Goal: Information Seeking & Learning: Learn about a topic

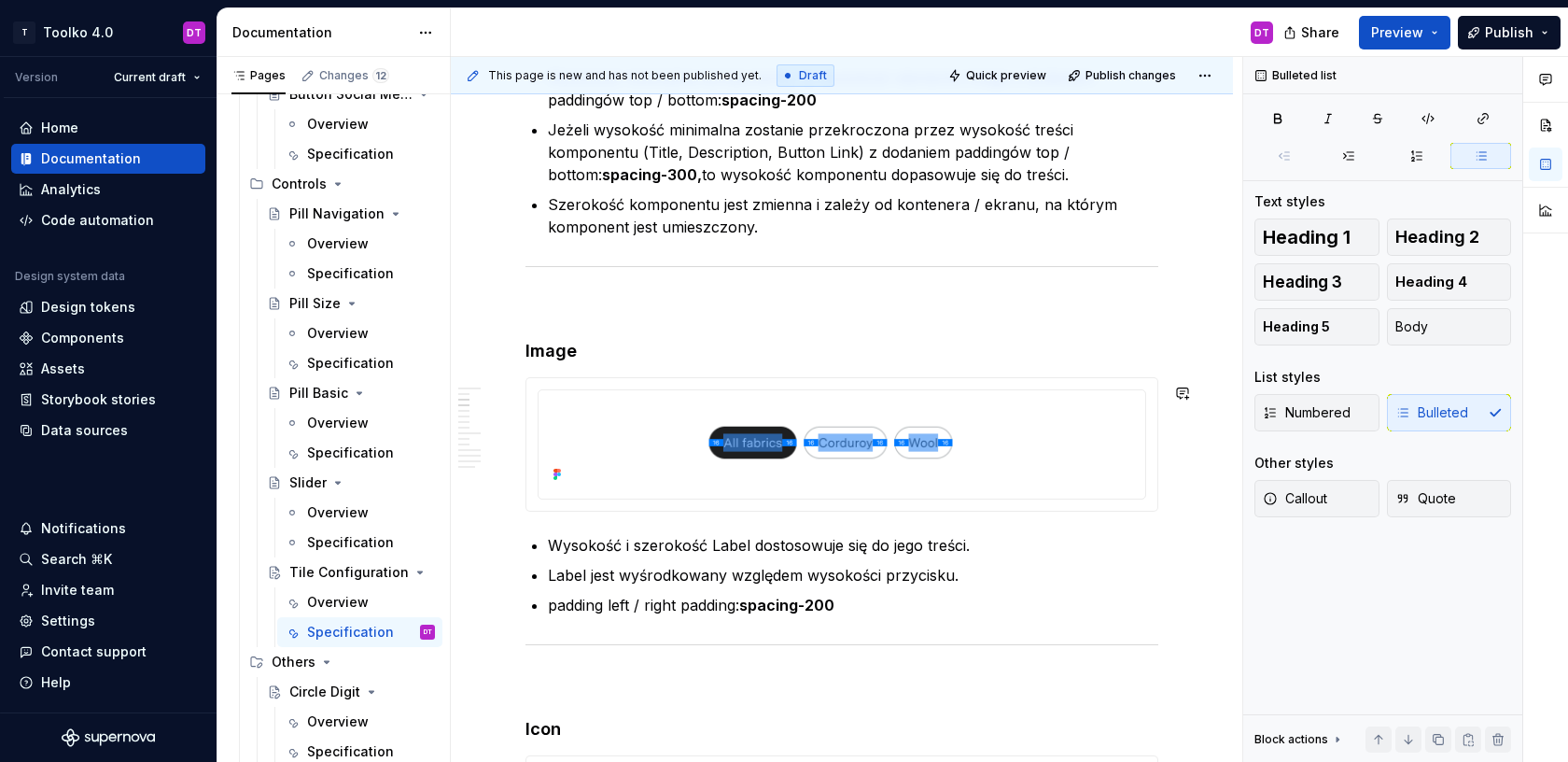
scroll to position [1991, 0]
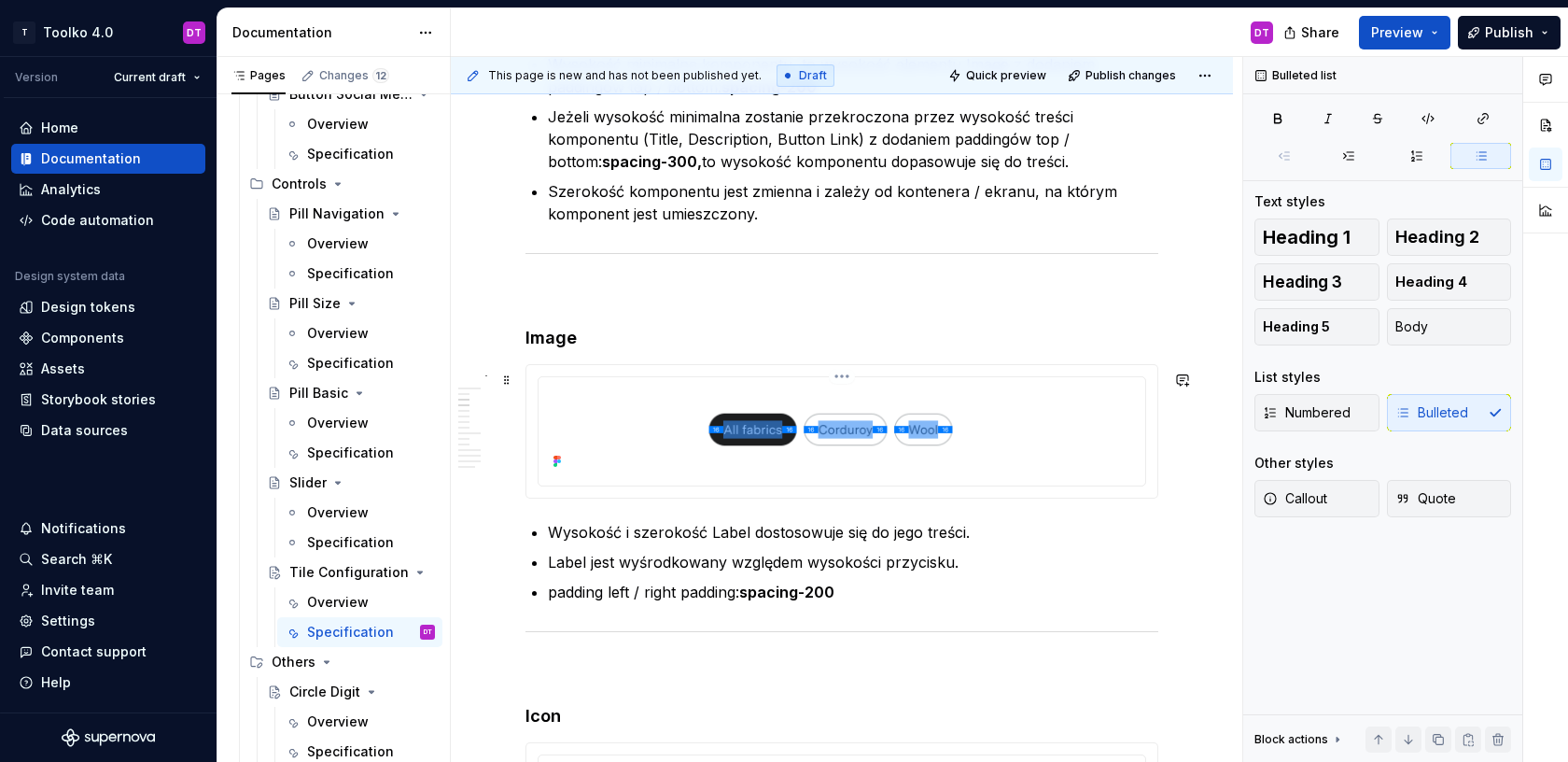
click at [846, 392] on img at bounding box center [841, 430] width 572 height 90
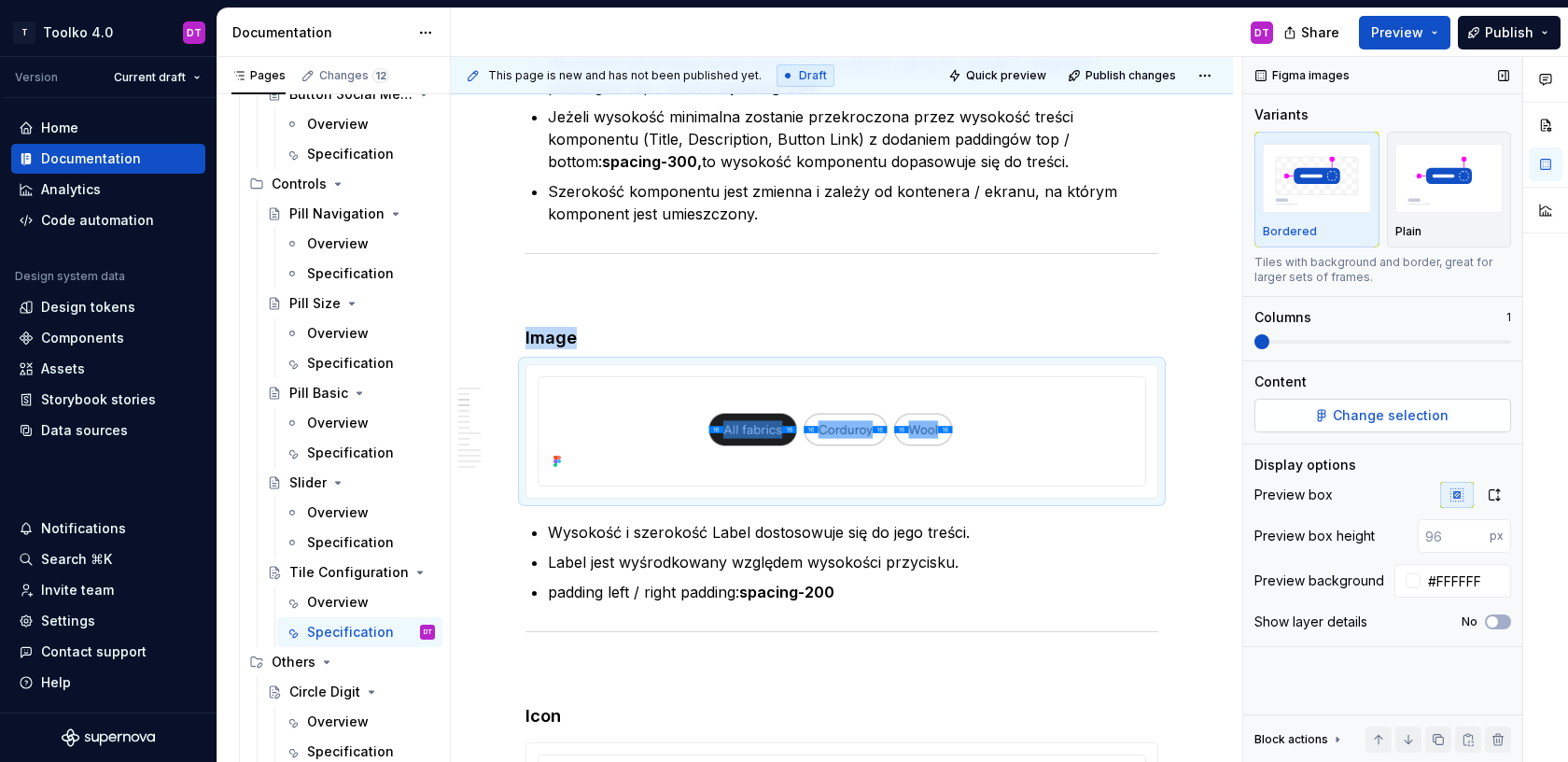
click at [1369, 420] on span "Change selection" at bounding box center [1390, 415] width 116 height 19
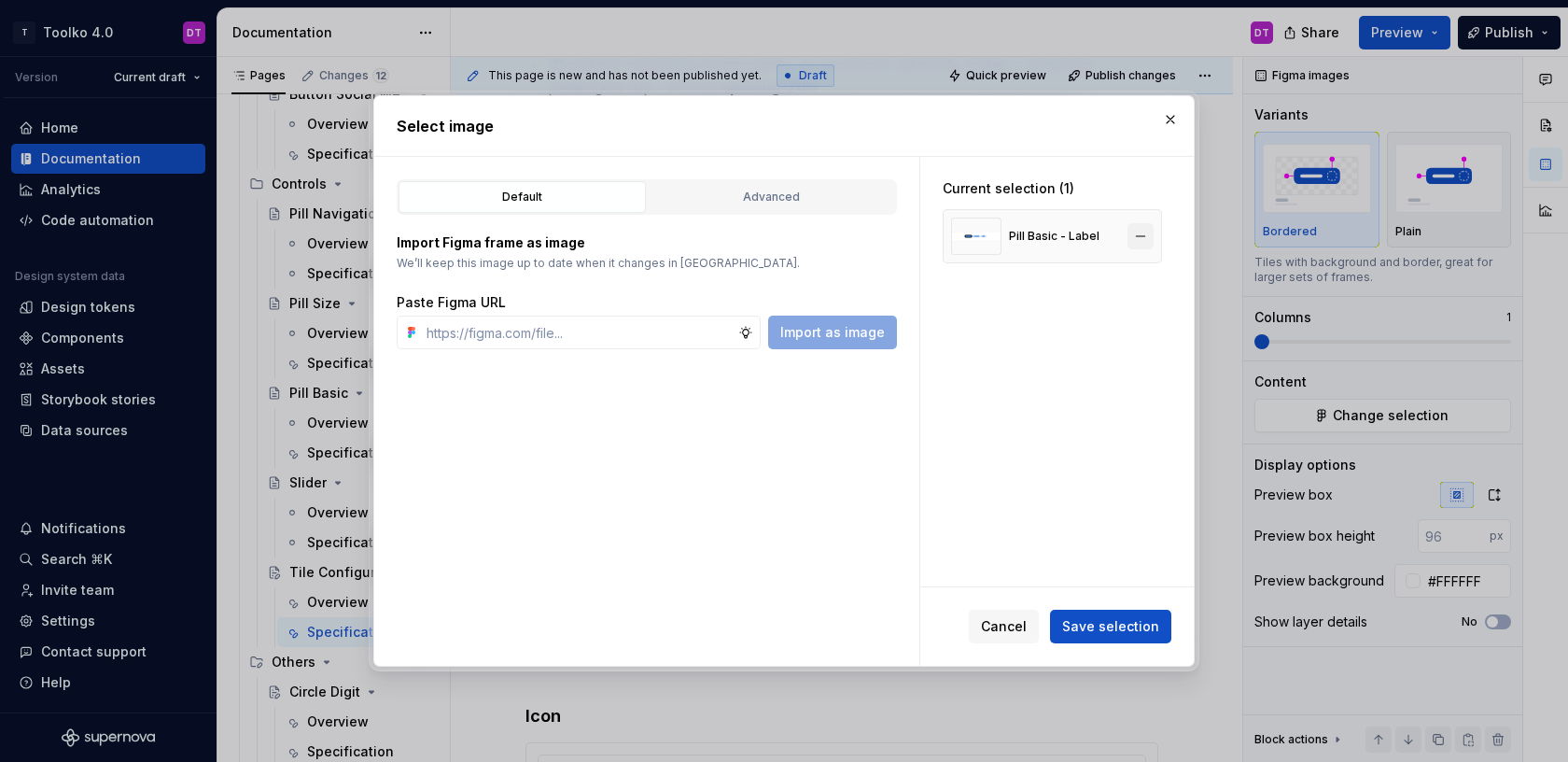
click at [1147, 238] on button "button" at bounding box center [1140, 236] width 26 height 26
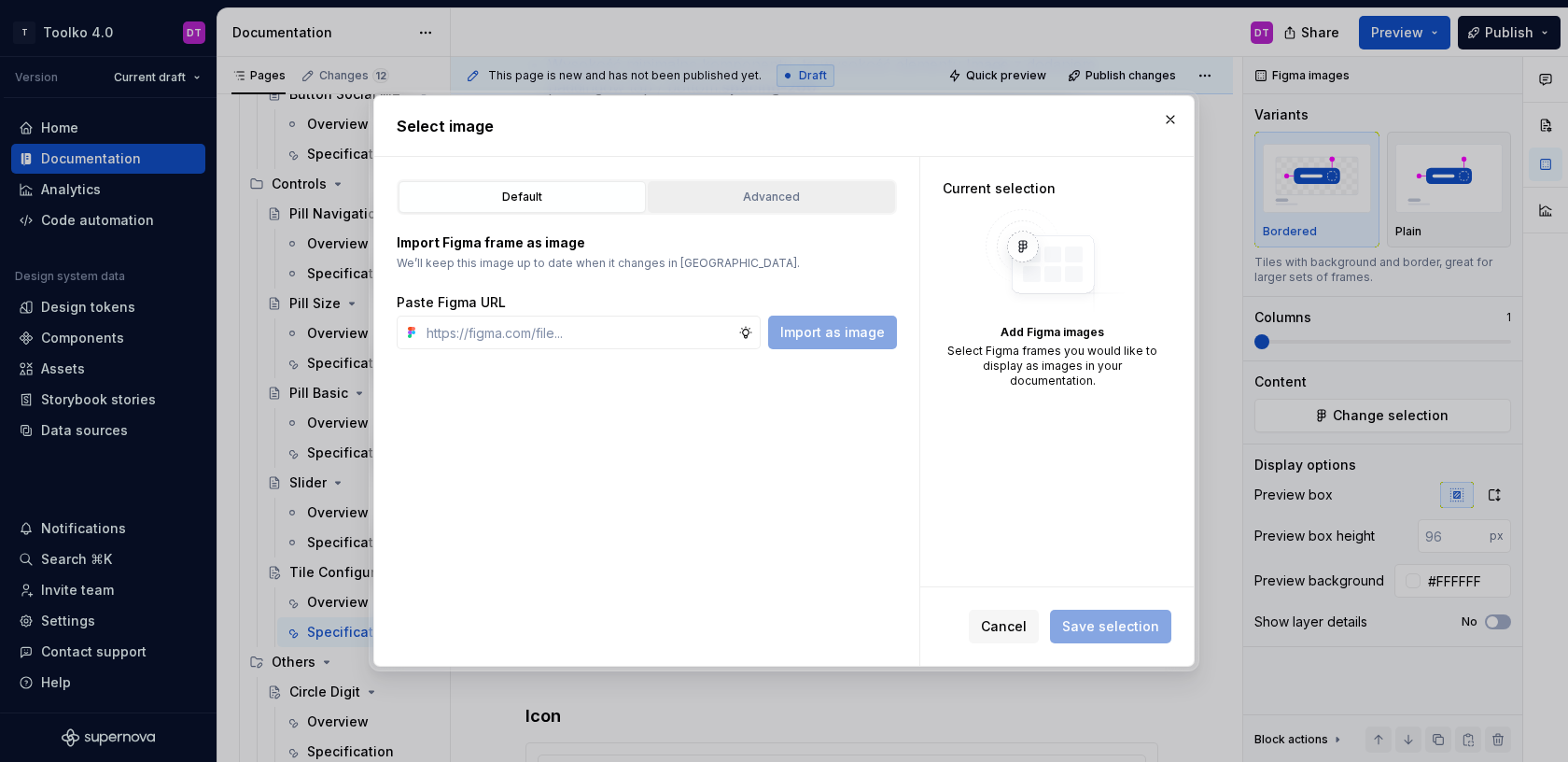
click at [739, 188] on div "Advanced" at bounding box center [771, 197] width 235 height 19
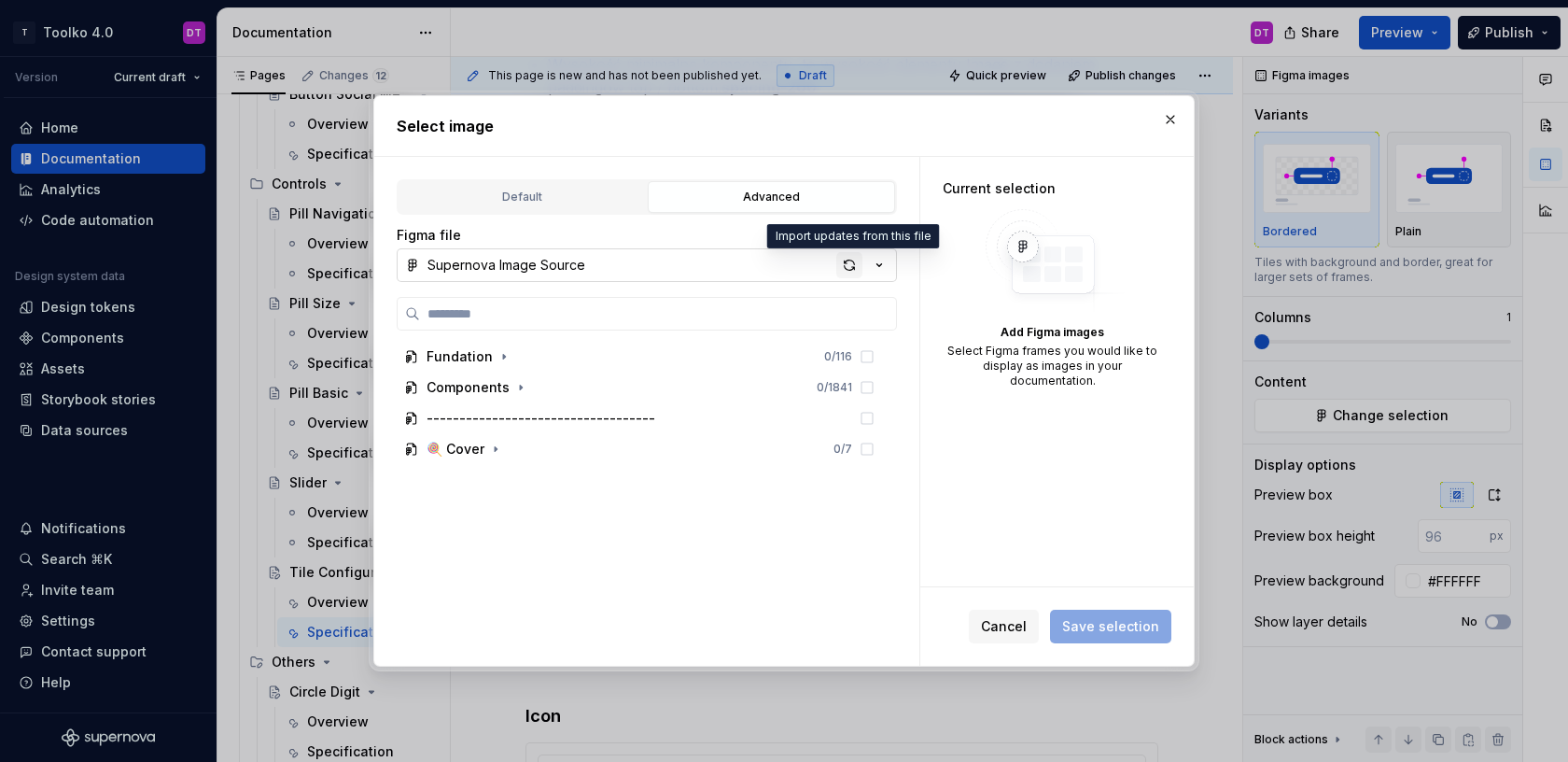
click at [848, 268] on div "button" at bounding box center [849, 265] width 26 height 26
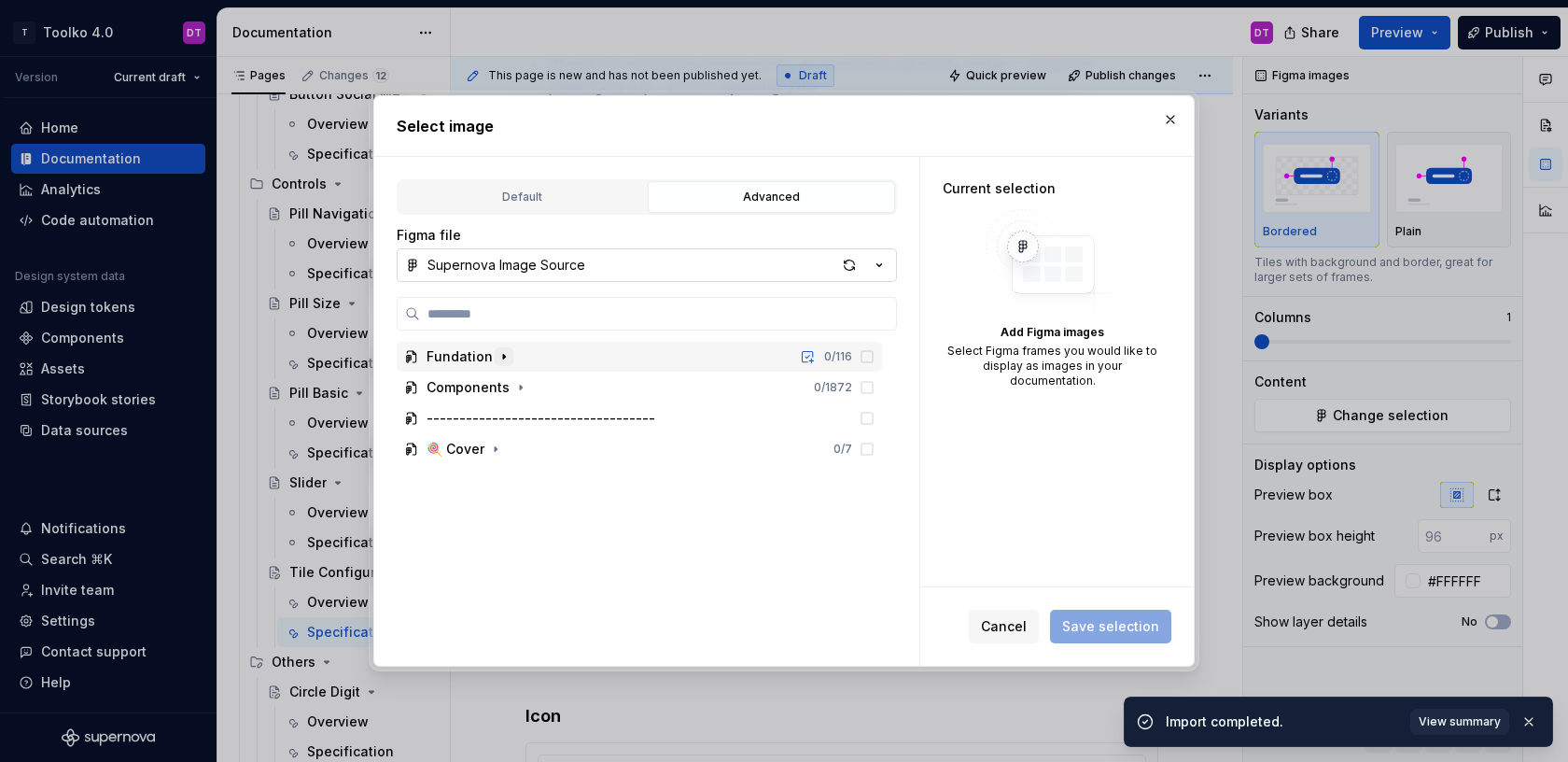
click at [497, 356] on icon "button" at bounding box center [504, 356] width 15 height 15
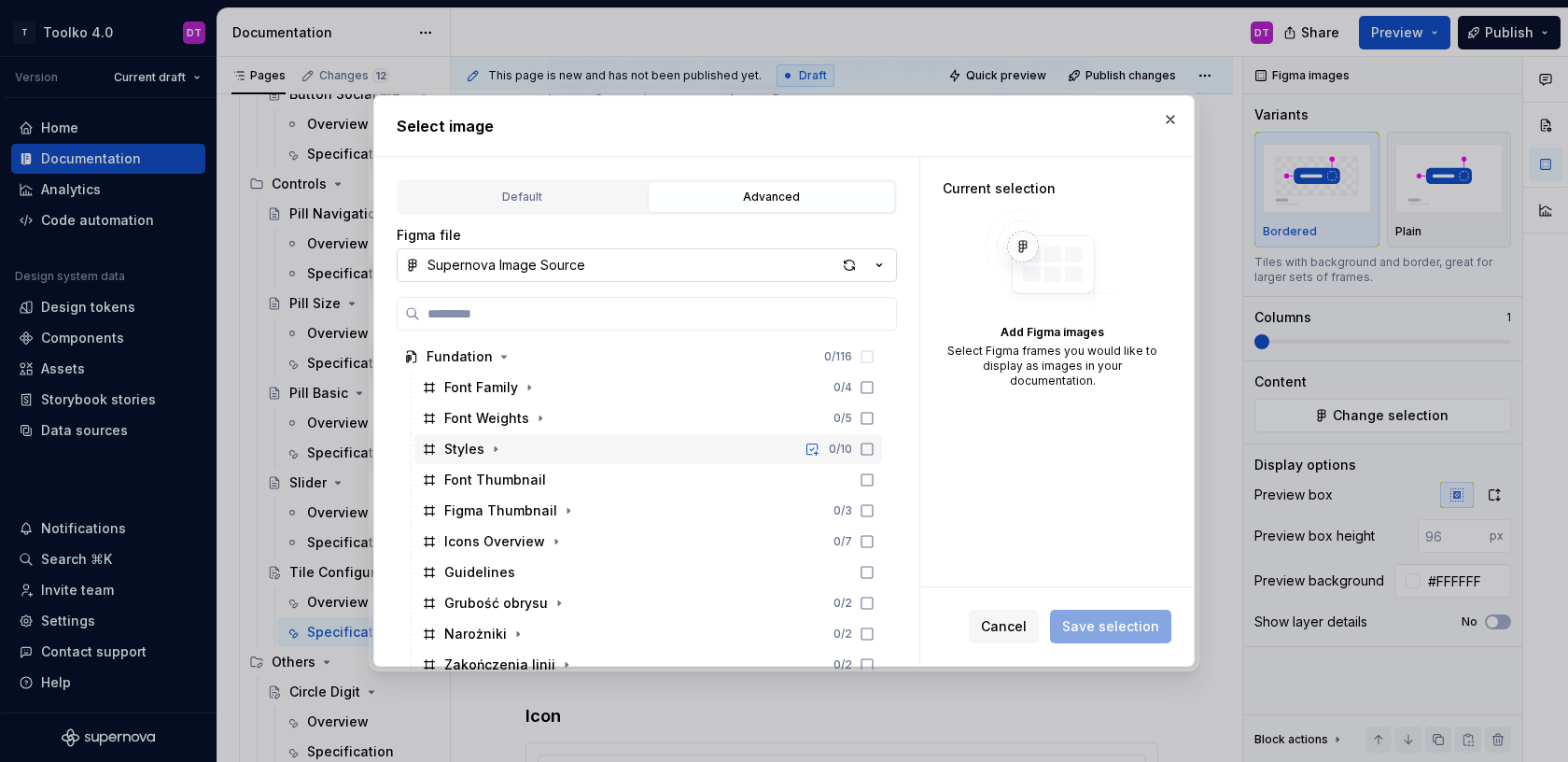
type textarea "*"
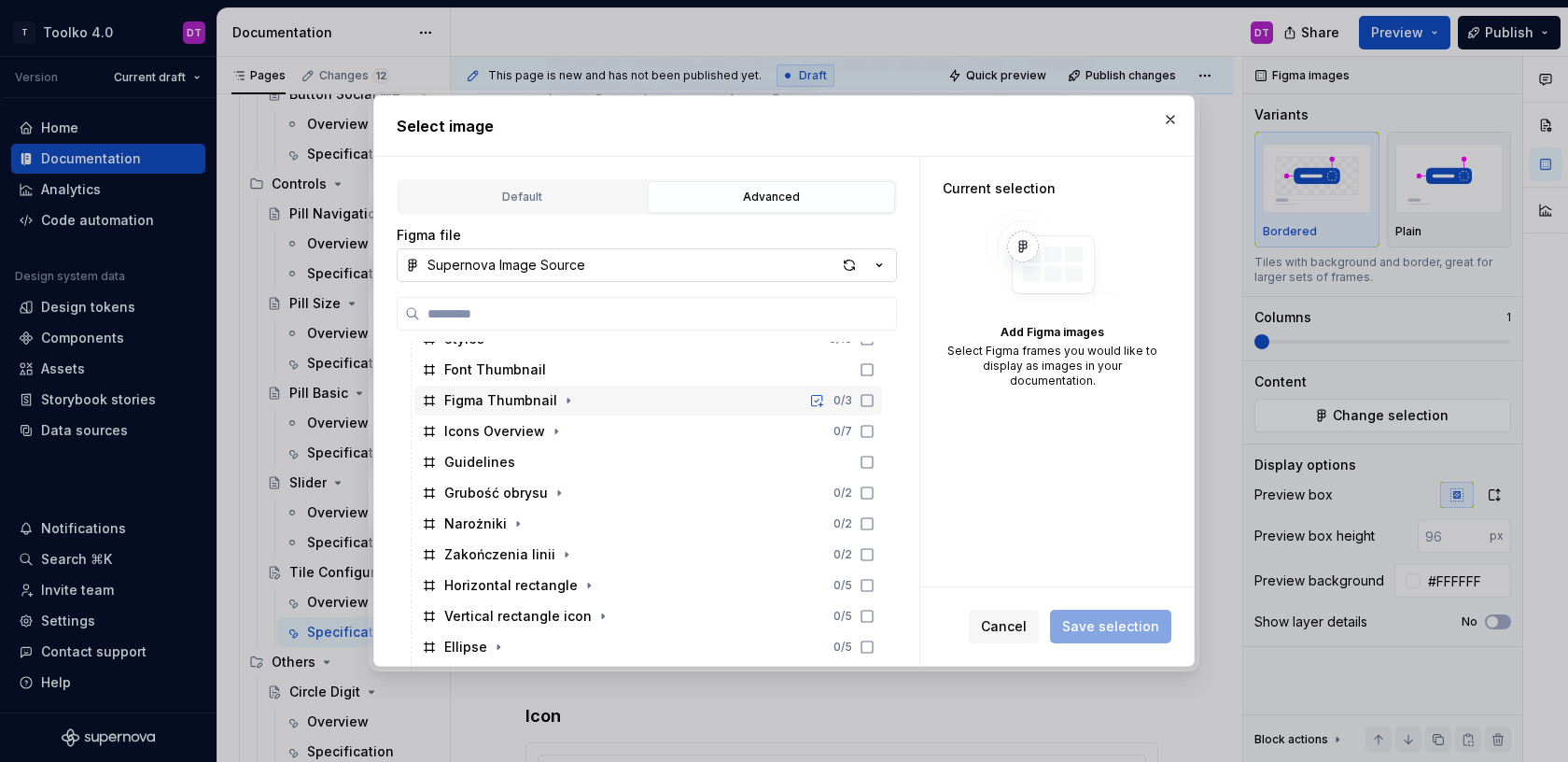
scroll to position [0, 0]
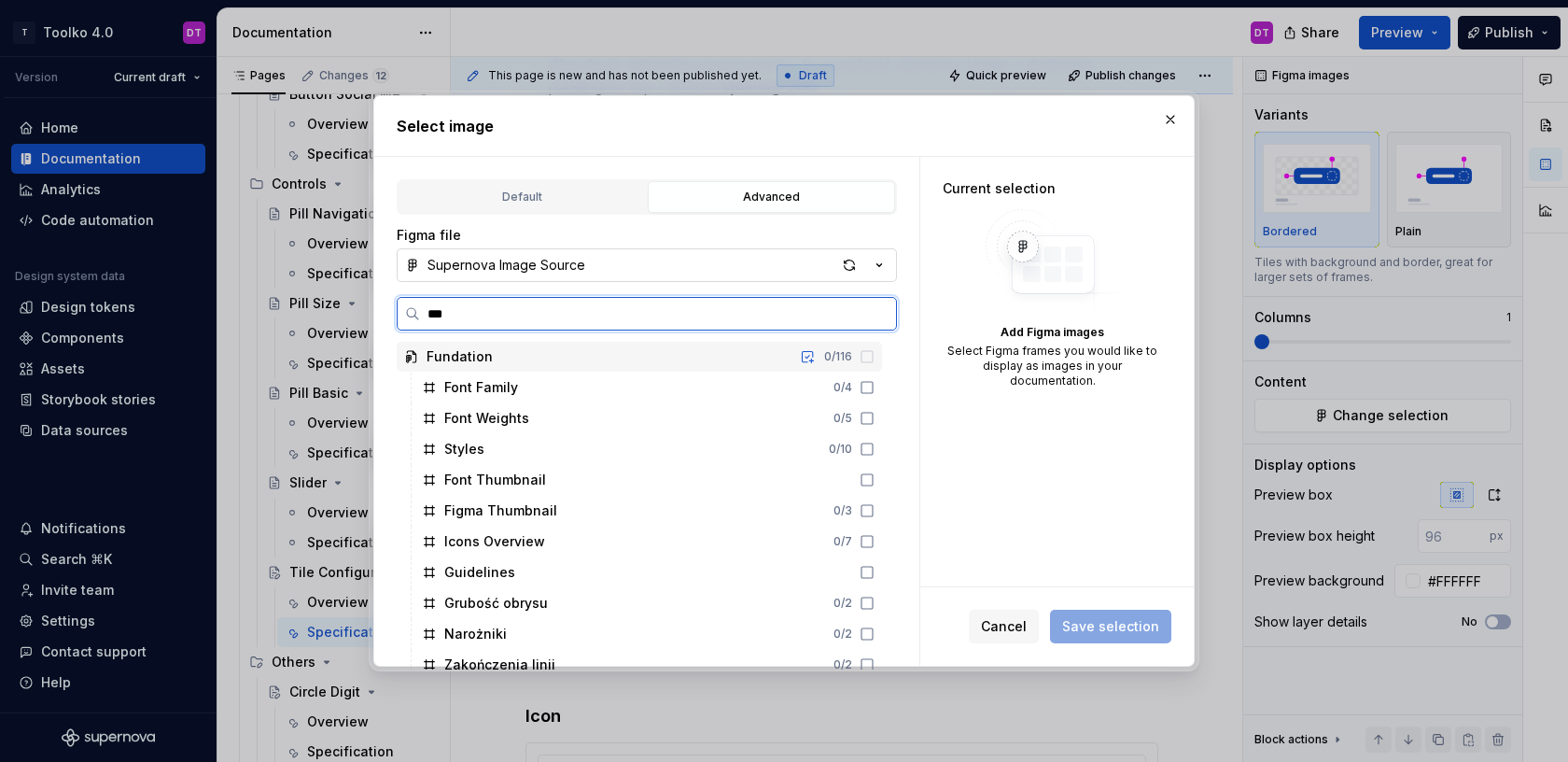
type input "****"
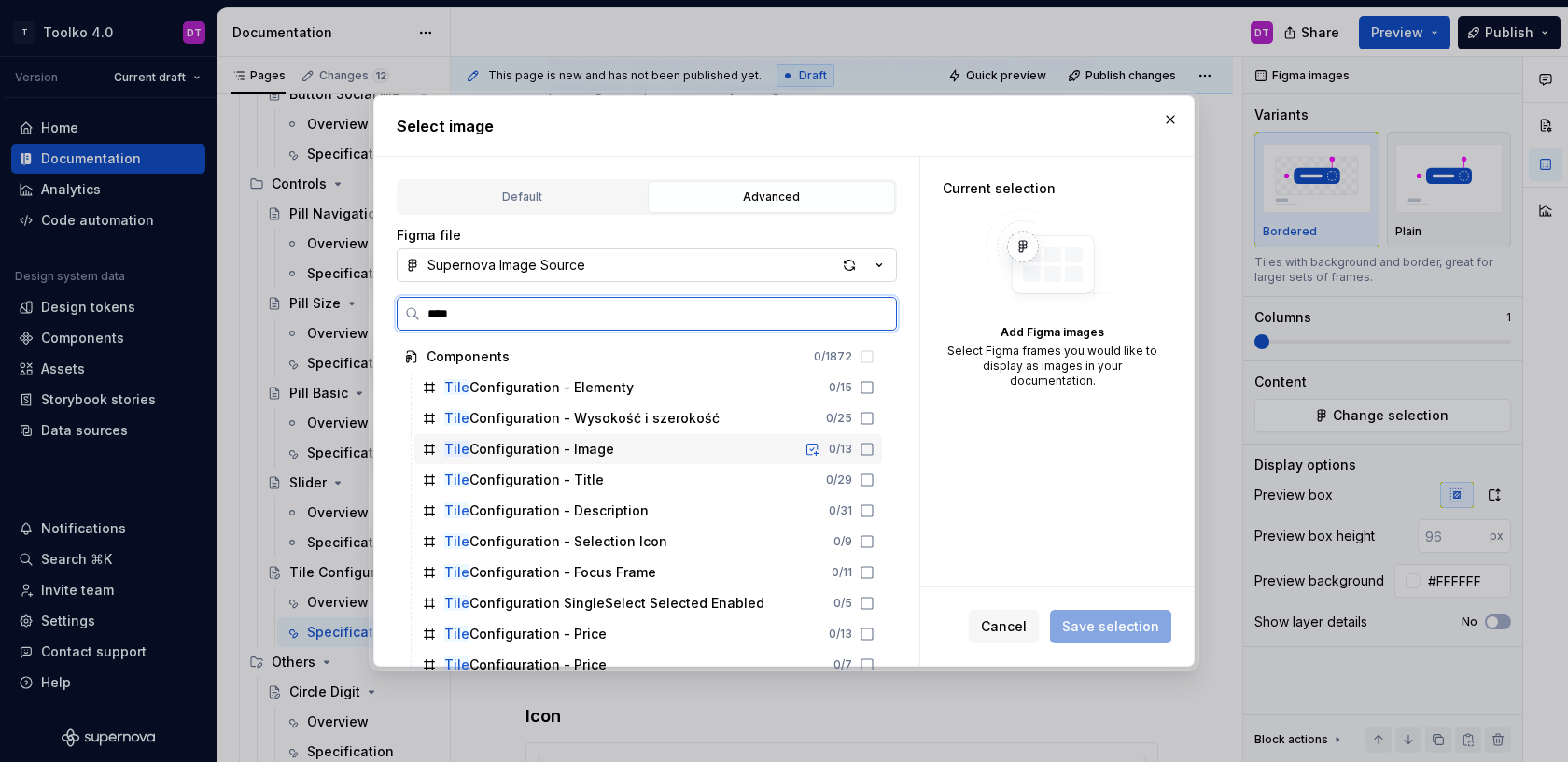
click at [567, 447] on div "Tile Configuration - Image" at bounding box center [529, 448] width 169 height 19
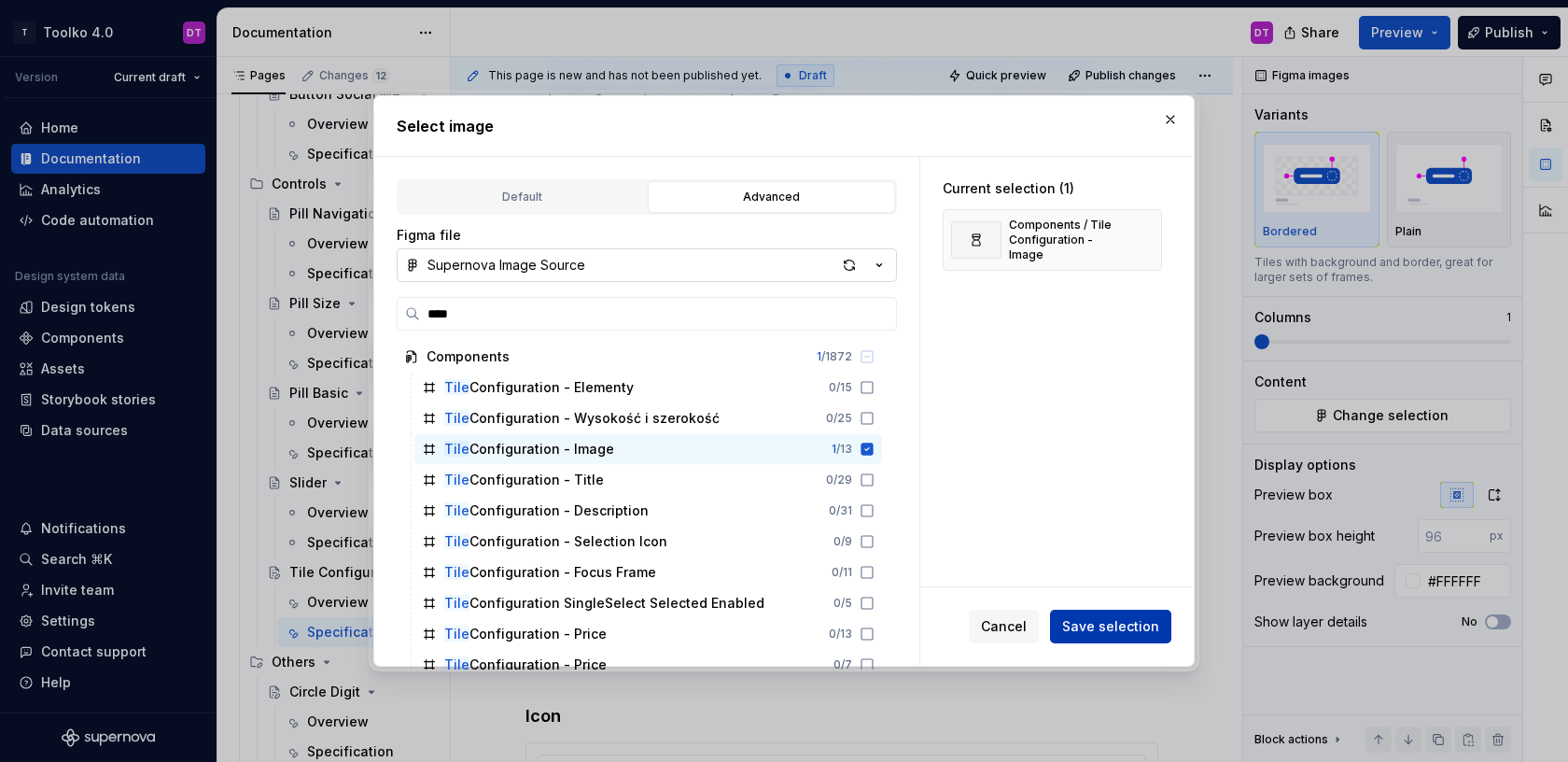
click at [1115, 621] on span "Save selection" at bounding box center [1111, 626] width 97 height 19
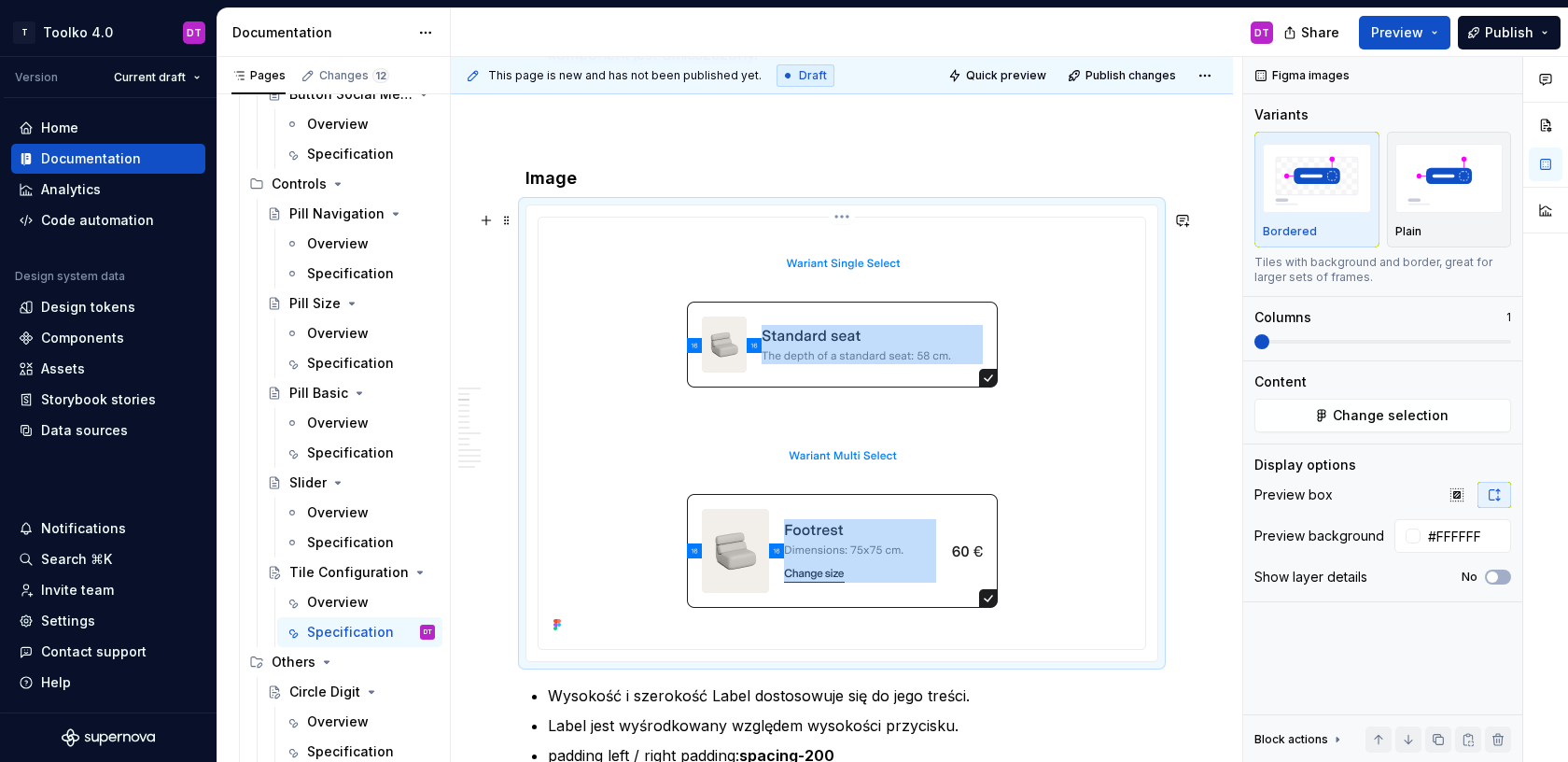
scroll to position [2149, 0]
type textarea "*"
click at [847, 218] on html "T Toolko 4.0 DT Version Current draft Home Documentation Analytics Code automat…" at bounding box center [784, 381] width 1568 height 762
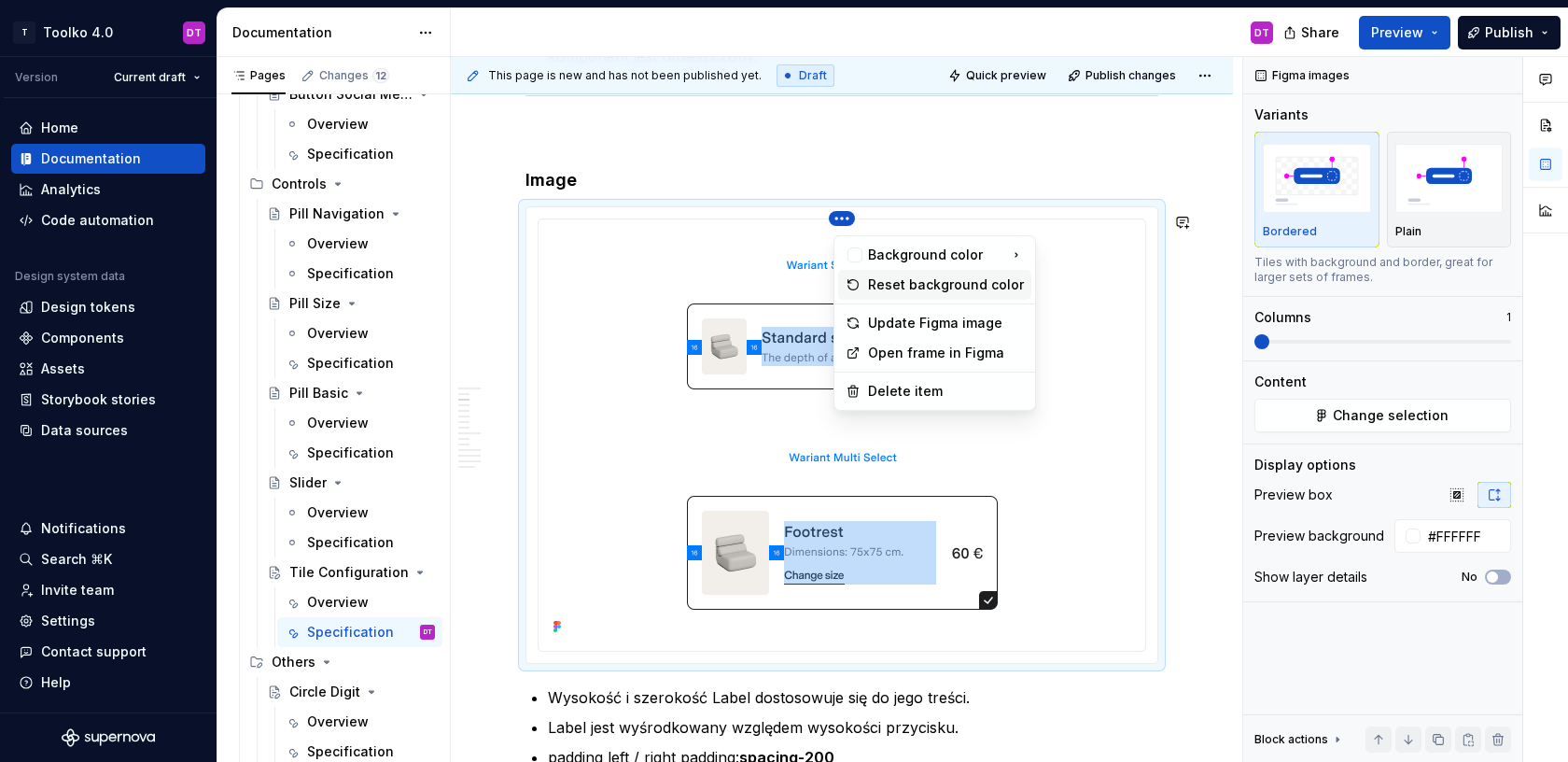
click at [901, 282] on div "Reset background color" at bounding box center [946, 285] width 156 height 19
click at [845, 229] on html "T Toolko 4.0 DT Version Current draft Home Documentation Analytics Code automat…" at bounding box center [784, 381] width 1568 height 762
click at [895, 324] on div "Update Figma image" at bounding box center [946, 323] width 156 height 19
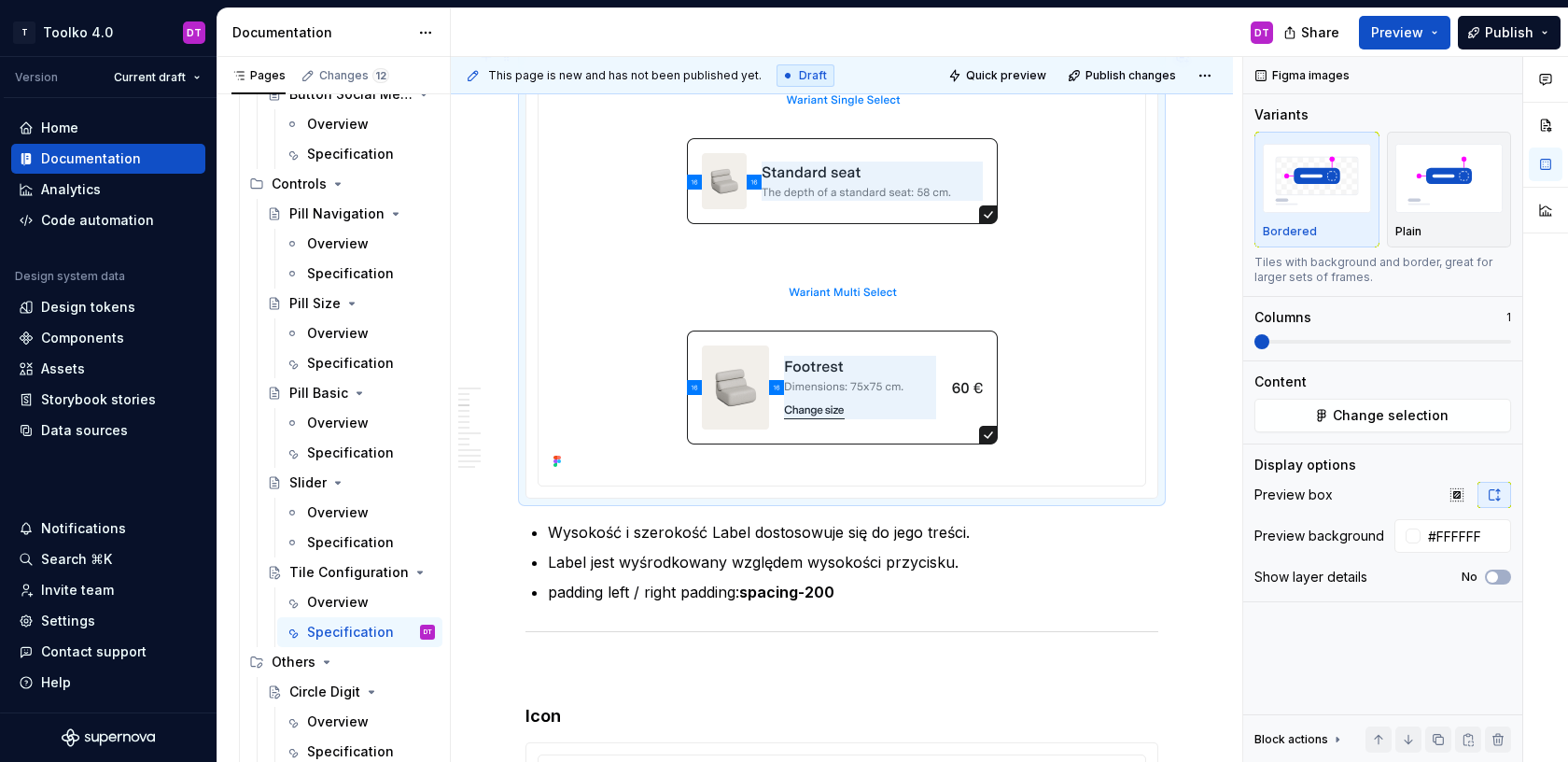
scroll to position [2313, 0]
click at [548, 537] on p "Wysokość i szerokość Label dostosowuje się do jego treści." at bounding box center [852, 533] width 611 height 22
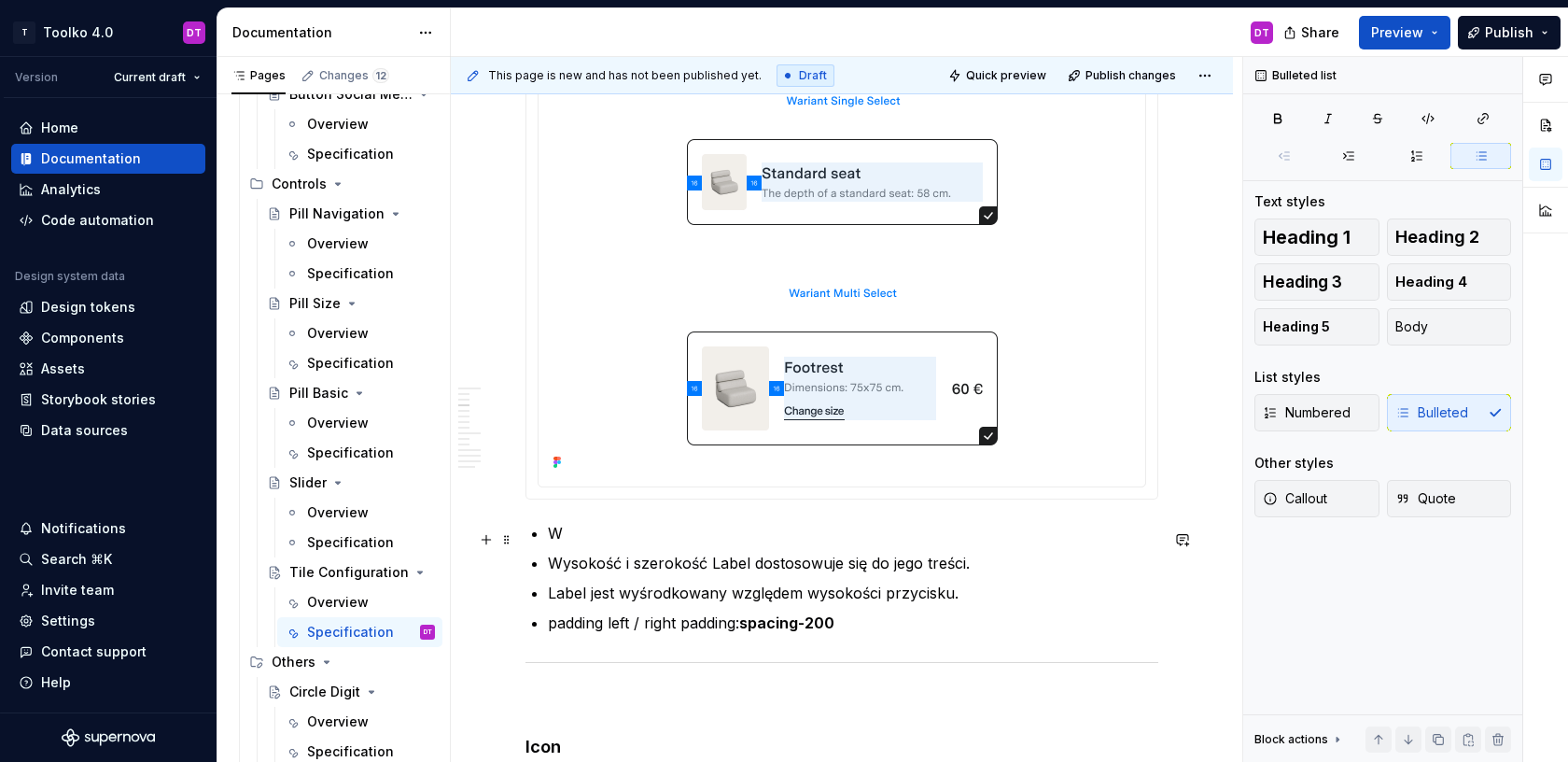
click at [611, 535] on p "W" at bounding box center [852, 533] width 611 height 22
click at [547, 534] on p "W wariancie Single Select wysokość elementu wynosi" at bounding box center [852, 533] width 611 height 22
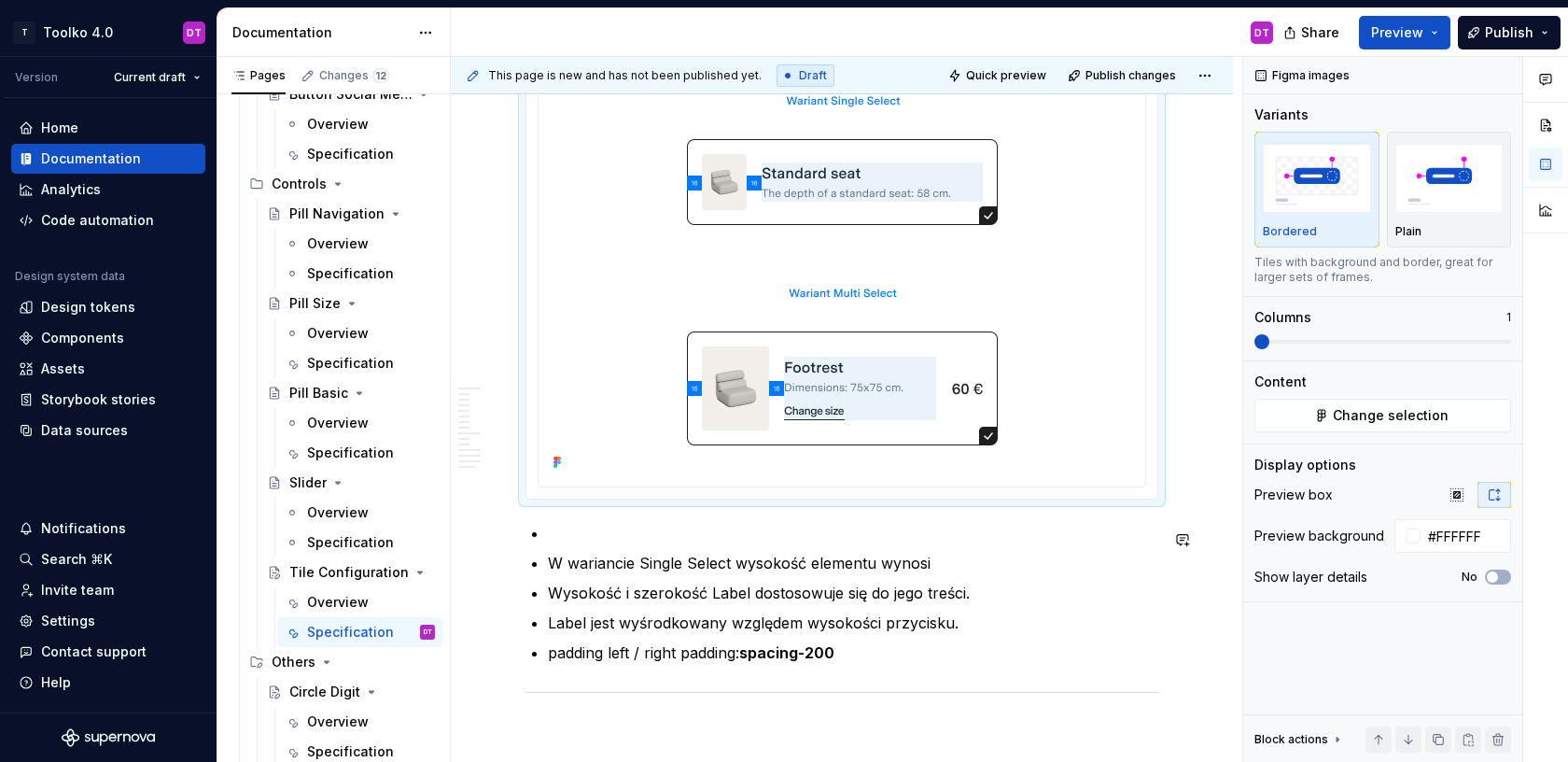
scroll to position [2304, 0]
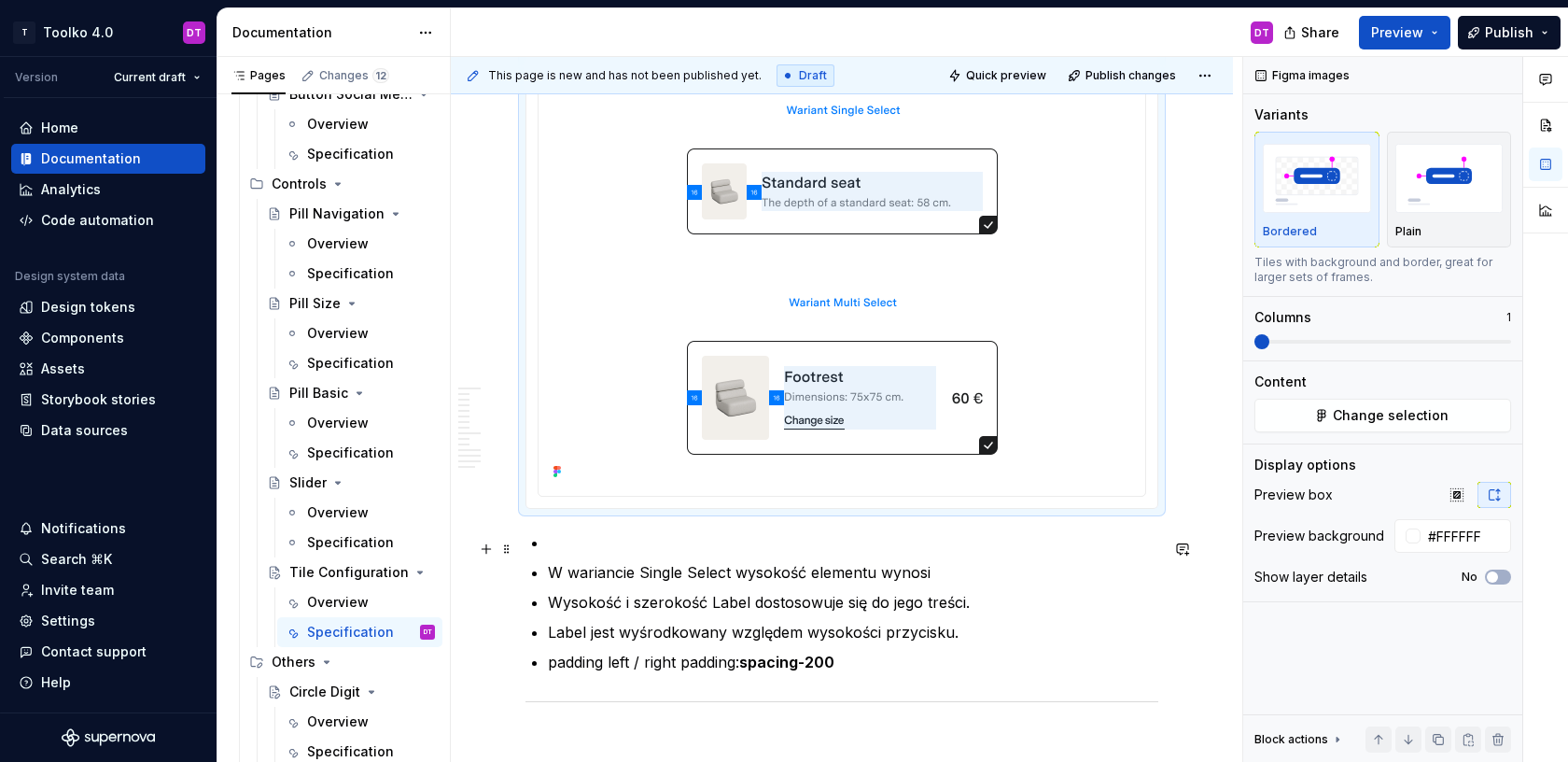
click at [609, 549] on p at bounding box center [852, 542] width 611 height 22
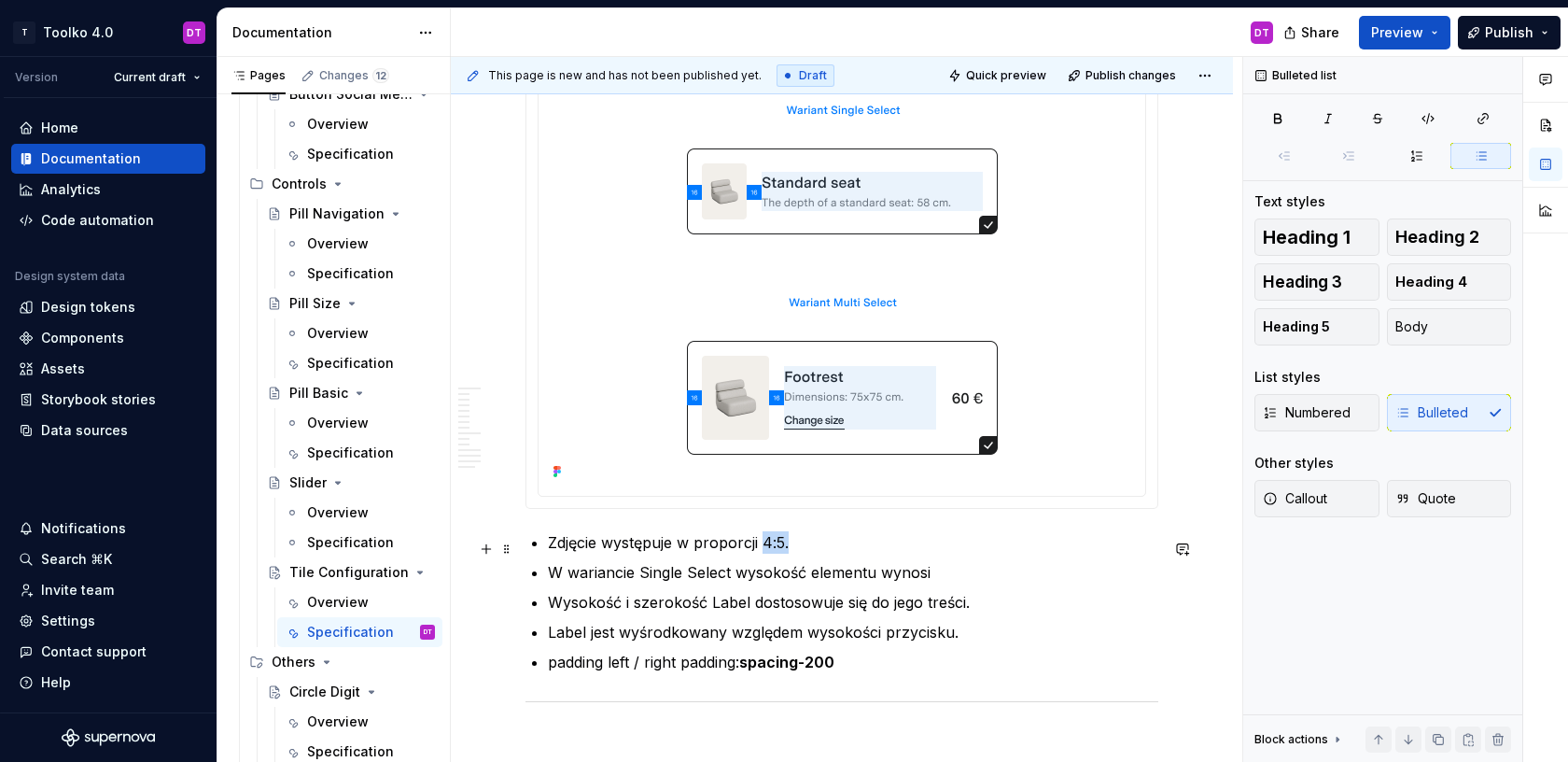
click at [764, 548] on p "Zdjęcie występuje w proporcji 4:5." at bounding box center [852, 542] width 611 height 22
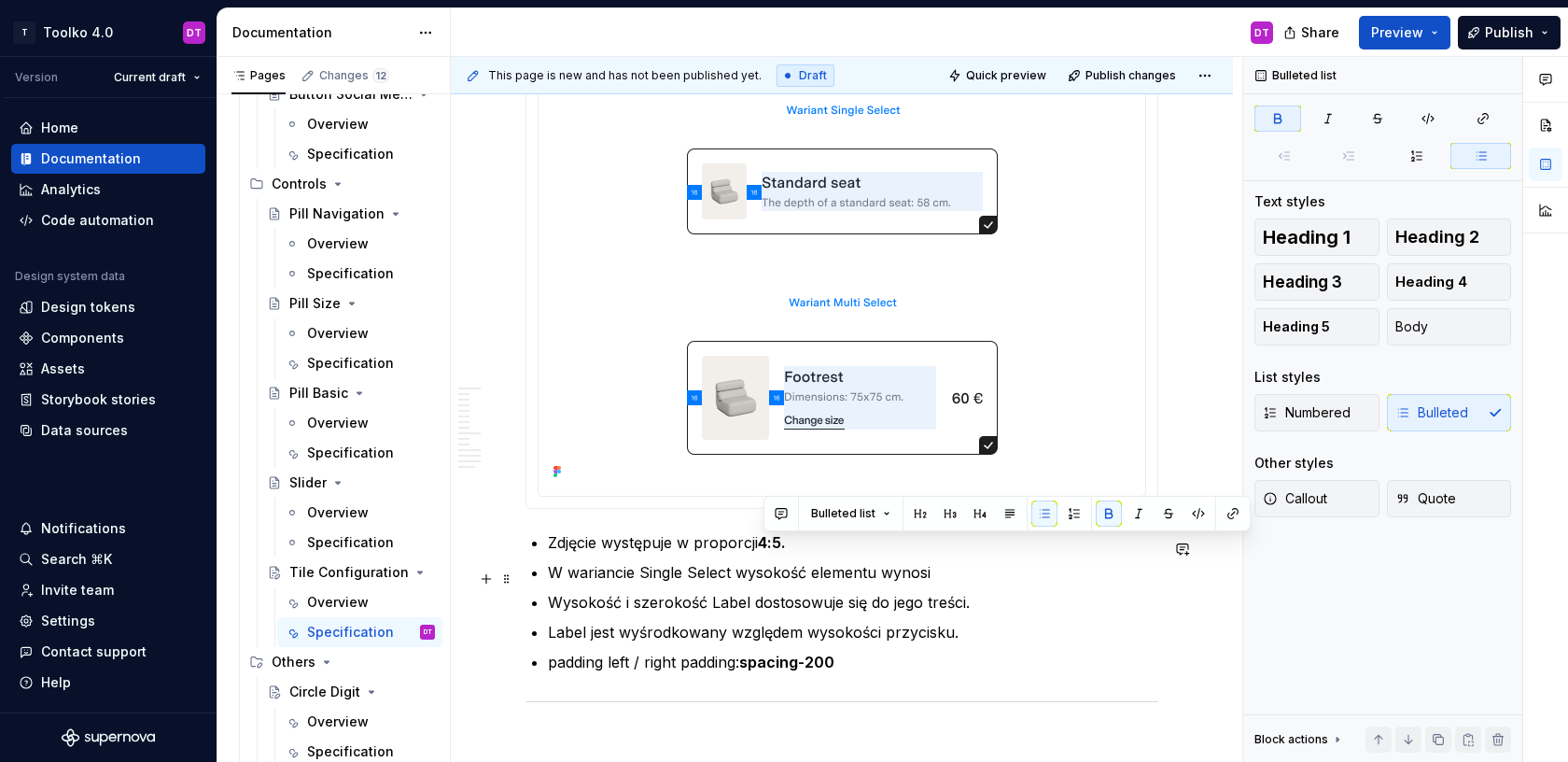
click at [758, 576] on p "W wariancie Single Select wysokość elementu wynosi" at bounding box center [852, 572] width 611 height 22
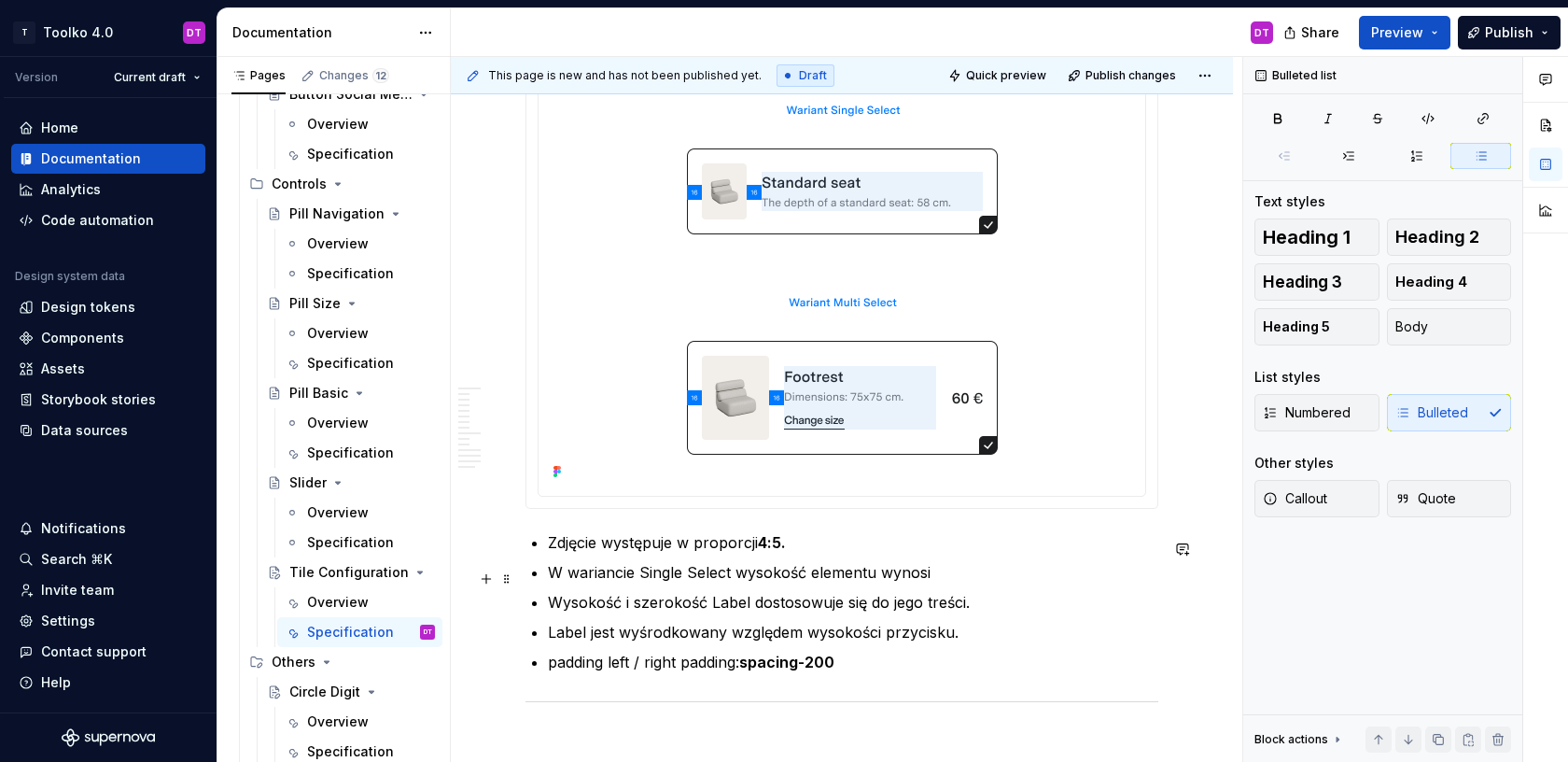
click at [951, 573] on p "W wariancie Single Select wysokość elementu wynosi" at bounding box center [852, 572] width 611 height 22
click at [779, 579] on p "W wariancie Single Select wysokość elementu wynosi" at bounding box center [852, 572] width 611 height 22
click at [991, 584] on p "W wariancie Single Select szerokość elementu wynosi" at bounding box center [852, 572] width 611 height 22
click at [937, 576] on p "W wariancie Single Select szerokość elementu wynosi sizing-600" at bounding box center [852, 572] width 611 height 22
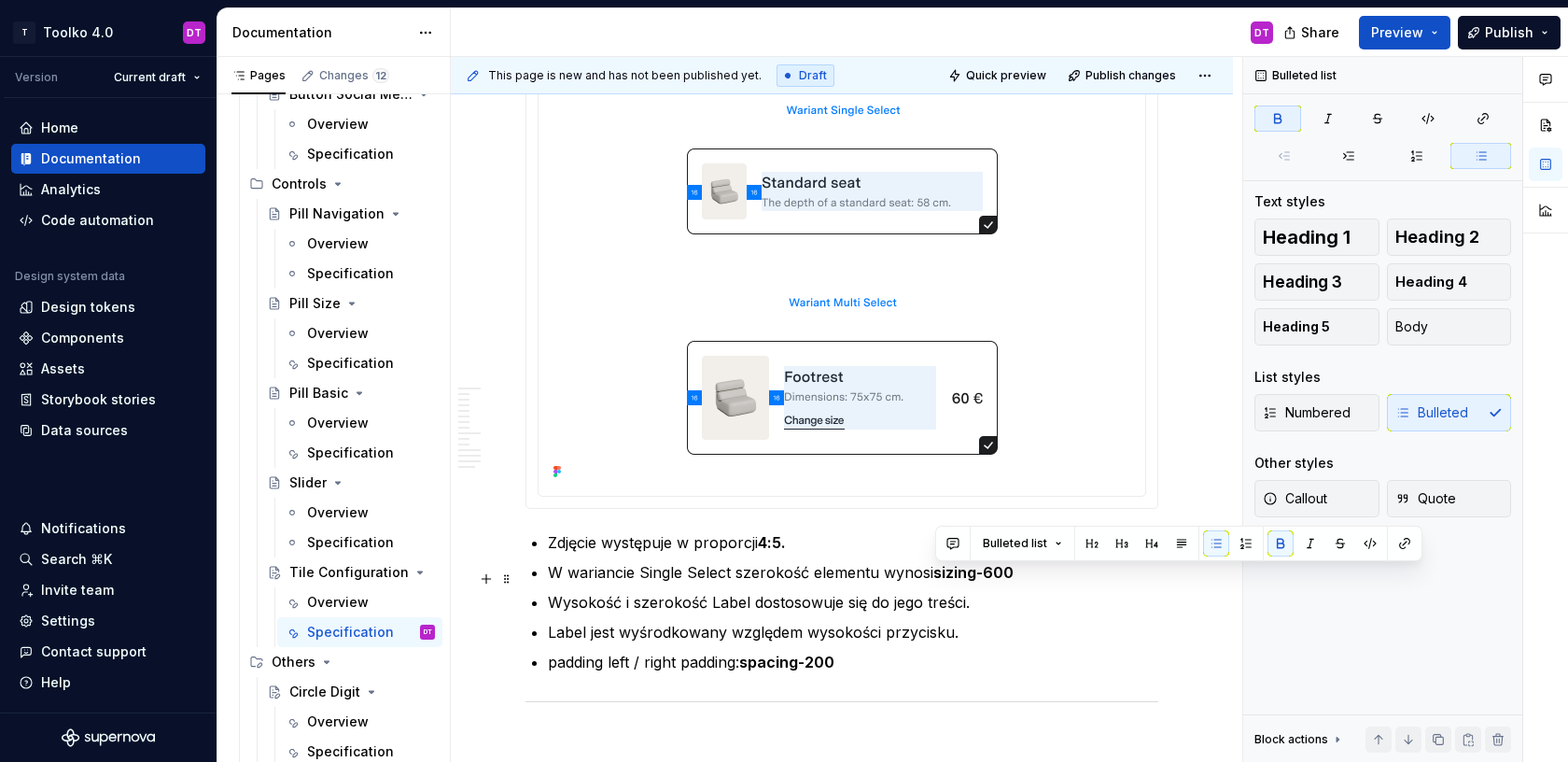
click at [1043, 581] on p "W wariancie Single Select szerokość elementu wynosi sizing-600" at bounding box center [852, 572] width 611 height 22
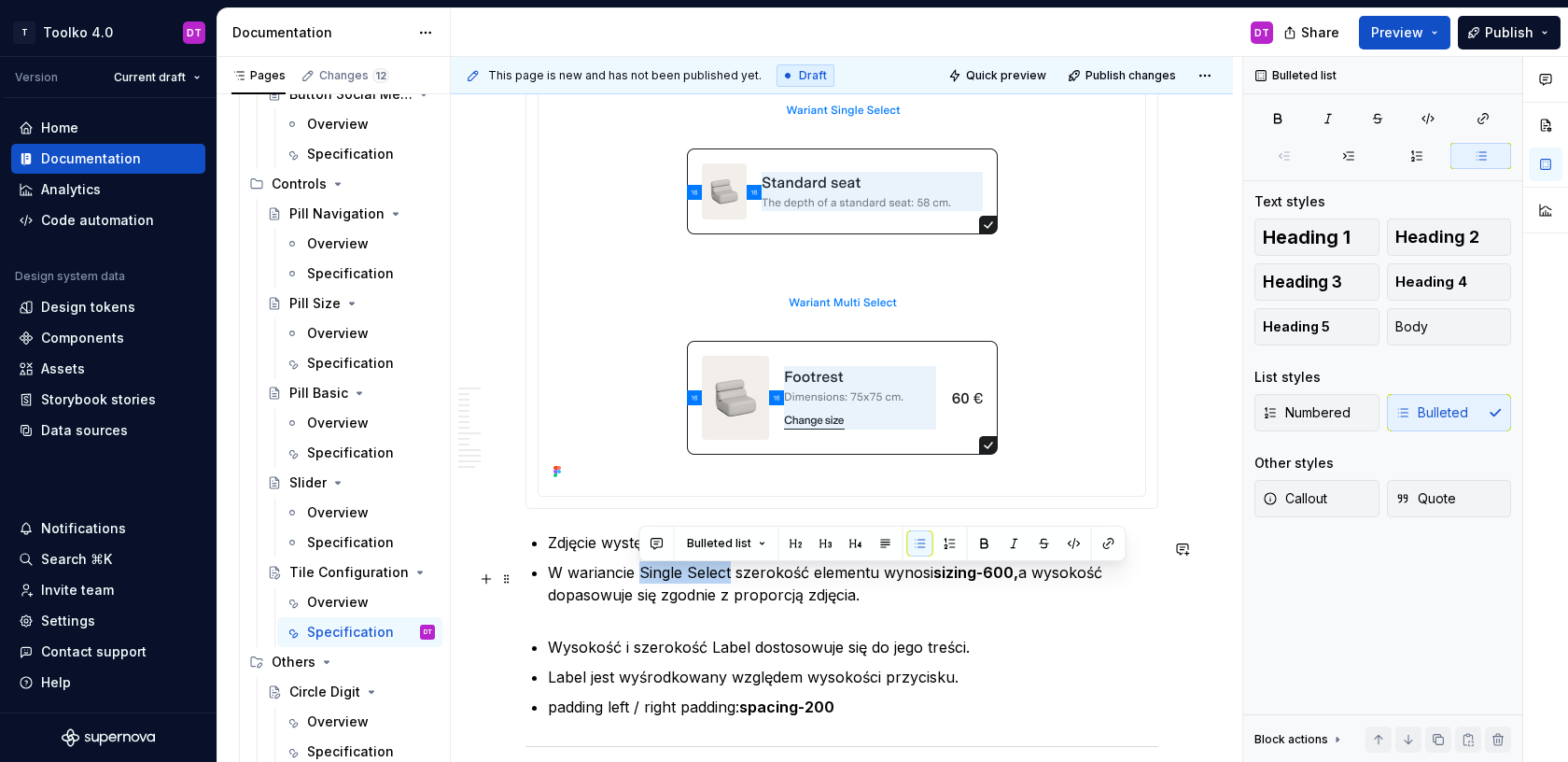
drag, startPoint x: 729, startPoint y: 573, endPoint x: 640, endPoint y: 570, distance: 89.1
click at [640, 570] on p "W wariancie Single Select szerokość elementu wynosi sizing-600, a wysokość dopa…" at bounding box center [852, 594] width 611 height 67
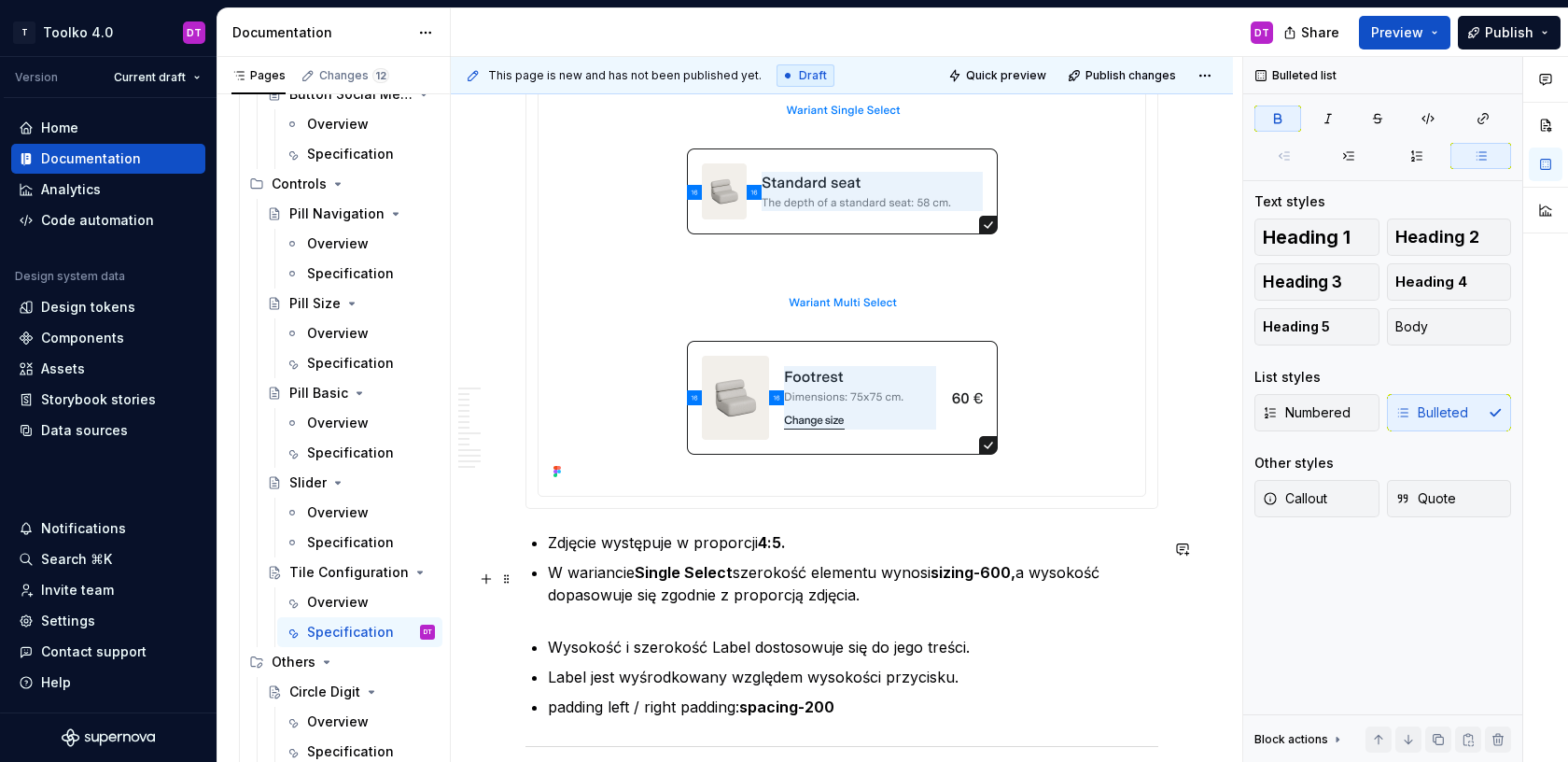
click at [1016, 578] on strong "sizing-600," at bounding box center [972, 572] width 85 height 19
click at [1013, 578] on strong "sizing-600," at bounding box center [972, 572] width 85 height 19
click at [875, 593] on p "W wariancie Single Select szerokość elementu wynosi sizing-600 , a wysokość dop…" at bounding box center [852, 594] width 611 height 67
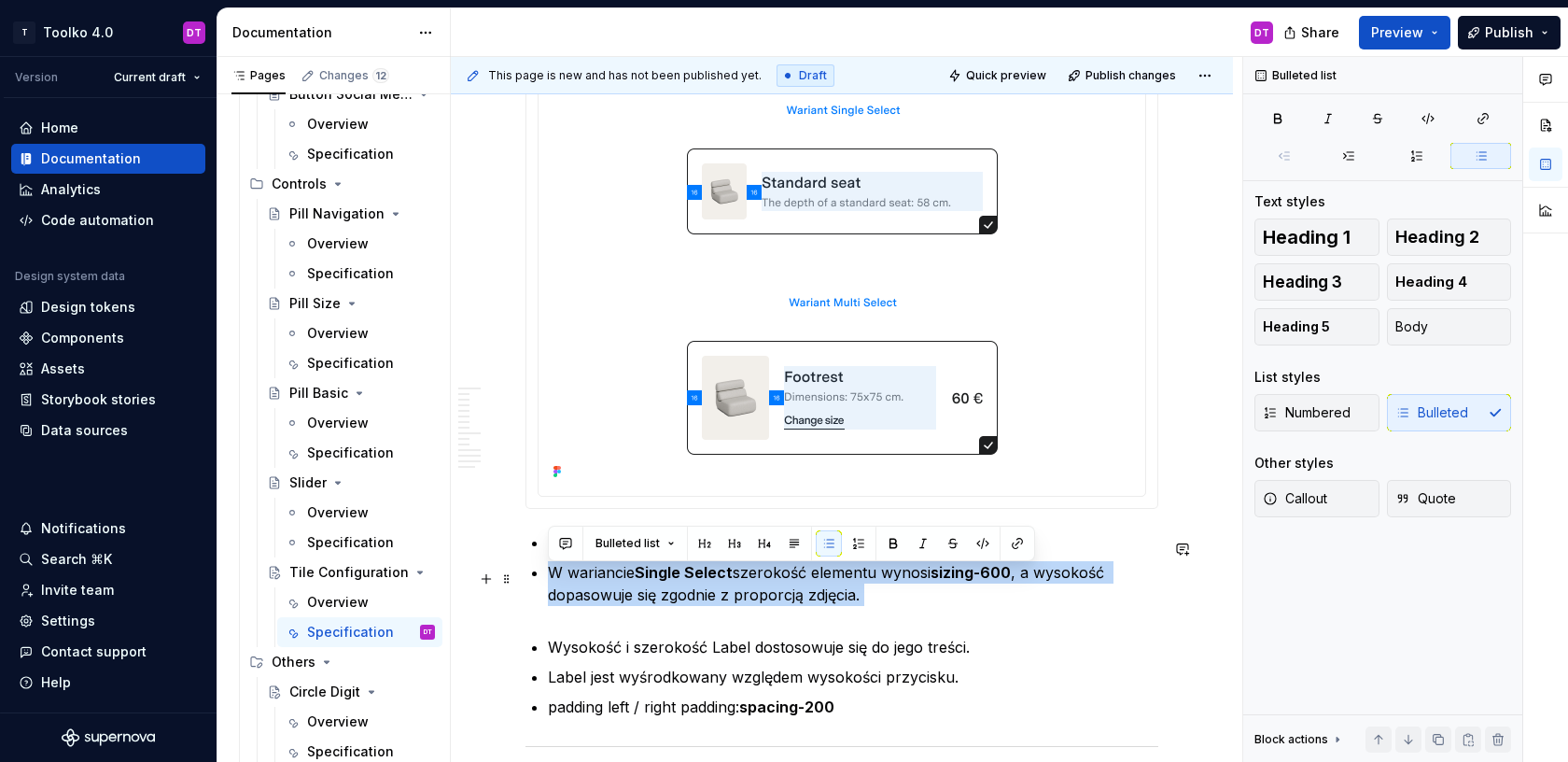
drag, startPoint x: 875, startPoint y: 593, endPoint x: 551, endPoint y: 577, distance: 324.4
click at [551, 577] on p "W wariancie Single Select szerokość elementu wynosi sizing-600 , a wysokość dop…" at bounding box center [852, 594] width 611 height 67
copy p "W wariancie Single Select szerokość elementu wynosi sizing-600 , a wysokość dop…"
click at [887, 602] on p "W wariancie Single Select szerokość elementu wynosi sizing-600 , a wysokość dop…" at bounding box center [852, 594] width 611 height 67
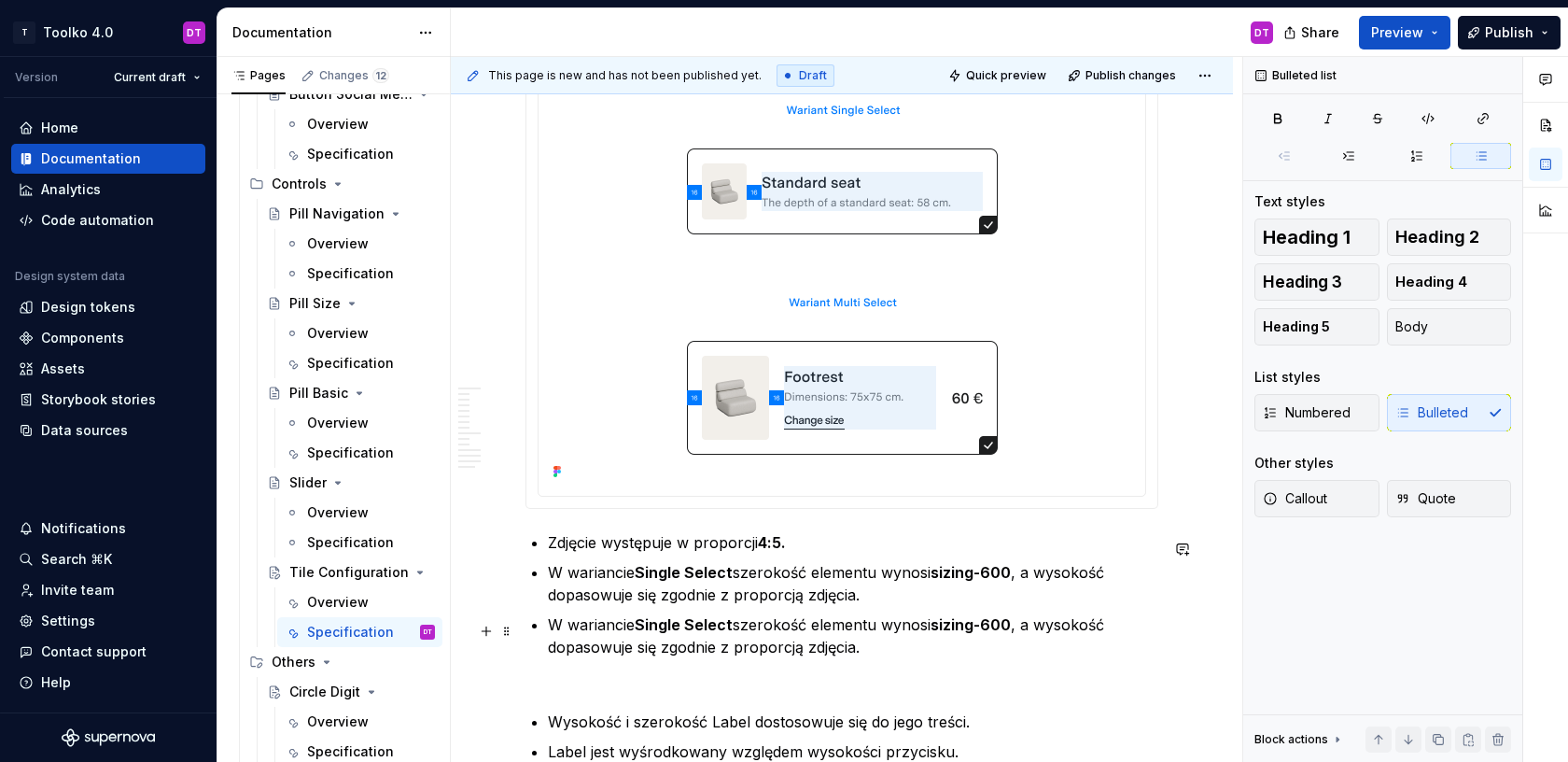
click at [657, 629] on strong "Single Select" at bounding box center [684, 624] width 98 height 19
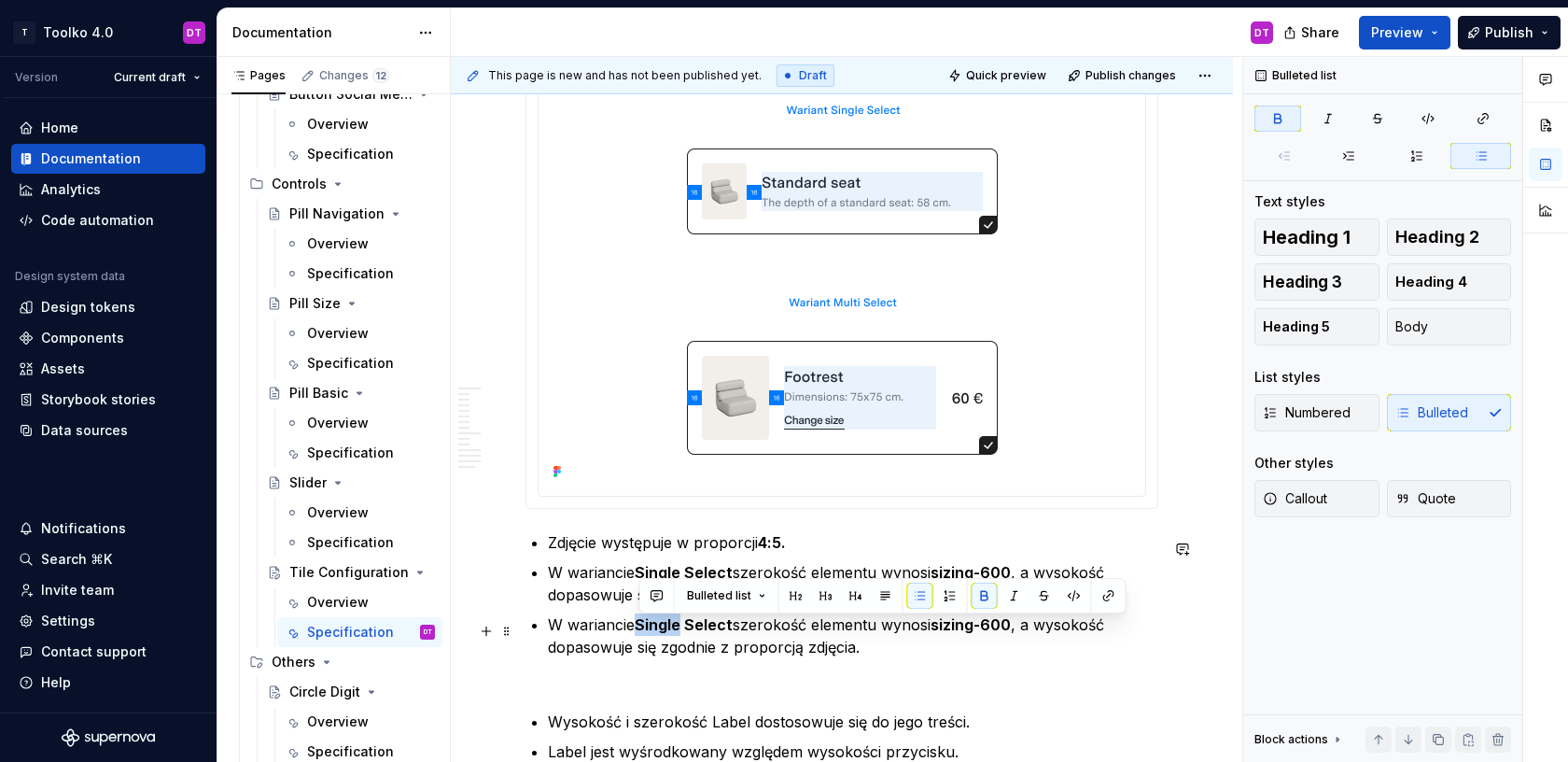
click at [657, 629] on strong "Single Select" at bounding box center [684, 624] width 98 height 19
click at [986, 629] on strong "sizing-600" at bounding box center [962, 624] width 80 height 19
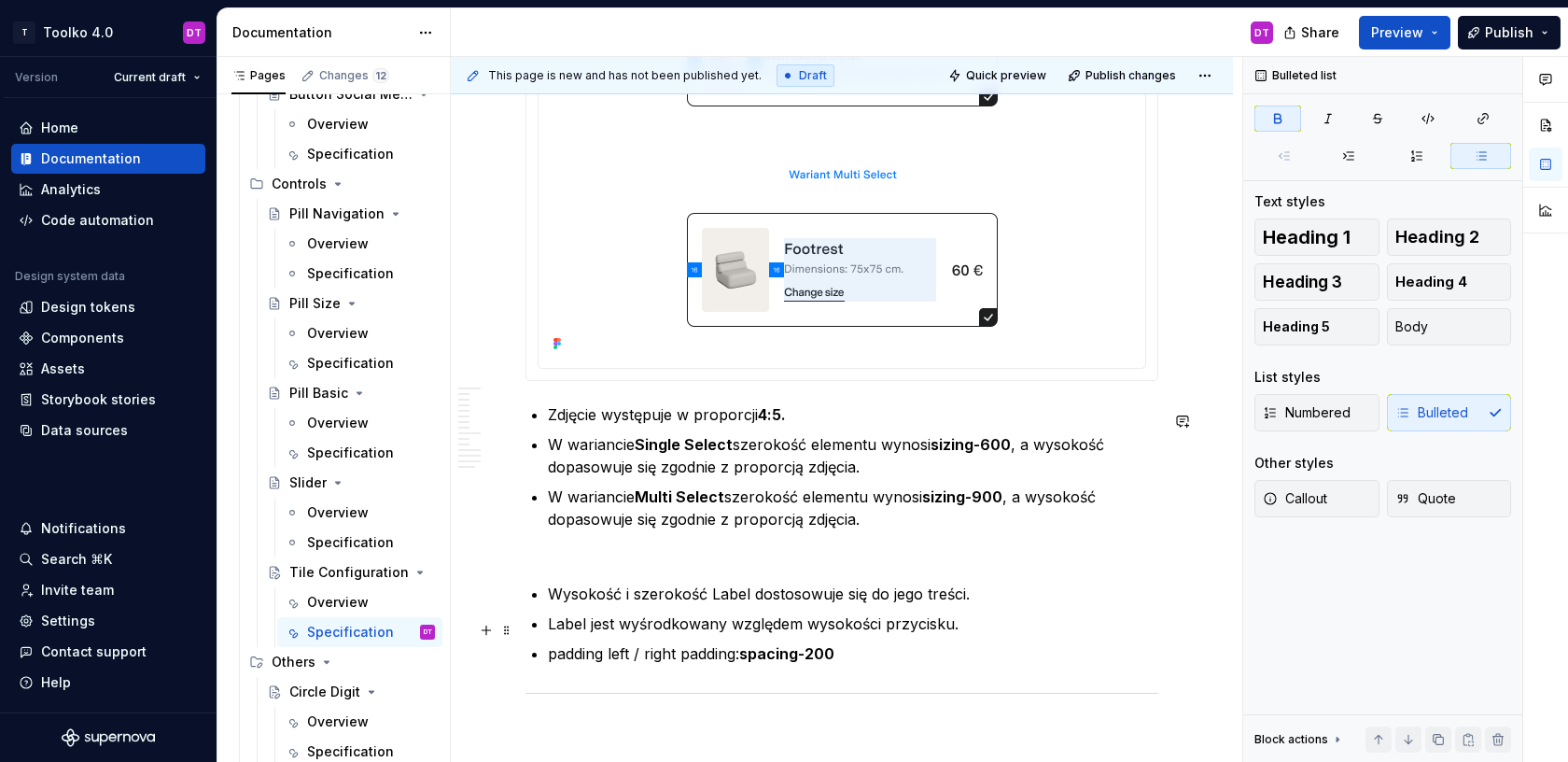
scroll to position [2432, 0]
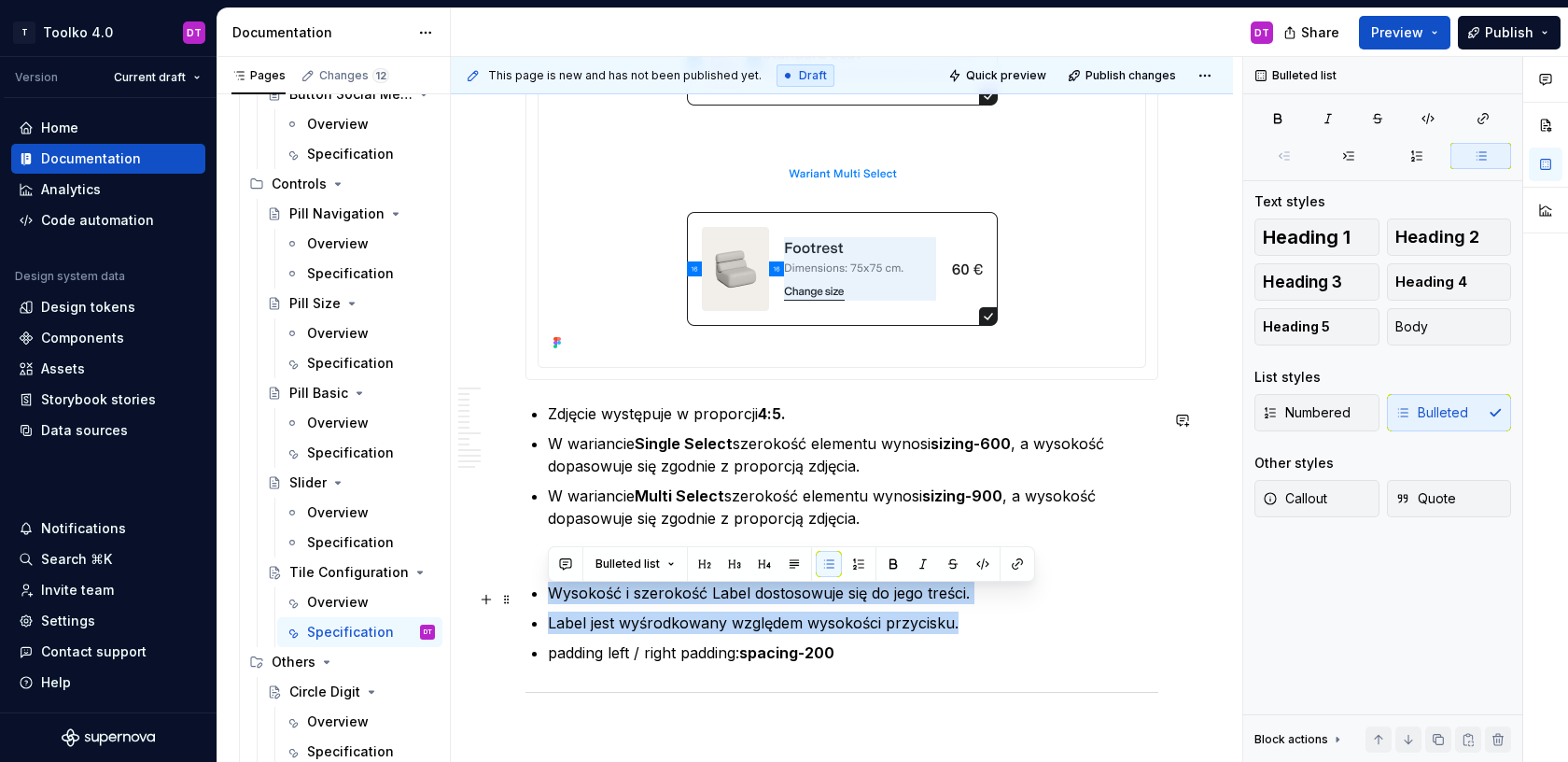
drag, startPoint x: 965, startPoint y: 630, endPoint x: 543, endPoint y: 595, distance: 423.4
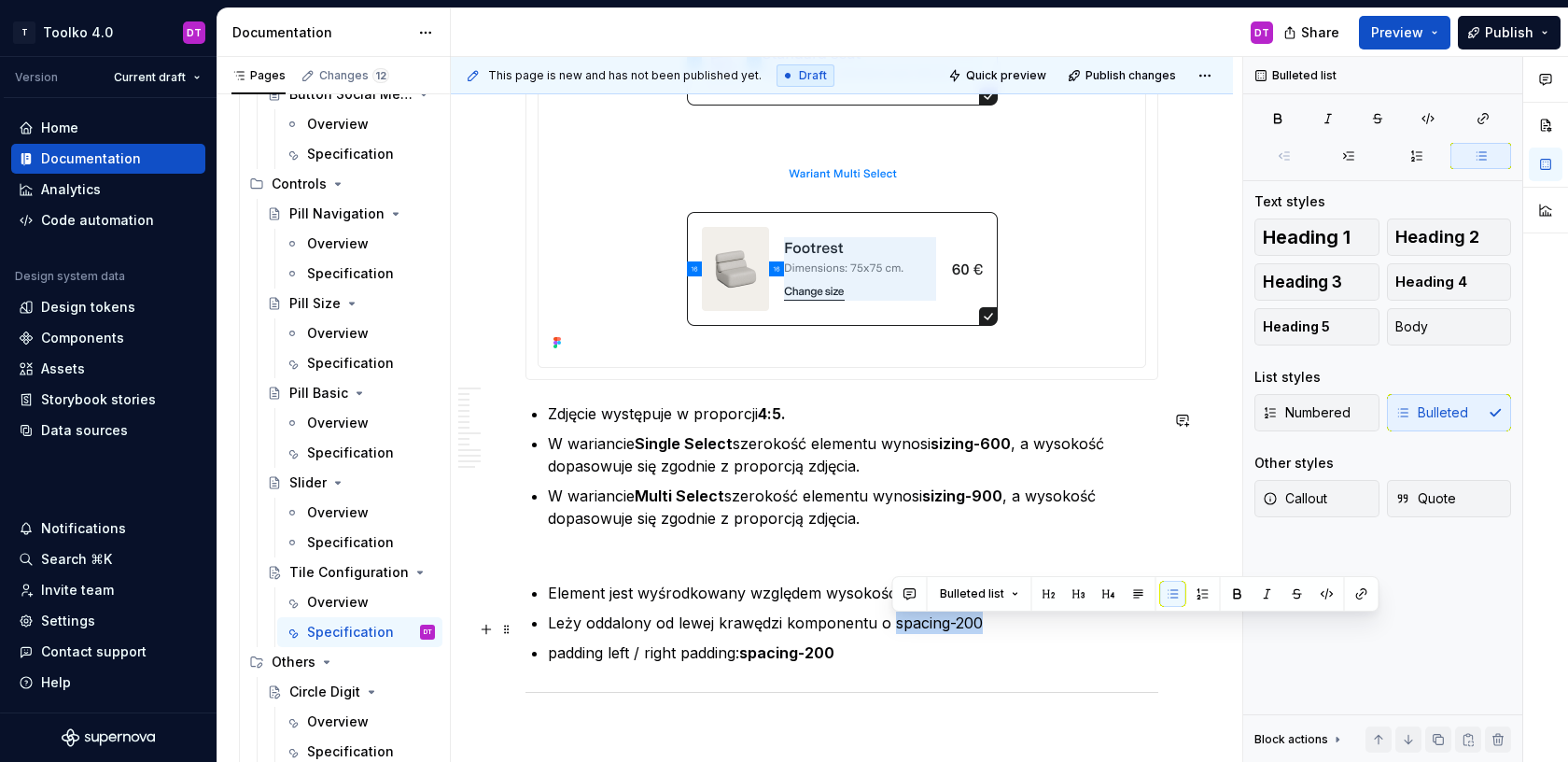
click at [892, 628] on p "Leży oddalony od lewej krawędzi komponentu o spacing-200" at bounding box center [852, 623] width 611 height 22
click at [915, 663] on p "padding left / right padding: spacing-200" at bounding box center [852, 652] width 611 height 22
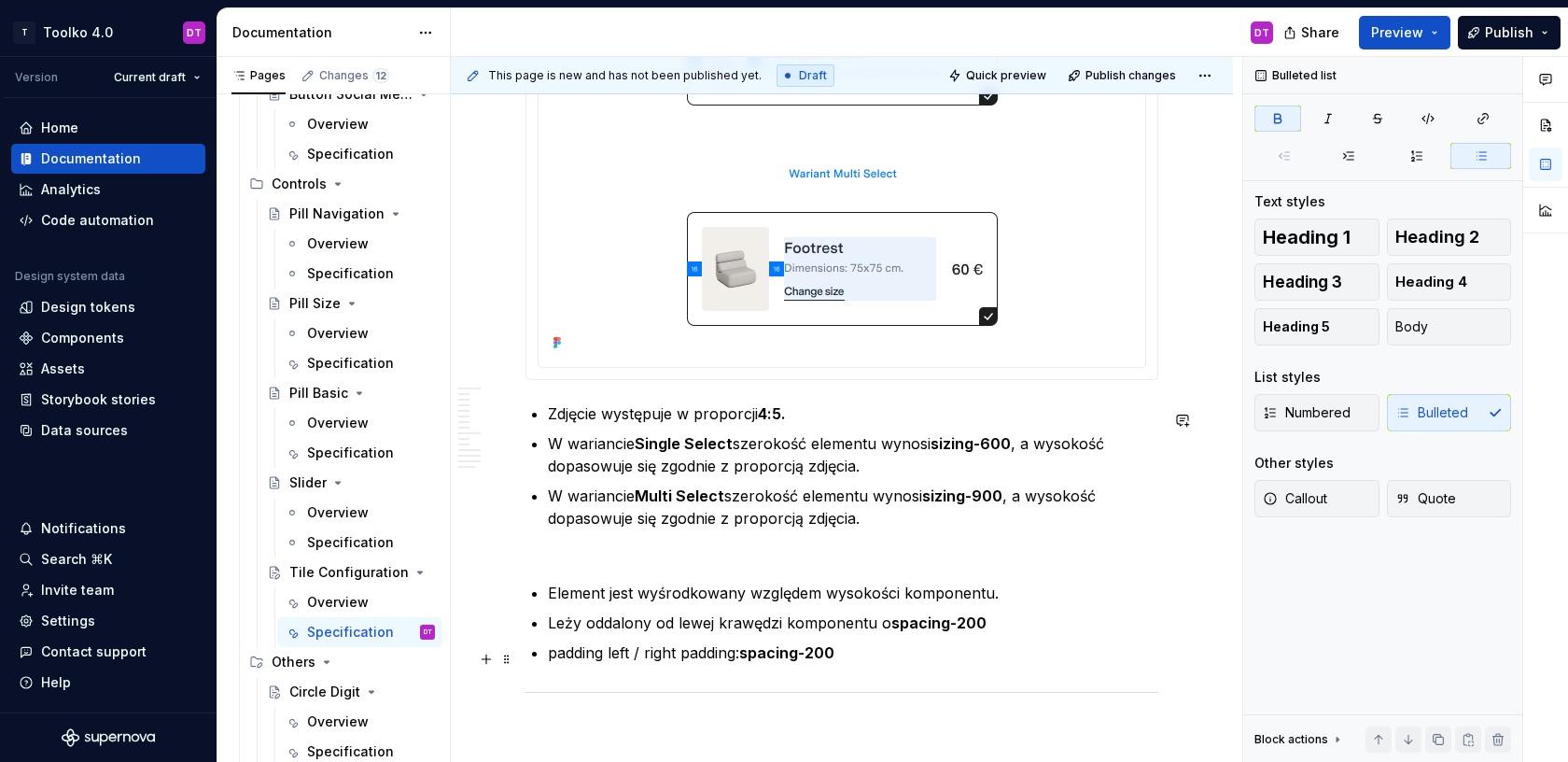
click at [547, 661] on p "padding left / right padding: spacing-200" at bounding box center [852, 652] width 611 height 22
click at [993, 656] on p "spacing between image and contentpadding left / right padding: spacing-200" at bounding box center [852, 652] width 611 height 22
click at [554, 660] on p "spacing between image and content: spacing-200" at bounding box center [852, 652] width 611 height 22
click at [565, 563] on p "W wariancie Multi Select szerokość elementu wynosi sizing-900 , a wysokość dopa…" at bounding box center [852, 529] width 611 height 90
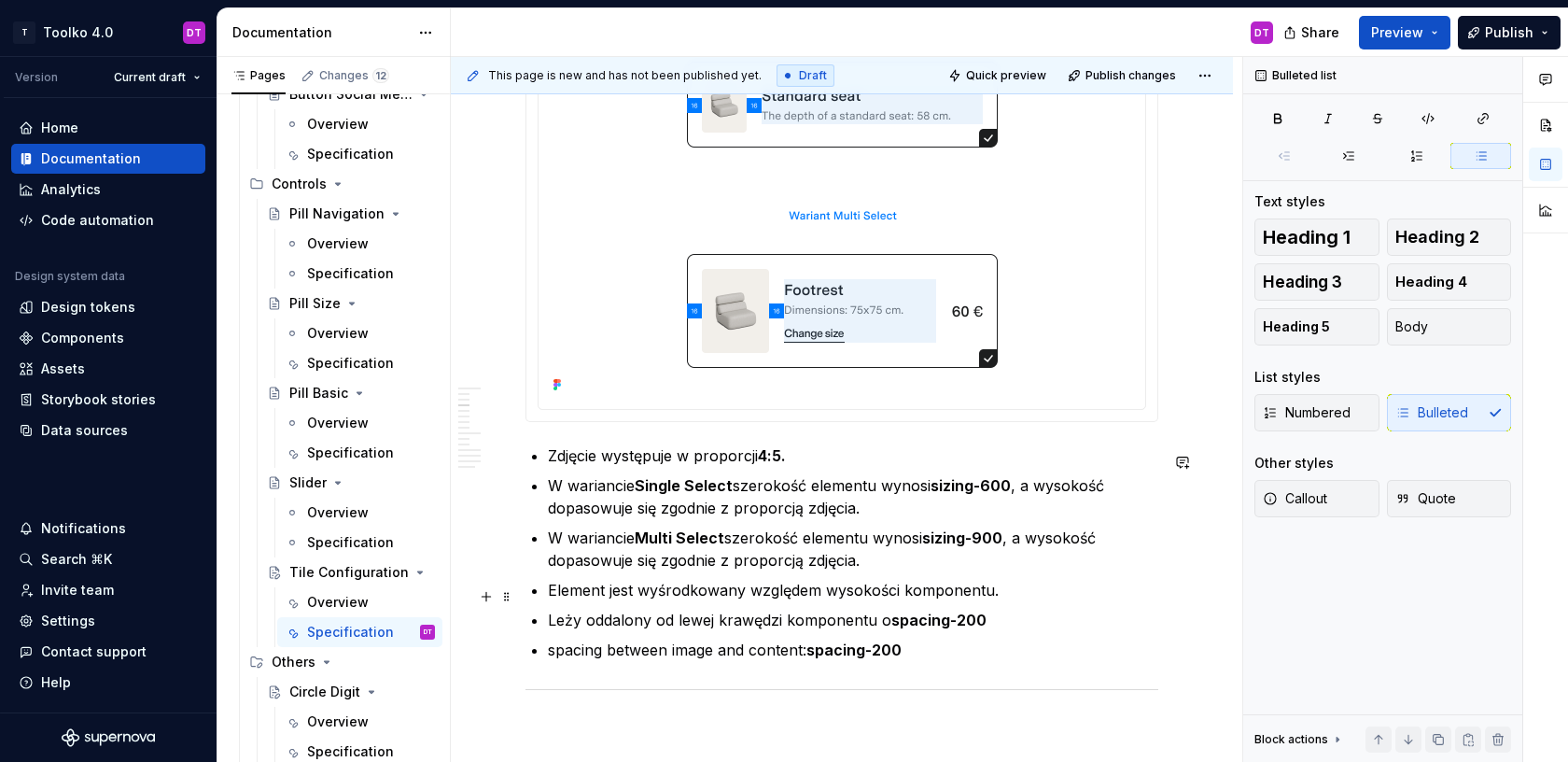
scroll to position [2427, 0]
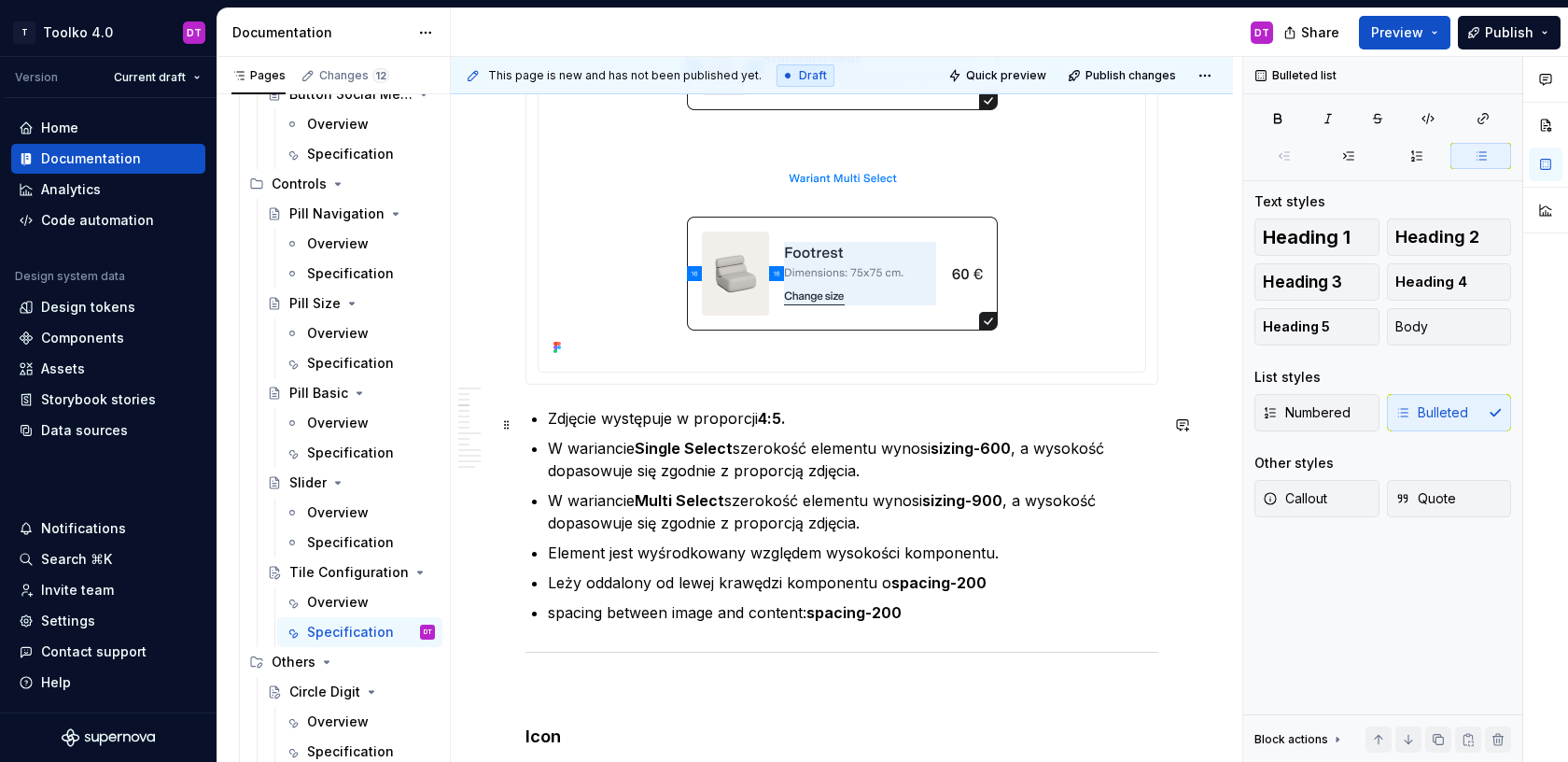
click at [816, 423] on p "Zdjęcie występuje w proporcji 4:5." at bounding box center [852, 418] width 611 height 22
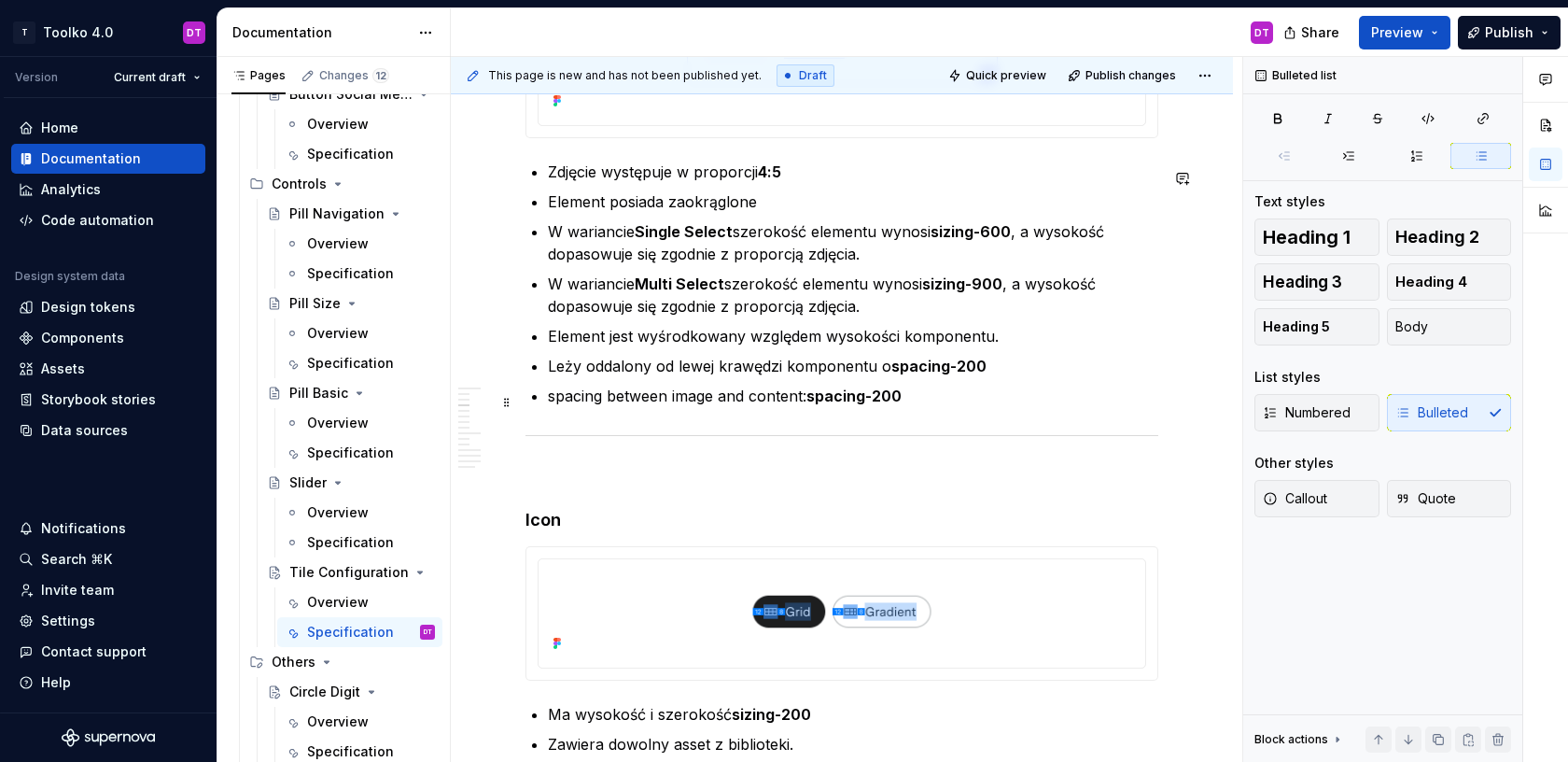
scroll to position [2622, 0]
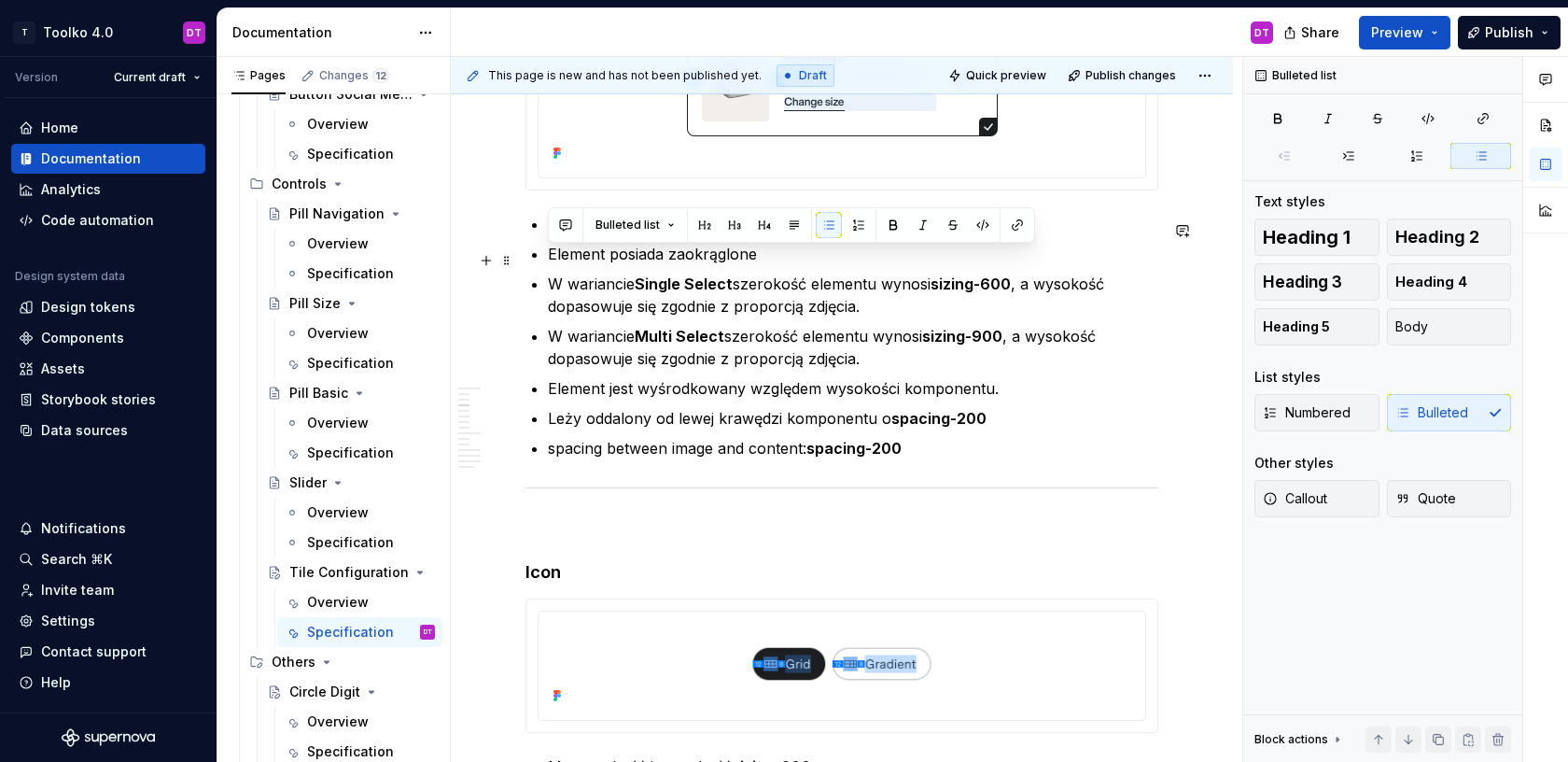
drag, startPoint x: 773, startPoint y: 262, endPoint x: 548, endPoint y: 259, distance: 225.0
click at [548, 259] on p "Element posiada zaokrąglone" at bounding box center [852, 253] width 611 height 22
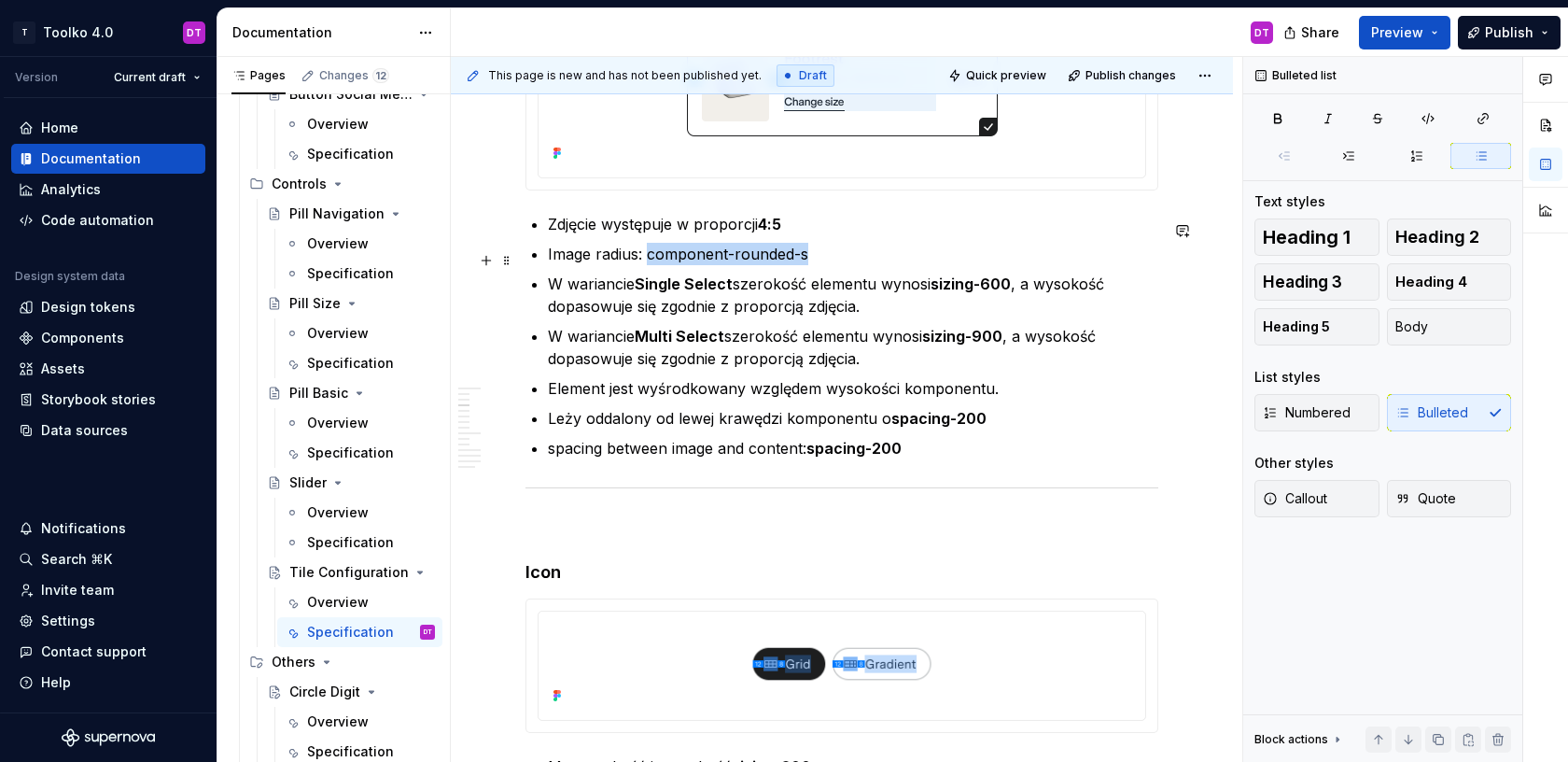
click at [649, 256] on p "Image radius: component-rounded-s" at bounding box center [852, 253] width 611 height 22
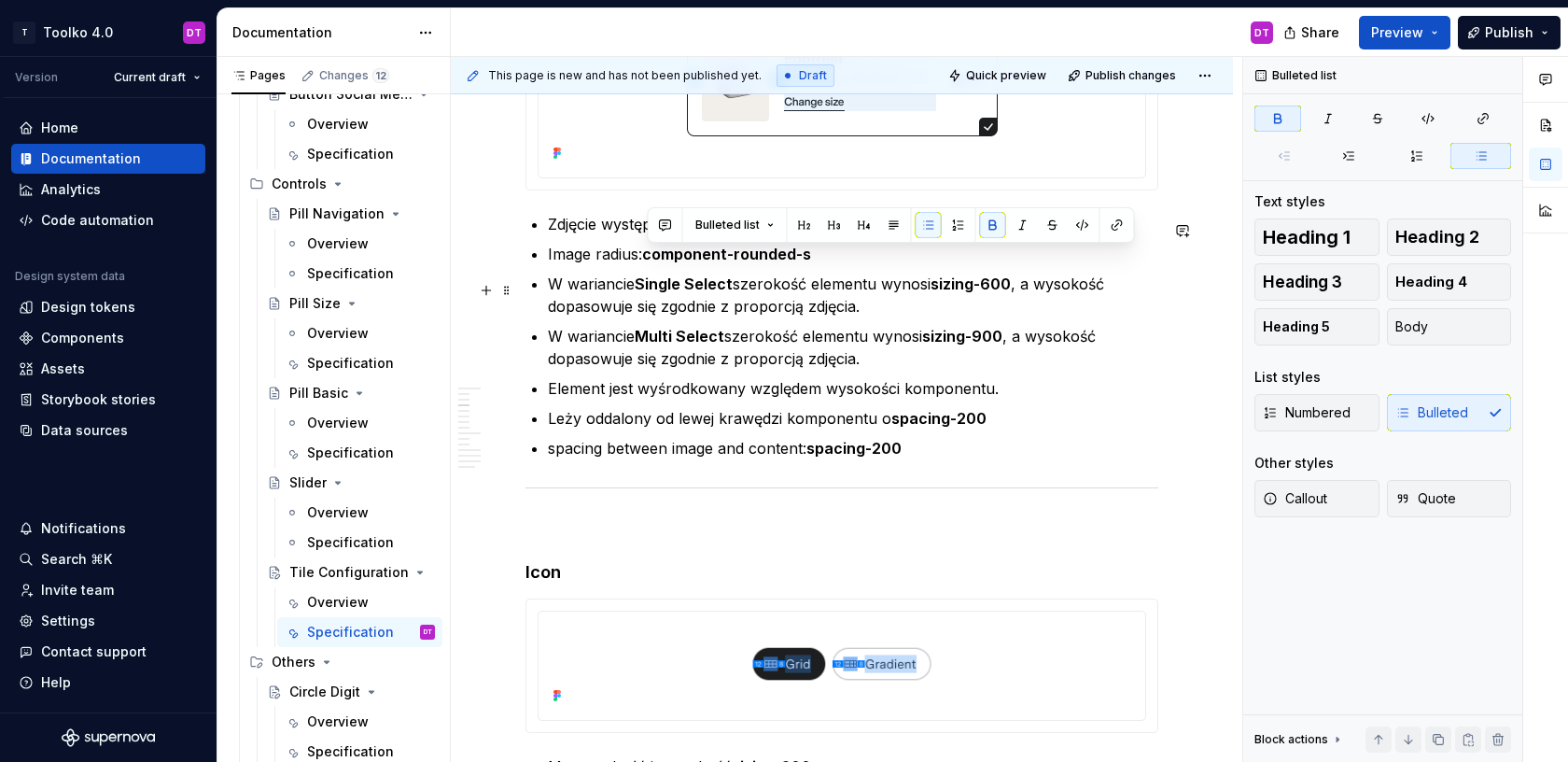
click at [698, 318] on p "W wariancie Single Select szerokość elementu wynosi sizing-600 , a wysokość dop…" at bounding box center [852, 295] width 611 height 45
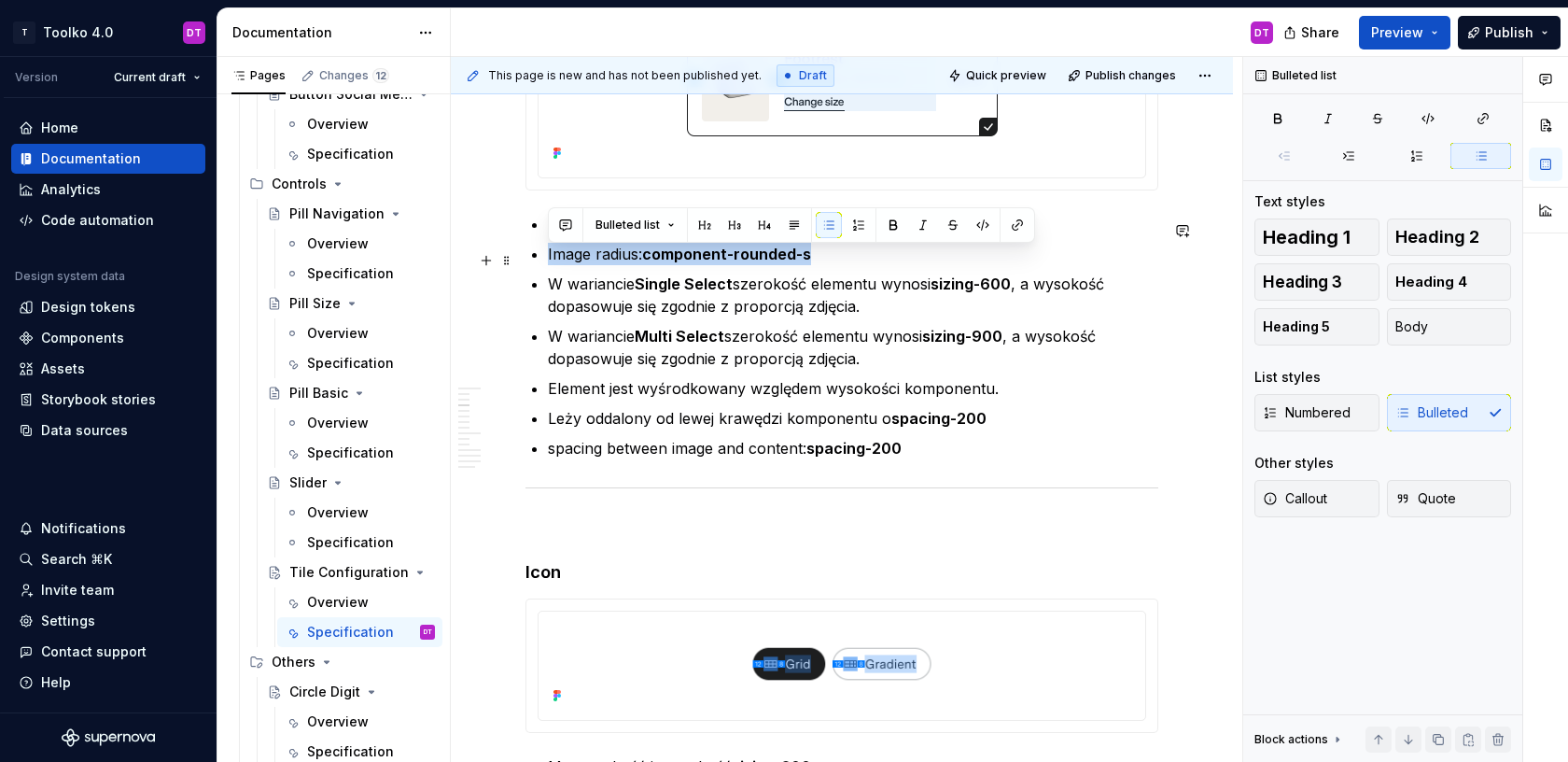
drag, startPoint x: 839, startPoint y: 255, endPoint x: 534, endPoint y: 255, distance: 305.0
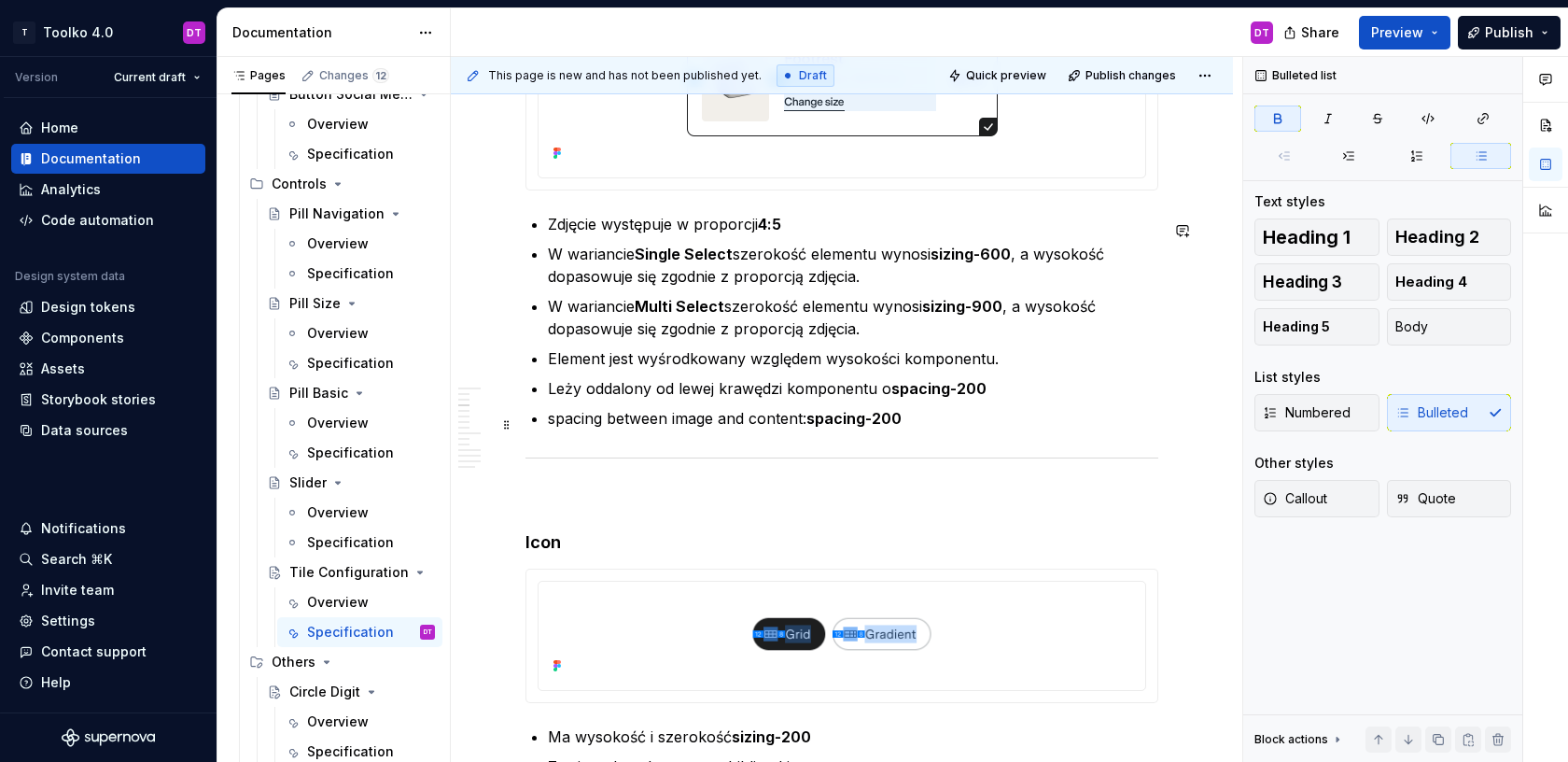
click at [979, 422] on p "spacing between image and content: spacing-200" at bounding box center [852, 418] width 611 height 22
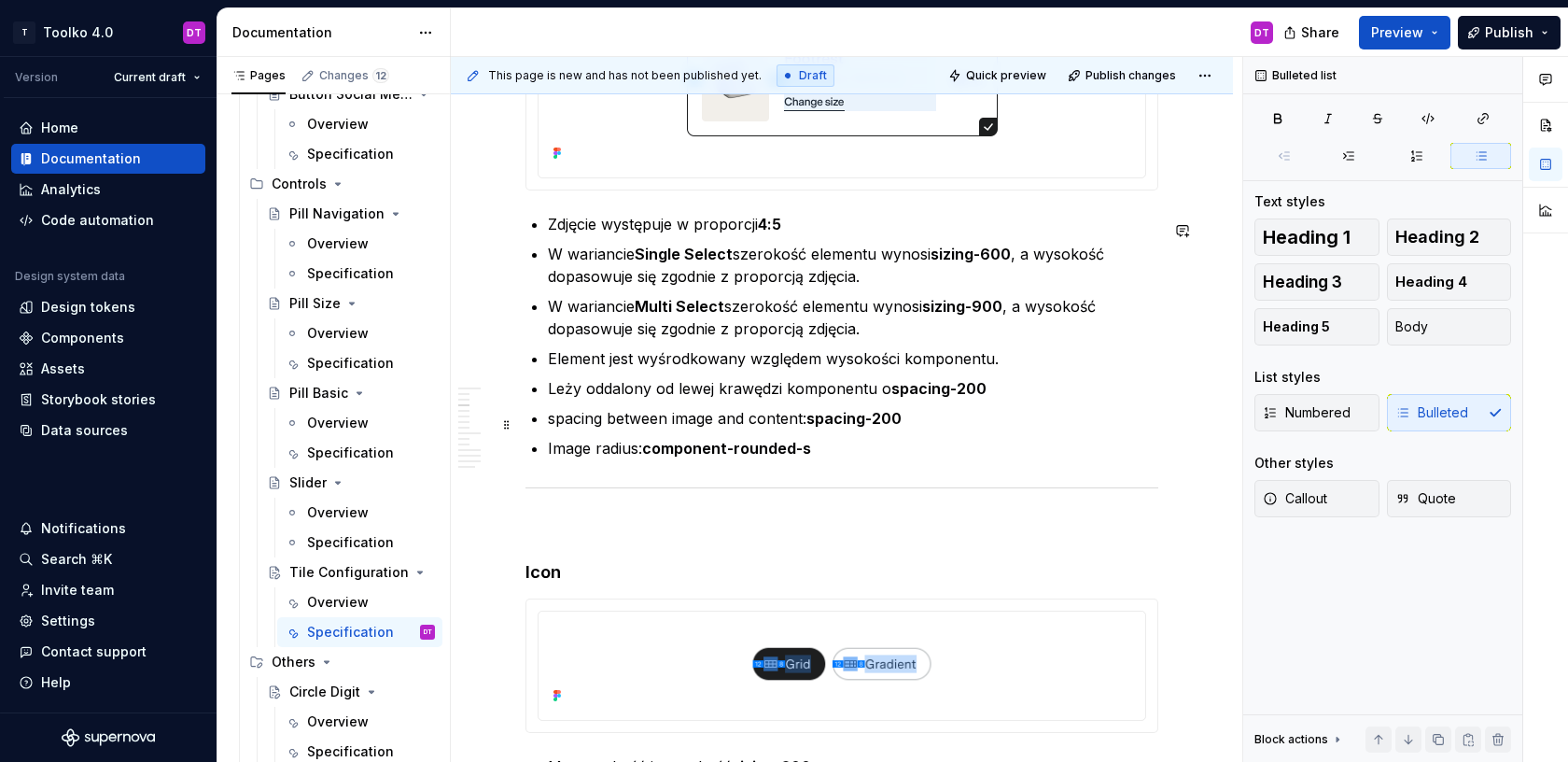
click at [553, 425] on p "spacing between image and content: spacing-200" at bounding box center [852, 418] width 611 height 22
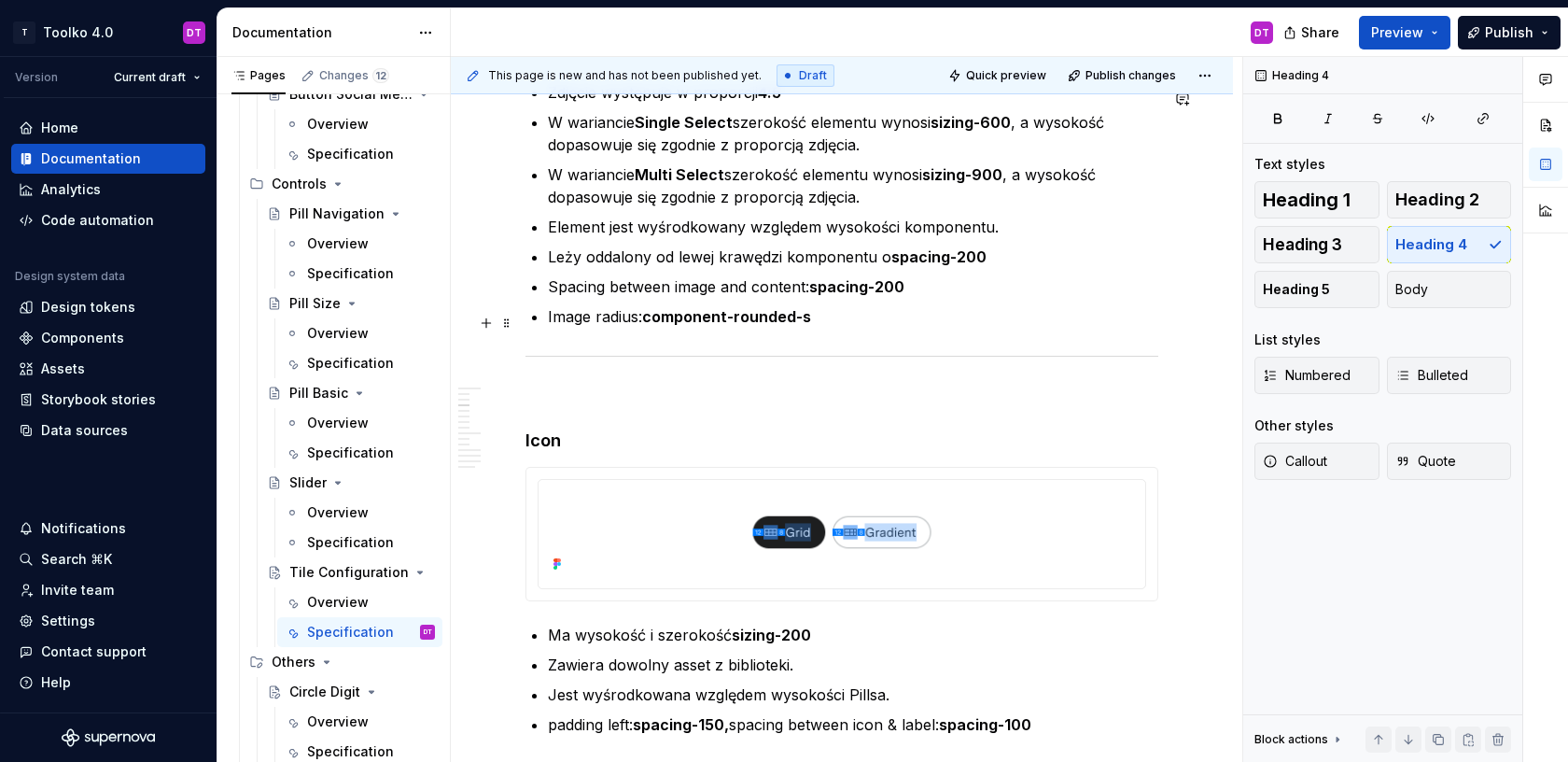
scroll to position [2777, 0]
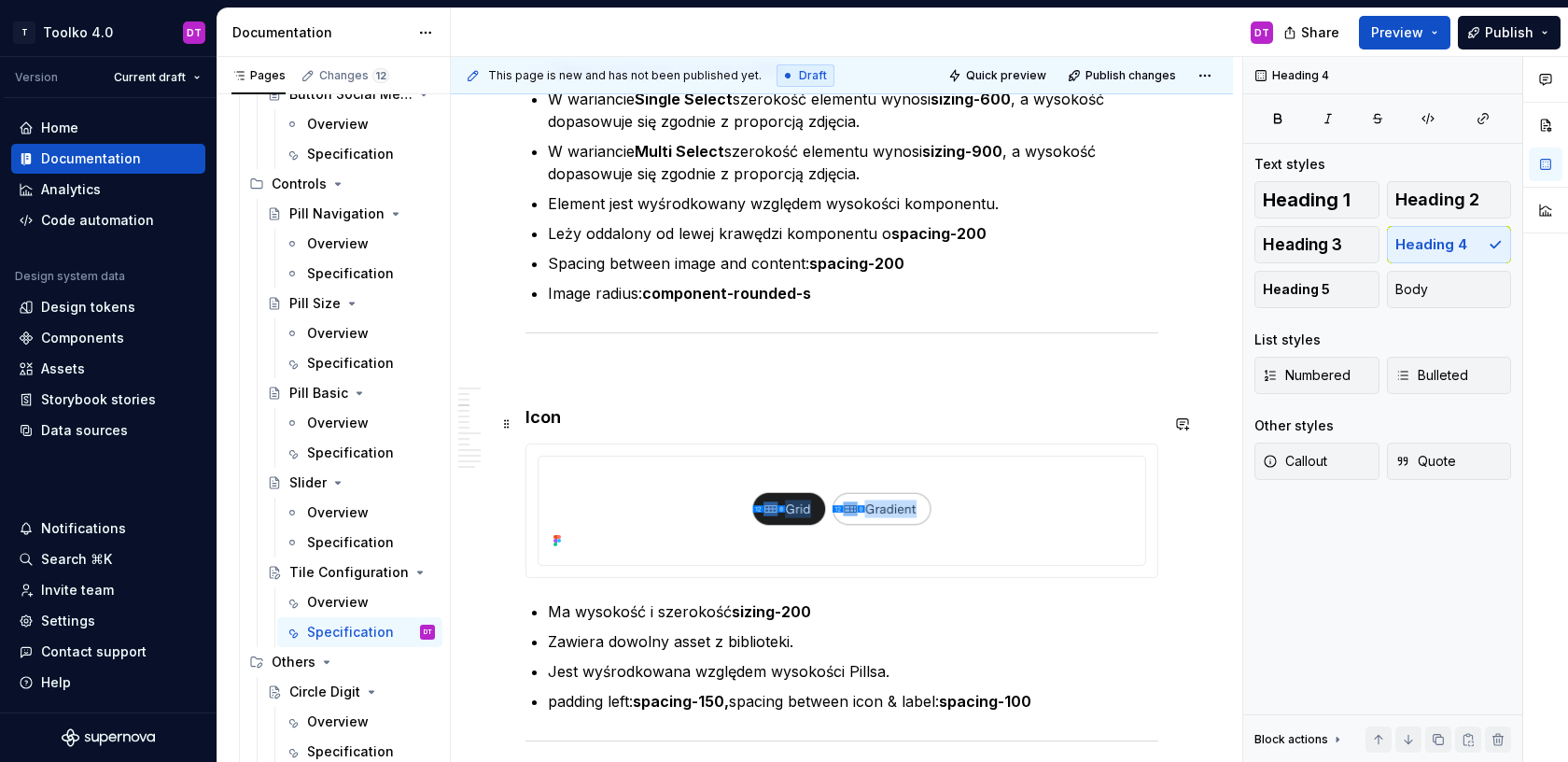
click at [530, 424] on h4 "Icon" at bounding box center [842, 417] width 633 height 22
click at [842, 455] on html "T Toolko 4.0 DT Version Current draft Home Documentation Analytics Code automat…" at bounding box center [784, 381] width 1568 height 762
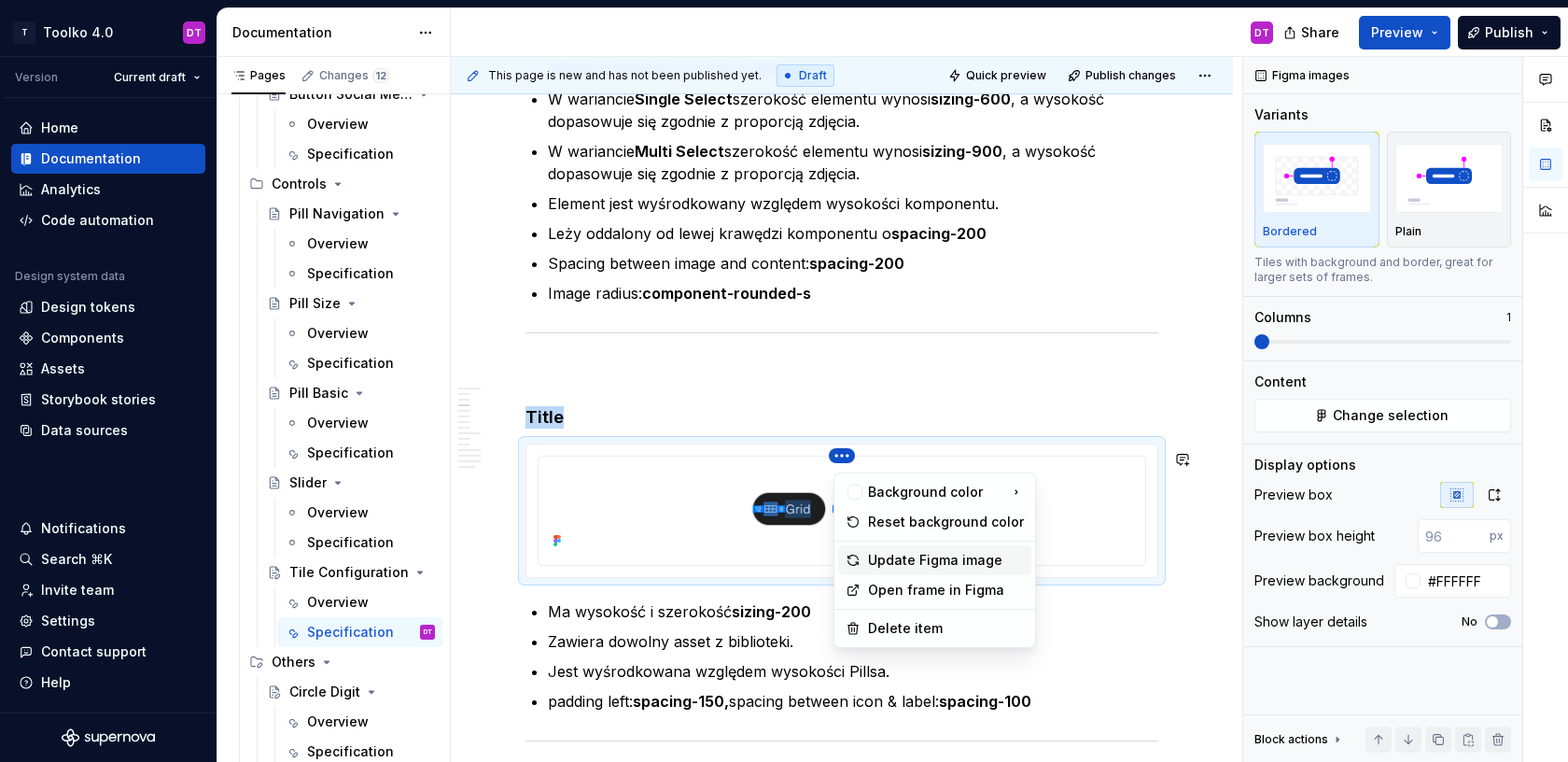
click at [926, 554] on div "Update Figma image" at bounding box center [946, 559] width 156 height 19
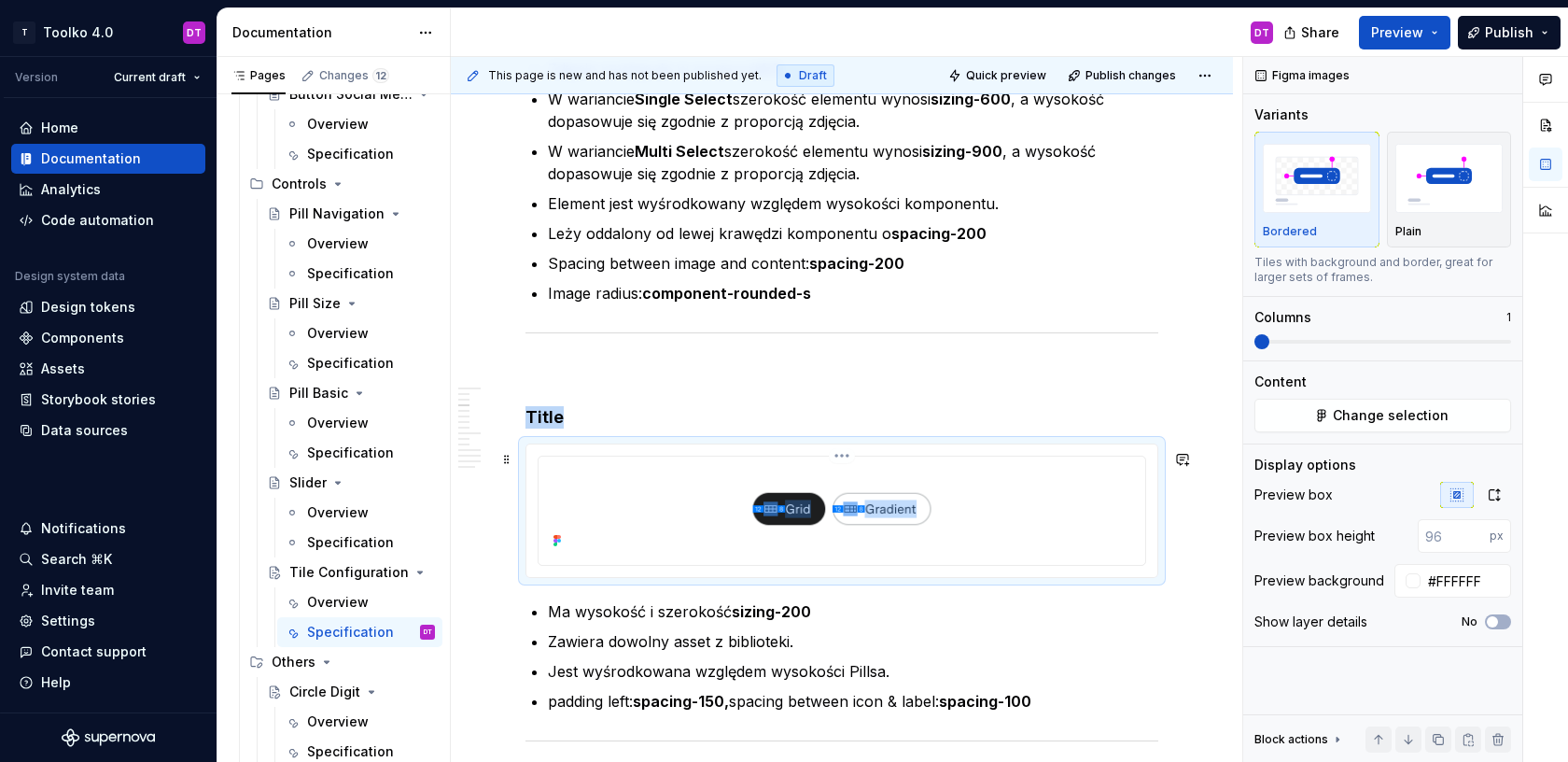
click at [848, 462] on html "T Toolko 4.0 DT Version Current draft Home Documentation Analytics Code automat…" at bounding box center [784, 381] width 1568 height 762
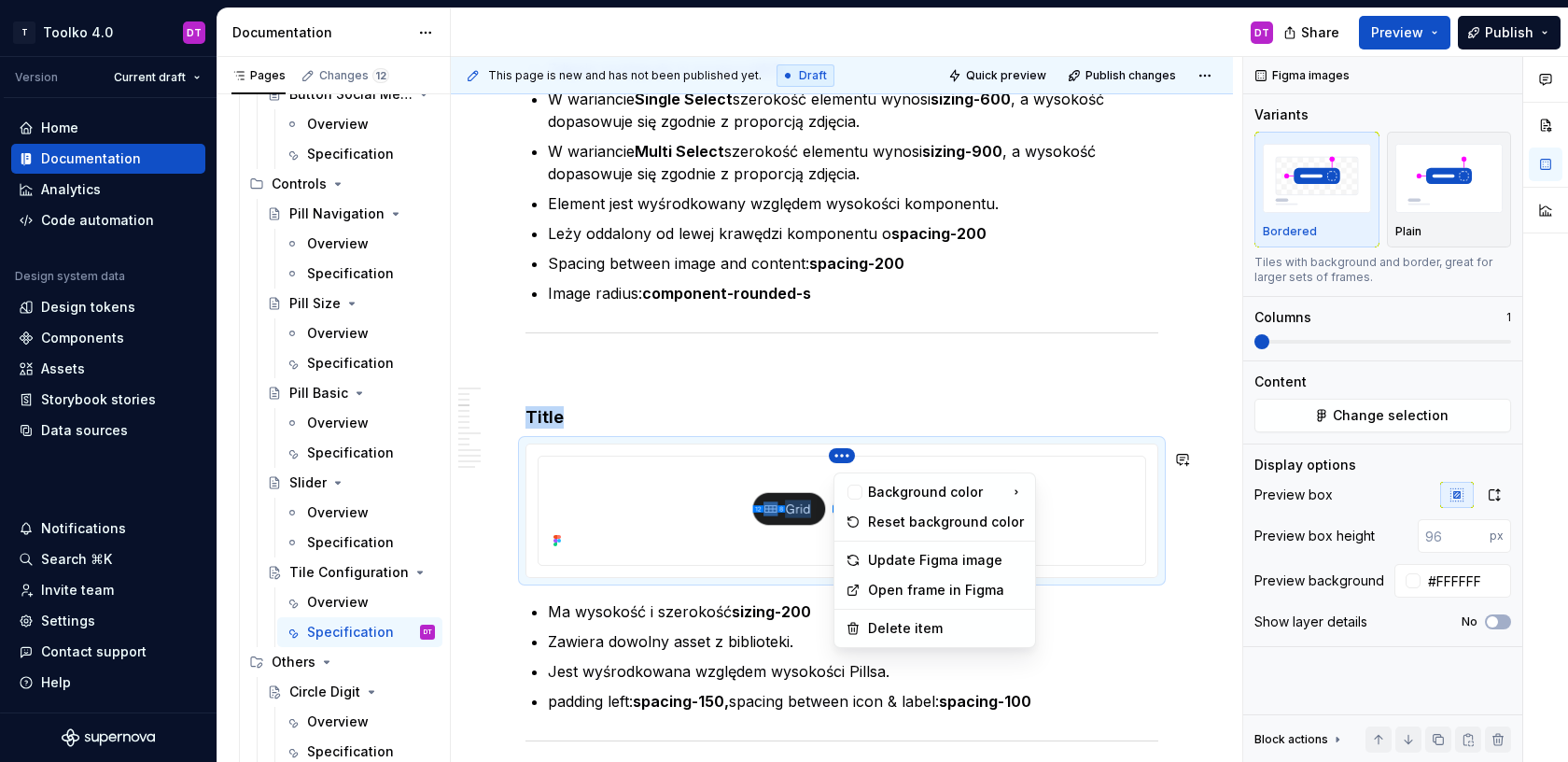
click at [1079, 528] on html "T Toolko 4.0 DT Version Current draft Home Documentation Analytics Code automat…" at bounding box center [784, 381] width 1568 height 762
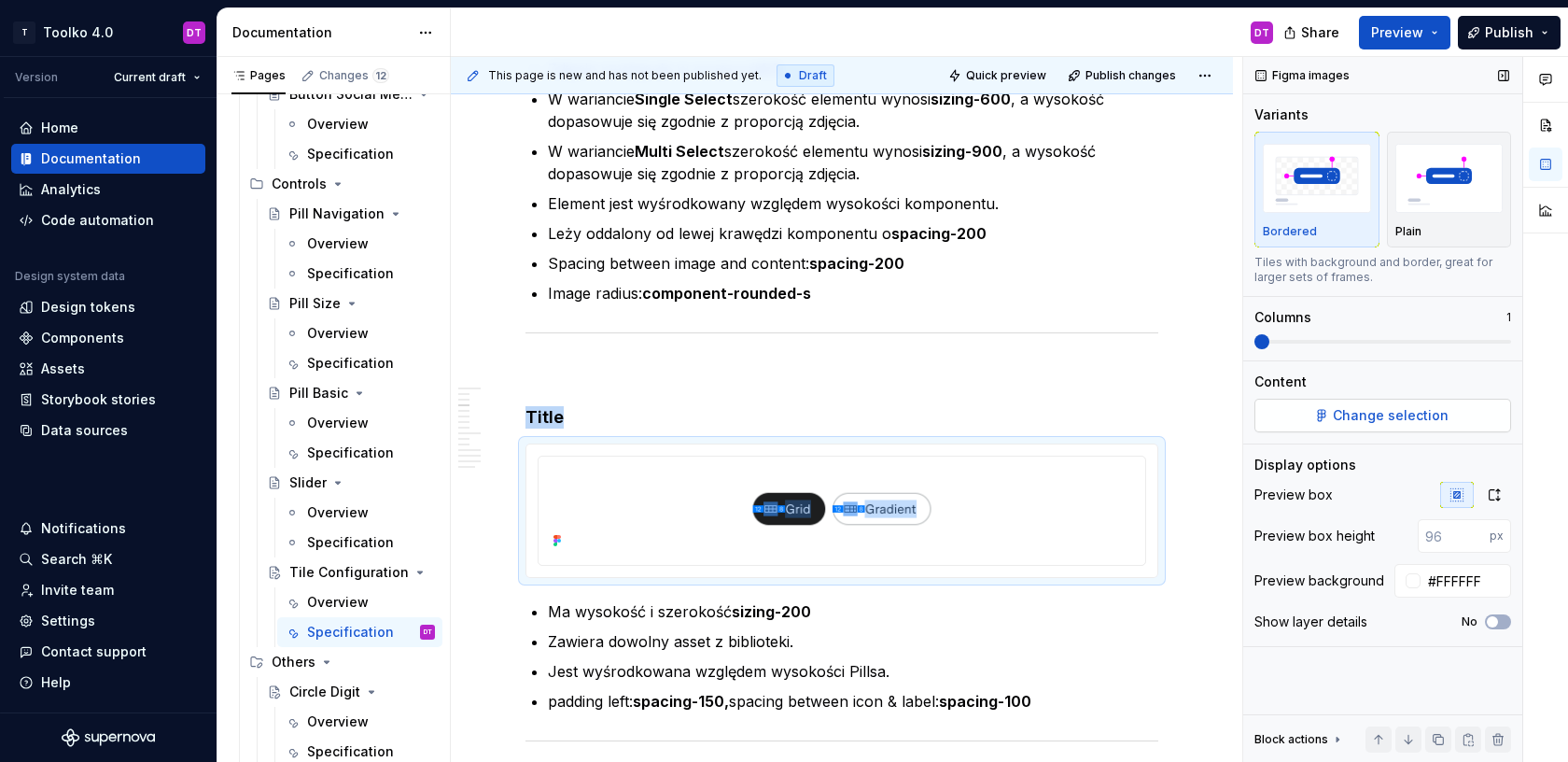
click at [1353, 404] on button "Change selection" at bounding box center [1383, 415] width 257 height 33
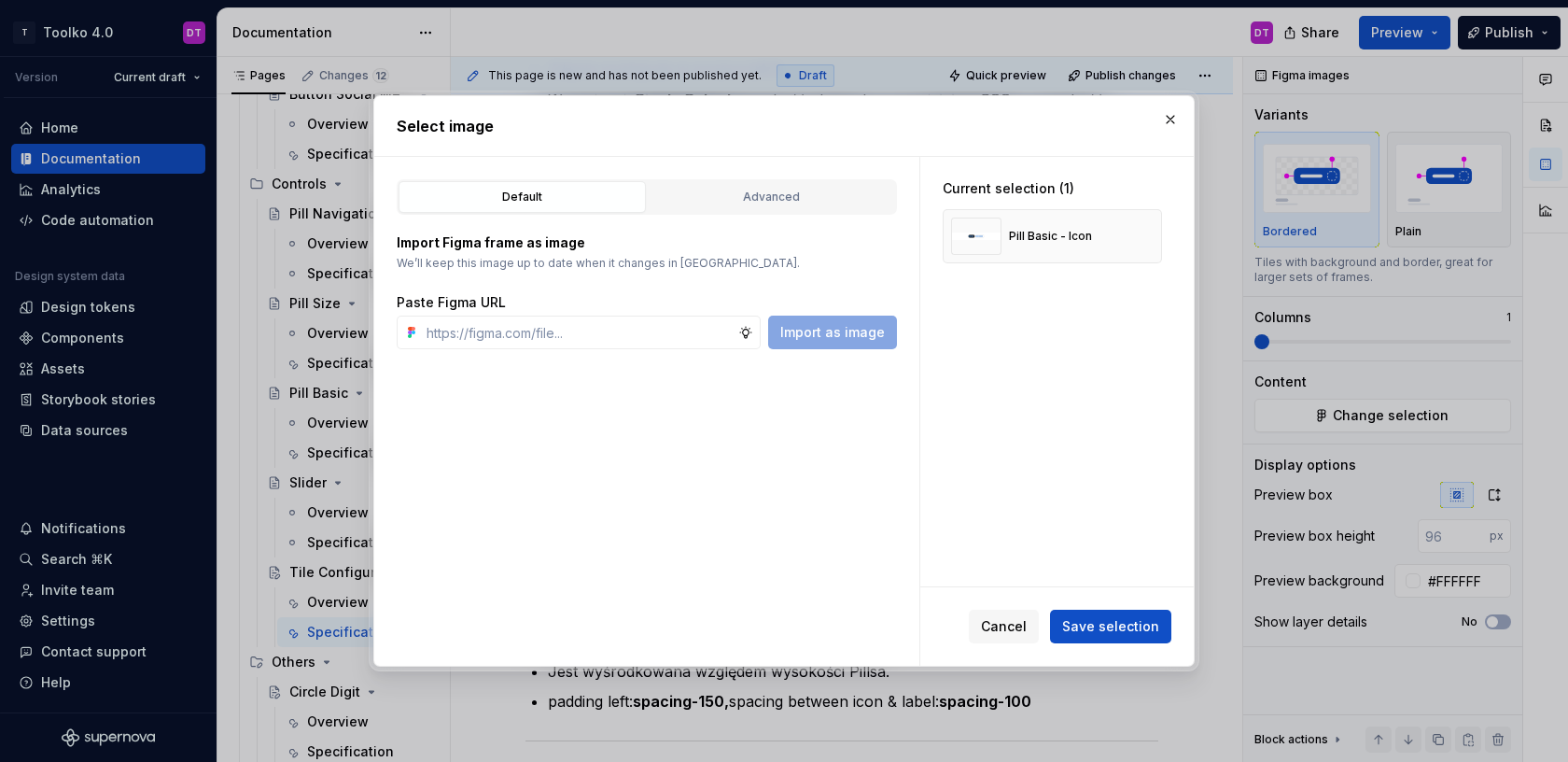
type textarea "*"
click at [1153, 242] on button "button" at bounding box center [1140, 236] width 26 height 26
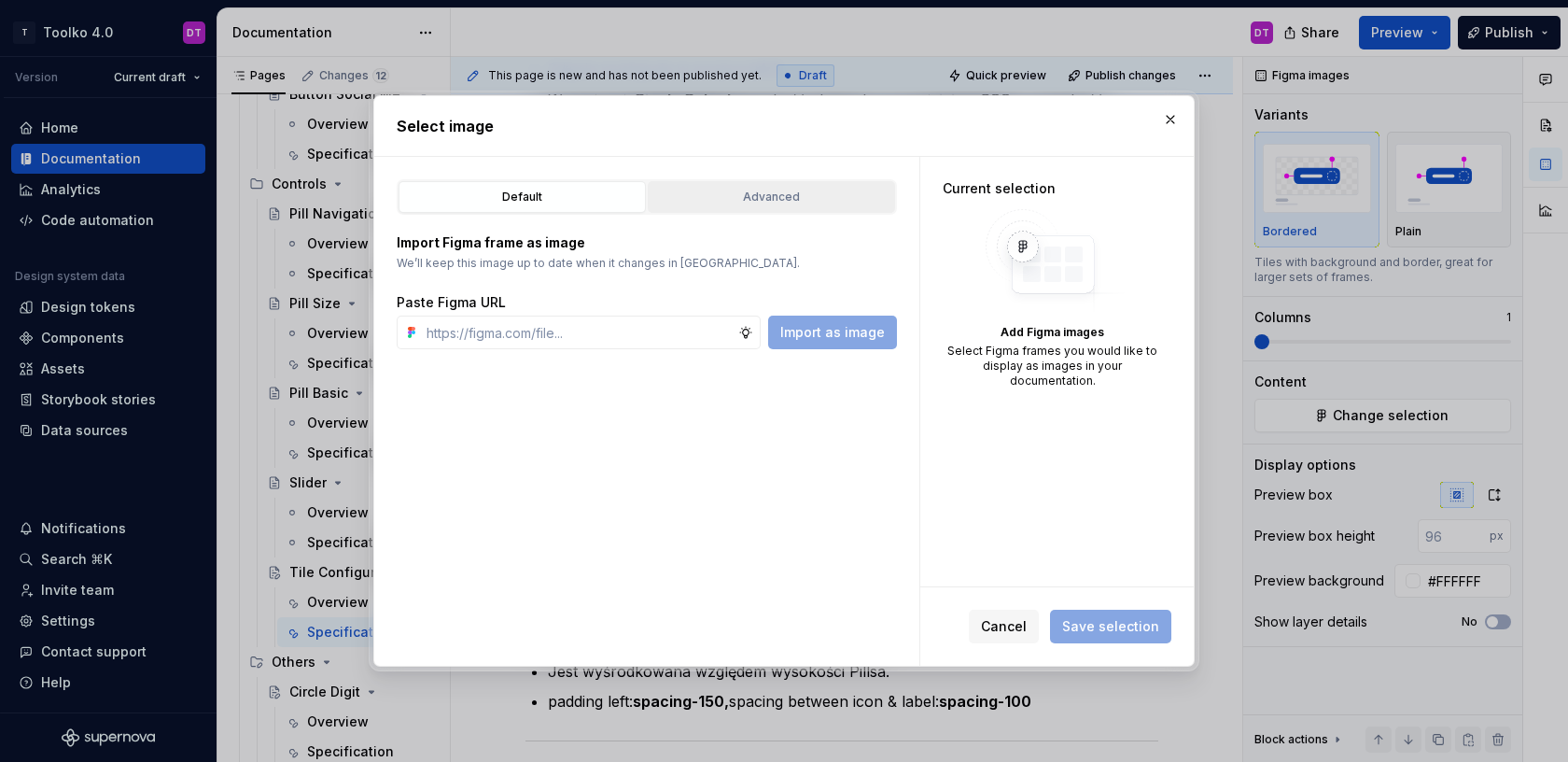
click at [691, 201] on div "Advanced" at bounding box center [771, 197] width 235 height 19
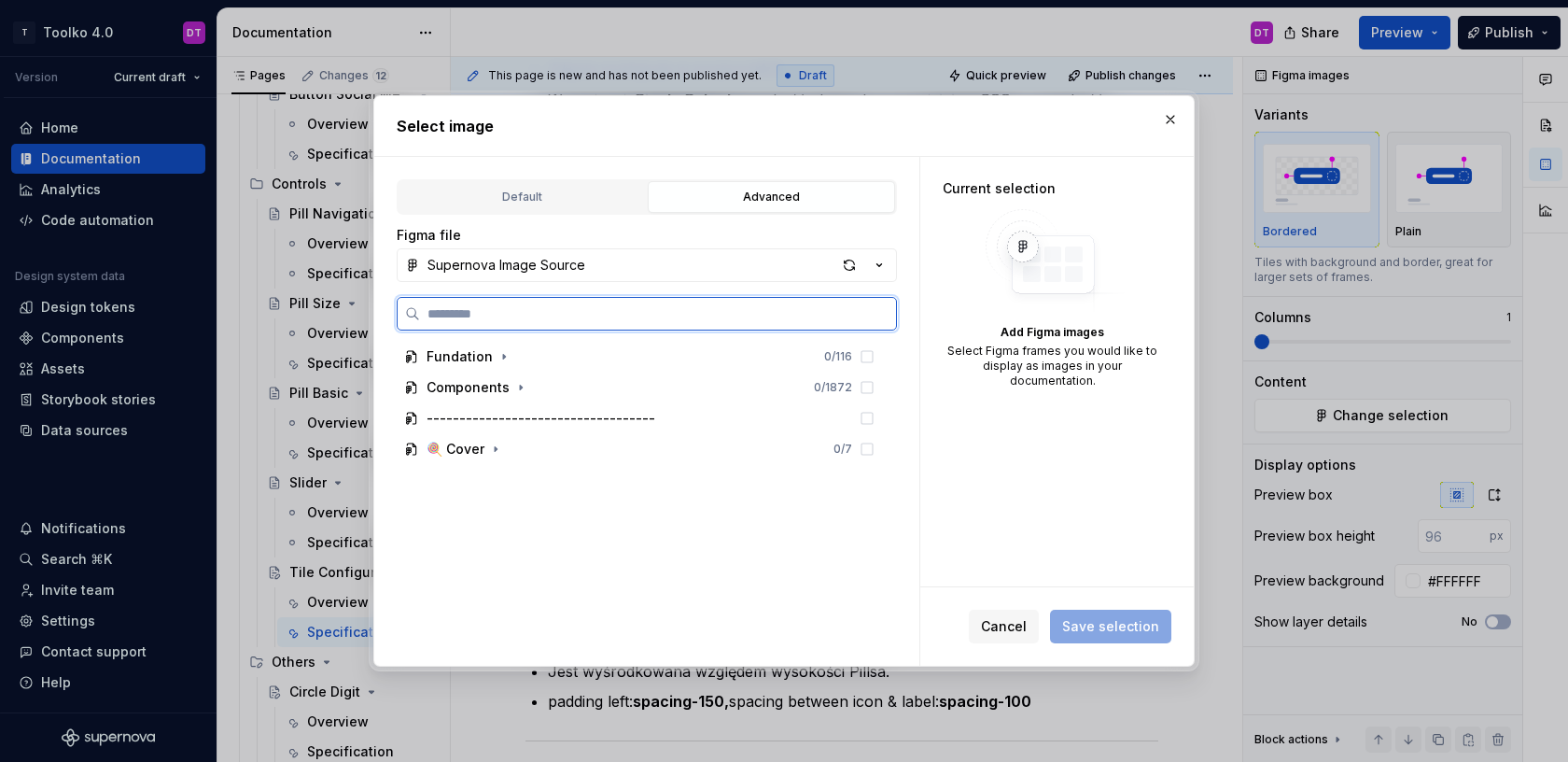
click at [603, 304] on input "search" at bounding box center [657, 313] width 476 height 19
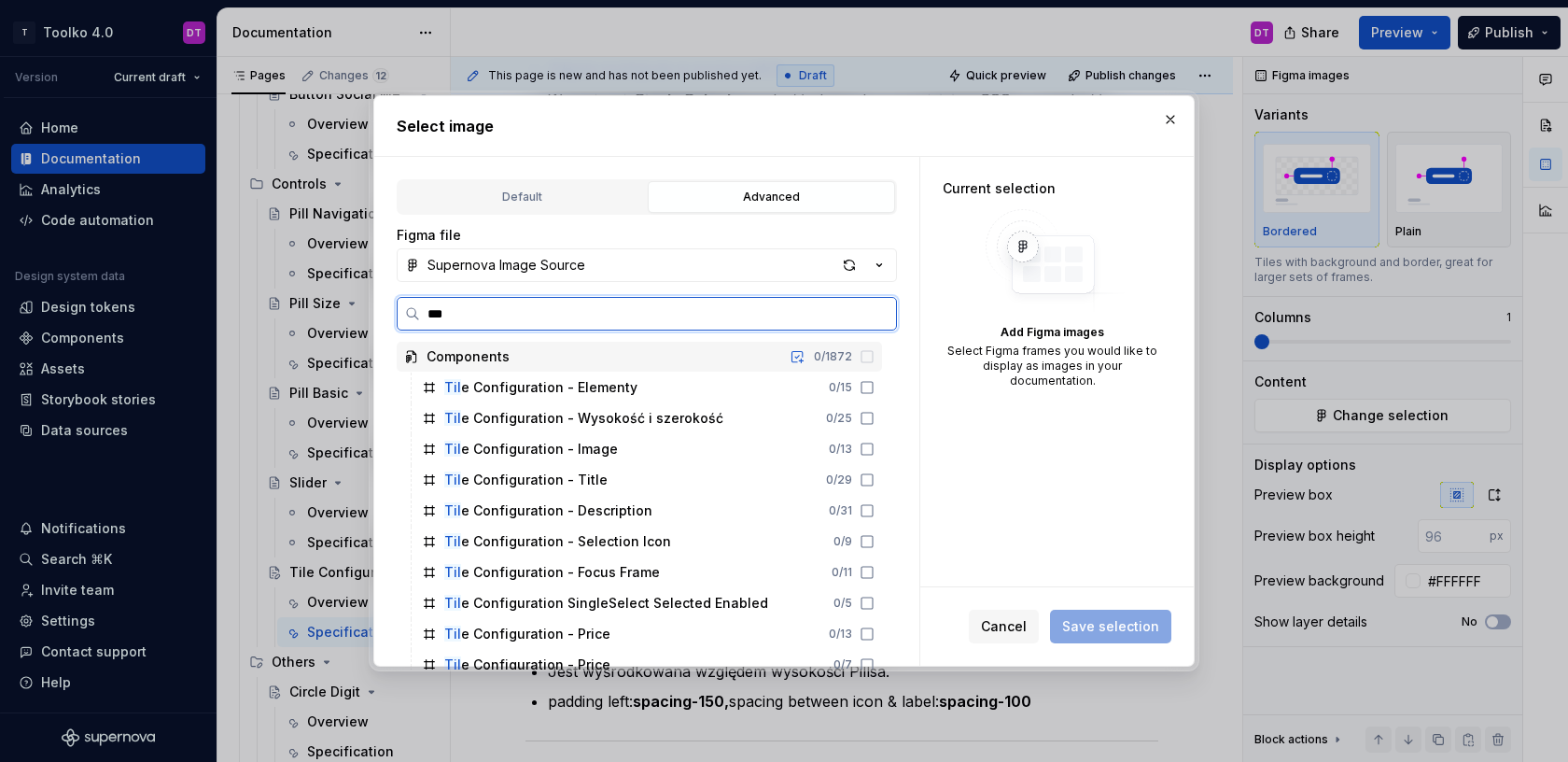
type input "****"
click at [598, 476] on div "Tile Configuration - Title 0 / 29" at bounding box center [648, 479] width 467 height 30
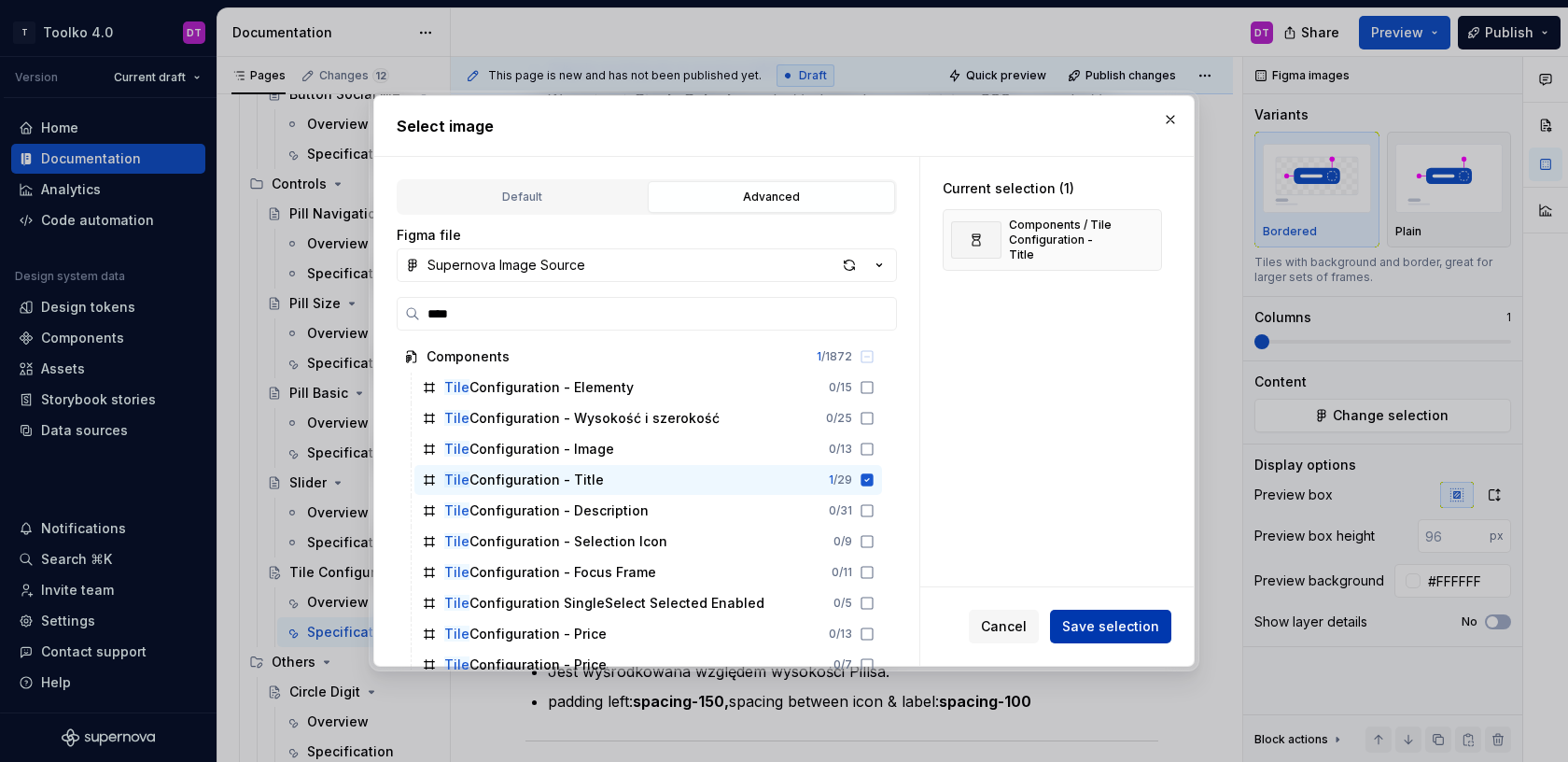
click at [1097, 620] on span "Save selection" at bounding box center [1111, 626] width 97 height 19
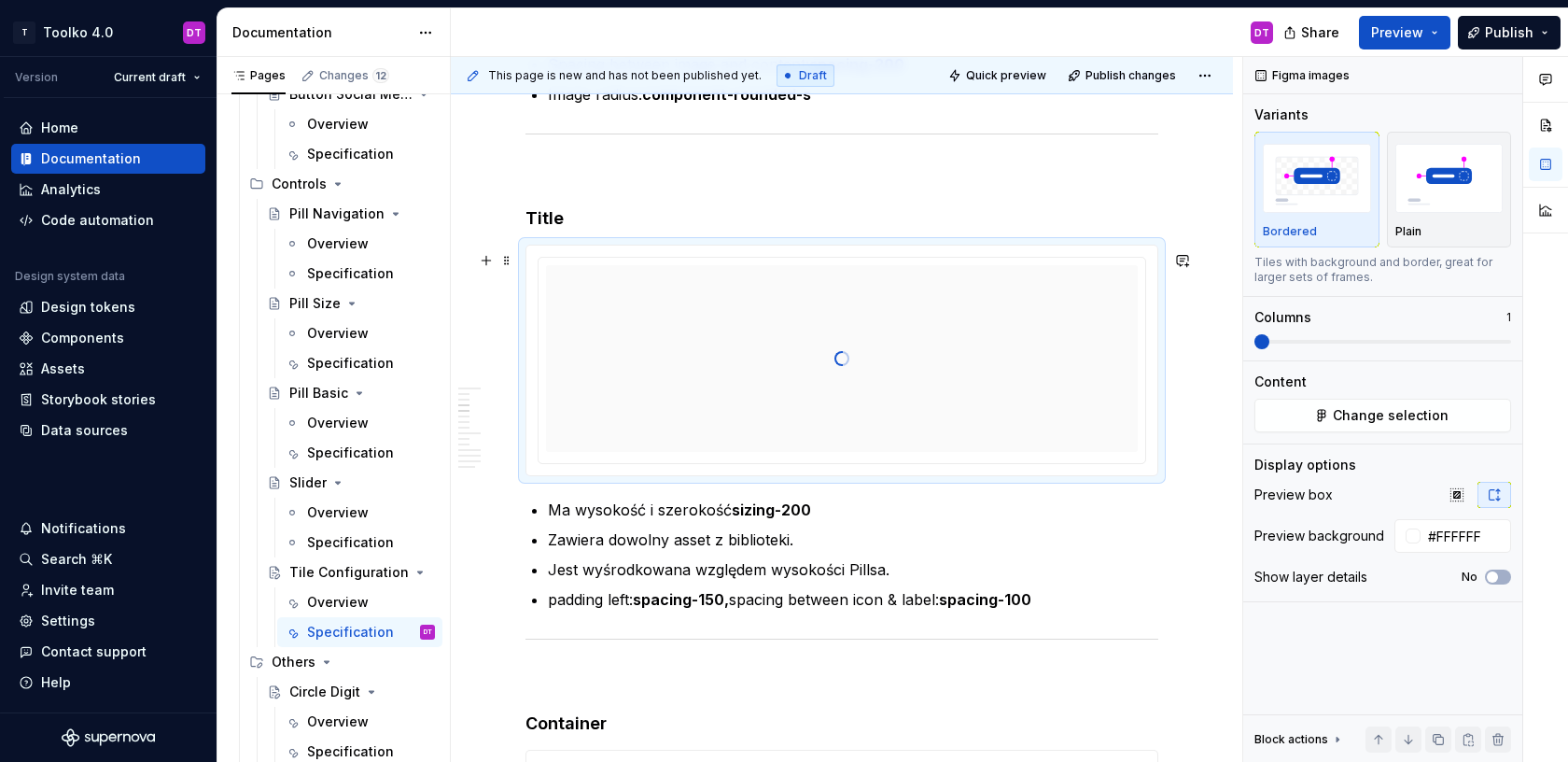
scroll to position [2980, 0]
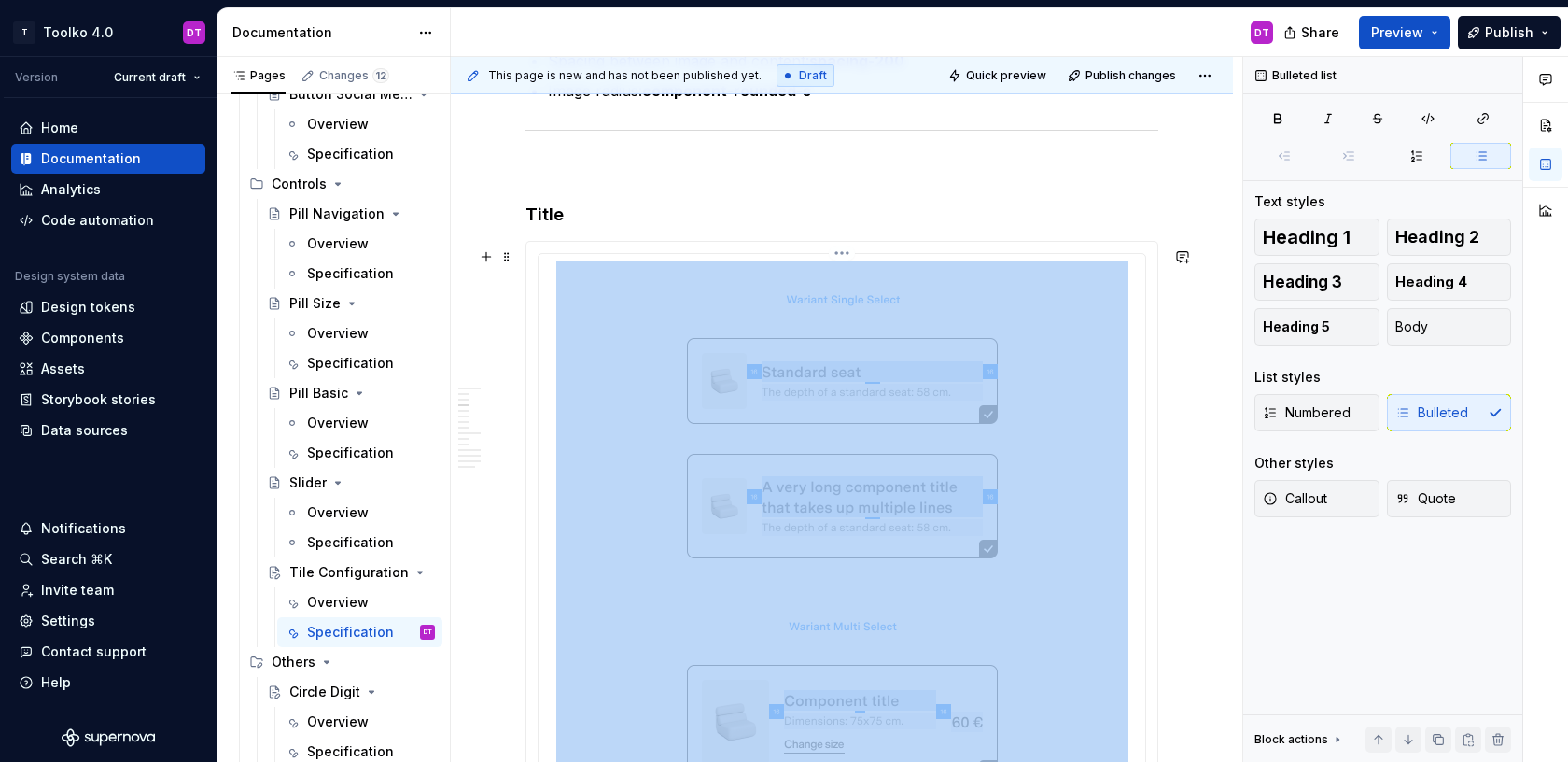
drag, startPoint x: 548, startPoint y: 509, endPoint x: 899, endPoint y: 591, distance: 360.5
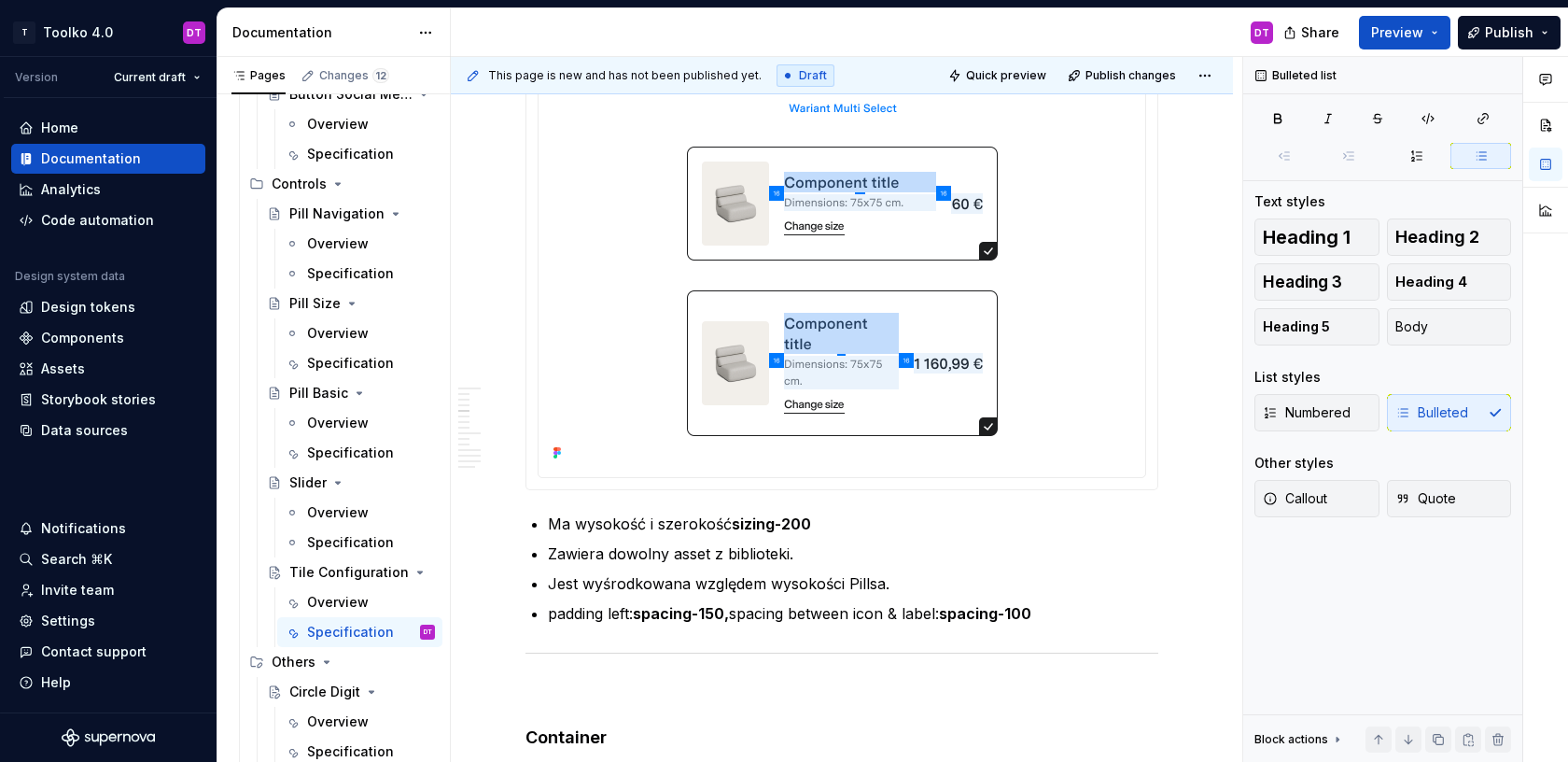
scroll to position [3493, 0]
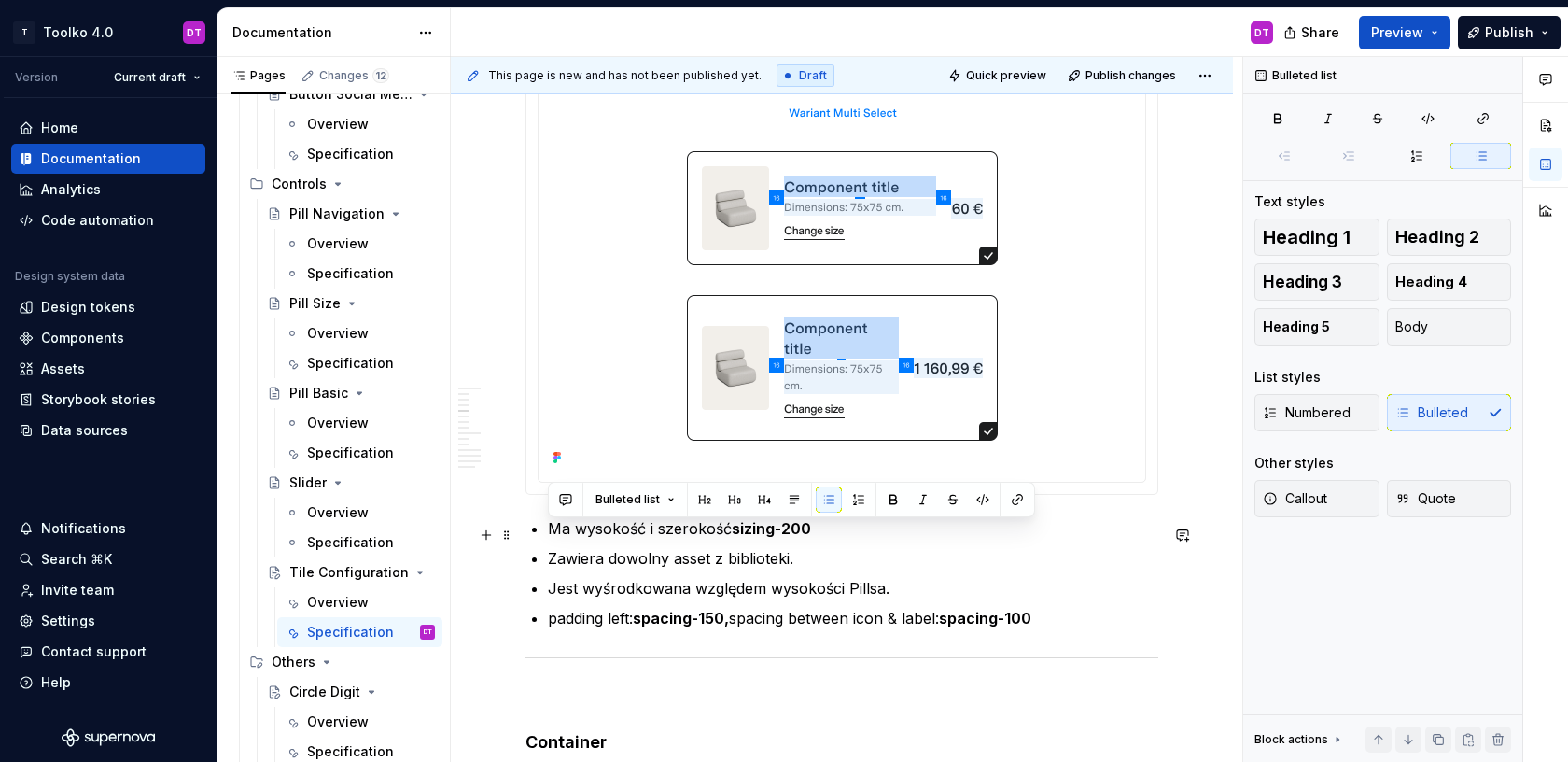
drag, startPoint x: 548, startPoint y: 532, endPoint x: 826, endPoint y: 533, distance: 278.0
click at [826, 533] on p "Ma wysokość i szerokość sizing-200" at bounding box center [852, 528] width 611 height 22
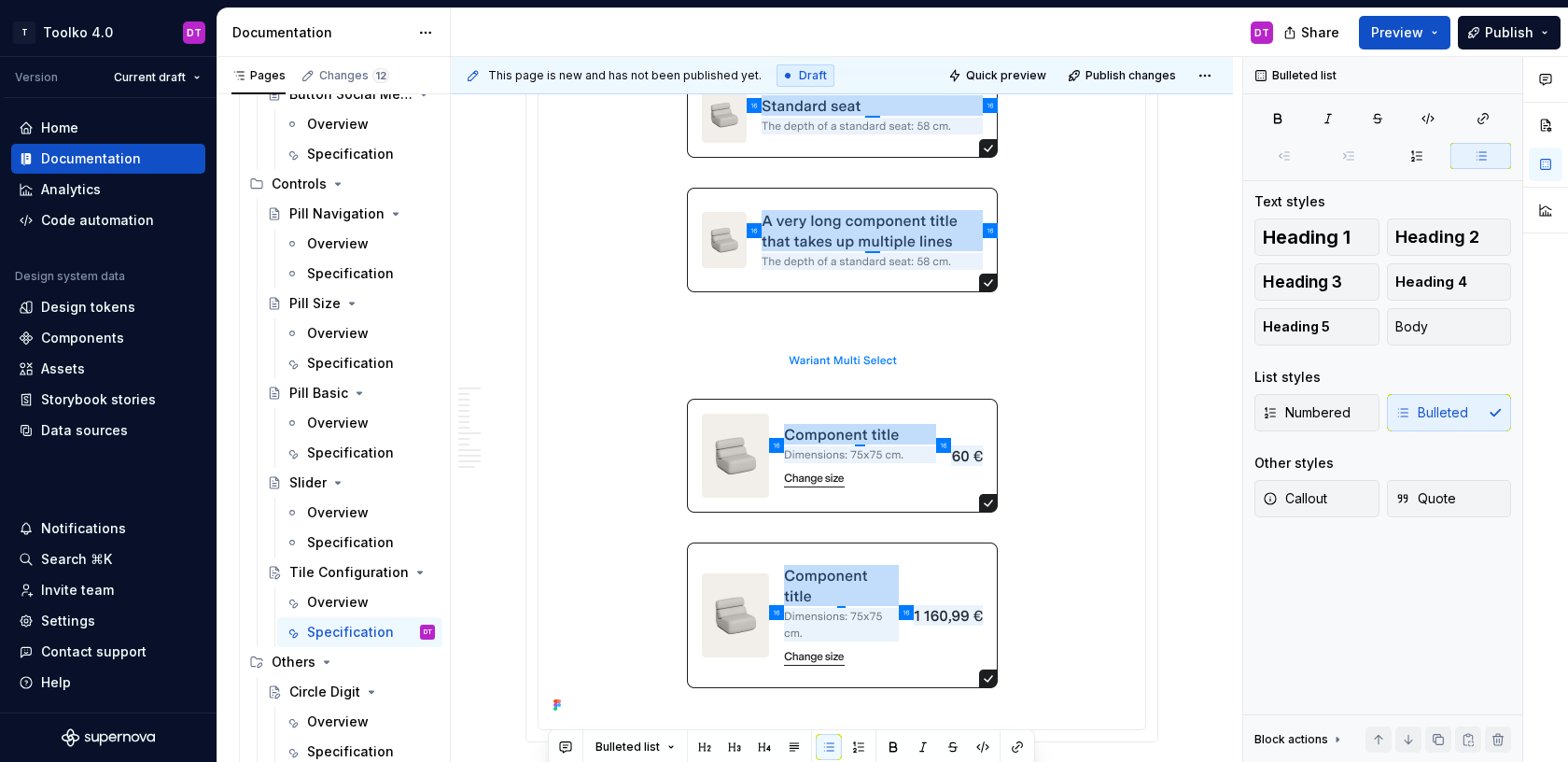
scroll to position [3419, 0]
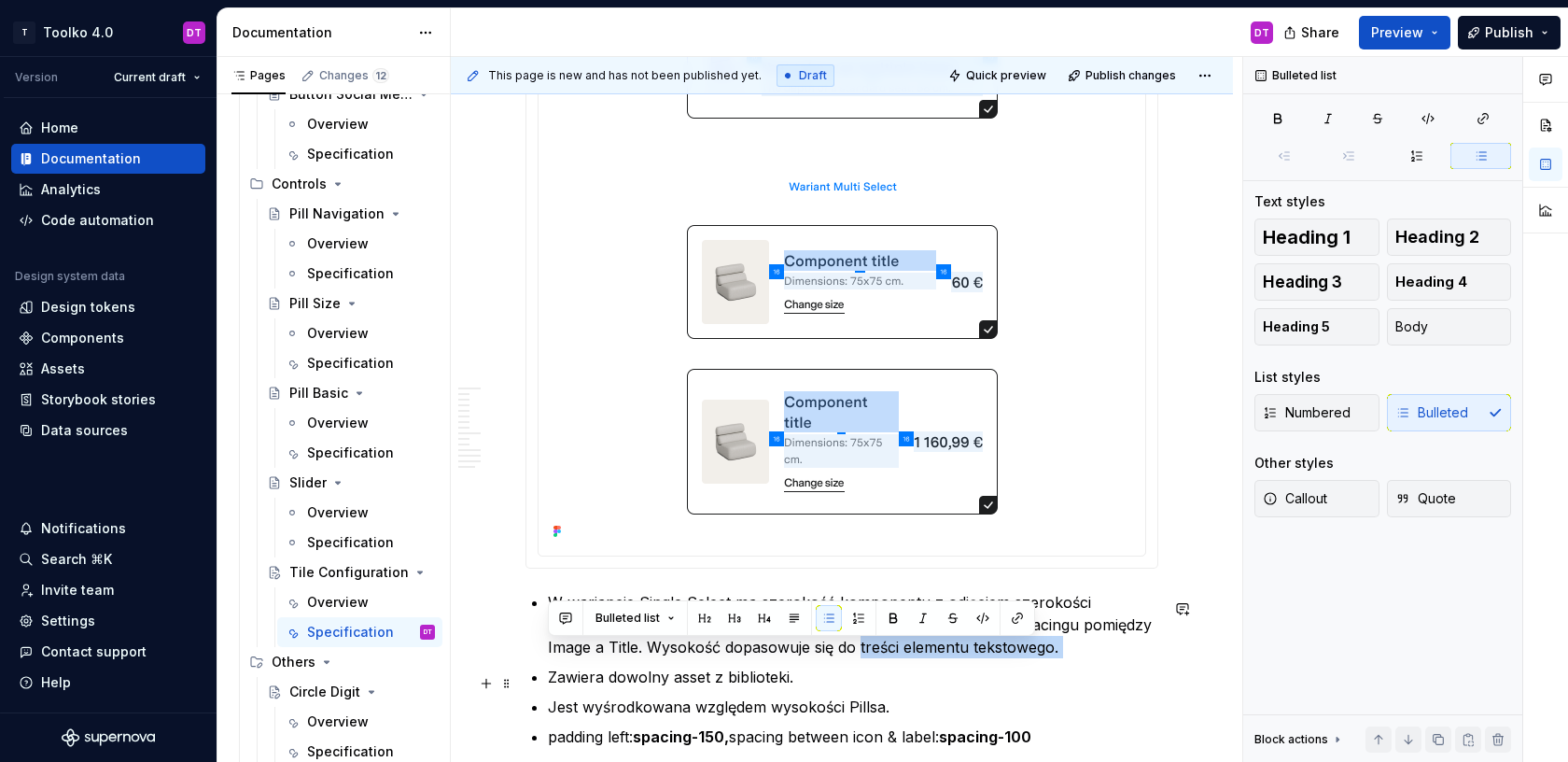
drag, startPoint x: 800, startPoint y: 651, endPoint x: 878, endPoint y: 666, distance: 79.4
click at [878, 666] on ul "W wariancie Single Select ma szerokość komponentu z odjęciem szerokości element…" at bounding box center [852, 669] width 611 height 157
click at [842, 658] on p "W wariancie Single Select ma szerokość komponentu z odjęciem szerokości element…" at bounding box center [852, 625] width 611 height 67
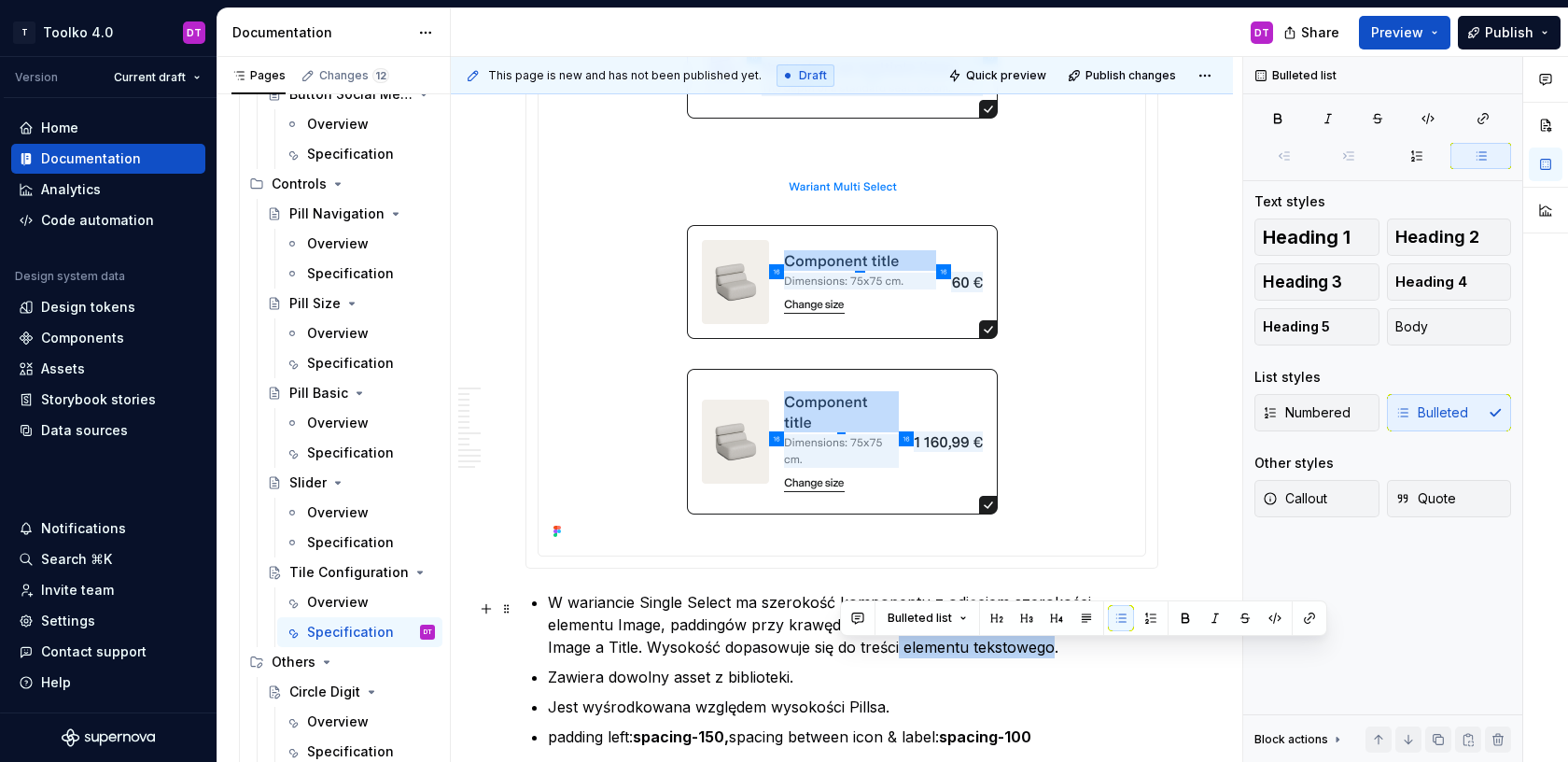
drag, startPoint x: 839, startPoint y: 650, endPoint x: 993, endPoint y: 650, distance: 154.0
click at [993, 650] on p "W wariancie Single Select ma szerokość komponentu z odjęciem szerokości element…" at bounding box center [852, 625] width 611 height 67
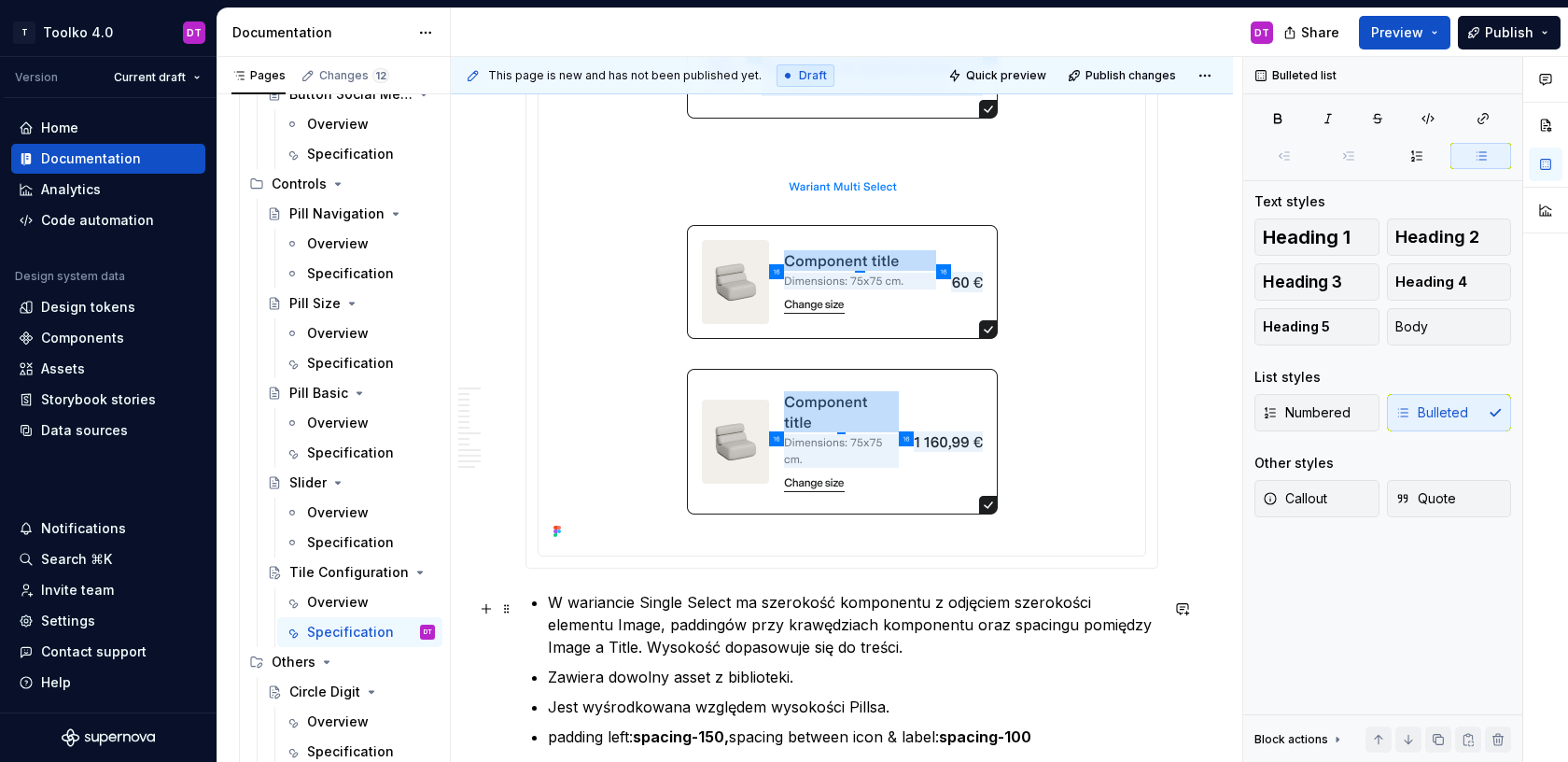
click at [876, 659] on p "W wariancie Single Select ma szerokość komponentu z odjęciem szerokości element…" at bounding box center [852, 625] width 611 height 67
drag, startPoint x: 728, startPoint y: 602, endPoint x: 638, endPoint y: 602, distance: 90.0
click at [638, 602] on p "W wariancie Single Select ma szerokość komponentu z odjęciem szerokości element…" at bounding box center [852, 625] width 611 height 67
drag, startPoint x: 869, startPoint y: 651, endPoint x: 544, endPoint y: 599, distance: 329.1
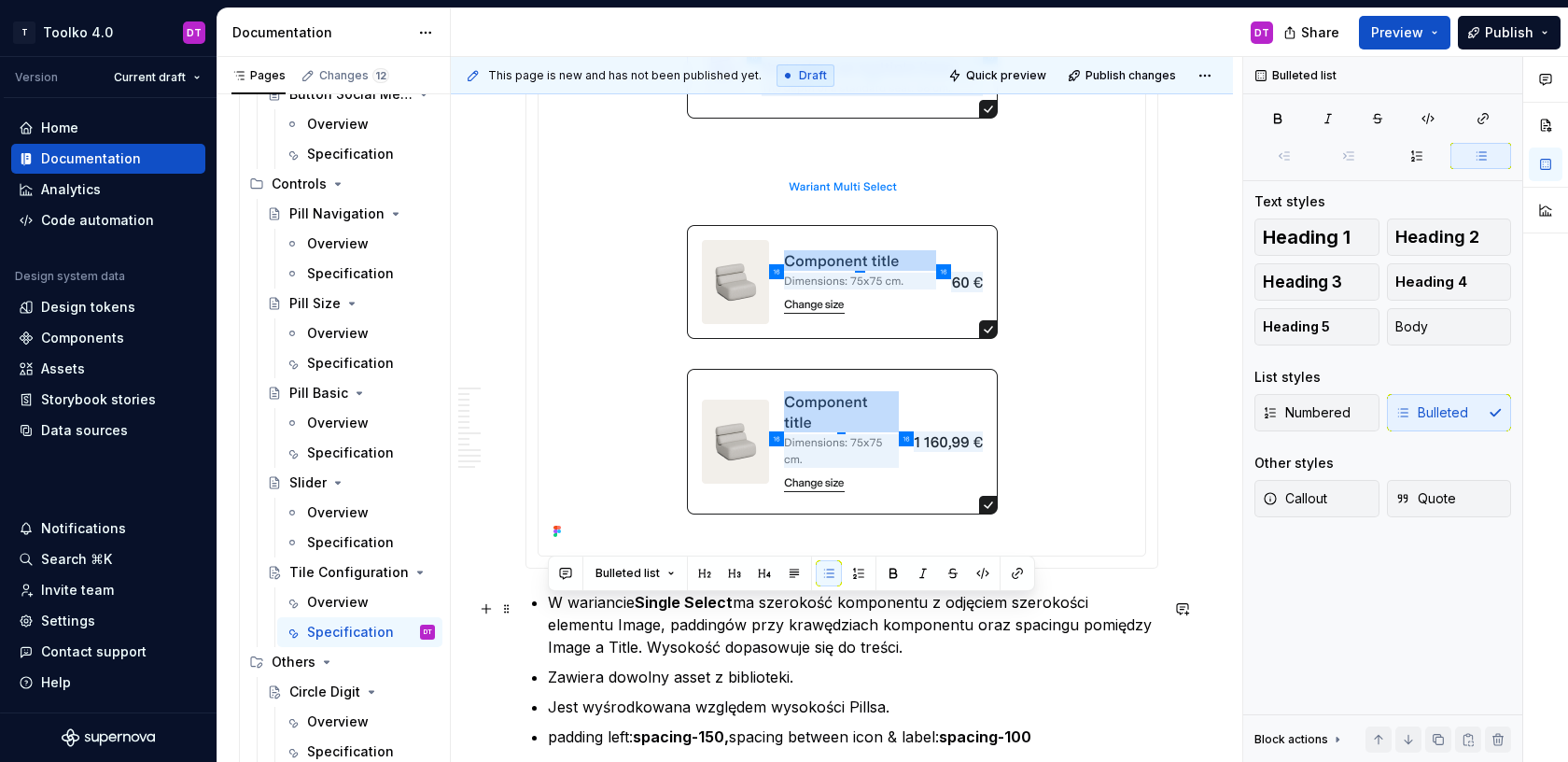
copy p "W wariancie Single Select ma szerokość komponentu z odjęciem szerokości element…"
click at [876, 656] on p "W wariancie Single Select ma szerokość komponentu z odjęciem szerokości element…" at bounding box center [852, 625] width 611 height 67
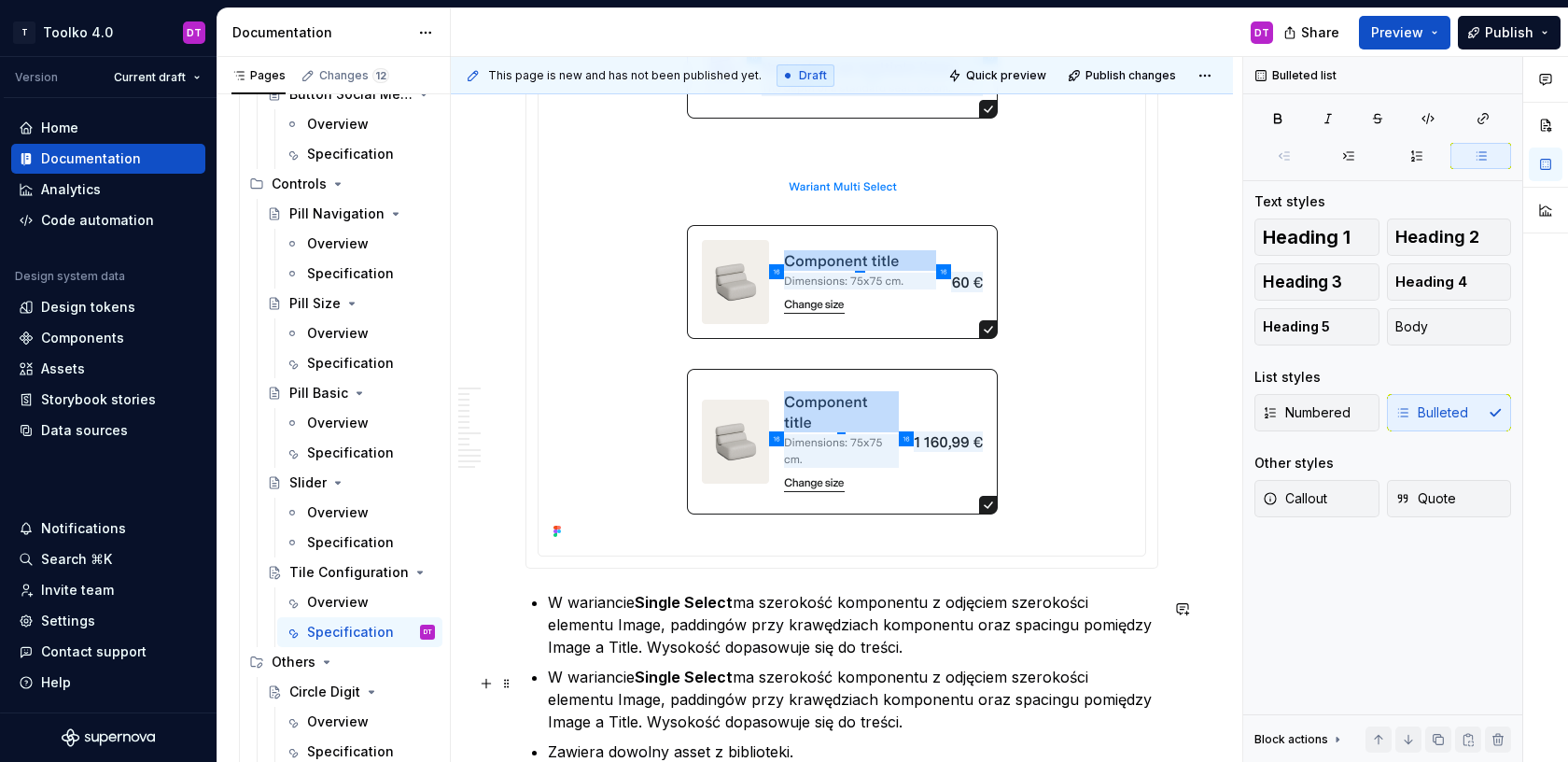
click at [649, 682] on strong "Single Select" at bounding box center [684, 676] width 98 height 19
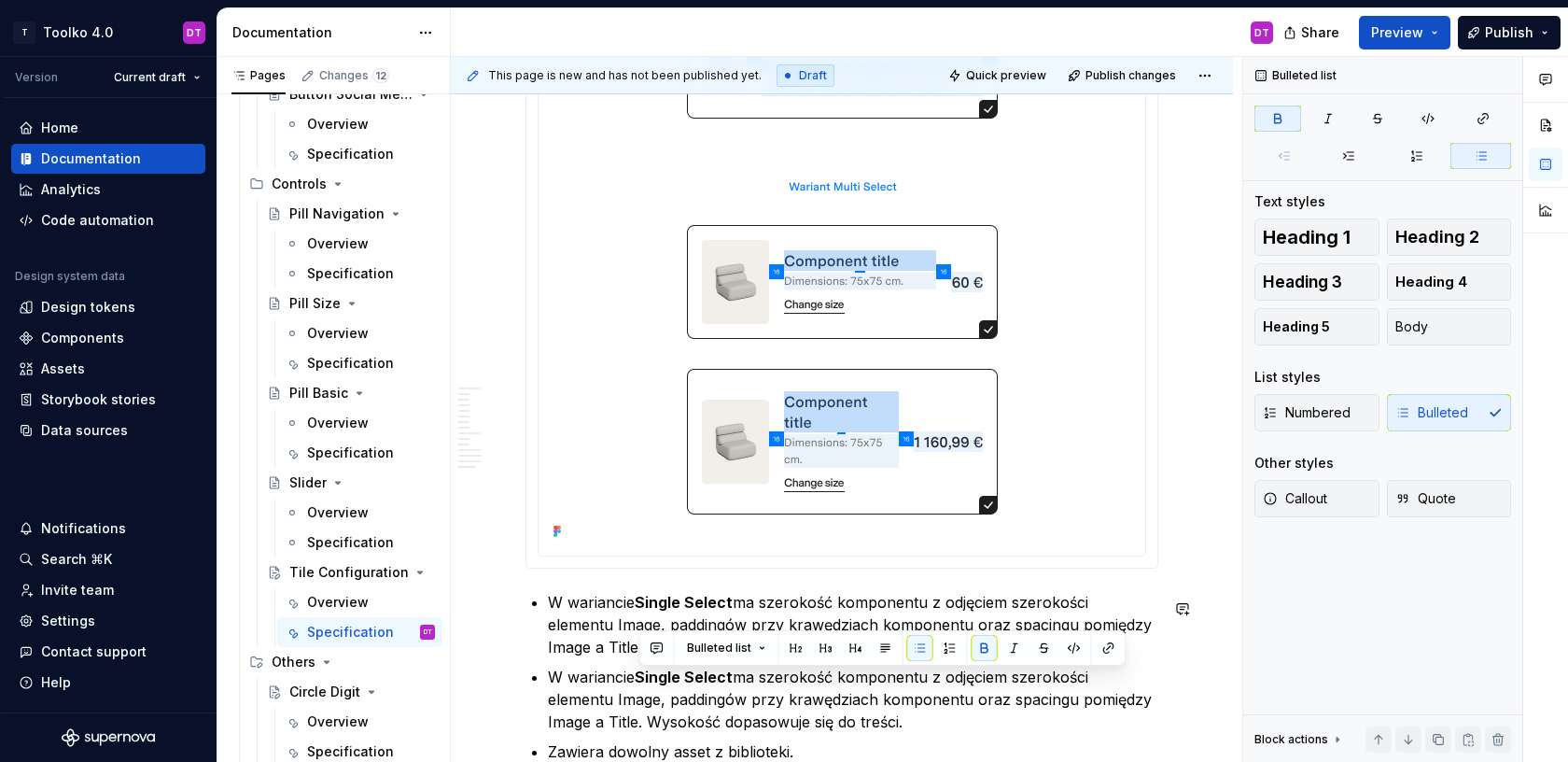
scroll to position [3442, 0]
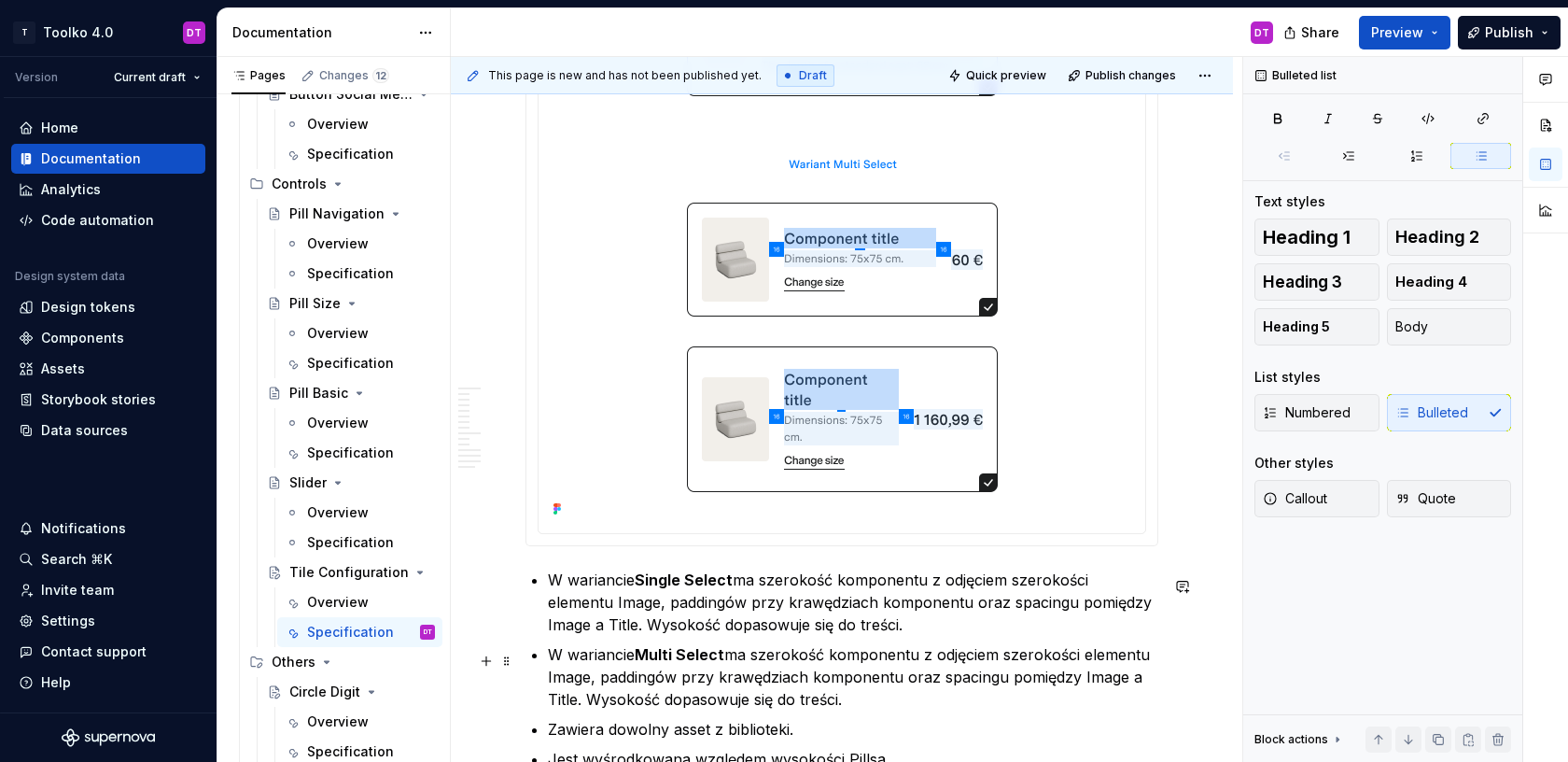
click at [901, 681] on p "W wariancie Multi Select ma szerokość komponentu z odjęciem szerokości elementu…" at bounding box center [852, 676] width 611 height 67
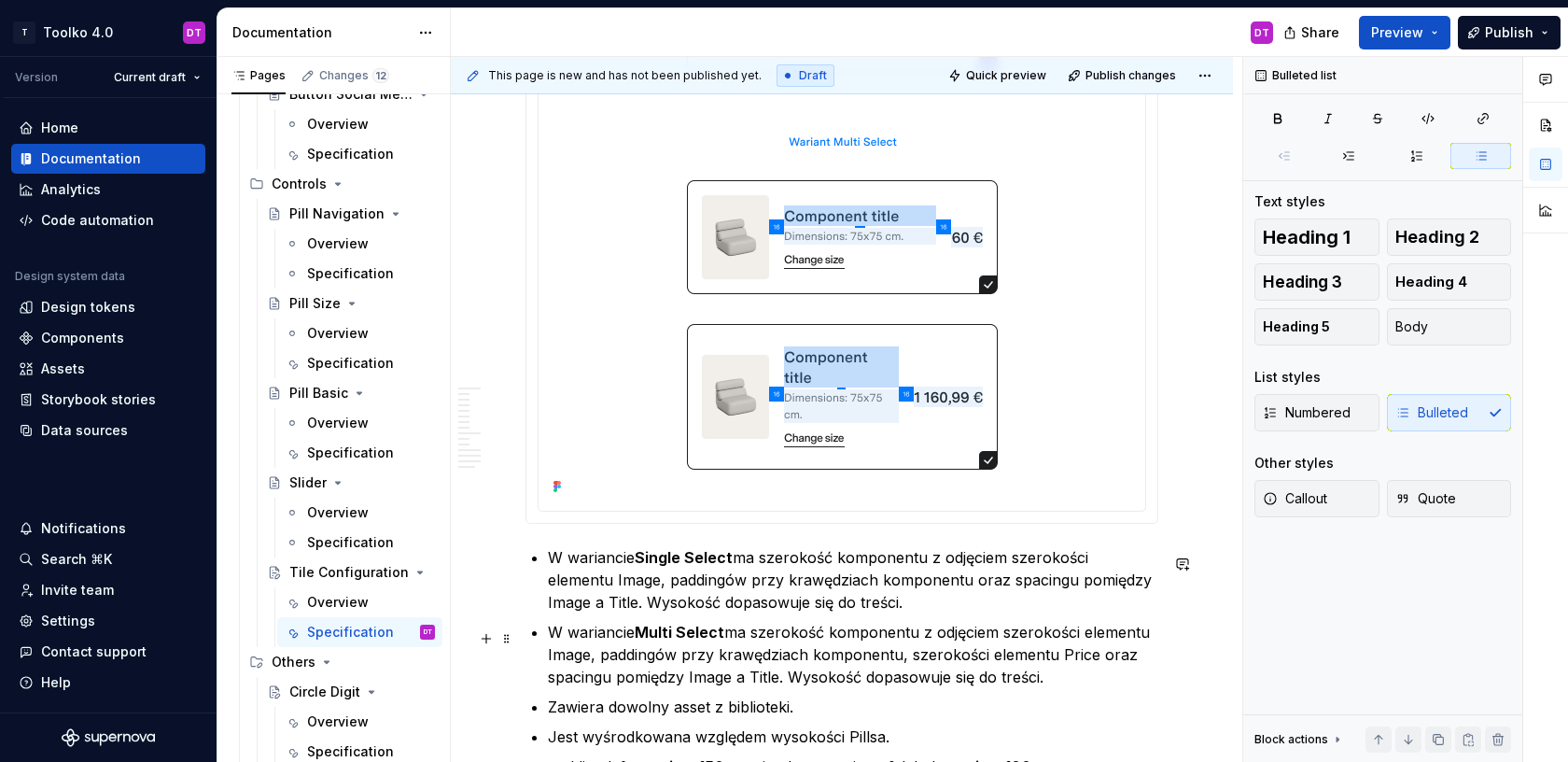
click at [611, 683] on p "W wariancie Multi Select ma szerokość komponentu z odjęciem szerokości elementu…" at bounding box center [852, 654] width 611 height 67
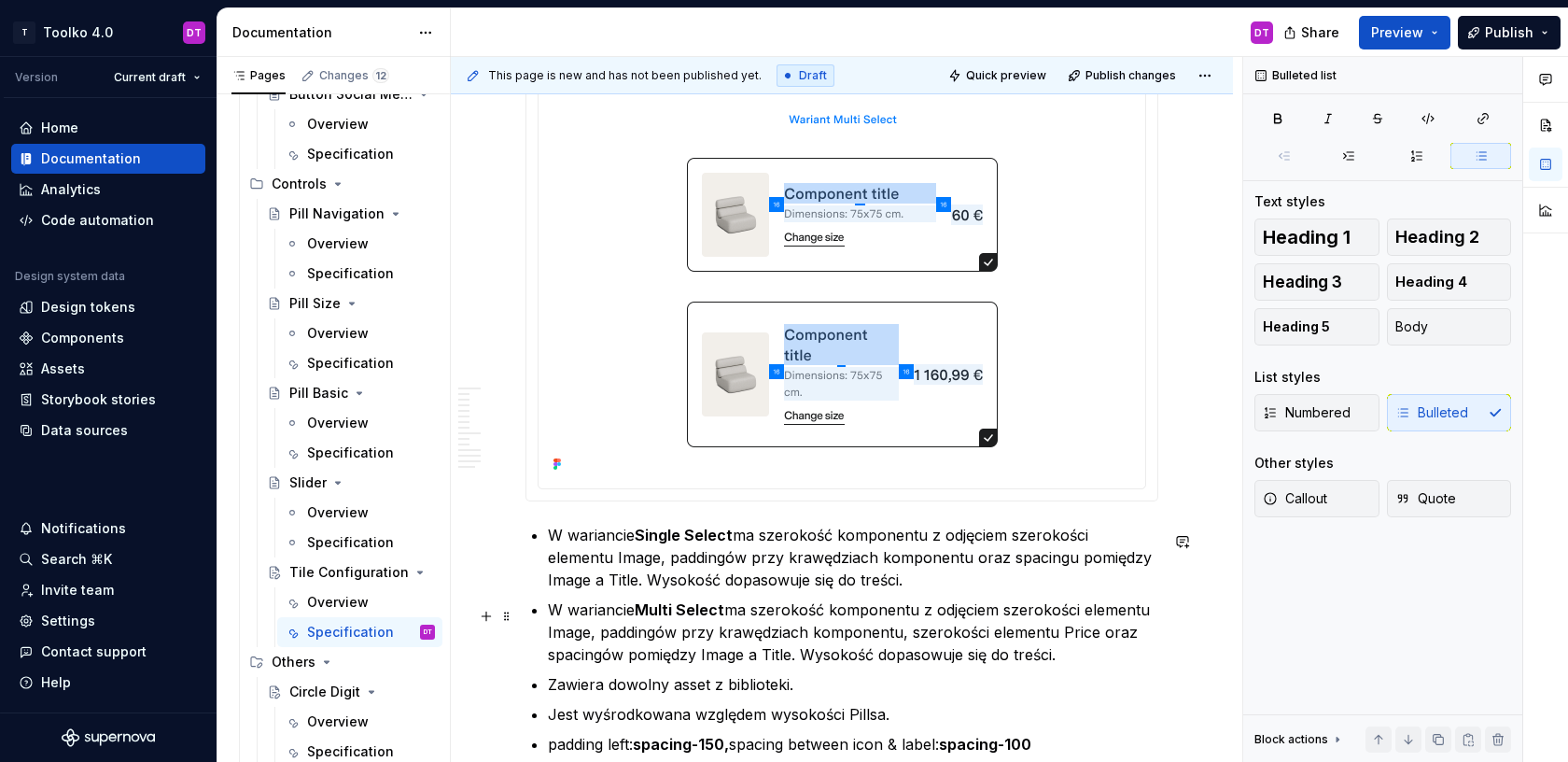
click at [791, 660] on p "W wariancie Multi Select ma szerokość komponentu z odjęciem szerokości elementu…" at bounding box center [852, 631] width 611 height 67
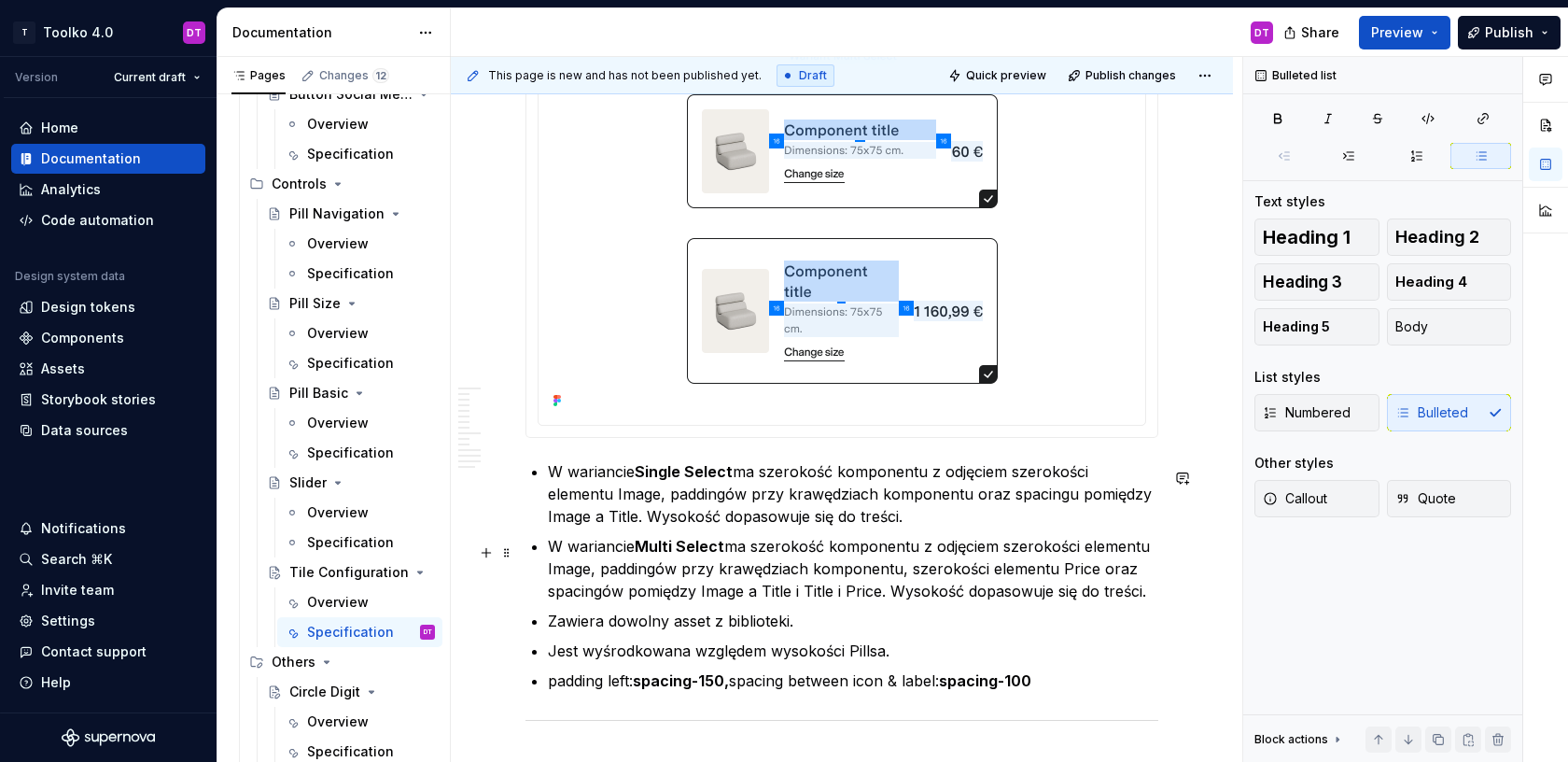
scroll to position [3556, 0]
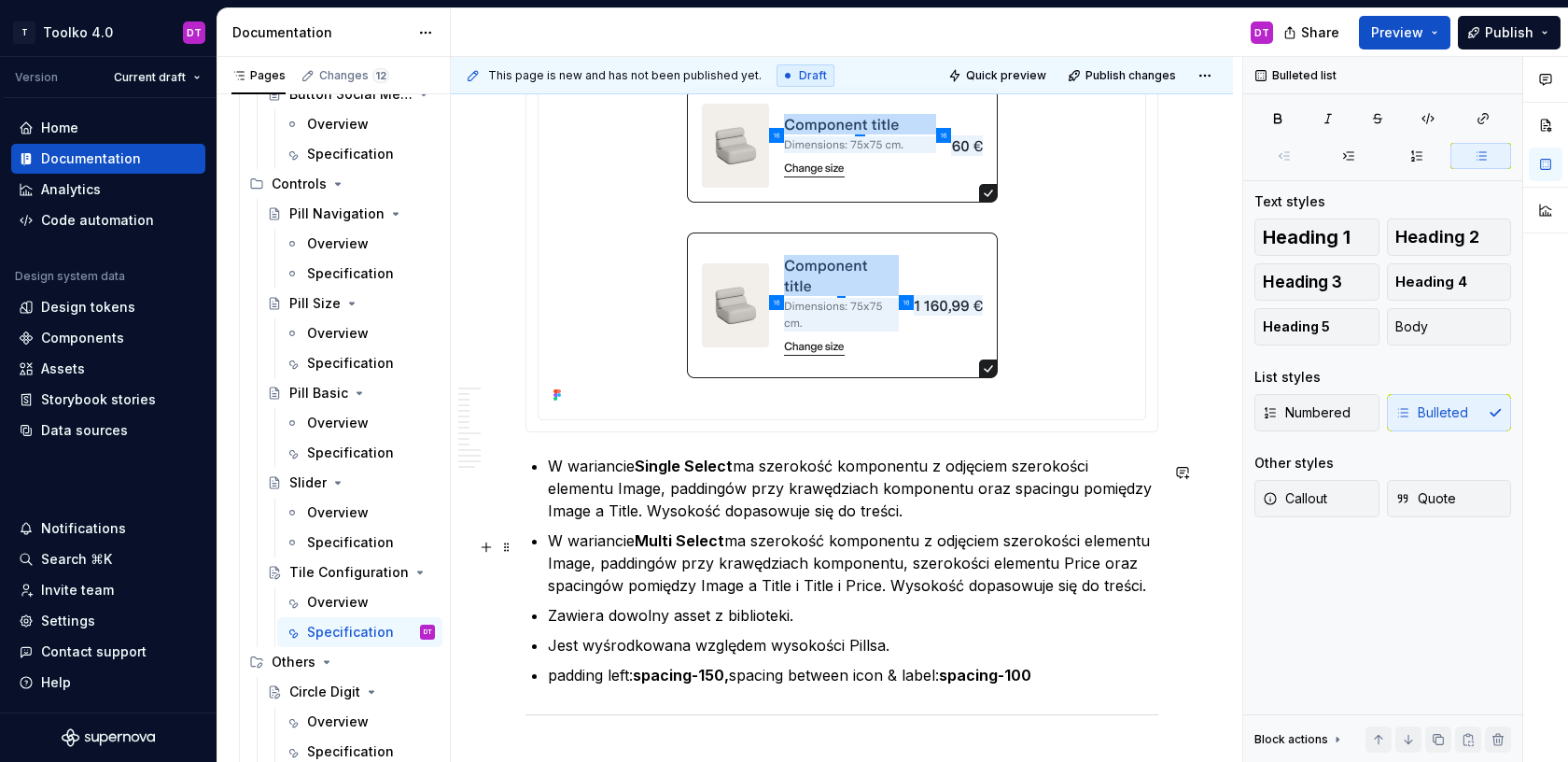
click at [1158, 592] on p "W wariancie Multi Select ma szerokość komponentu z odjęciem szerokości elementu…" at bounding box center [852, 562] width 611 height 67
click at [860, 519] on p "W wariancie Single Select ma szerokość komponentu z odjęciem szerokości element…" at bounding box center [852, 488] width 611 height 67
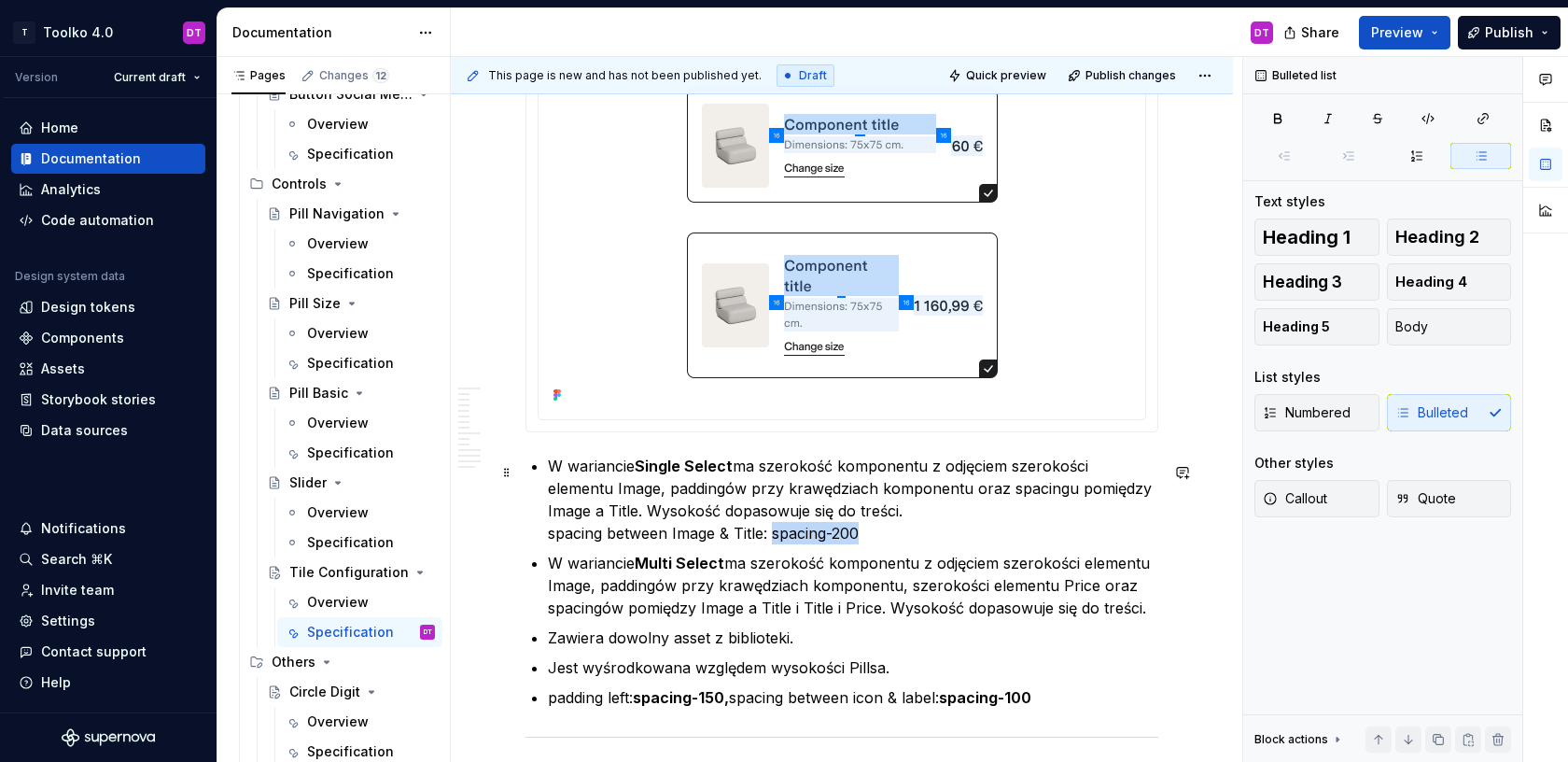
click at [774, 540] on p "W wariancie Single Select ma szerokość komponentu z odjęciem szerokości element…" at bounding box center [852, 500] width 611 height 90
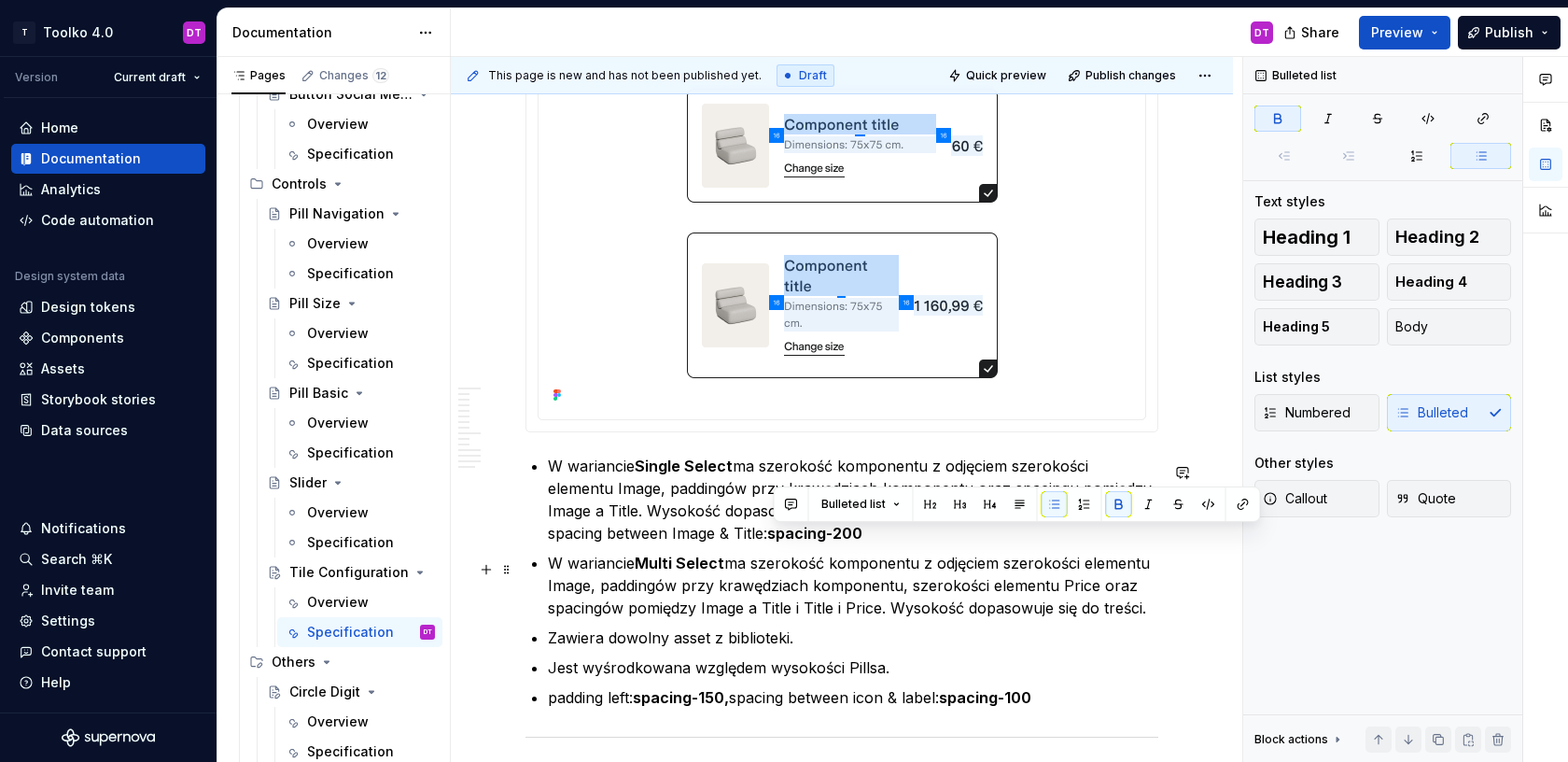
click at [1158, 615] on p "W wariancie Multi Select ma szerokość komponentu z odjęciem szerokości elementu…" at bounding box center [852, 585] width 611 height 67
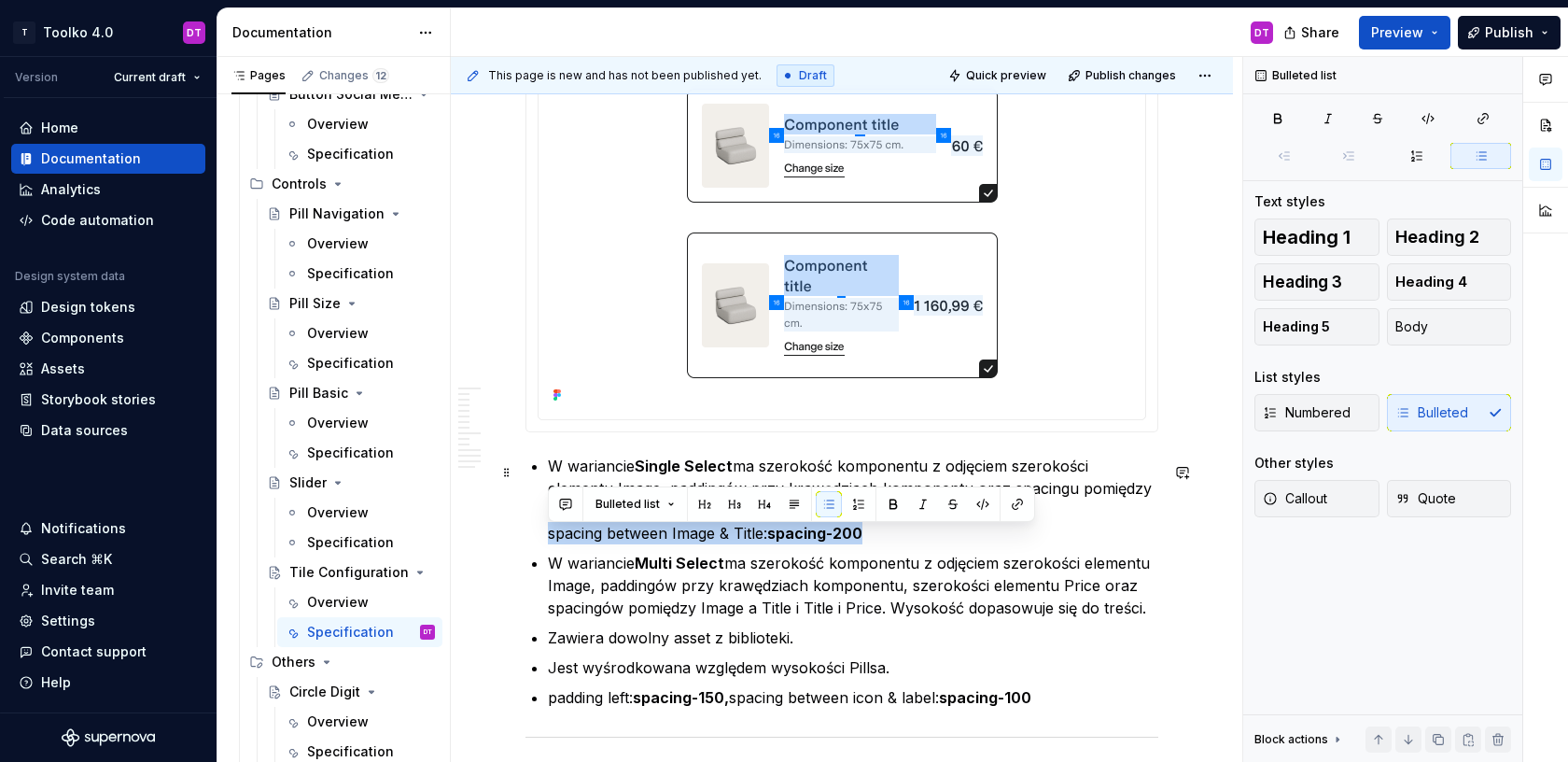
drag, startPoint x: 895, startPoint y: 536, endPoint x: 522, endPoint y: 533, distance: 373.0
copy p "spacing between Image & Title: spacing-200"
click at [1158, 615] on p "W wariancie Multi Select ma szerokość komponentu z odjęciem szerokości elementu…" at bounding box center [852, 585] width 611 height 67
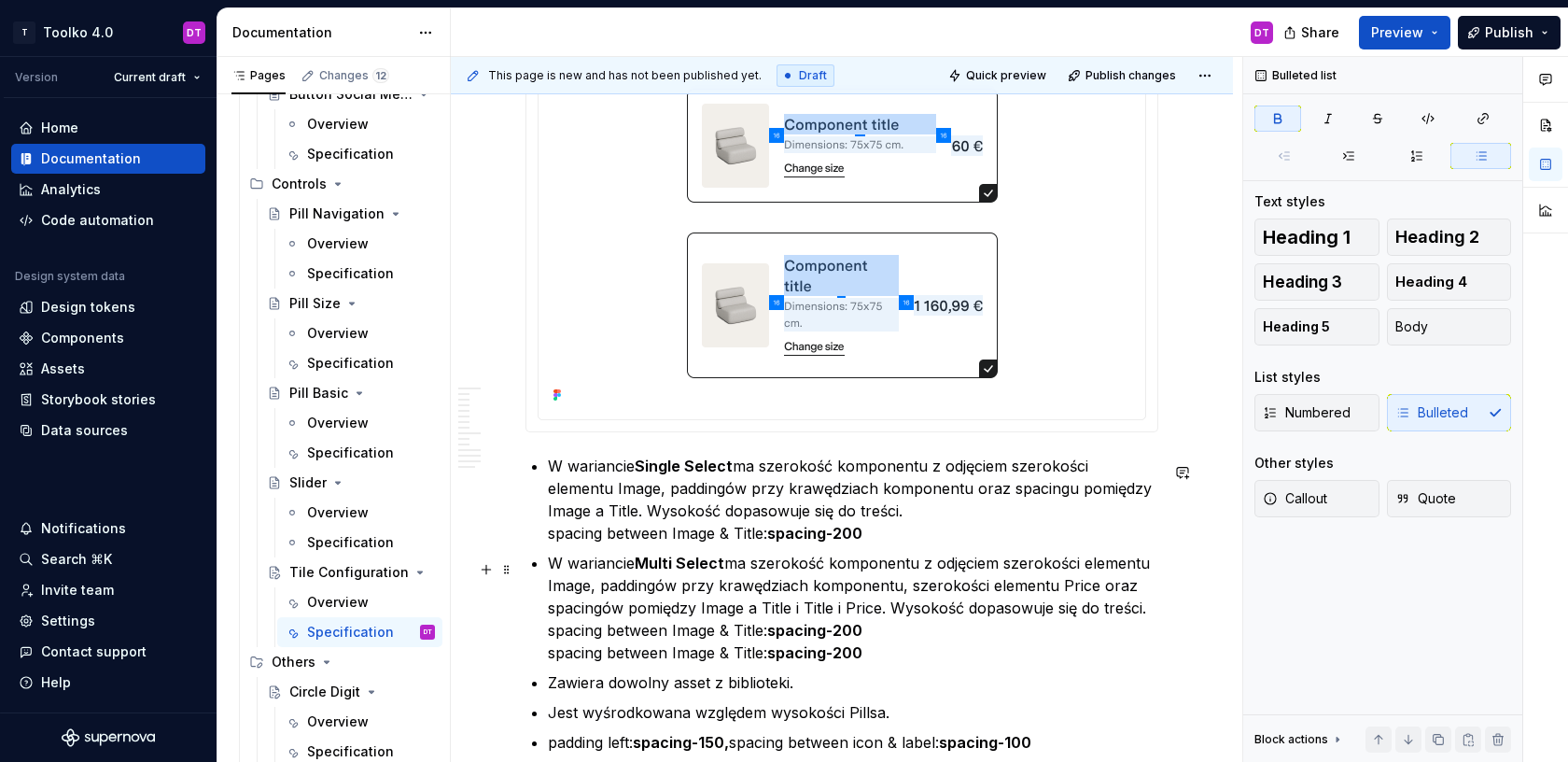
click at [699, 660] on p "W wariancie Multi Select ma szerokość komponentu z odjęciem szerokości elementu…" at bounding box center [852, 607] width 611 height 112
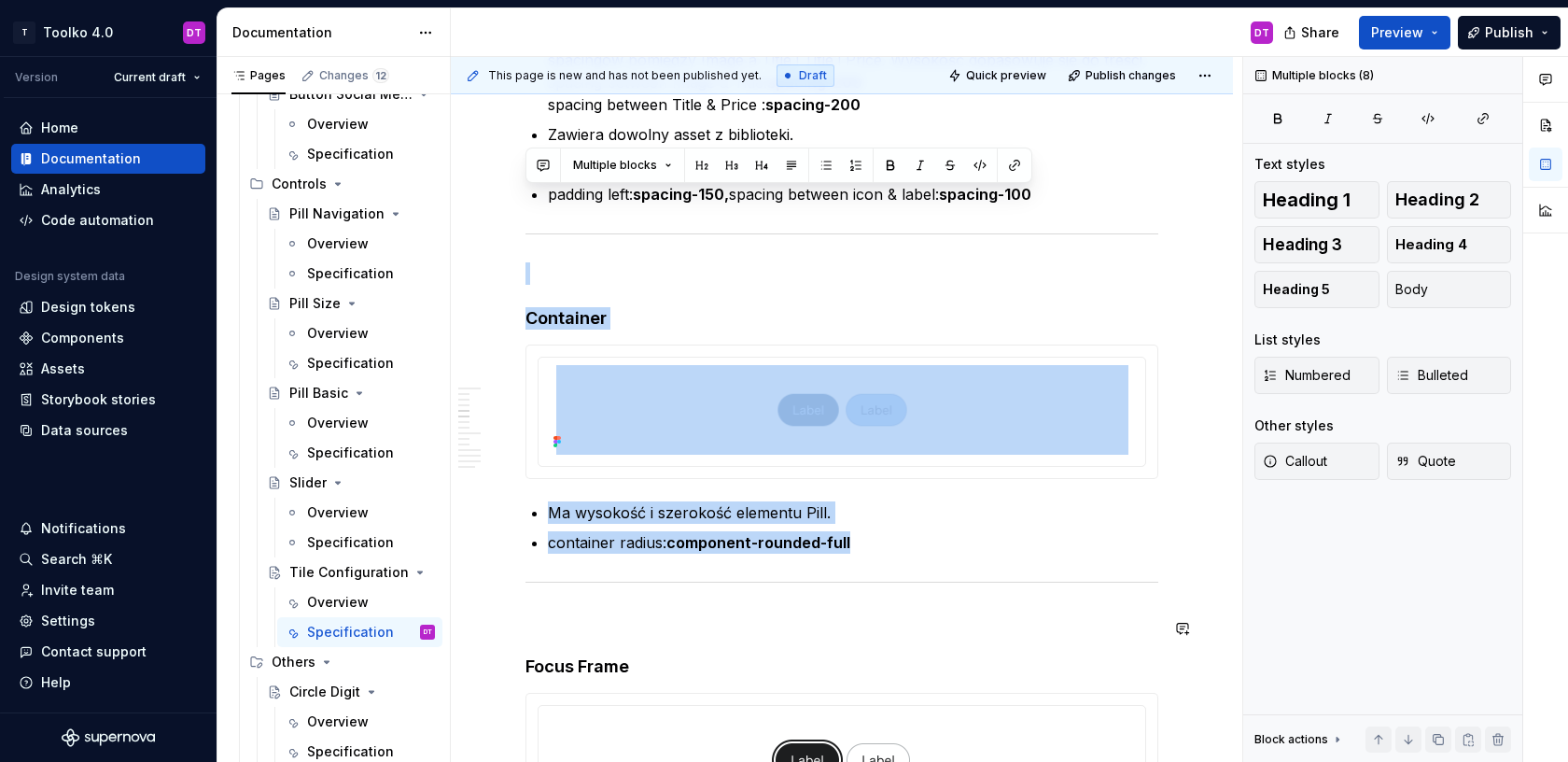
drag, startPoint x: 1068, startPoint y: 708, endPoint x: 602, endPoint y: 562, distance: 488.3
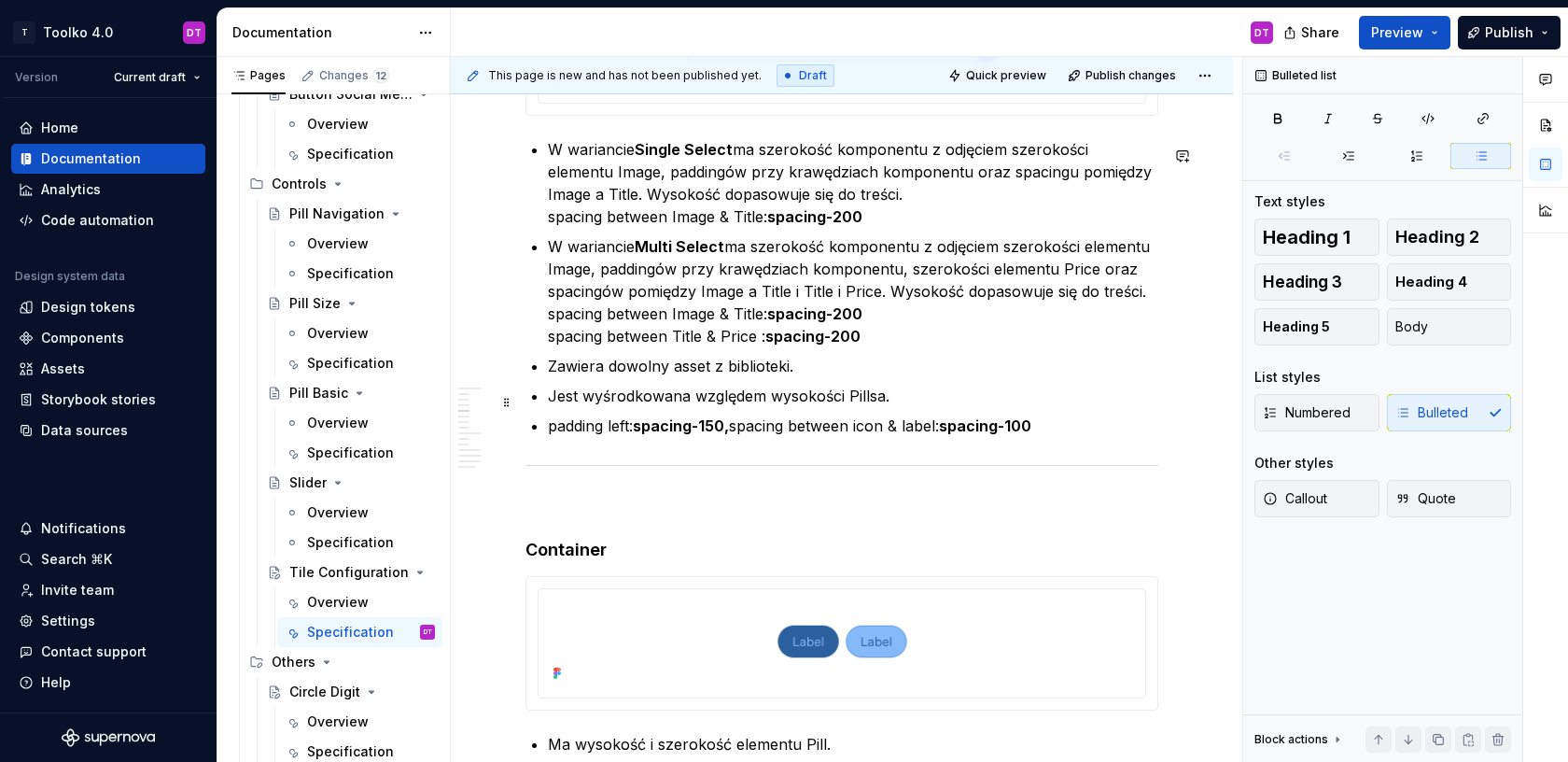
click at [733, 407] on p "Jest wyśrodkowana względem wysokości Pillsa." at bounding box center [852, 396] width 611 height 22
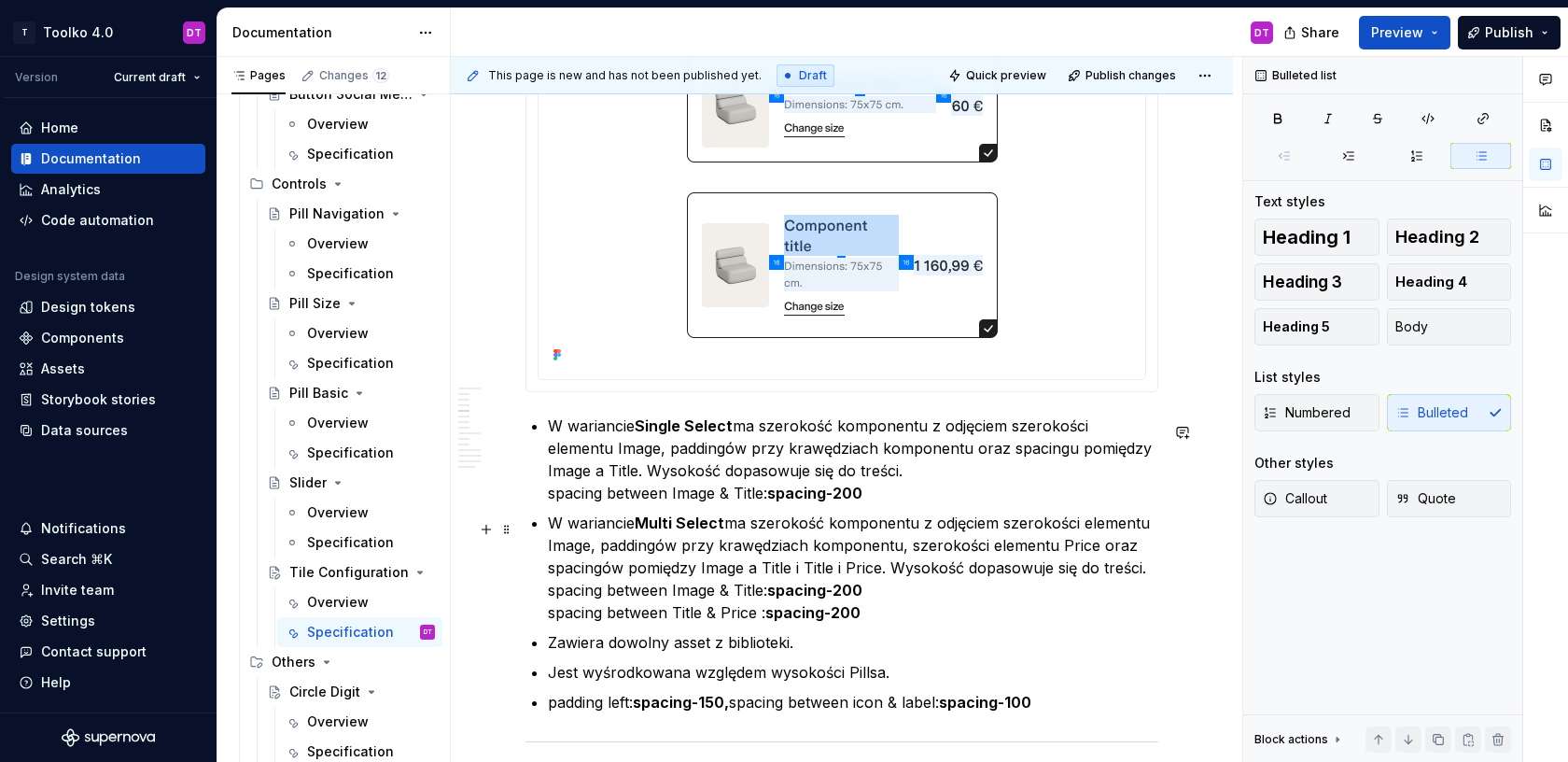
scroll to position [3696, 0]
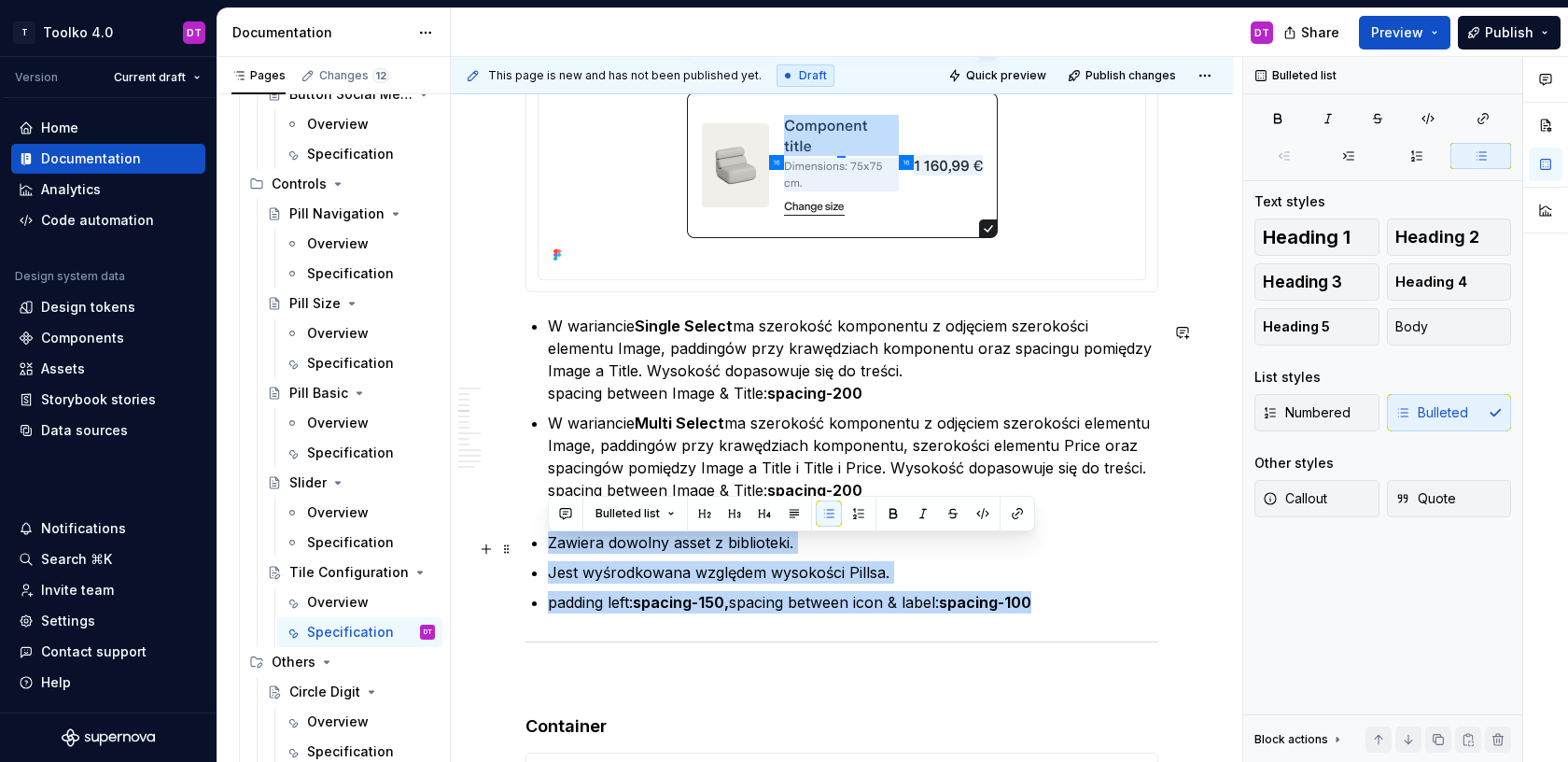
drag, startPoint x: 1064, startPoint y: 607, endPoint x: 537, endPoint y: 542, distance: 531.0
click at [547, 542] on ul "W wariancie Single Select ma szerokość komponentu z odjęciem szerokości element…" at bounding box center [852, 464] width 611 height 299
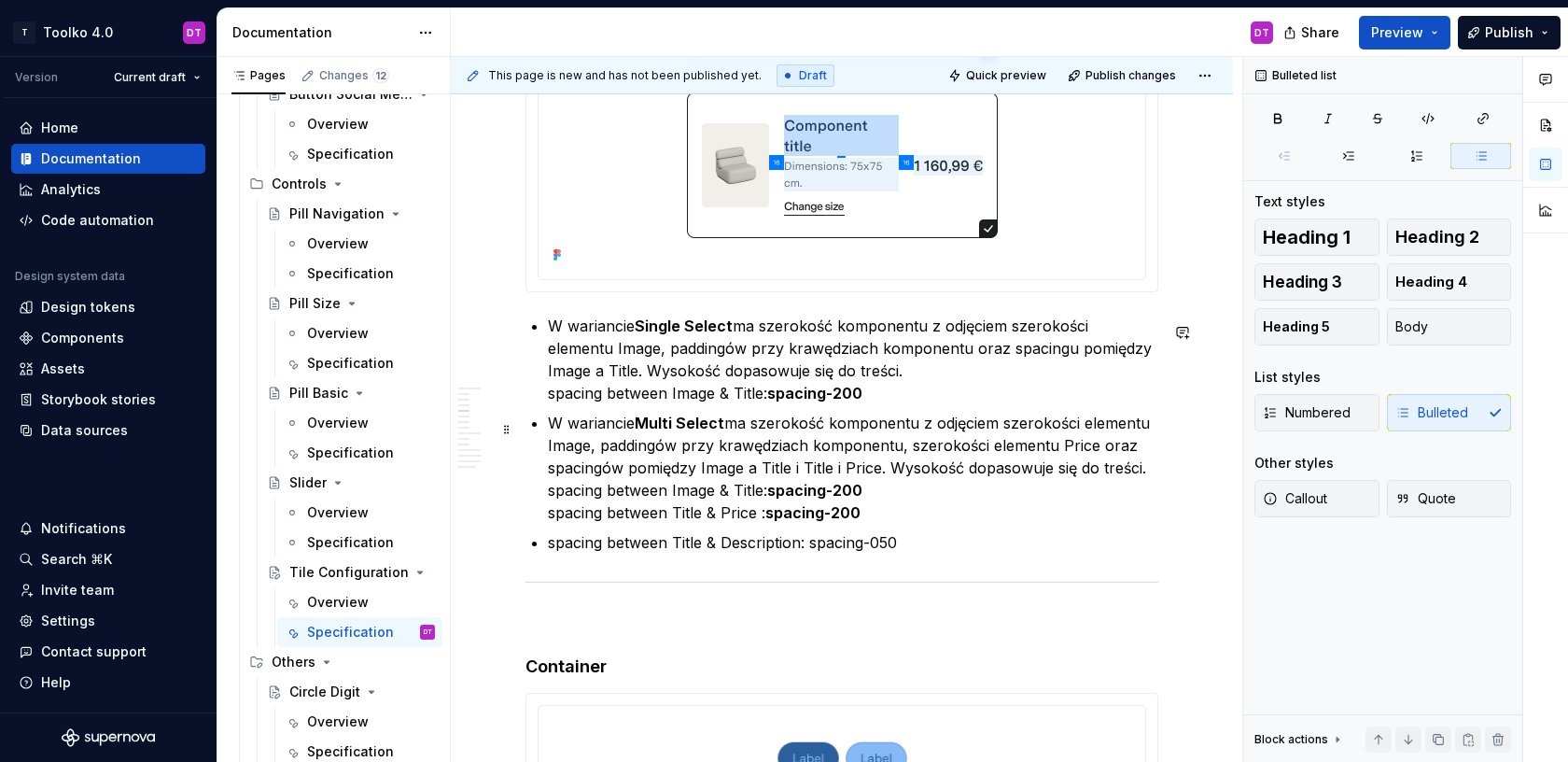
click at [762, 520] on p "W wariancie Multi Select ma szerokość komponentu z odjęciem szerokości elementu…" at bounding box center [852, 468] width 611 height 112
click at [909, 548] on p "spacing between Title & Description: spacing-050" at bounding box center [852, 542] width 611 height 22
click at [814, 547] on p "spacing between Title & Description: spacing-025" at bounding box center [852, 542] width 611 height 22
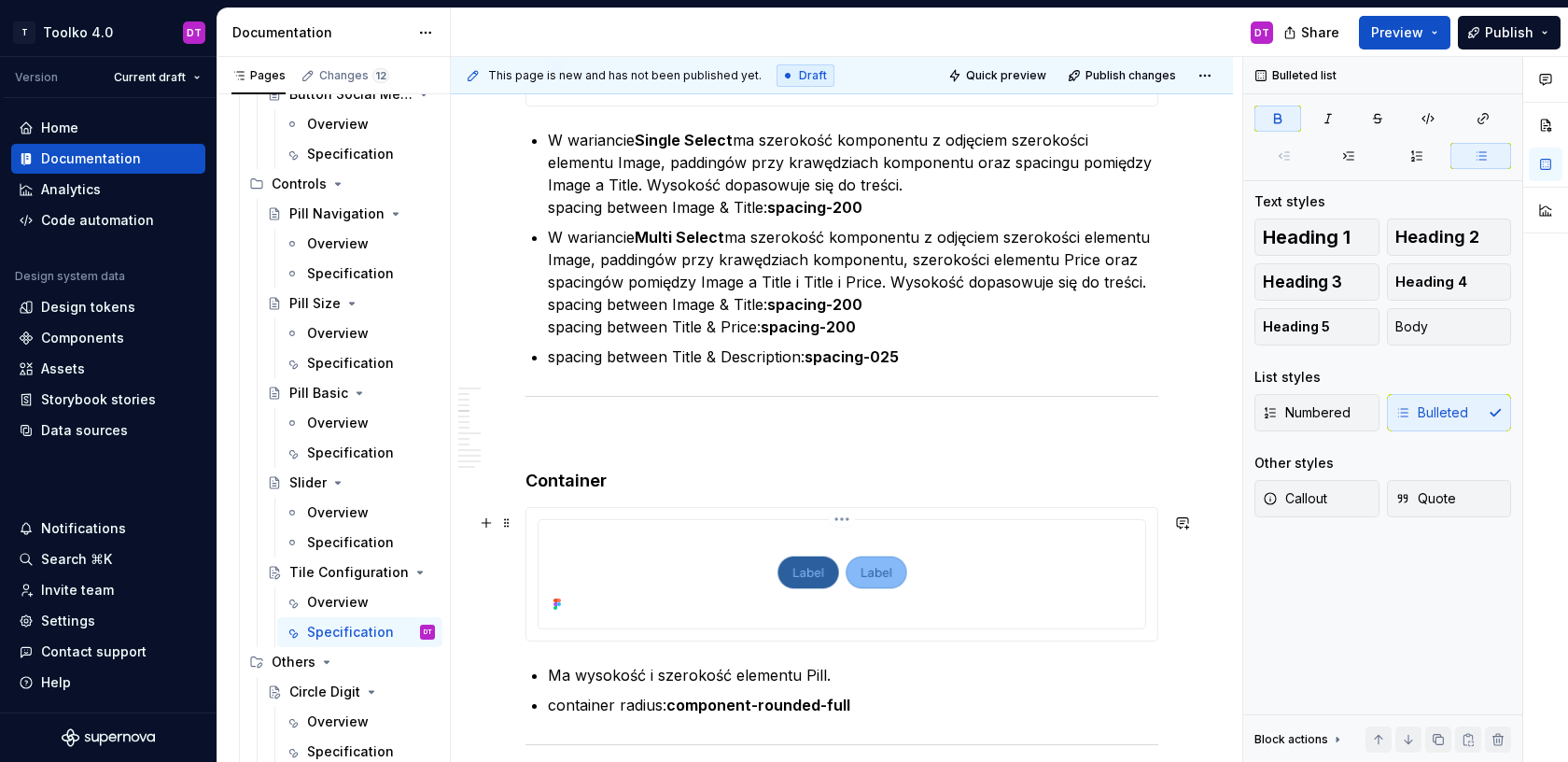
scroll to position [3883, 0]
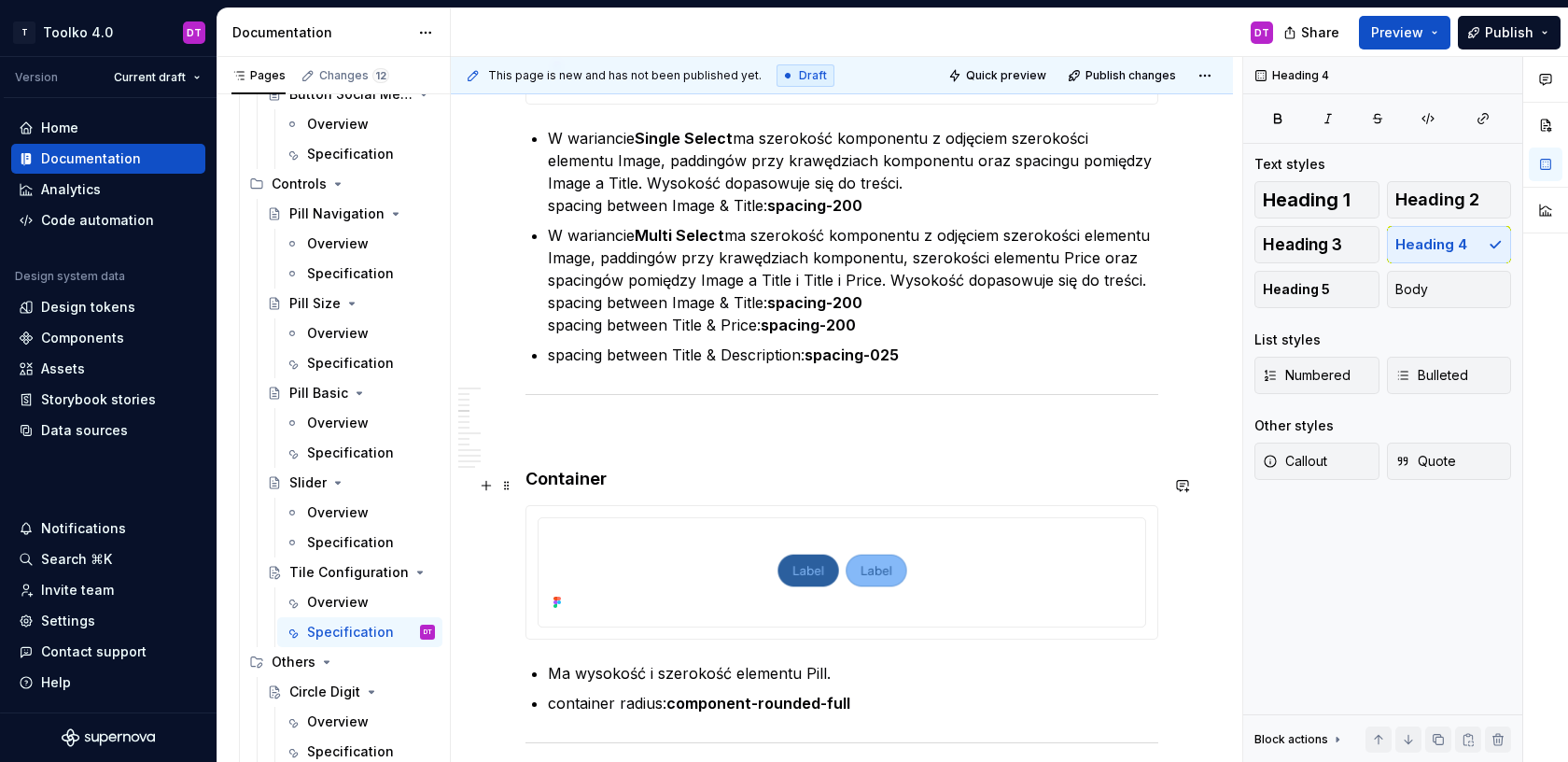
click at [579, 481] on h4 "Container" at bounding box center [842, 478] width 633 height 22
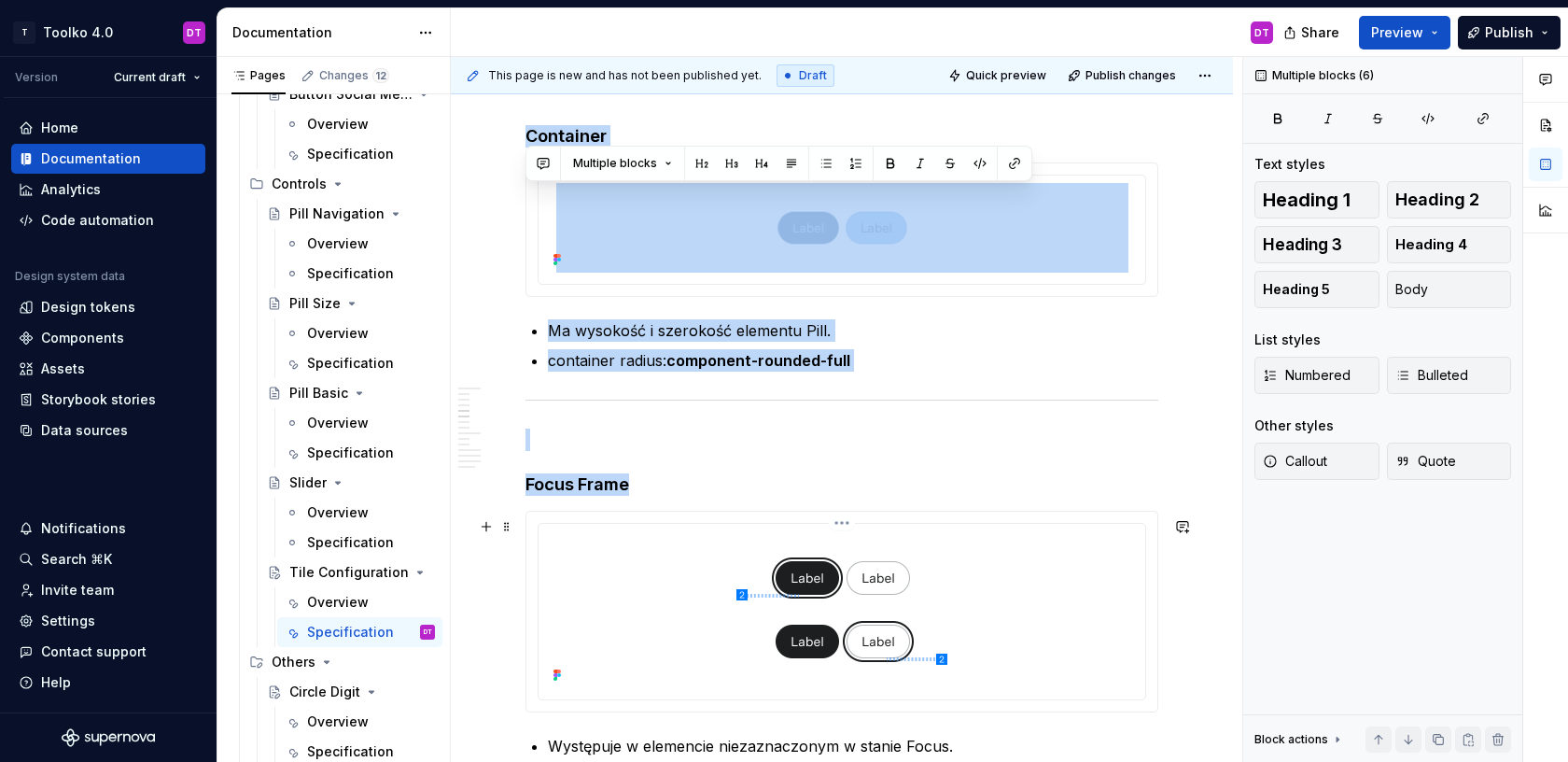
scroll to position [4240, 0]
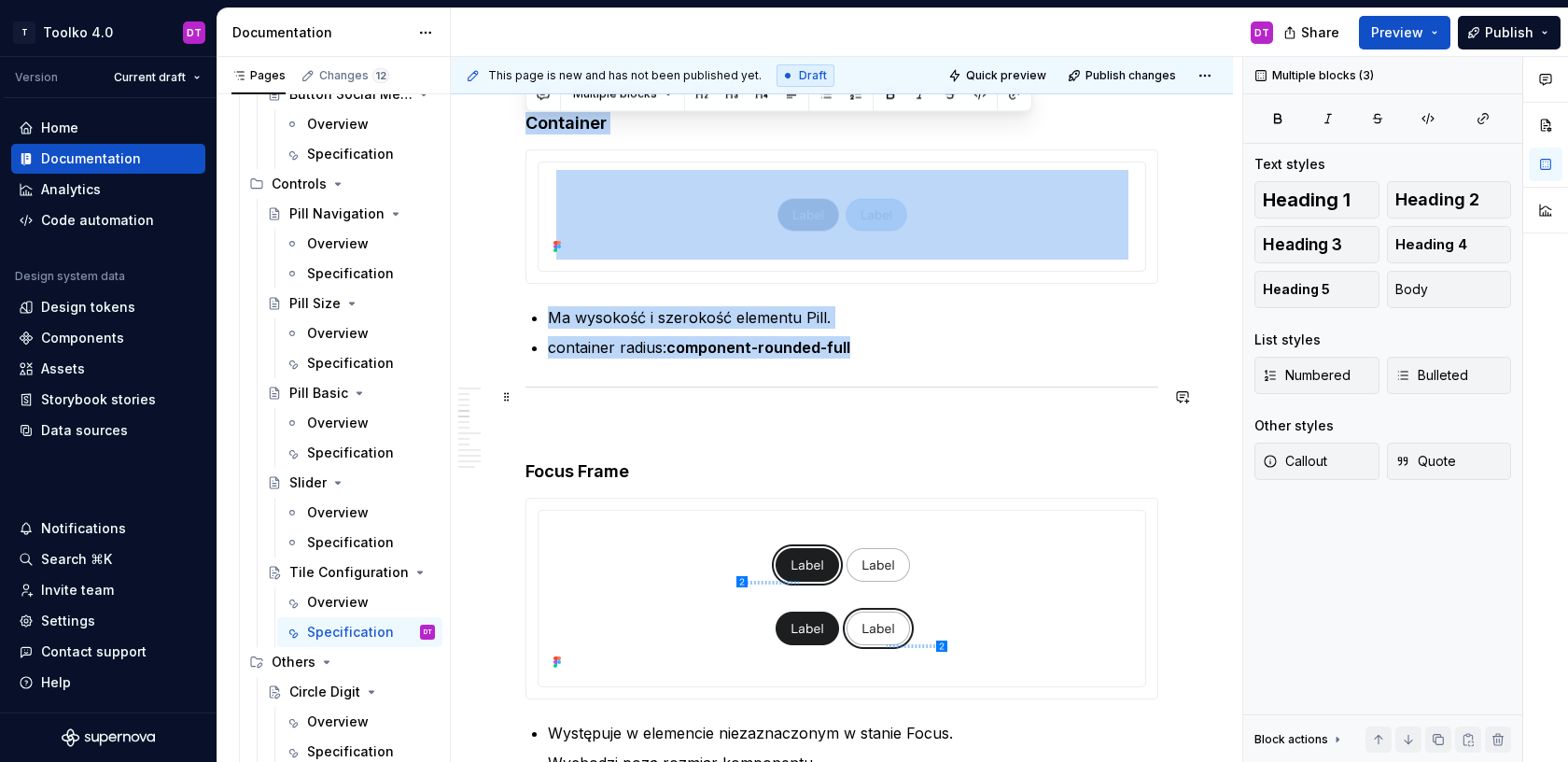
drag, startPoint x: 526, startPoint y: 483, endPoint x: 718, endPoint y: 395, distance: 211.2
click at [718, 395] on div "**********" at bounding box center [842, 666] width 633 height 9027
click at [718, 393] on div at bounding box center [842, 387] width 633 height 12
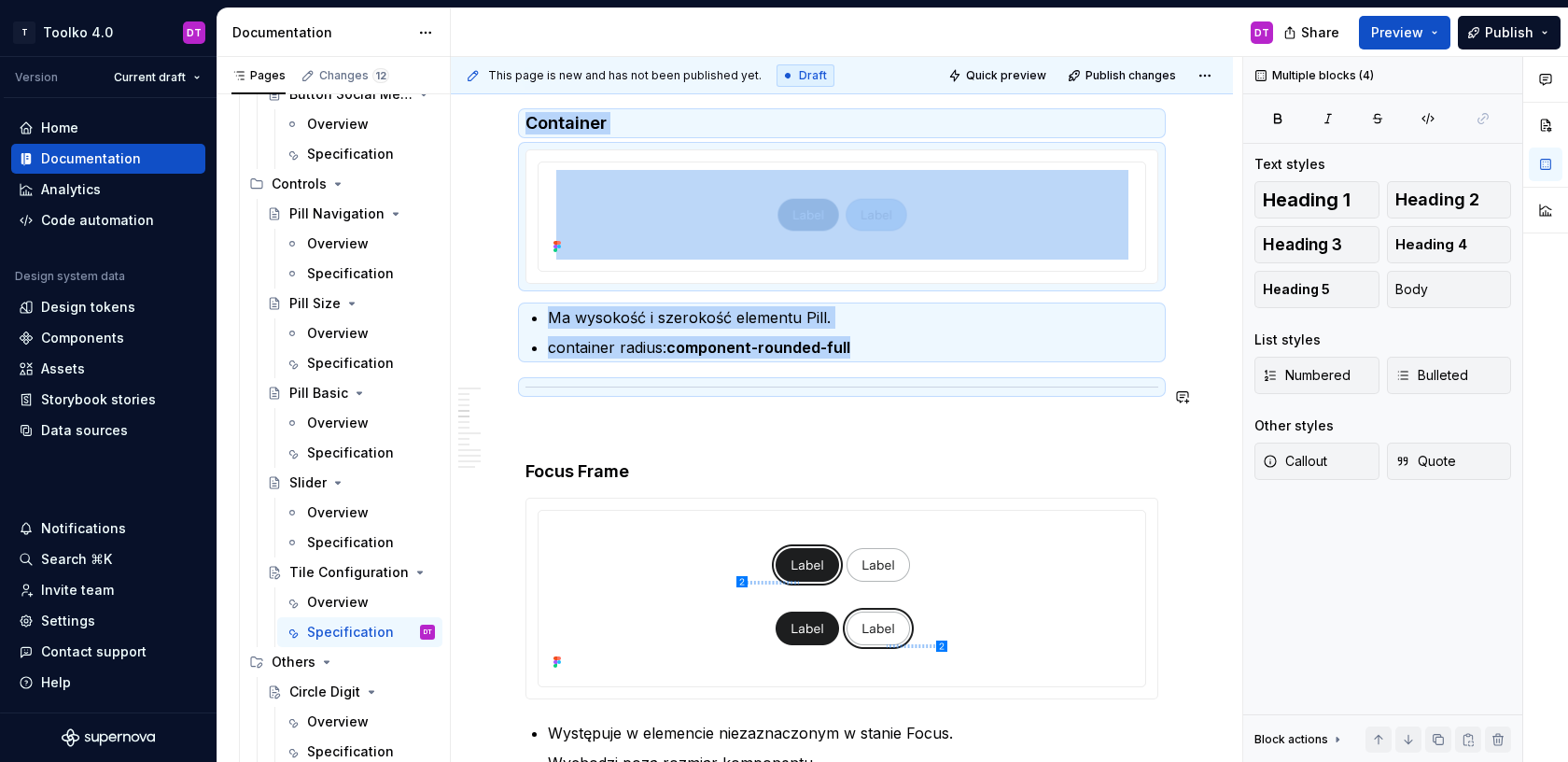
copy div "Container Ma wysokość i szerokość elementu Pill. container radius: component-ro…"
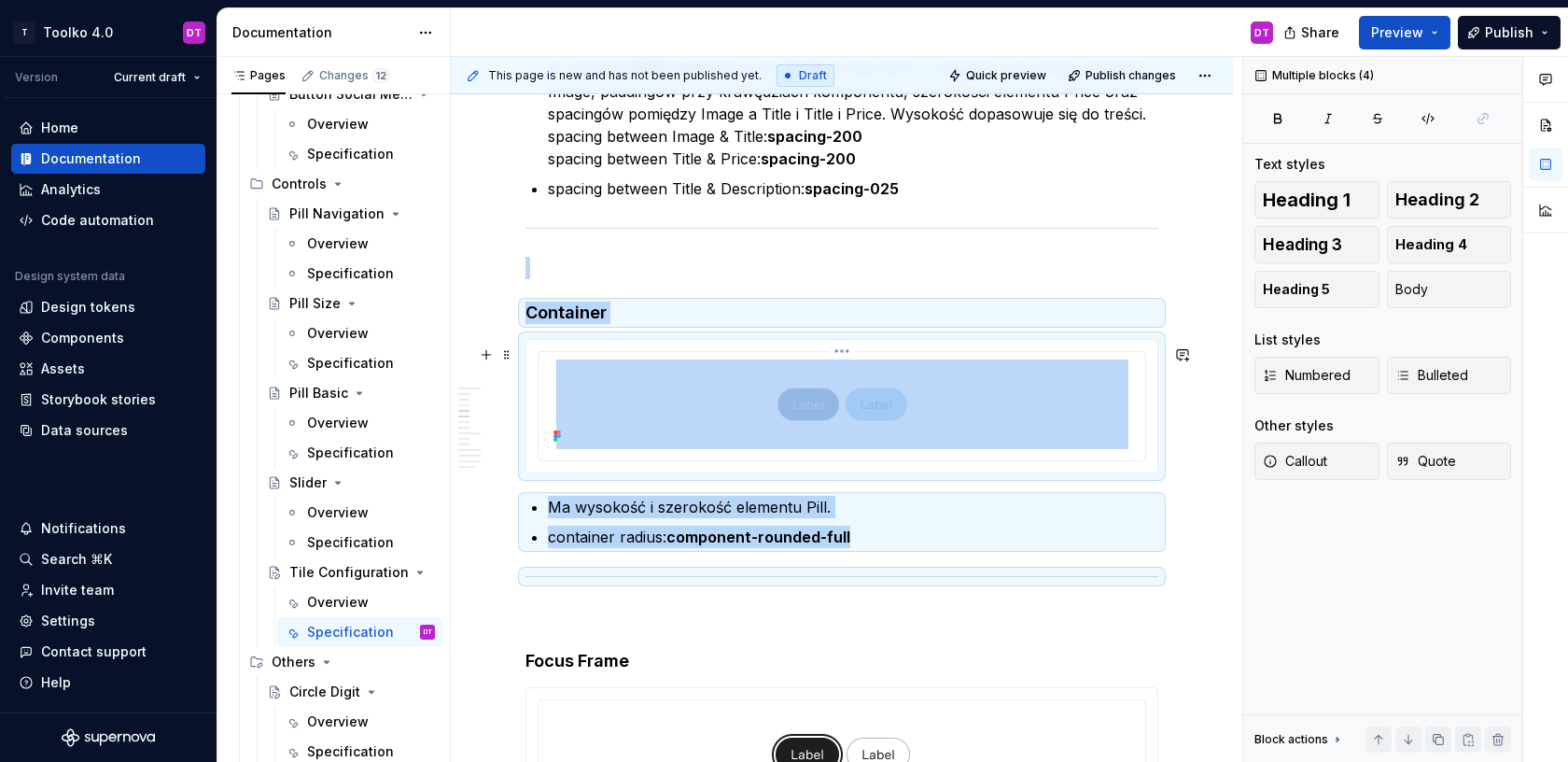
scroll to position [4036, 0]
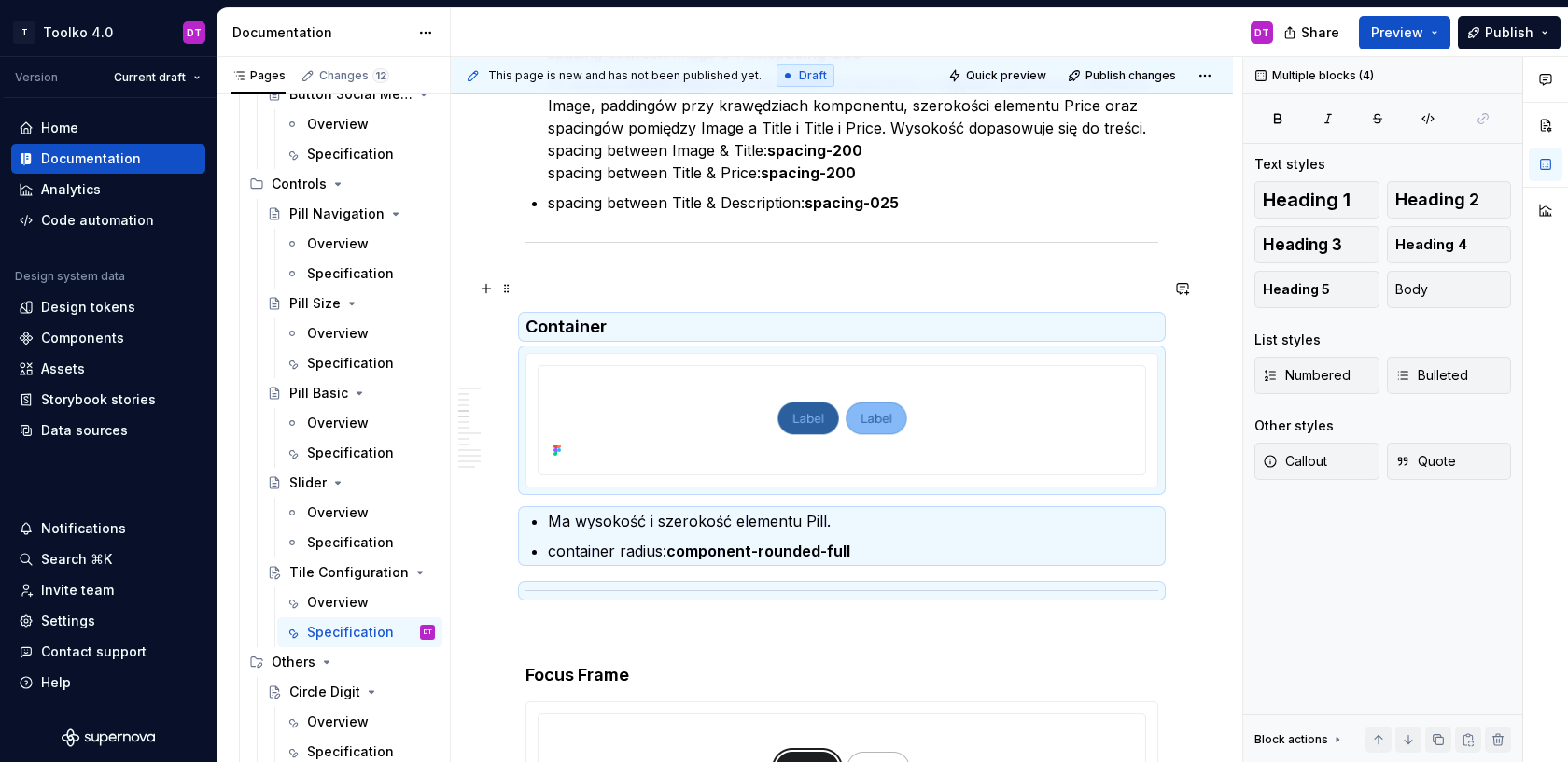
click at [558, 285] on p at bounding box center [842, 282] width 633 height 22
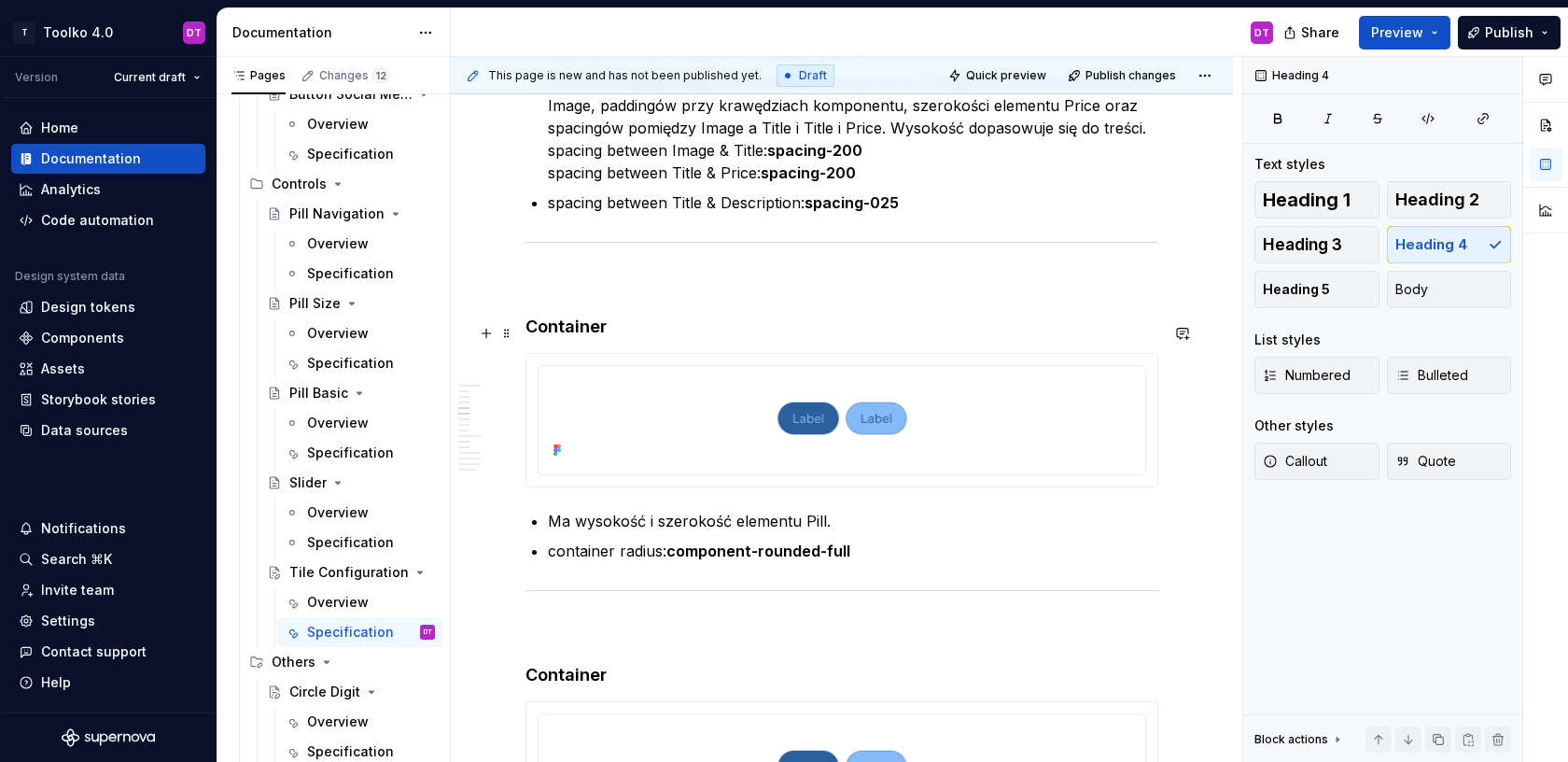
click at [553, 337] on h4 "Container" at bounding box center [842, 326] width 633 height 22
click at [980, 420] on img at bounding box center [841, 418] width 572 height 90
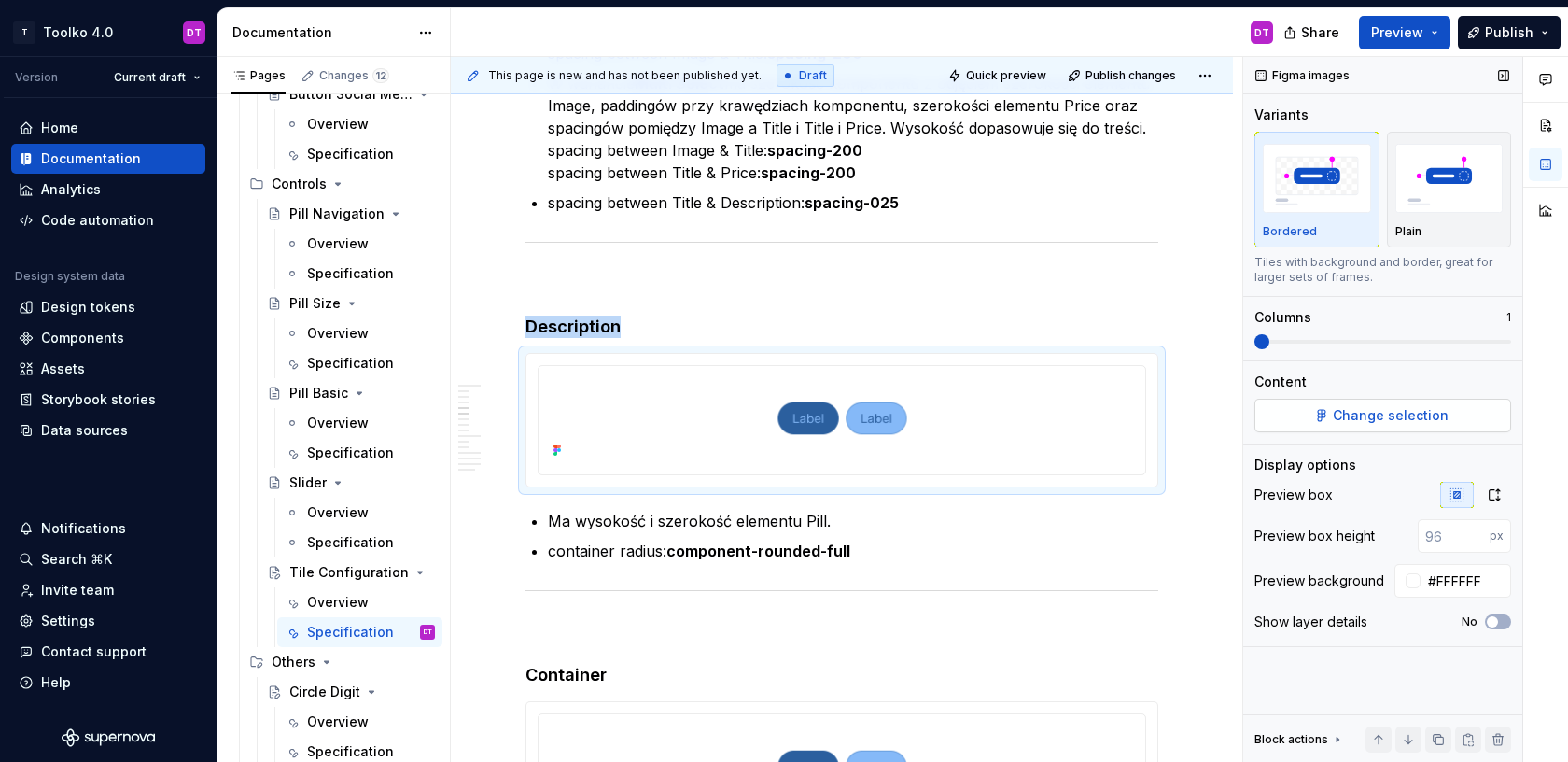
click at [1378, 408] on span "Change selection" at bounding box center [1390, 415] width 116 height 19
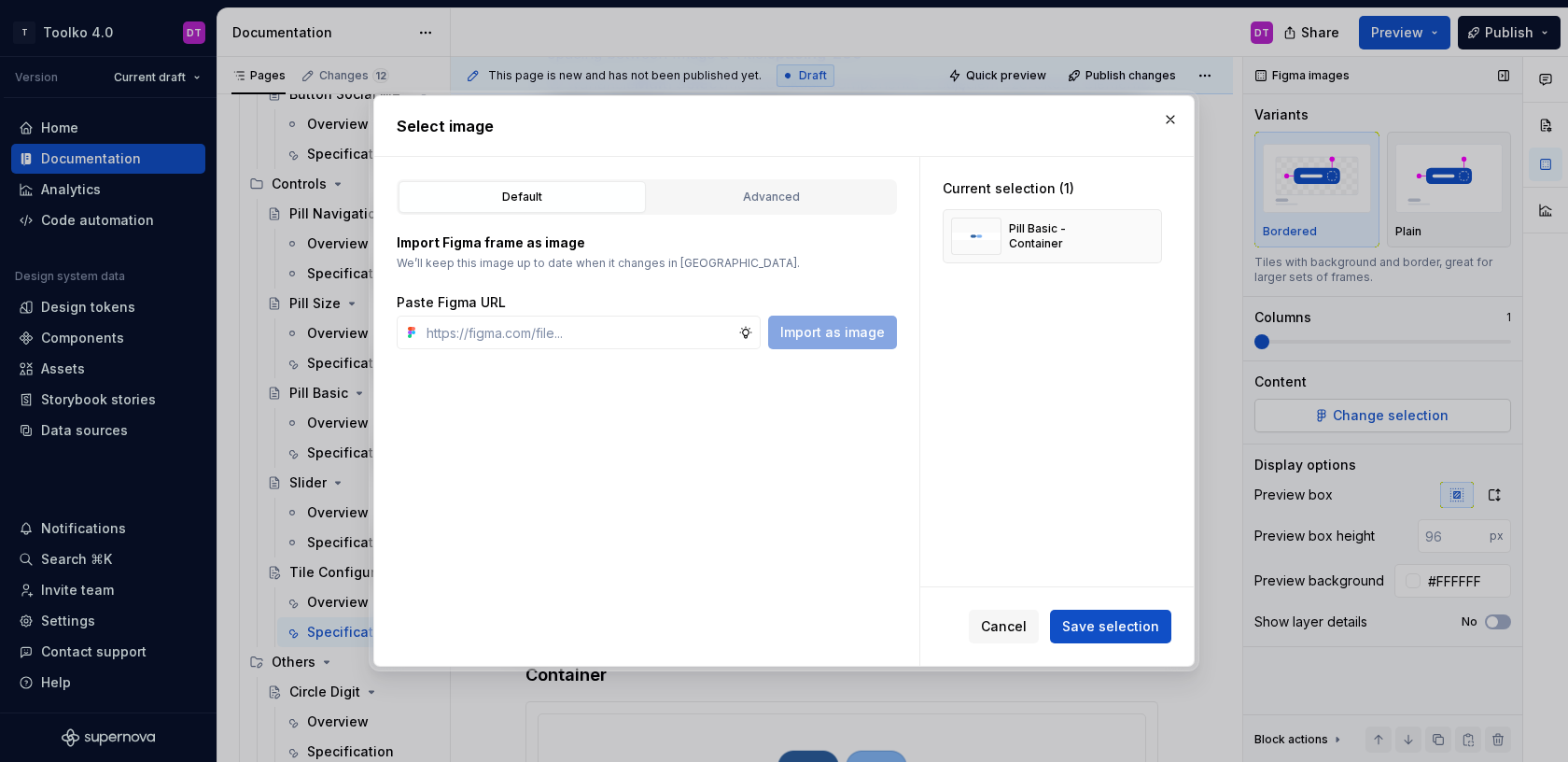
type textarea "*"
click at [824, 195] on div "Advanced" at bounding box center [771, 197] width 235 height 19
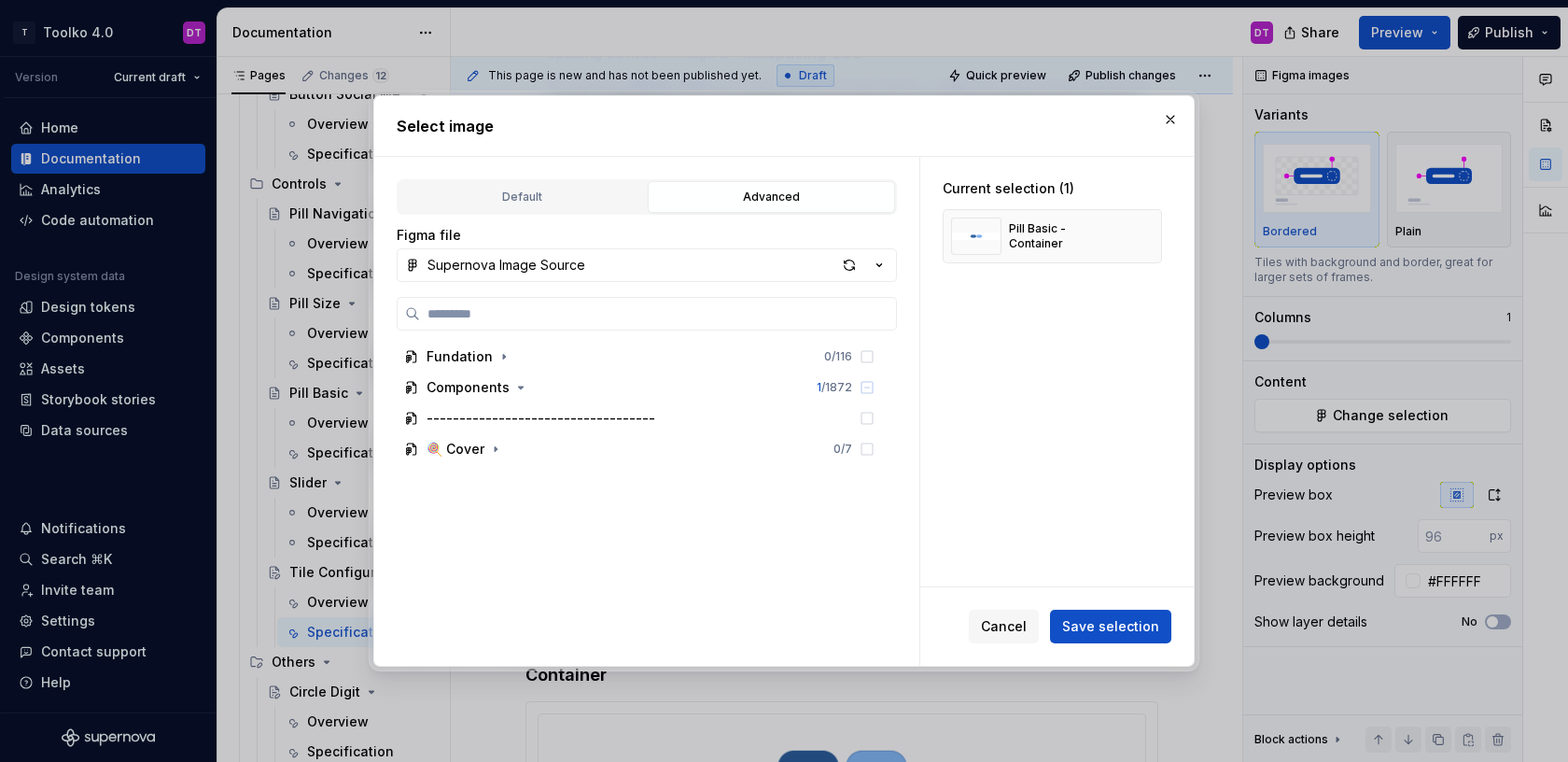
click at [576, 295] on div "Figma file Supernova Image Source Fundation 0 / 116 Components 1 / 1872 -------…" at bounding box center [647, 447] width 501 height 443
click at [570, 307] on input "search" at bounding box center [657, 313] width 476 height 19
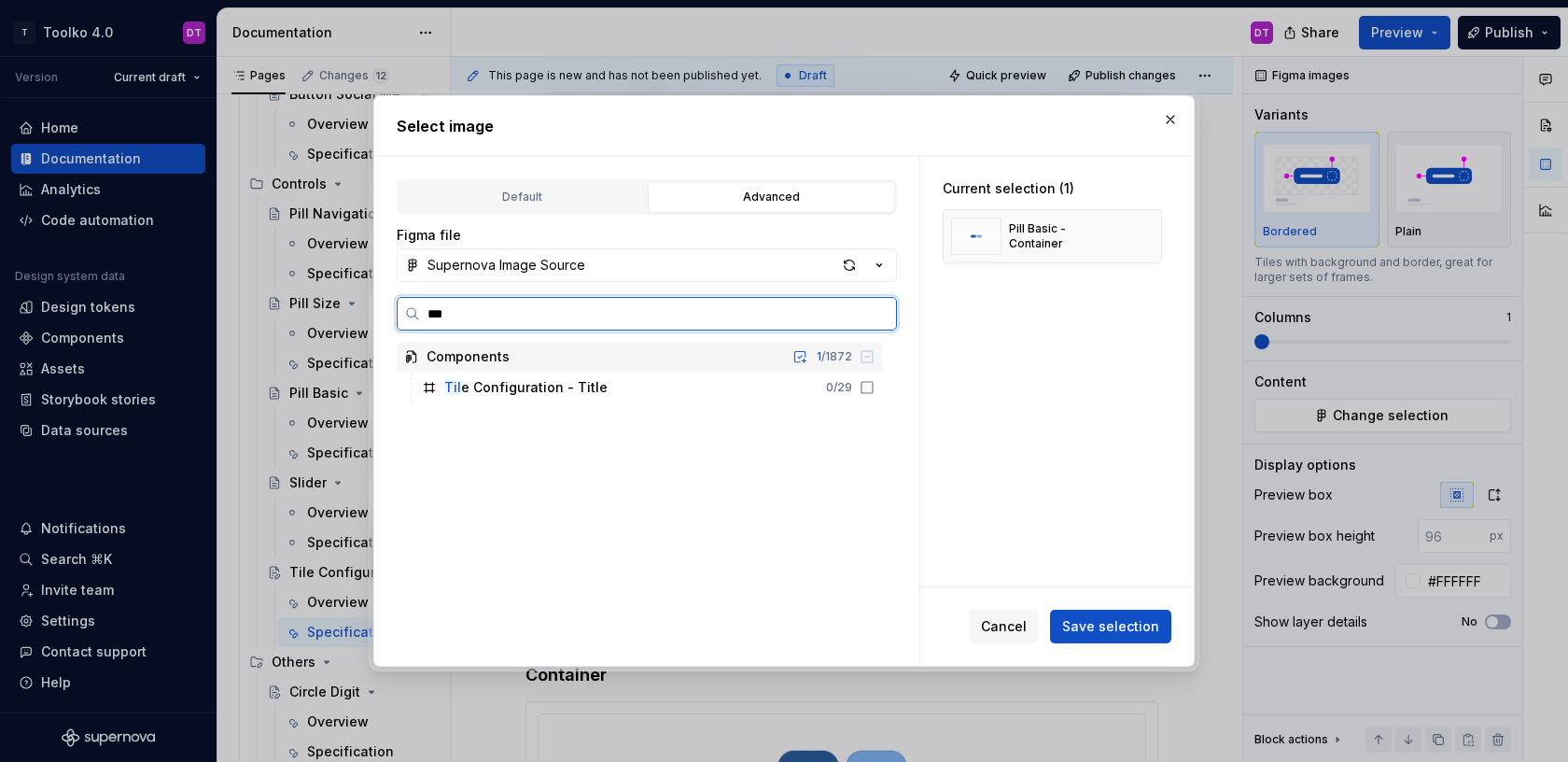
type input "****"
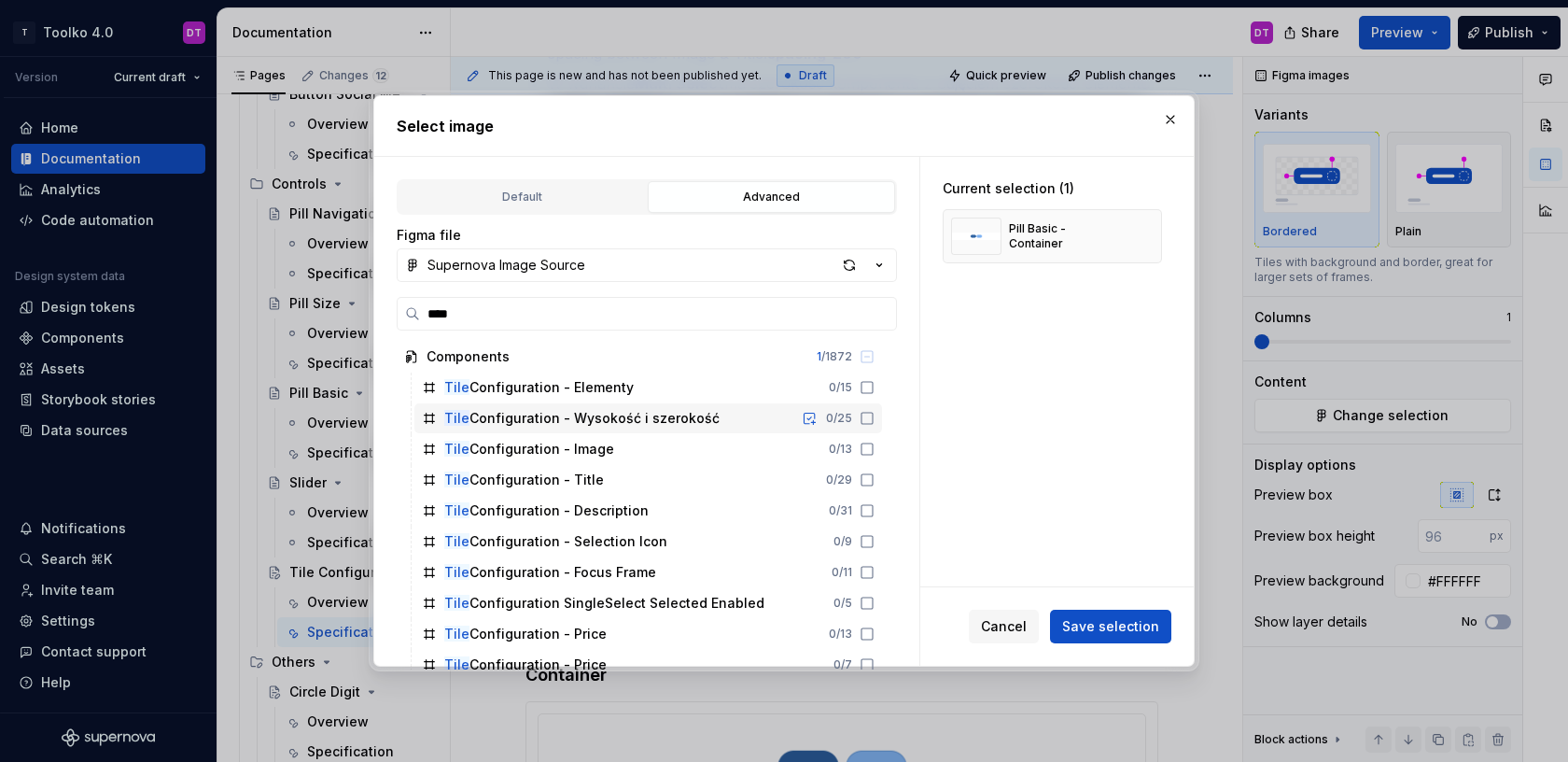
scroll to position [23, 0]
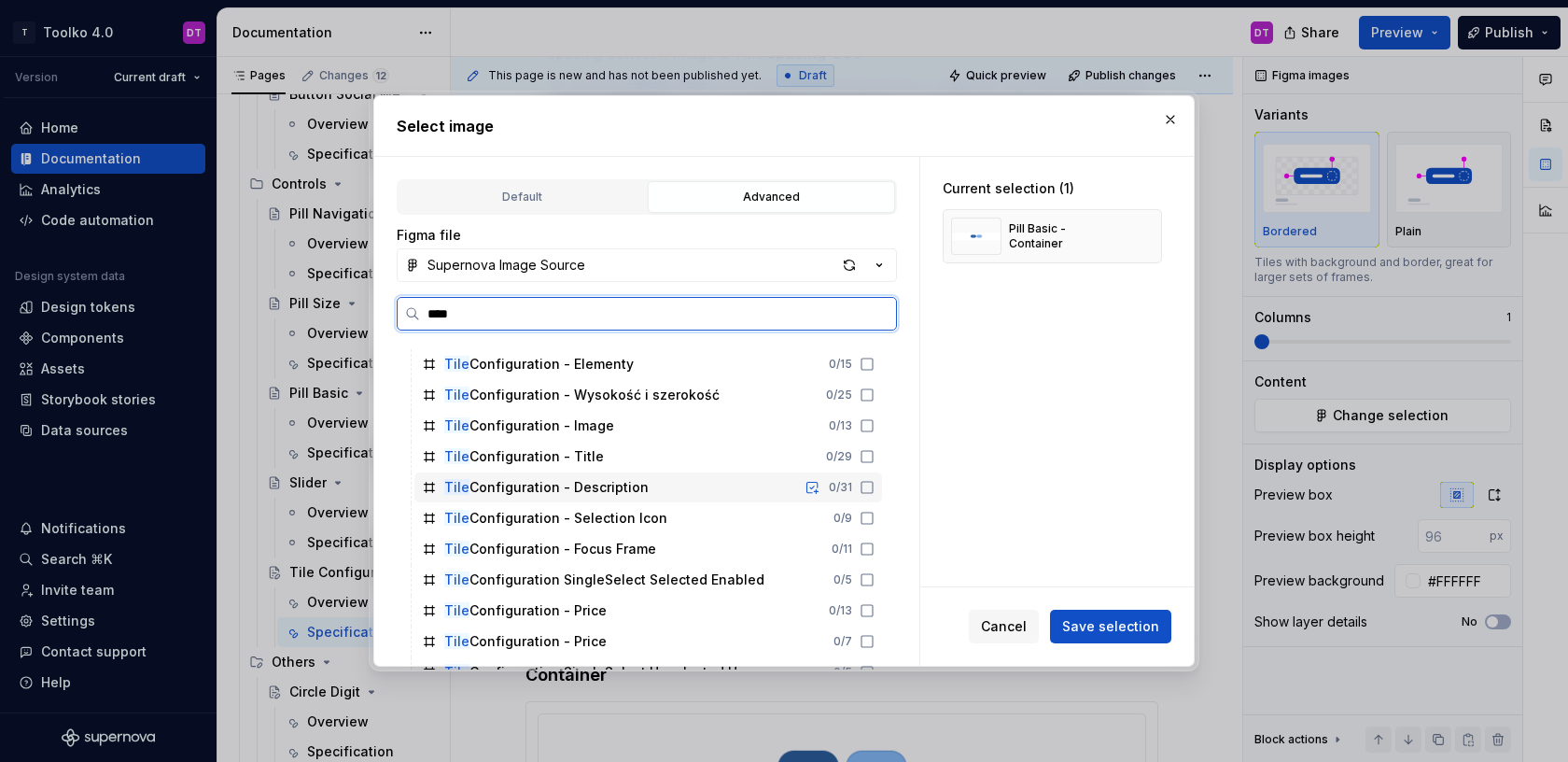
click at [715, 478] on div "Tile Configuration - Description 0 / 31" at bounding box center [648, 487] width 467 height 30
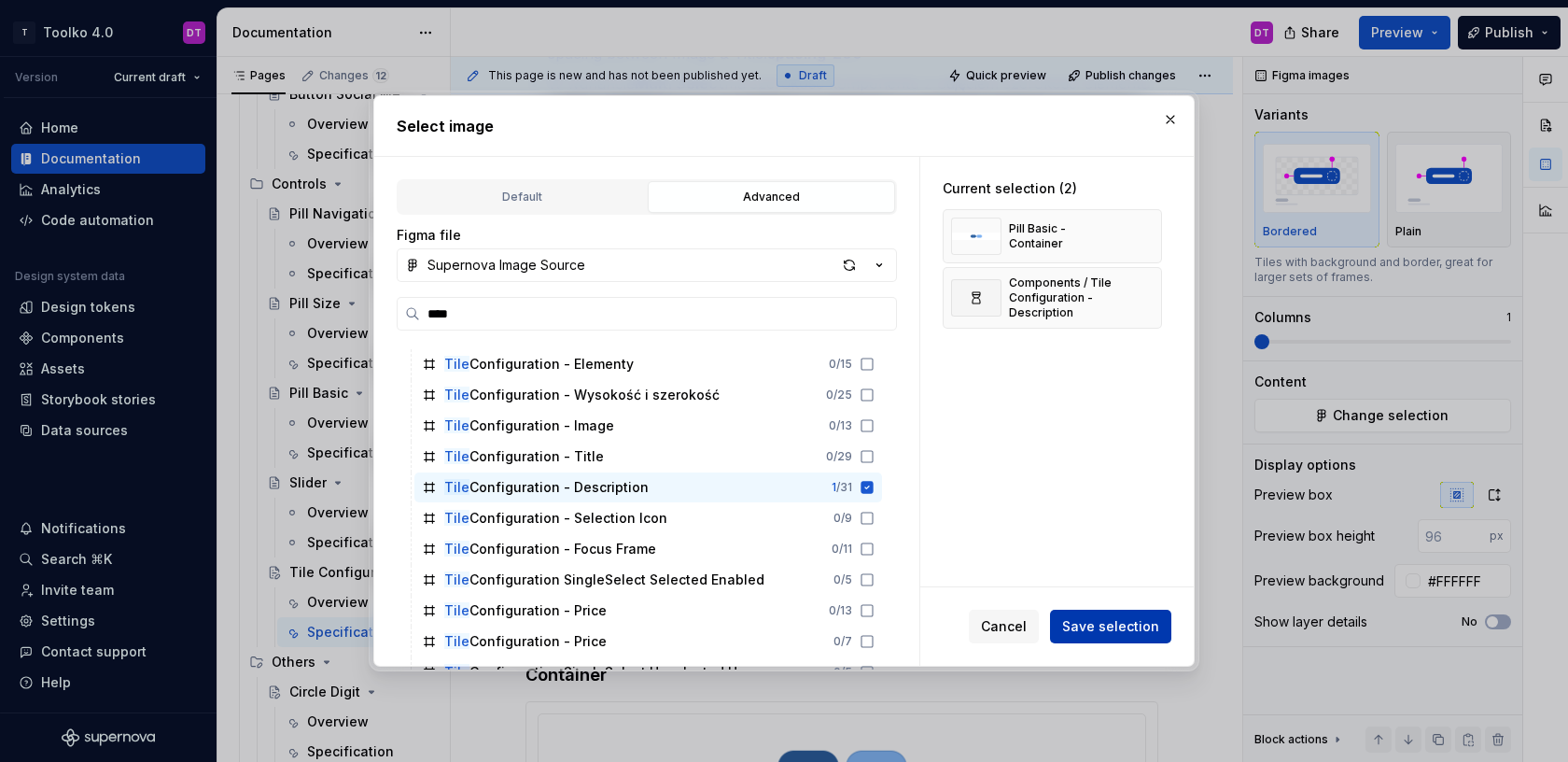
click at [1119, 621] on span "Save selection" at bounding box center [1111, 626] width 97 height 19
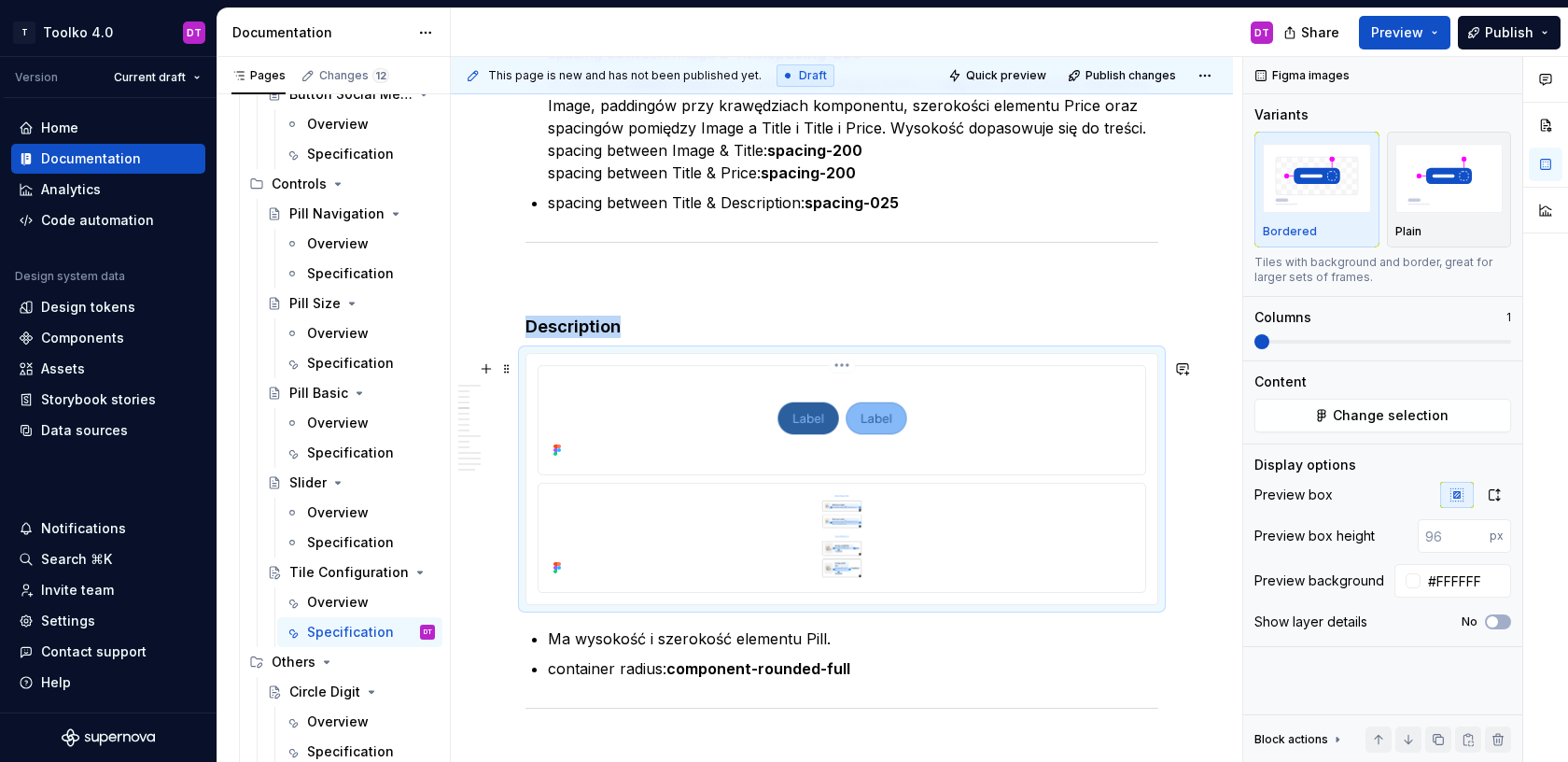
click at [1103, 400] on img at bounding box center [841, 418] width 572 height 90
click at [848, 369] on html "T Toolko 4.0 DT Version Current draft Home Documentation Analytics Code automat…" at bounding box center [784, 381] width 1568 height 762
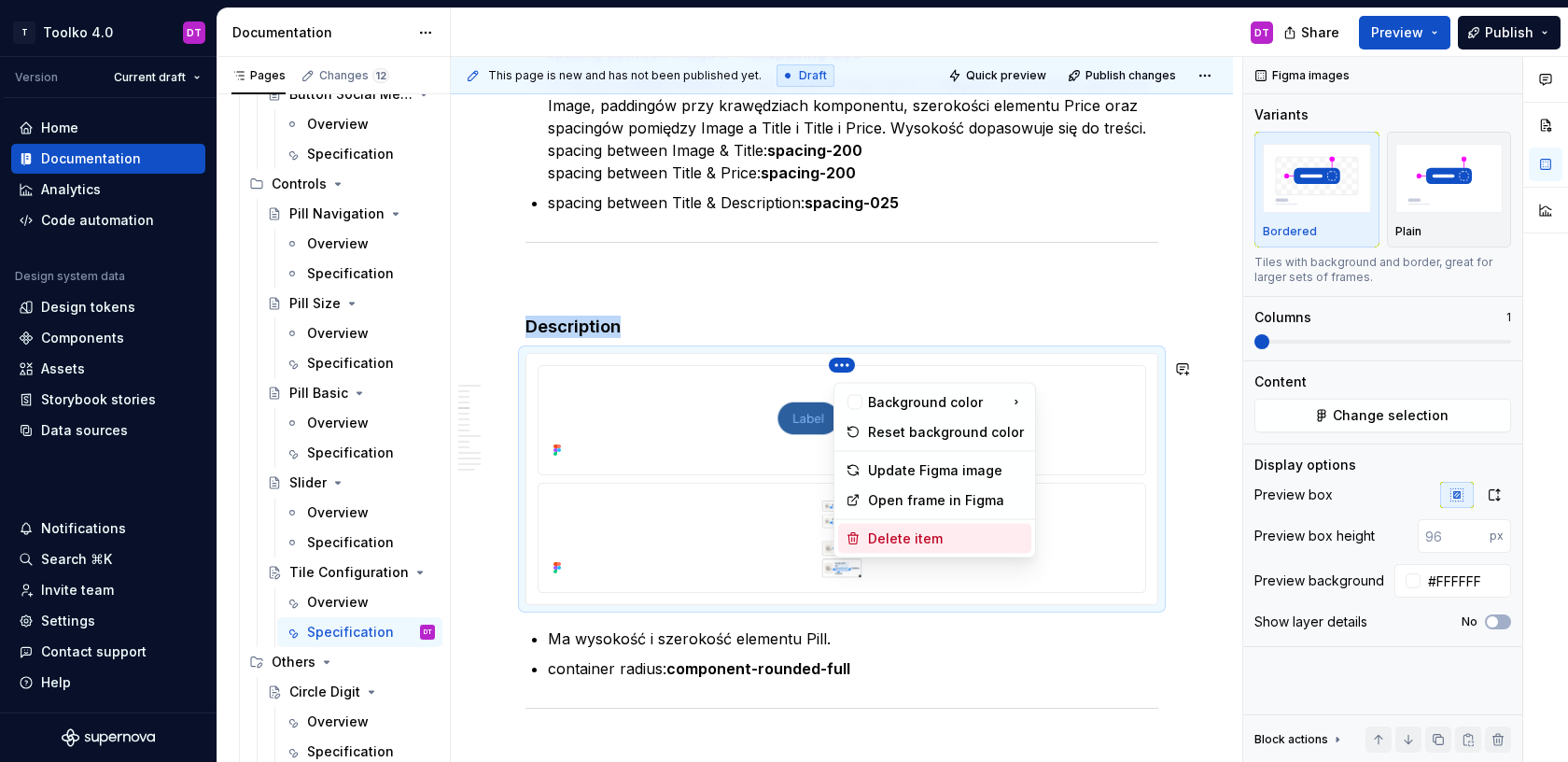
click at [861, 542] on div "Delete item" at bounding box center [935, 539] width 193 height 30
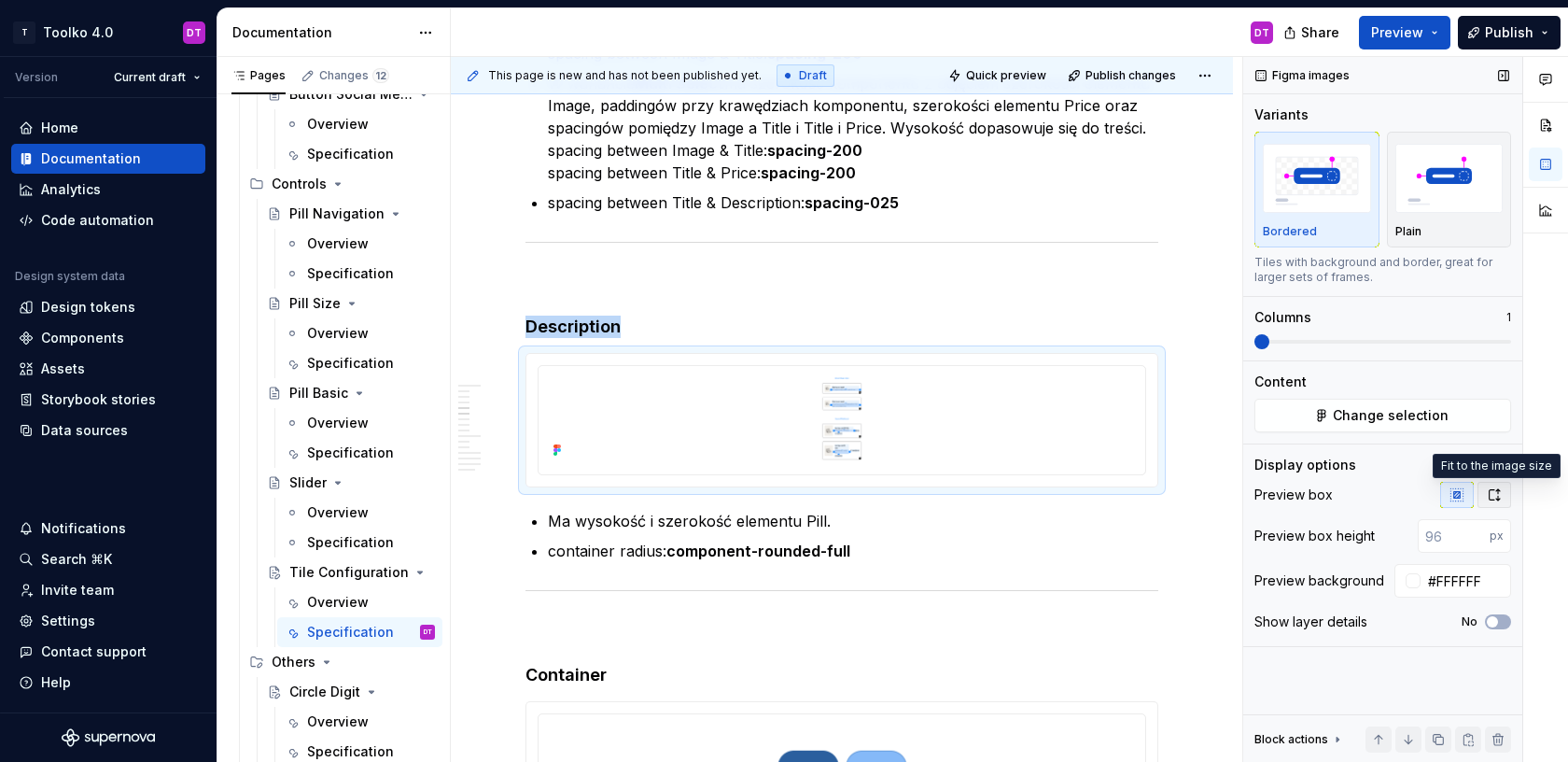
click at [1498, 493] on icon "button" at bounding box center [1494, 494] width 15 height 15
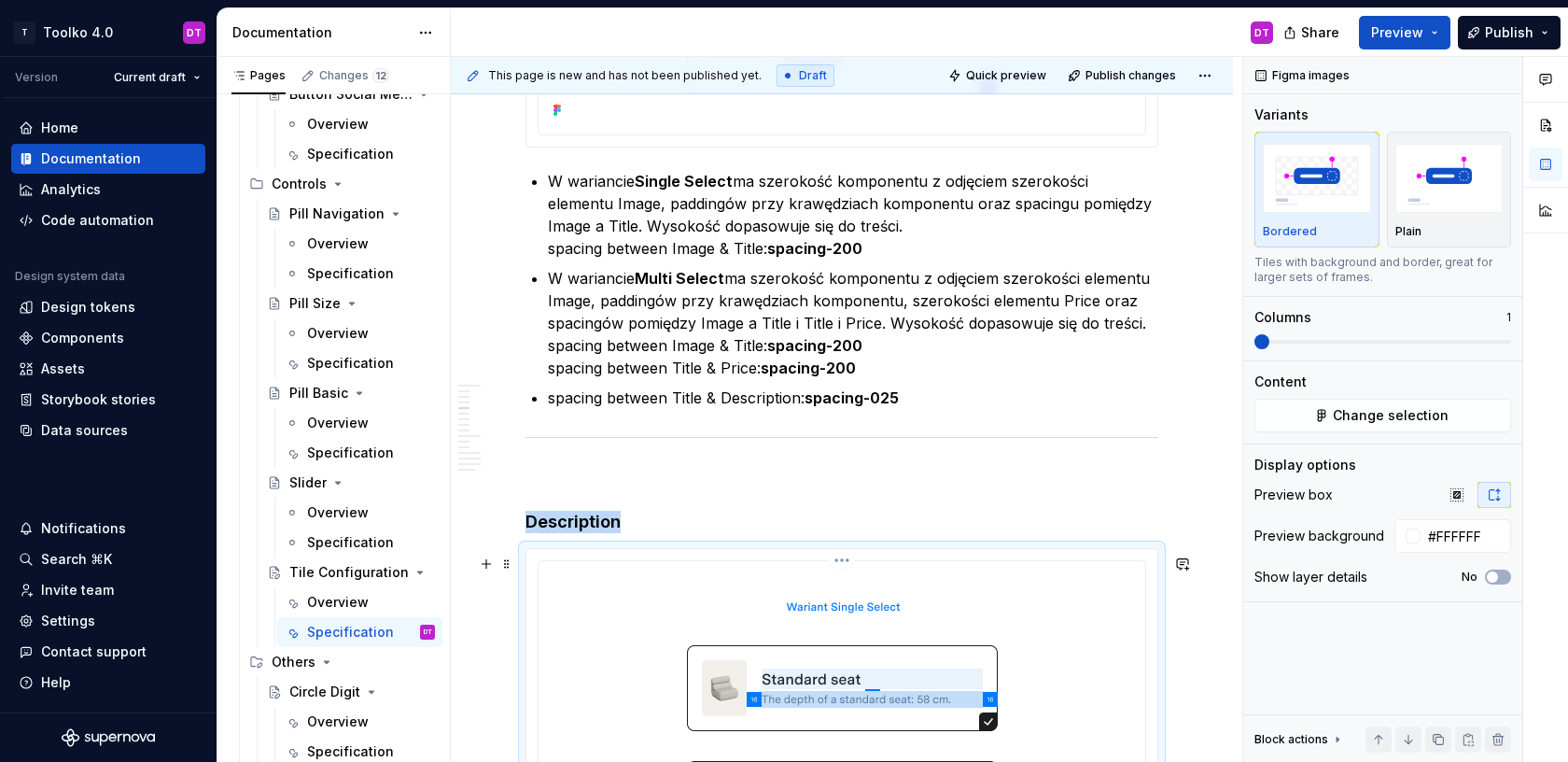
scroll to position [3738, 0]
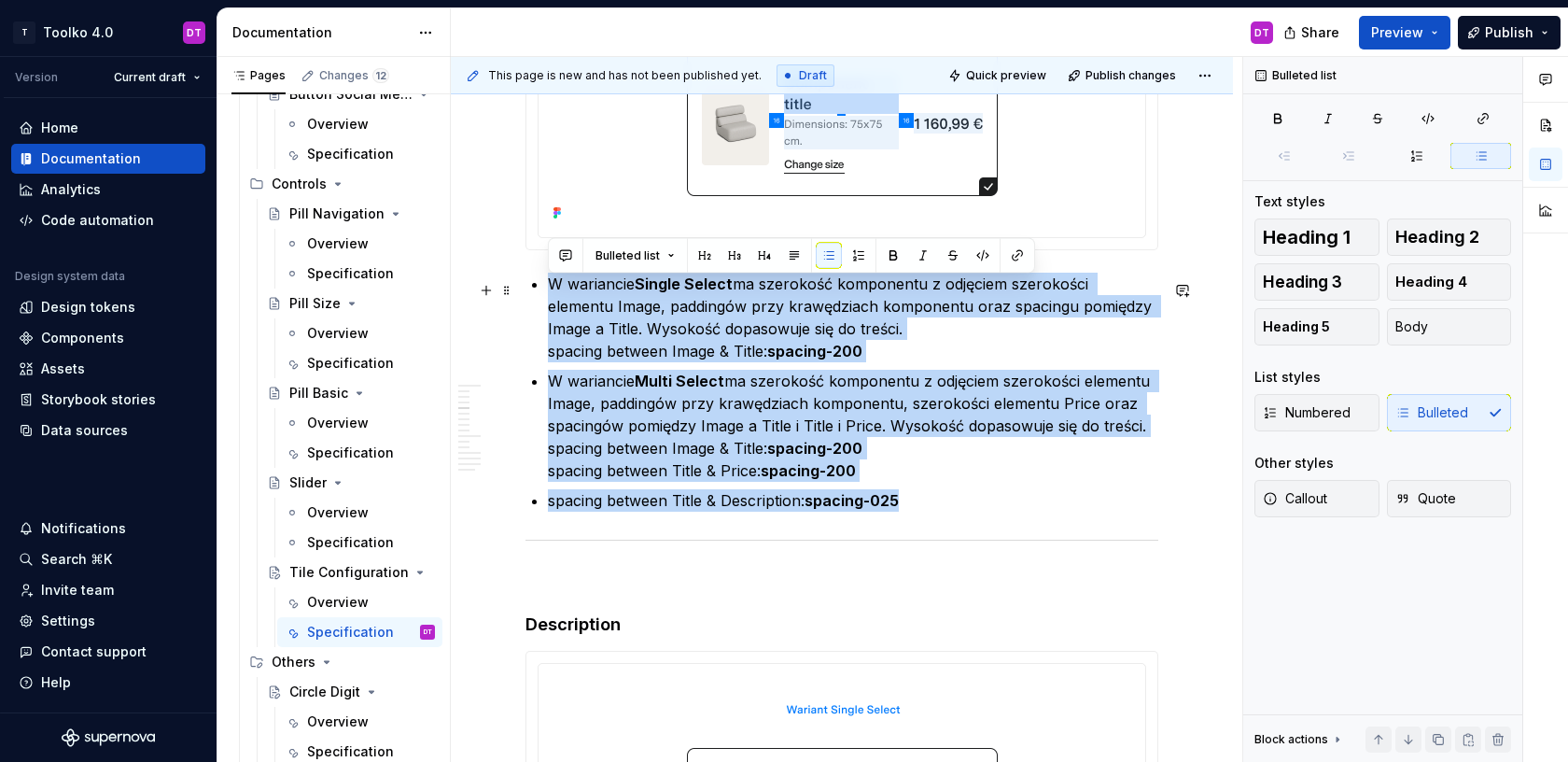
drag, startPoint x: 920, startPoint y: 509, endPoint x: 538, endPoint y: 293, distance: 438.8
click at [547, 293] on ul "W wariancie Single Select ma szerokość komponentu z odjęciem szerokości element…" at bounding box center [852, 392] width 611 height 239
copy ul "W wariancie Single Select ma szerokość komponentu z odjęciem szerokości element…"
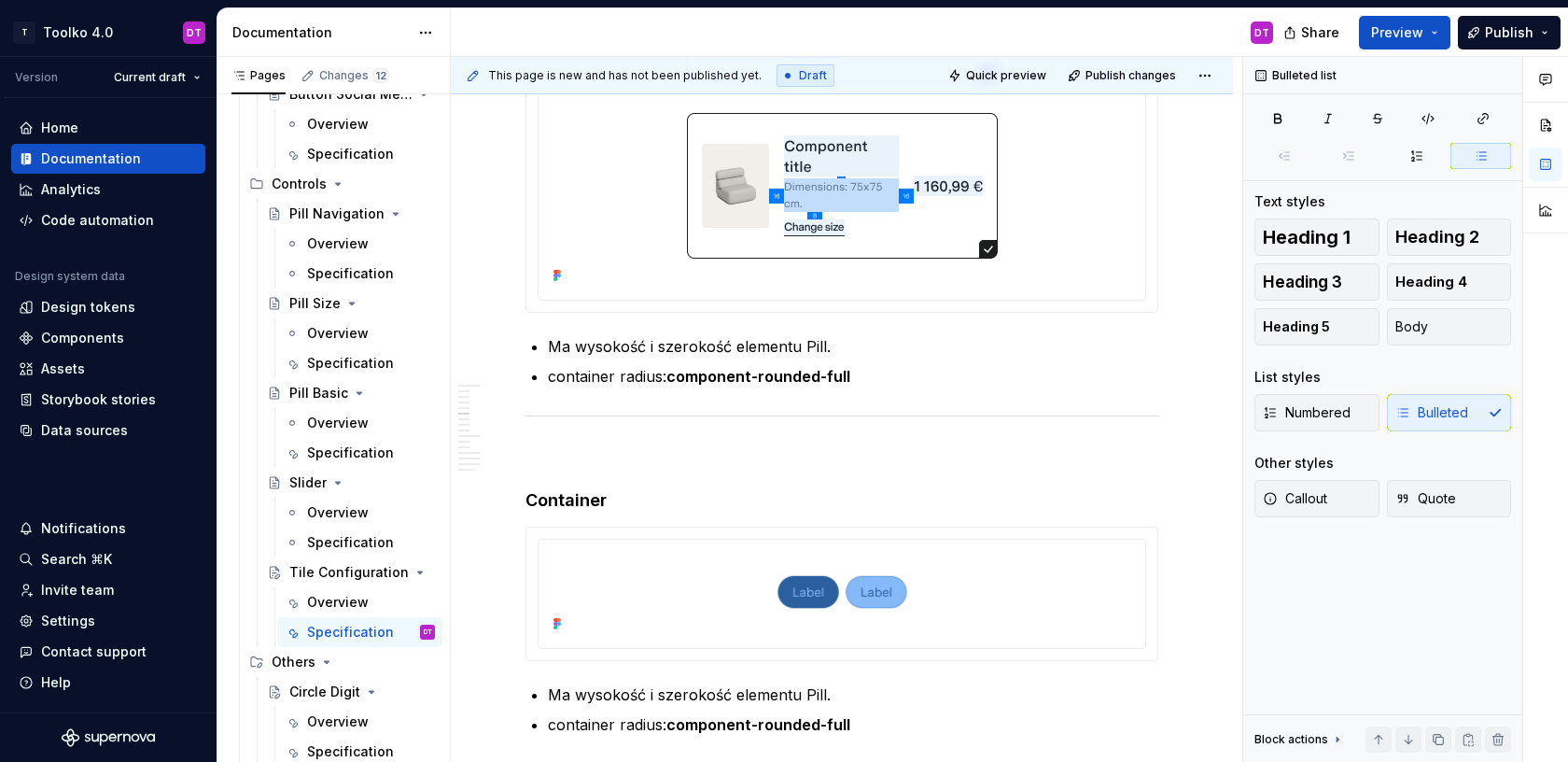
scroll to position [4734, 0]
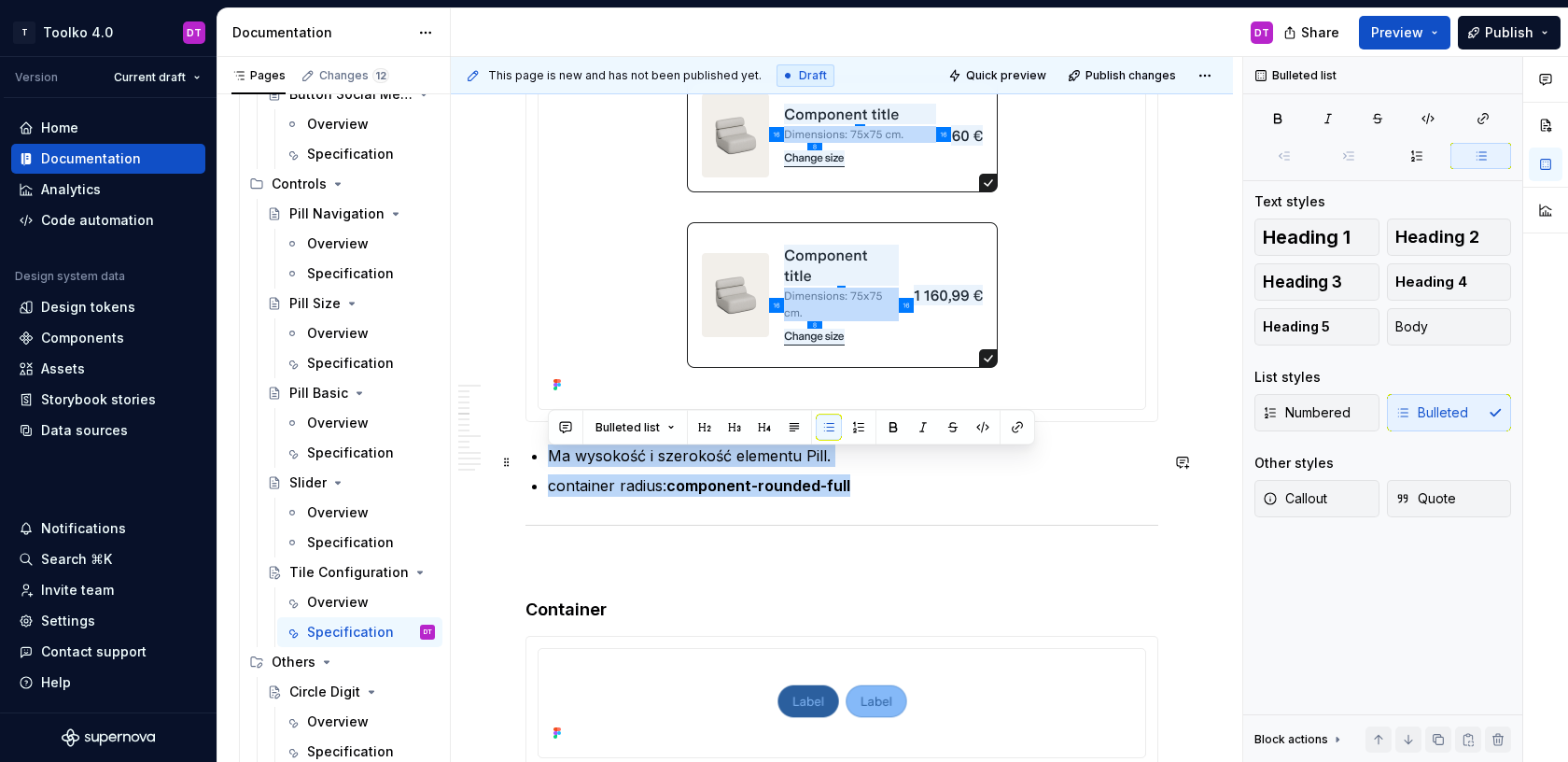
drag, startPoint x: 859, startPoint y: 495, endPoint x: 545, endPoint y: 462, distance: 315.7
click at [545, 462] on div "**********" at bounding box center [842, 661] width 633 height 10008
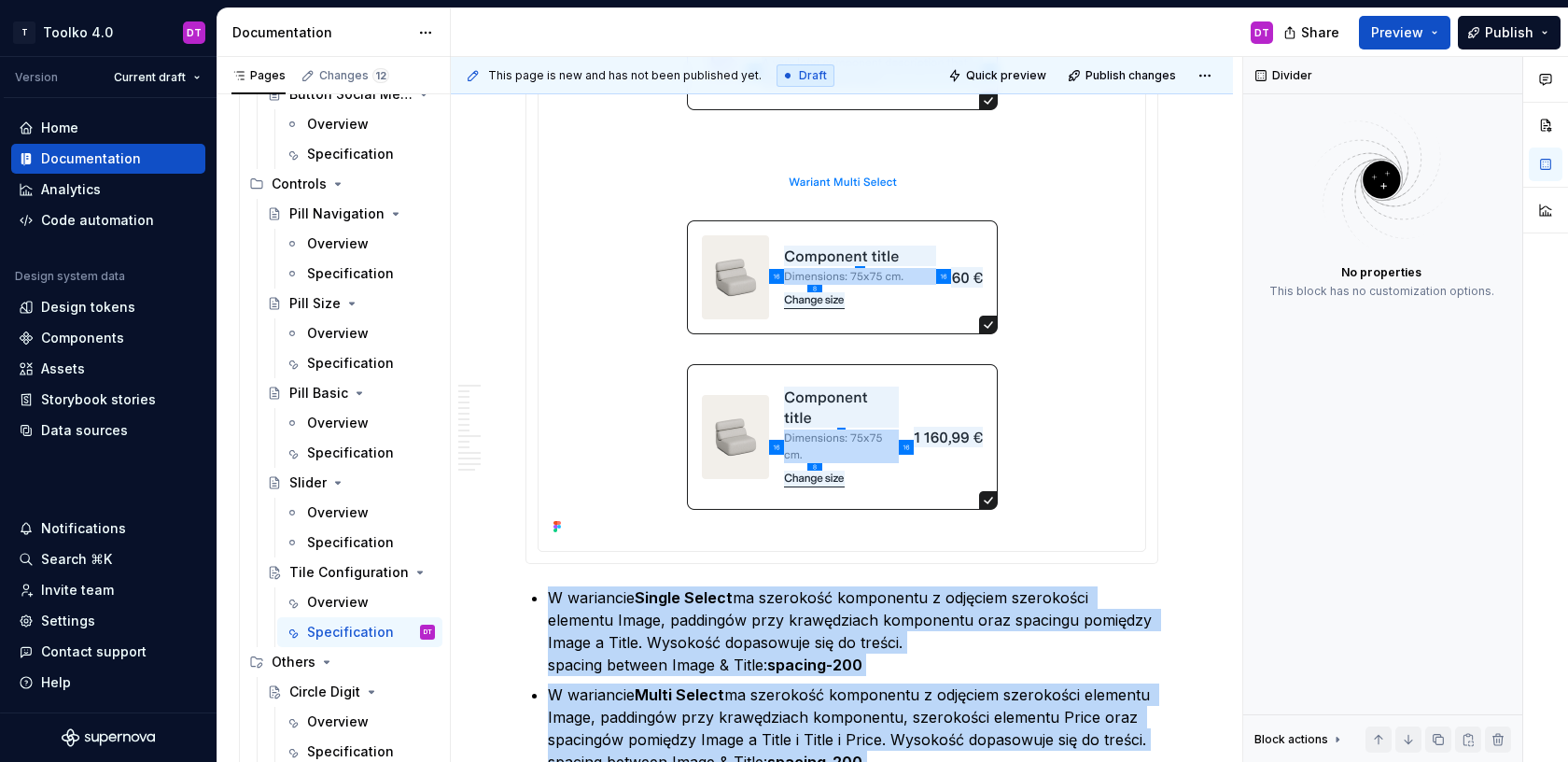
scroll to position [4608, 0]
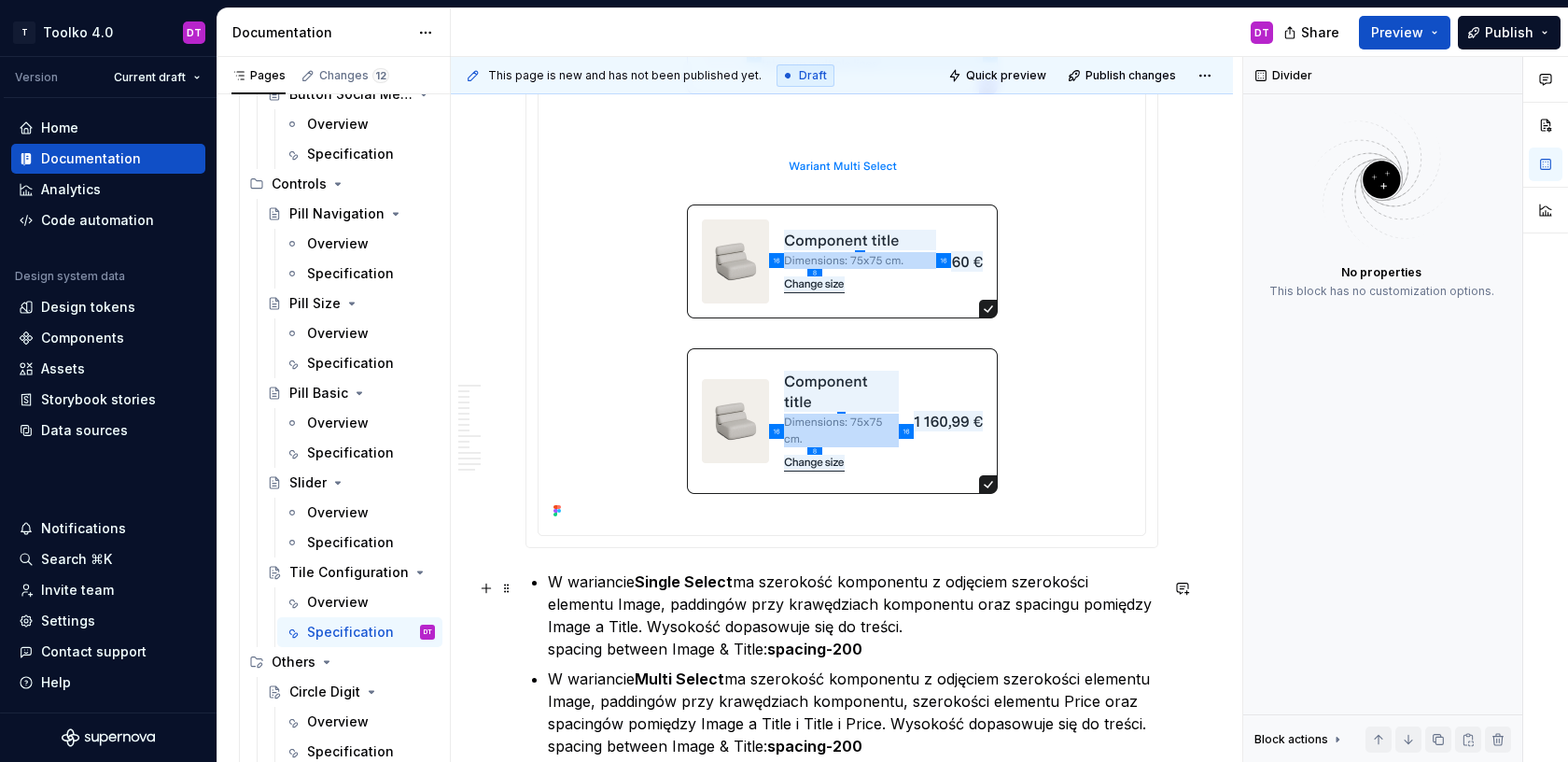
click at [562, 633] on p "W wariancie Single Select ma szerokość komponentu z odjęciem szerokości element…" at bounding box center [852, 615] width 611 height 90
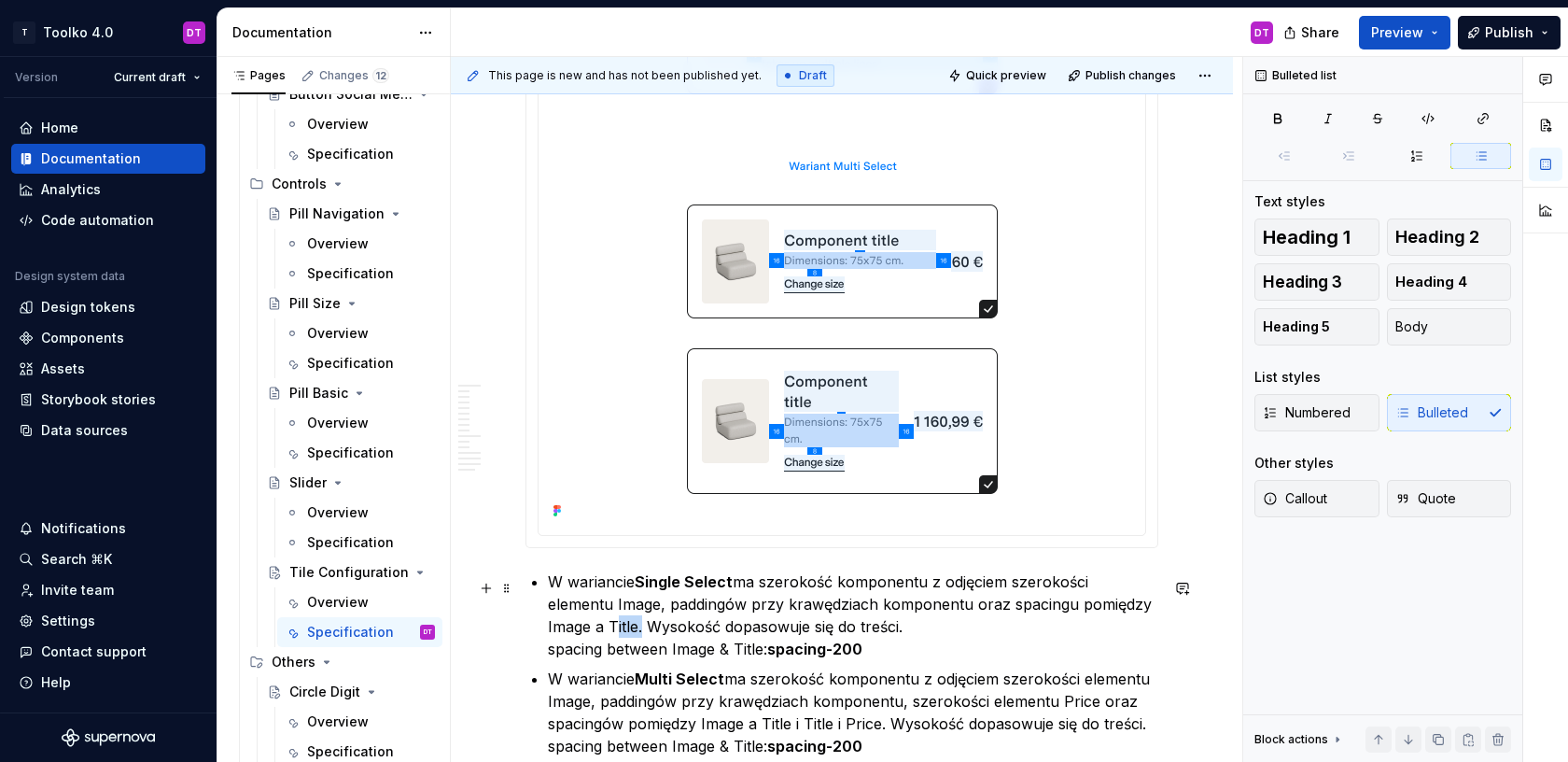
click at [562, 633] on p "W wariancie Single Select ma szerokość komponentu z odjęciem szerokości element…" at bounding box center [852, 615] width 611 height 90
click at [587, 627] on p "W wariancie Single Select ma szerokość komponentu z odjęciem szerokości element…" at bounding box center [852, 615] width 611 height 90
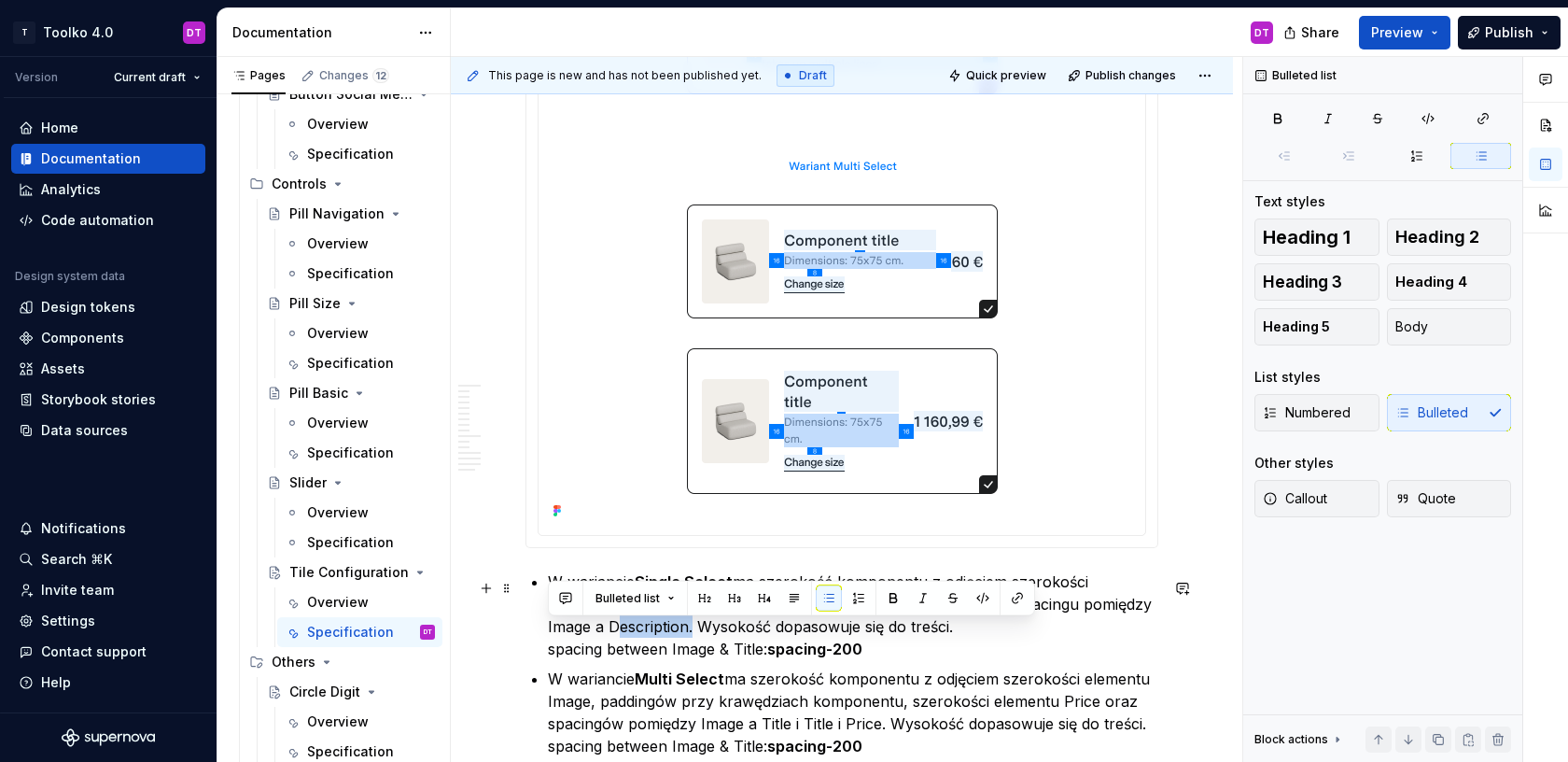
click at [587, 627] on p "W wariancie Single Select ma szerokość komponentu z odjęciem szerokości element…" at bounding box center [852, 615] width 611 height 90
copy p "Description"
click at [747, 656] on p "W wariancie Single Select ma szerokość komponentu z odjęciem szerokości element…" at bounding box center [852, 615] width 611 height 90
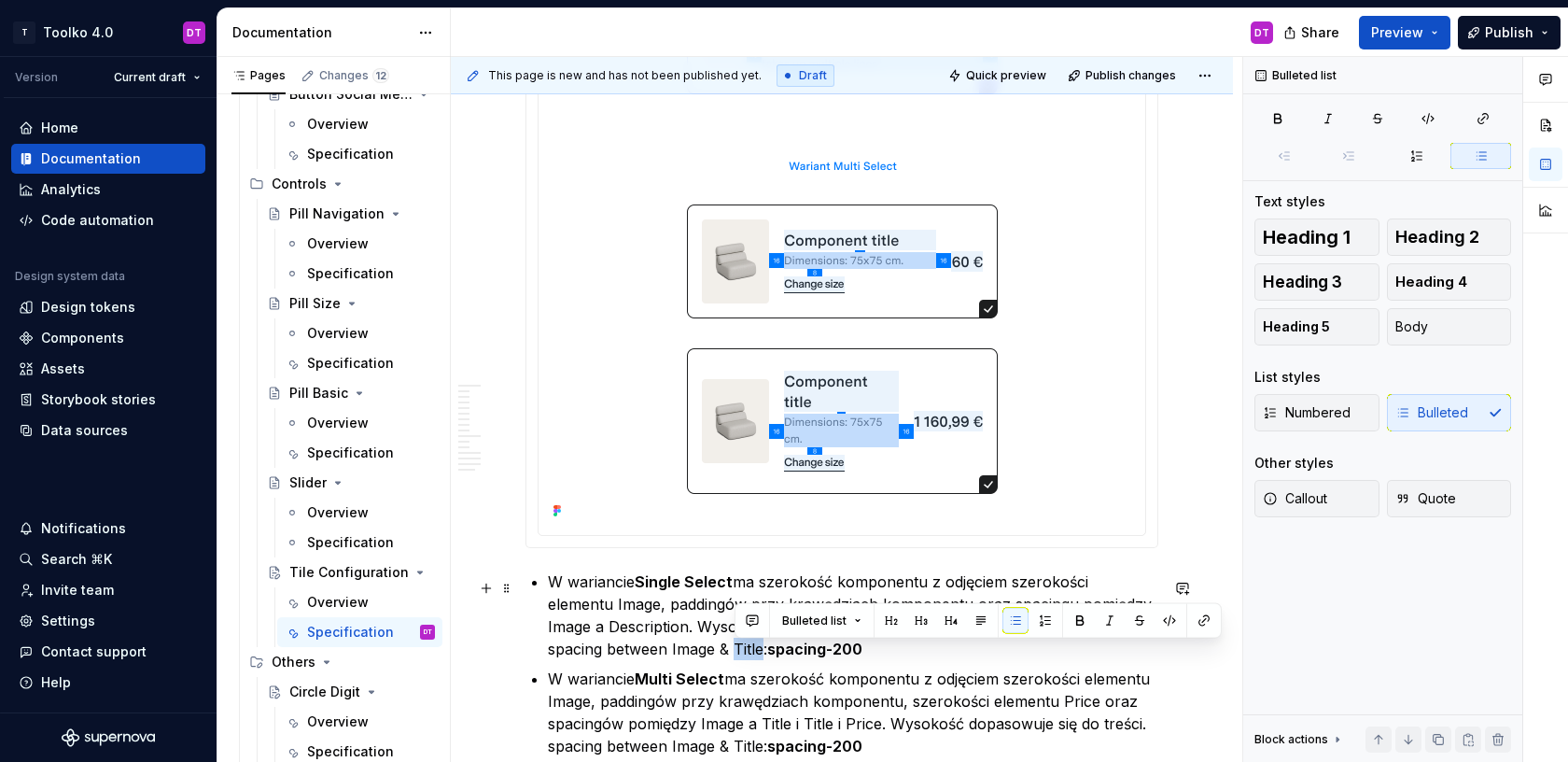
click at [747, 656] on p "W wariancie Single Select ma szerokość komponentu z odjęciem szerokości element…" at bounding box center [852, 615] width 611 height 90
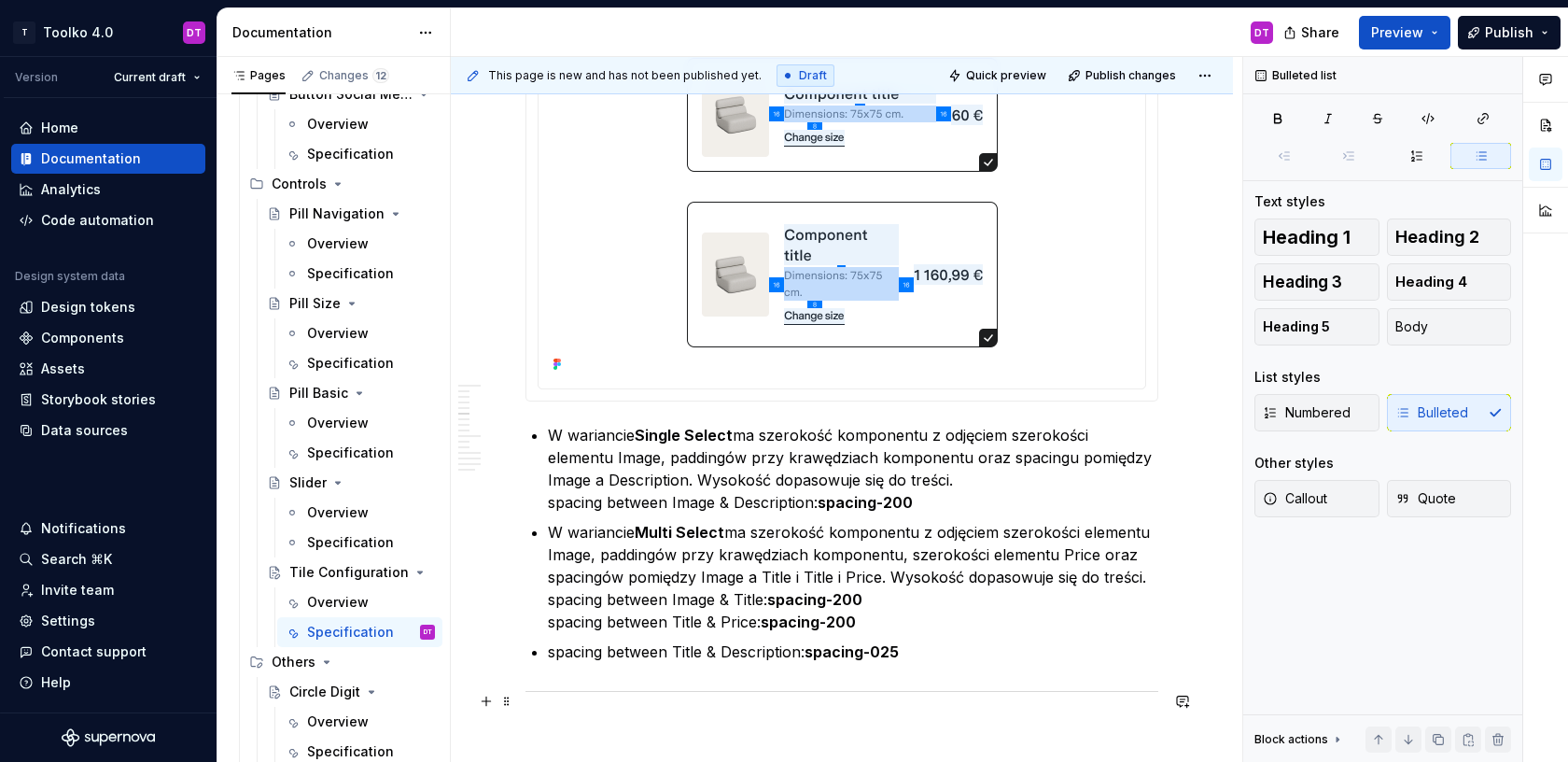
scroll to position [4795, 0]
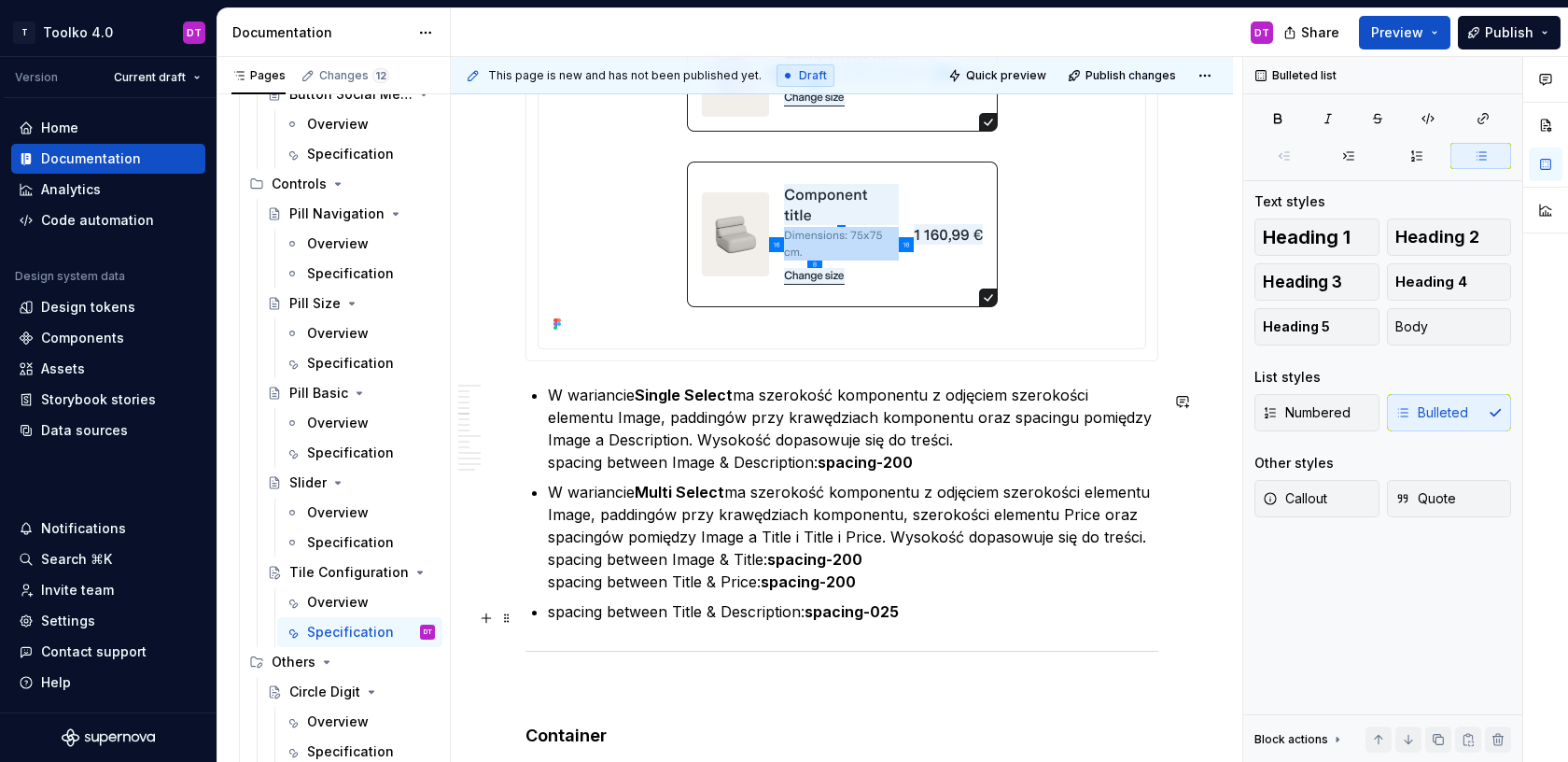
click at [732, 617] on p "spacing between Title & Description: spacing-025" at bounding box center [852, 611] width 611 height 22
click at [691, 615] on p "spacing between Title & Description: spacing-025" at bounding box center [852, 611] width 611 height 22
click at [793, 617] on p "spacing between Description & Description: spacing-025" at bounding box center [852, 611] width 611 height 22
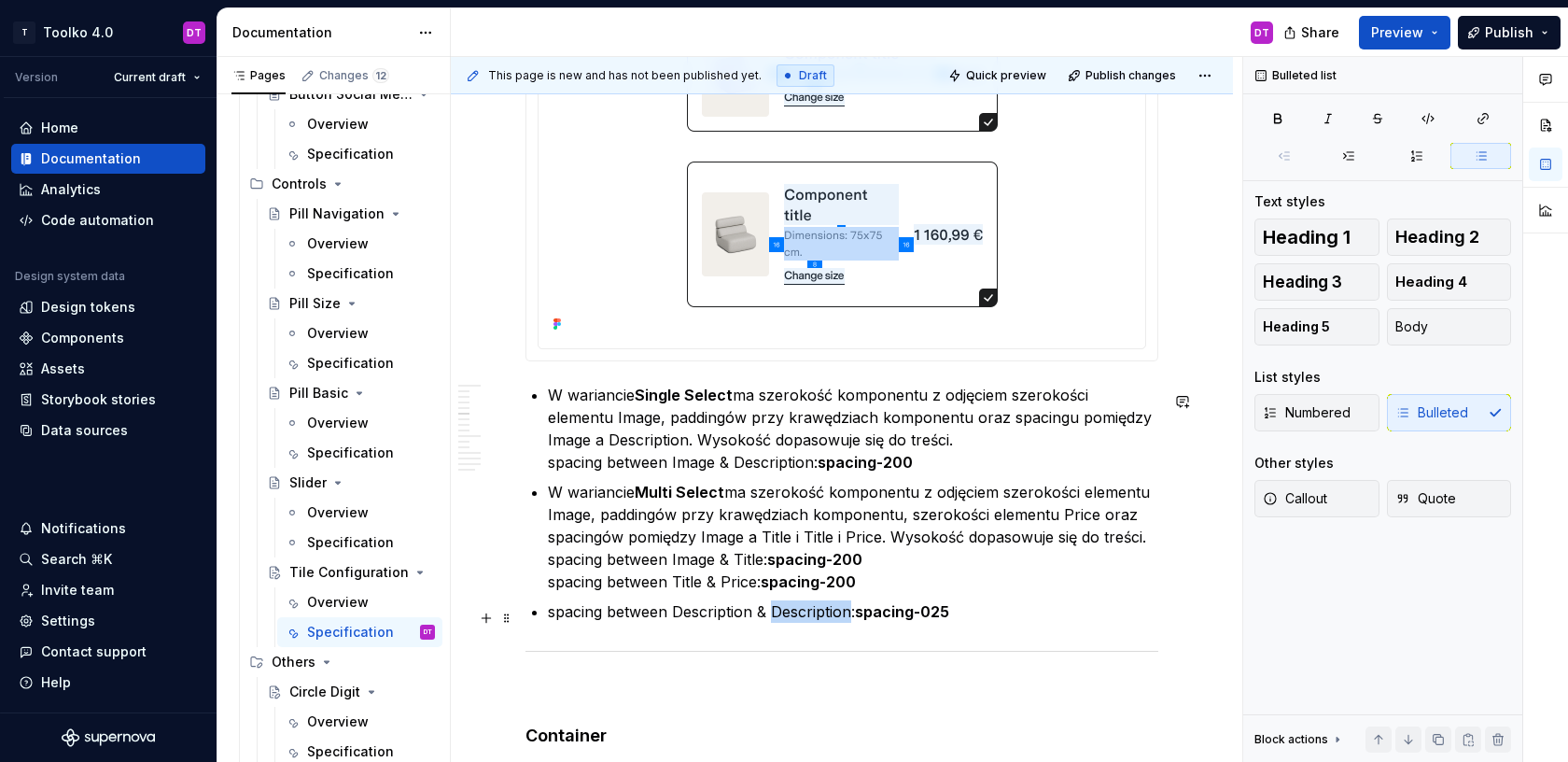
click at [793, 617] on p "spacing between Description & Description: spacing-025" at bounding box center [852, 611] width 611 height 22
click at [944, 614] on strong "spacing-025" at bounding box center [903, 611] width 94 height 19
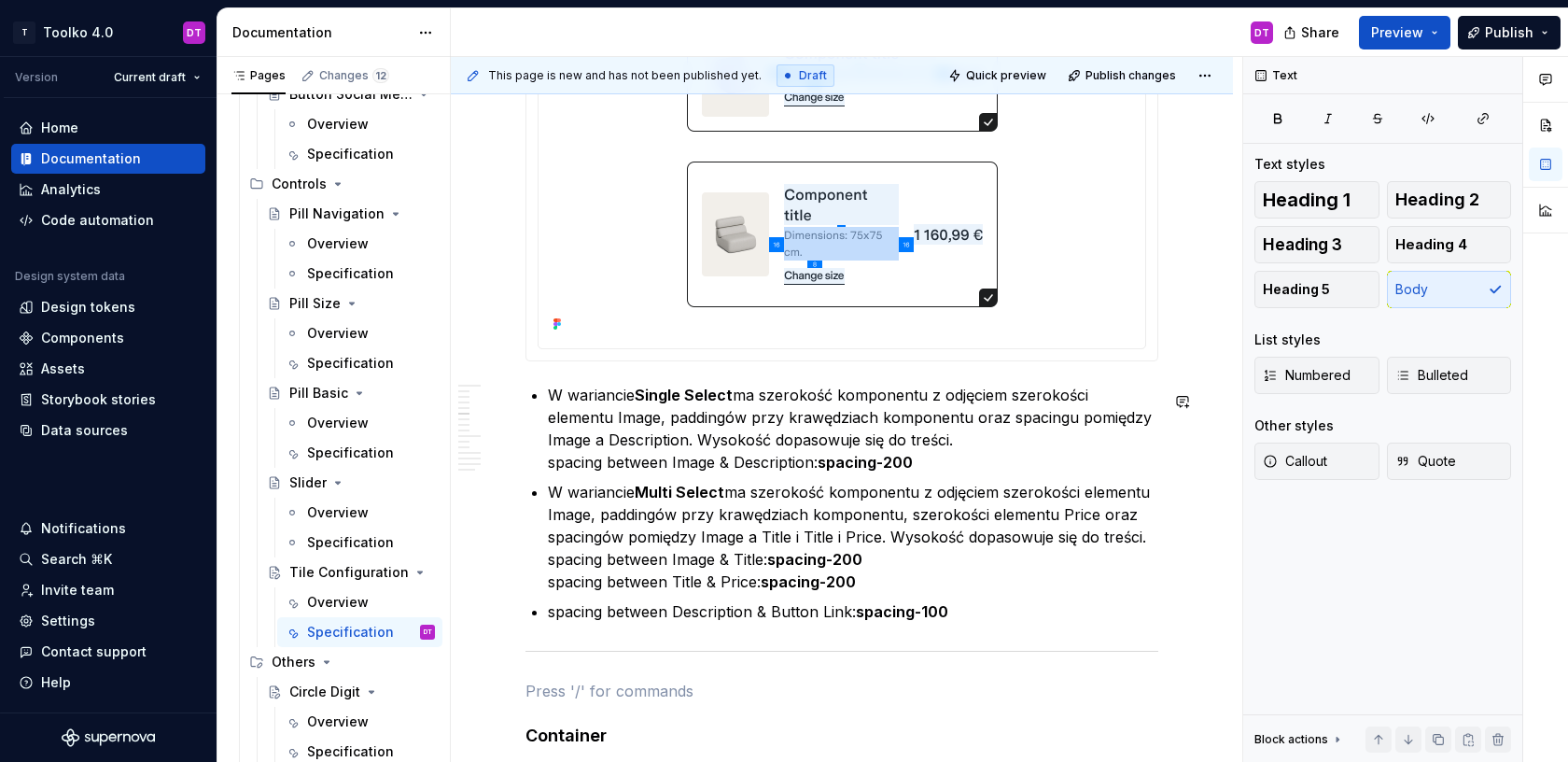
click at [1032, 646] on div "**********" at bounding box center [842, 694] width 633 height 10194
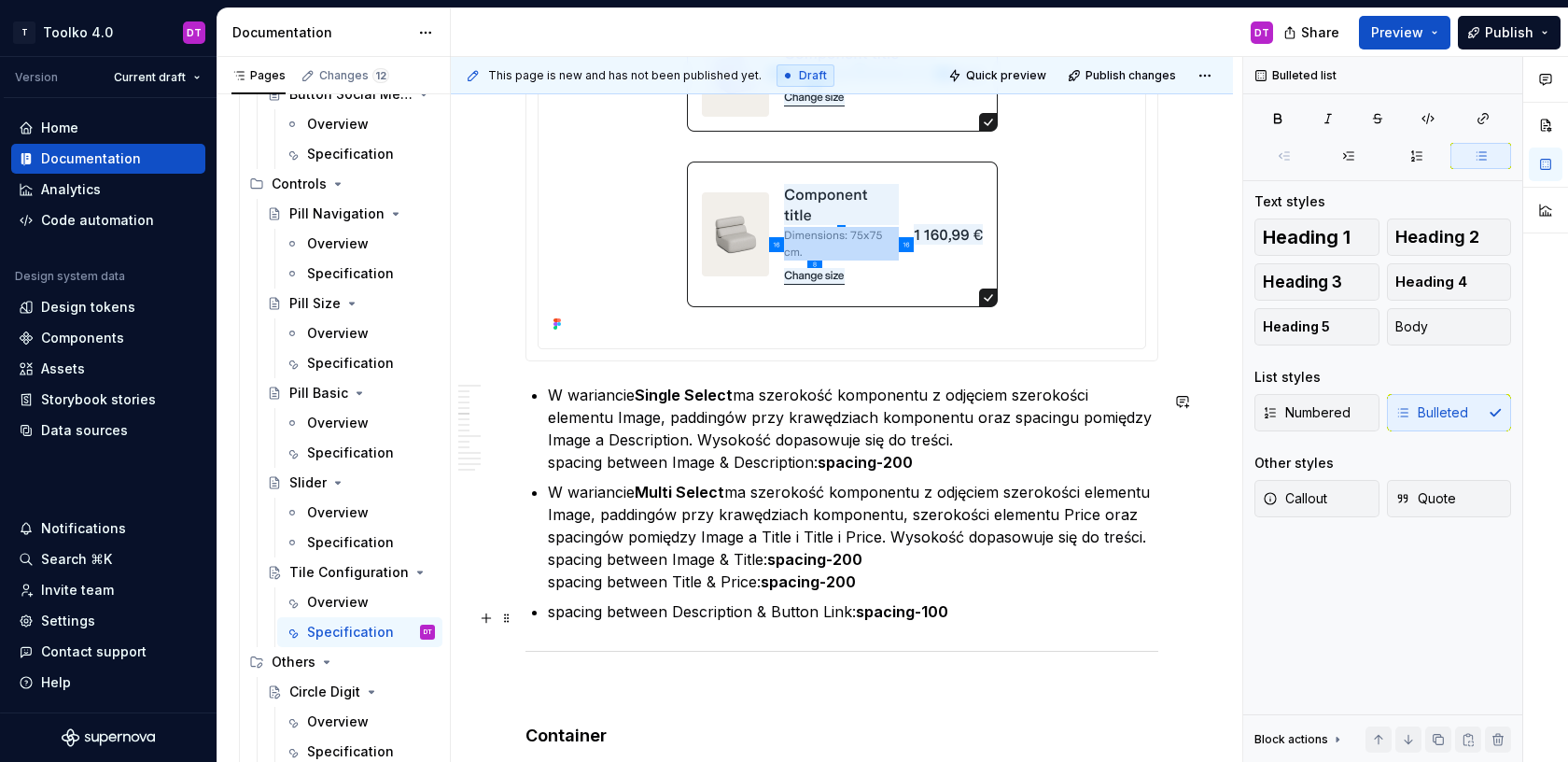
click at [548, 620] on p "spacing between Description & Button Link: spacing-100" at bounding box center [852, 611] width 611 height 22
click at [769, 543] on p "W wariancie Multi Select ma szerokość komponentu z odjęciem szerokości elementu…" at bounding box center [852, 549] width 611 height 134
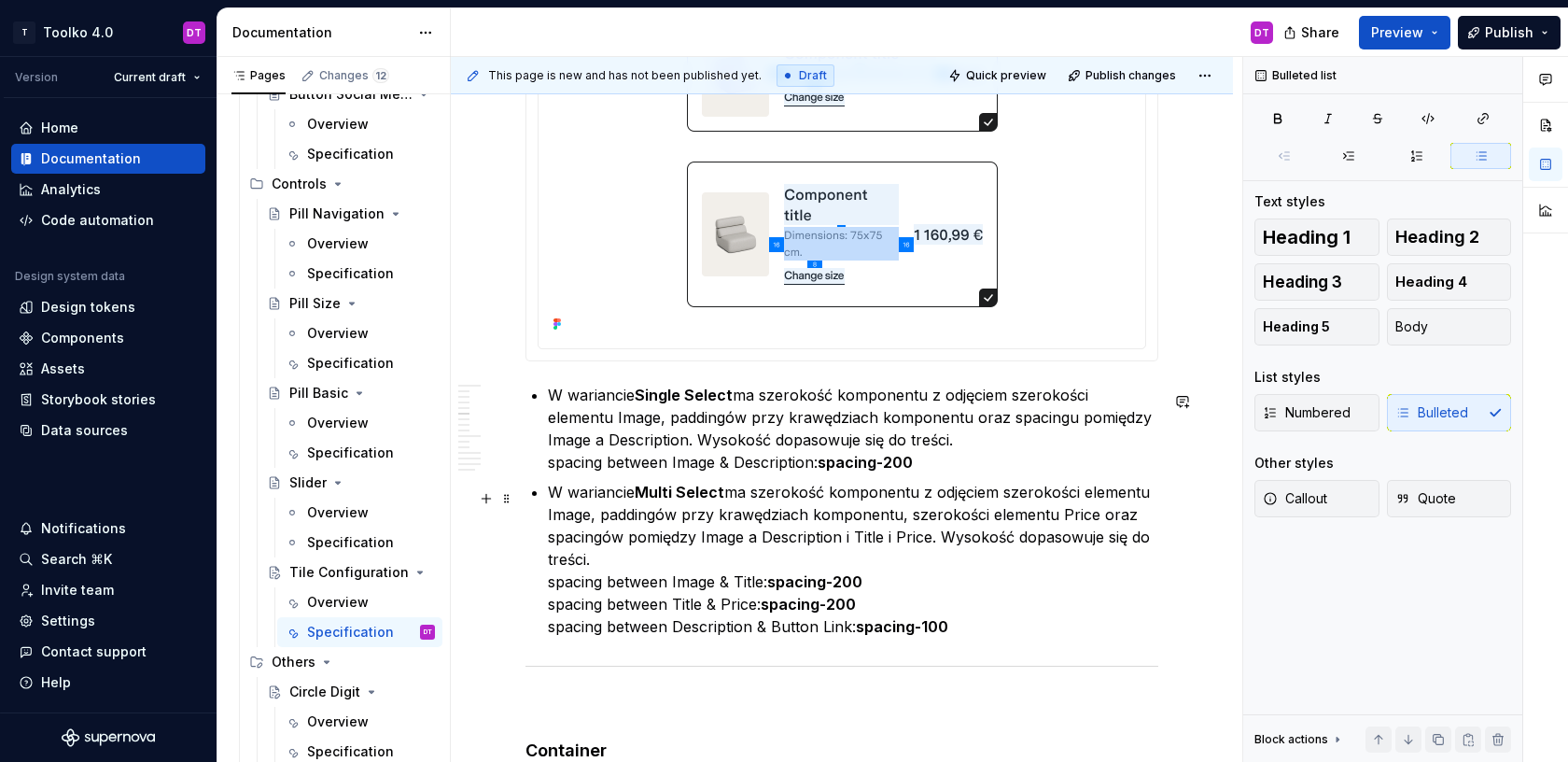
click at [874, 540] on p "W wariancie Multi Select ma szerokość komponentu z odjęciem szerokości elementu…" at bounding box center [852, 559] width 611 height 157
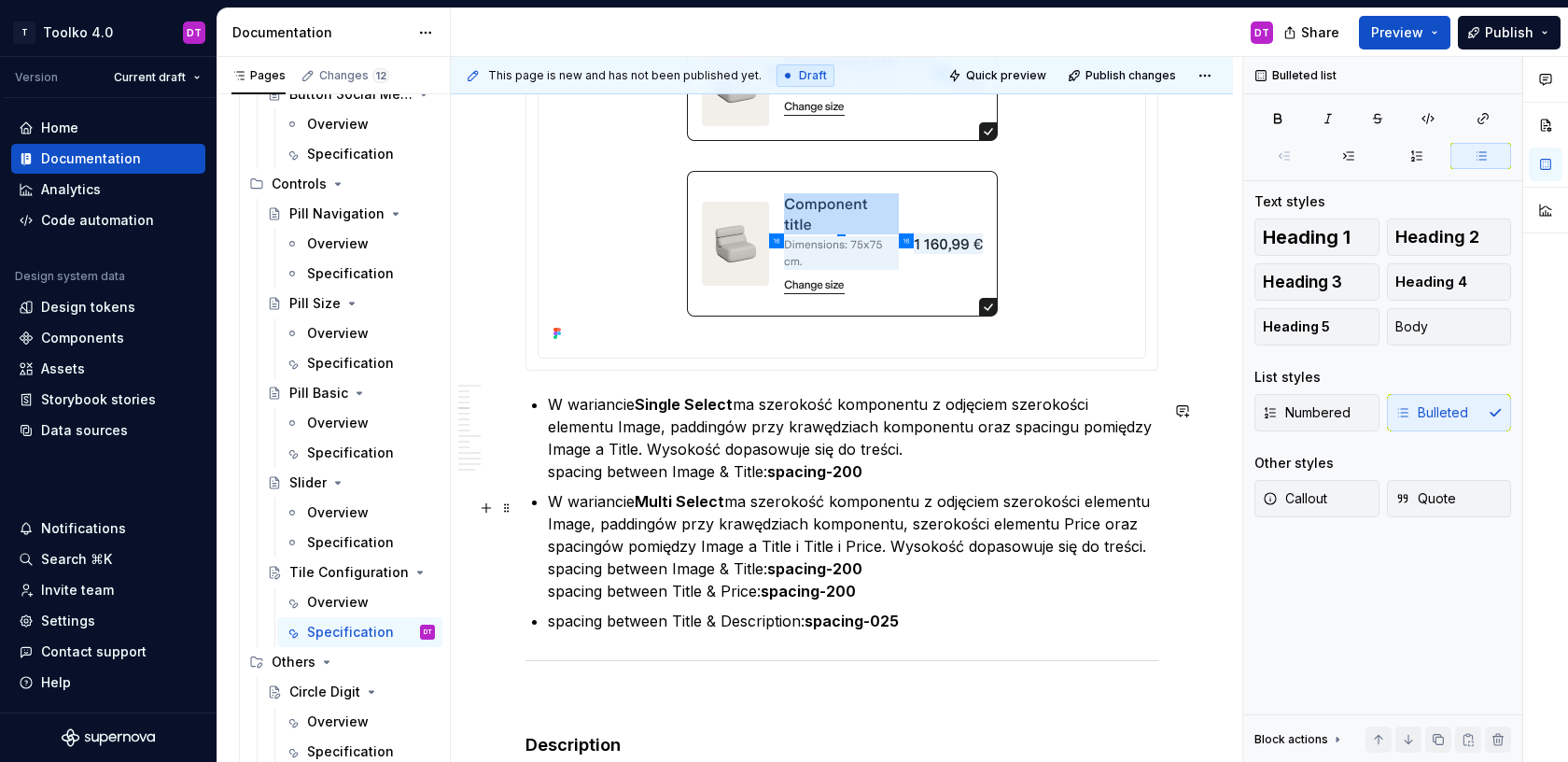
scroll to position [3616, 0]
click at [840, 552] on p "W wariancie Multi Select ma szerokość komponentu z odjęciem szerokości elementu…" at bounding box center [852, 547] width 611 height 112
click at [801, 552] on p "W wariancie Multi Select ma szerokość komponentu z odjęciem szerokości elementu…" at bounding box center [852, 547] width 611 height 112
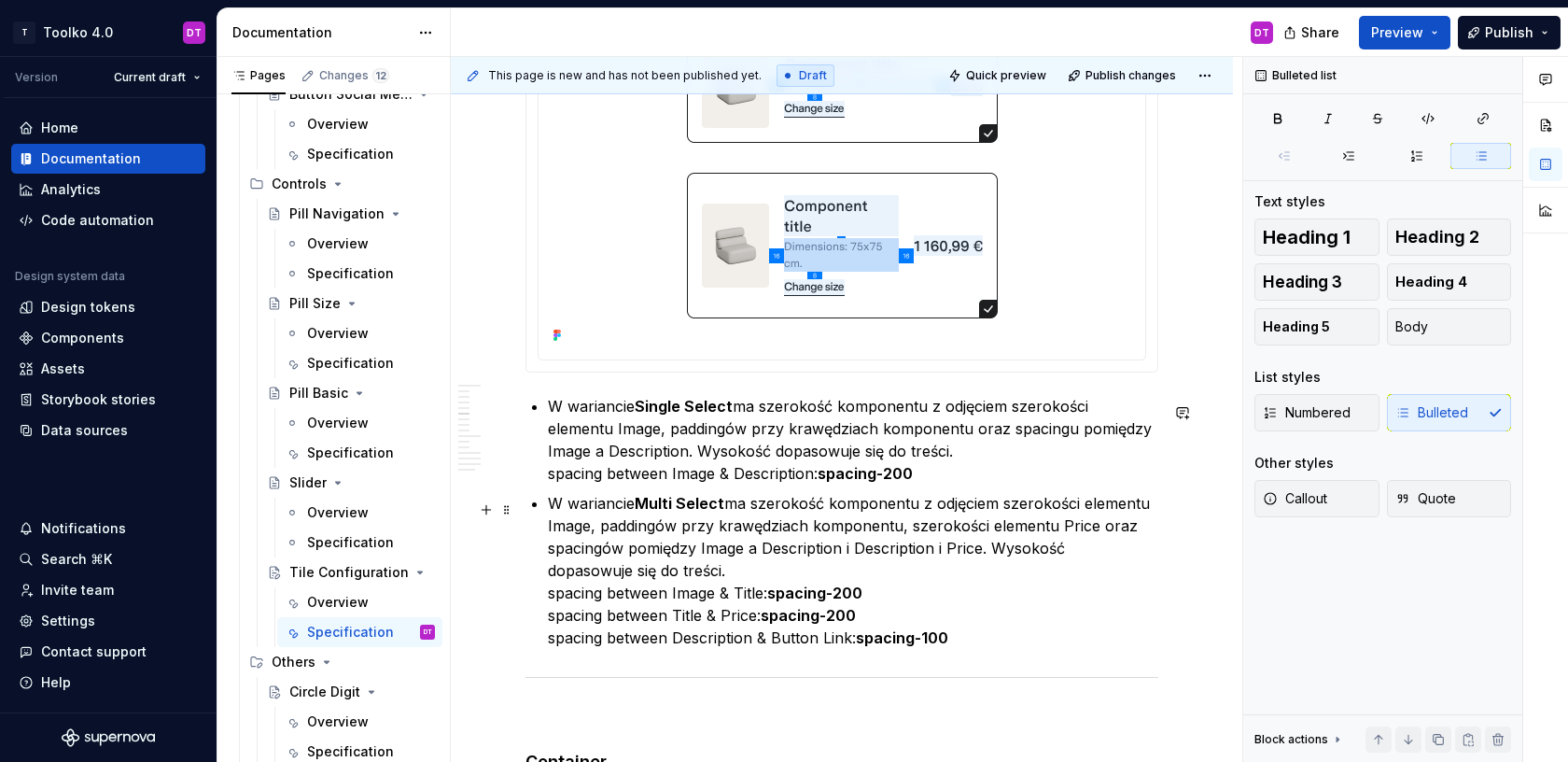
scroll to position [4811, 0]
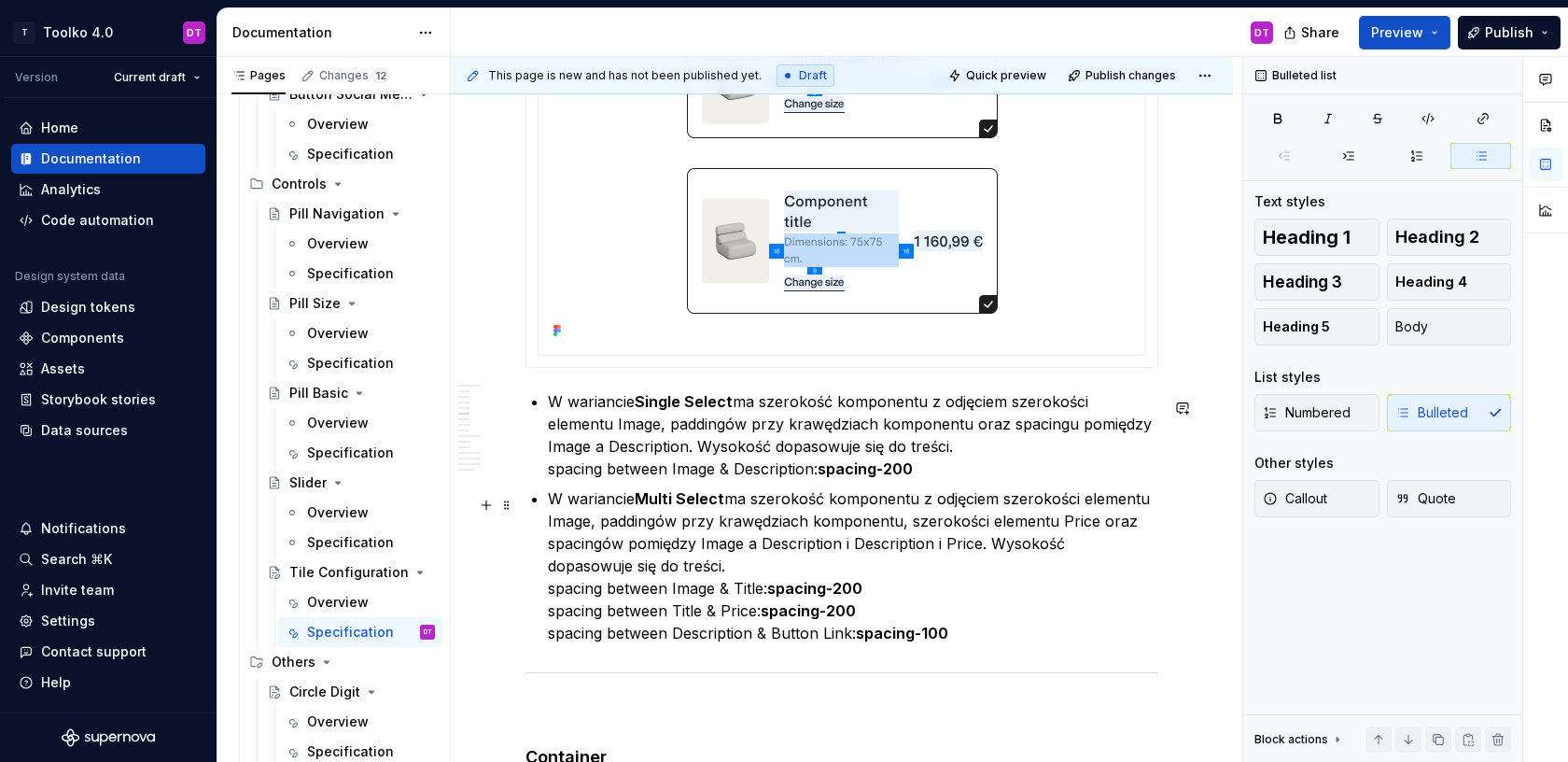
click at [858, 552] on p "W wariancie Multi Select ma szerokość komponentu z odjęciem szerokości elementu…" at bounding box center [852, 565] width 611 height 157
click at [852, 547] on p "W wariancie Multi Select ma szerokość komponentu z odjęciem szerokości elementu…" at bounding box center [852, 565] width 611 height 157
click at [969, 547] on p "W wariancie Multi Select ma szerokość komponentu z odjęciem szerokości elementu…" at bounding box center [852, 565] width 611 height 157
click at [771, 472] on p "W wariancie Single Select ma szerokość komponentu z odjęciem szerokości element…" at bounding box center [852, 436] width 611 height 90
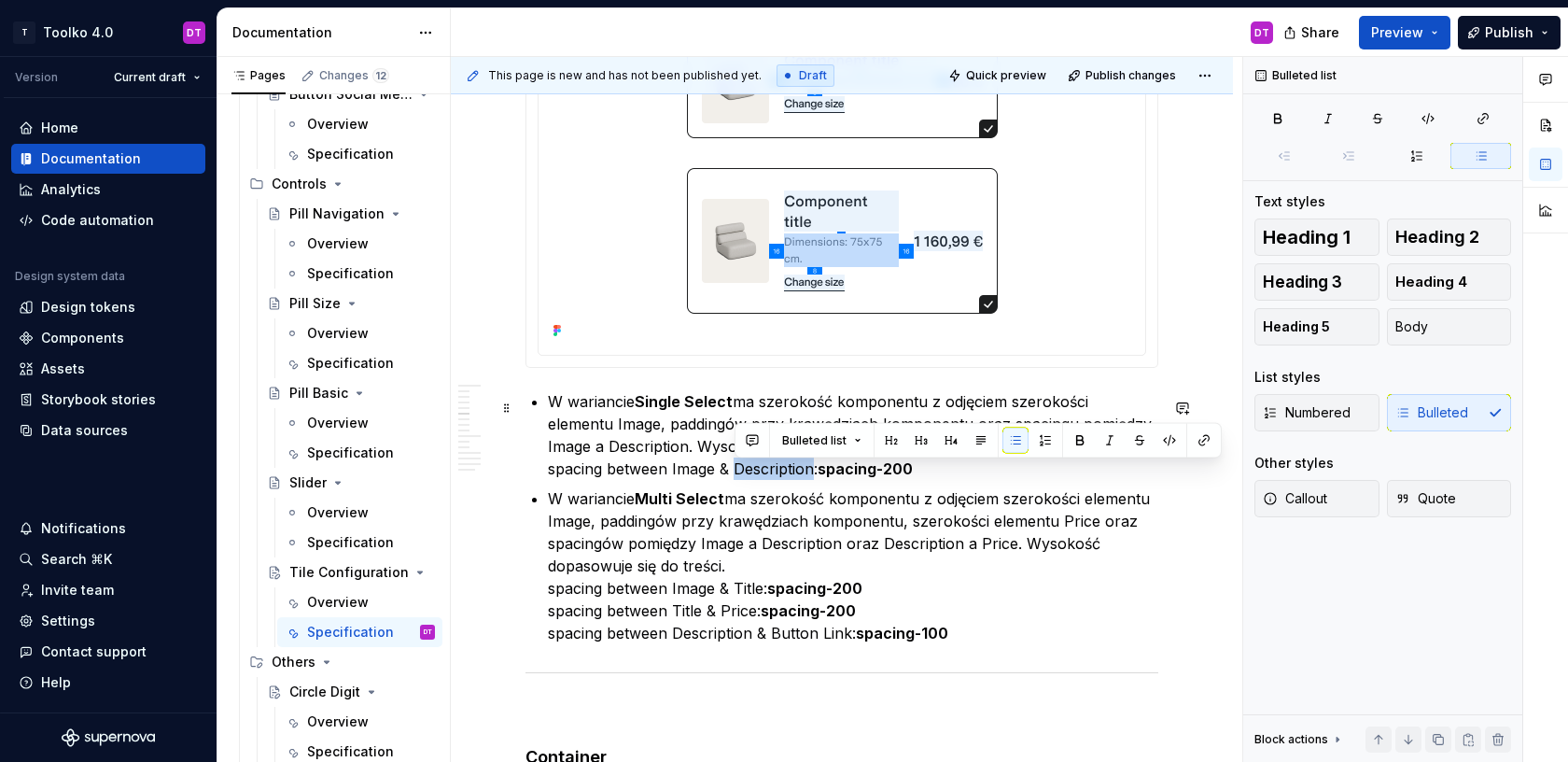
click at [771, 472] on p "W wariancie Single Select ma szerokość komponentu z odjęciem szerokości element…" at bounding box center [852, 436] width 611 height 90
copy p "Description"
click at [743, 589] on p "W wariancie Multi Select ma szerokość komponentu z odjęciem szerokości elementu…" at bounding box center [852, 565] width 611 height 157
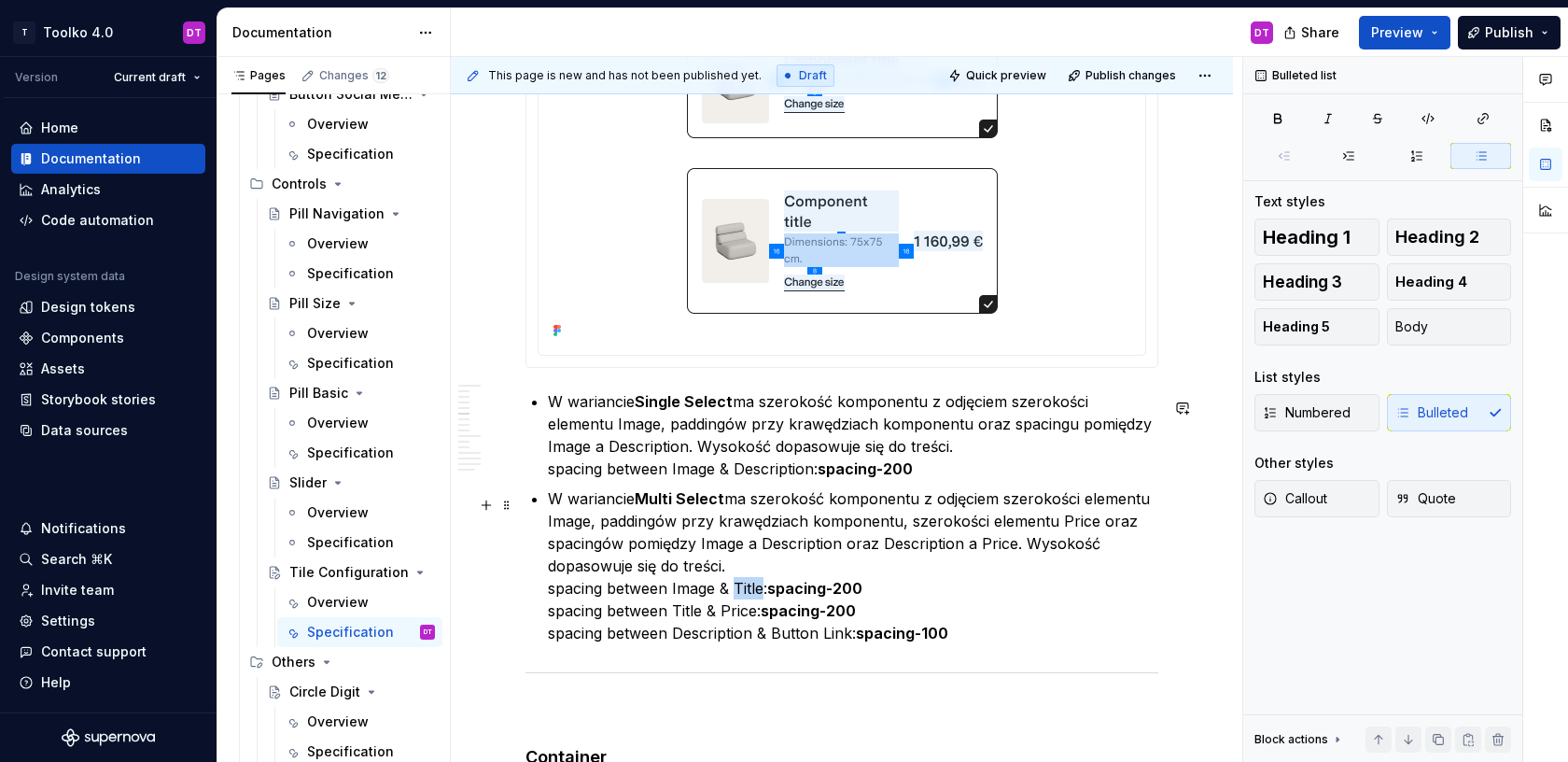
click at [743, 589] on p "W wariancie Multi Select ma szerokość komponentu z odjęciem szerokości elementu…" at bounding box center [852, 565] width 611 height 157
click at [684, 616] on p "W wariancie Multi Select ma szerokość komponentu z odjęciem szerokości elementu…" at bounding box center [852, 565] width 611 height 157
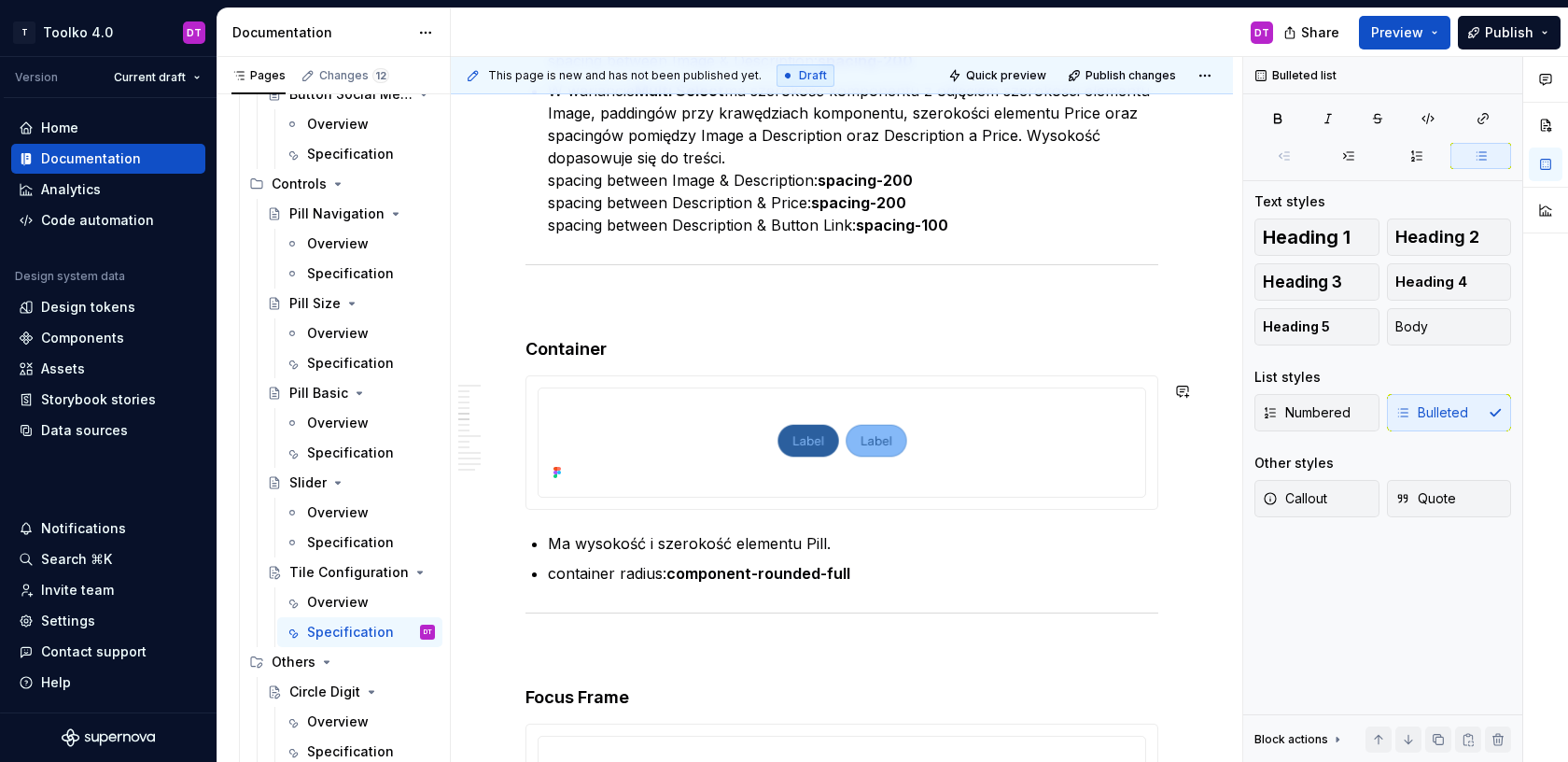
scroll to position [5274, 0]
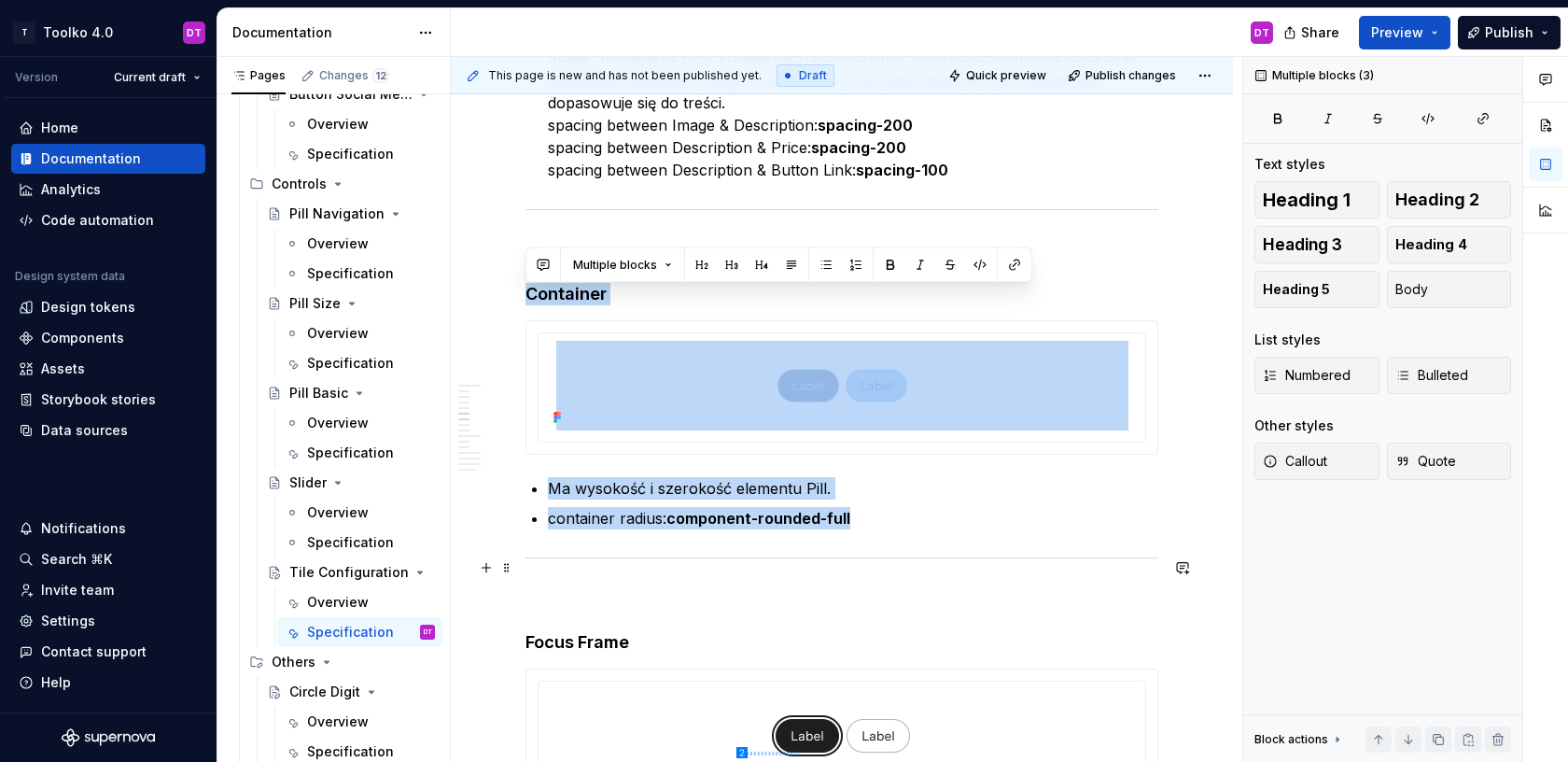
drag, startPoint x: 525, startPoint y: 296, endPoint x: 689, endPoint y: 570, distance: 319.3
click at [689, 570] on div "**********" at bounding box center [842, 233] width 633 height 10232
click at [689, 564] on div at bounding box center [842, 557] width 633 height 12
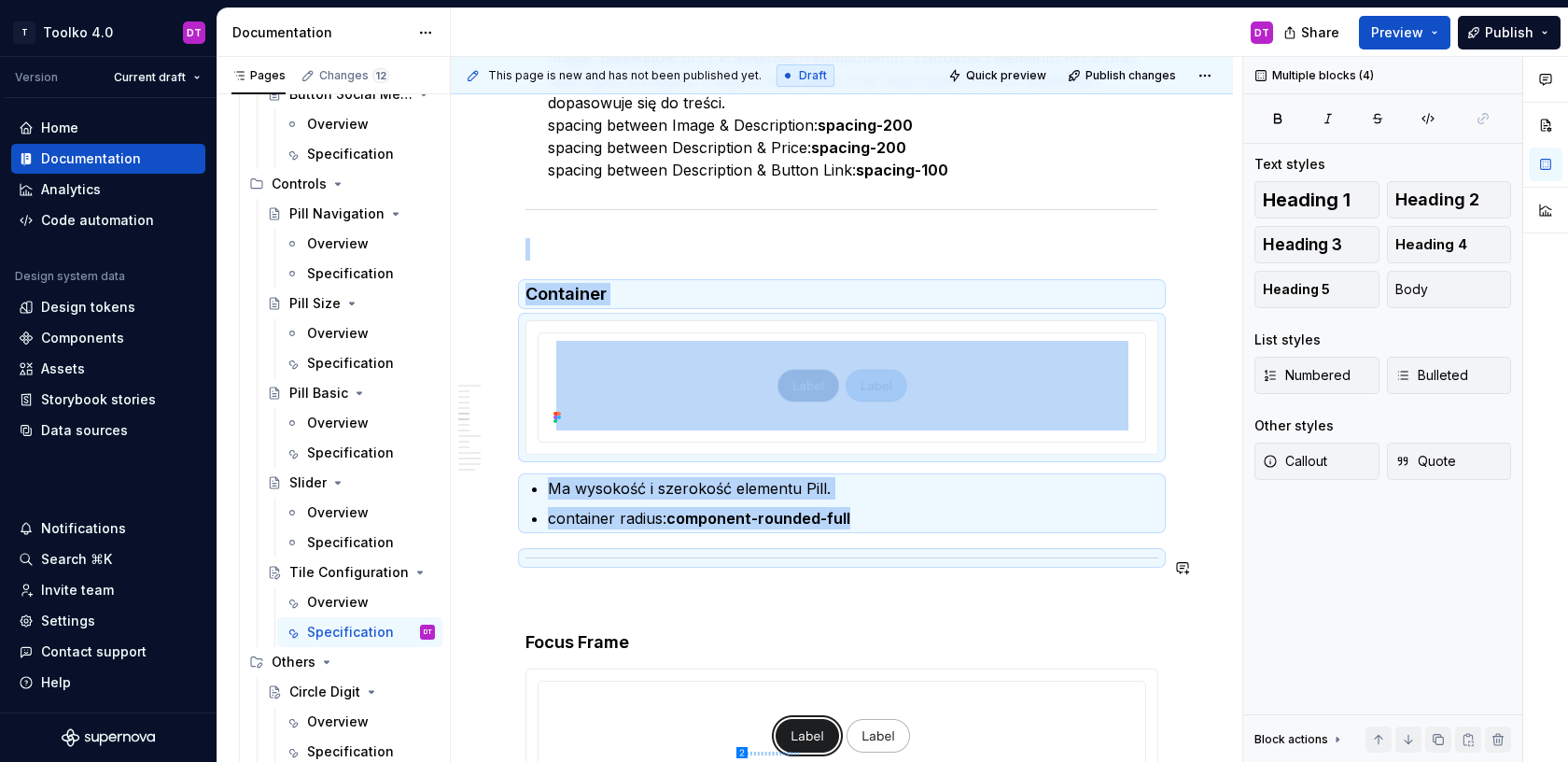
copy div "Container Ma wysokość i szerokość elementu Pill. container radius: component-ro…"
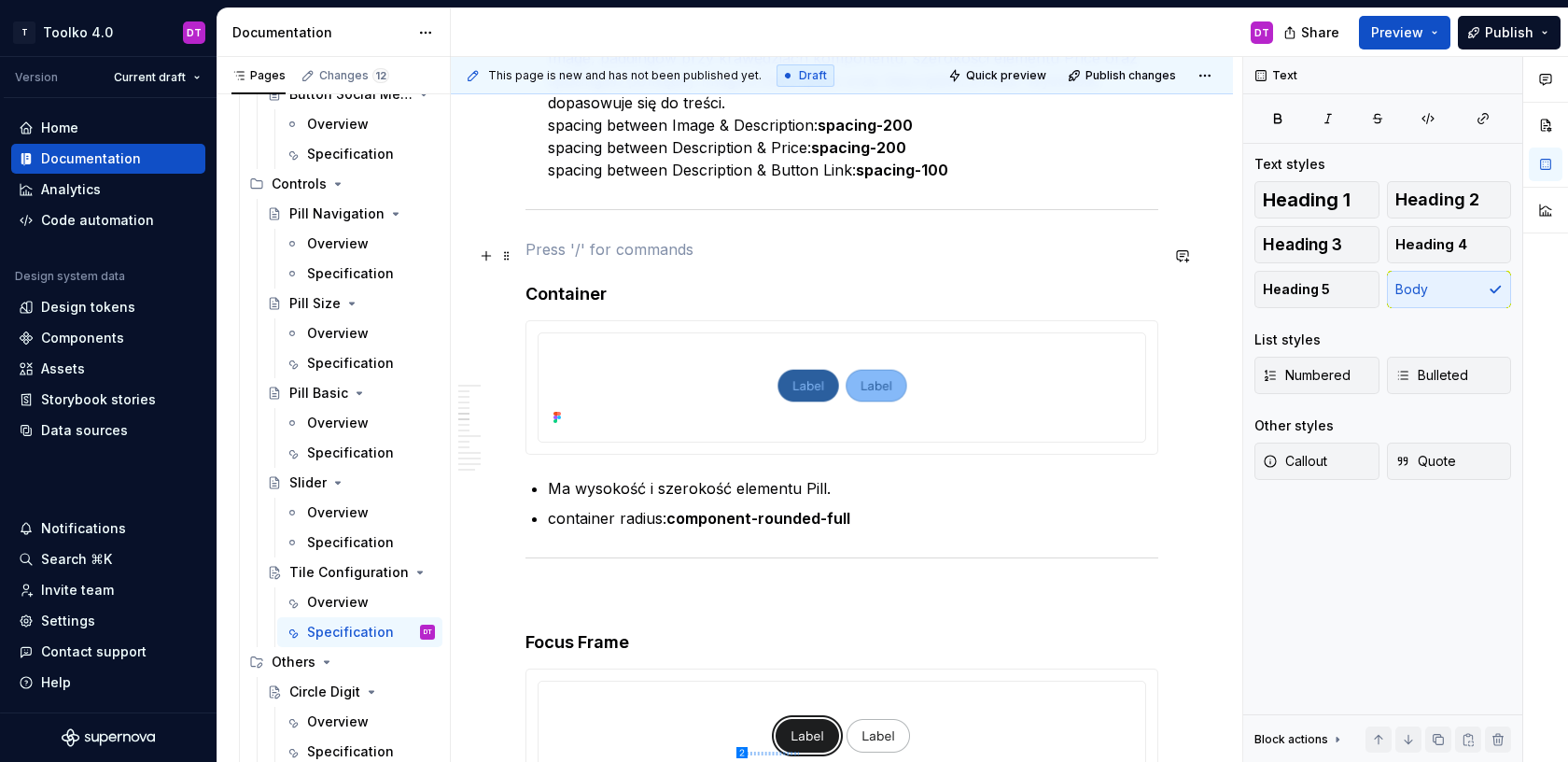
click at [581, 256] on p at bounding box center [842, 248] width 633 height 22
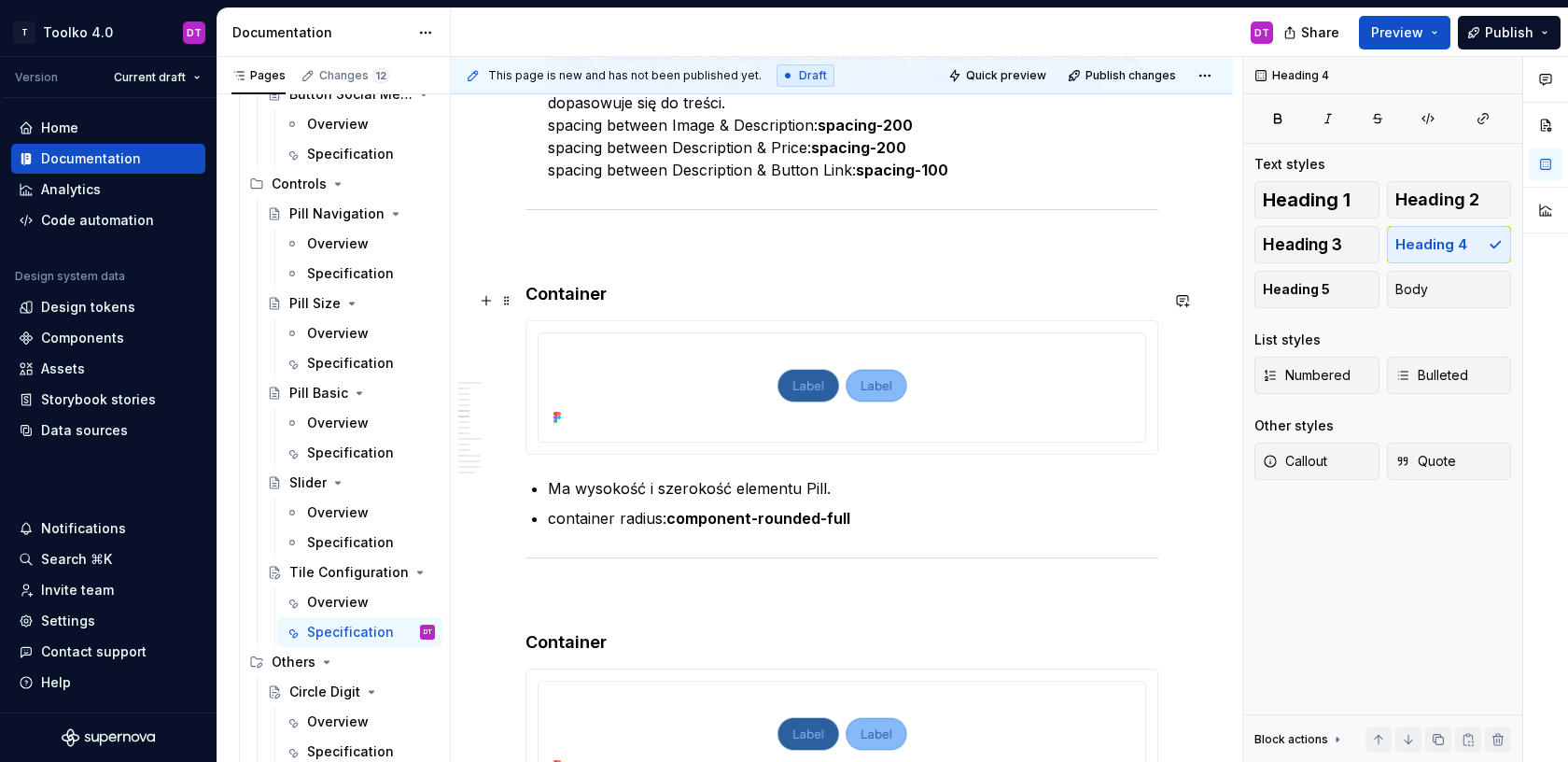
click at [562, 300] on h4 "Container" at bounding box center [842, 293] width 633 height 22
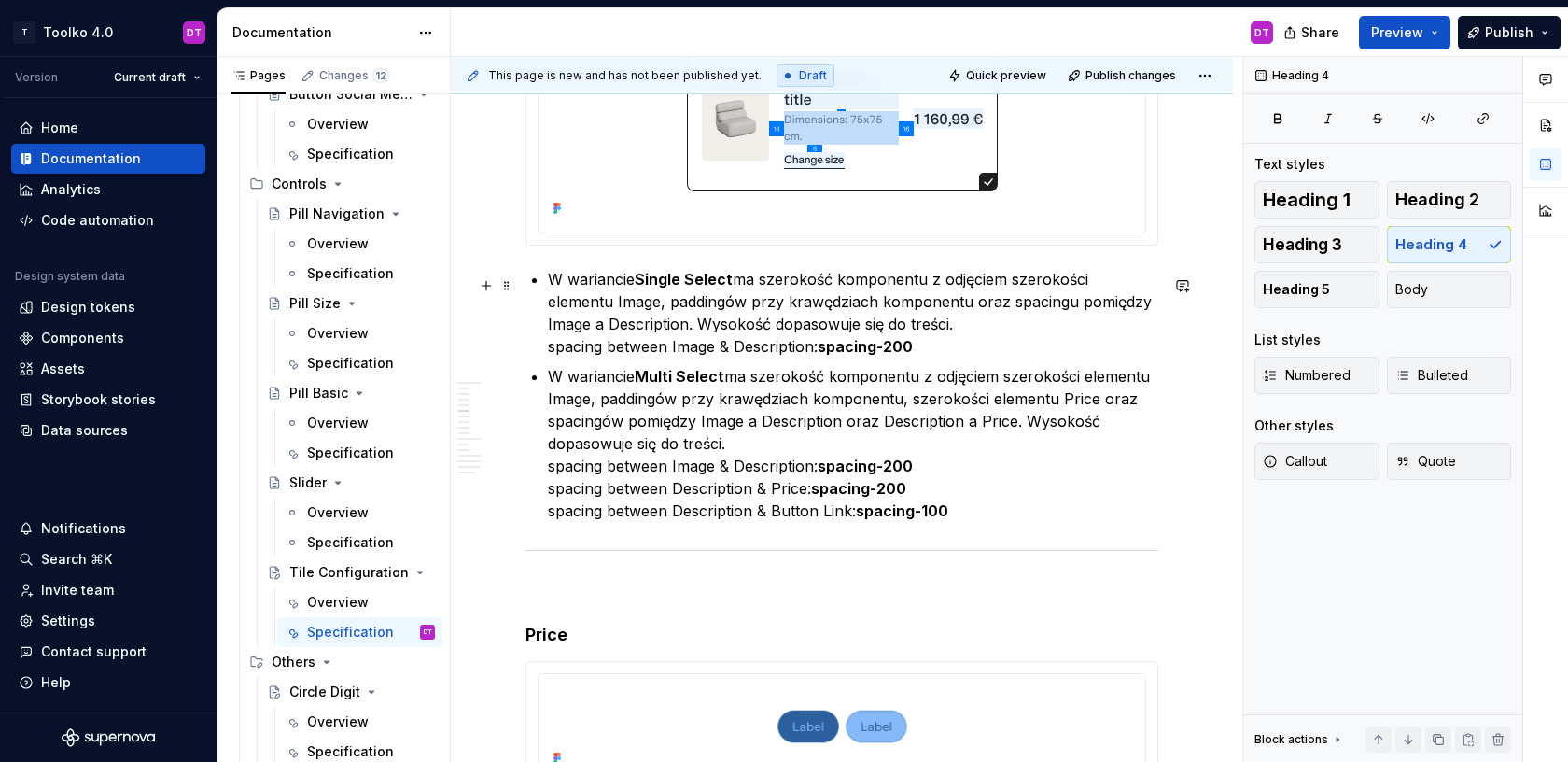
scroll to position [4923, 0]
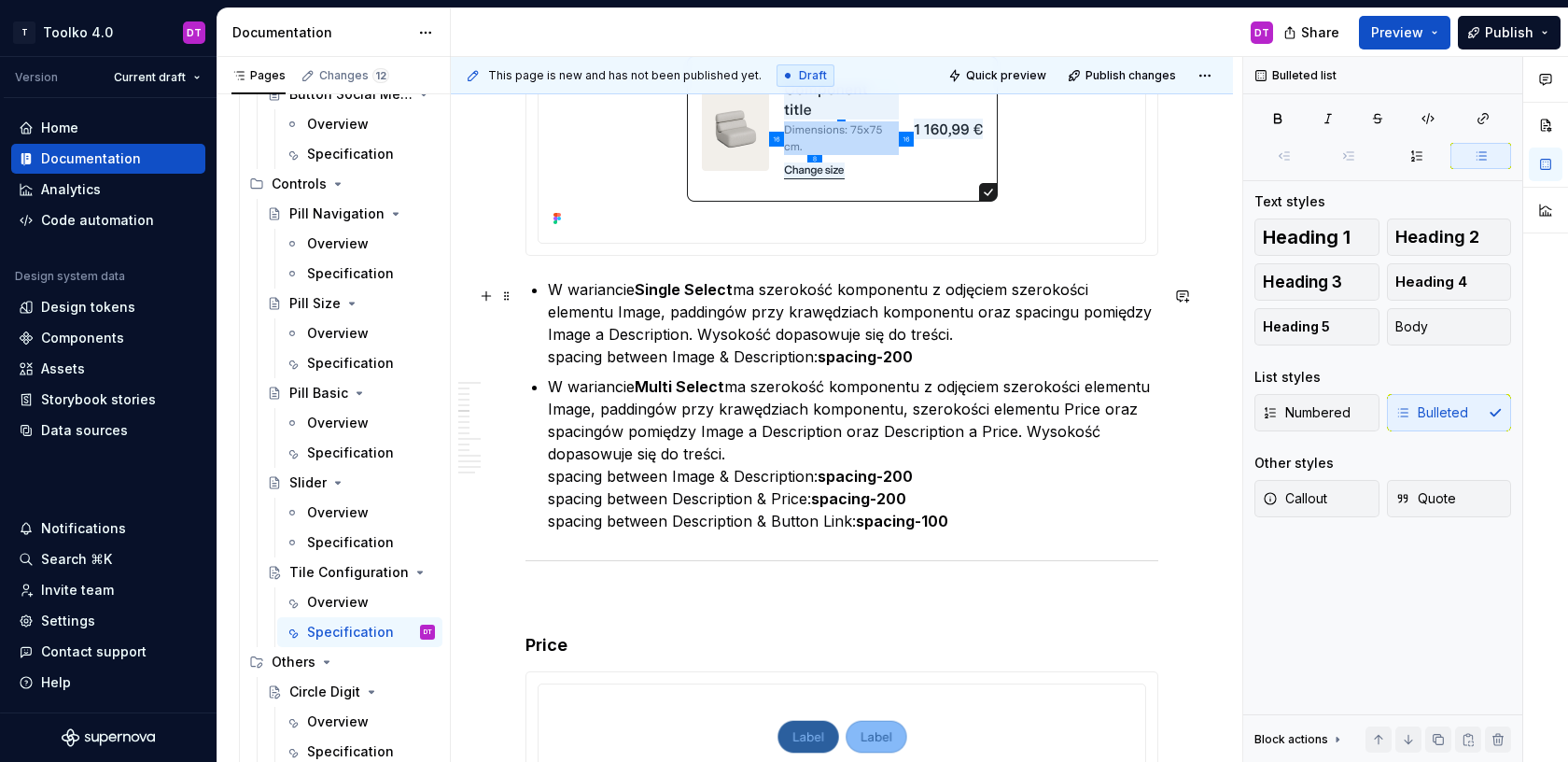
click at [550, 289] on p "W wariancie Single Select ma szerokość komponentu z odjęciem szerokości element…" at bounding box center [852, 324] width 611 height 90
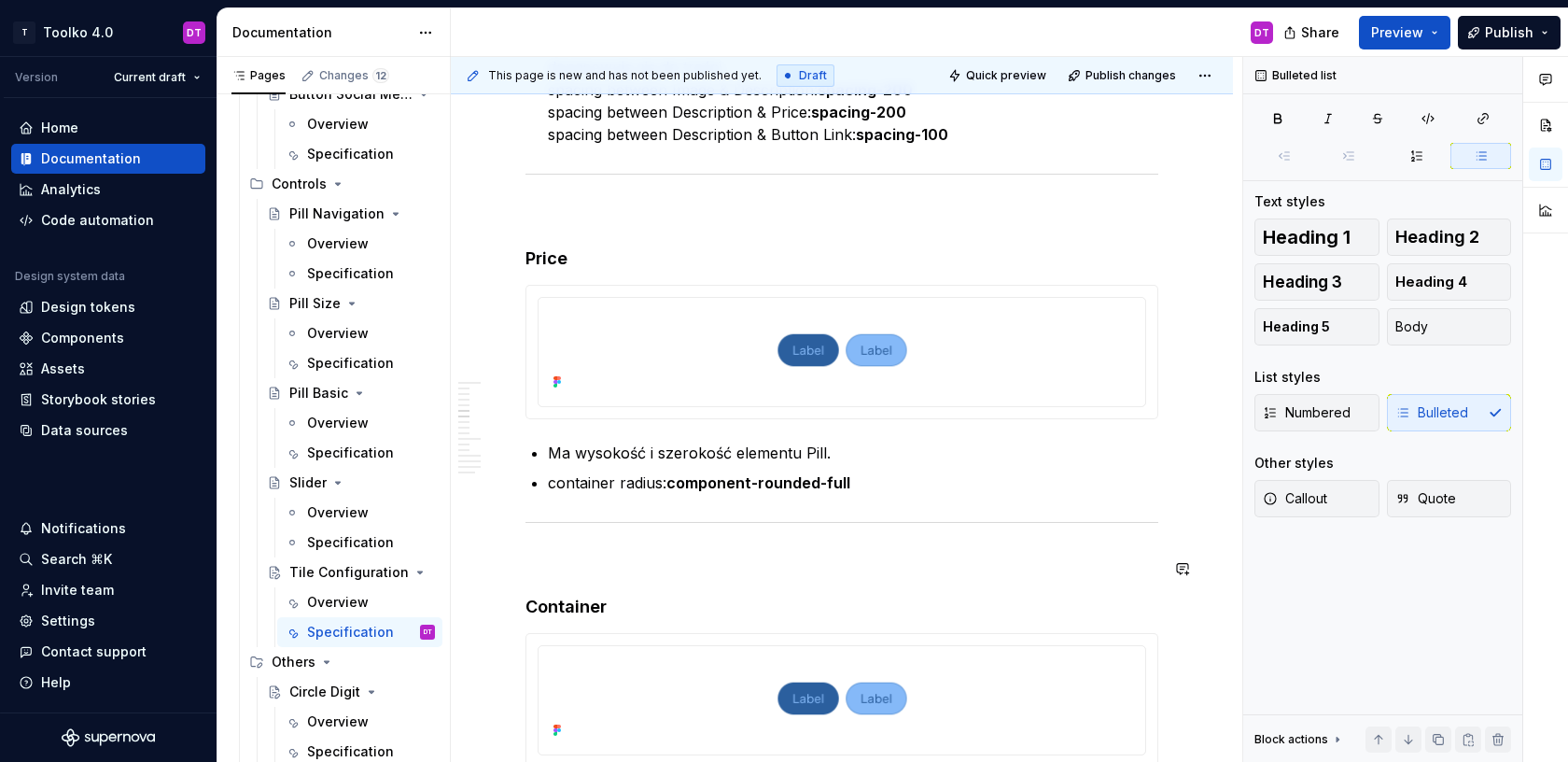
scroll to position [5326, 0]
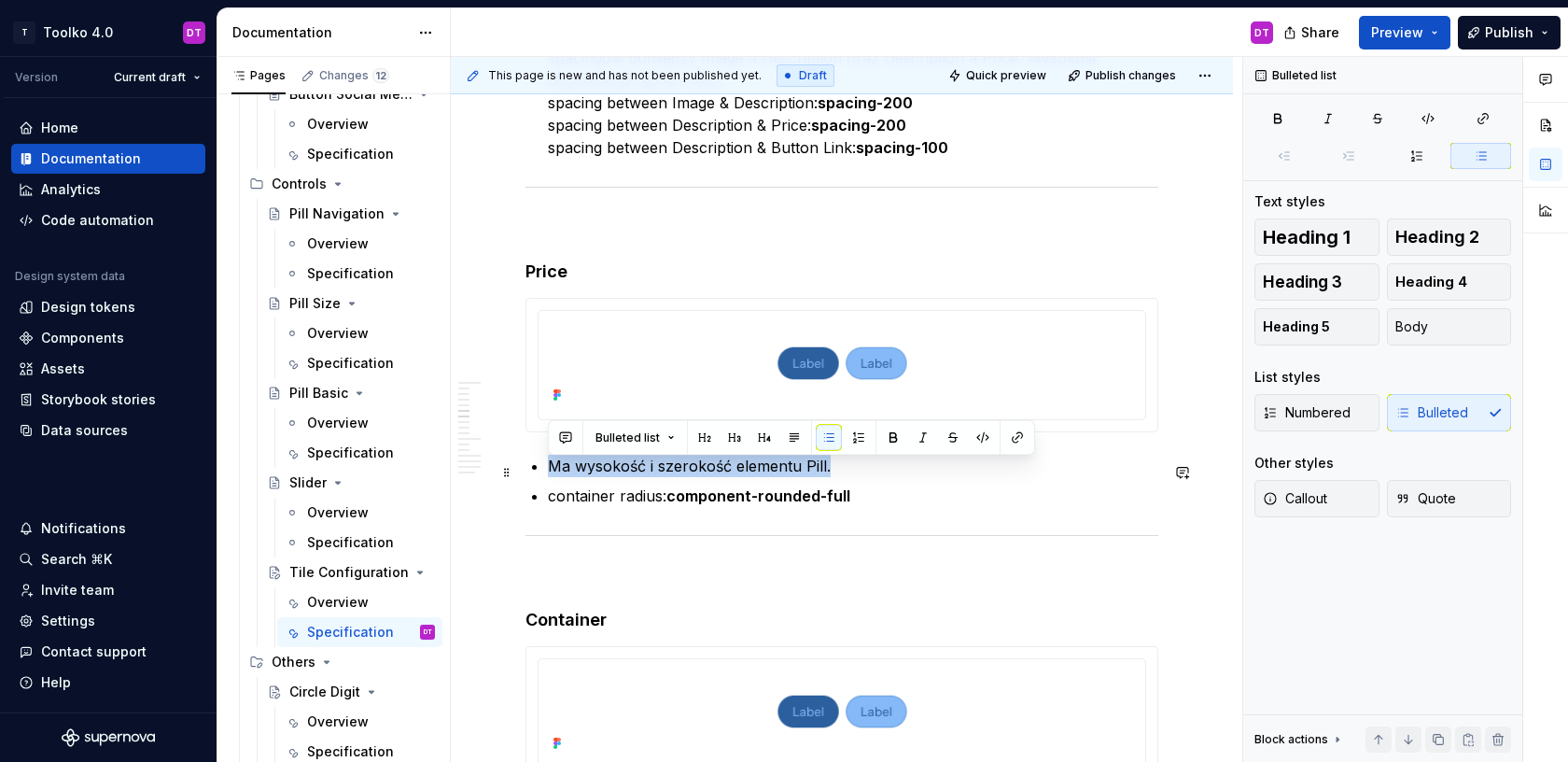
drag, startPoint x: 836, startPoint y: 467, endPoint x: 546, endPoint y: 465, distance: 290.0
click at [546, 465] on div "**********" at bounding box center [842, 370] width 633 height 10611
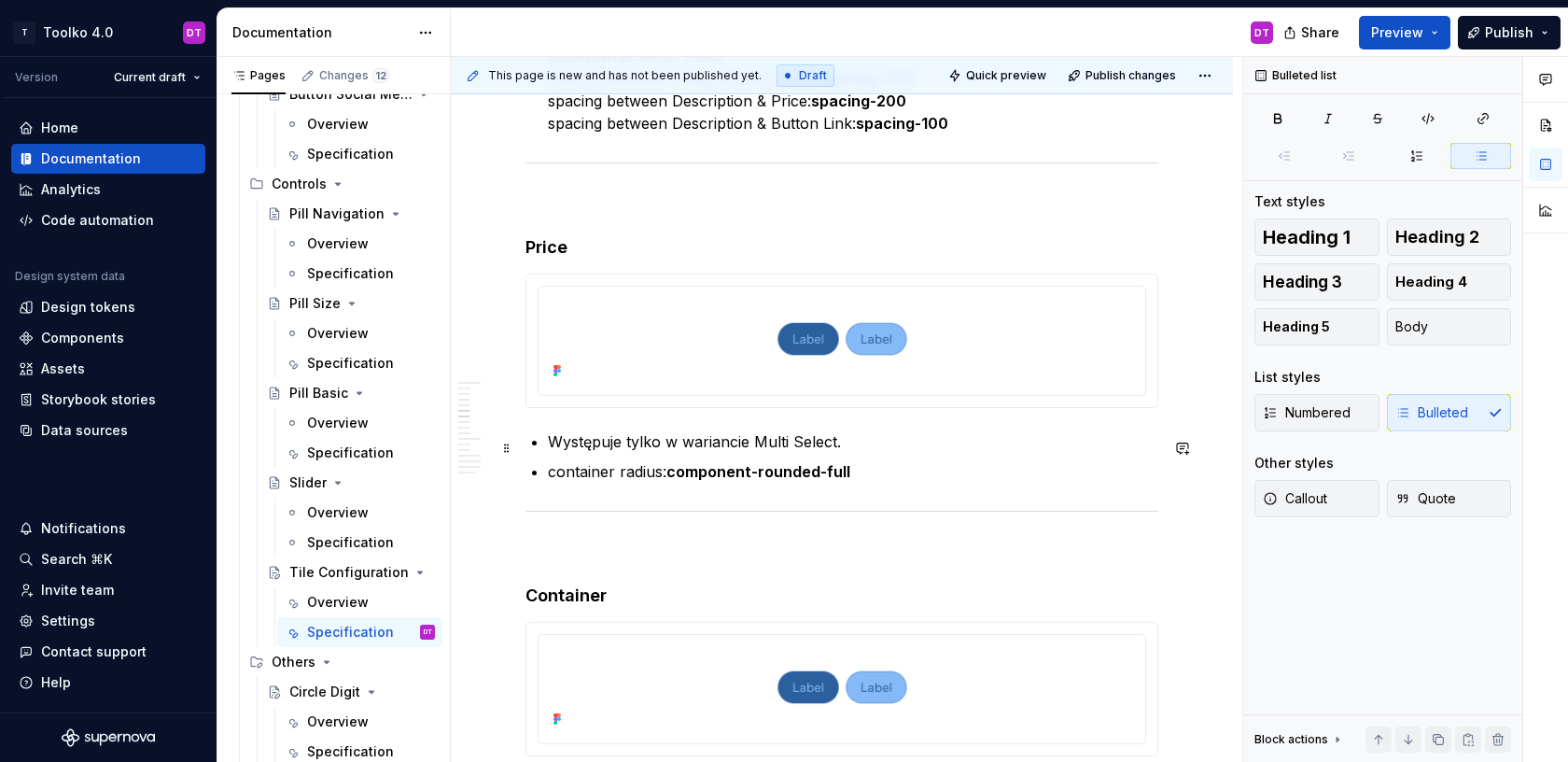
scroll to position [5354, 0]
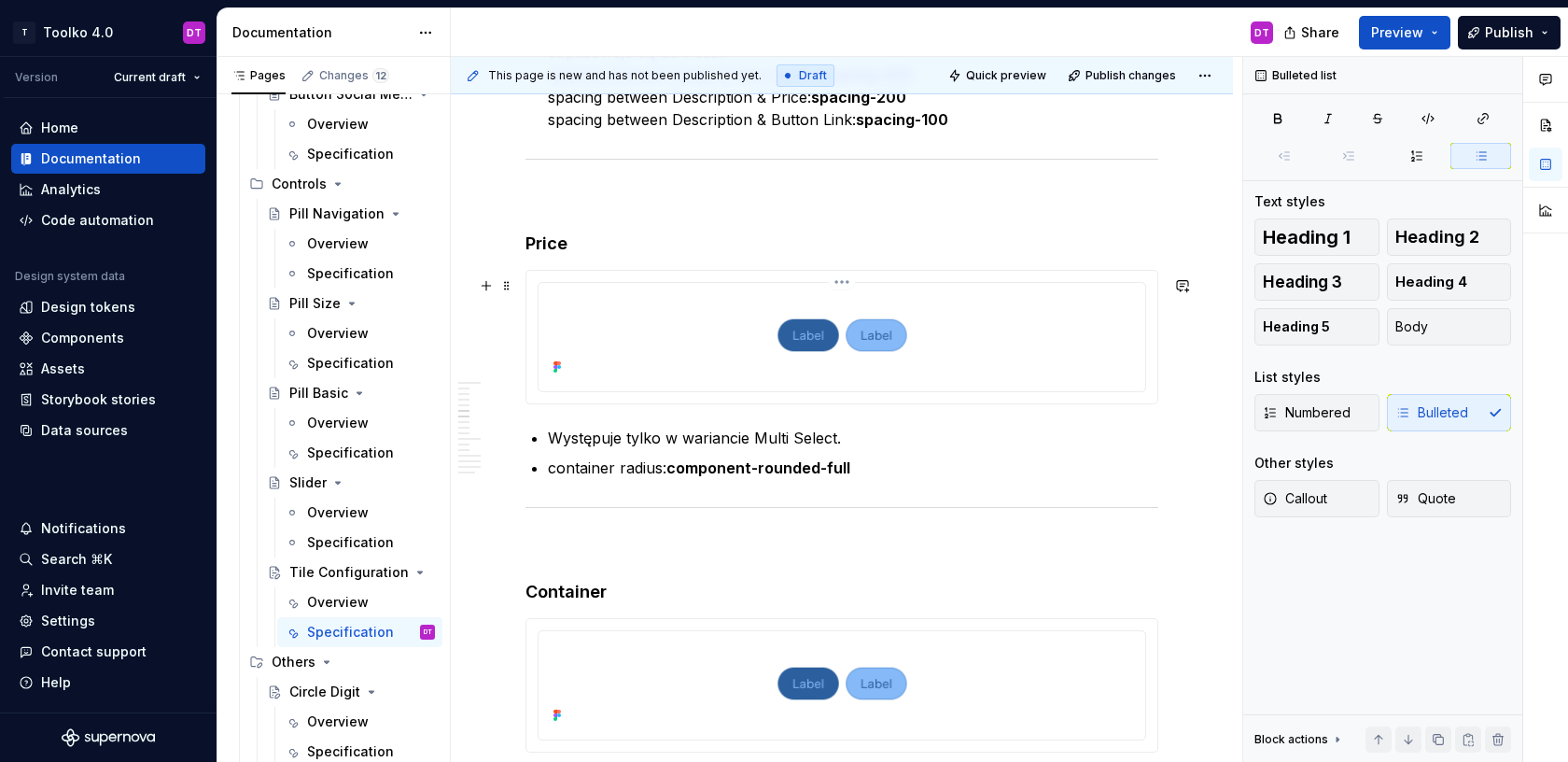
click at [930, 335] on img at bounding box center [841, 335] width 572 height 90
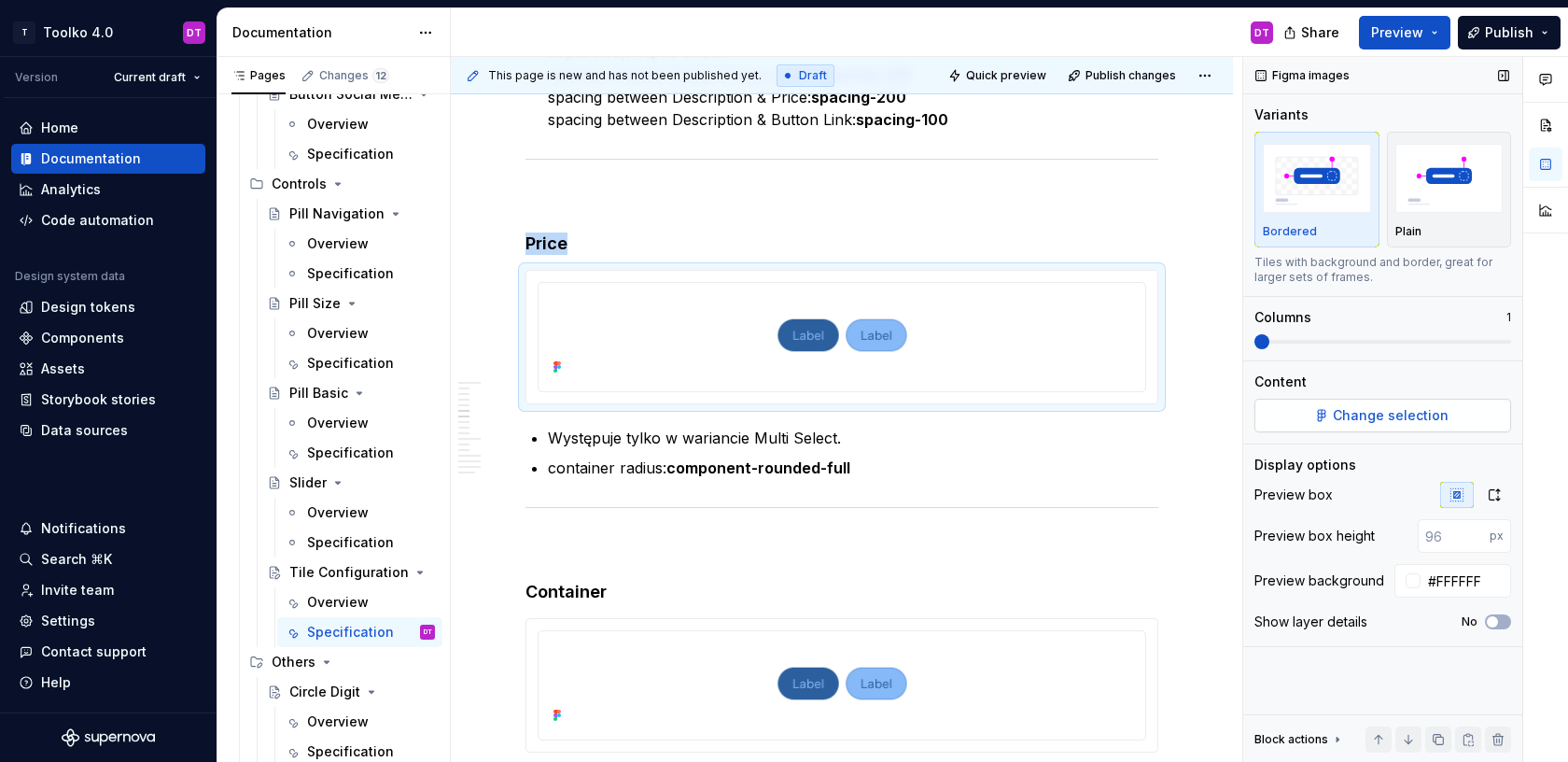
click at [1391, 414] on span "Change selection" at bounding box center [1390, 415] width 116 height 19
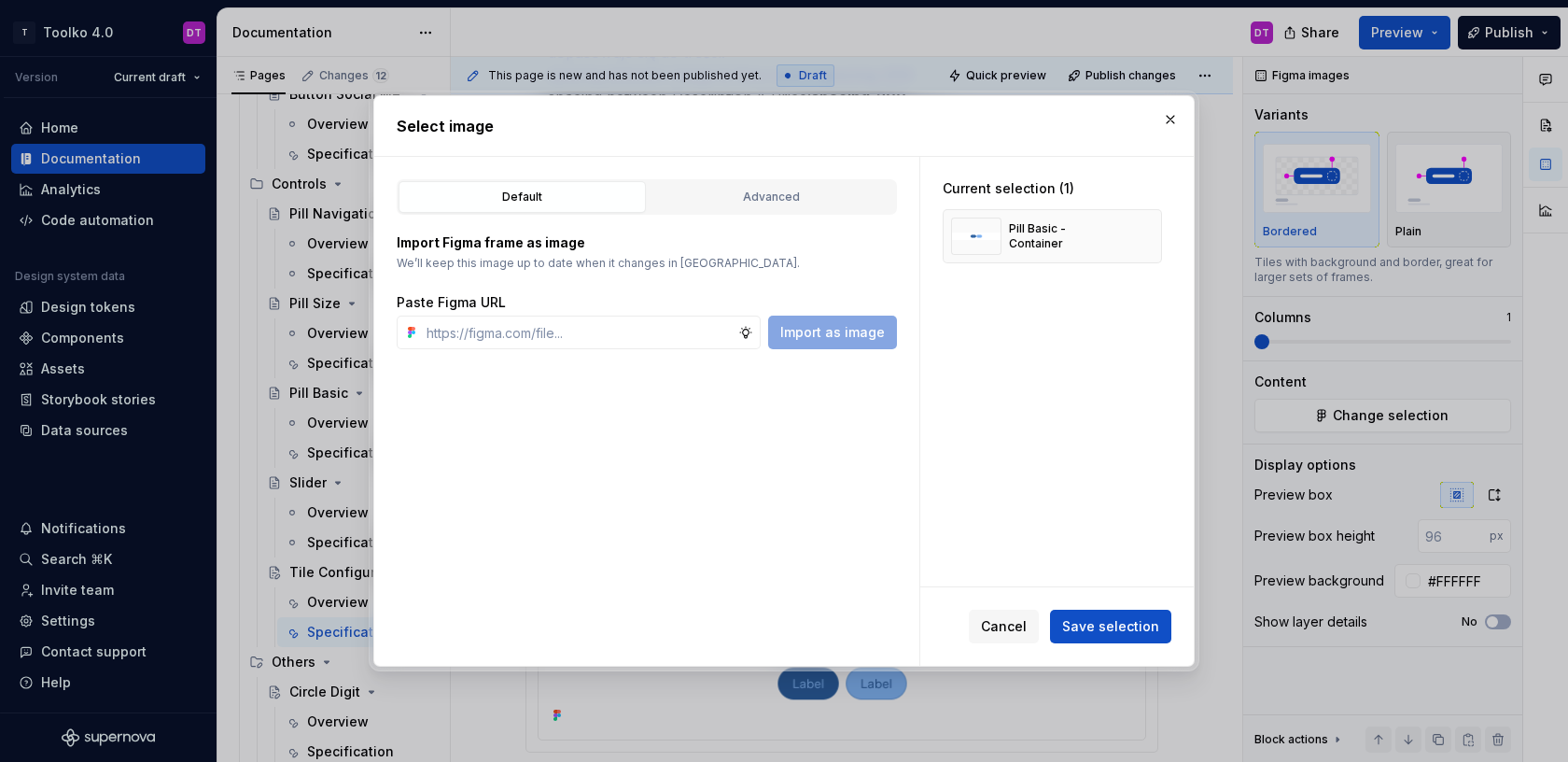
type textarea "*"
click at [783, 204] on div "Advanced" at bounding box center [771, 197] width 235 height 19
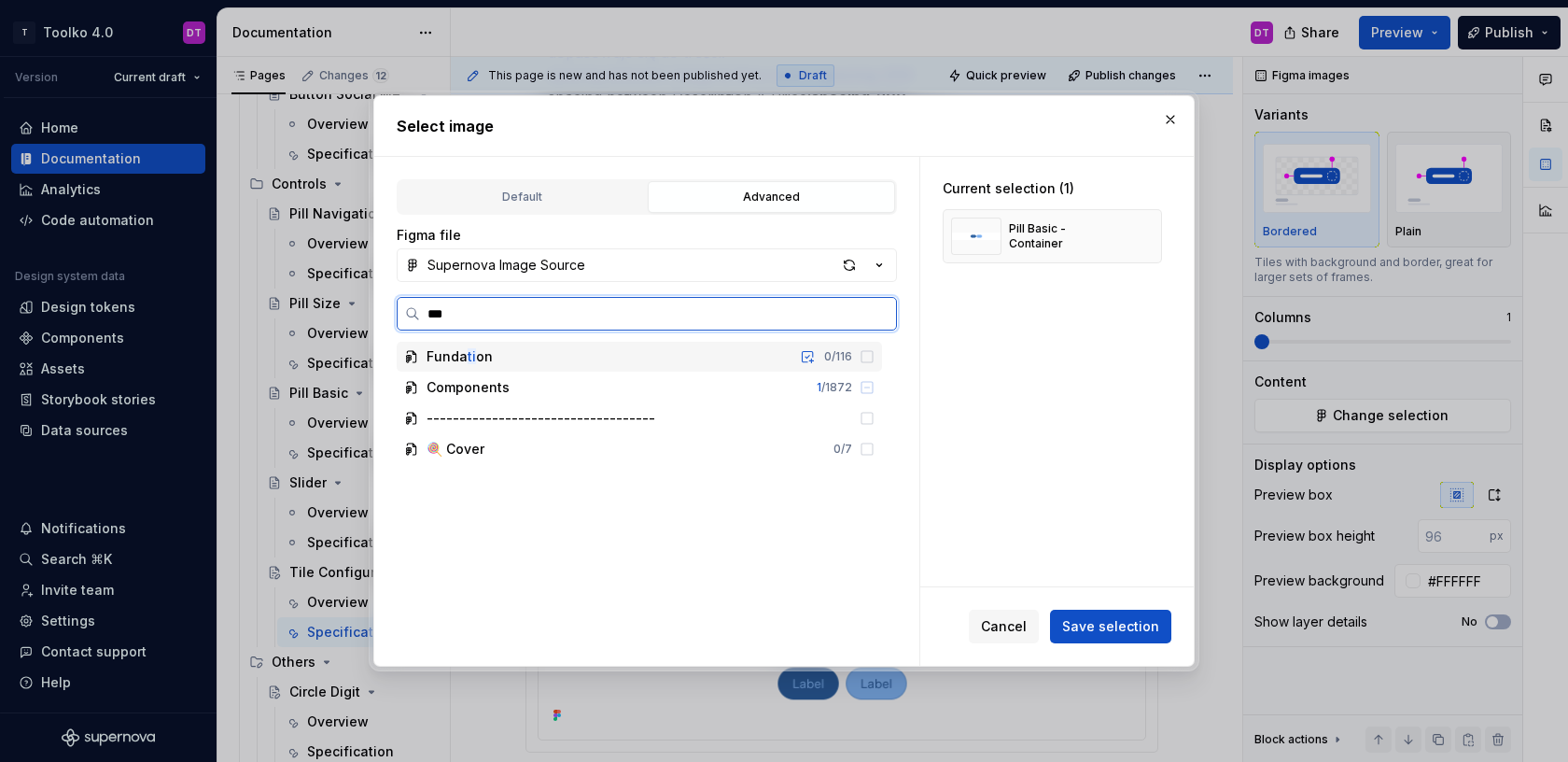
type input "****"
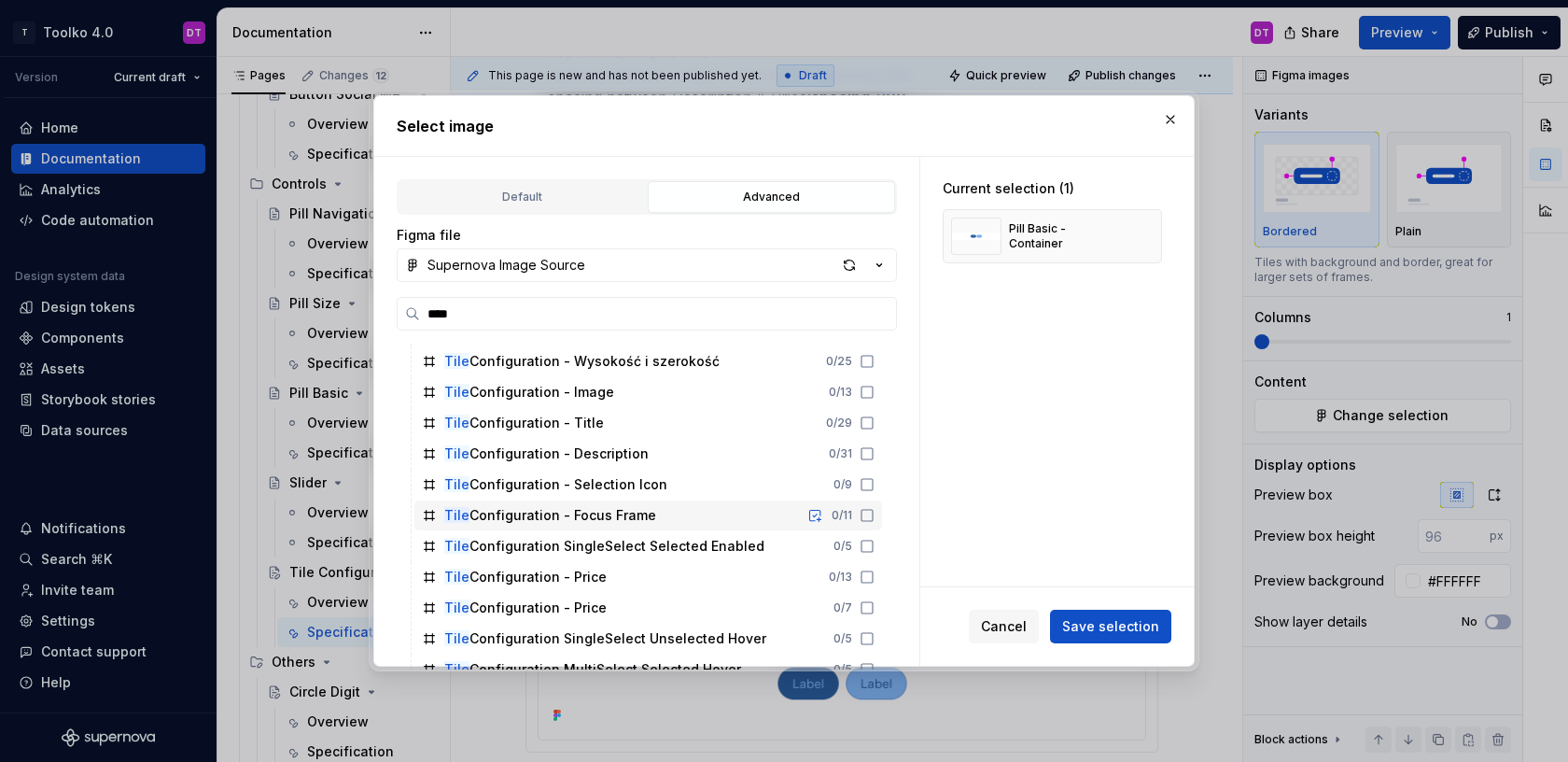
scroll to position [121, 0]
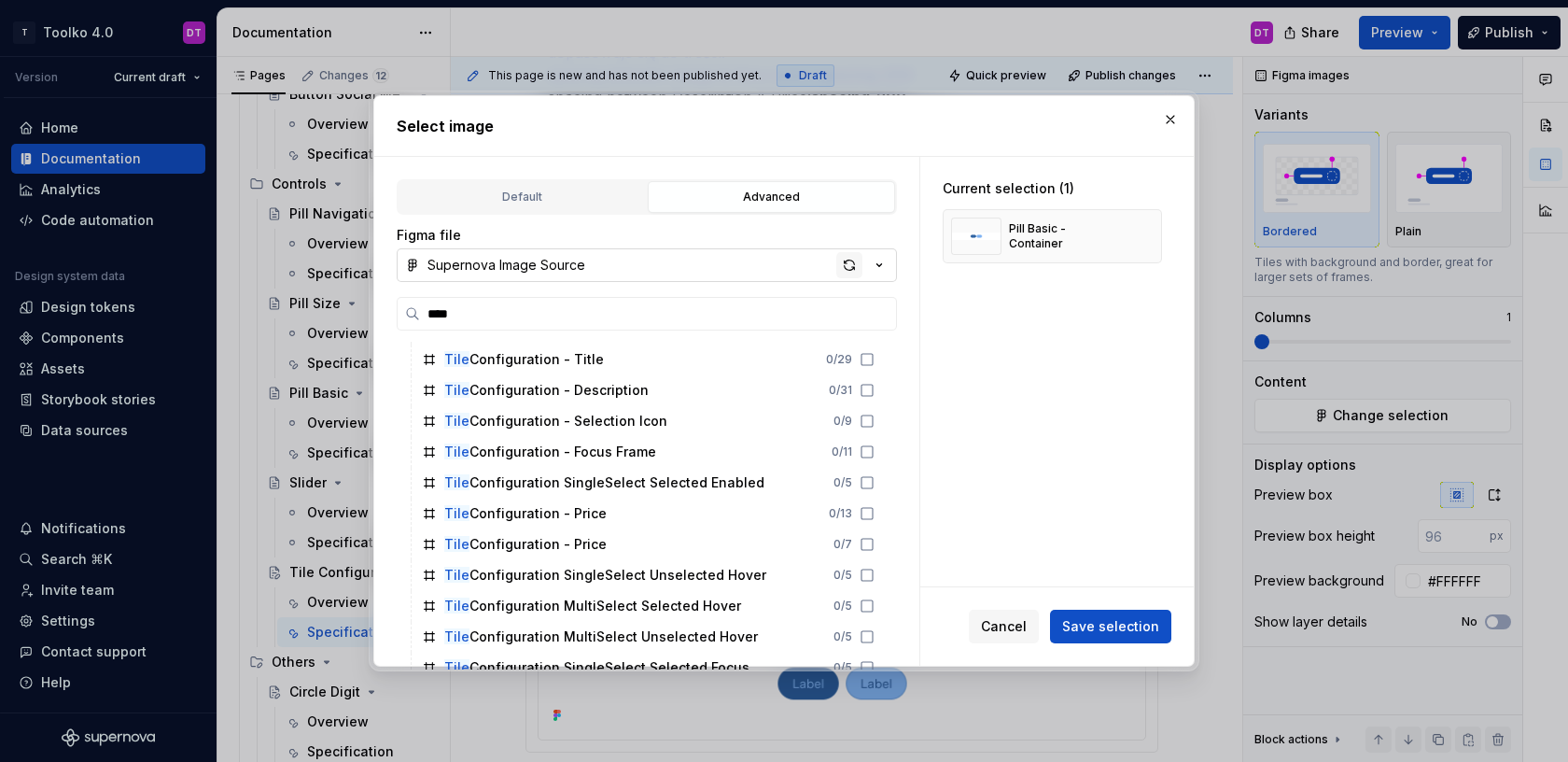
click at [850, 266] on div "button" at bounding box center [849, 265] width 26 height 26
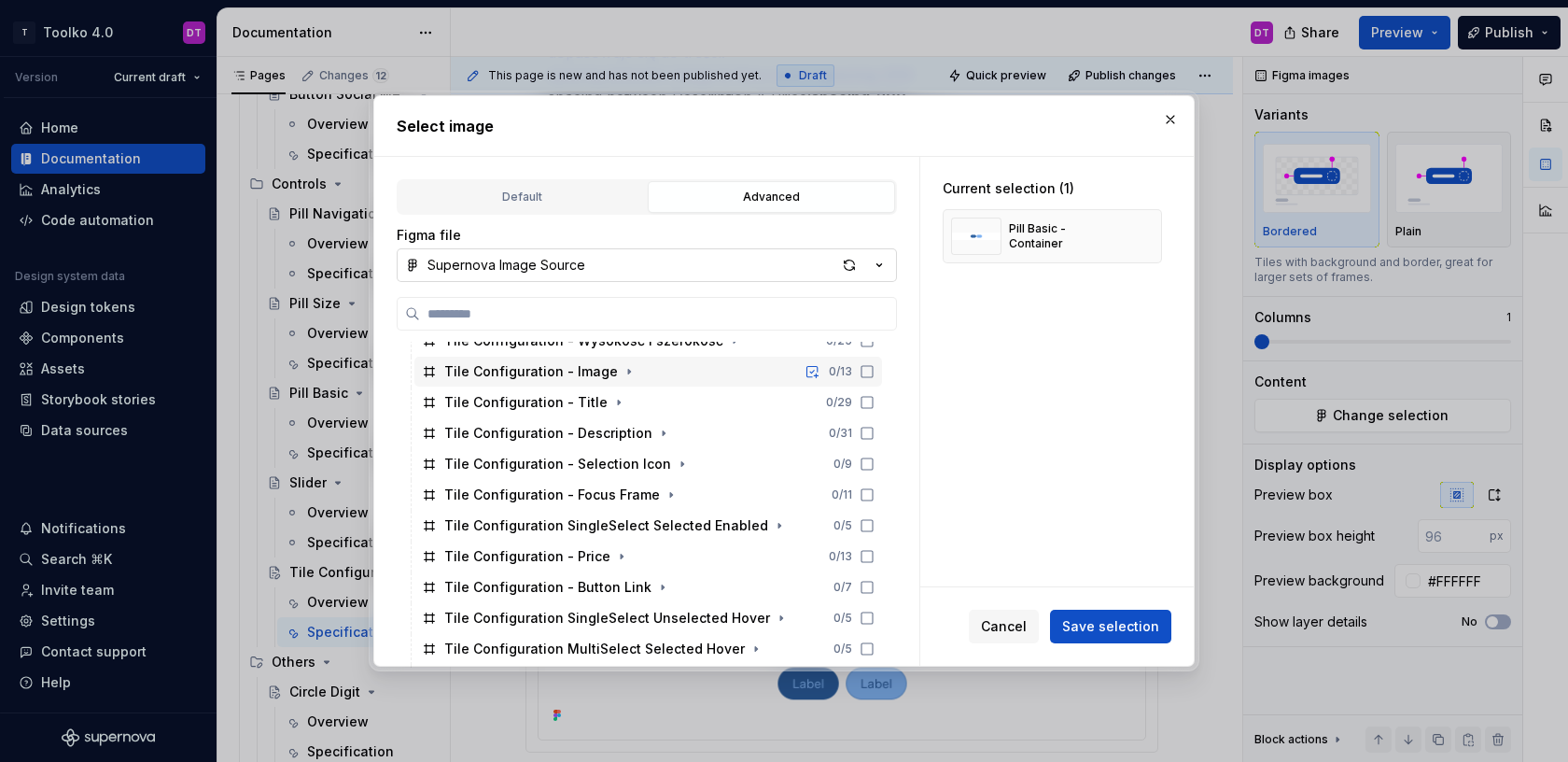
scroll to position [151, 0]
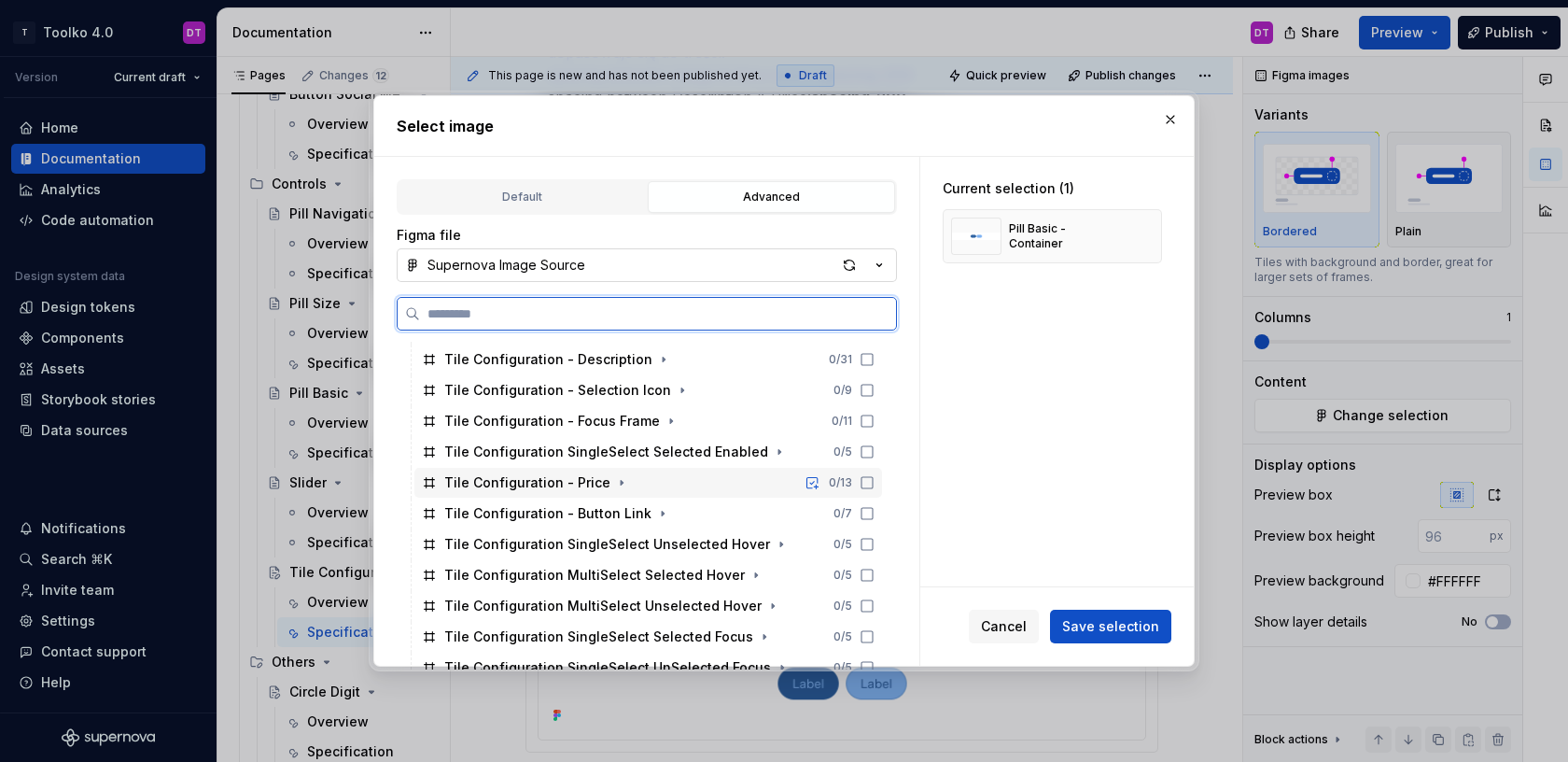
click at [581, 476] on div "Tile Configuration - Price" at bounding box center [527, 482] width 167 height 19
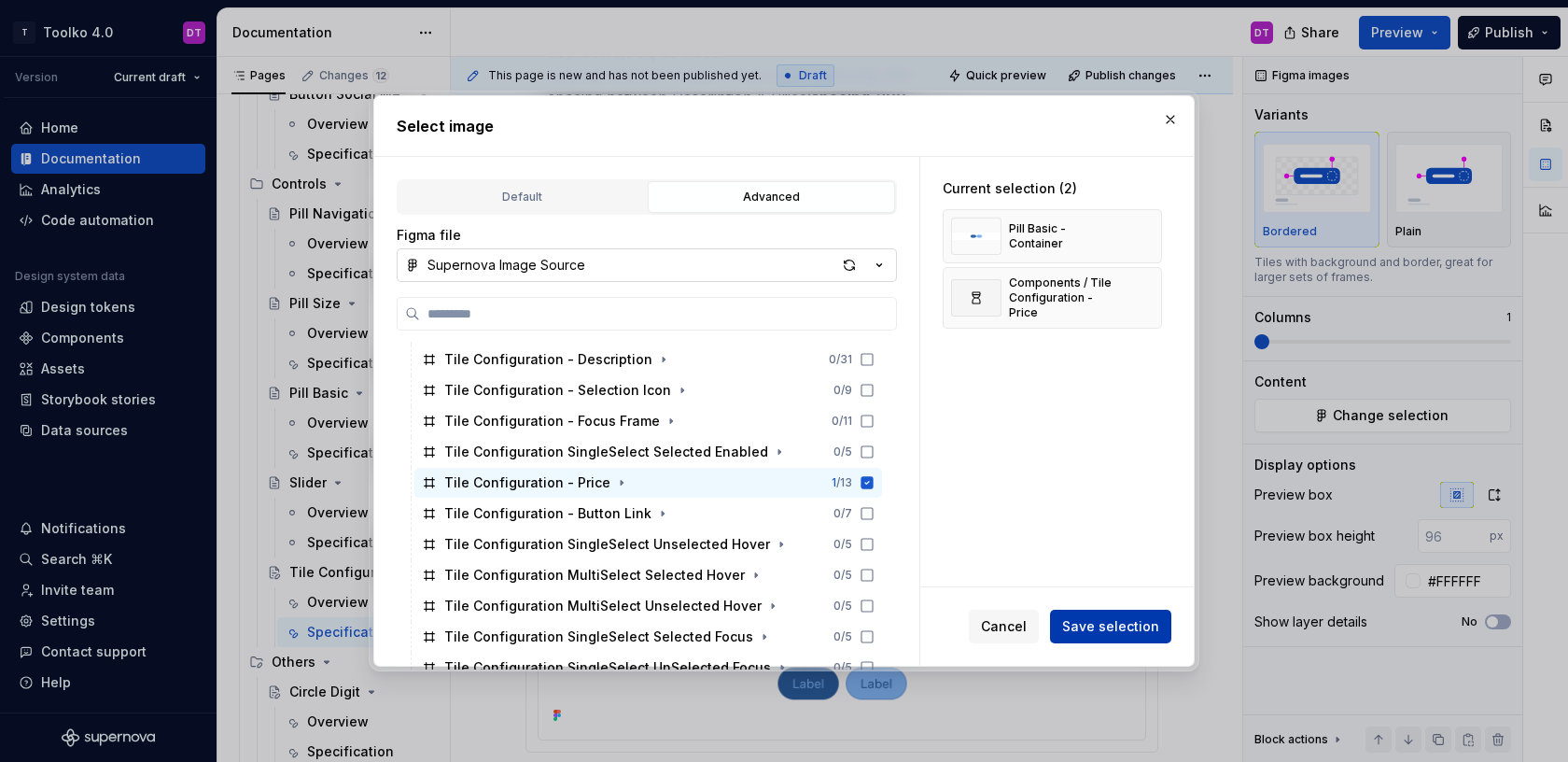
click at [1114, 631] on span "Save selection" at bounding box center [1111, 626] width 97 height 19
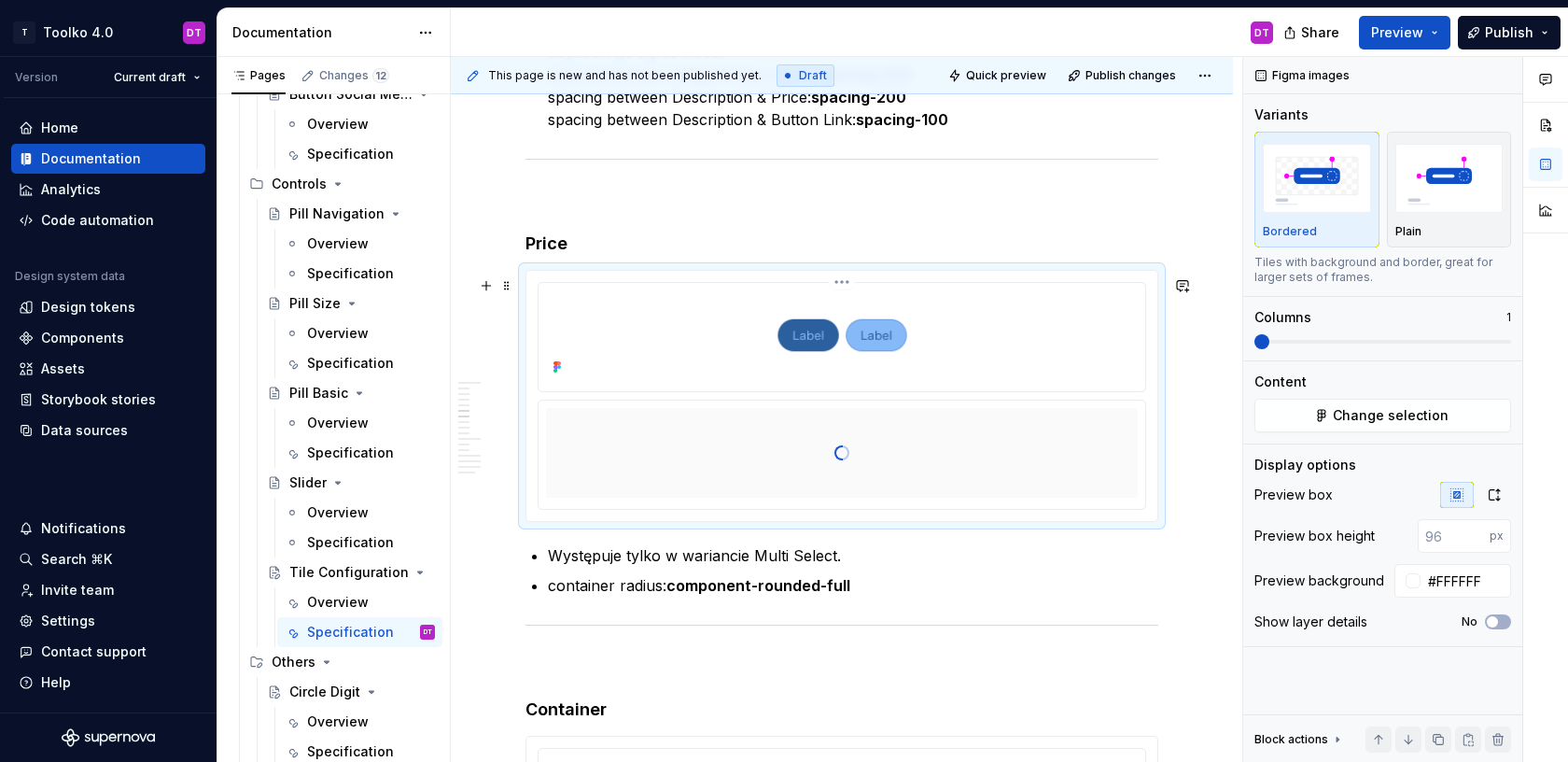
click at [842, 292] on html "T Toolko 4.0 DT Version Current draft Home Documentation Analytics Code automat…" at bounding box center [784, 381] width 1568 height 762
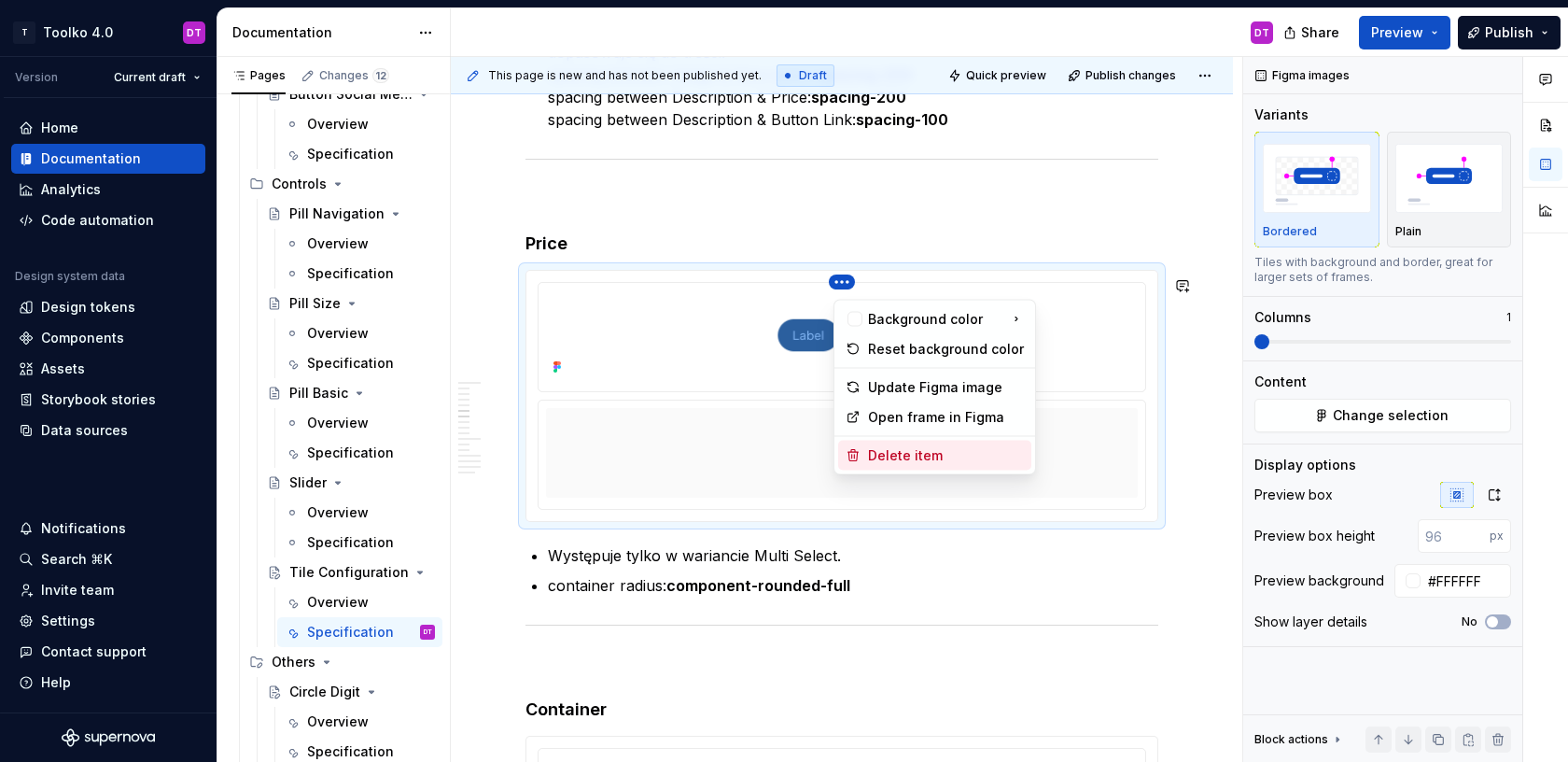
click at [876, 455] on div "Delete item" at bounding box center [946, 455] width 156 height 19
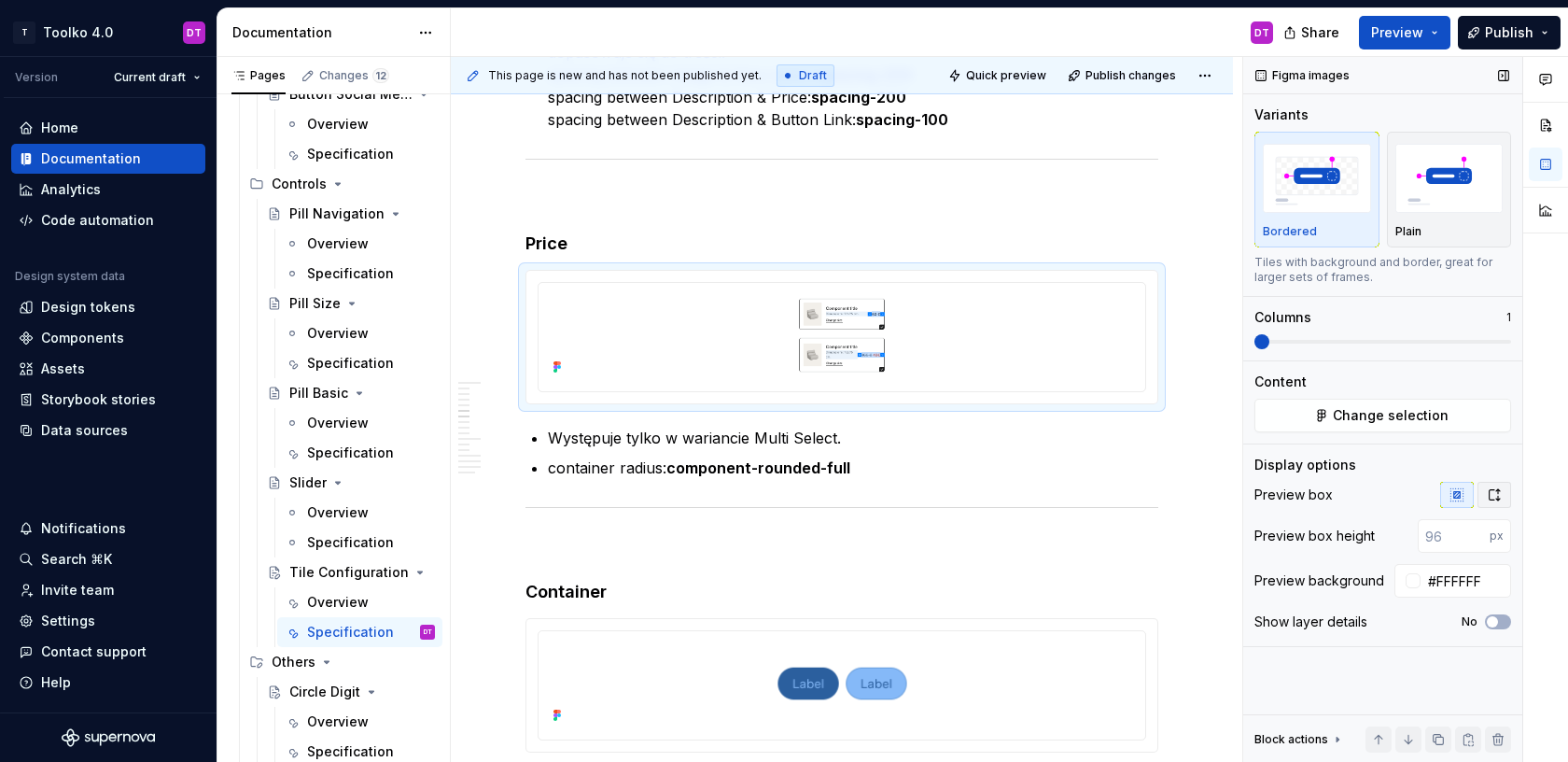
click at [1496, 490] on icon "button" at bounding box center [1494, 494] width 11 height 11
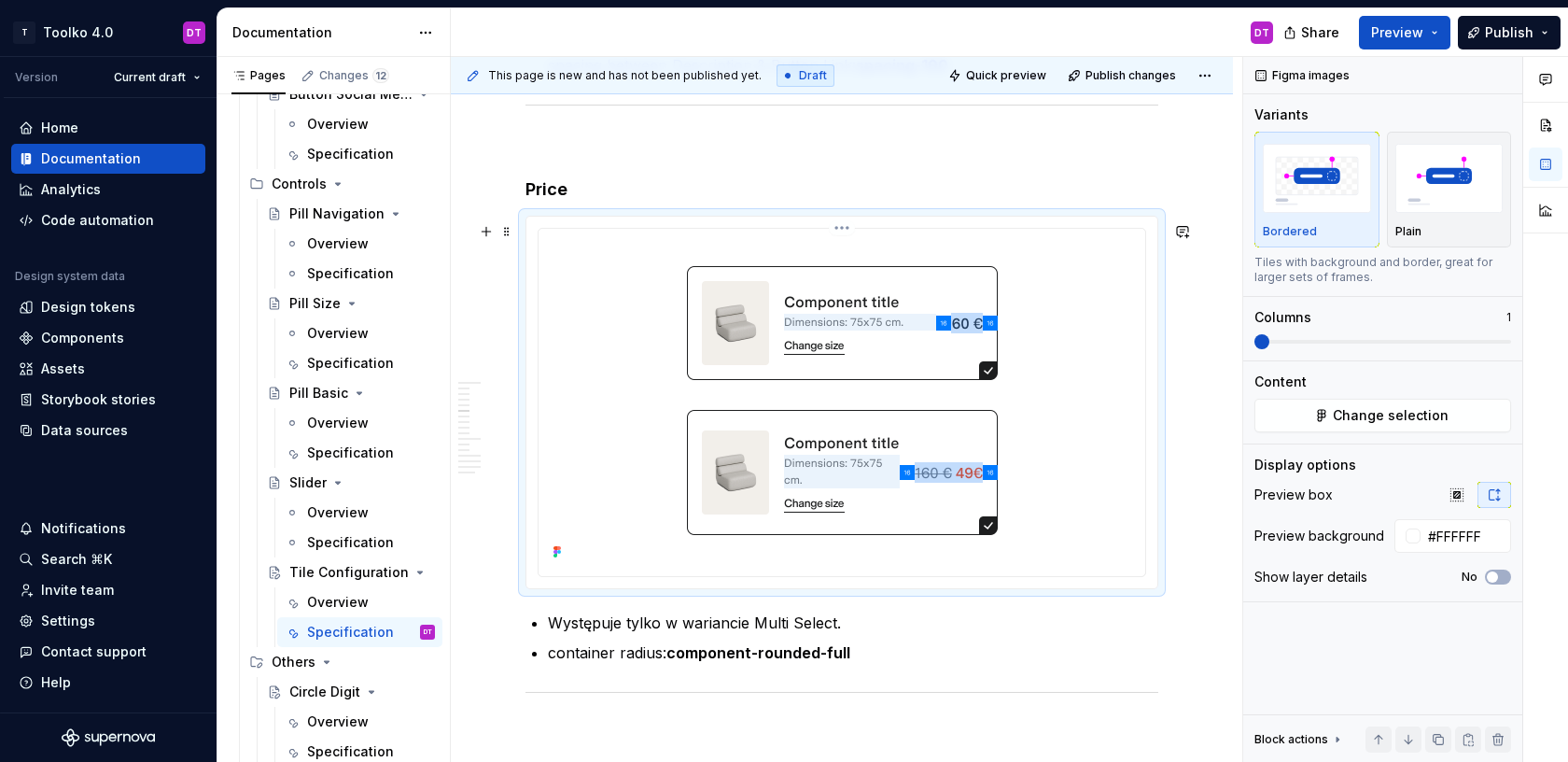
scroll to position [5427, 0]
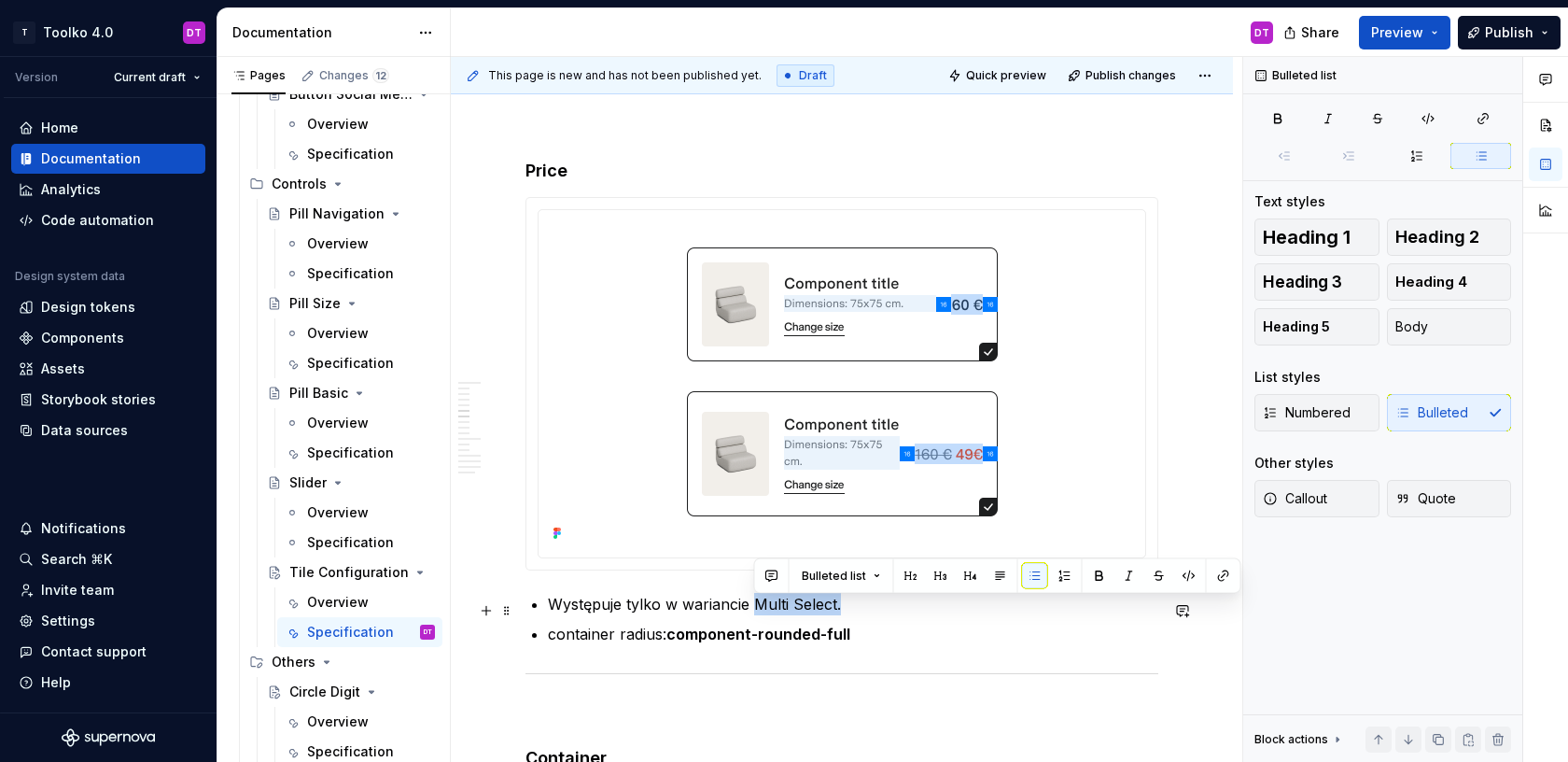
drag, startPoint x: 851, startPoint y: 610, endPoint x: 752, endPoint y: 609, distance: 99.0
click at [752, 609] on p "Występuje tylko w wariancie Multi Select." at bounding box center [852, 603] width 611 height 22
click at [848, 642] on strong "component-rounded-full" at bounding box center [758, 633] width 184 height 19
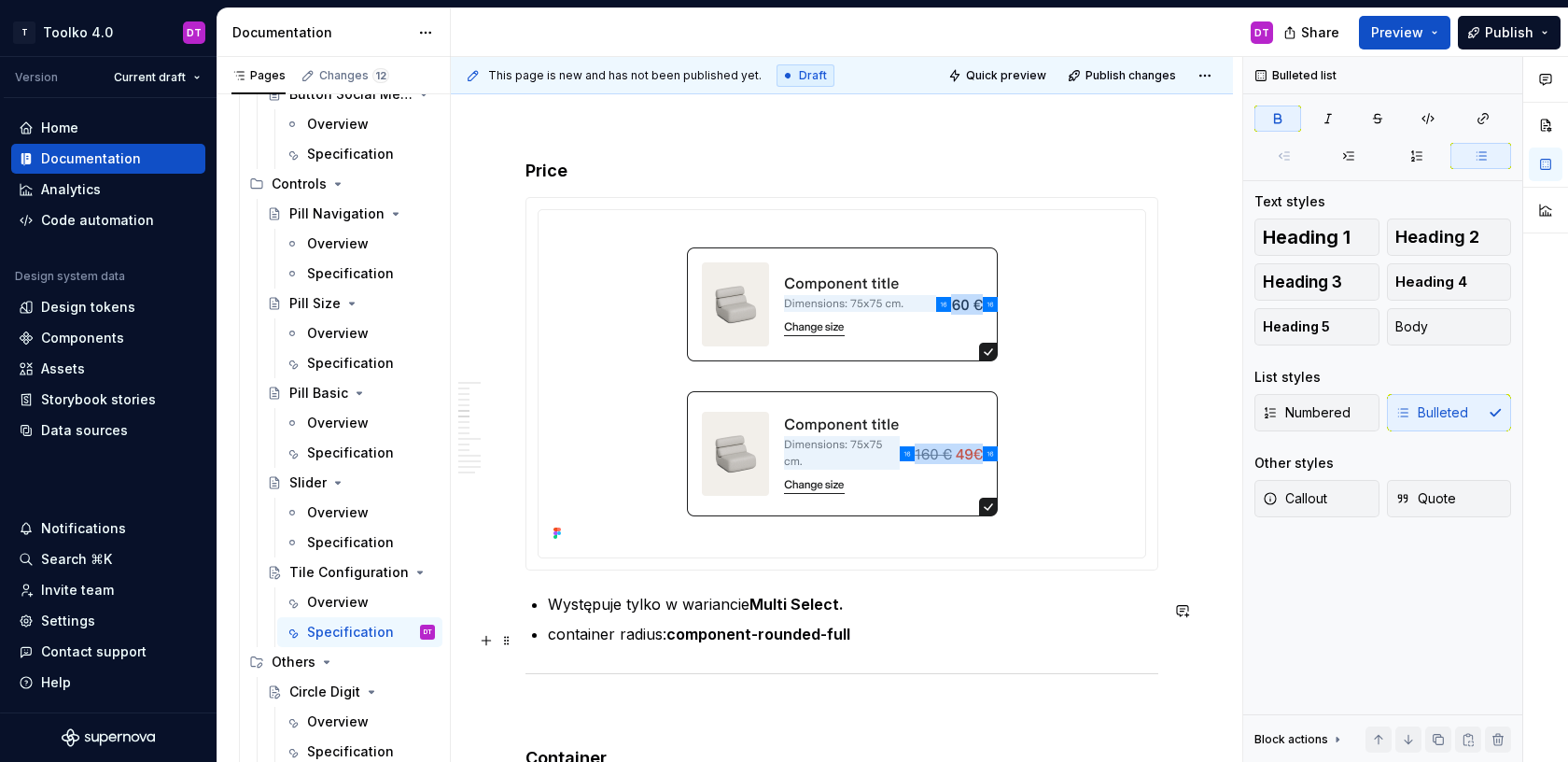
click at [870, 637] on p "container radius: component-rounded-full" at bounding box center [852, 633] width 611 height 22
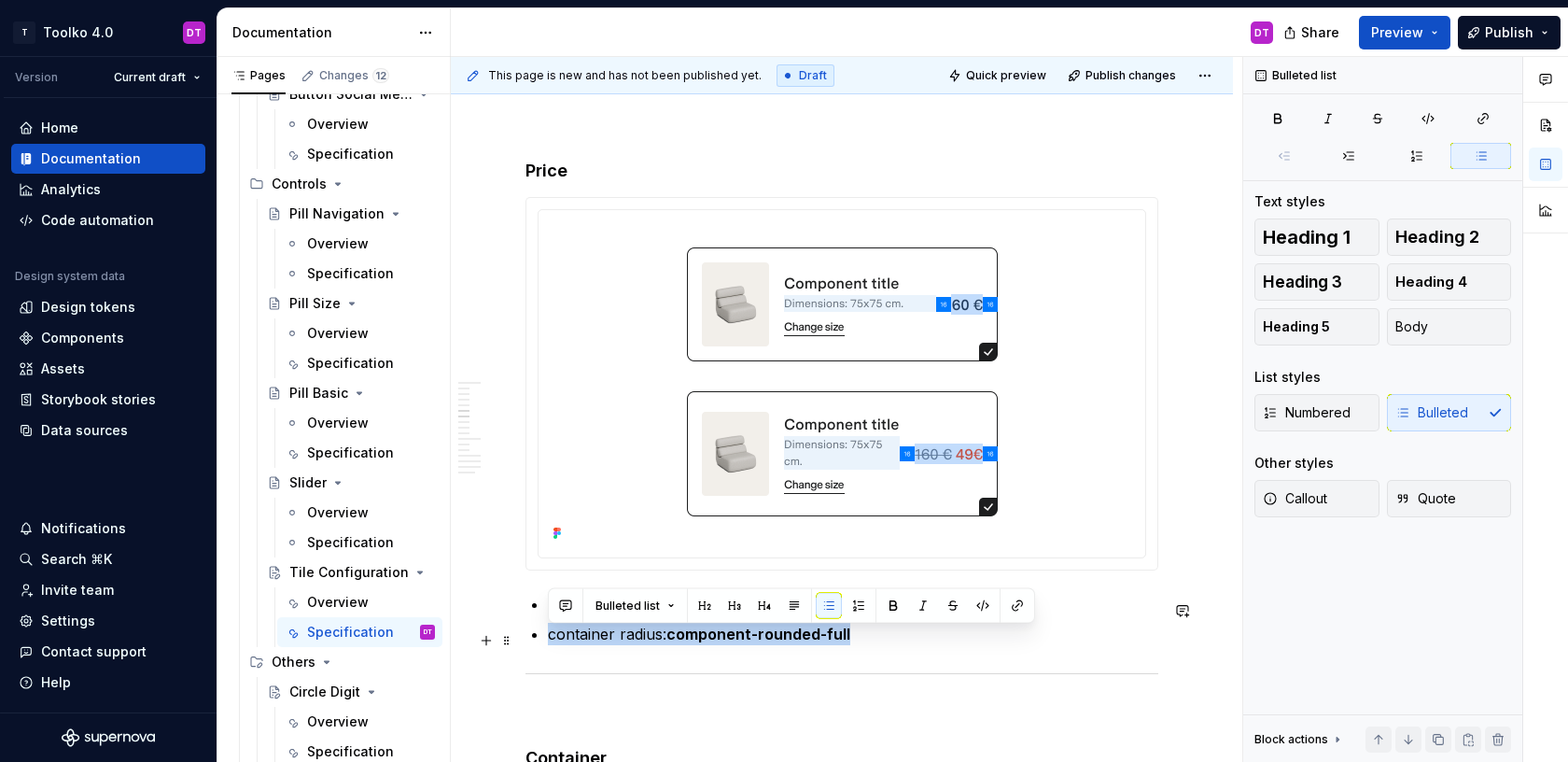
drag, startPoint x: 870, startPoint y: 637, endPoint x: 549, endPoint y: 639, distance: 321.0
click at [549, 639] on p "container radius: component-rounded-full" at bounding box center [852, 633] width 611 height 22
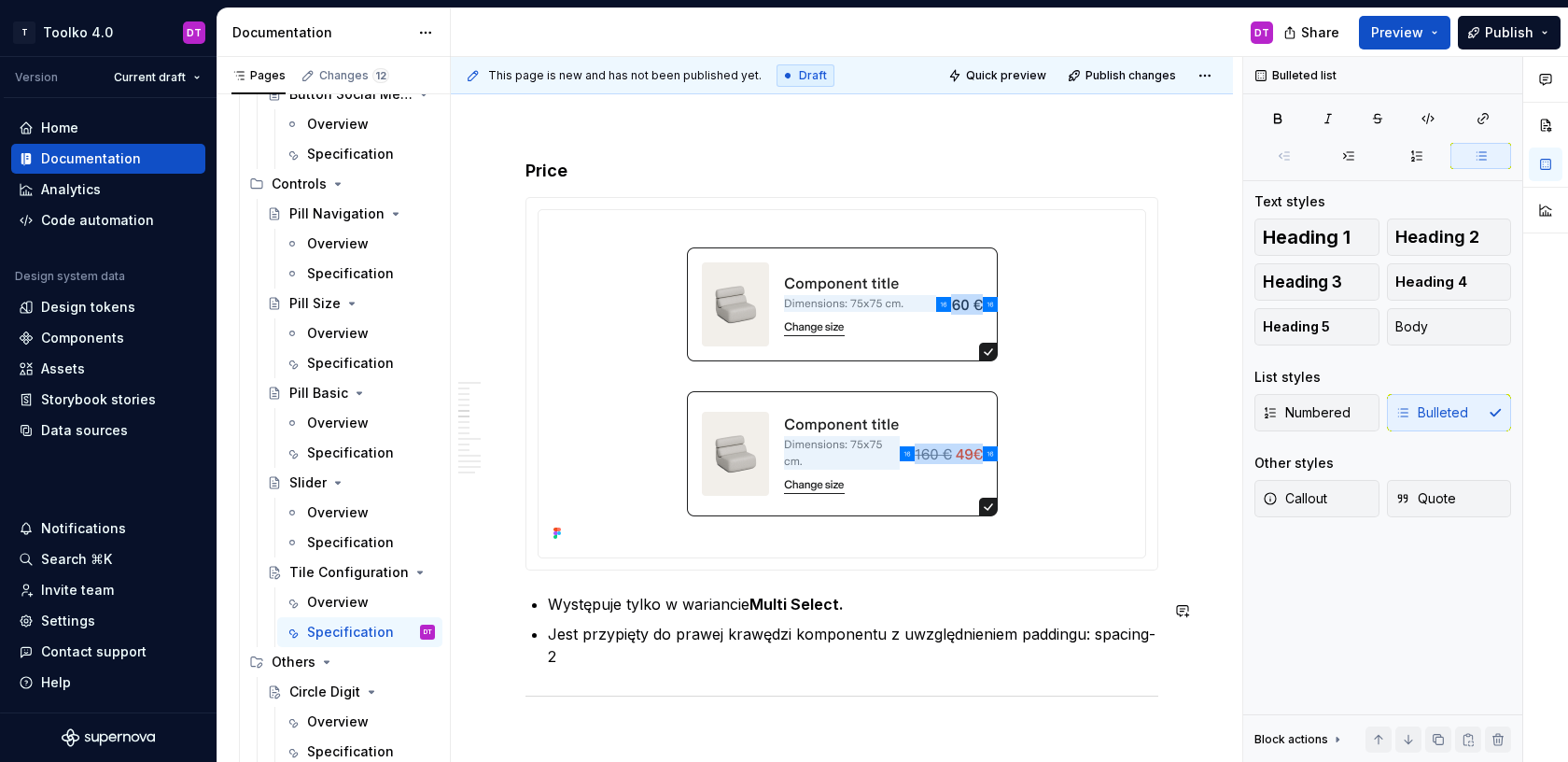
scroll to position [5429, 0]
click at [1096, 633] on p "Jest przypięty do prawej krawędzi komponentu z uwzględnieniem paddingu: spacing…" at bounding box center [852, 643] width 611 height 45
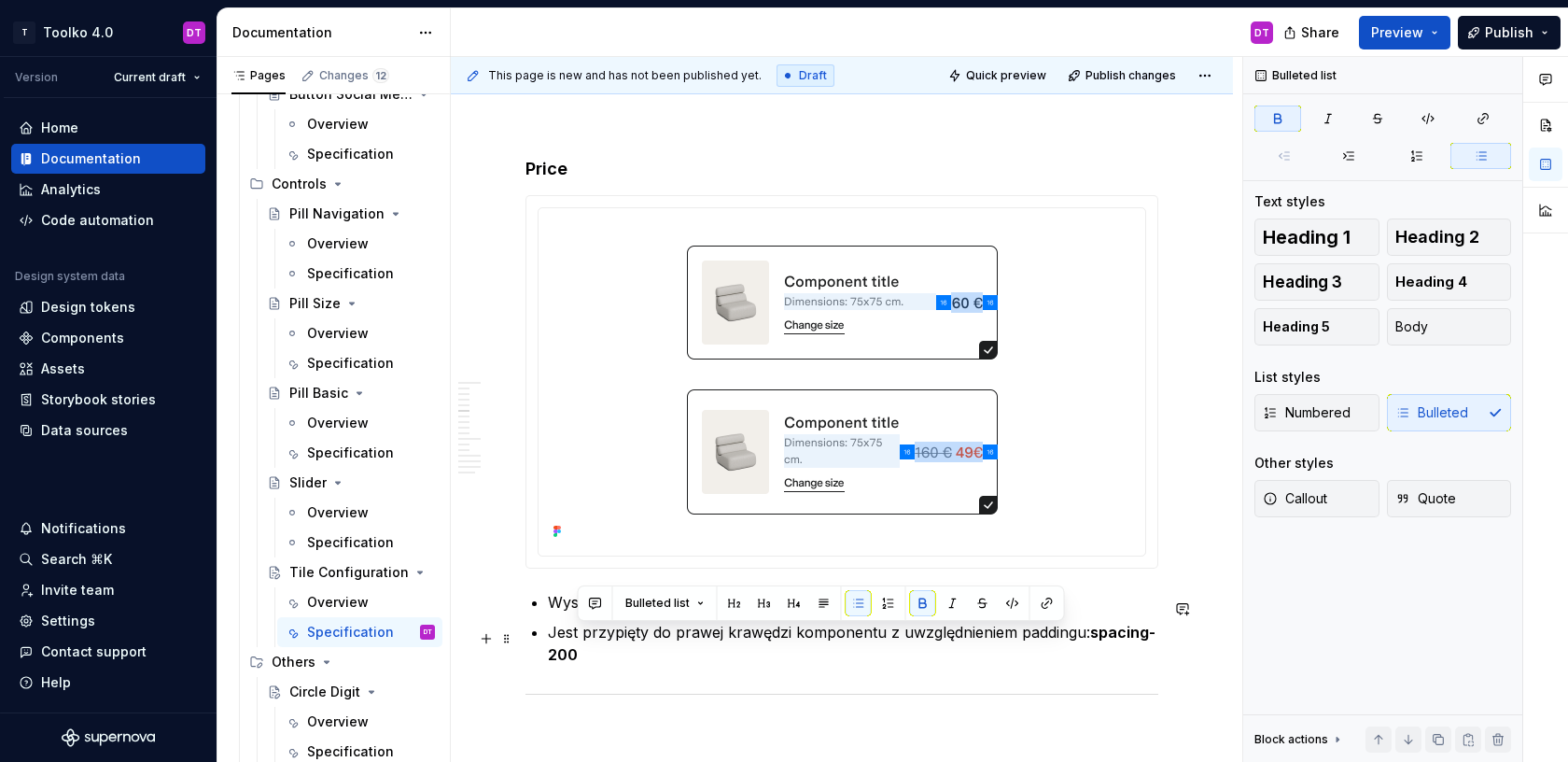
click at [647, 658] on p "Jest przypięty do prawej krawędzi komponentu z uwzględnieniem paddingu: spacing…" at bounding box center [852, 643] width 611 height 45
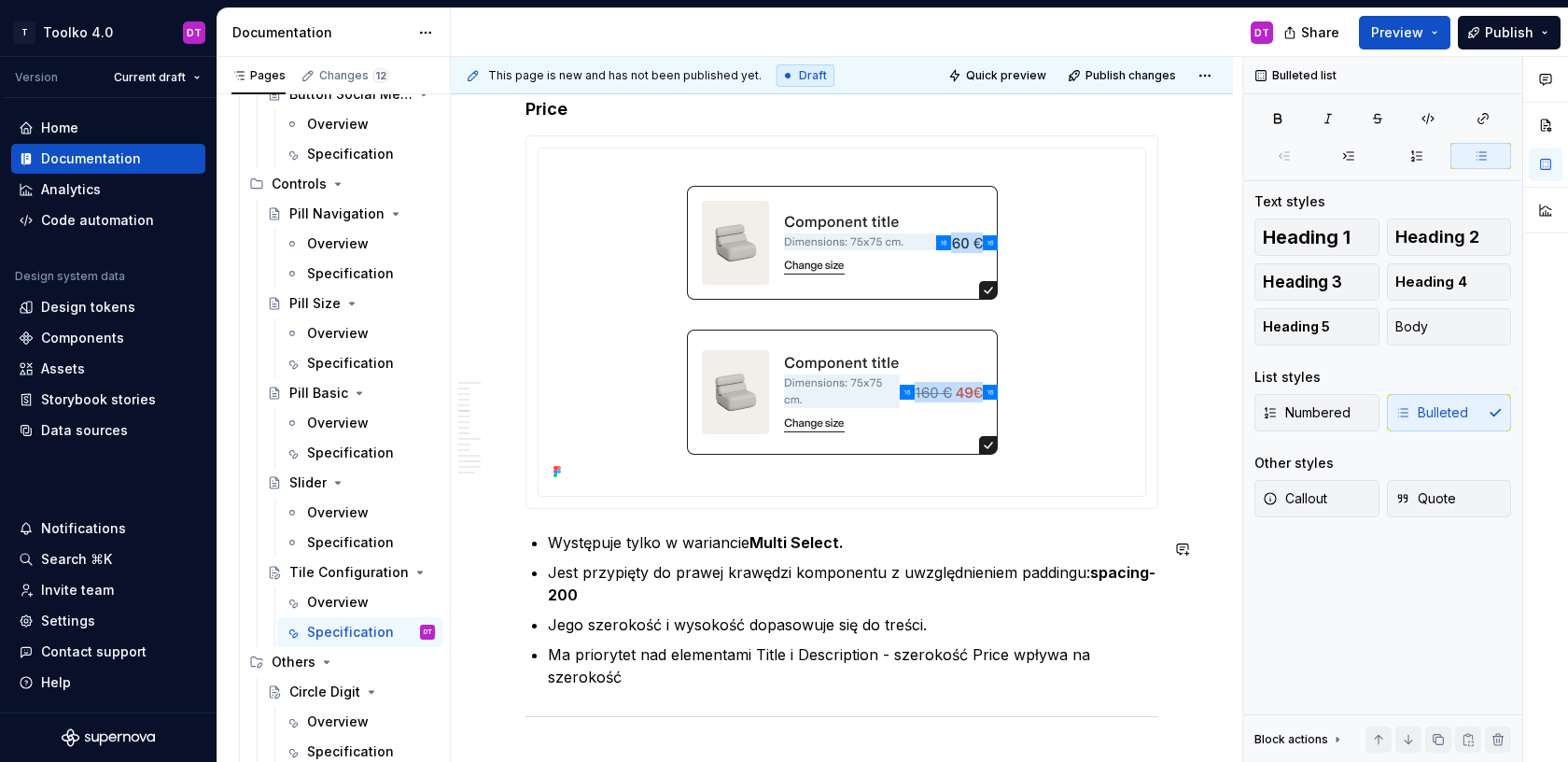
scroll to position [5511, 0]
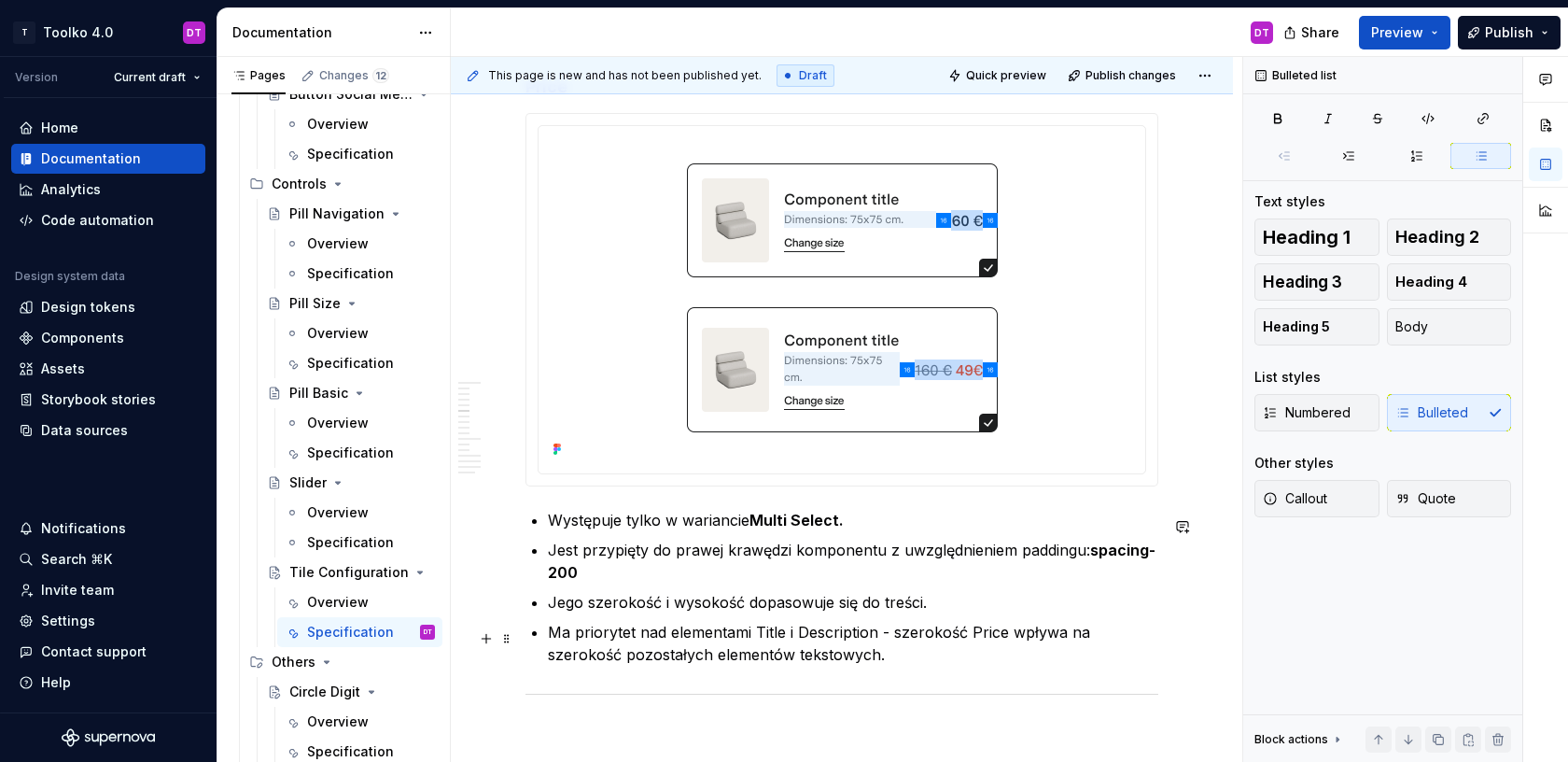
click at [894, 636] on p "Ma priorytet nad elementami Title i Description - szerokość Price wpływa na sze…" at bounding box center [852, 643] width 611 height 45
click at [1104, 637] on p "Ma priorytet nad elementami Title i Description - rosnąca szerokość Price wpływ…" at bounding box center [852, 643] width 611 height 45
click at [1151, 637] on p "Ma priorytet nad elementami Title i Description - rosnąca szerokość Price zmnie…" at bounding box center [852, 643] width 611 height 45
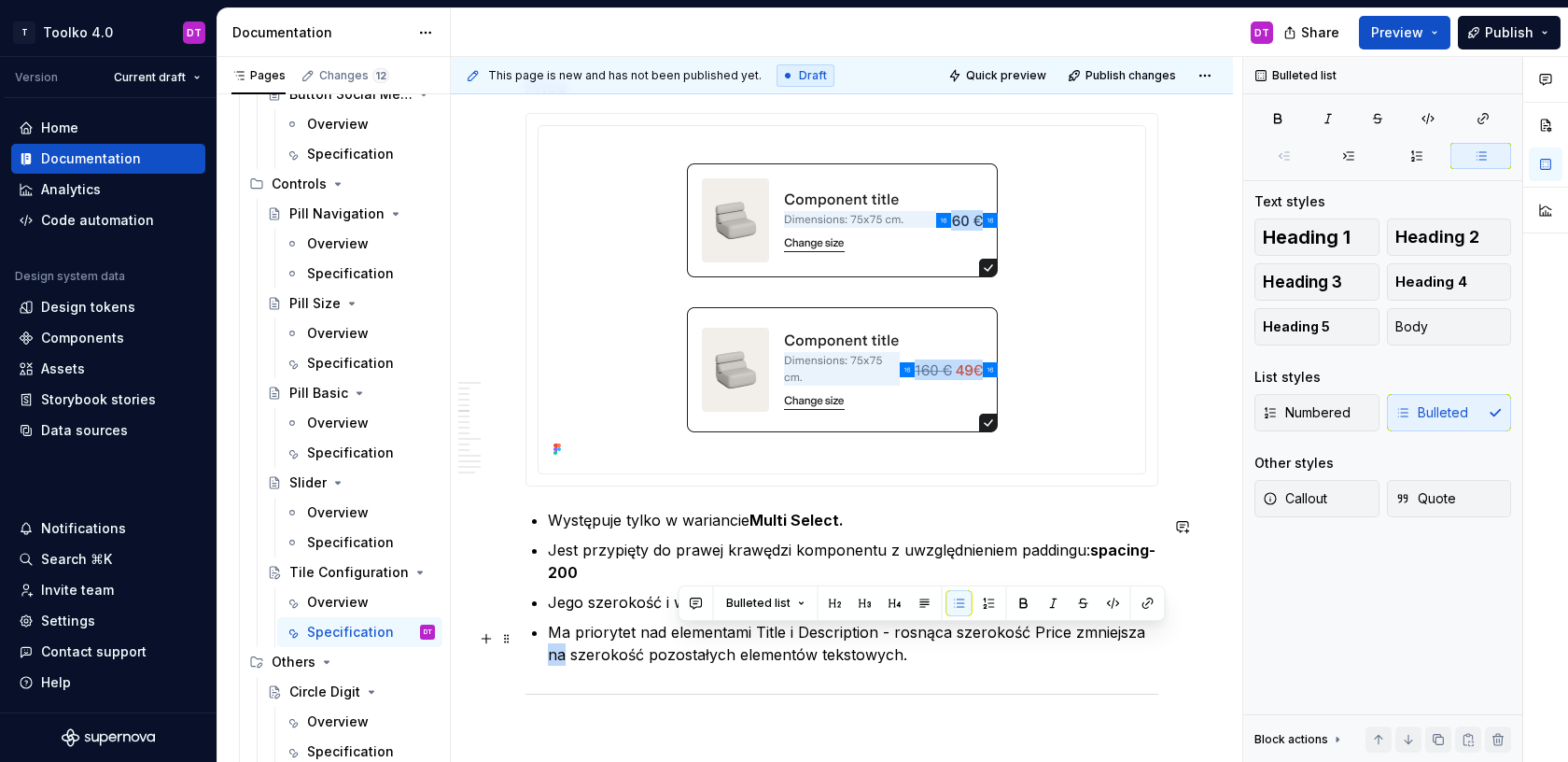
click at [1151, 637] on p "Ma priorytet nad elementami Title i Description - rosnąca szerokość Price zmnie…" at bounding box center [852, 643] width 611 height 45
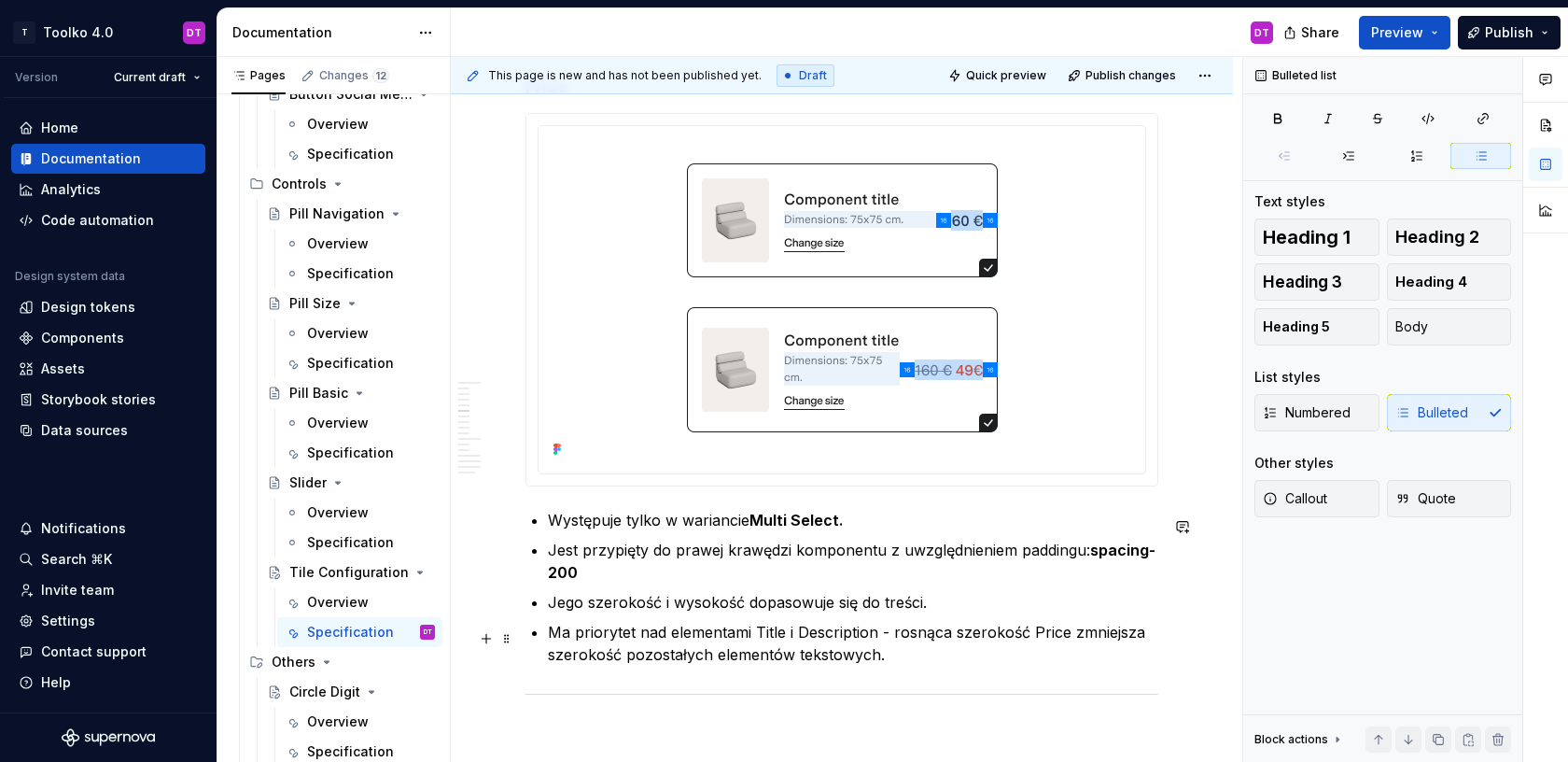
click at [1068, 637] on p "Ma priorytet nad elementami Title i Description - rosnąca szerokość Price zmnie…" at bounding box center [852, 643] width 611 height 45
click at [906, 655] on p "Ma priorytet nad elementami Title i Description - rosnąca szerokość Price zmnie…" at bounding box center [852, 643] width 611 height 45
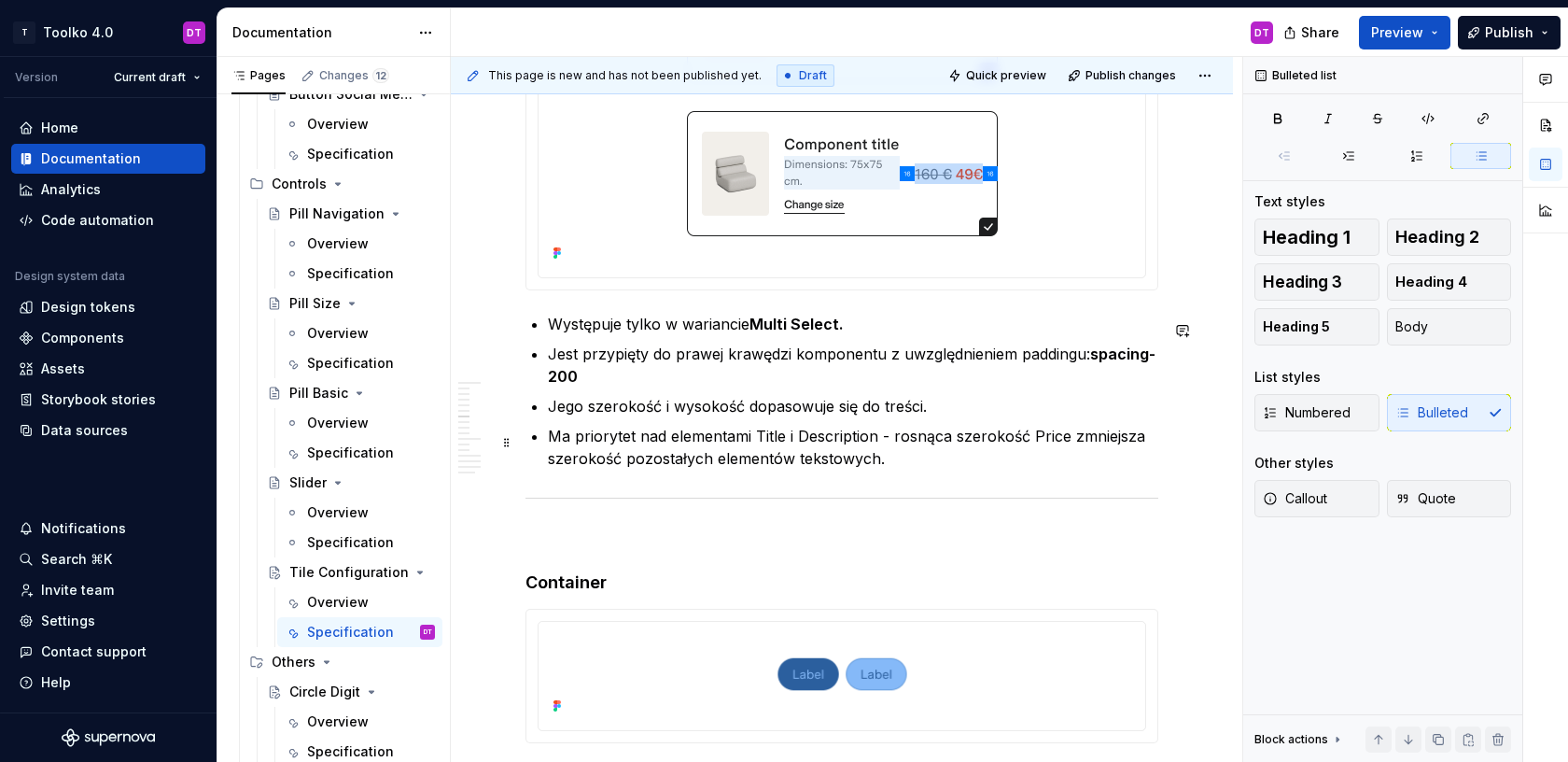
scroll to position [5717, 0]
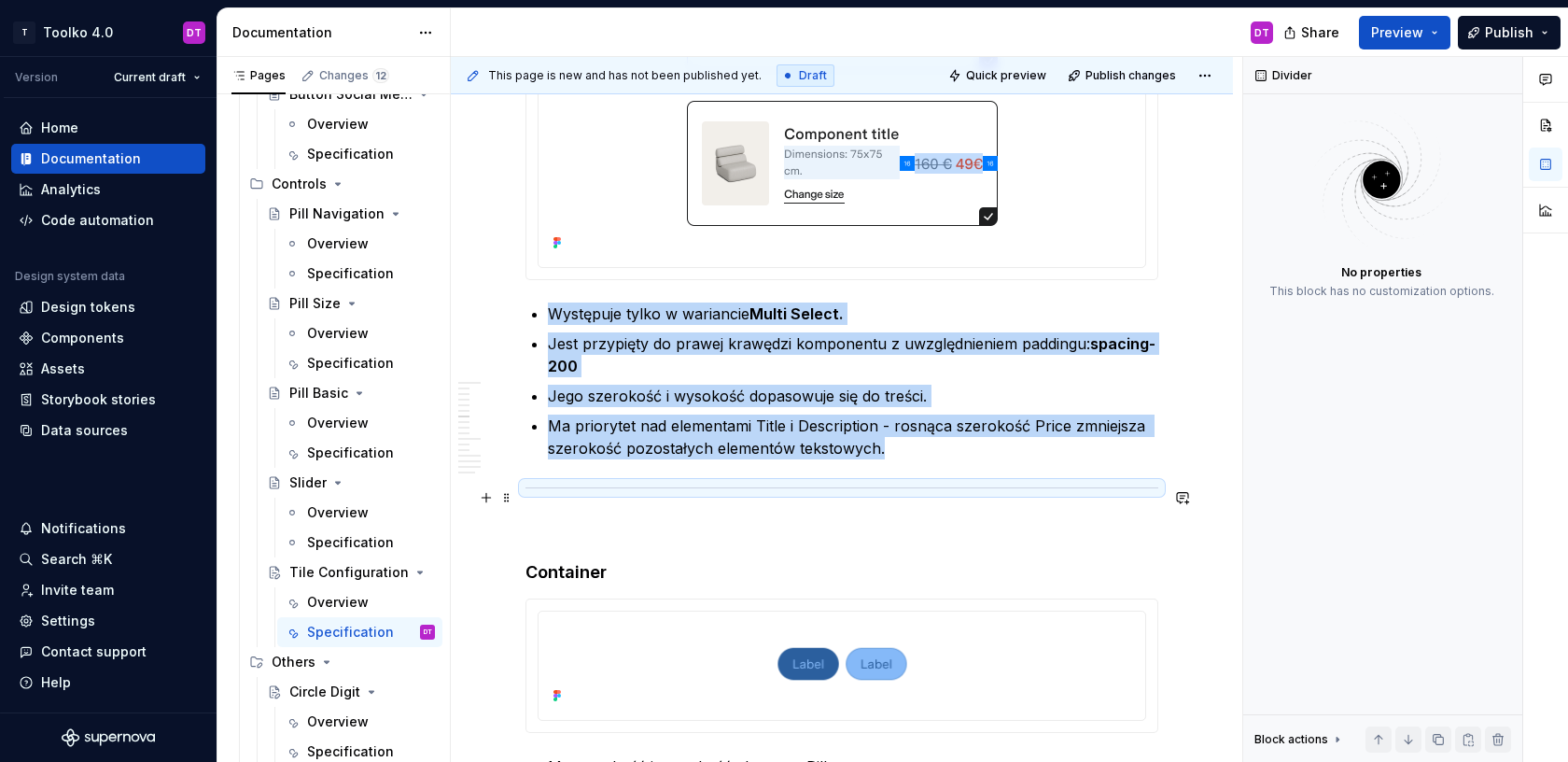
click at [719, 488] on hr at bounding box center [842, 487] width 633 height 1
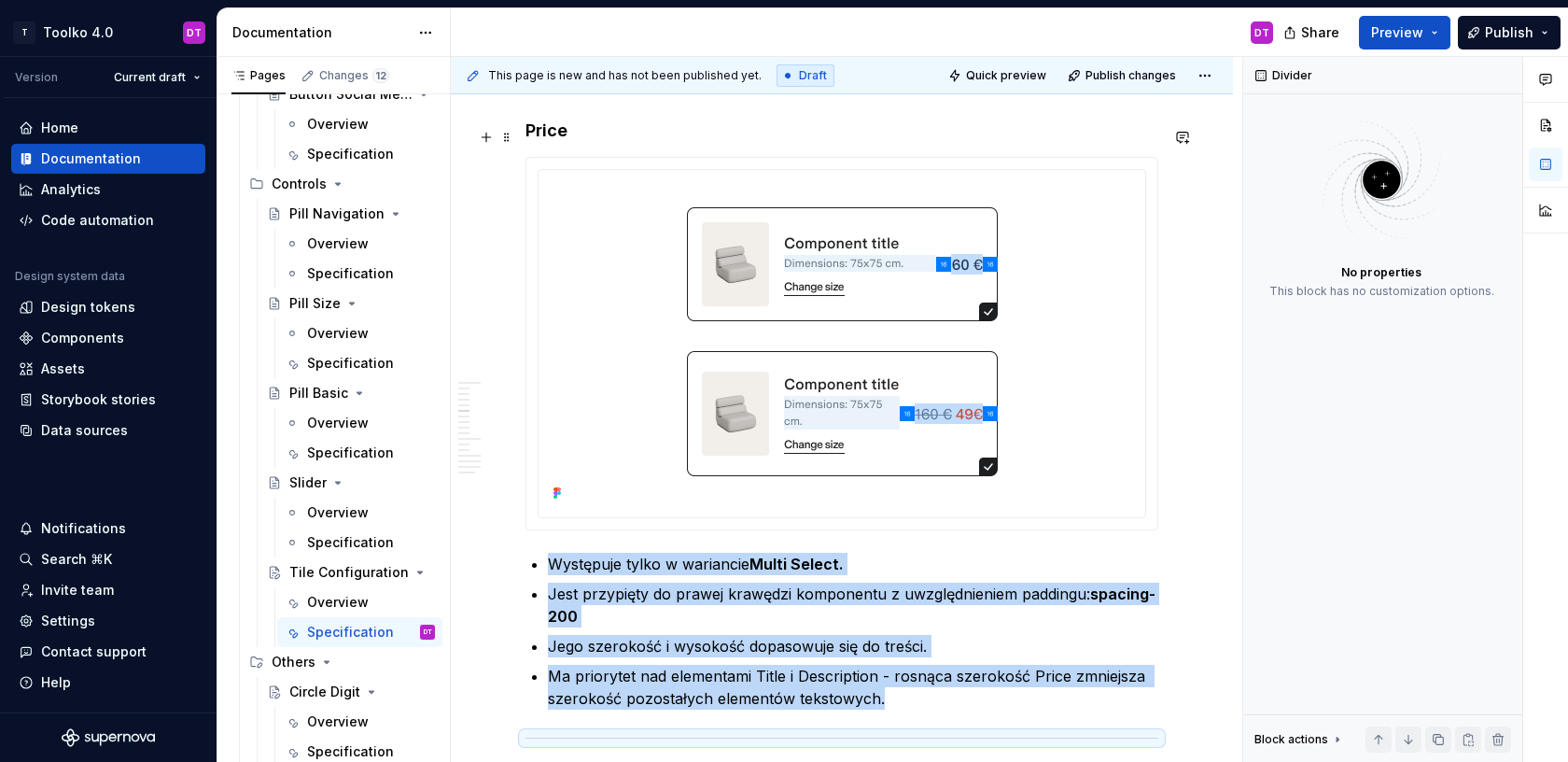
click at [548, 139] on div "**********" at bounding box center [842, 400] width 633 height 10954
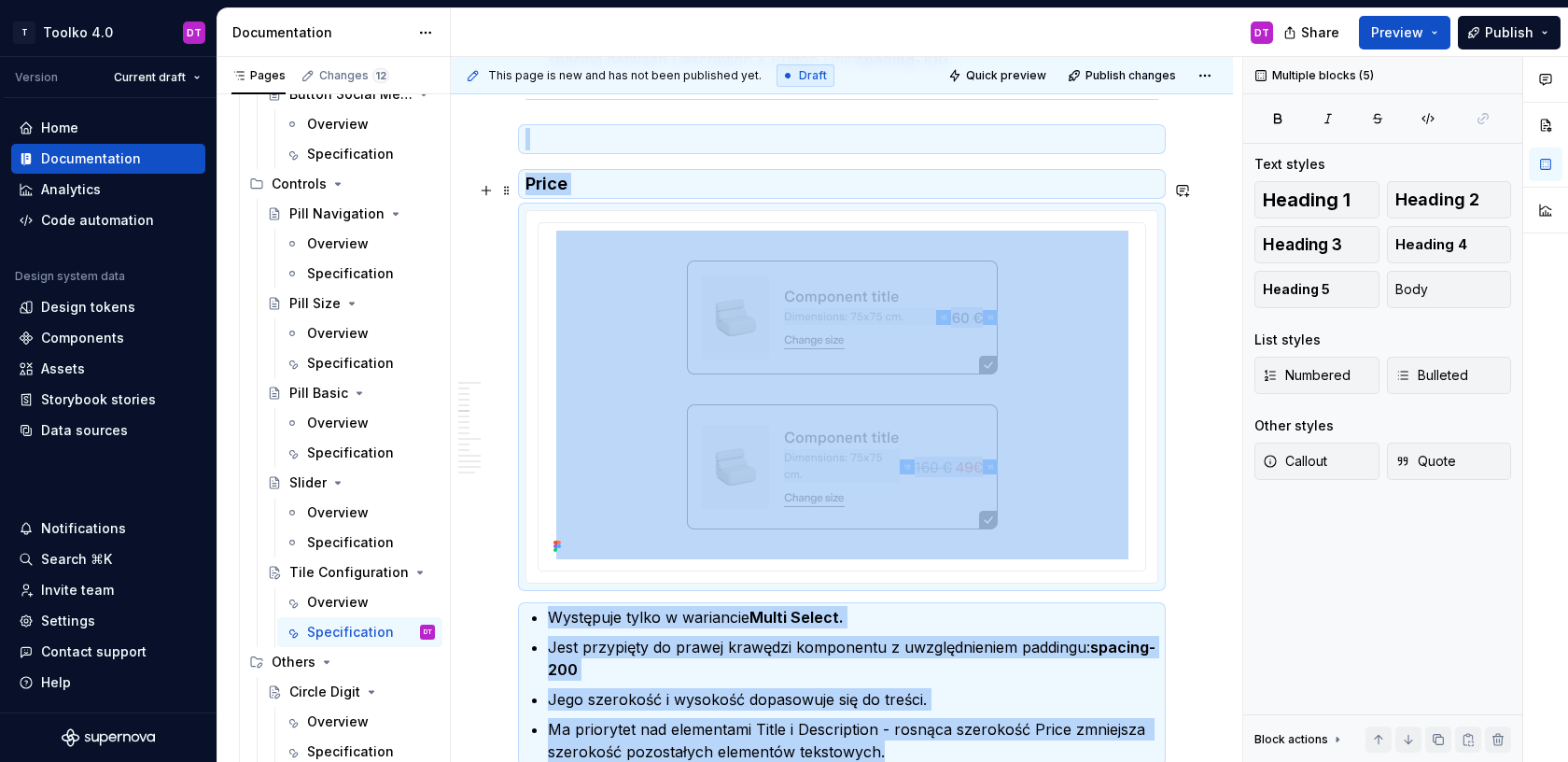
copy div "Price Występuje tylko w wariancie Multi Select. Jest przypięty do prawej krawęd…"
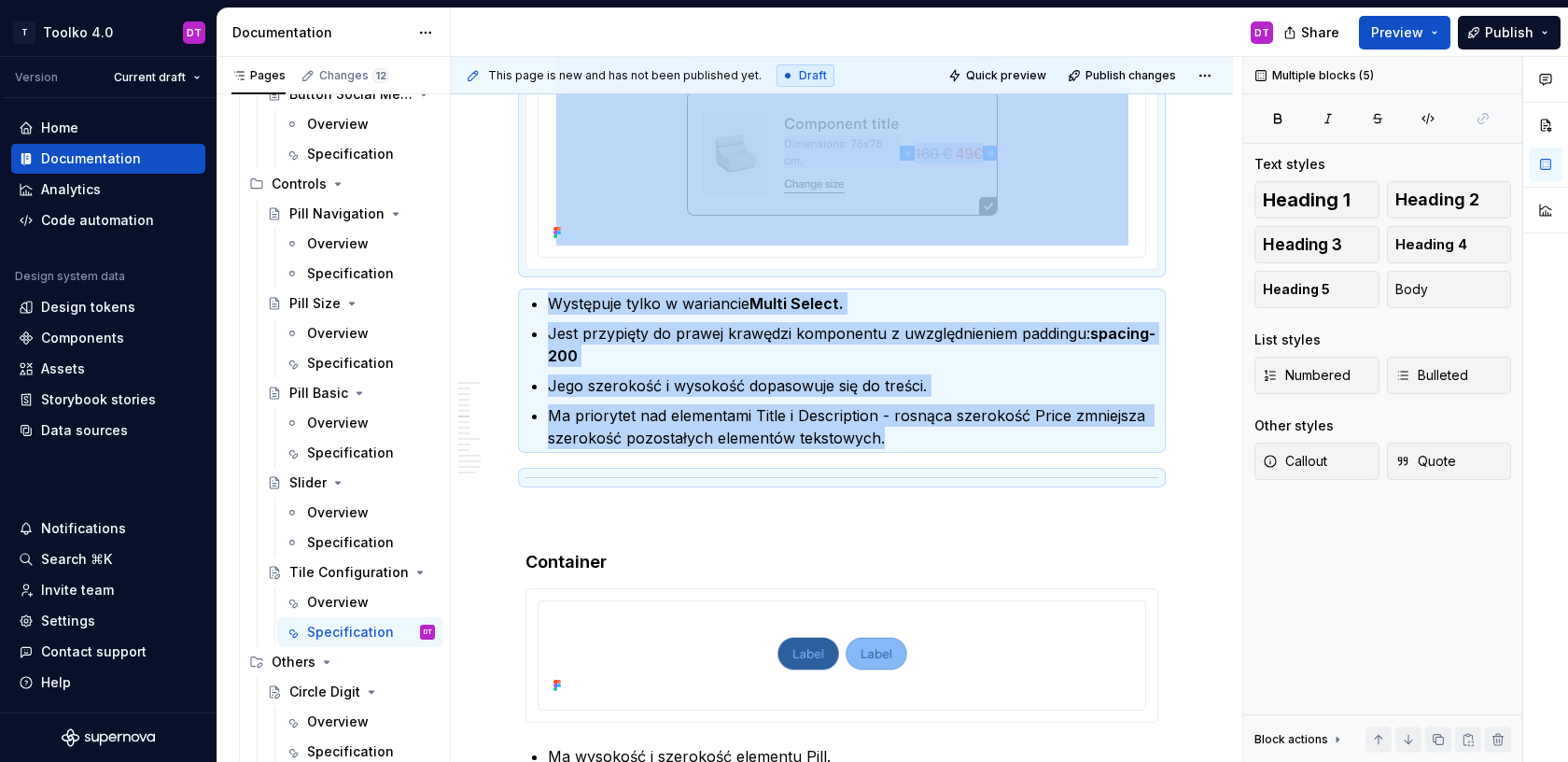
scroll to position [5824, 0]
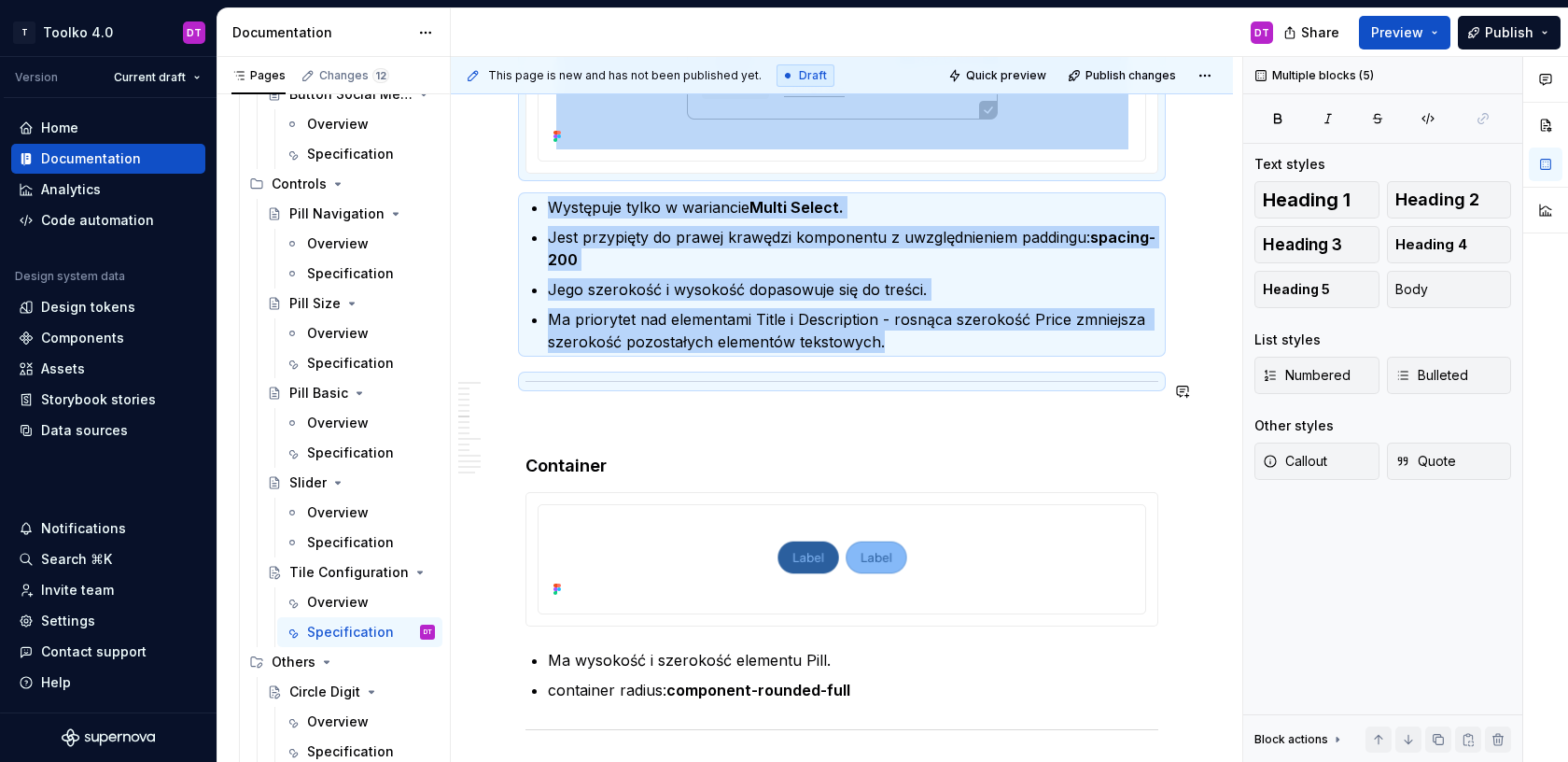
click at [527, 415] on p at bounding box center [842, 421] width 633 height 22
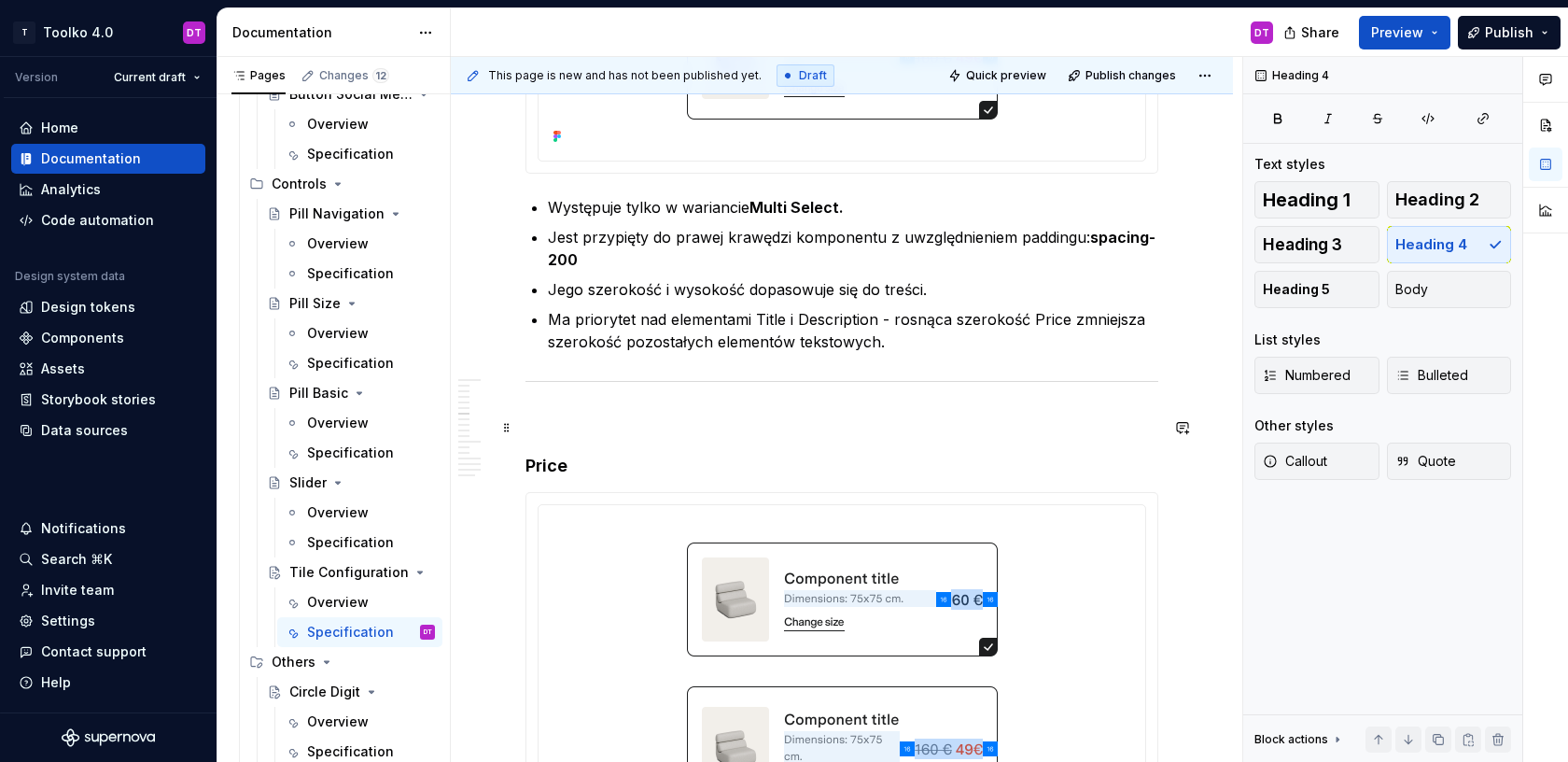
scroll to position [5826, 0]
click at [544, 465] on h4 "Price" at bounding box center [842, 464] width 633 height 22
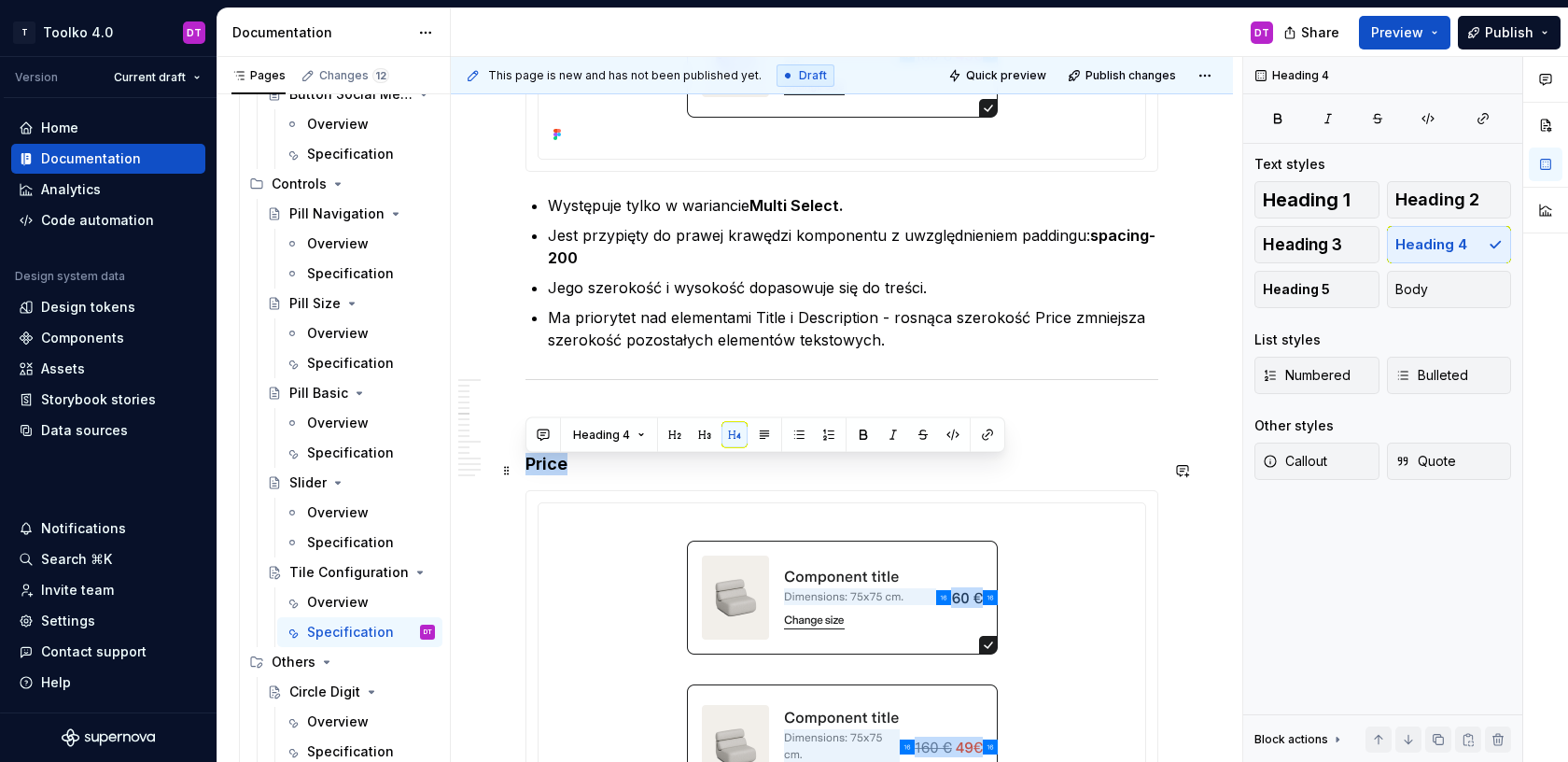
click at [544, 465] on h4 "Price" at bounding box center [842, 464] width 633 height 22
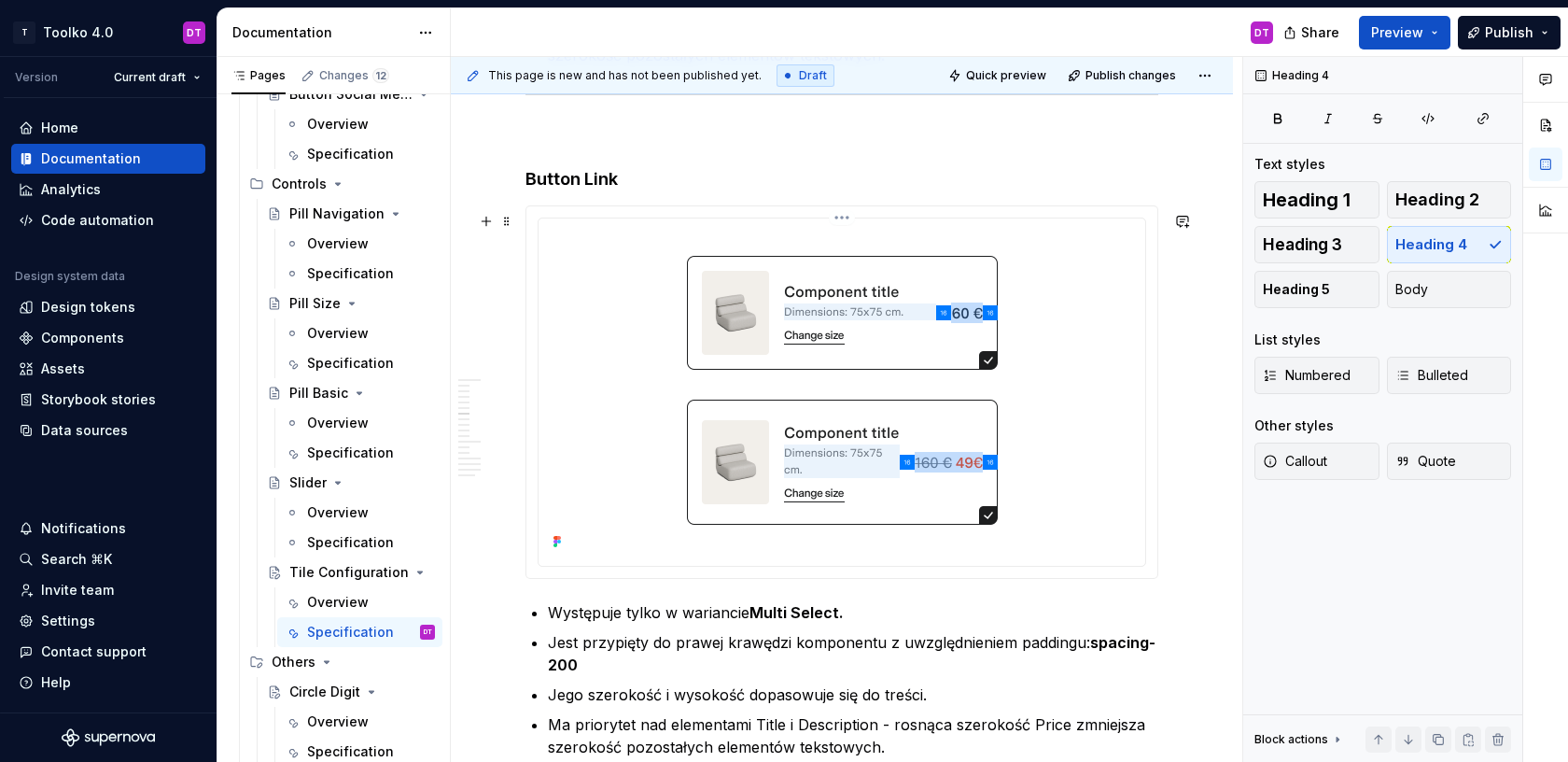
scroll to position [6150, 0]
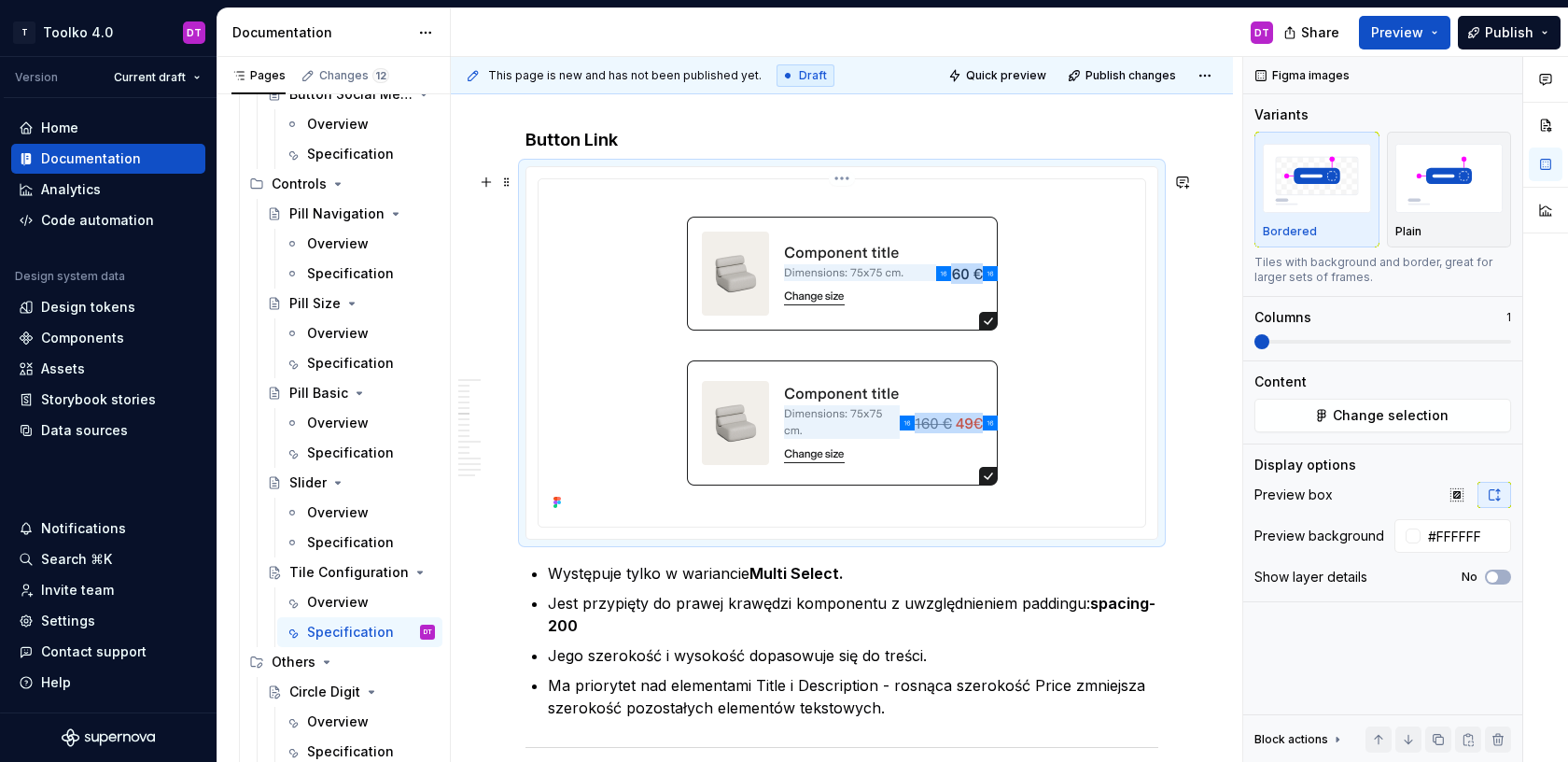
click at [868, 382] on img at bounding box center [841, 351] width 572 height 328
click at [1414, 411] on span "Change selection" at bounding box center [1390, 415] width 116 height 19
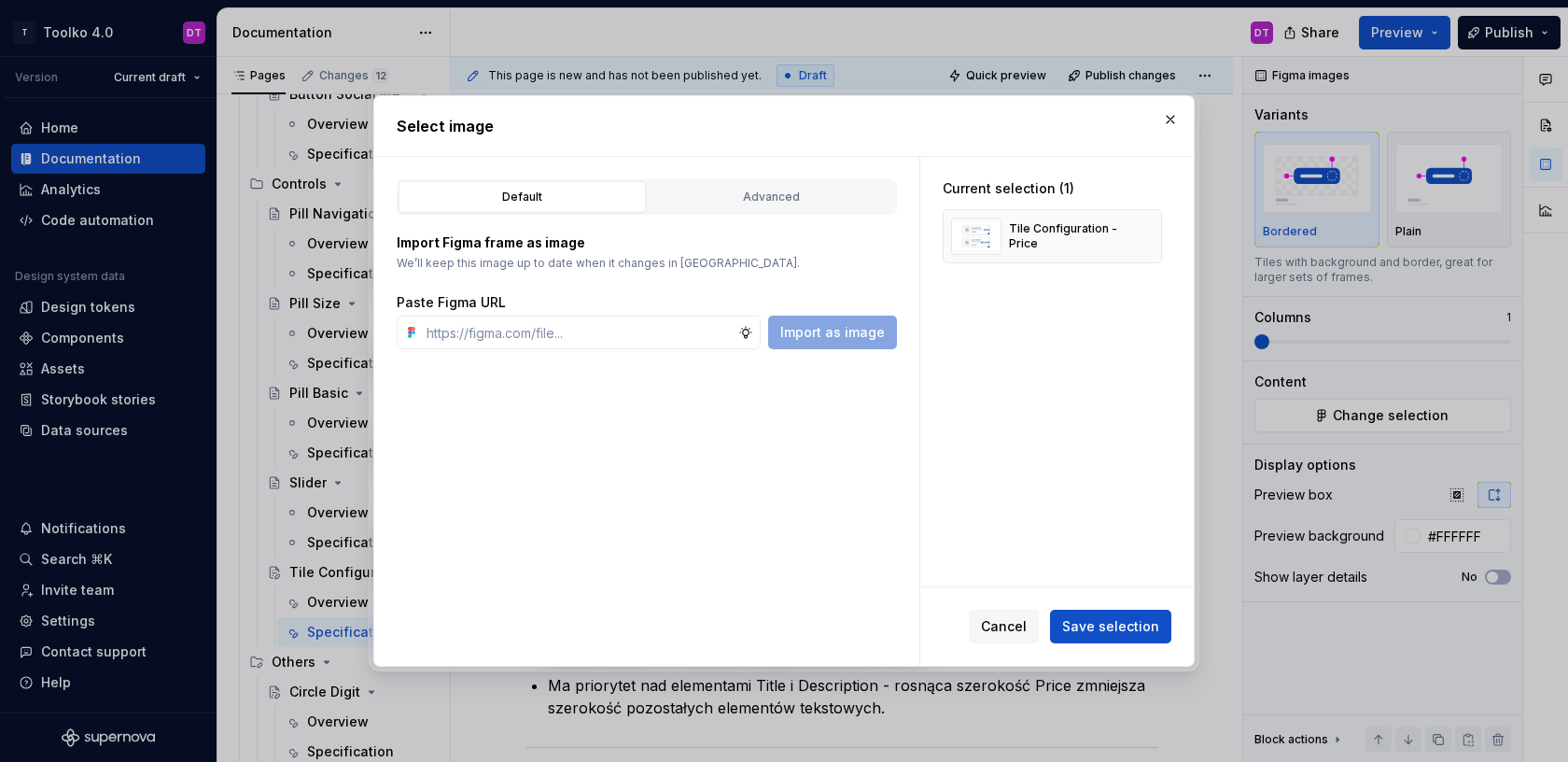
type textarea "*"
click at [763, 200] on div "Advanced" at bounding box center [771, 197] width 235 height 19
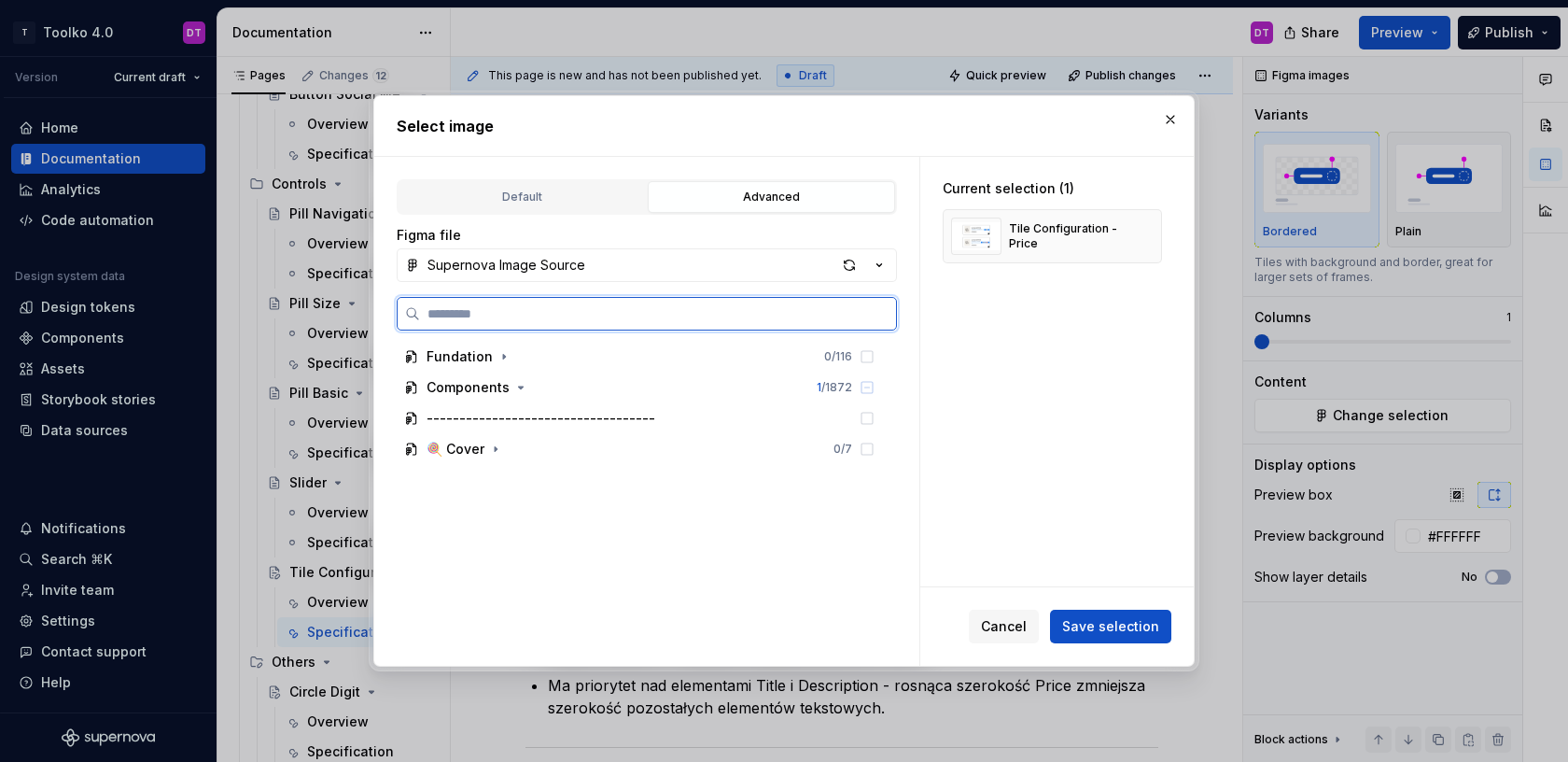
click at [555, 311] on input "search" at bounding box center [657, 313] width 476 height 19
type input "****"
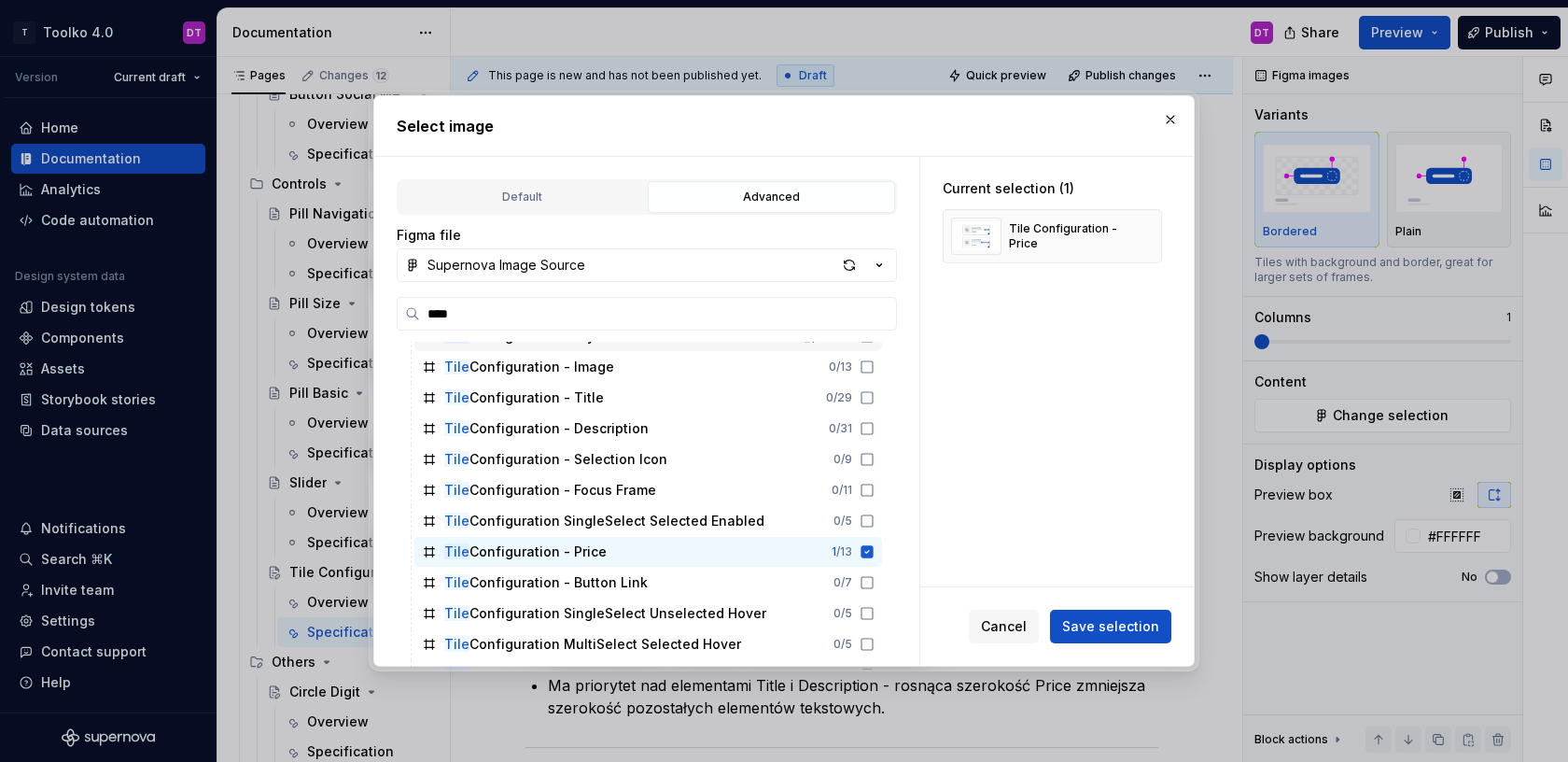
scroll to position [122, 0]
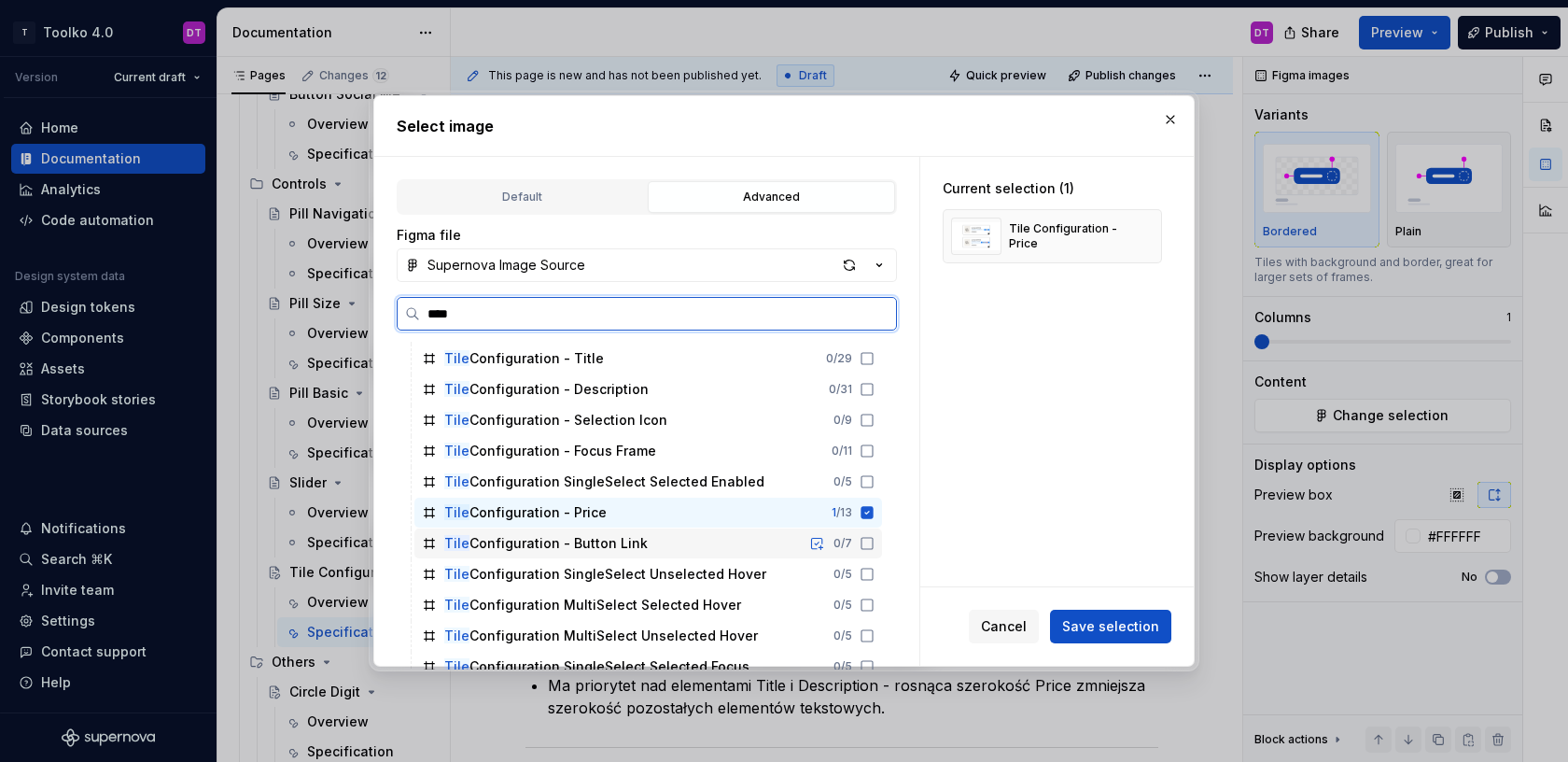
click at [542, 540] on div "Tile Configuration - Button Link" at bounding box center [545, 543] width 204 height 19
click at [875, 512] on icon at bounding box center [867, 512] width 15 height 15
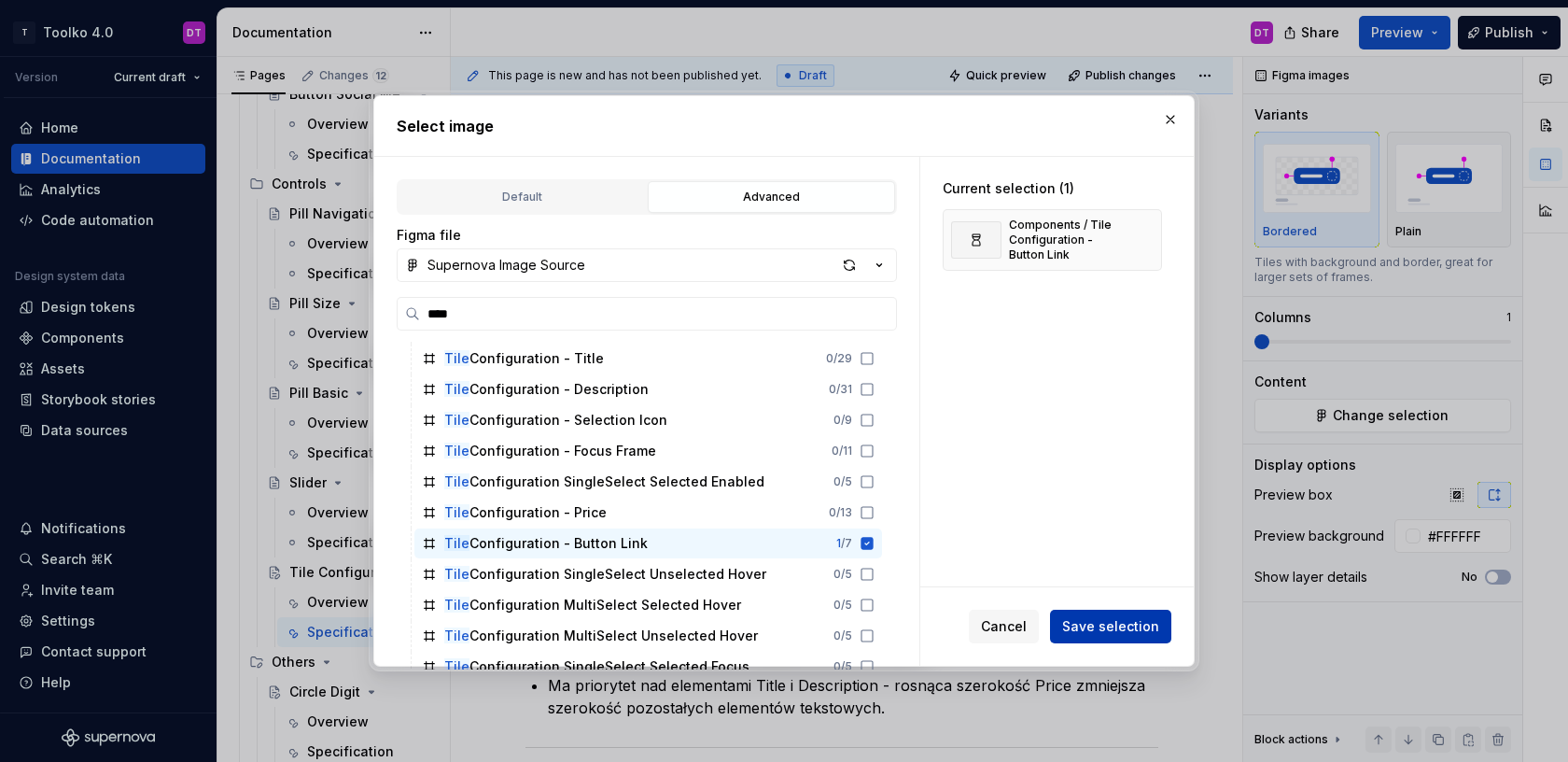
click at [1106, 626] on span "Save selection" at bounding box center [1111, 626] width 97 height 19
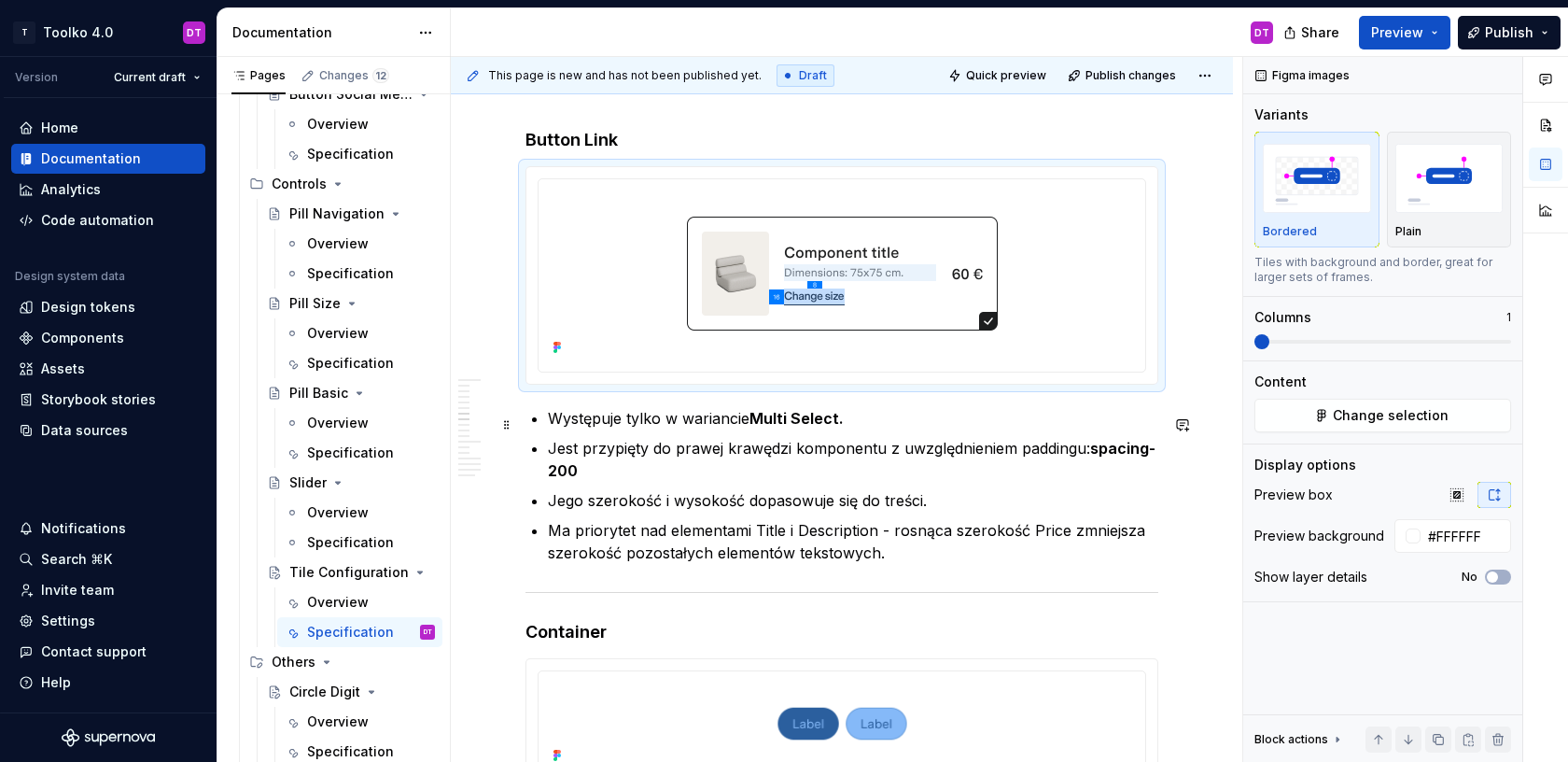
click at [877, 425] on p "Występuje tylko w wariancie Multi Select." at bounding box center [852, 418] width 611 height 22
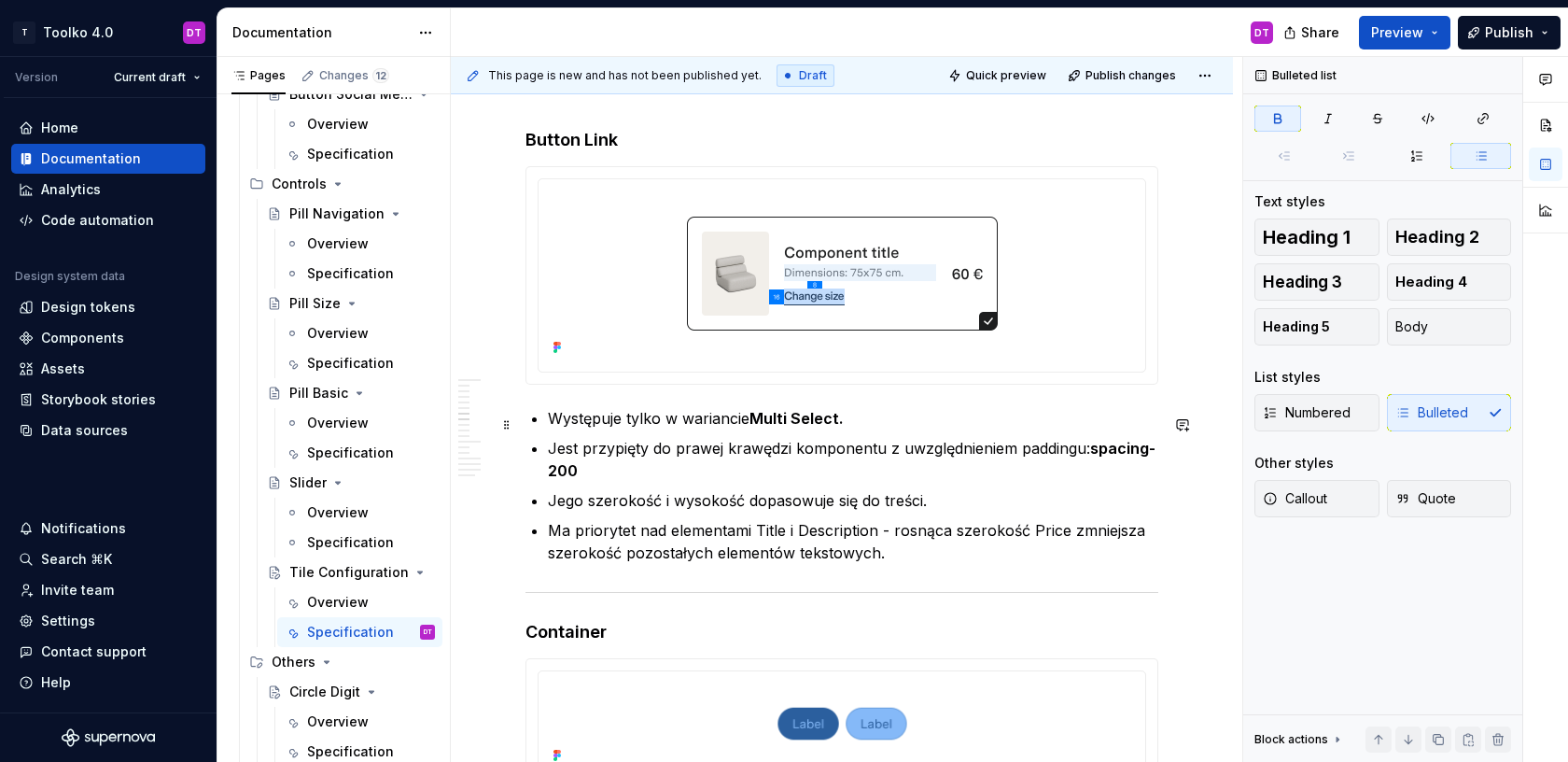
click at [549, 421] on p "Występuje tylko w wariancie Multi Select." at bounding box center [852, 418] width 611 height 22
click at [864, 414] on p "Występuje tylko w wariancie Multi Select." at bounding box center [852, 418] width 611 height 22
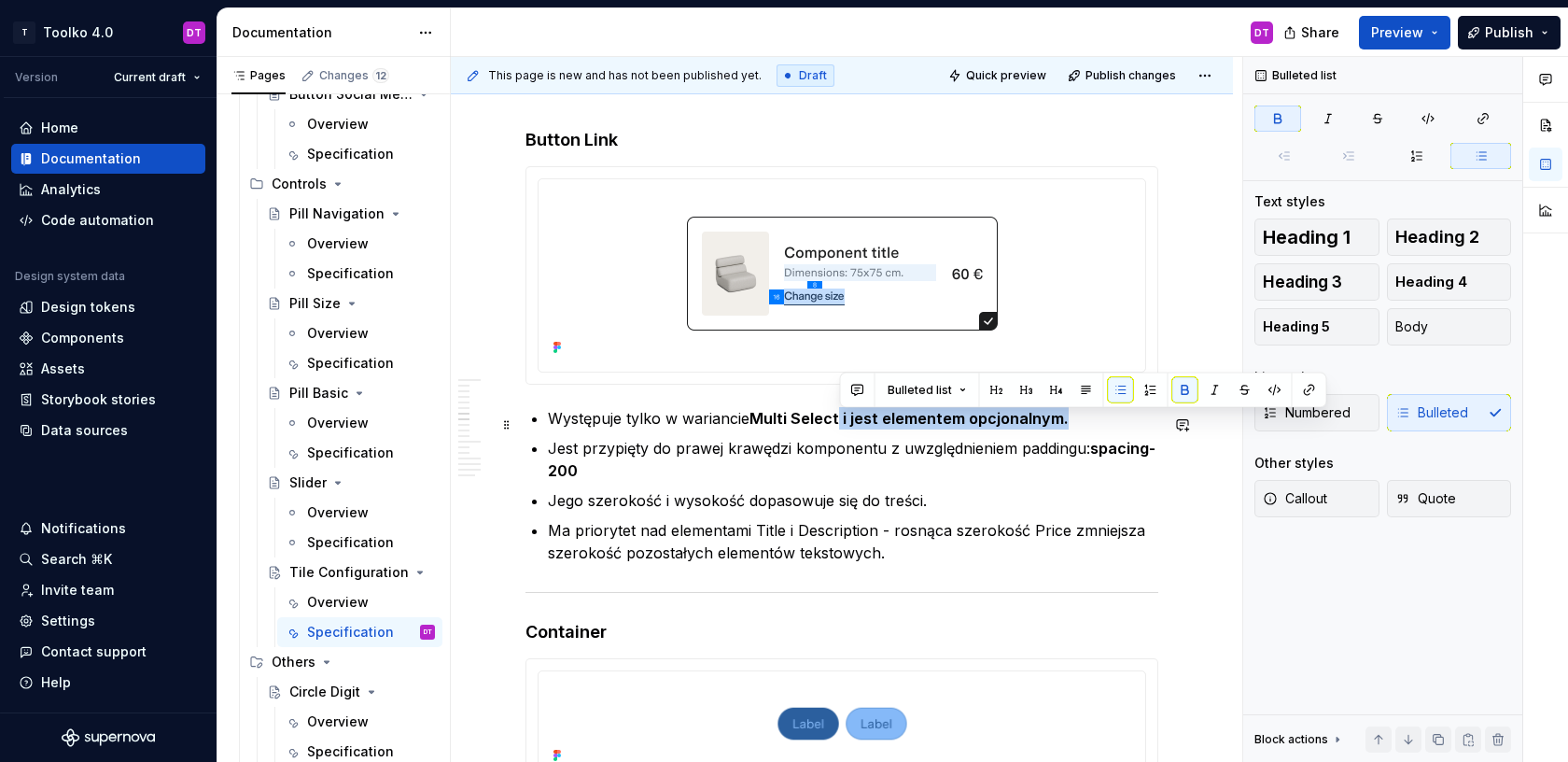
click at [839, 423] on strong "Multi Select i jest elementem opcjonalnym." at bounding box center [909, 418] width 319 height 19
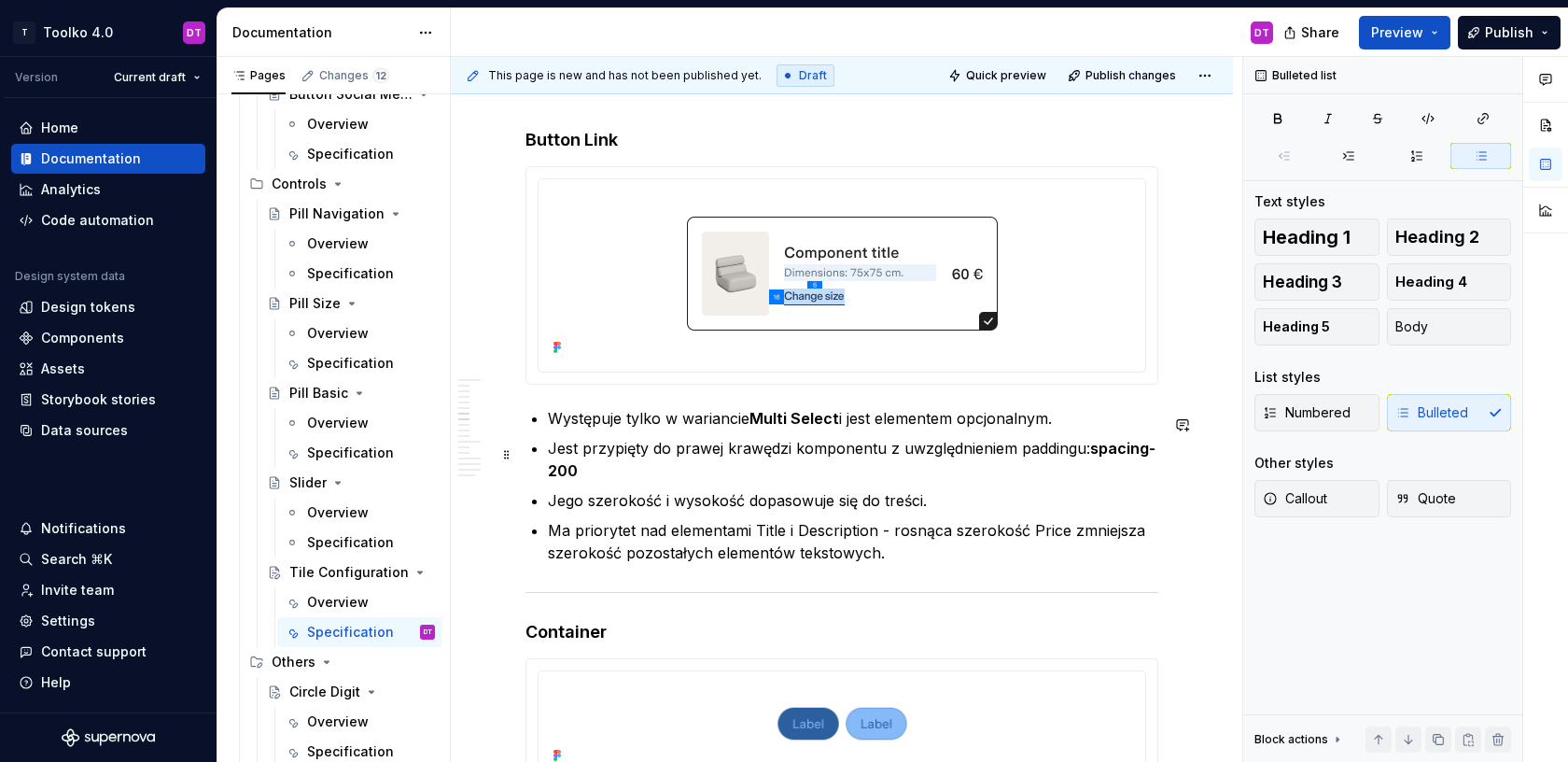
click at [785, 461] on p "Jest przypięty do prawej krawędzi komponentu z uwzględnieniem paddingu: spacing…" at bounding box center [852, 459] width 611 height 45
click at [829, 459] on p "Jest przypięty do prawej krawędzi komponentu z uwzględnieniem paddingu: spacing…" at bounding box center [852, 459] width 611 height 45
click at [1071, 428] on p "Występuje tylko w wariancie Multi Select i jest elementem opcjonalnym." at bounding box center [852, 418] width 611 height 22
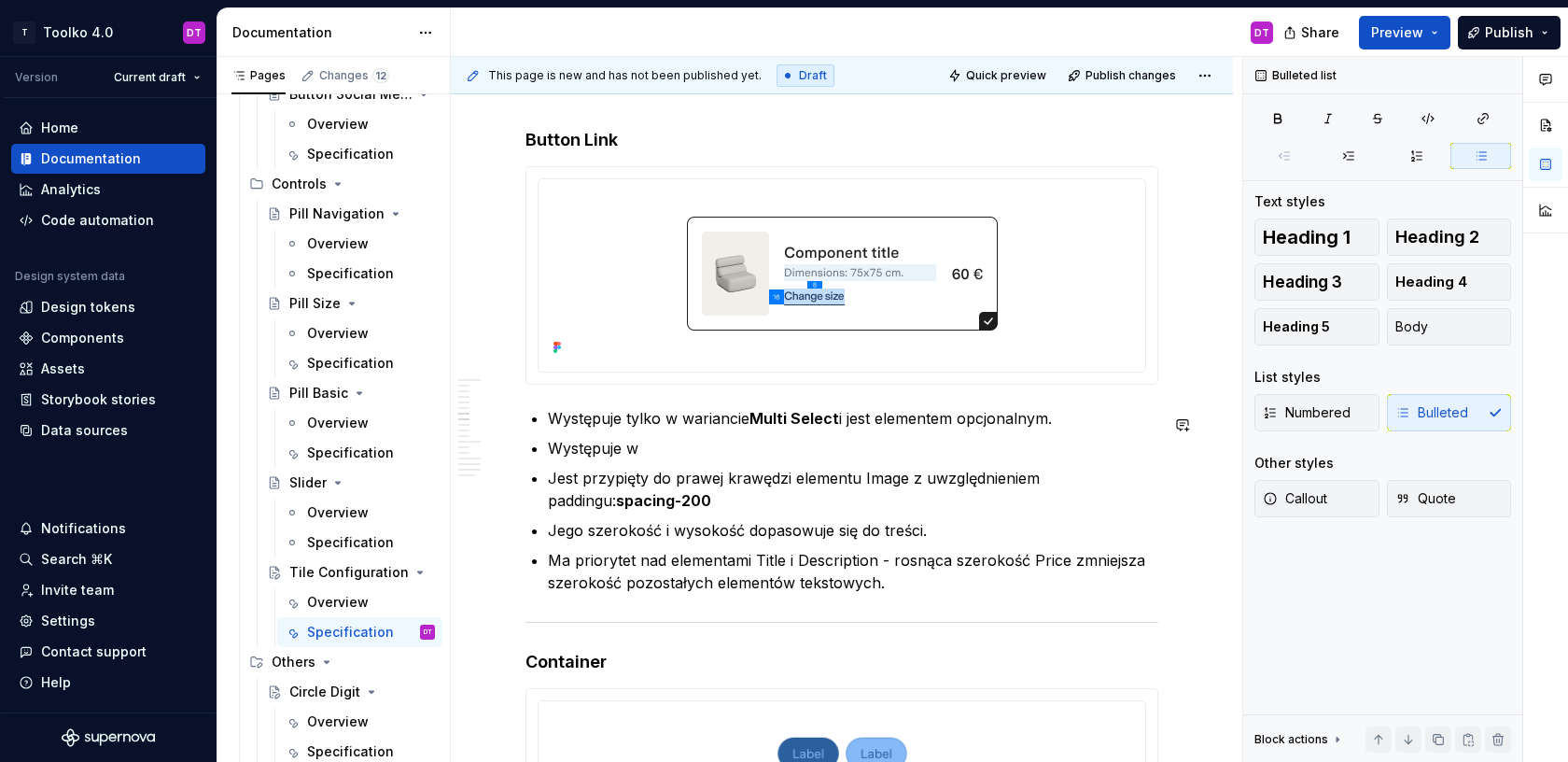
type textarea "*"
click at [630, 458] on p "Jest to komponent występujący w wariancie XS." at bounding box center [852, 447] width 611 height 22
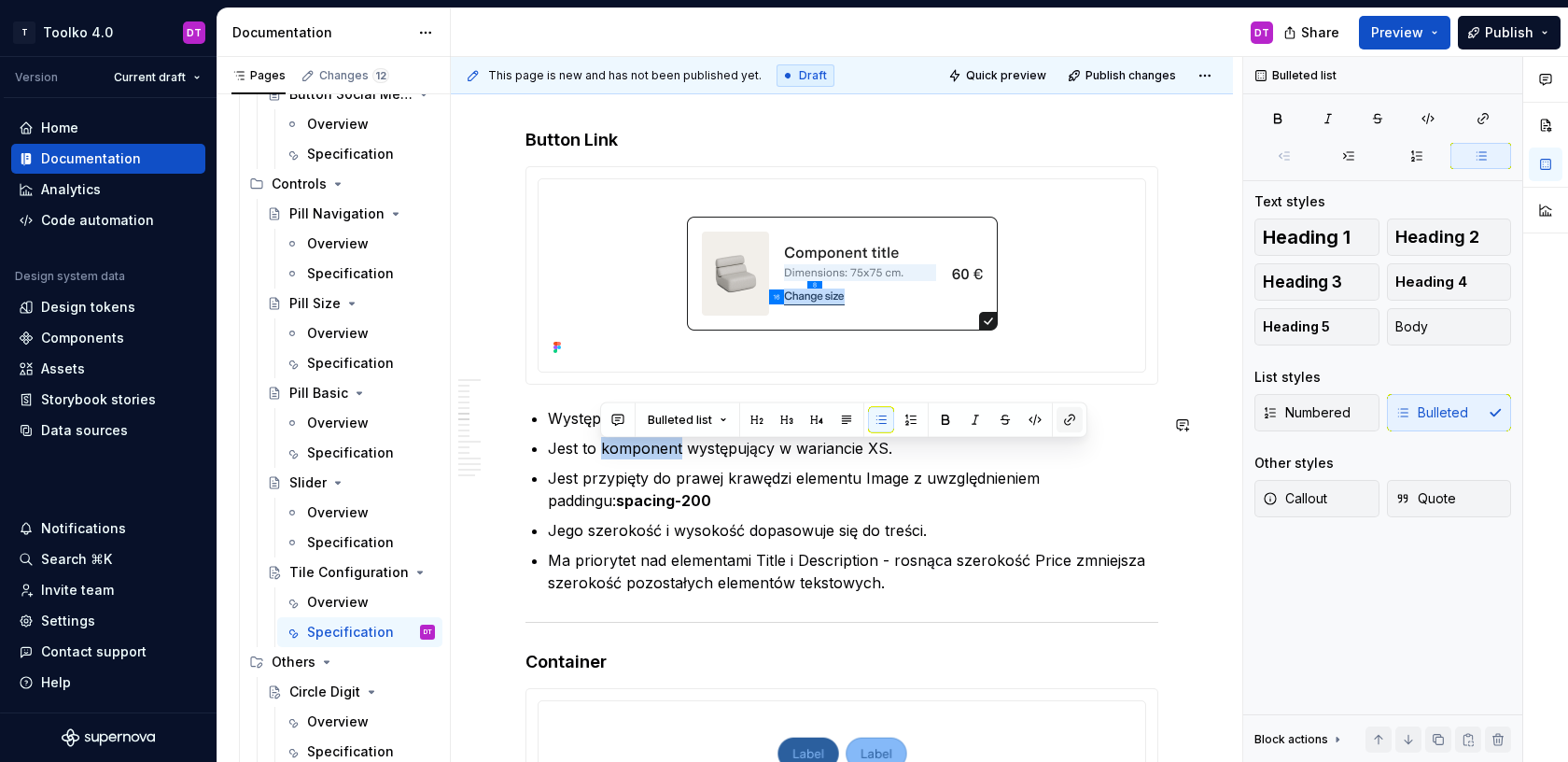
click at [1066, 422] on button "button" at bounding box center [1069, 420] width 26 height 26
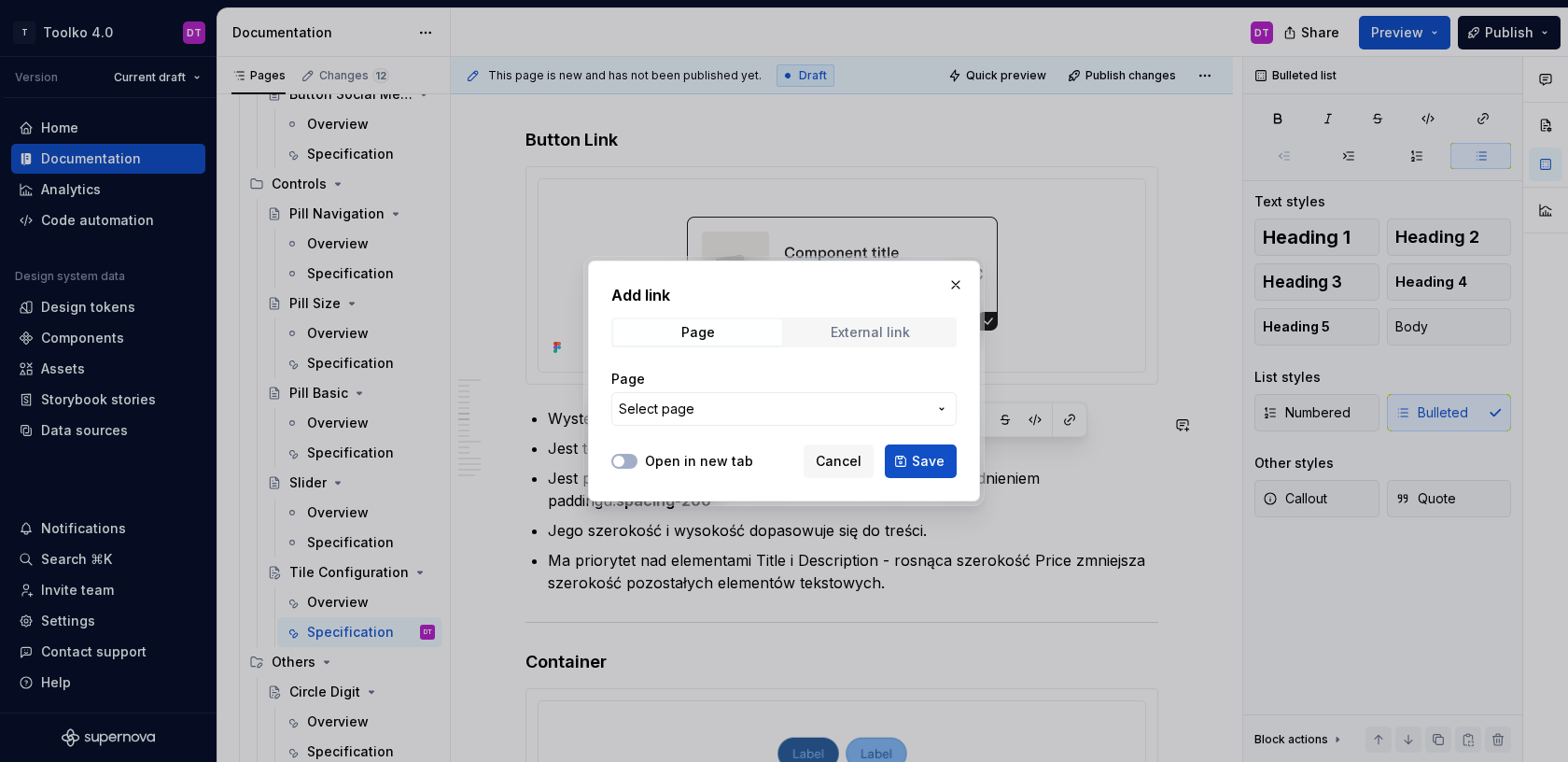
click at [907, 337] on div "External link" at bounding box center [870, 331] width 79 height 15
click at [683, 330] on div "Page" at bounding box center [698, 331] width 33 height 15
click at [720, 402] on span "Select page" at bounding box center [772, 408] width 308 height 19
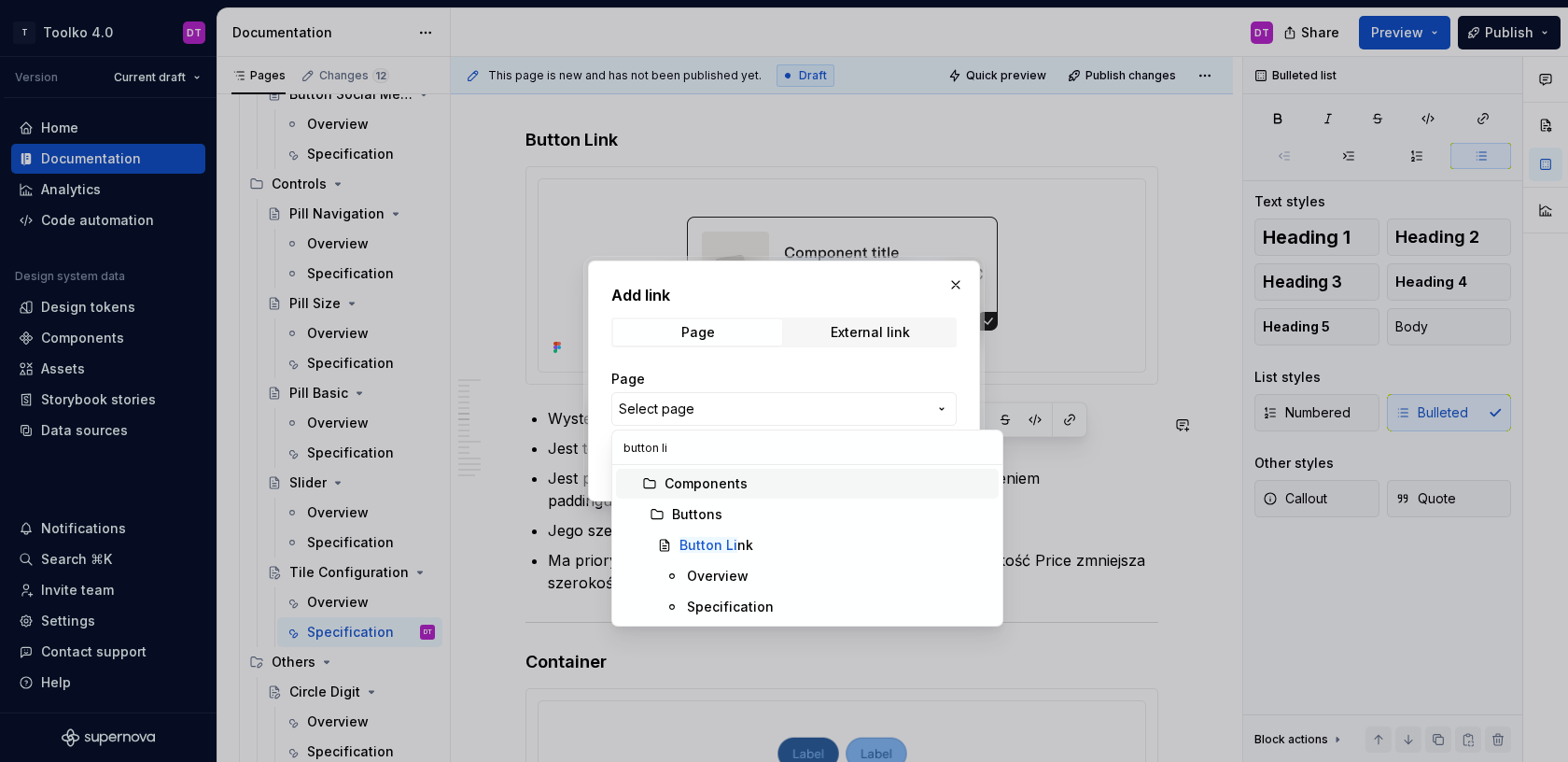
type input "button lin"
click at [719, 546] on mark "Button Lin" at bounding box center [713, 545] width 66 height 16
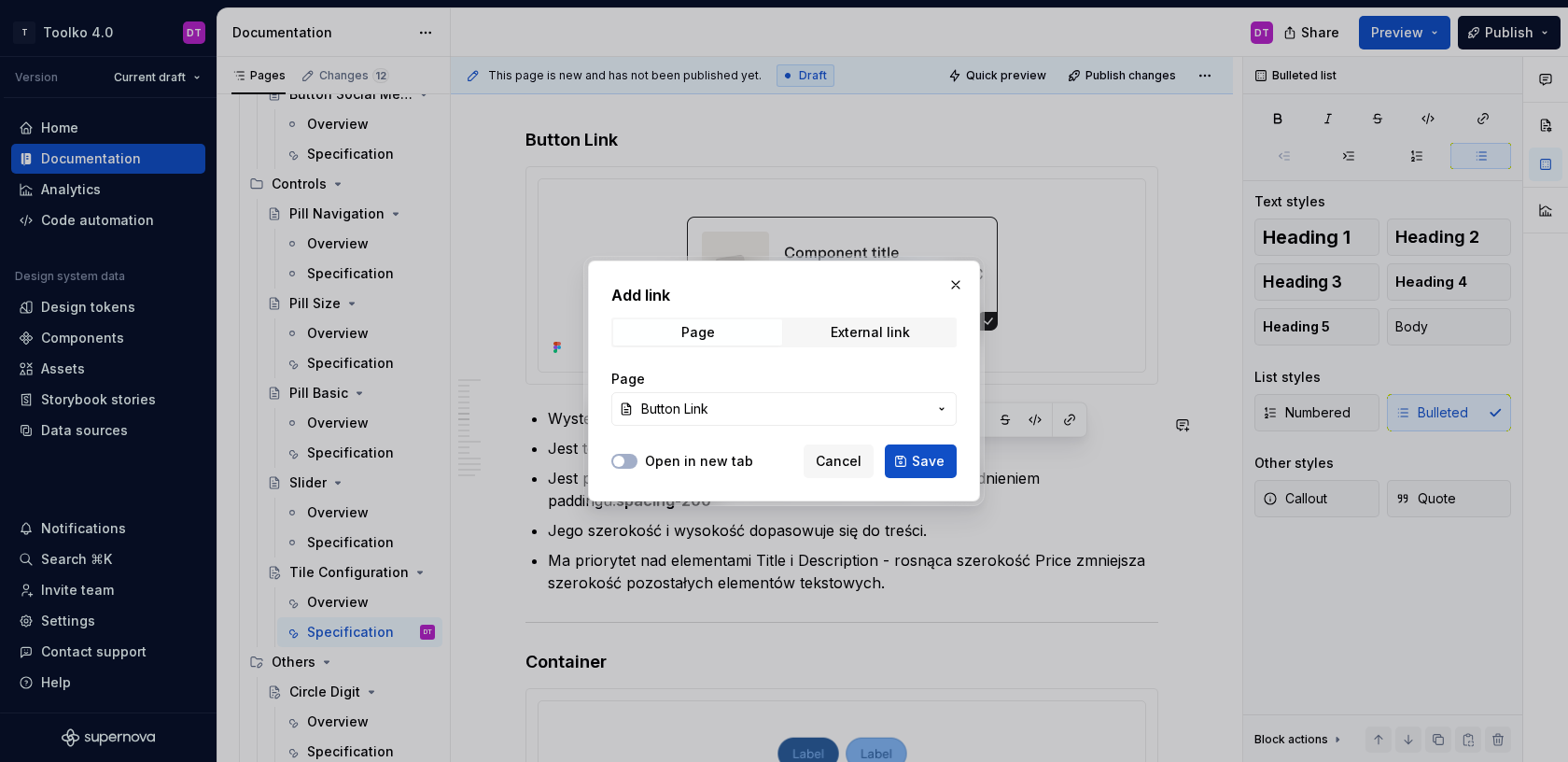
click at [687, 464] on label "Open in new tab" at bounding box center [698, 461] width 108 height 19
click at [637, 464] on button "Open in new tab" at bounding box center [624, 461] width 26 height 15
click at [915, 456] on span "Save" at bounding box center [928, 461] width 33 height 19
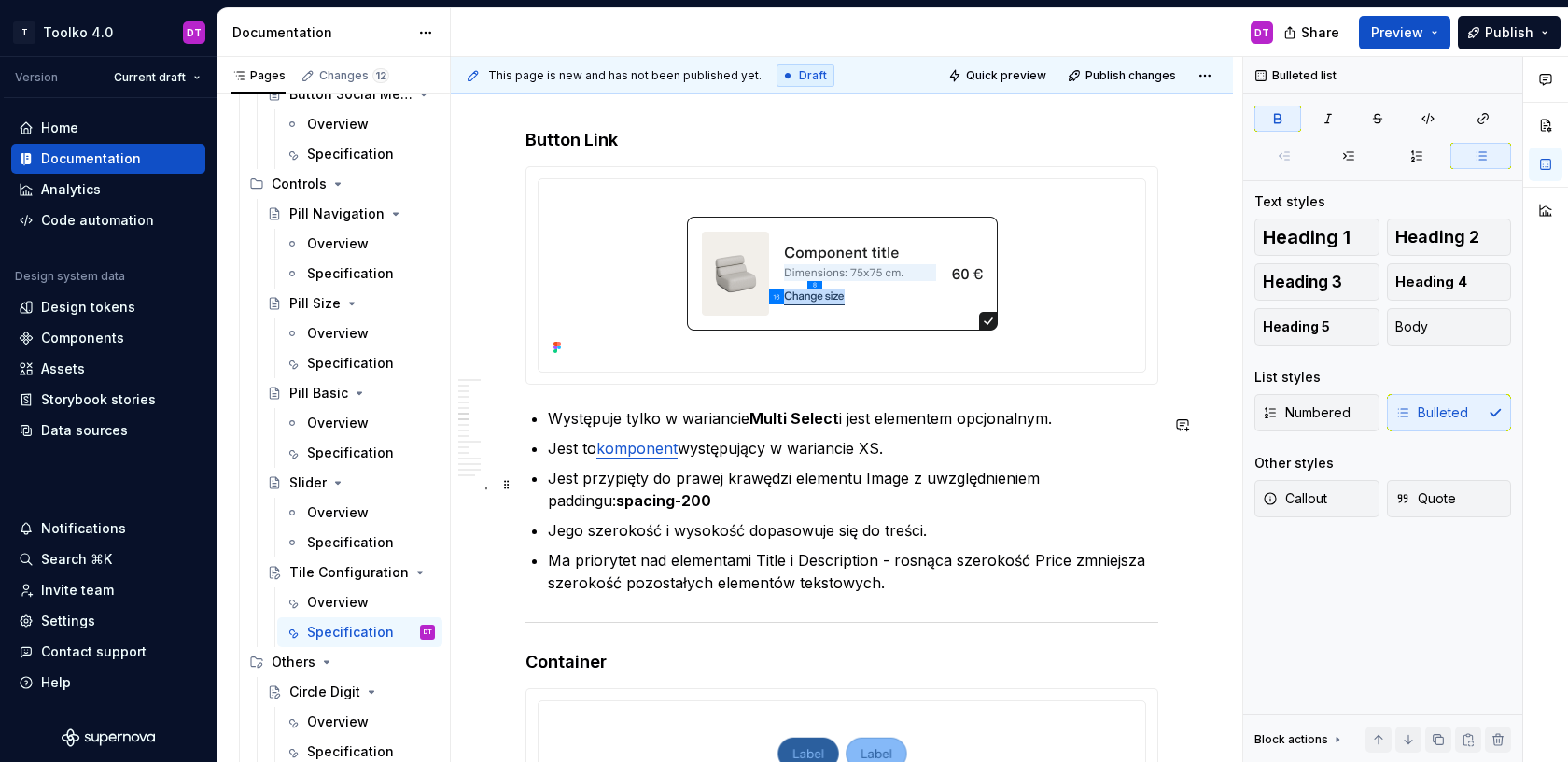
click at [721, 511] on p "Jest przypięty do prawej krawędzi elementu Image z uwzględnieniem paddingu: spa…" at bounding box center [852, 489] width 611 height 45
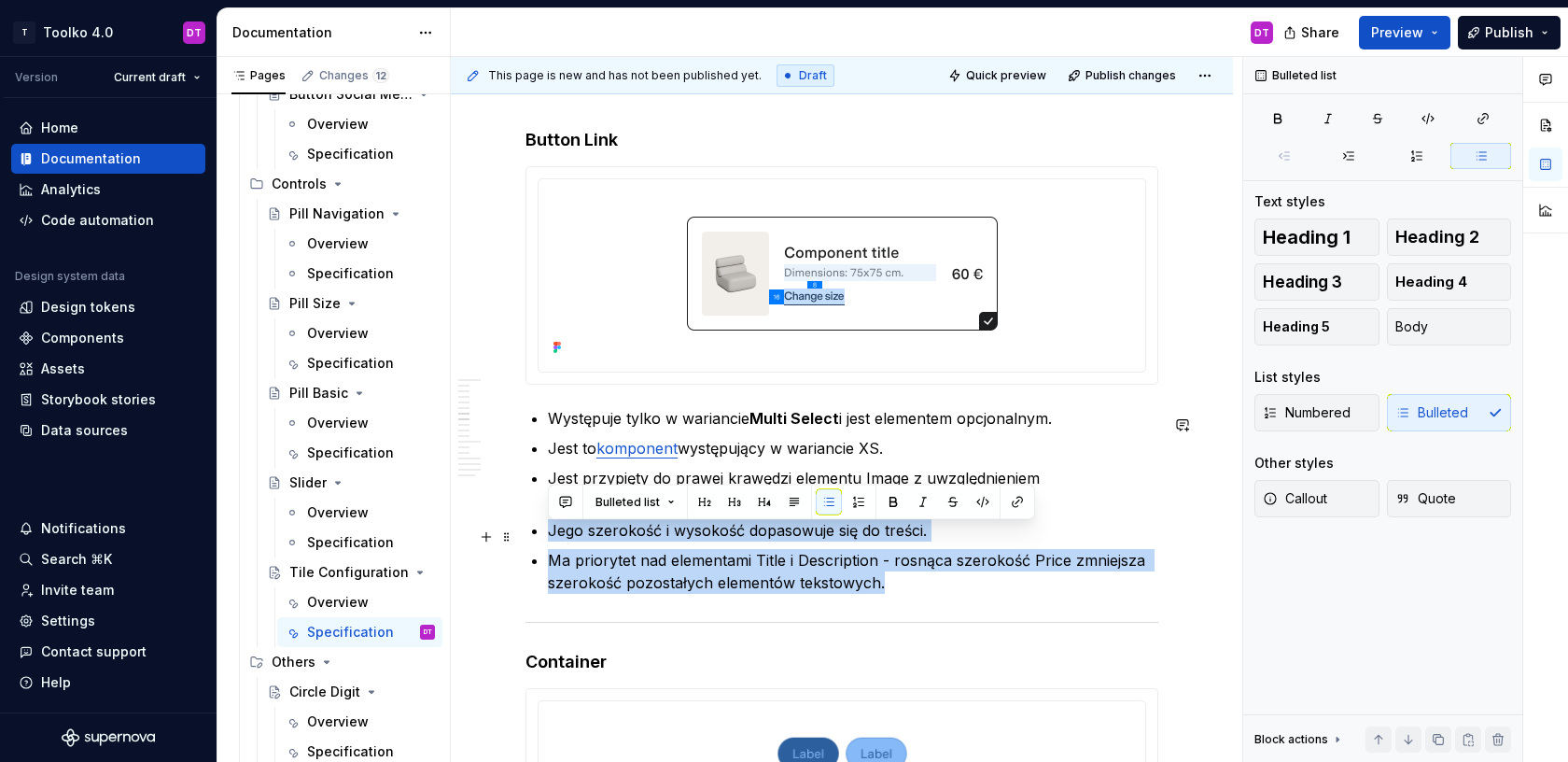
drag, startPoint x: 888, startPoint y: 590, endPoint x: 520, endPoint y: 529, distance: 373.0
click at [520, 529] on div "**********" at bounding box center [841, 82] width 782 height 11771
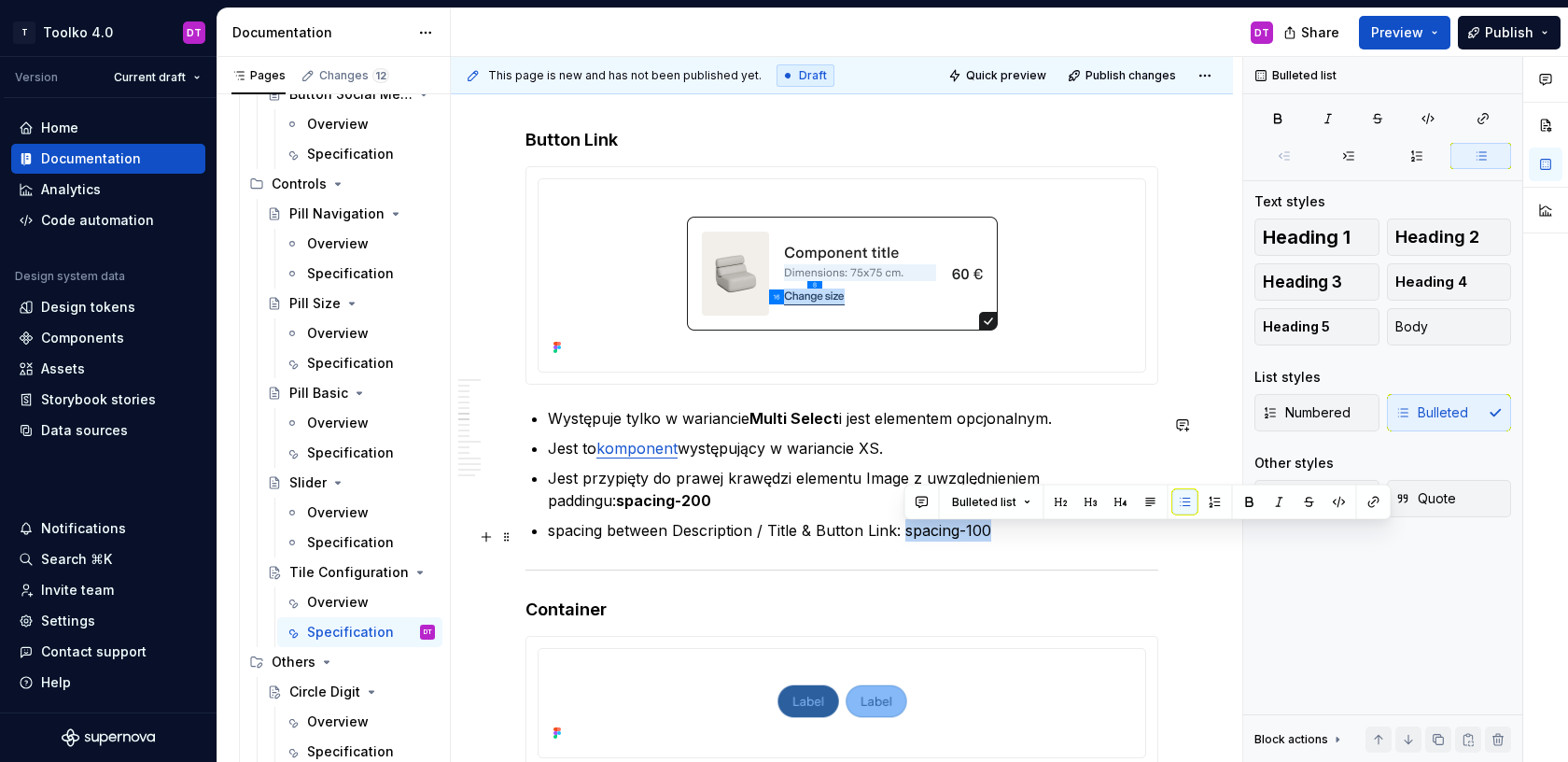
click at [905, 536] on p "spacing between Description / Title & Button Link: spacing-100" at bounding box center [852, 530] width 611 height 22
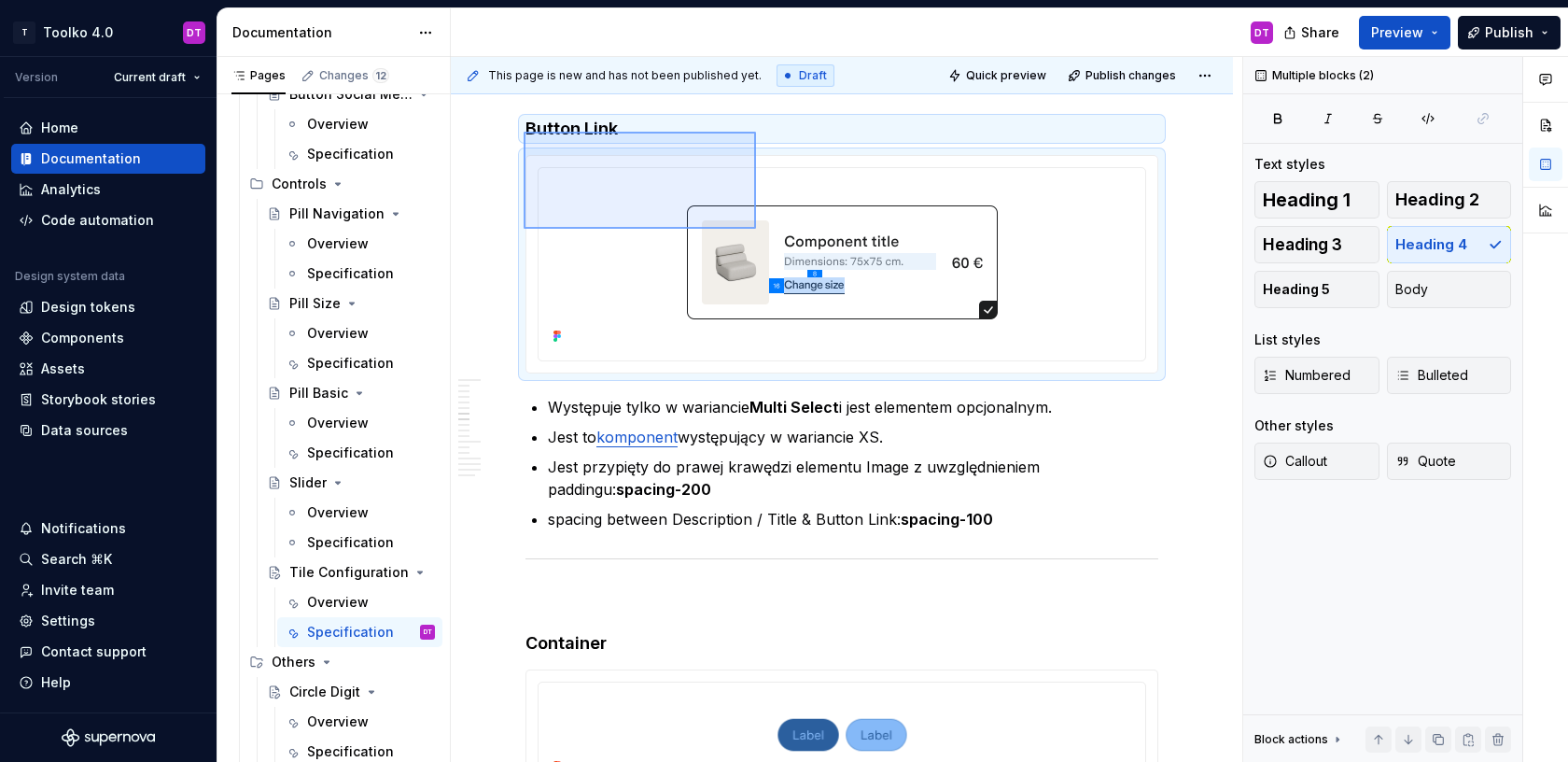
scroll to position [6159, 0]
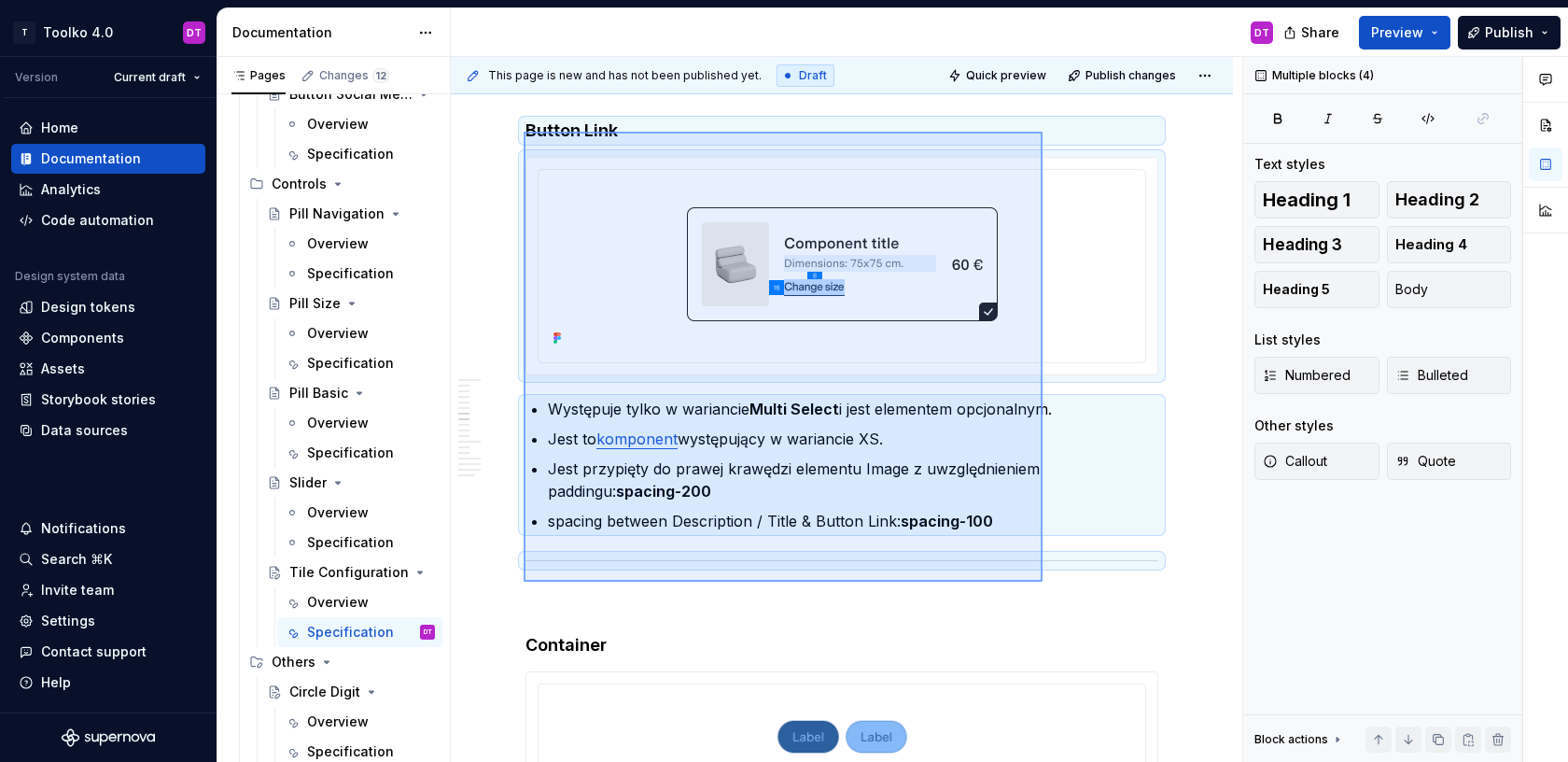
drag, startPoint x: 524, startPoint y: 130, endPoint x: 1042, endPoint y: 582, distance: 687.5
click at [1042, 582] on div "**********" at bounding box center [846, 409] width 792 height 705
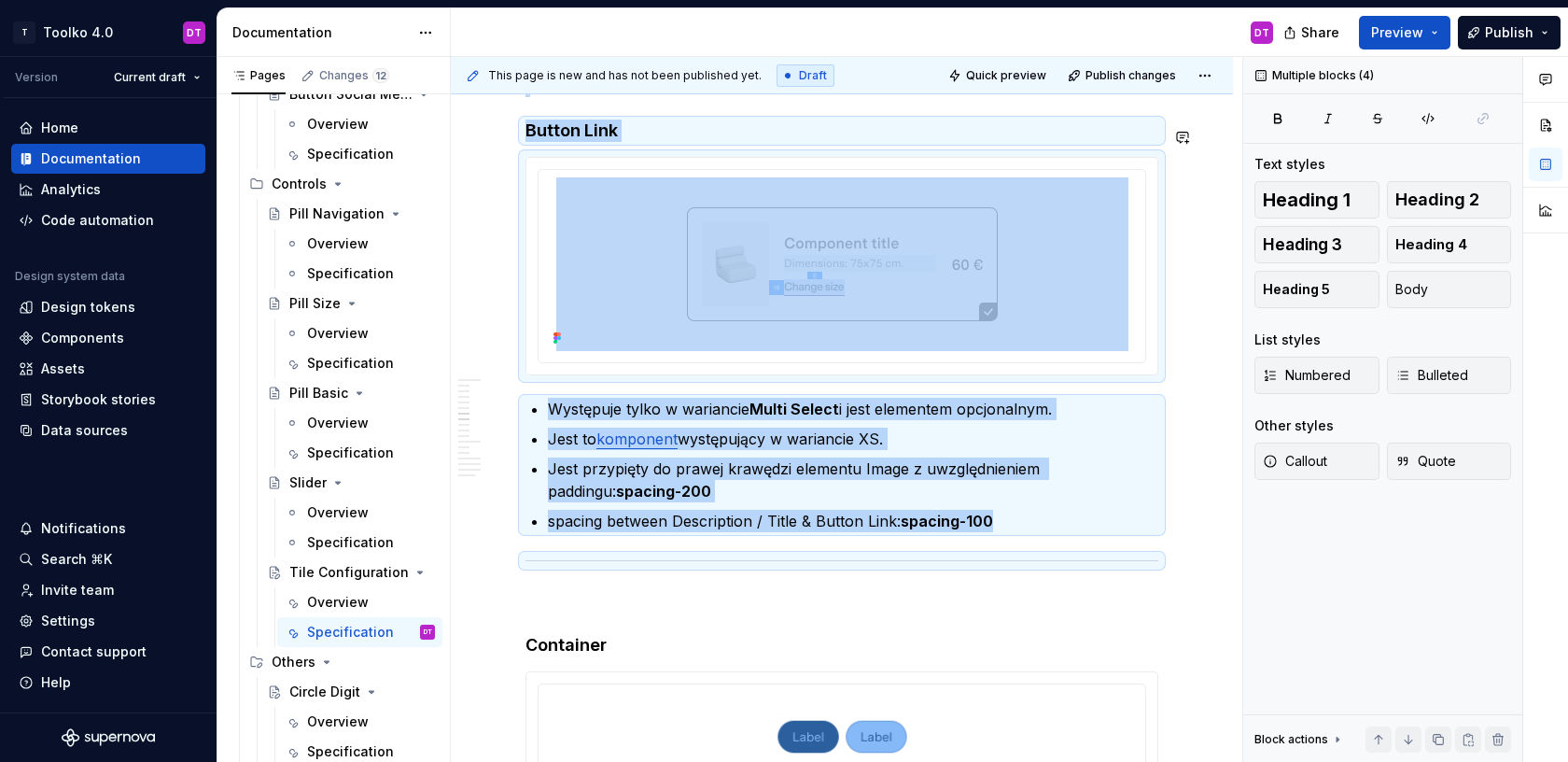
copy div "Button Link Występuje tylko w wariancie Multi Select i jest elementem opcjonaln…"
click at [579, 606] on p at bounding box center [842, 600] width 633 height 22
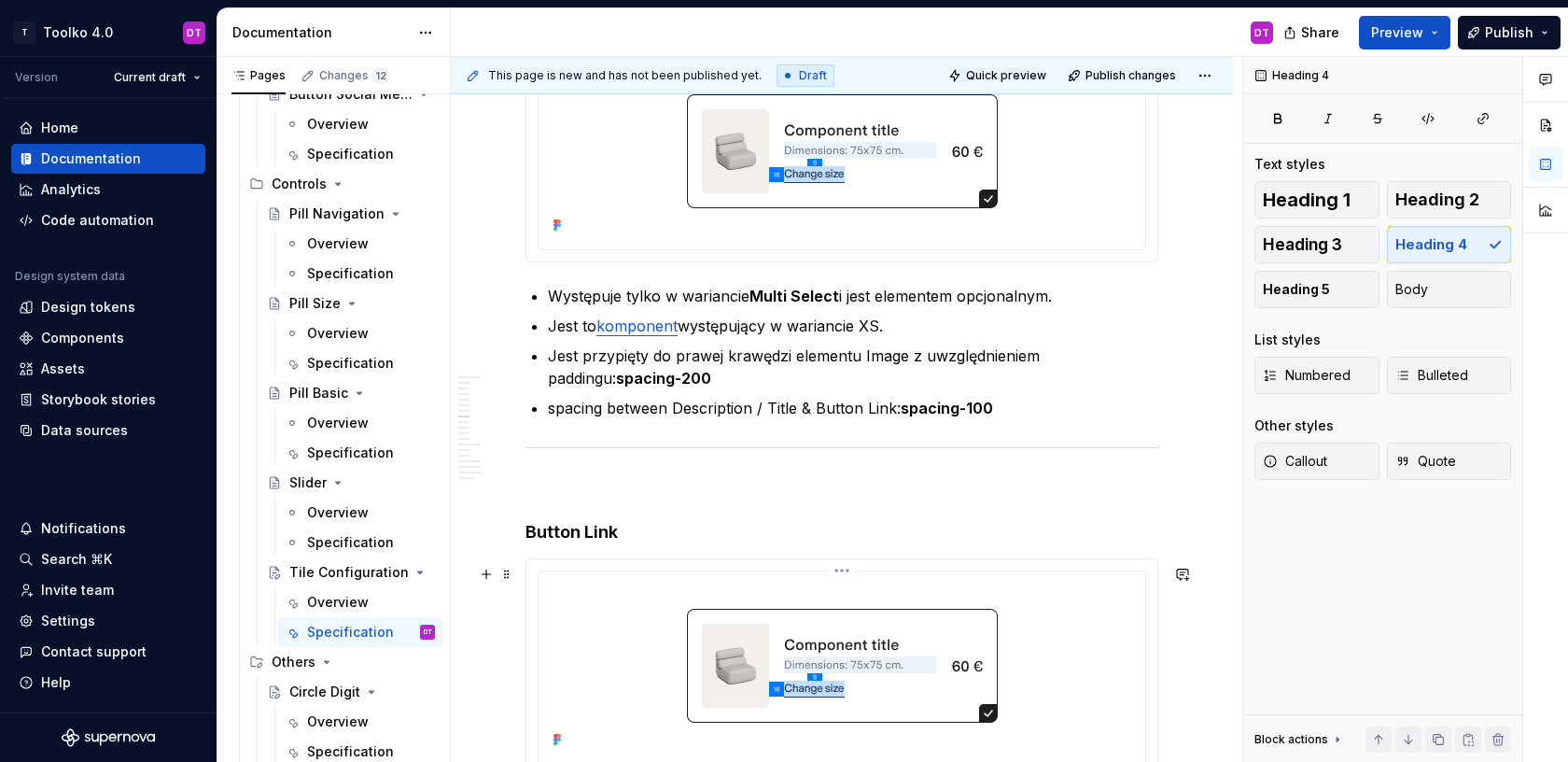
scroll to position [6299, 0]
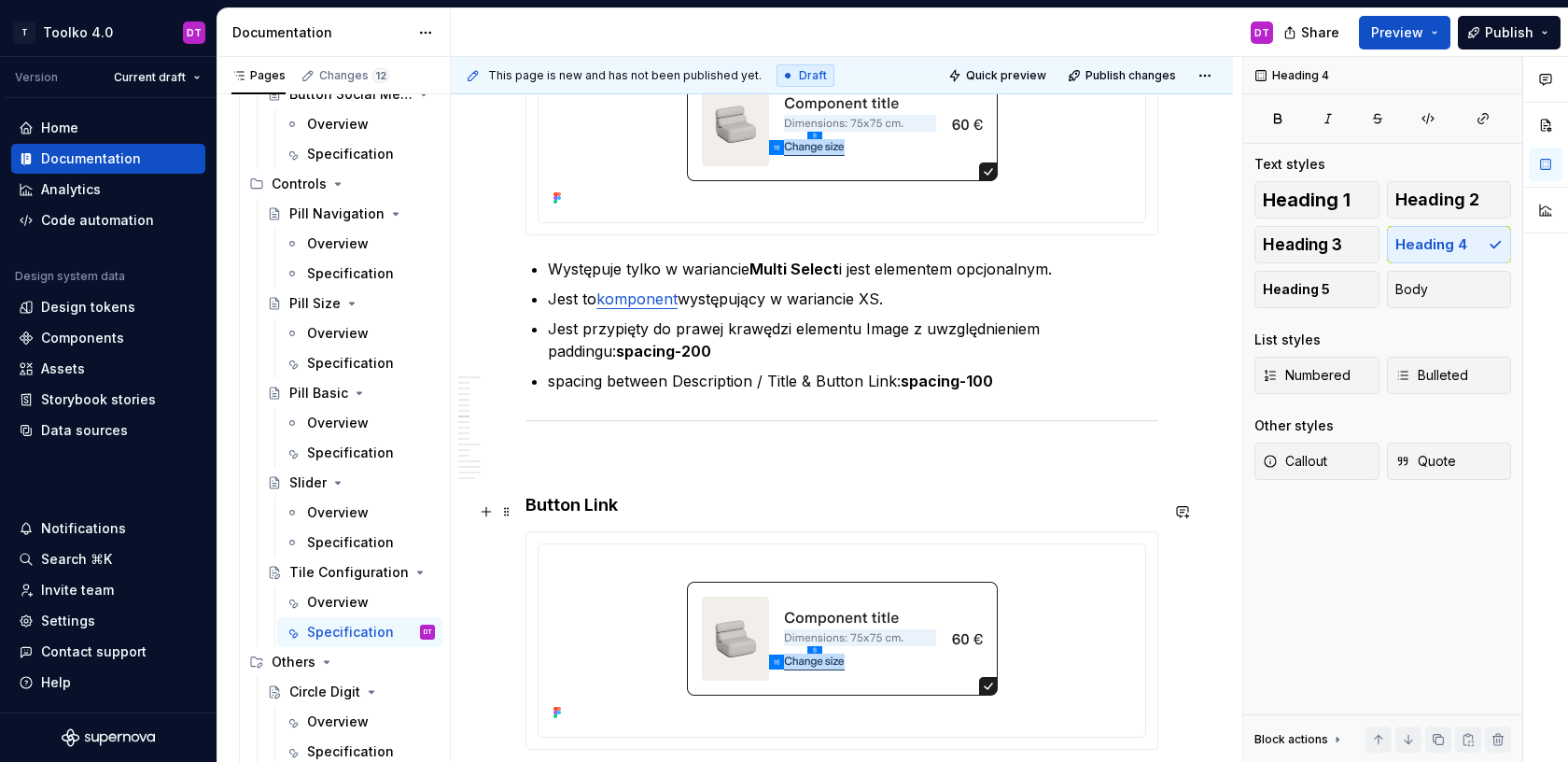
click at [578, 513] on h4 "Button Link" at bounding box center [842, 505] width 633 height 22
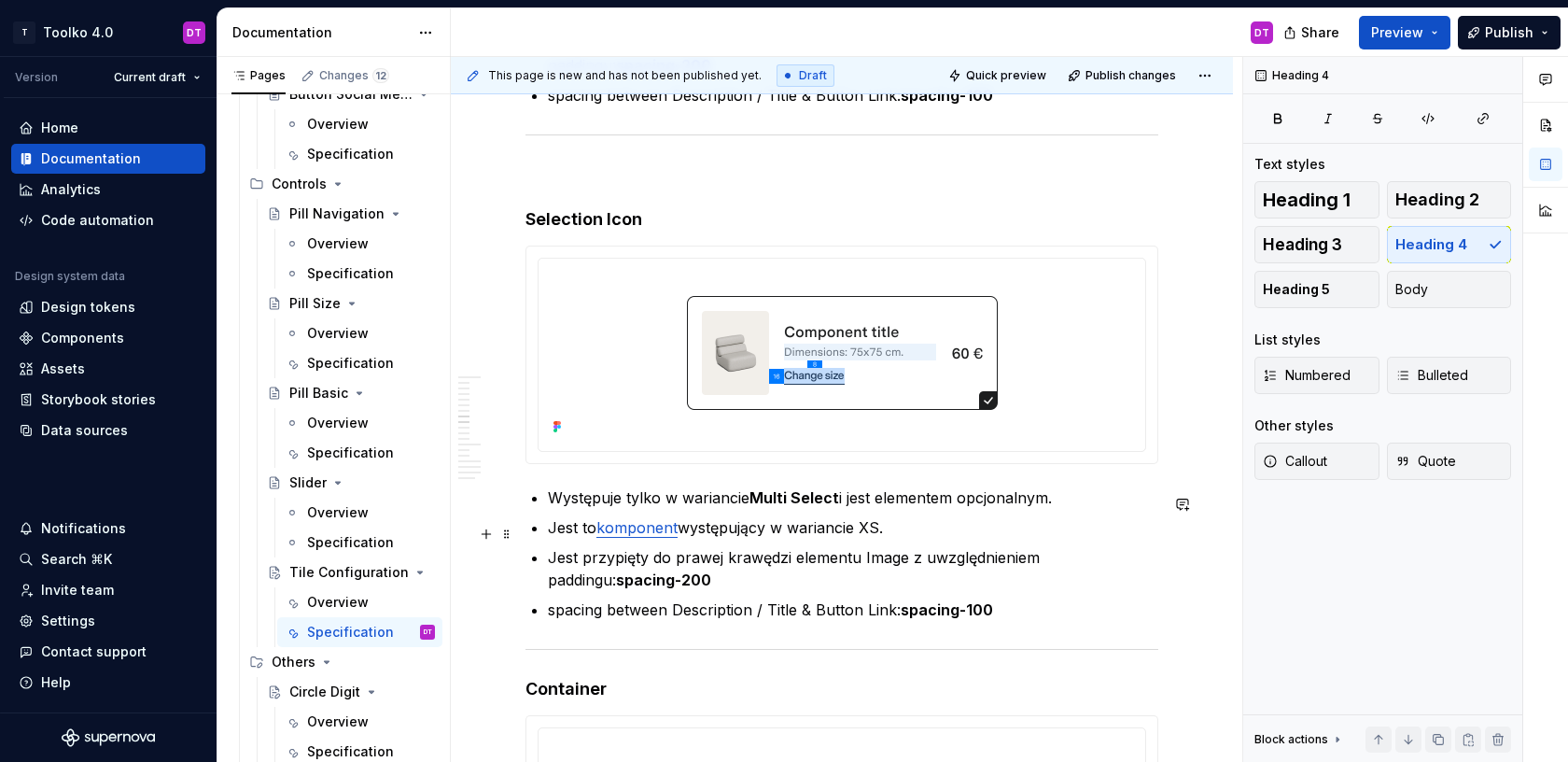
scroll to position [6598, 0]
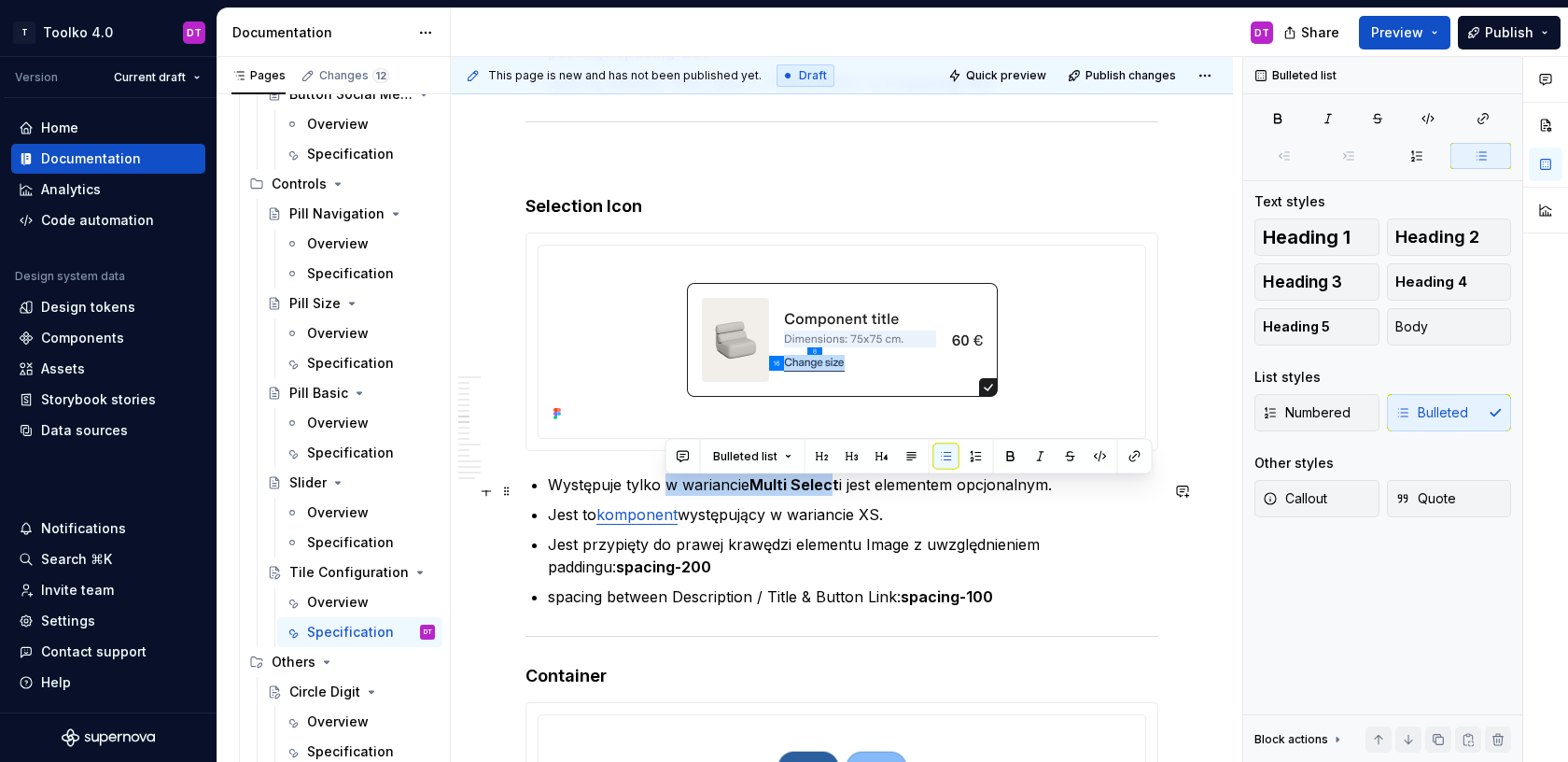
drag, startPoint x: 837, startPoint y: 489, endPoint x: 670, endPoint y: 484, distance: 167.1
click at [670, 484] on p "Występuje tylko w wariancie Multi Select i jest elementem opcjonalnym." at bounding box center [852, 484] width 611 height 22
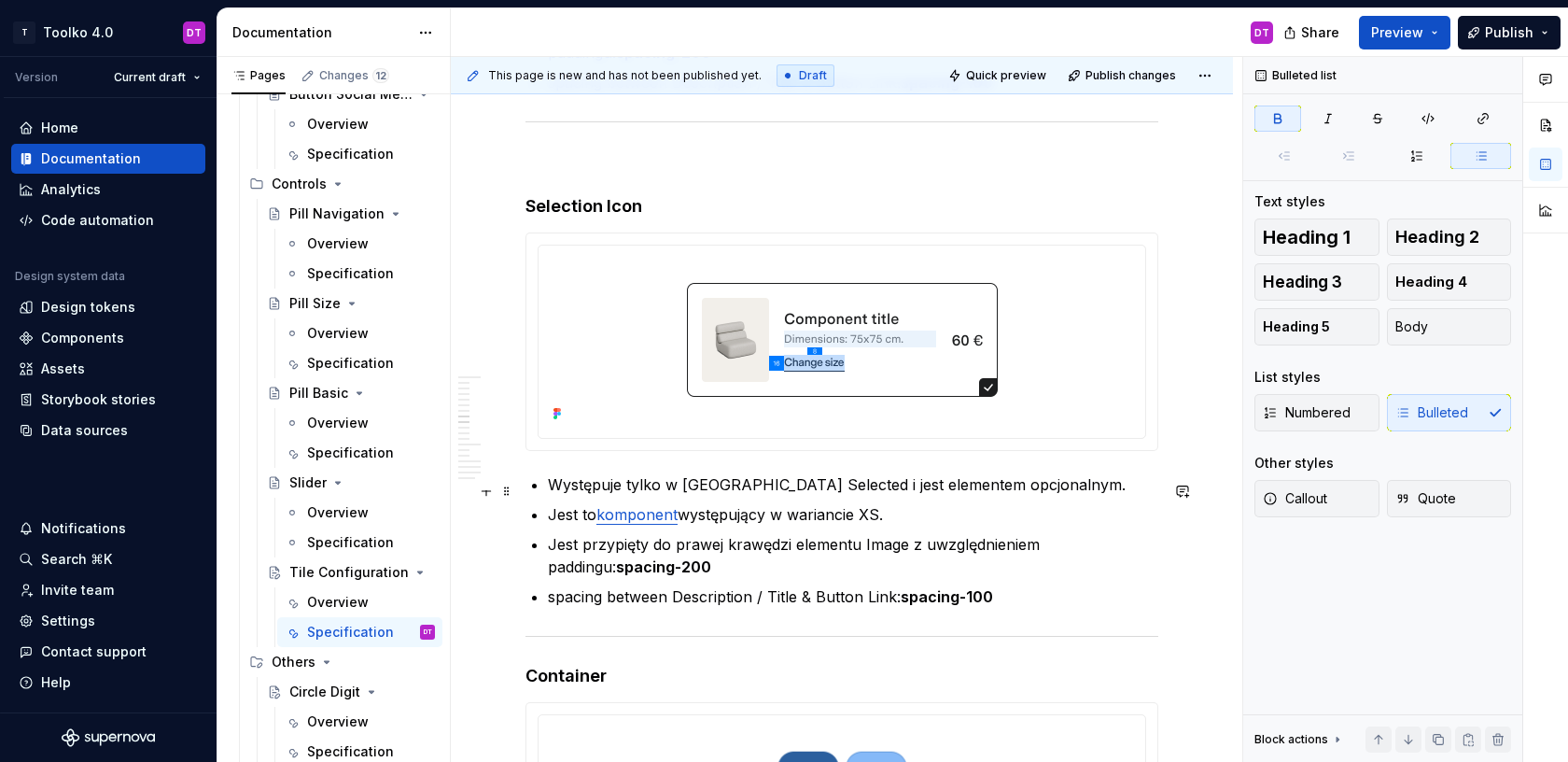
click at [780, 487] on p "Występuje tylko w [GEOGRAPHIC_DATA] Selected i jest elementem opcjonalnym." at bounding box center [852, 484] width 611 height 22
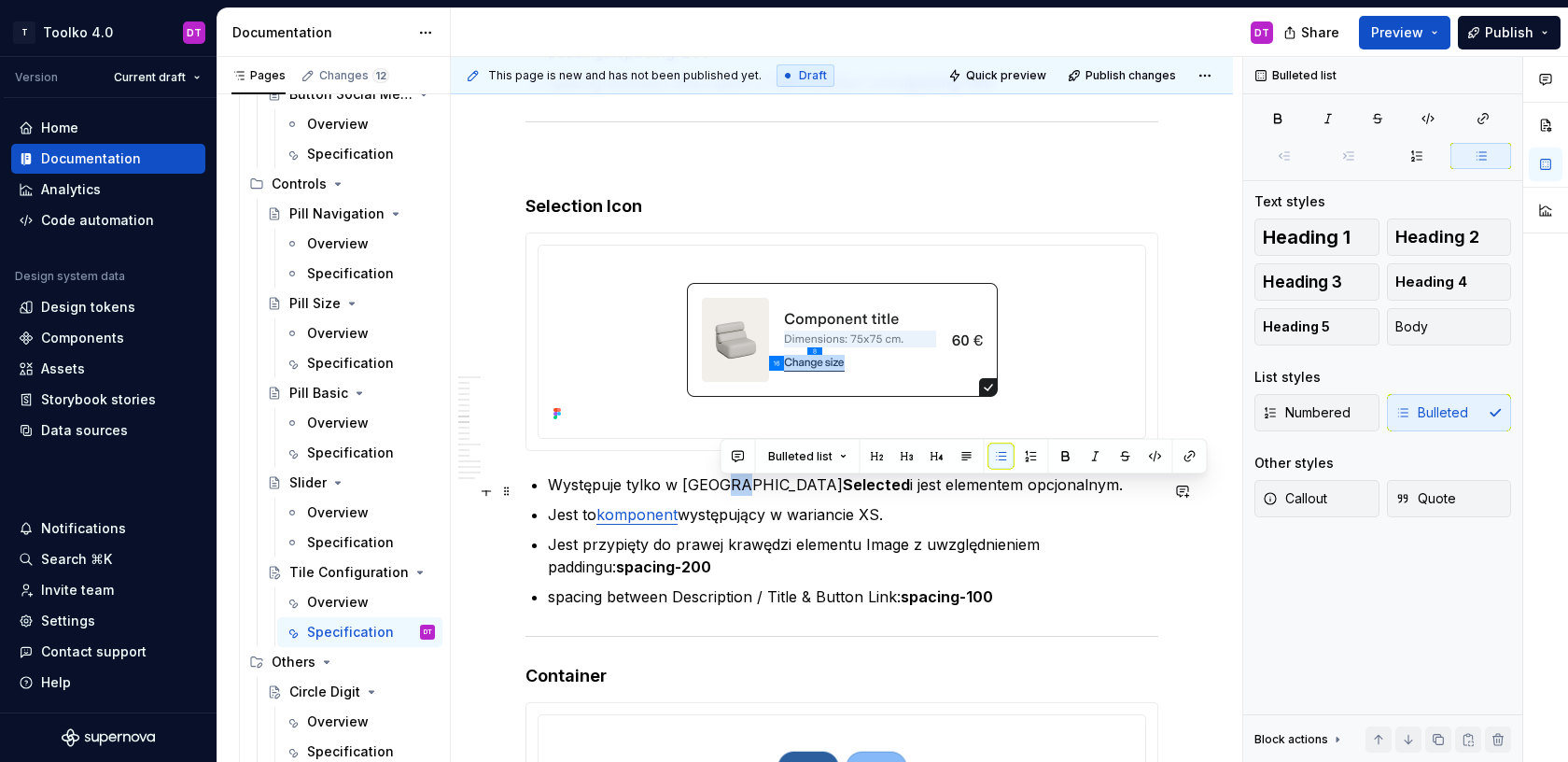
drag, startPoint x: 735, startPoint y: 486, endPoint x: 722, endPoint y: 486, distance: 13.0
click at [722, 486] on p "Występuje tylko w [GEOGRAPHIC_DATA] Selected i jest elementem opcjonalnym." at bounding box center [852, 484] width 611 height 22
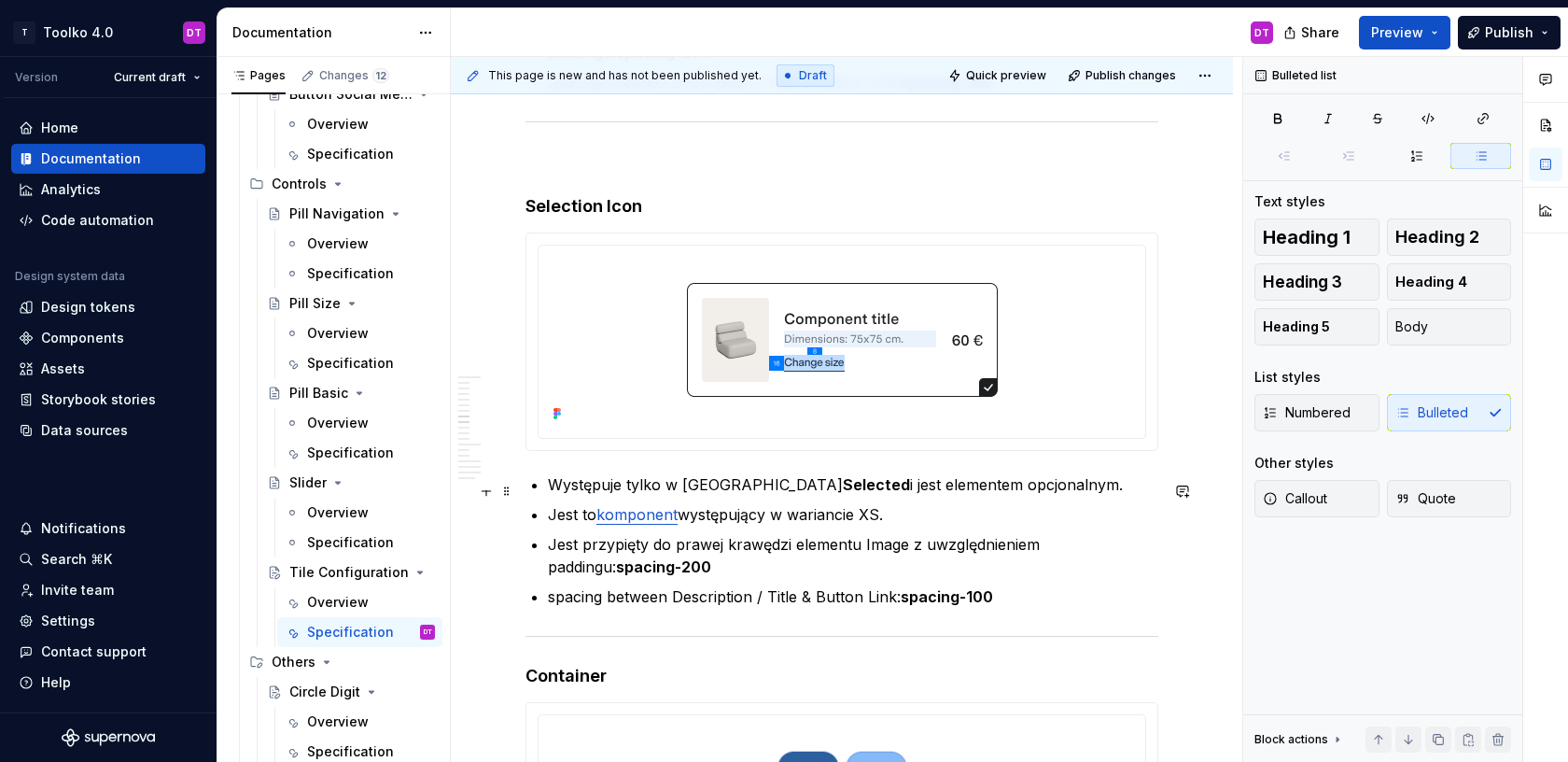
click at [810, 481] on p "Występuje tylko w [GEOGRAPHIC_DATA] Selected i jest elementem opcjonalnym." at bounding box center [852, 484] width 611 height 22
drag, startPoint x: 816, startPoint y: 491, endPoint x: 1043, endPoint y: 493, distance: 227.0
click at [1043, 493] on p "Występuje tylko w [GEOGRAPHIC_DATA] Selected i jest elementem opcjonalnym." at bounding box center [852, 484] width 611 height 22
click at [845, 488] on p "Występuje tylko w [GEOGRAPHIC_DATA] Selected i assetem z biblioteki." at bounding box center [852, 484] width 611 height 22
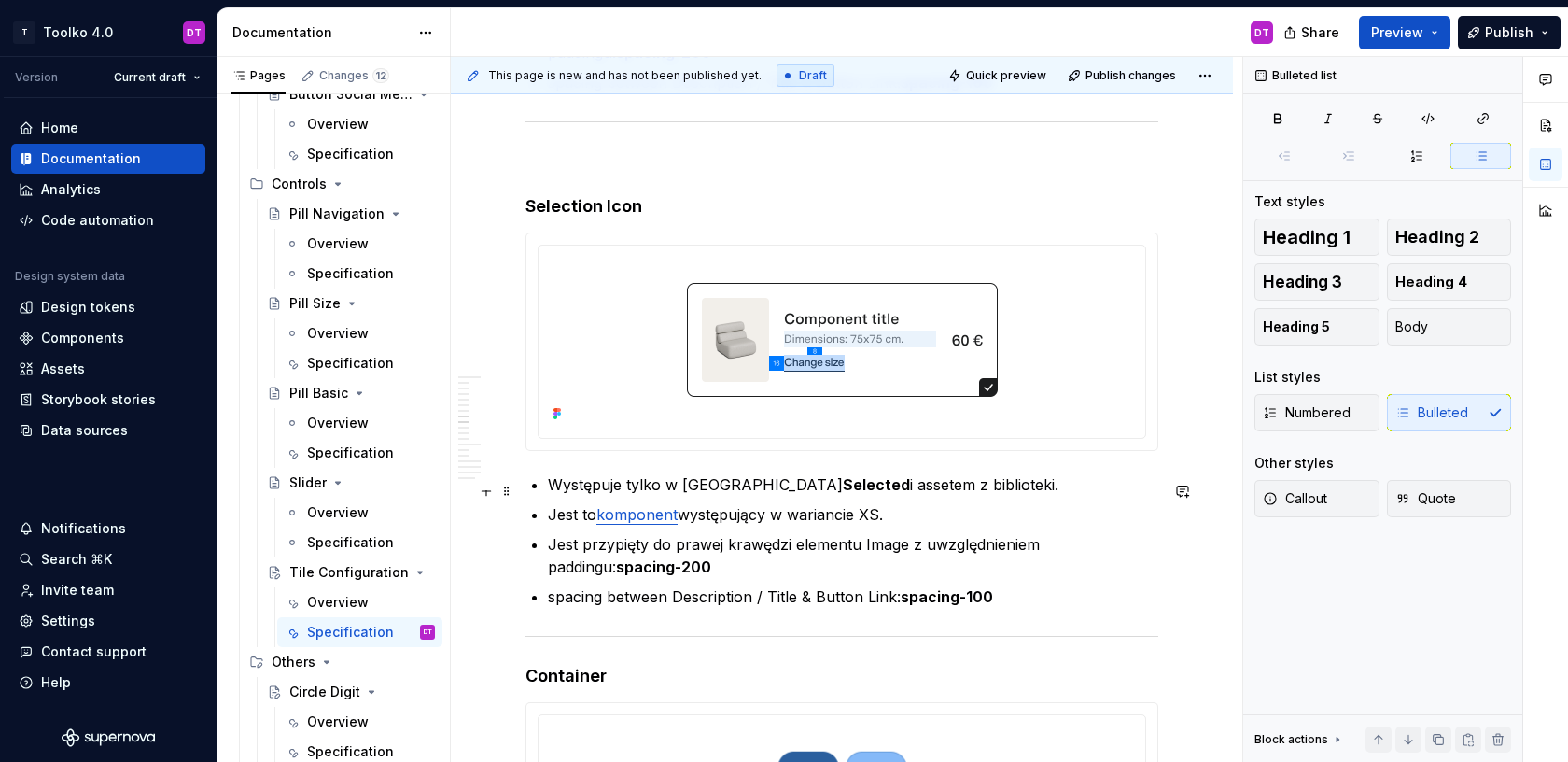
click at [915, 494] on p "Występuje tylko w [GEOGRAPHIC_DATA] Selected i assetem z biblioteki." at bounding box center [852, 484] width 611 height 22
drag, startPoint x: 816, startPoint y: 492, endPoint x: 892, endPoint y: 492, distance: 76.0
click at [892, 492] on p "Występuje tylko w [GEOGRAPHIC_DATA] Selected i assetem." at bounding box center [852, 484] width 611 height 22
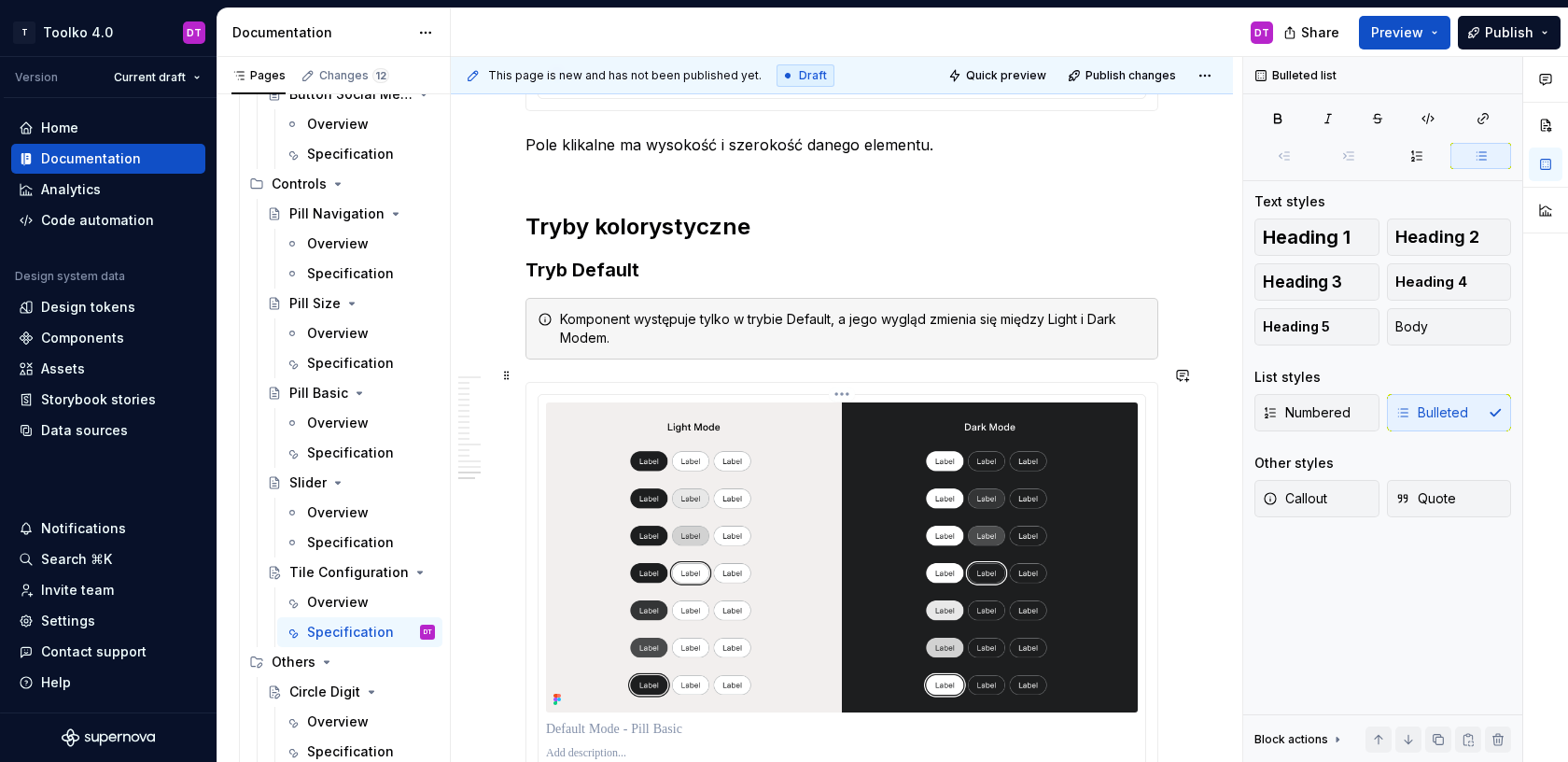
scroll to position [11805, 0]
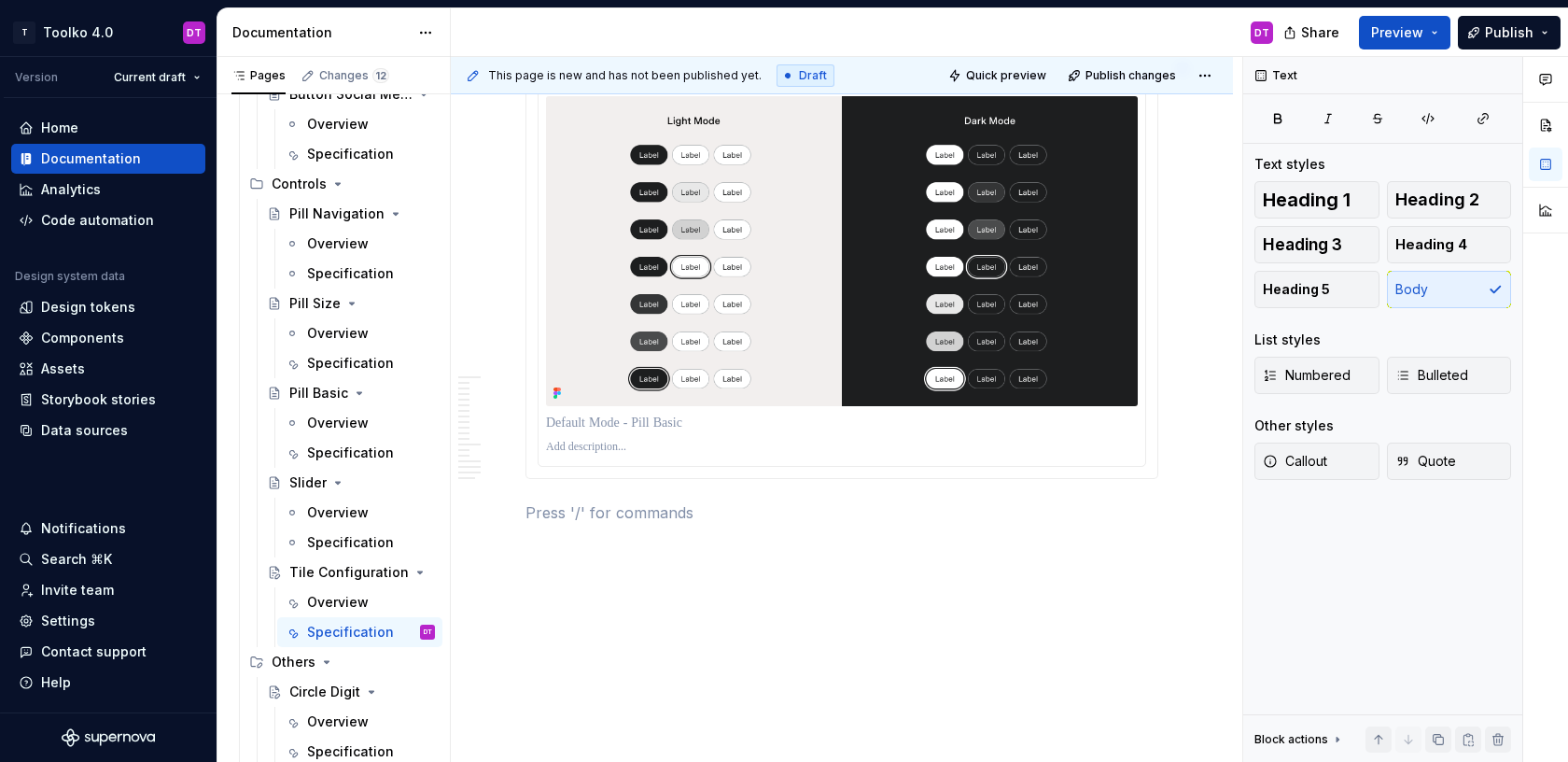
click at [538, 535] on p "Assets" at bounding box center [842, 546] width 633 height 22
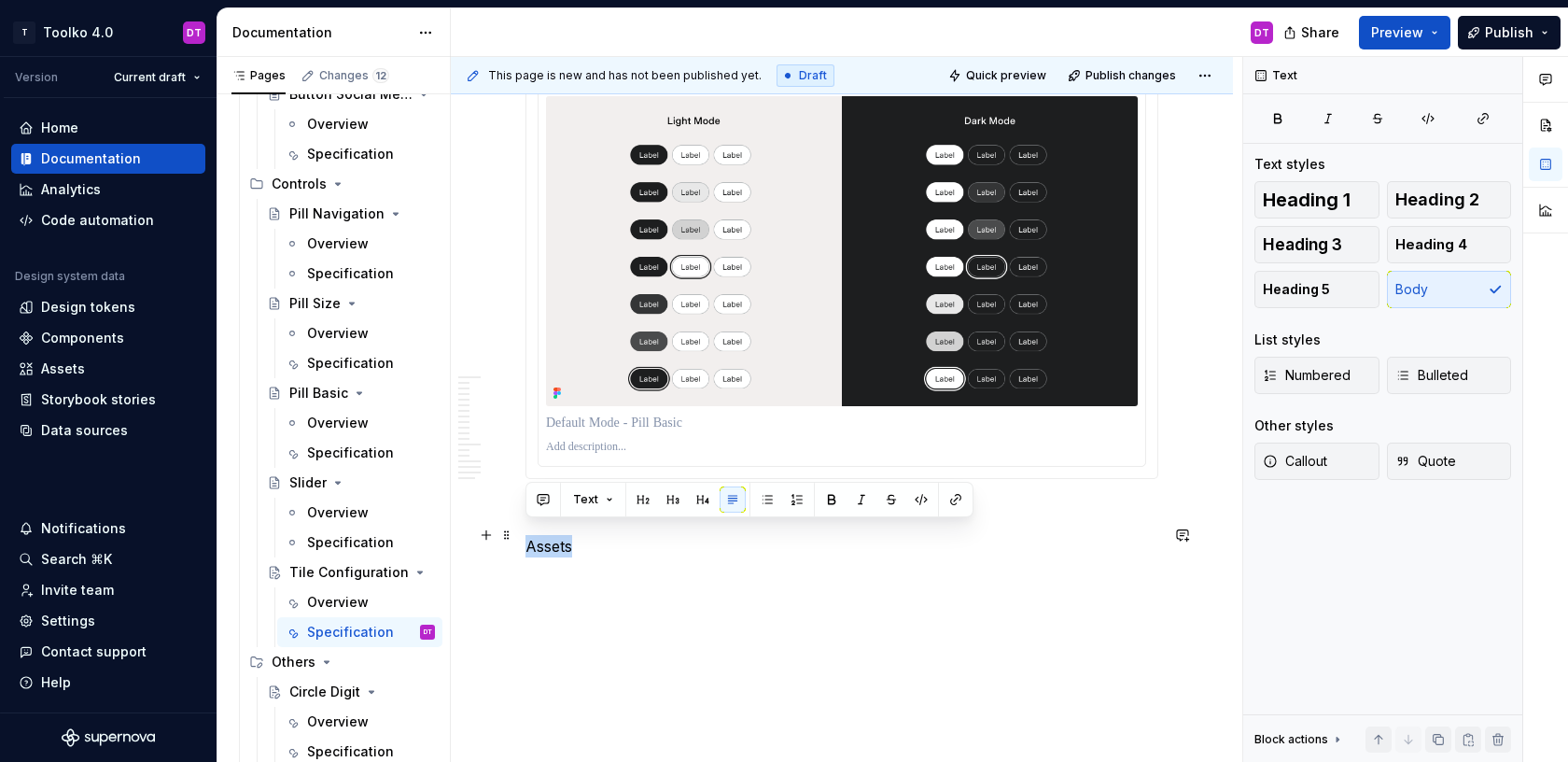
click at [538, 535] on p "Assets" at bounding box center [842, 546] width 633 height 22
click at [644, 503] on button "button" at bounding box center [643, 499] width 26 height 26
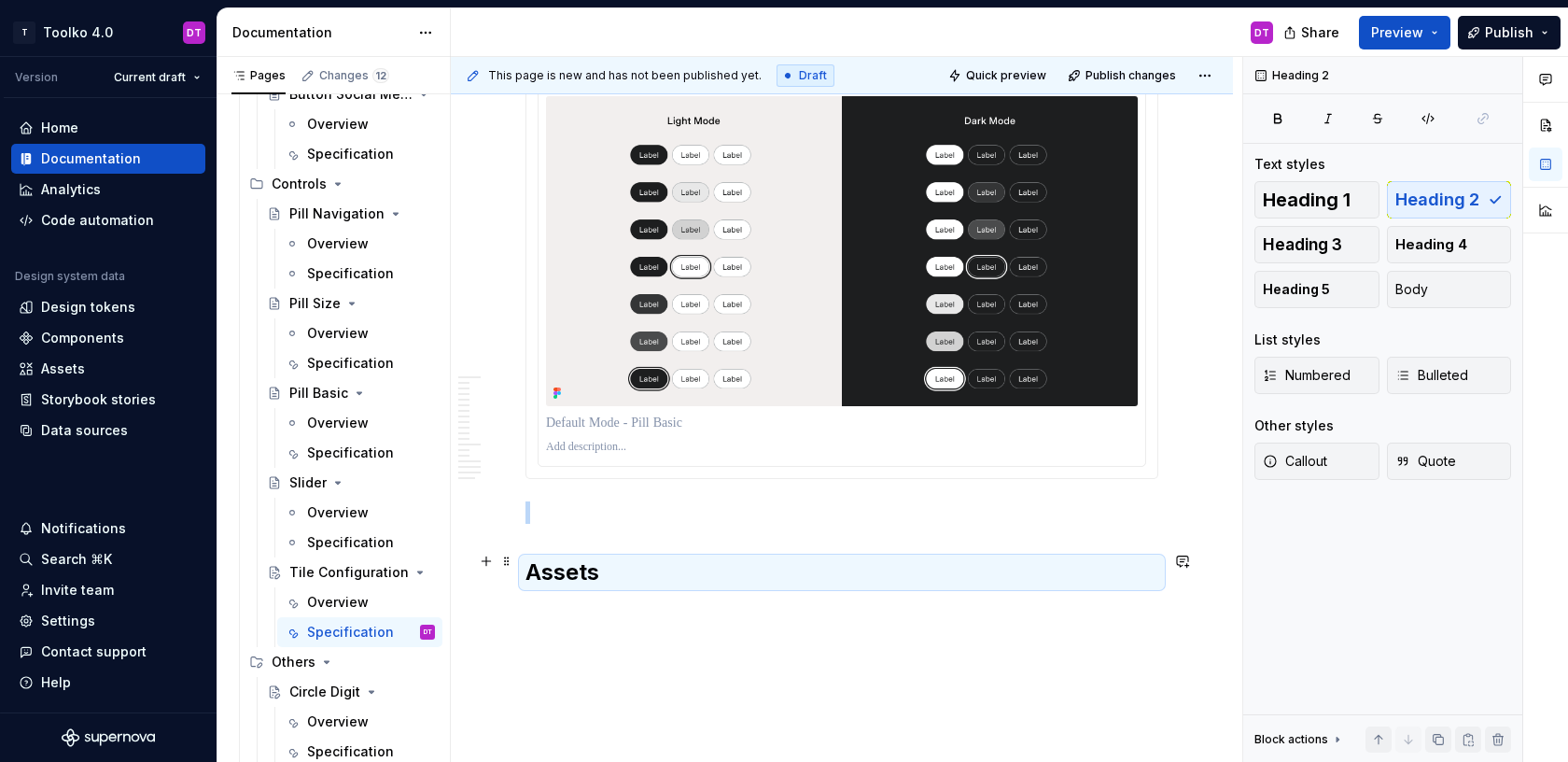
click at [618, 558] on h2 "Assets" at bounding box center [842, 572] width 633 height 30
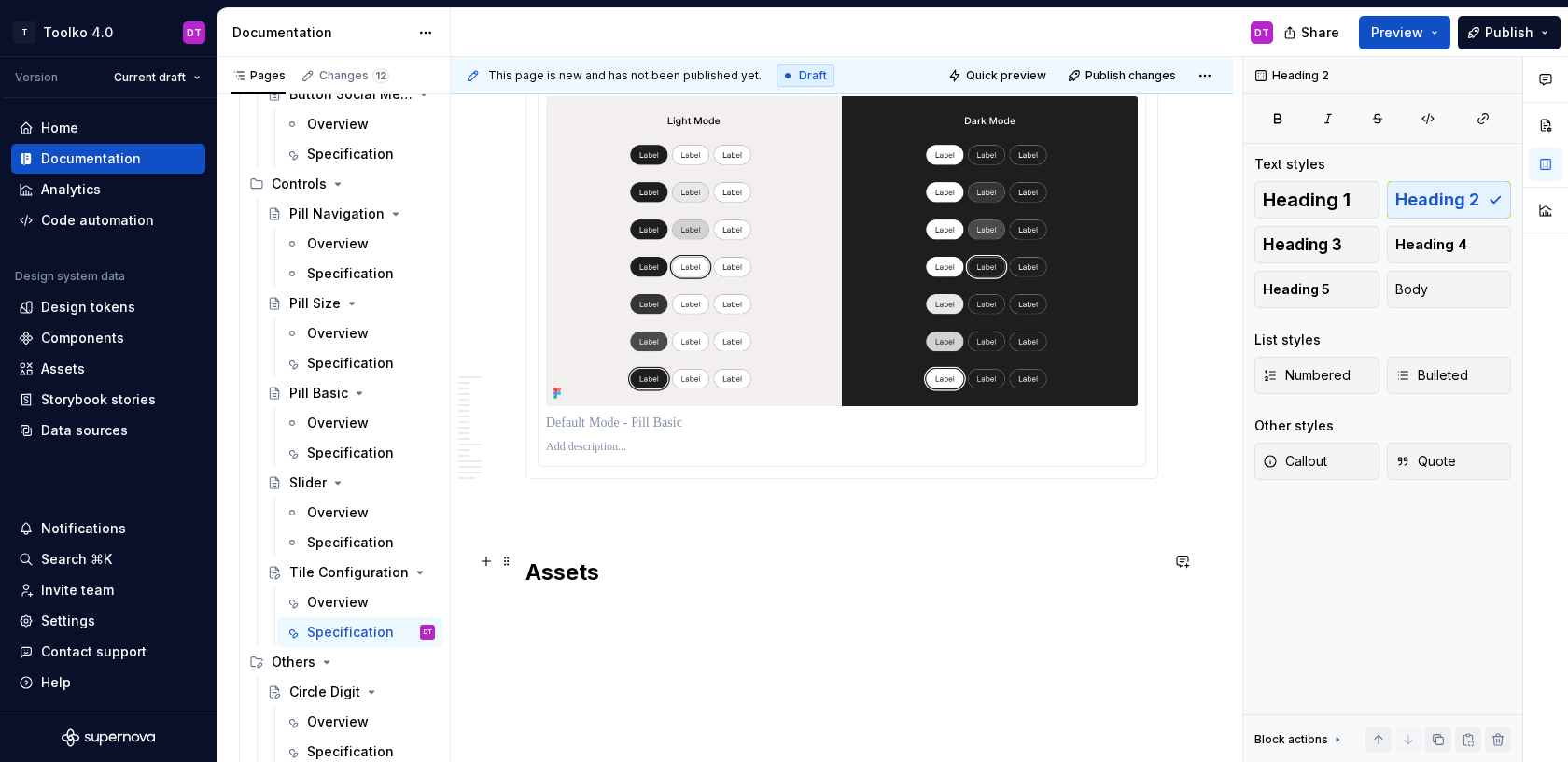
click at [618, 558] on h2 "Assets" at bounding box center [842, 572] width 633 height 30
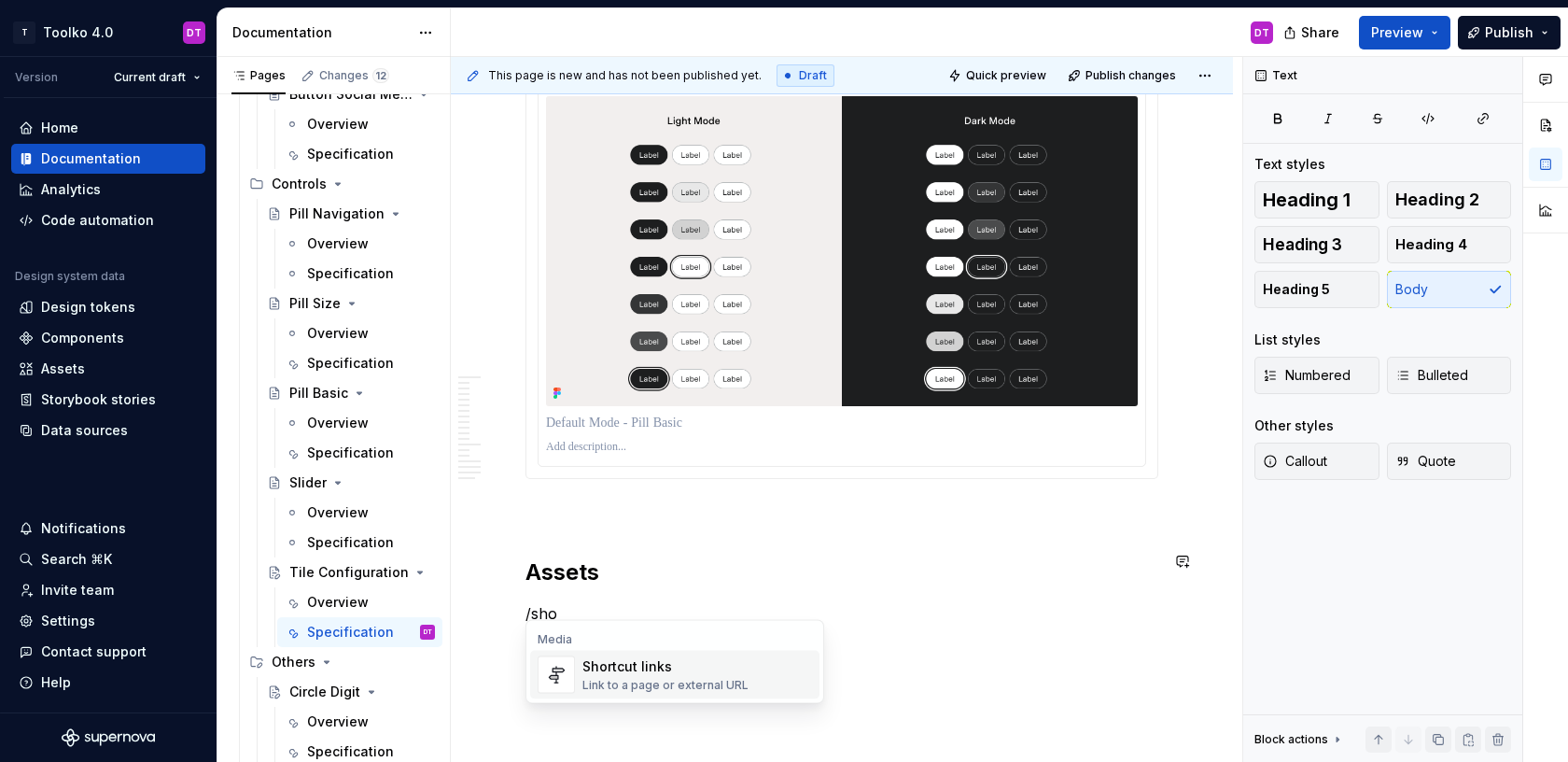
click at [635, 672] on div "Shortcut links" at bounding box center [665, 667] width 167 height 19
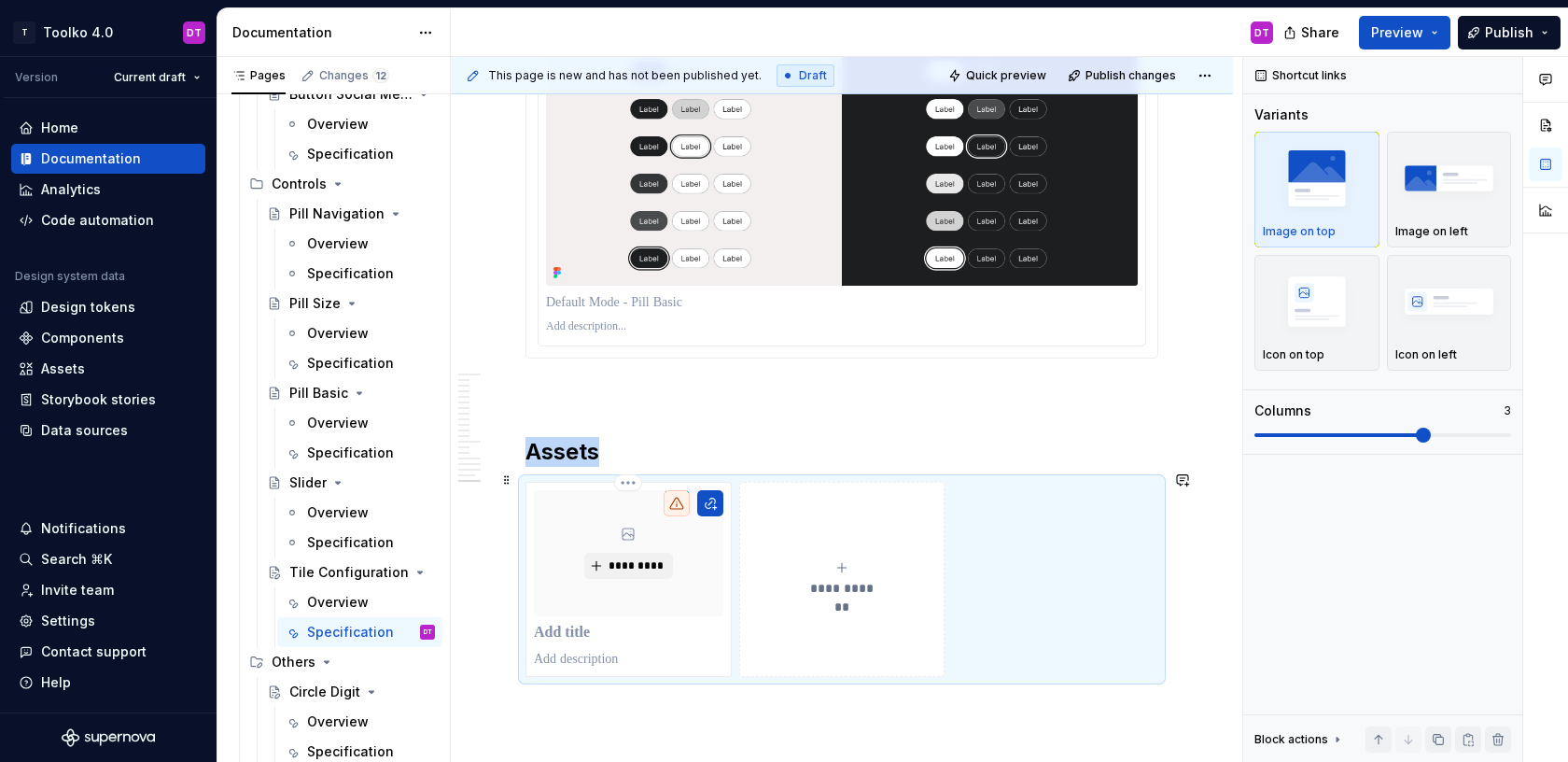
scroll to position [12081, 0]
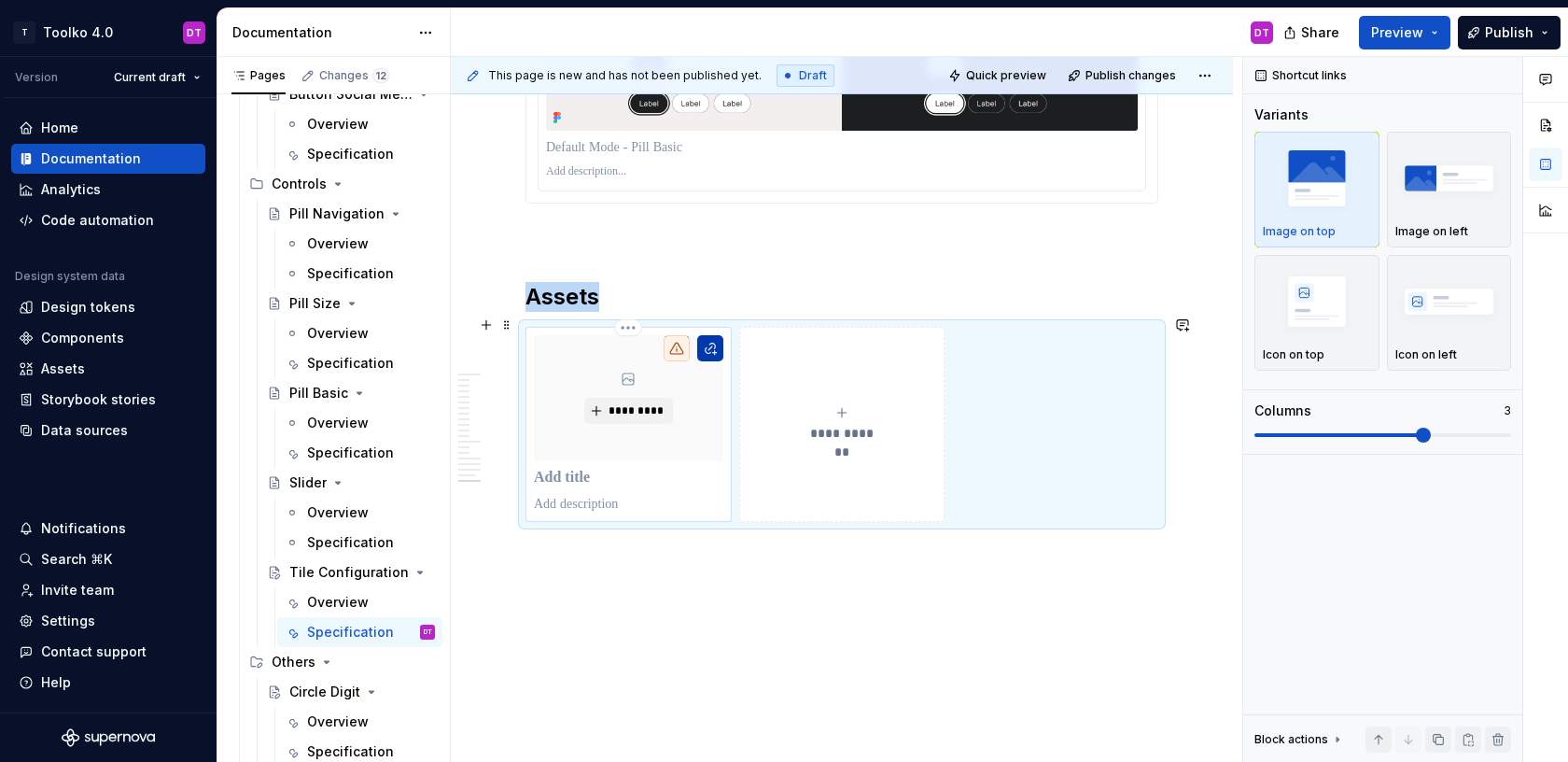
click at [709, 340] on button "button" at bounding box center [710, 348] width 26 height 26
type textarea "*"
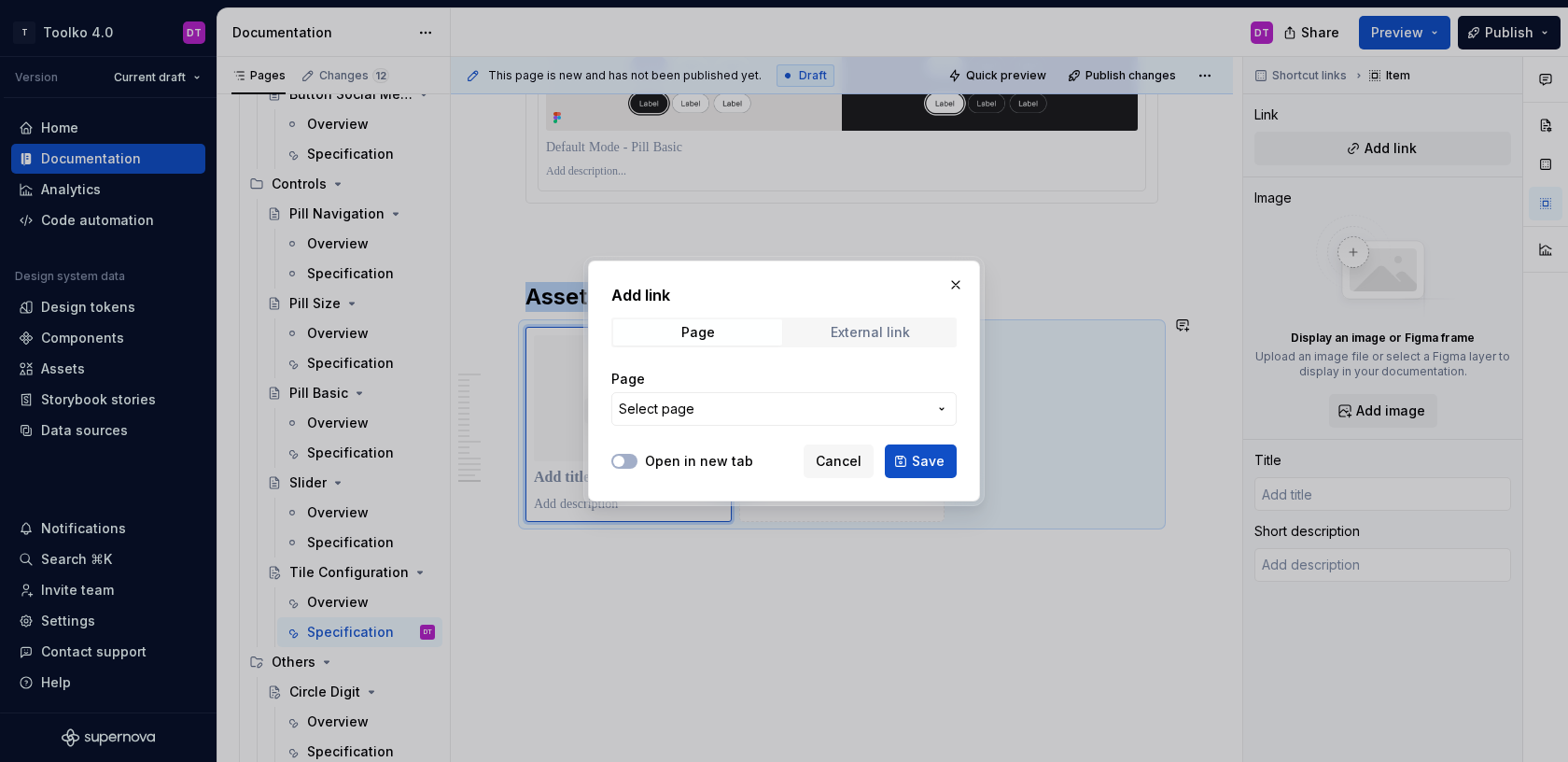
click at [812, 328] on span "External link" at bounding box center [870, 332] width 168 height 26
click at [731, 408] on input "URL" at bounding box center [784, 408] width 346 height 33
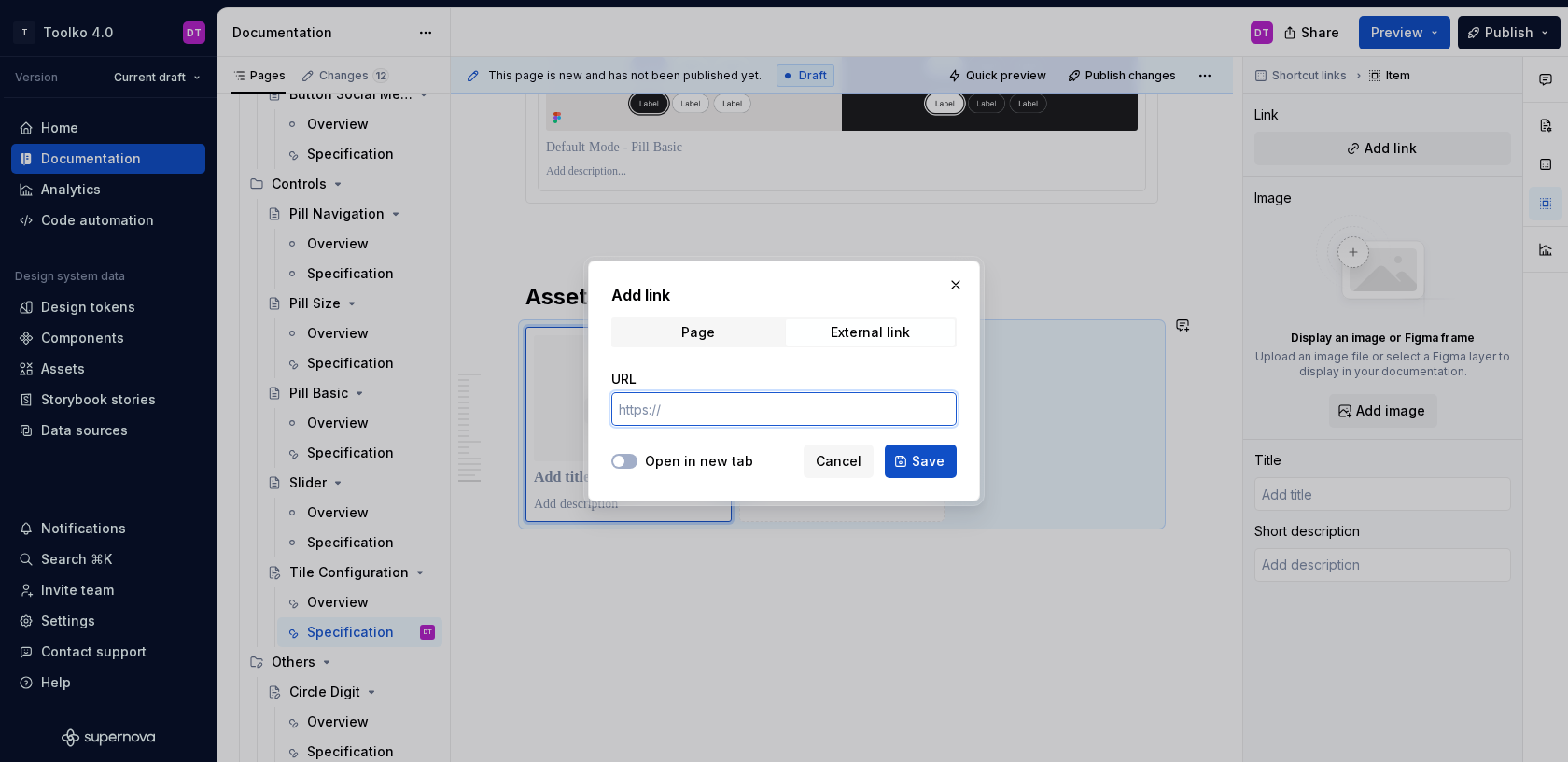
paste input "[URL][DOMAIN_NAME][DATE][DATE]"
type input "[URL][DOMAIN_NAME][DATE][DATE]"
click at [620, 462] on span "button" at bounding box center [618, 461] width 11 height 11
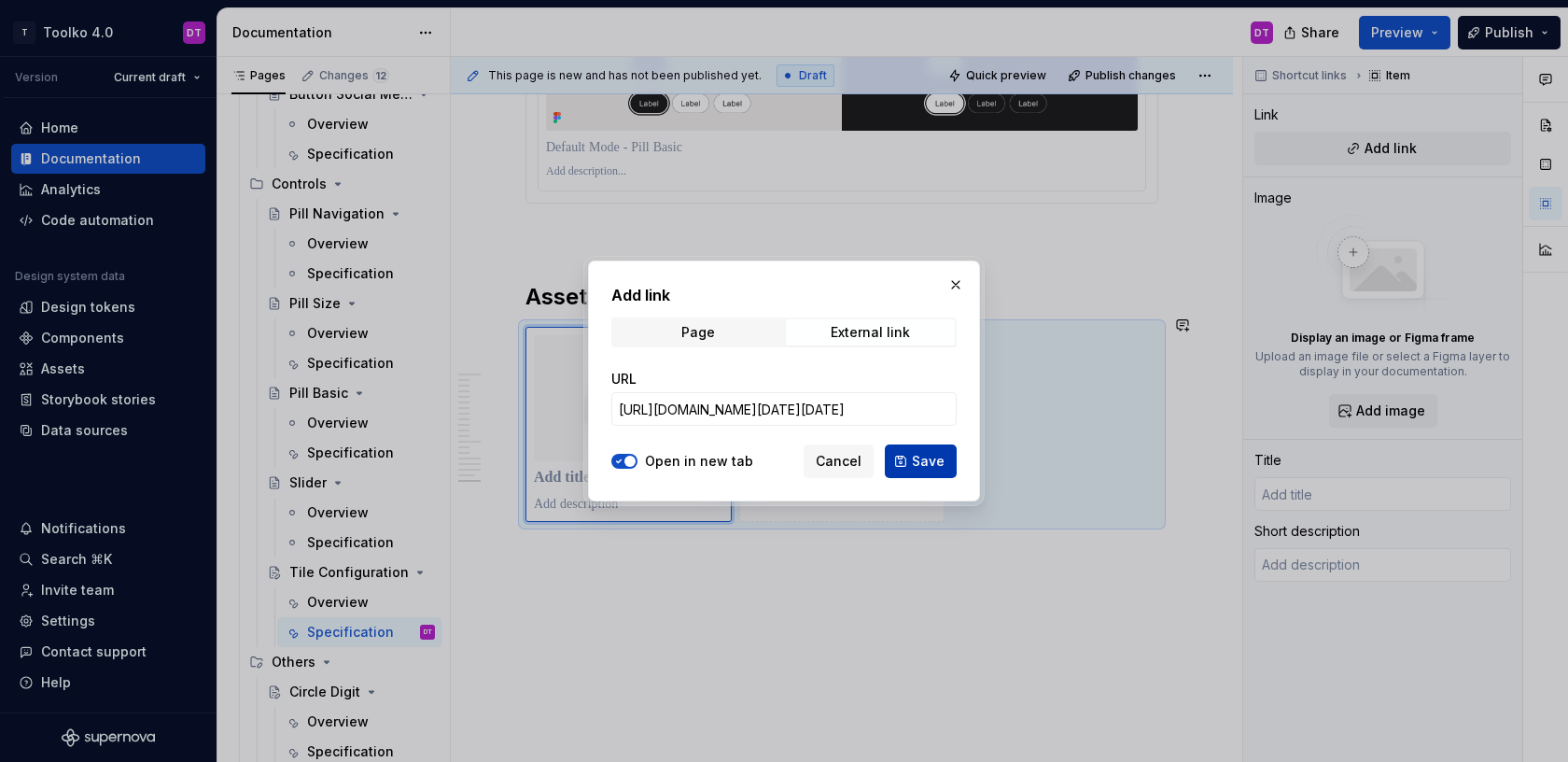
click at [933, 464] on span "Save" at bounding box center [928, 461] width 33 height 19
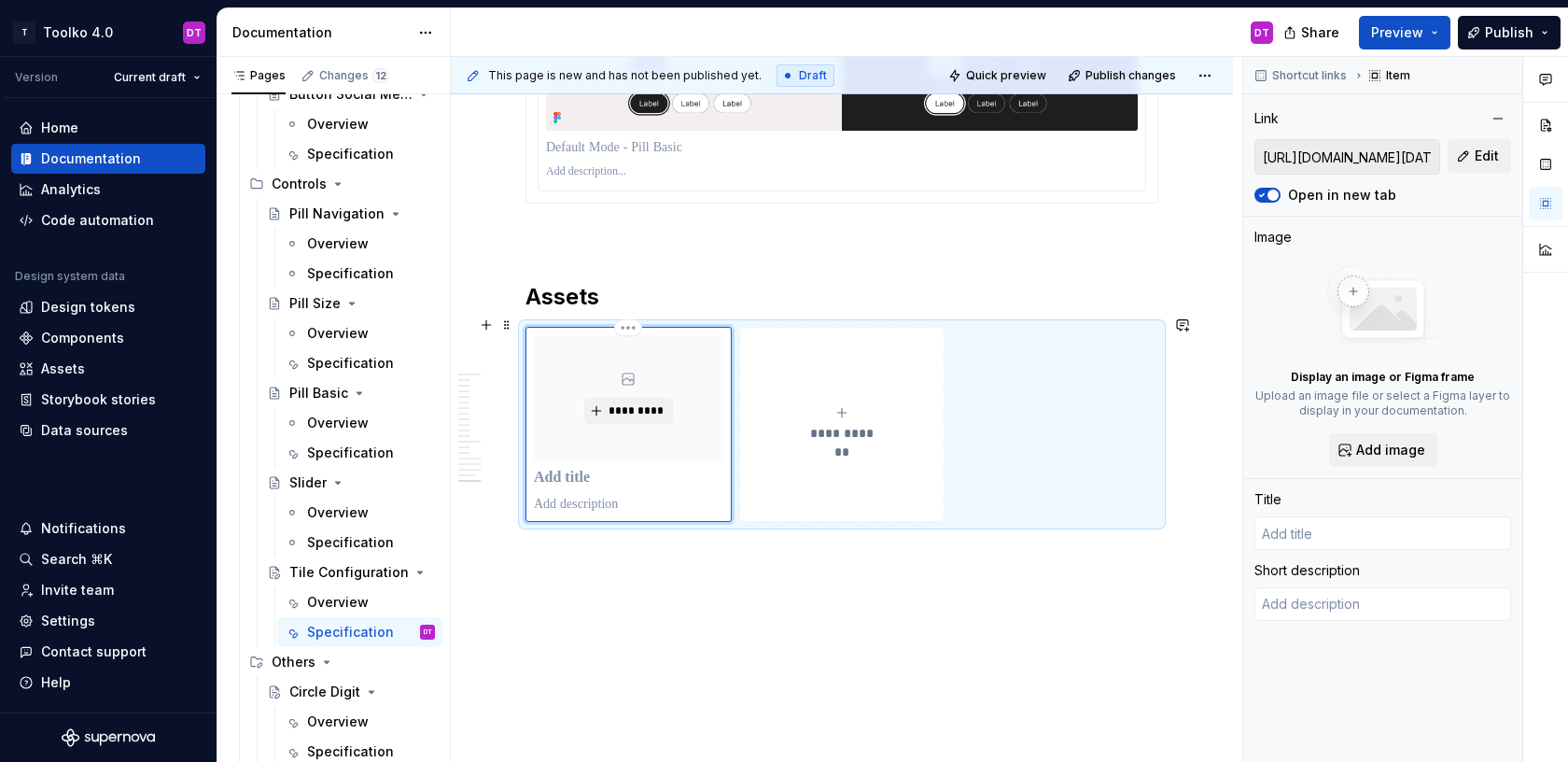
click at [579, 469] on p at bounding box center [628, 477] width 190 height 19
type textarea "*"
type input "S"
type textarea "*"
type input "Se"
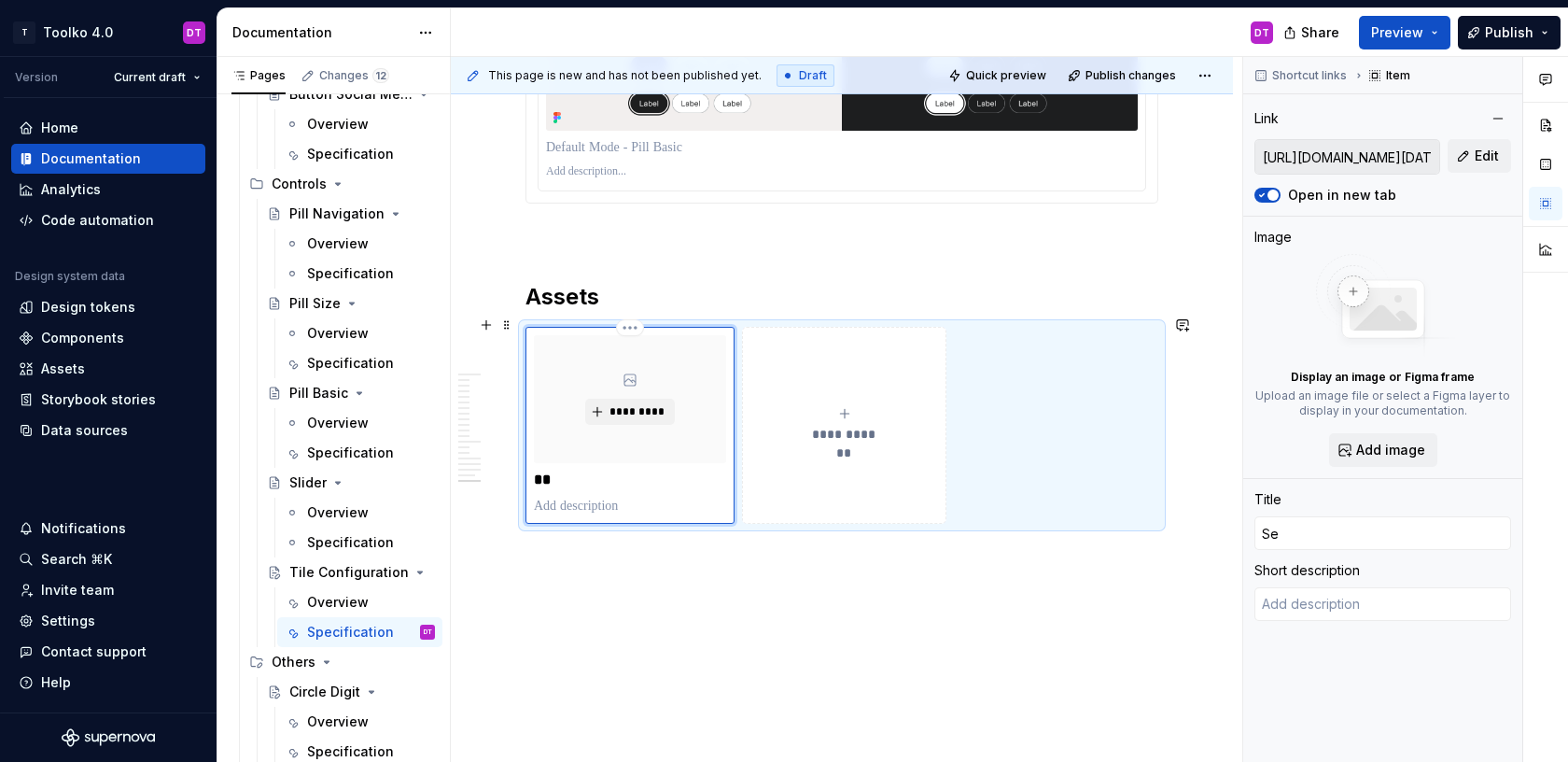
type textarea "*"
type input "Sel"
type textarea "*"
type input "Sele"
type textarea "*"
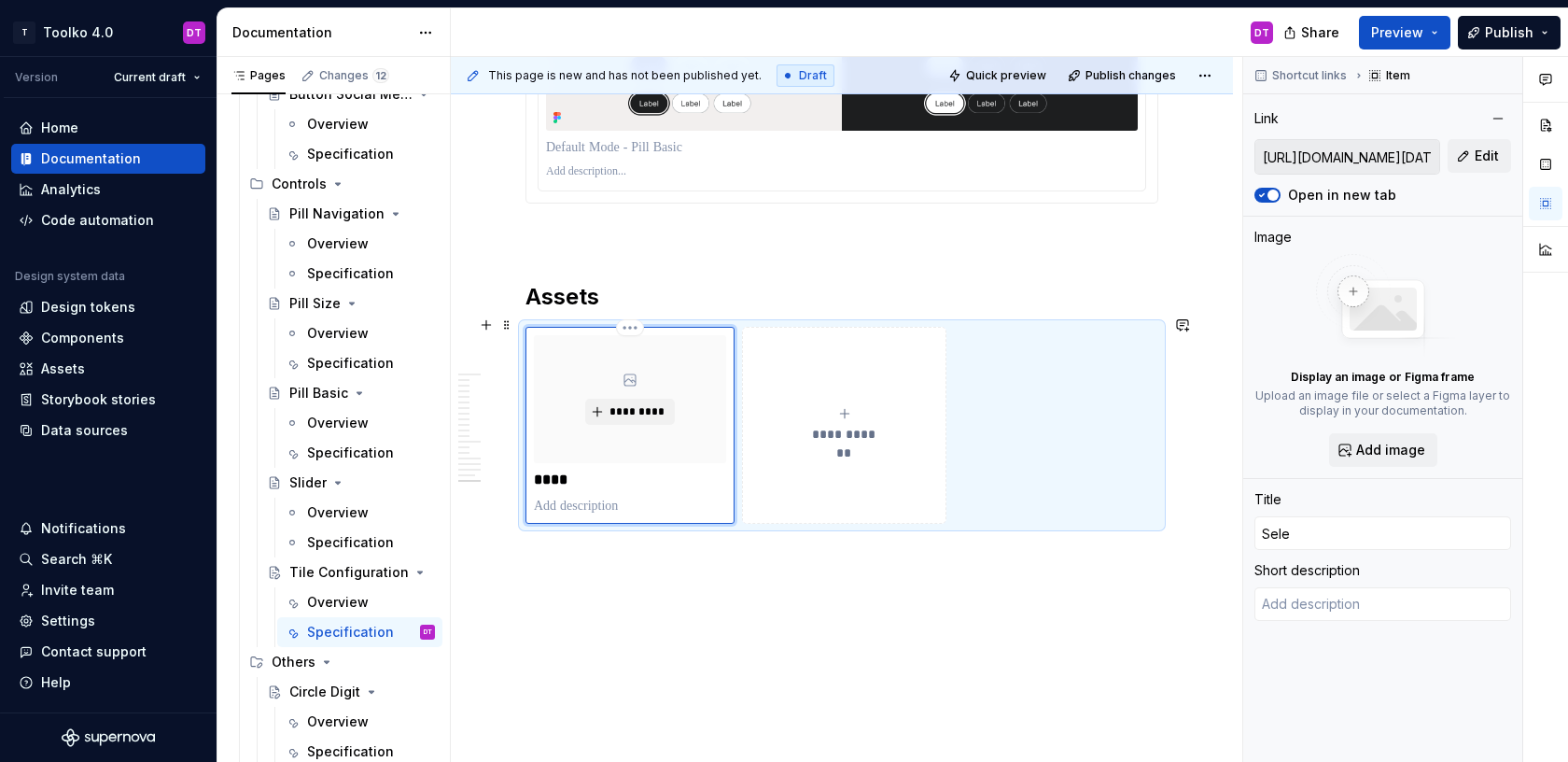
type input "Selec"
type textarea "*"
type input "Select"
type textarea "*"
type input "Selecti"
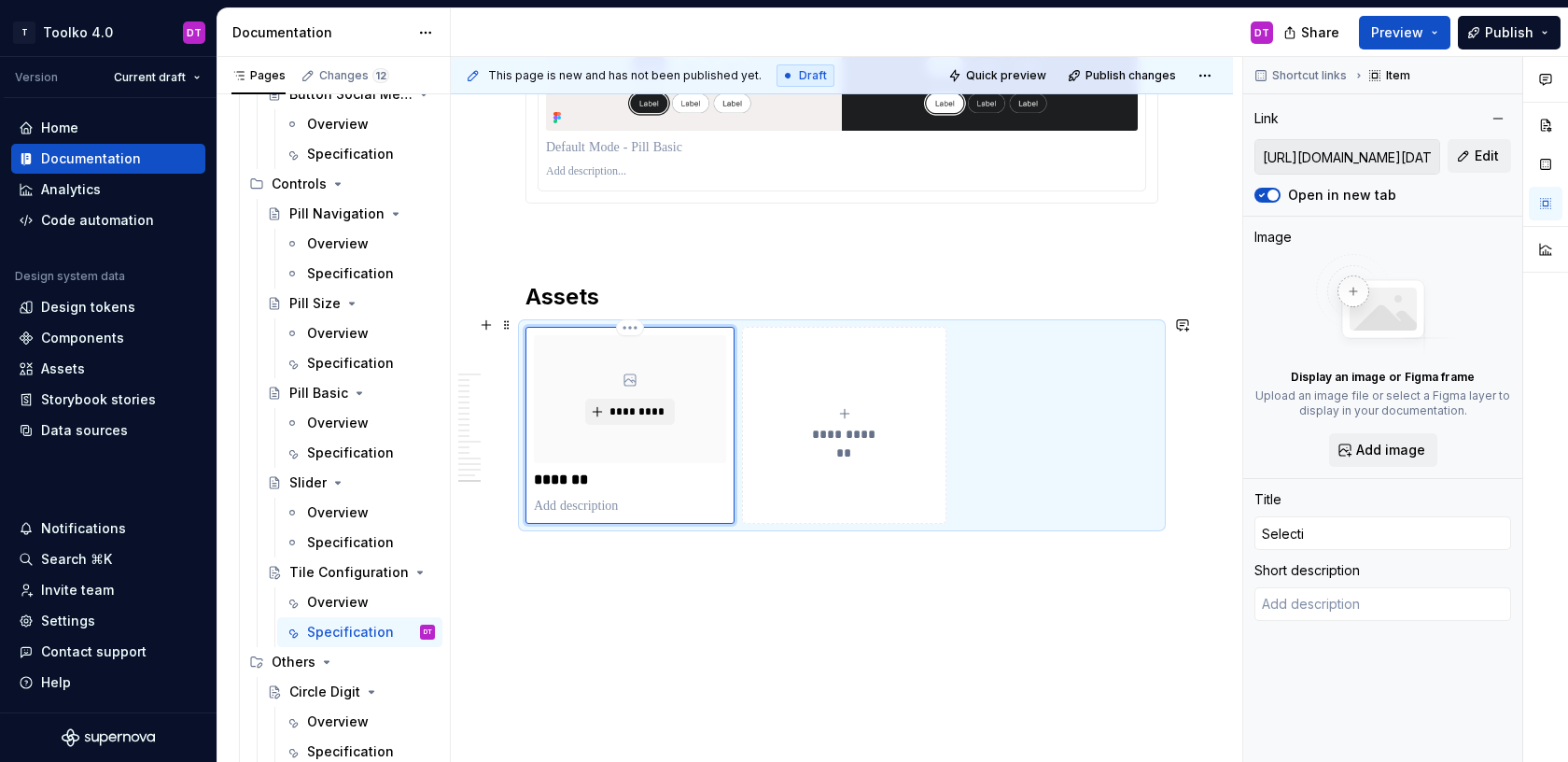
type textarea "*"
type input "Selectio"
type textarea "*"
type input "Selection"
type textarea "*"
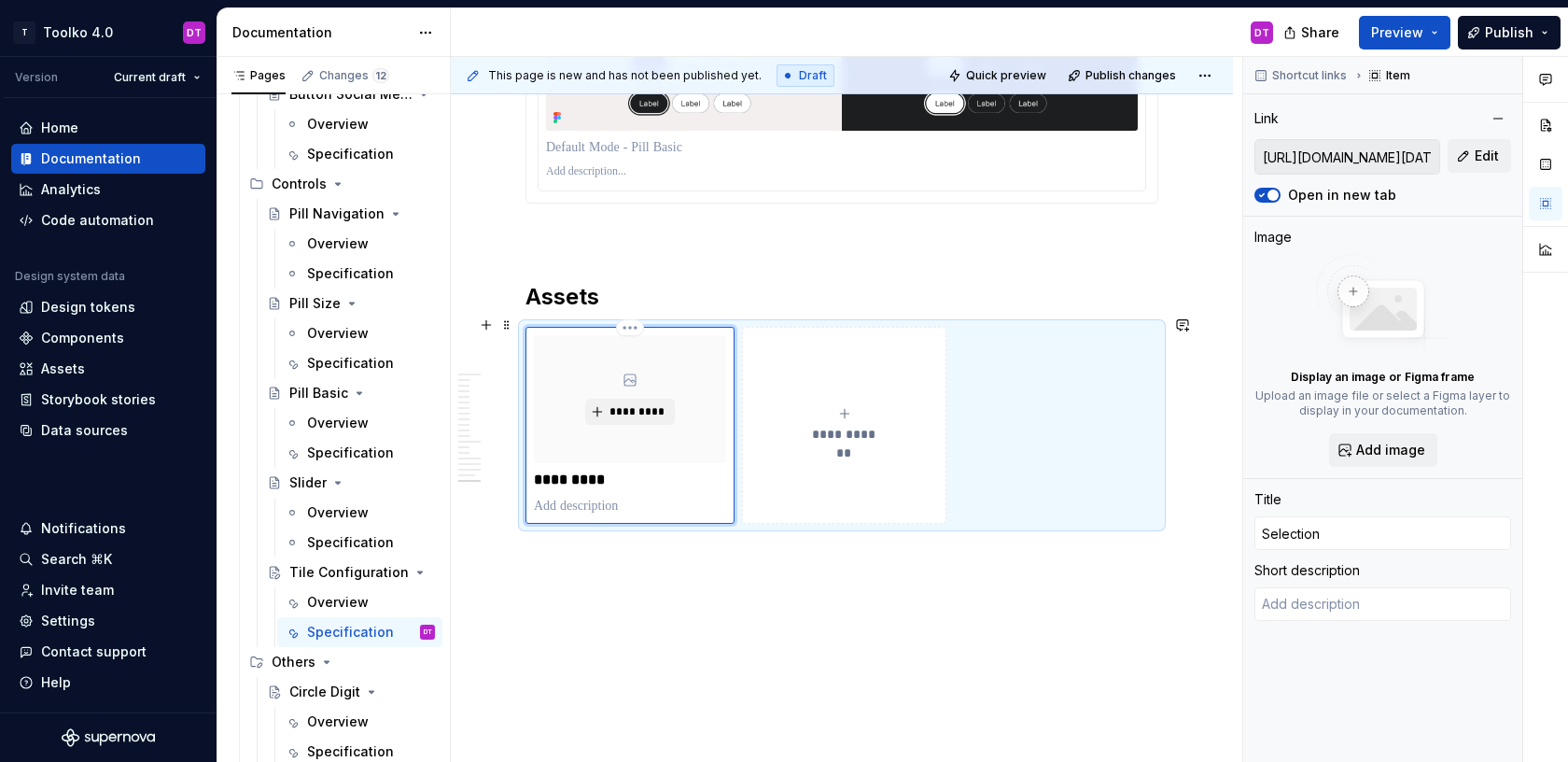
type input "Selection"
type textarea "*"
type input "Selection I"
type textarea "*"
type input "Selection Ic"
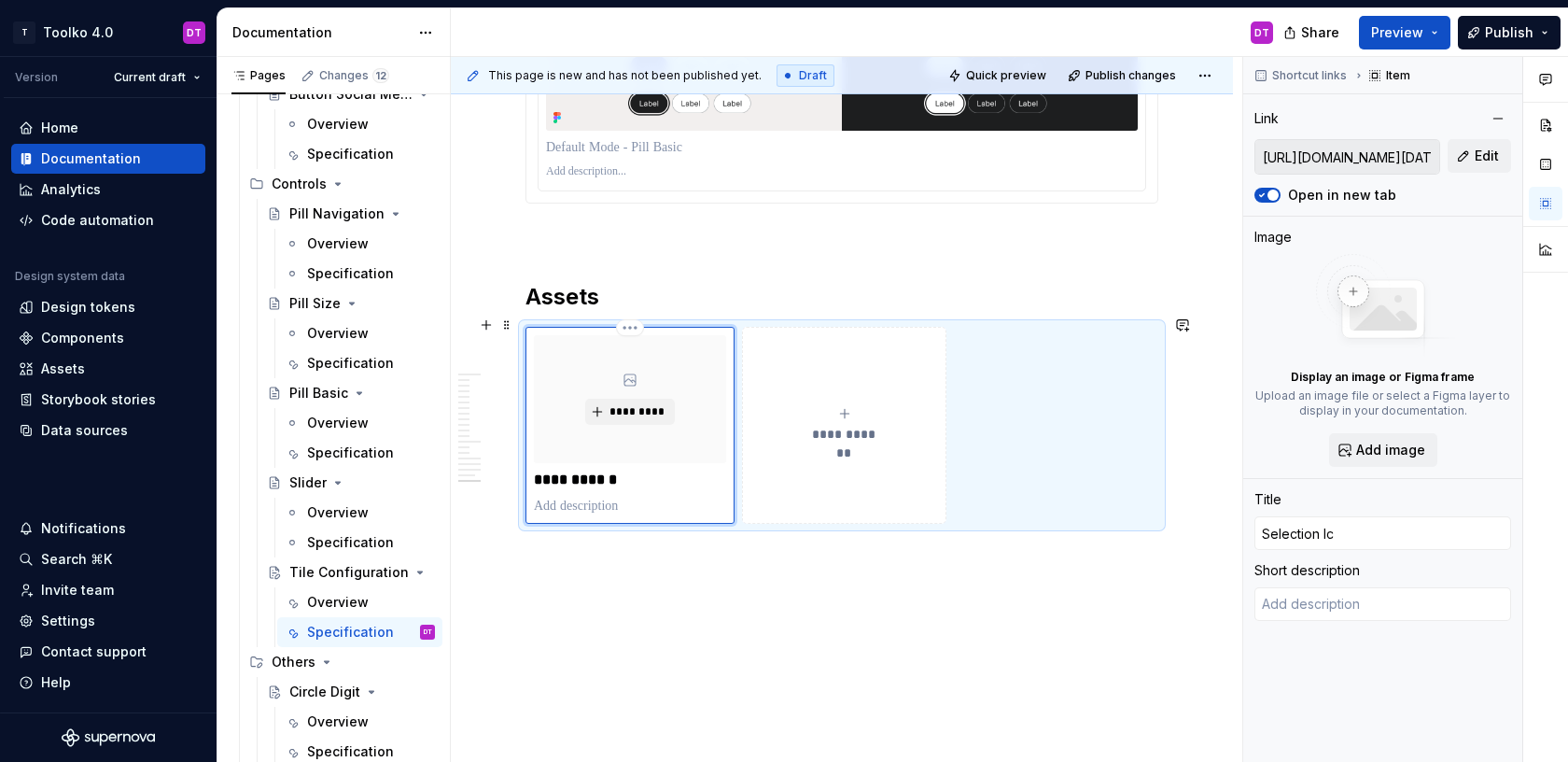
type textarea "*"
type input "Selection Ico"
type textarea "*"
type input "Selection Icon"
click at [621, 404] on span "*********" at bounding box center [637, 411] width 56 height 15
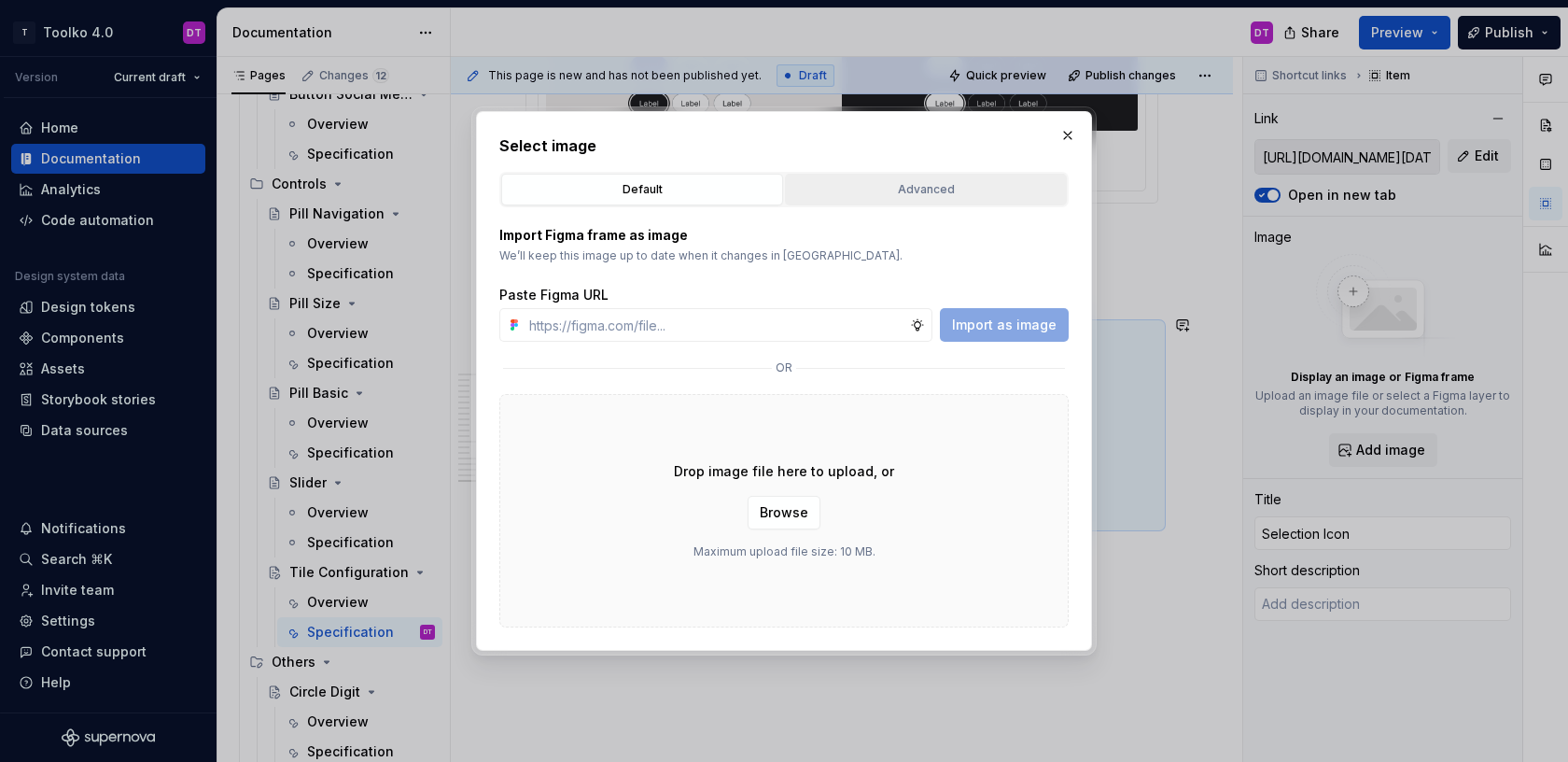
click at [851, 194] on div "Advanced" at bounding box center [926, 189] width 269 height 19
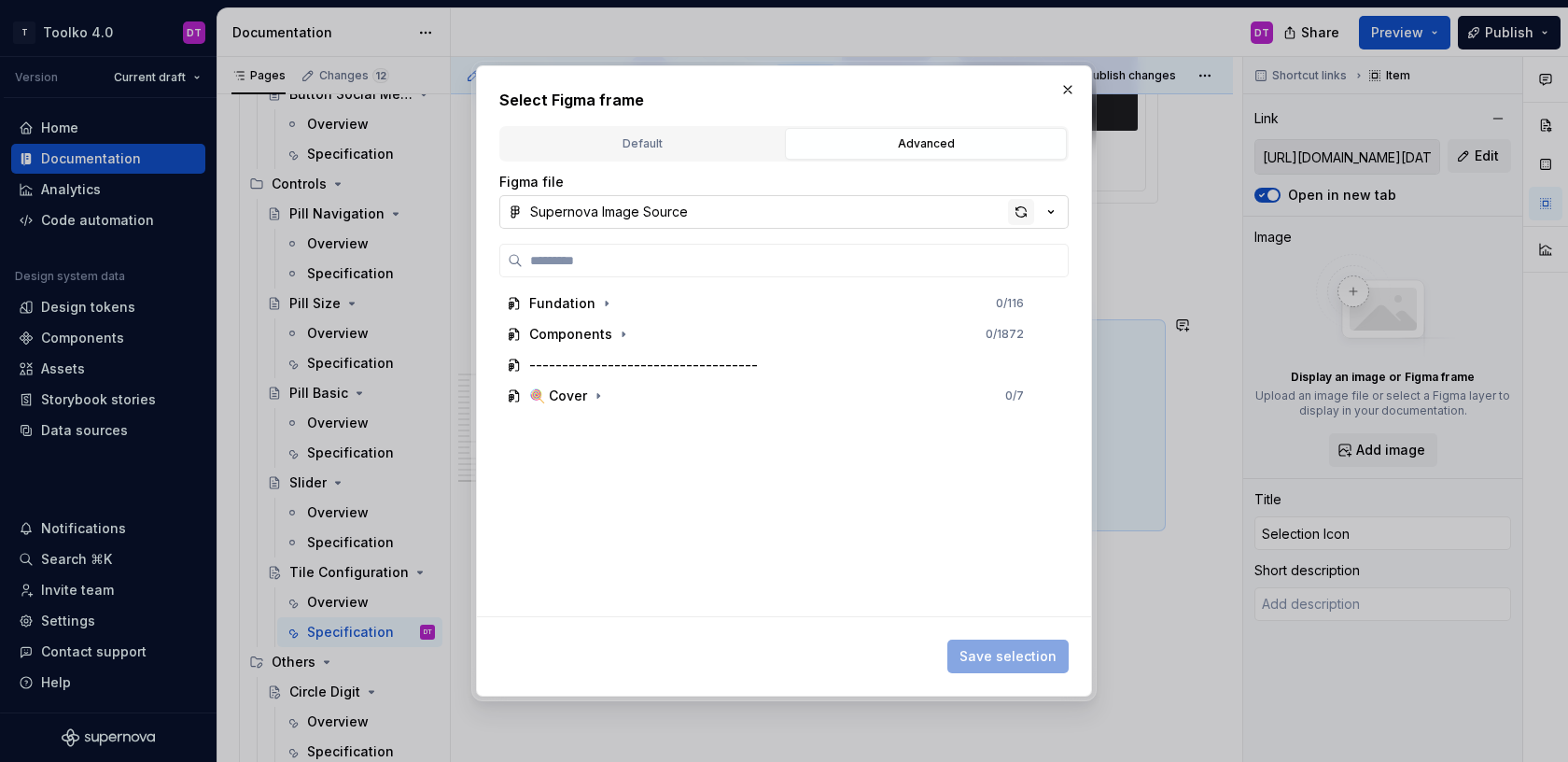
click at [1032, 211] on div "button" at bounding box center [1021, 211] width 26 height 26
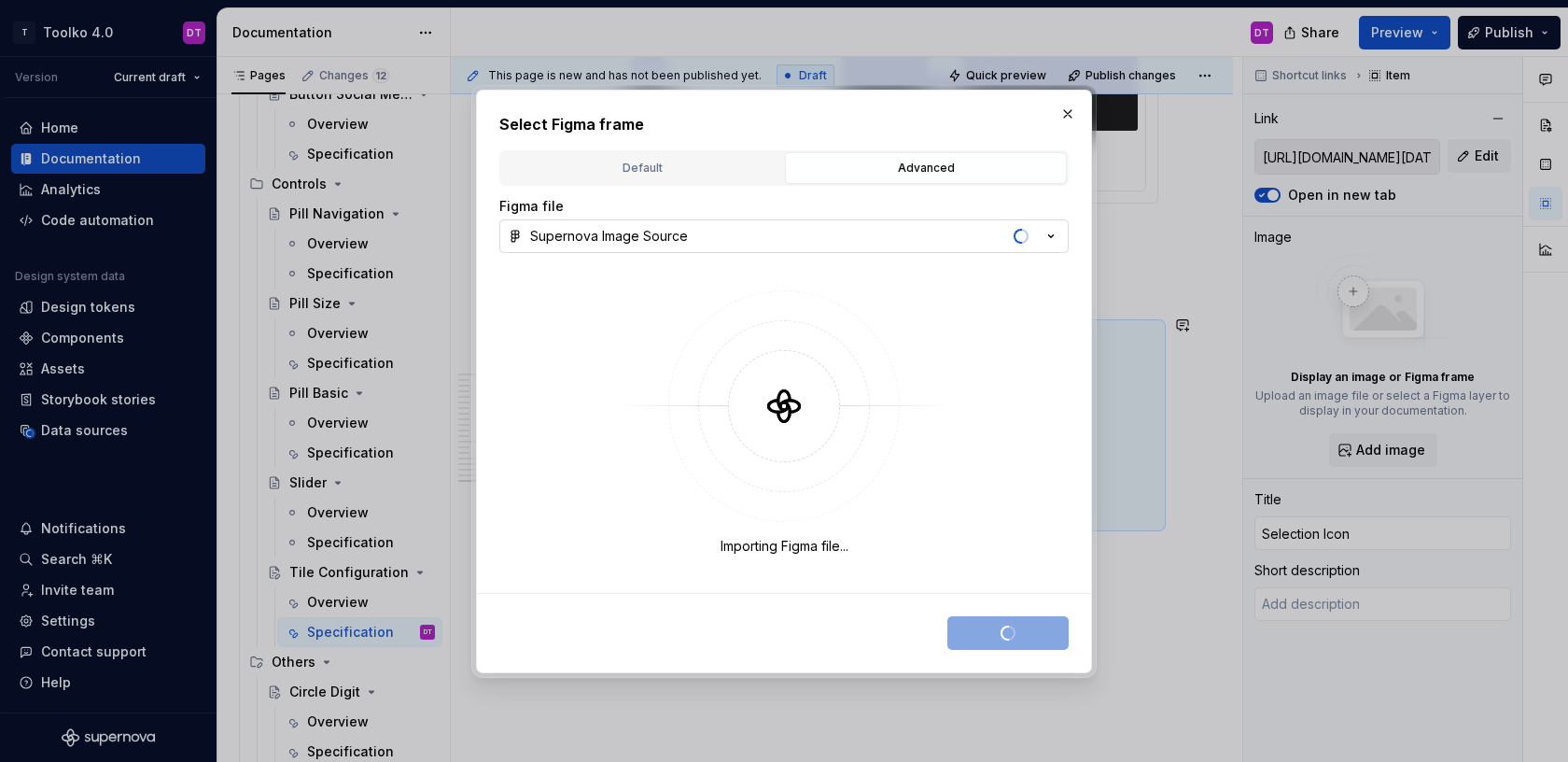
type textarea "*"
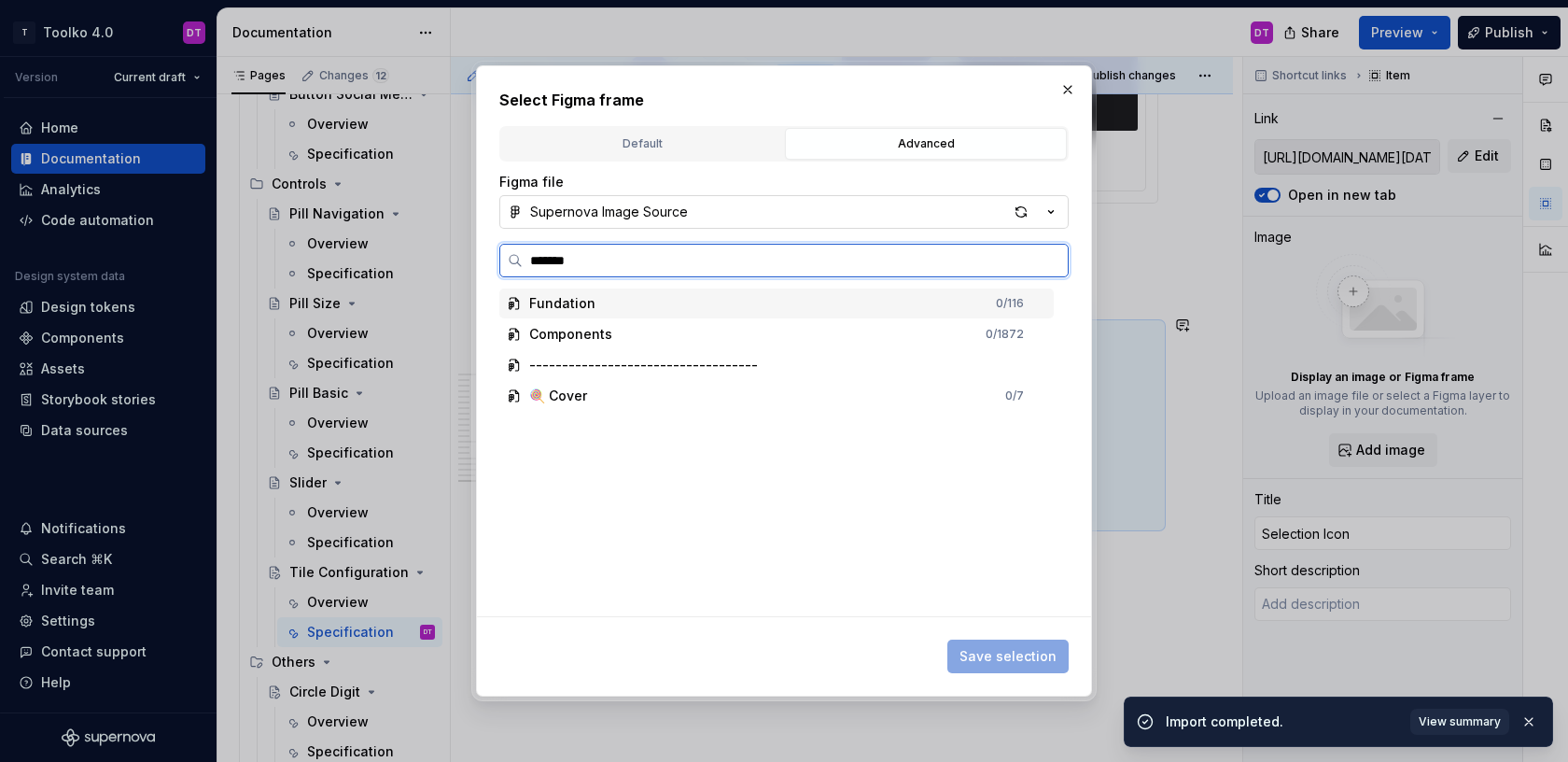
type input "********"
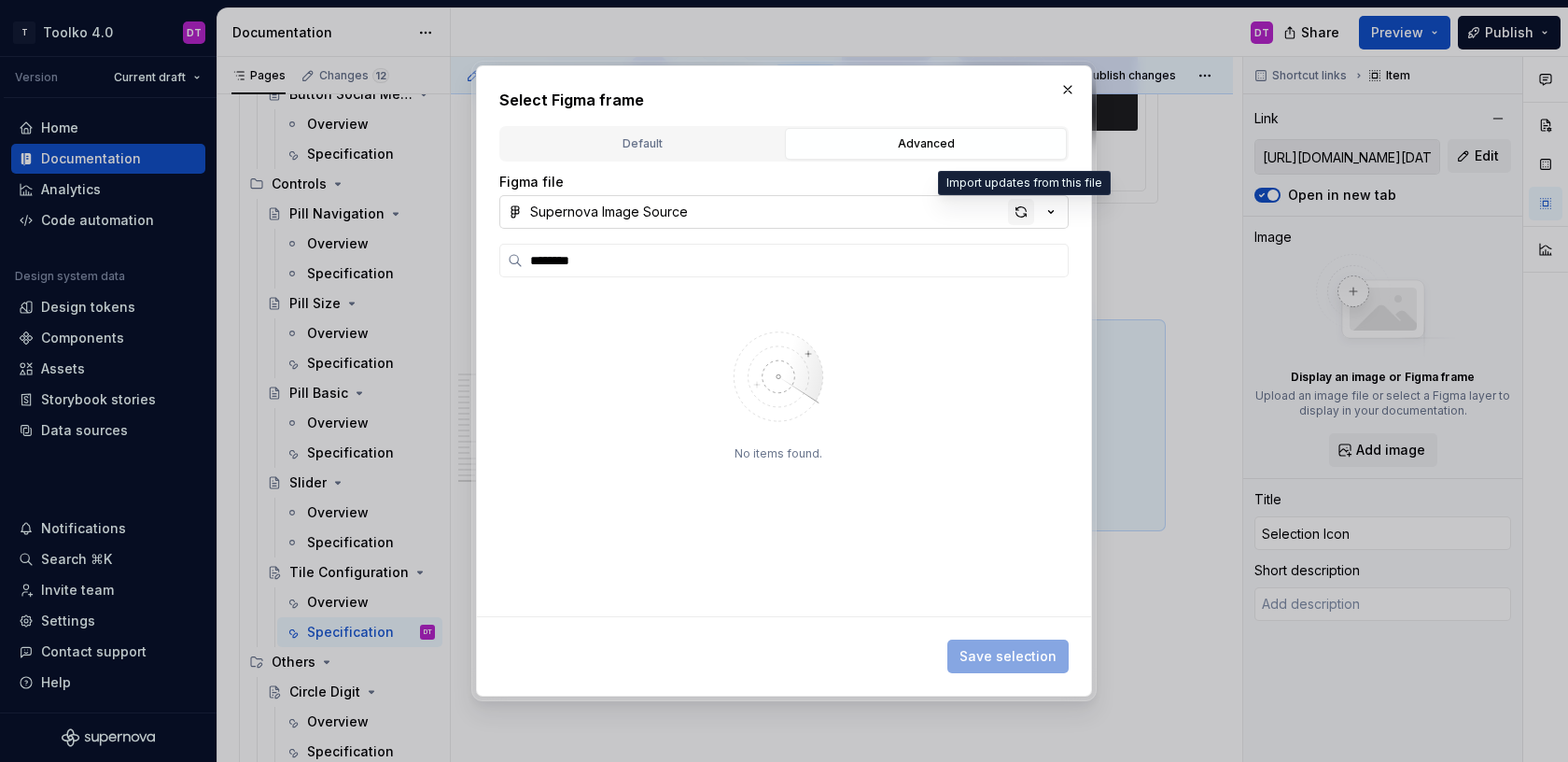
click at [1018, 213] on div "button" at bounding box center [1021, 211] width 26 height 26
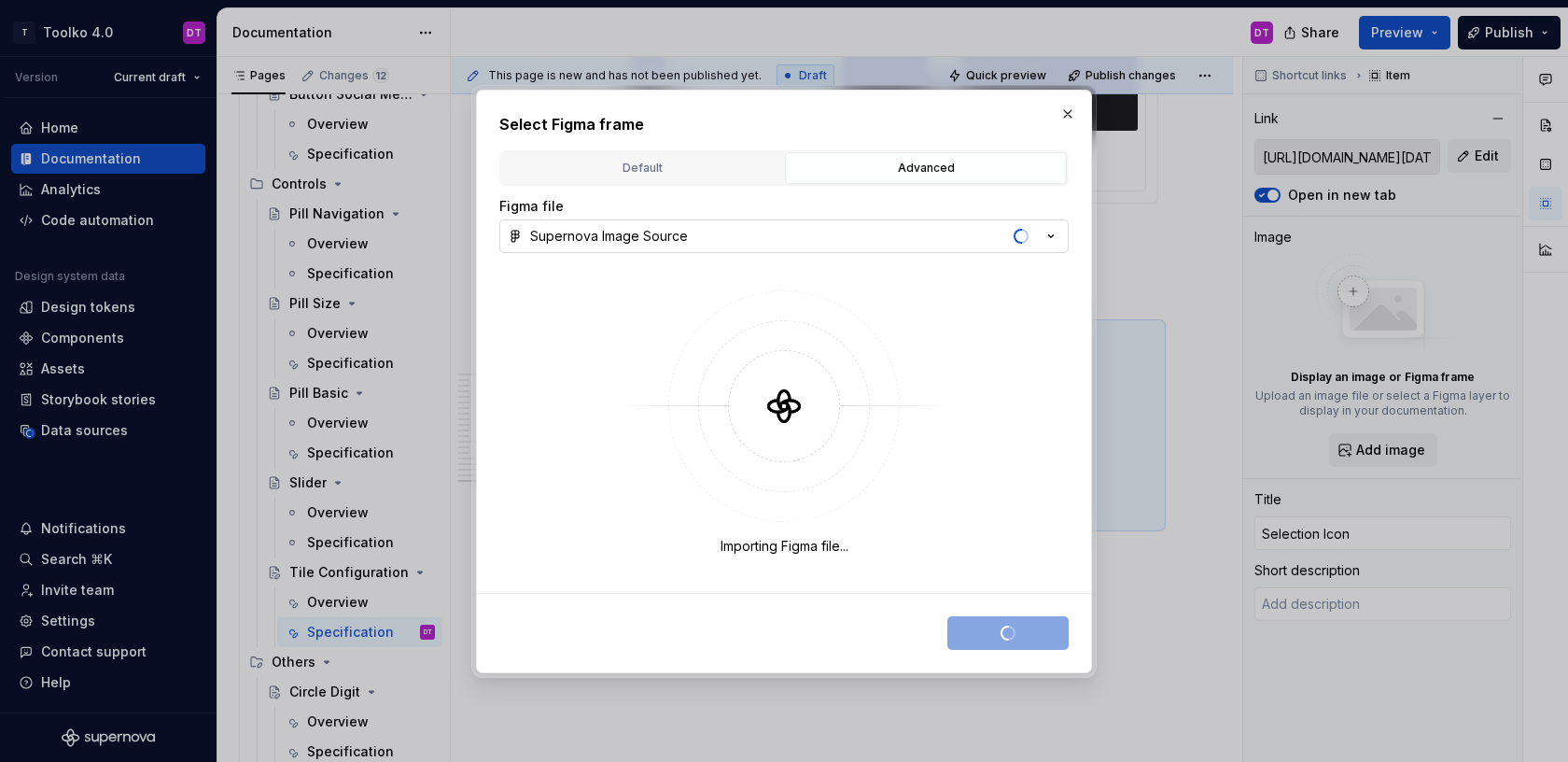
type textarea "*"
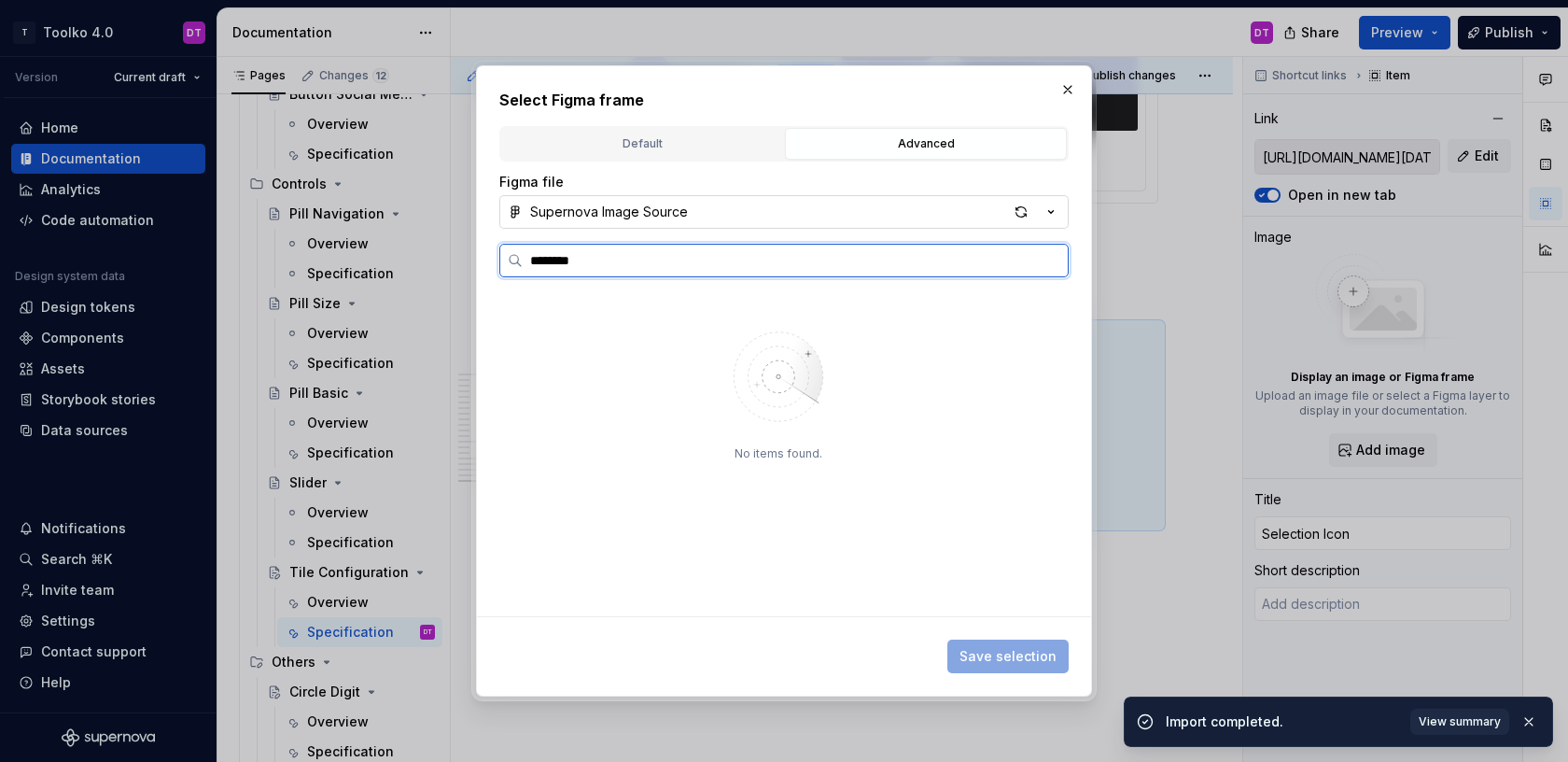
type input "********"
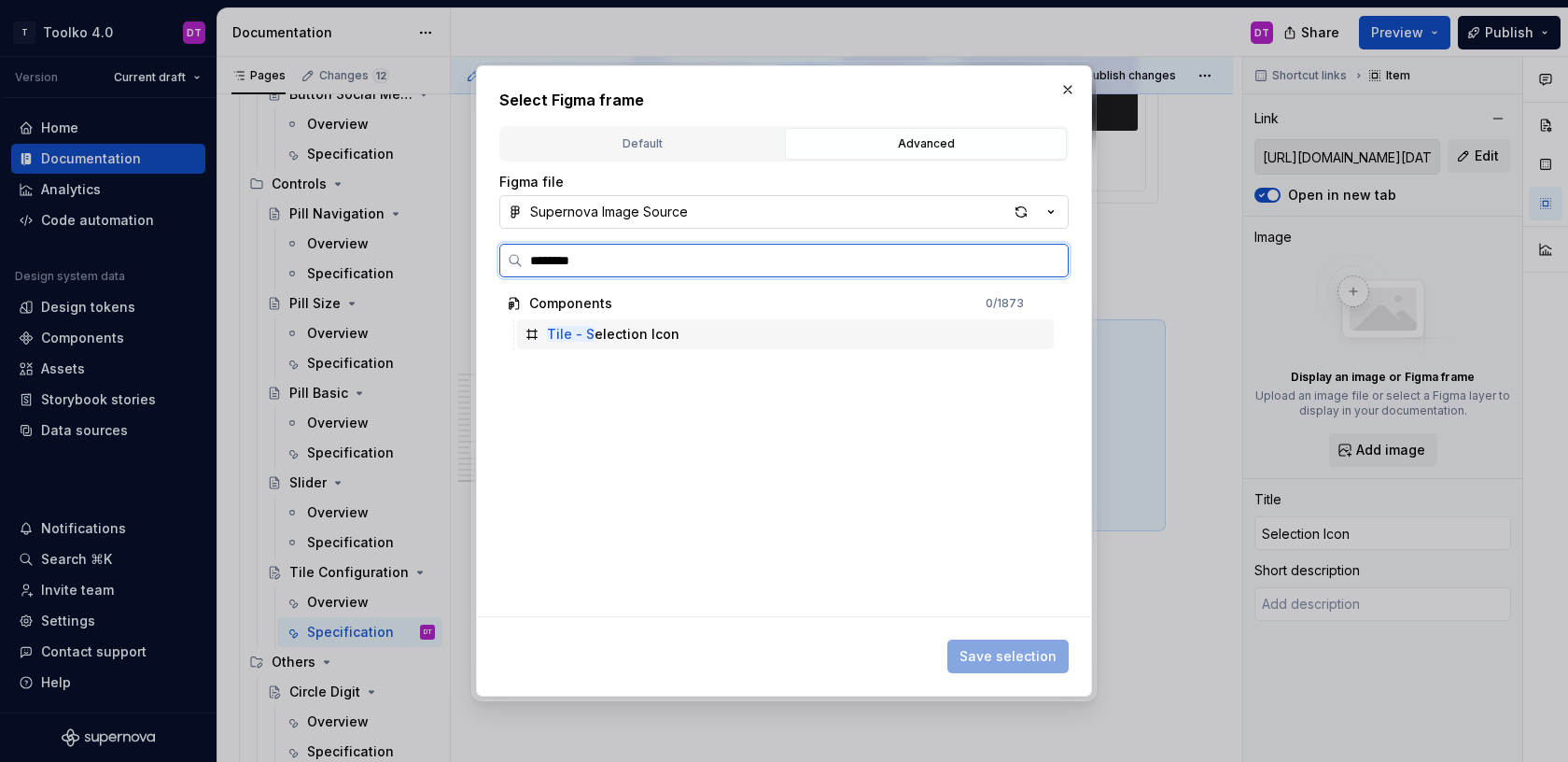
click at [734, 339] on div "Tile - S election Icon" at bounding box center [785, 334] width 537 height 30
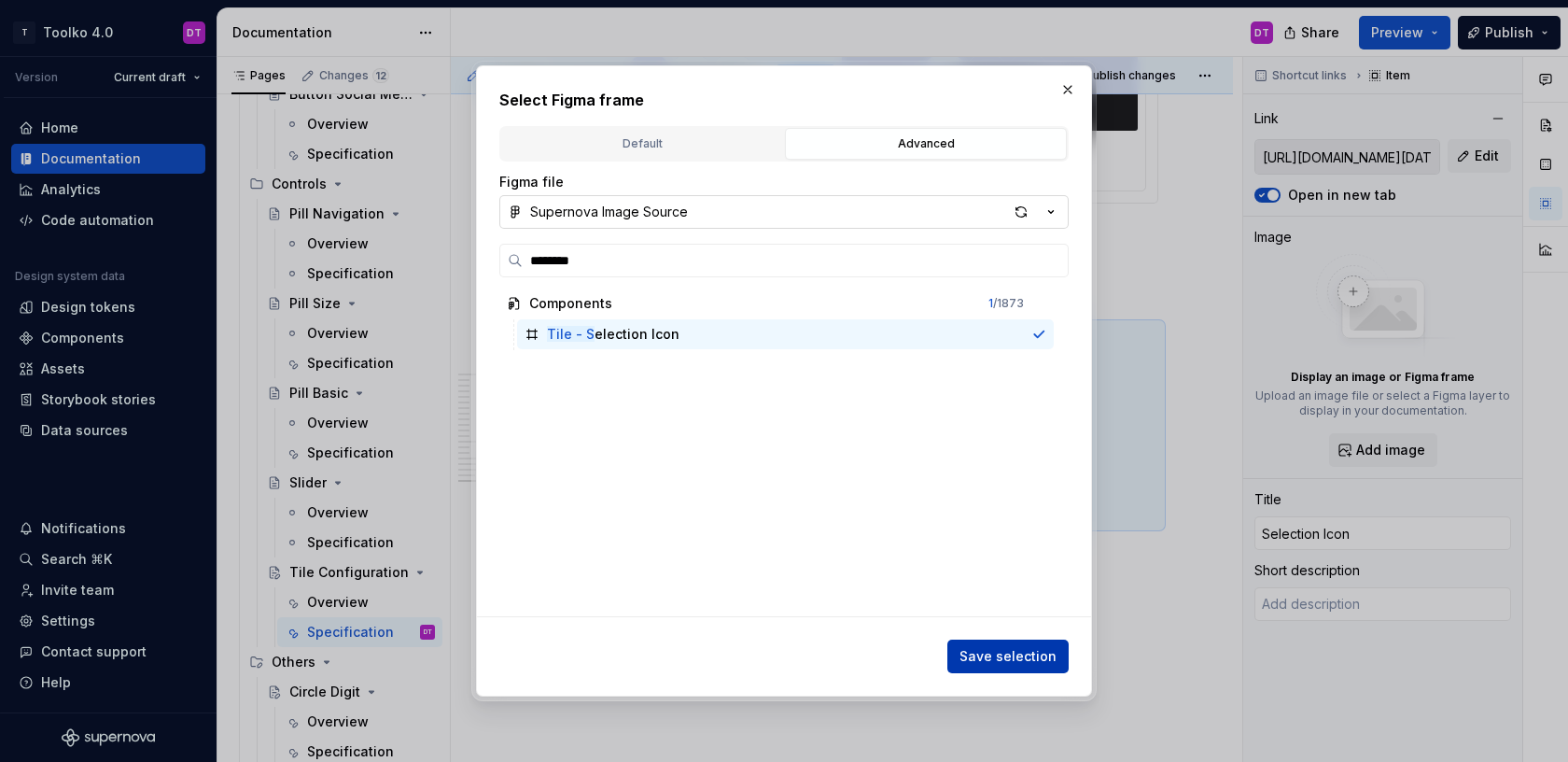
click at [1027, 654] on span "Save selection" at bounding box center [1008, 656] width 97 height 19
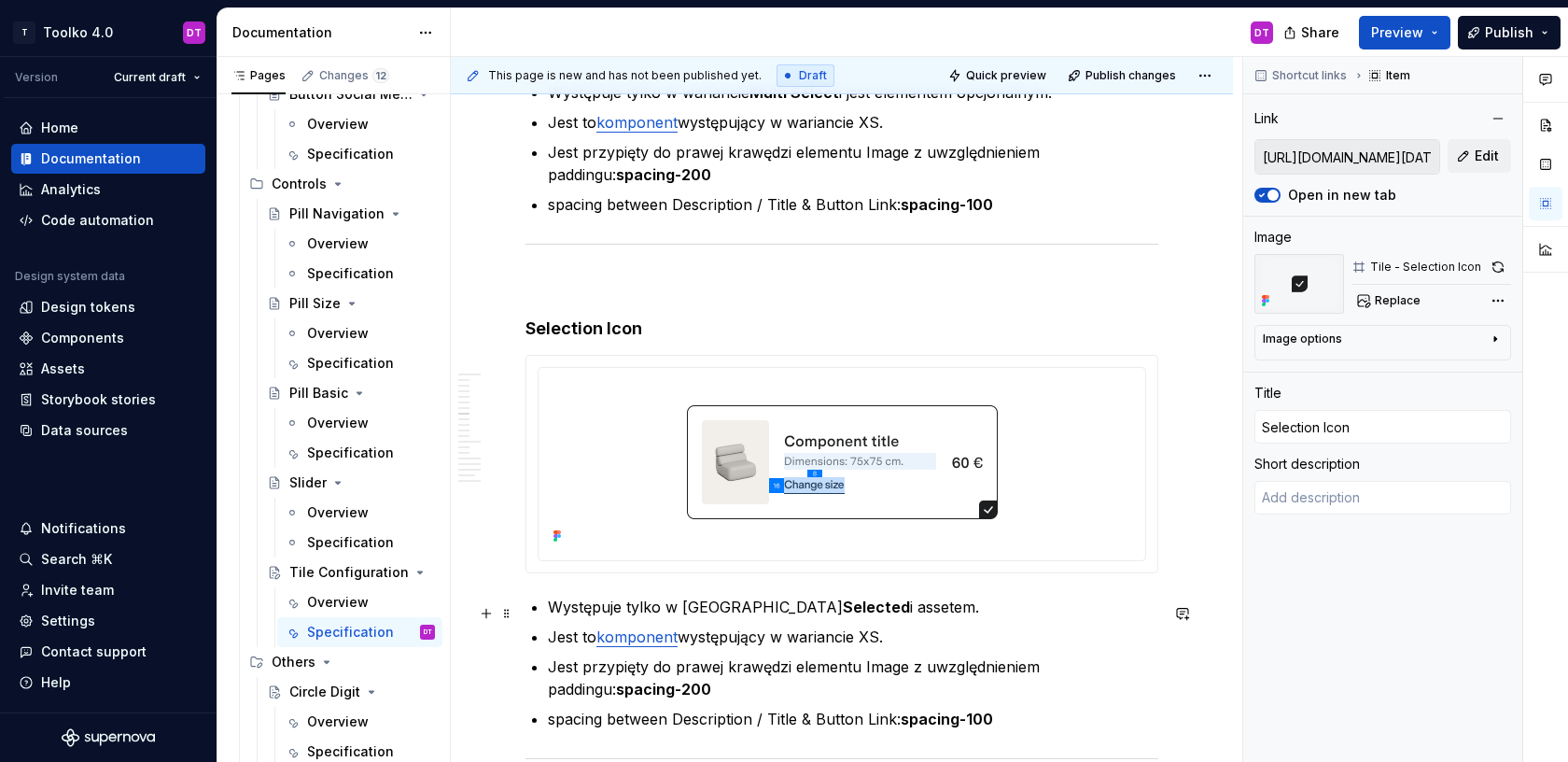
scroll to position [6490, 0]
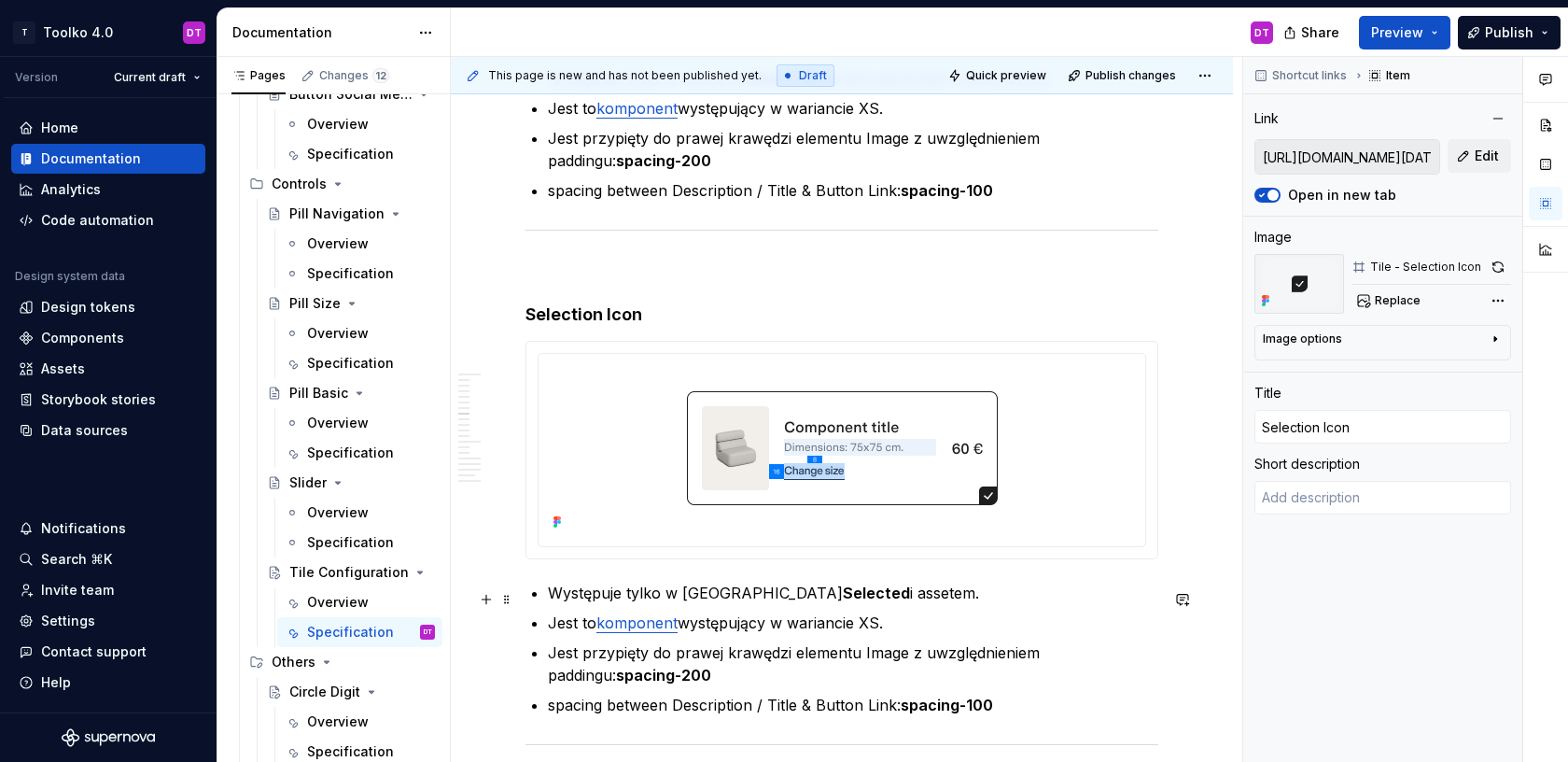
click at [847, 600] on p "Występuje tylko w [GEOGRAPHIC_DATA] Selected i assetem." at bounding box center [852, 592] width 611 height 22
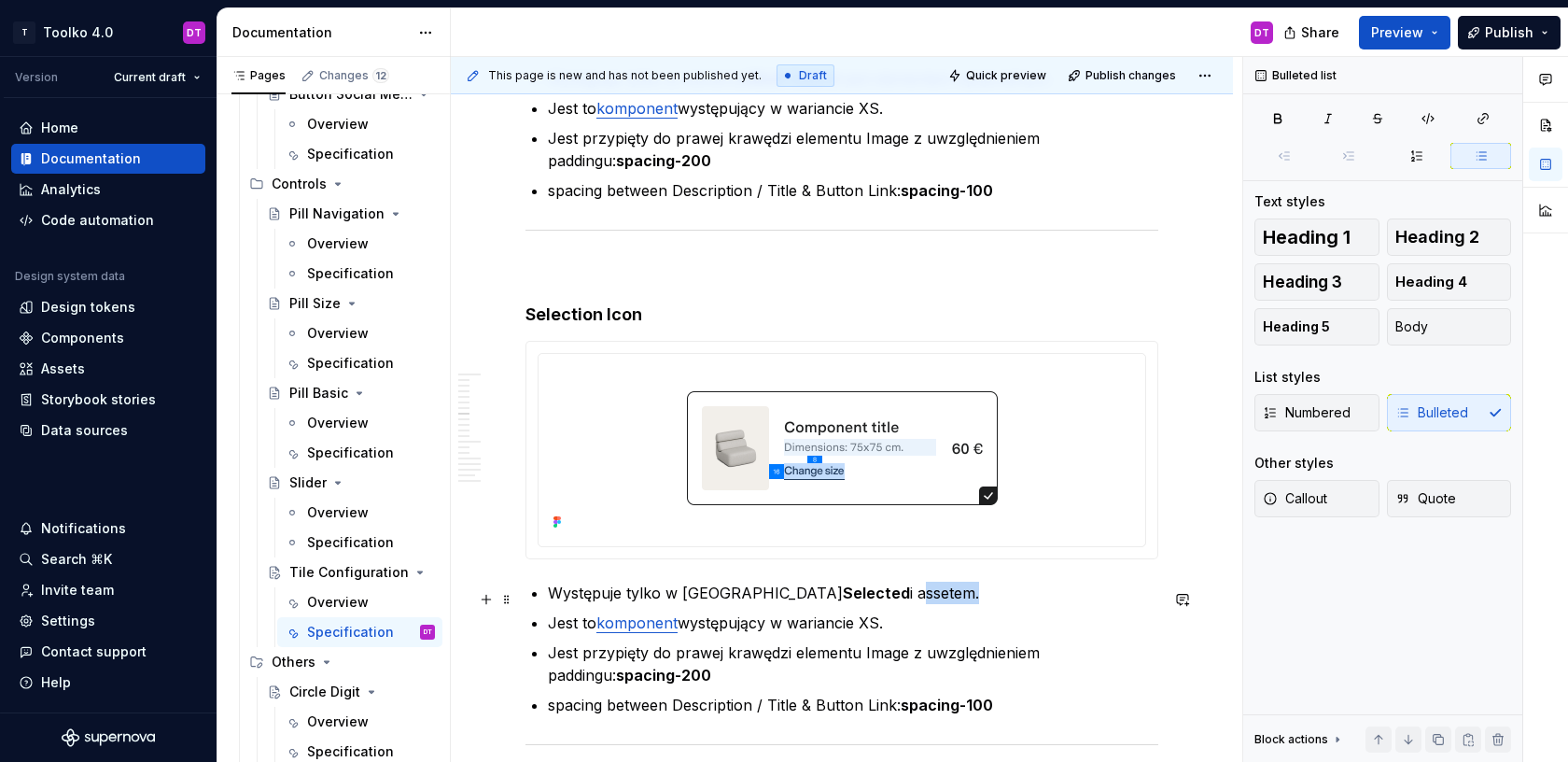
click at [847, 600] on p "Występuje tylko w [GEOGRAPHIC_DATA] Selected i assetem." at bounding box center [852, 592] width 611 height 22
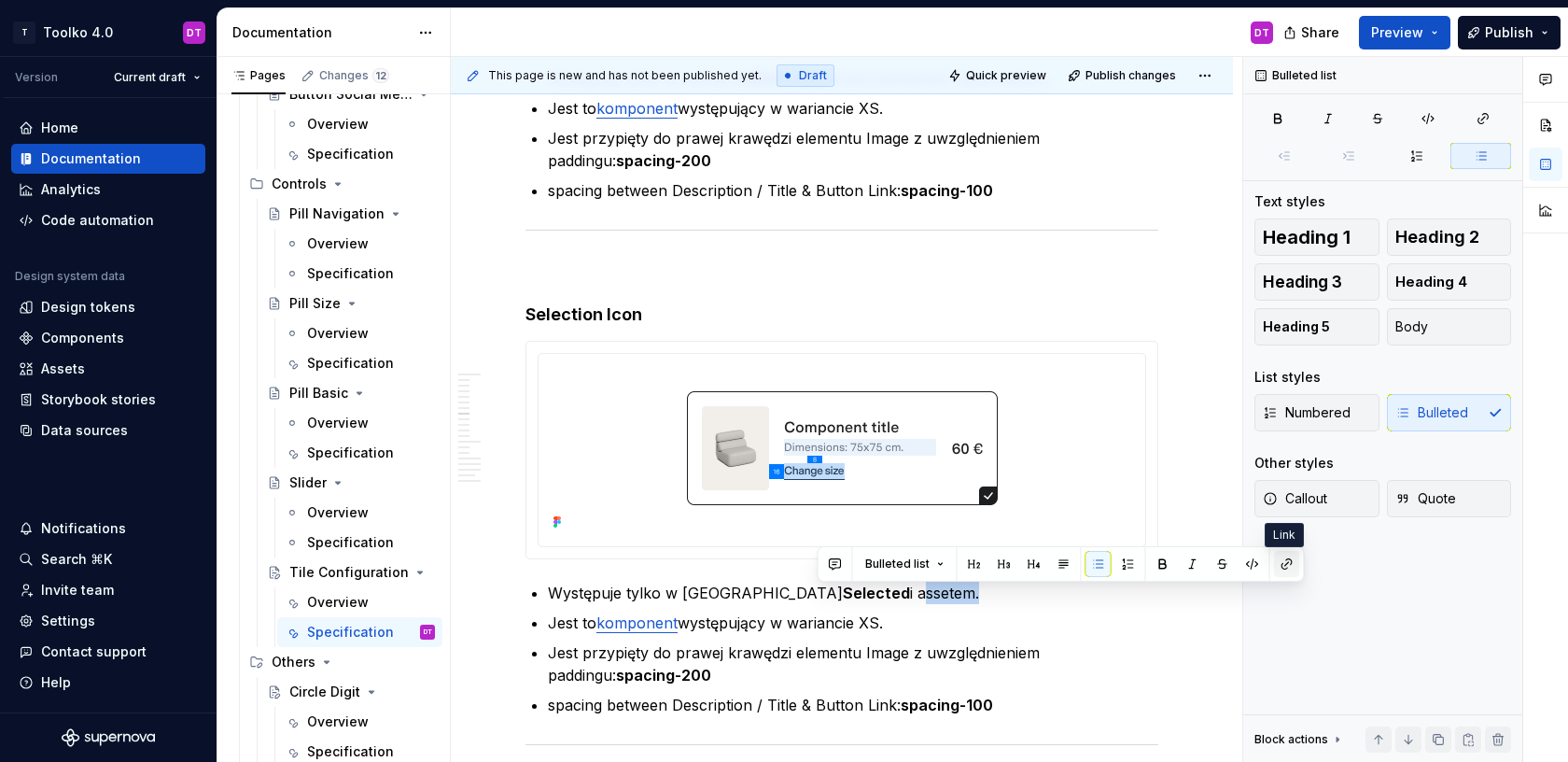
click at [1285, 558] on button "button" at bounding box center [1287, 563] width 26 height 26
click at [891, 599] on p "Występuje tylko w [GEOGRAPHIC_DATA] Selected i assetem." at bounding box center [852, 592] width 611 height 22
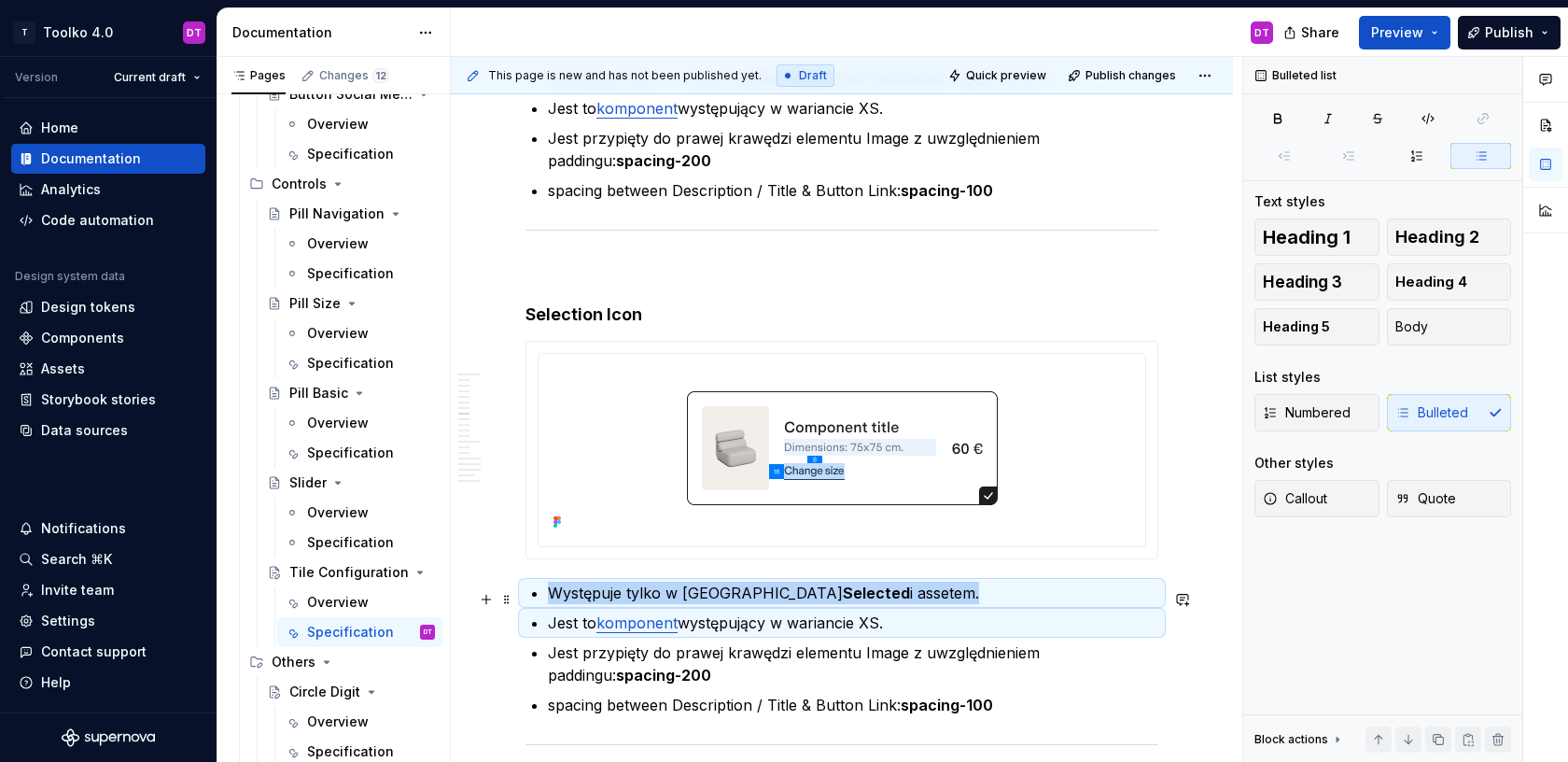
click at [858, 599] on p "Występuje tylko w [GEOGRAPHIC_DATA] Selected i assetem." at bounding box center [852, 592] width 611 height 22
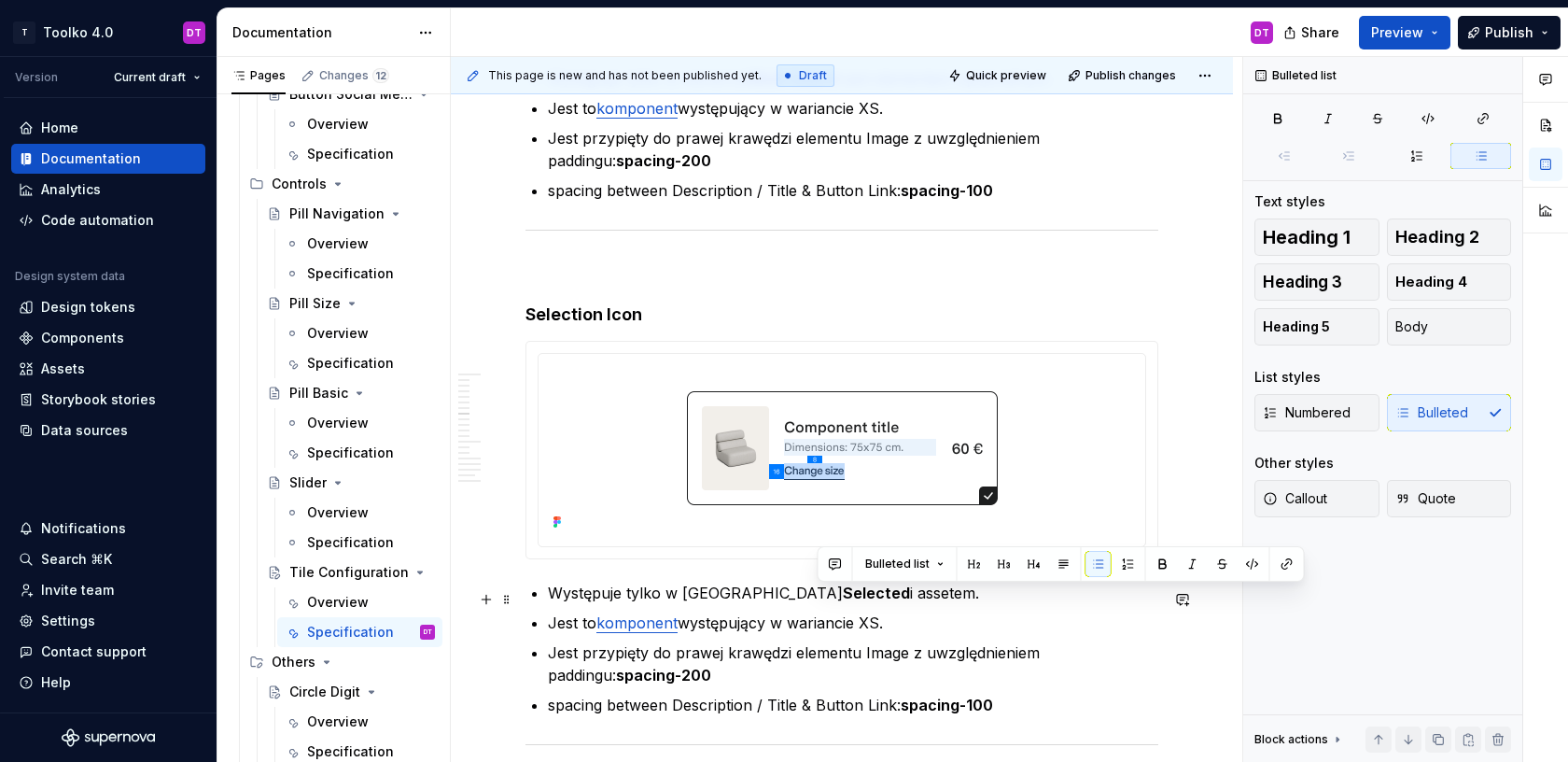
drag, startPoint x: 818, startPoint y: 598, endPoint x: 906, endPoint y: 598, distance: 88.0
click at [906, 598] on p "Występuje tylko w [GEOGRAPHIC_DATA] Selected i assetem." at bounding box center [852, 592] width 611 height 22
click at [1287, 567] on button "button" at bounding box center [1287, 563] width 26 height 26
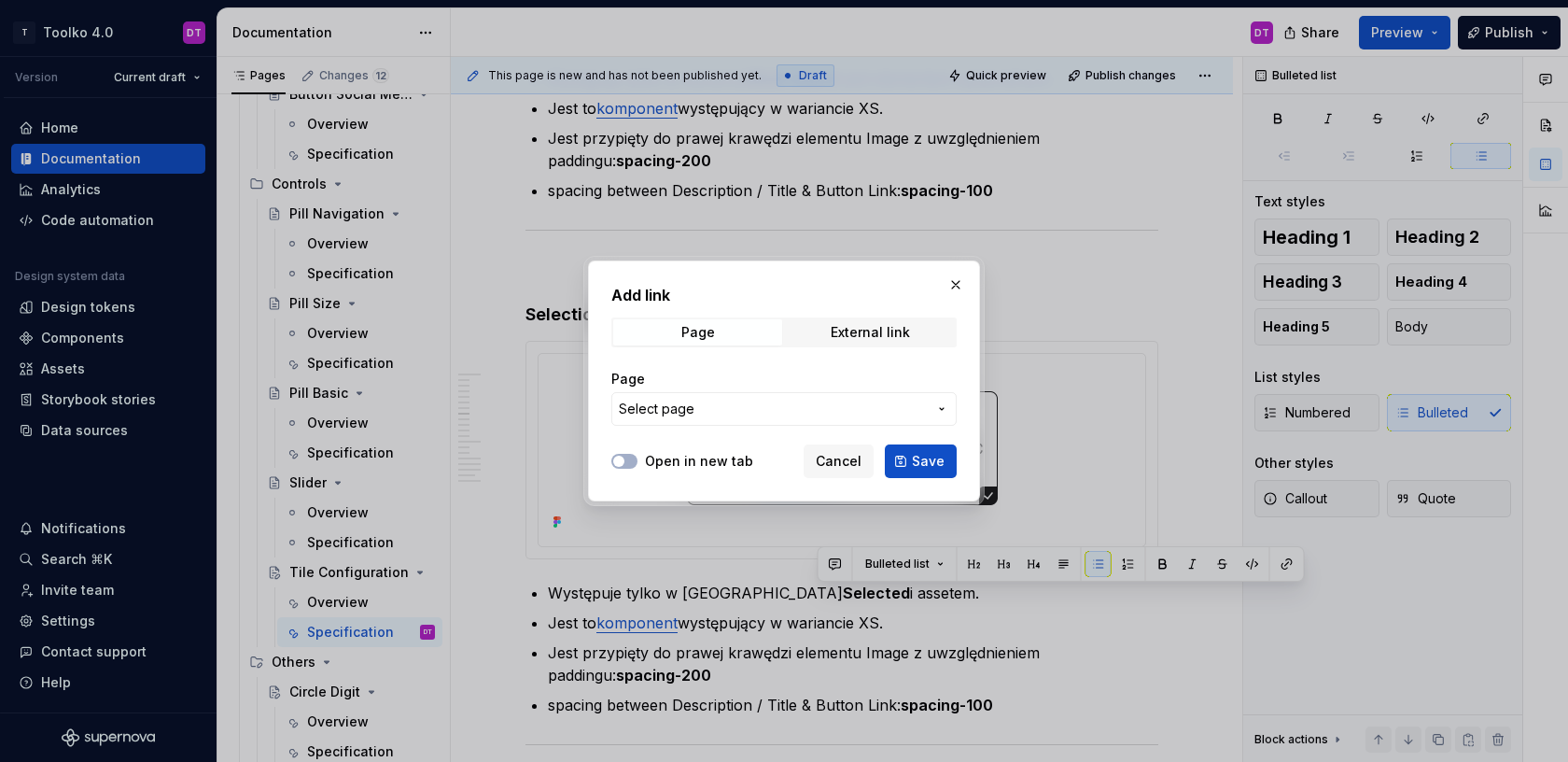
click at [710, 415] on span "Select page" at bounding box center [772, 408] width 308 height 19
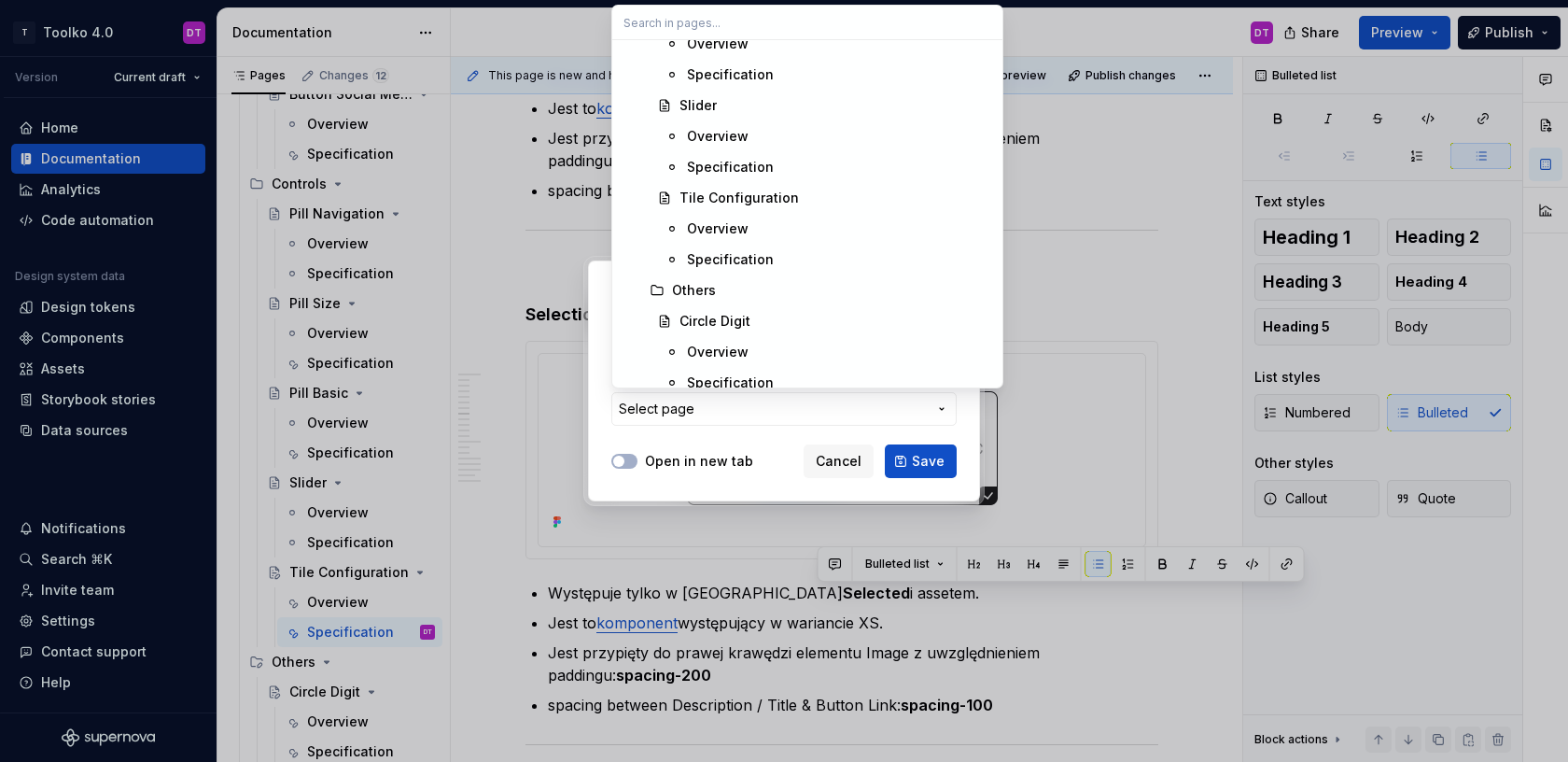
scroll to position [2288, 0]
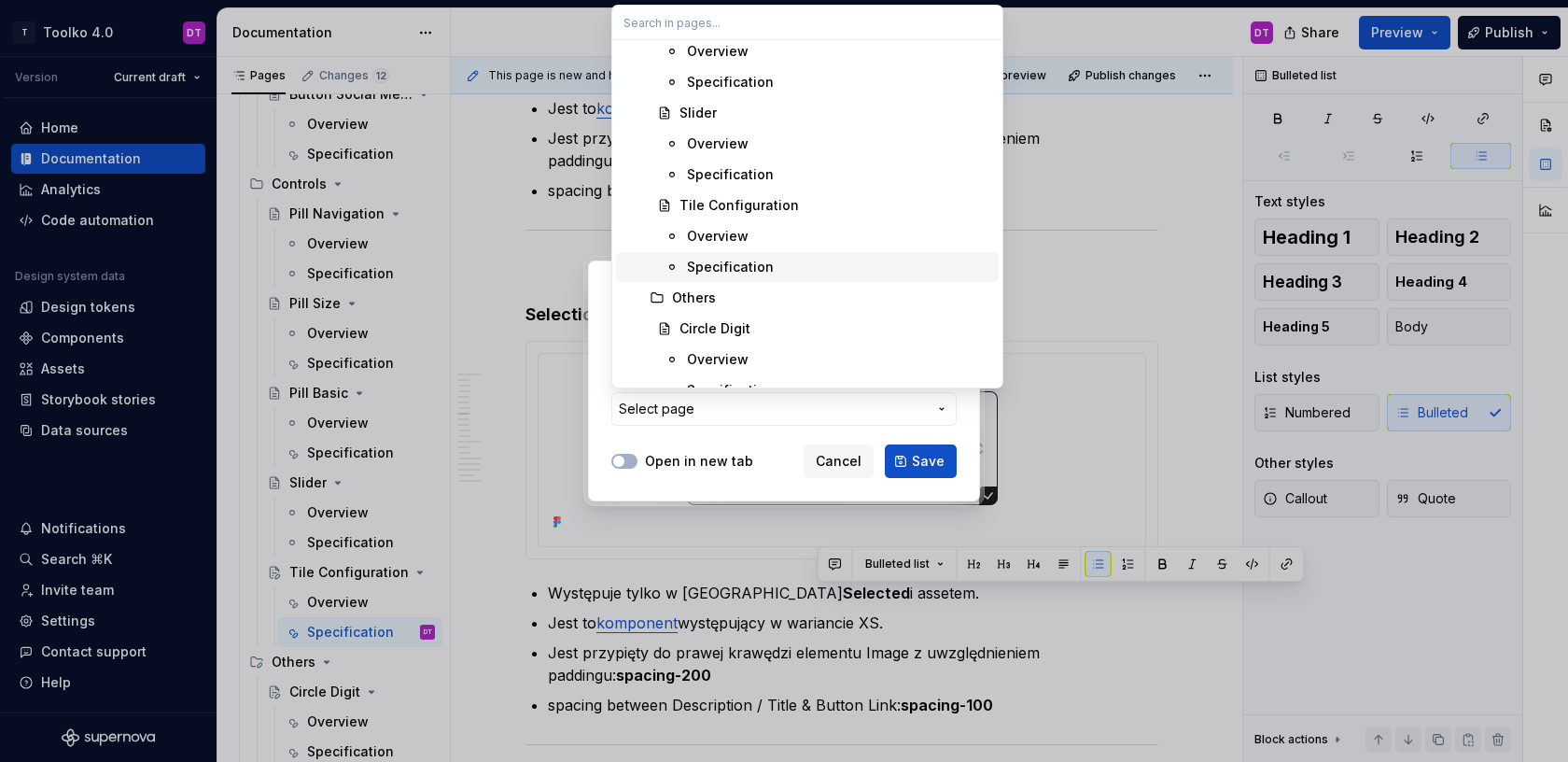
click at [741, 266] on div "Specification" at bounding box center [729, 266] width 87 height 19
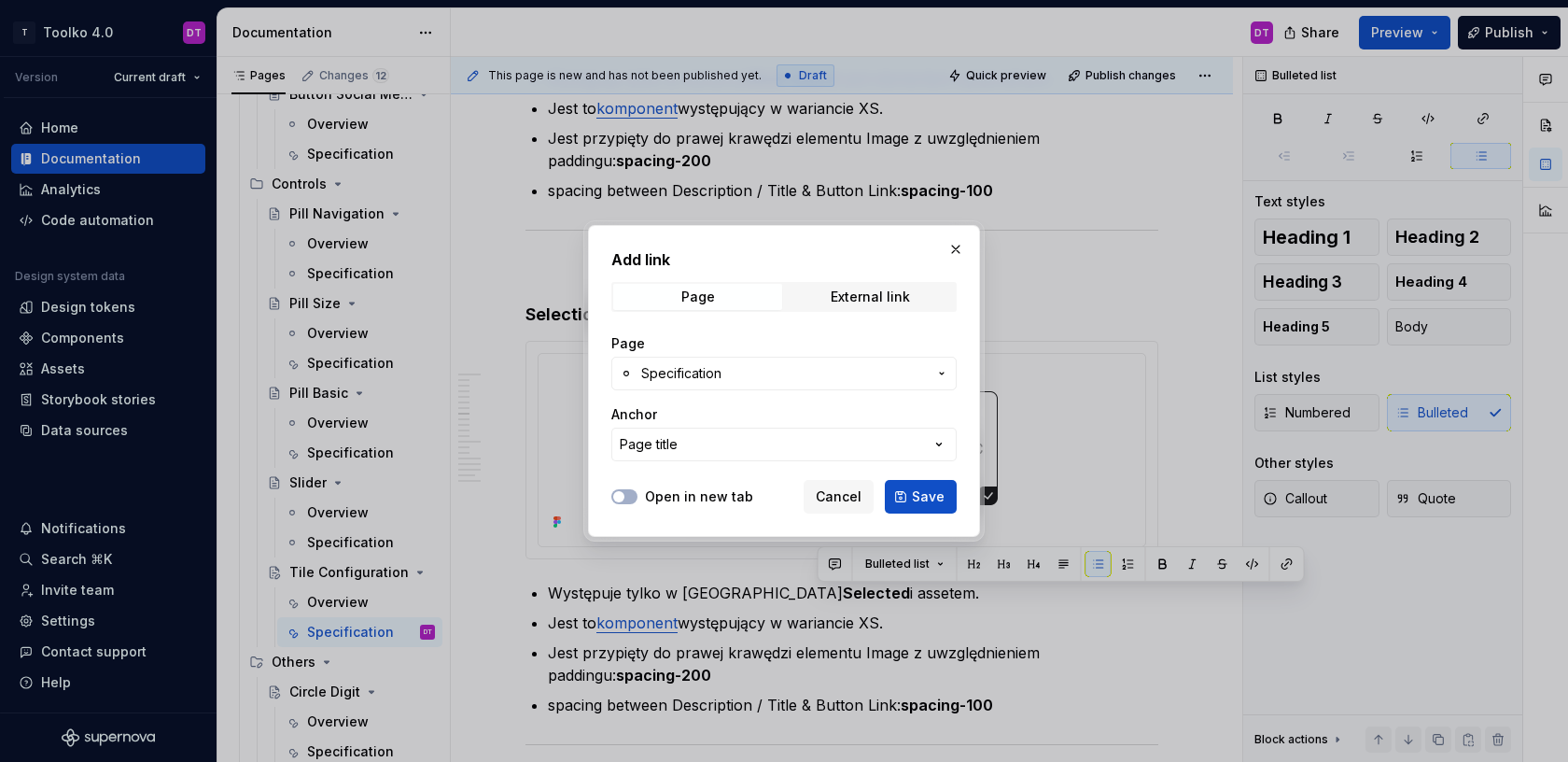
click at [719, 444] on button "Page title" at bounding box center [784, 444] width 346 height 33
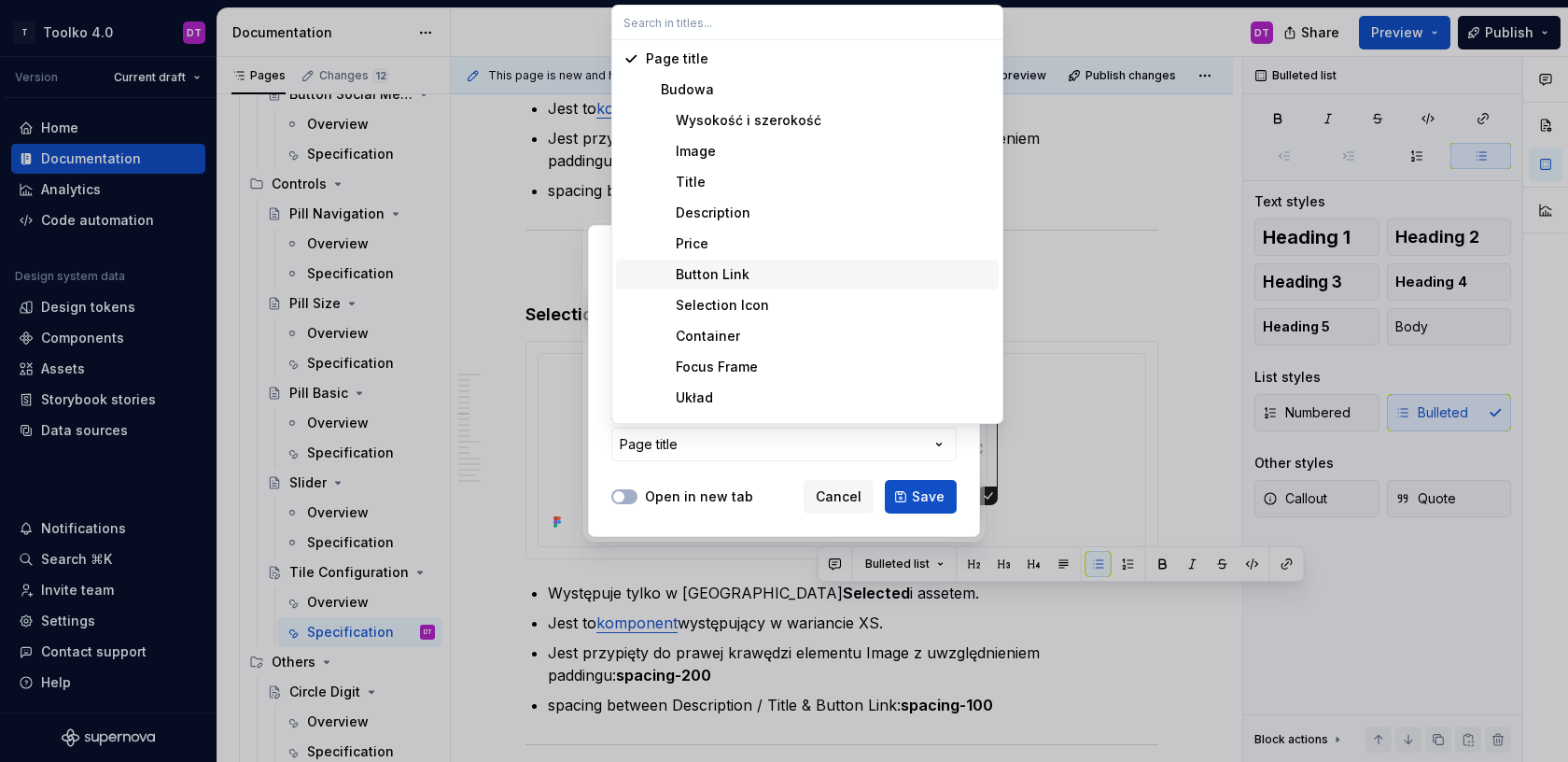
scroll to position [271, 0]
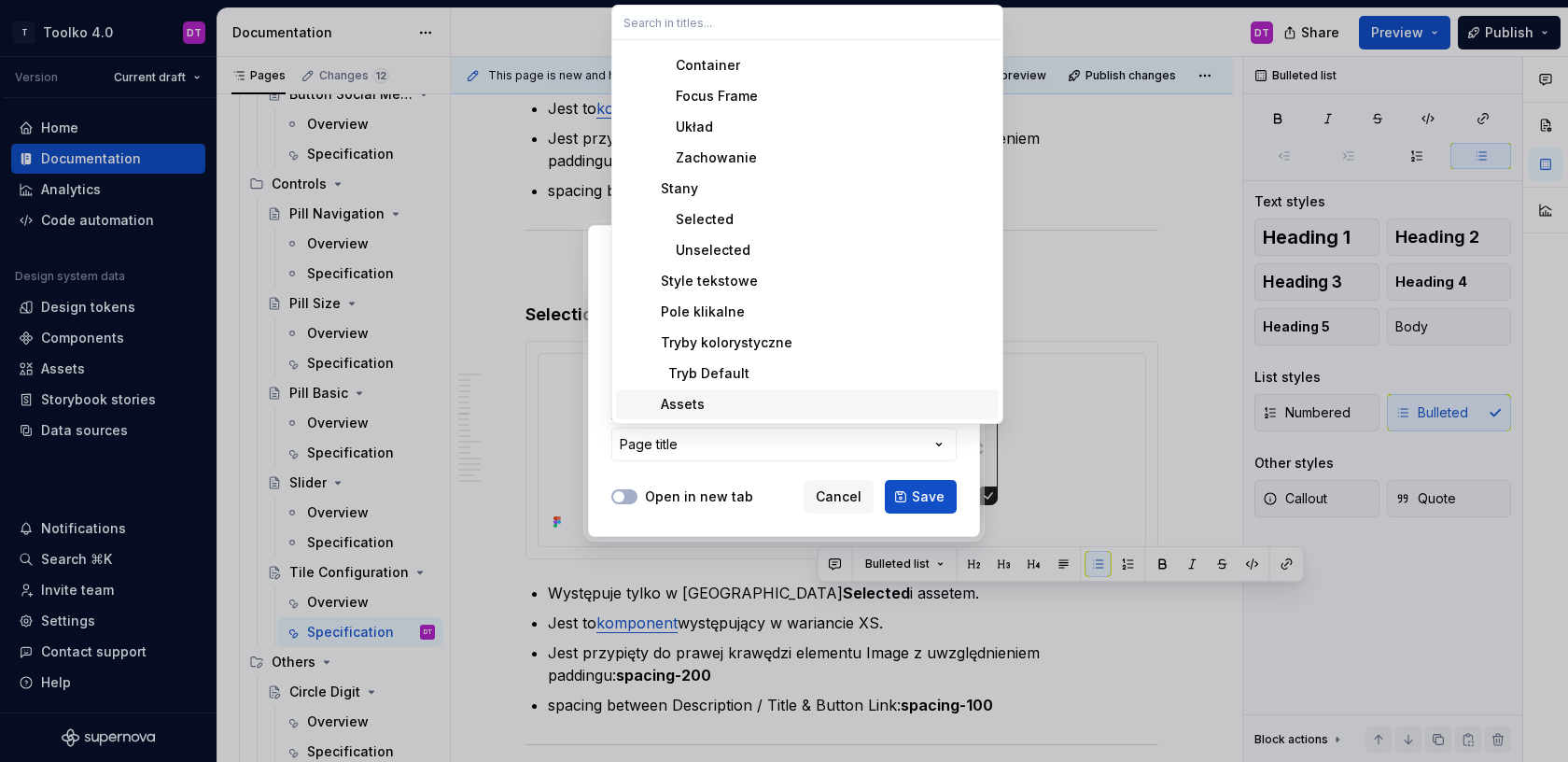
click at [685, 406] on div "Assets" at bounding box center [675, 403] width 58 height 19
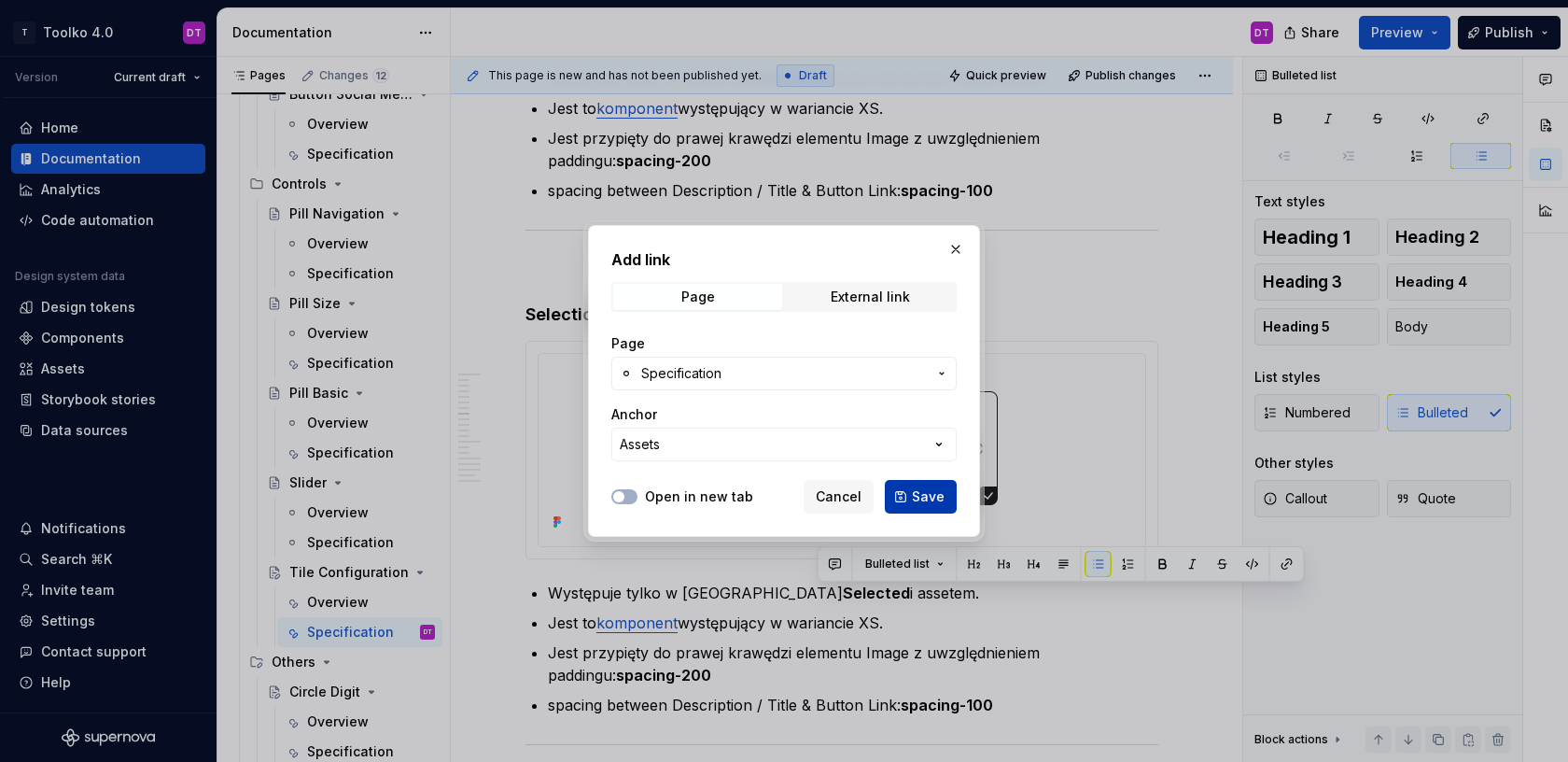
click at [941, 499] on span "Save" at bounding box center [928, 496] width 33 height 19
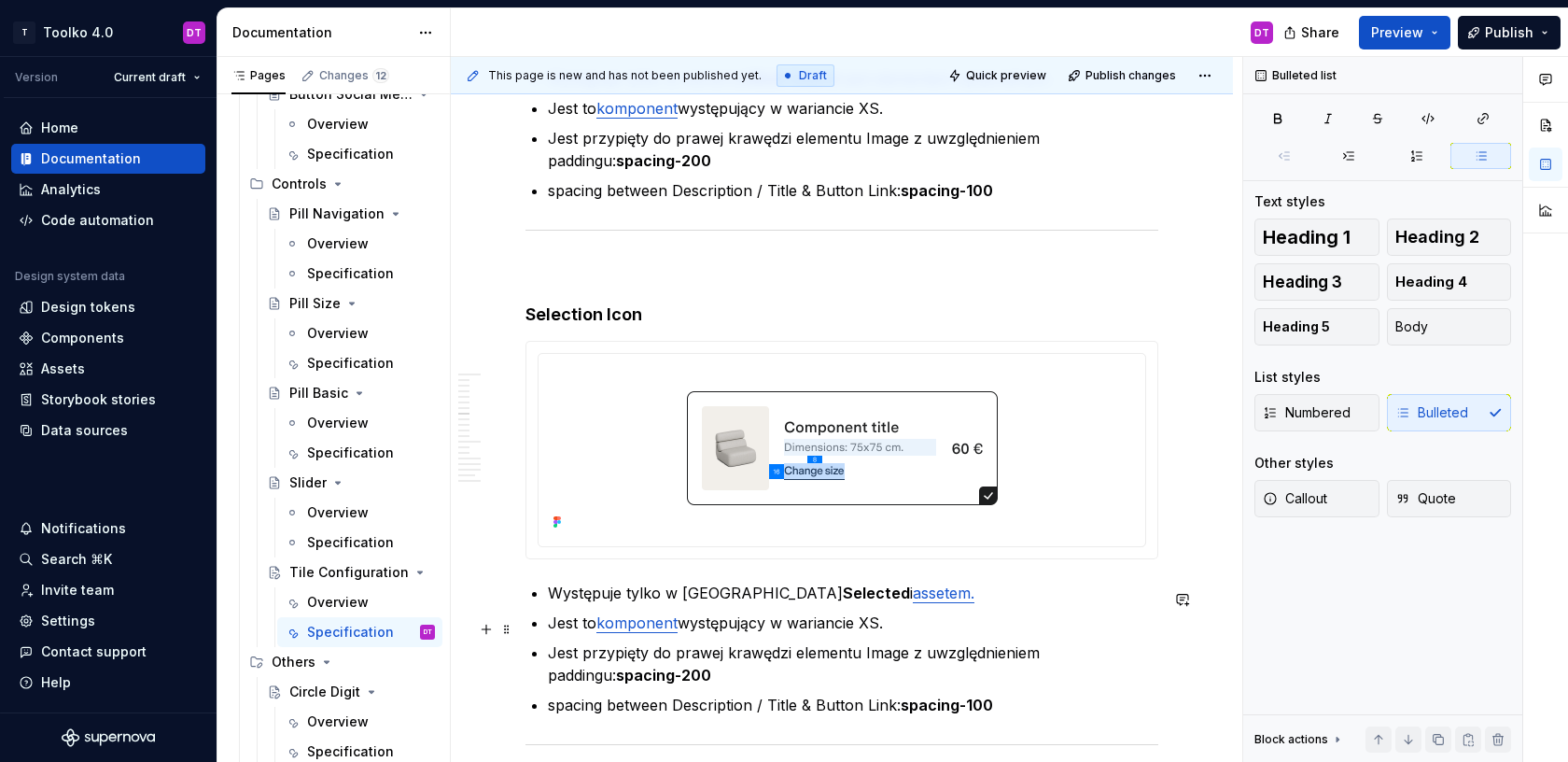
click at [927, 624] on p "Jest to komponent występujący w wariancie XS." at bounding box center [852, 623] width 611 height 22
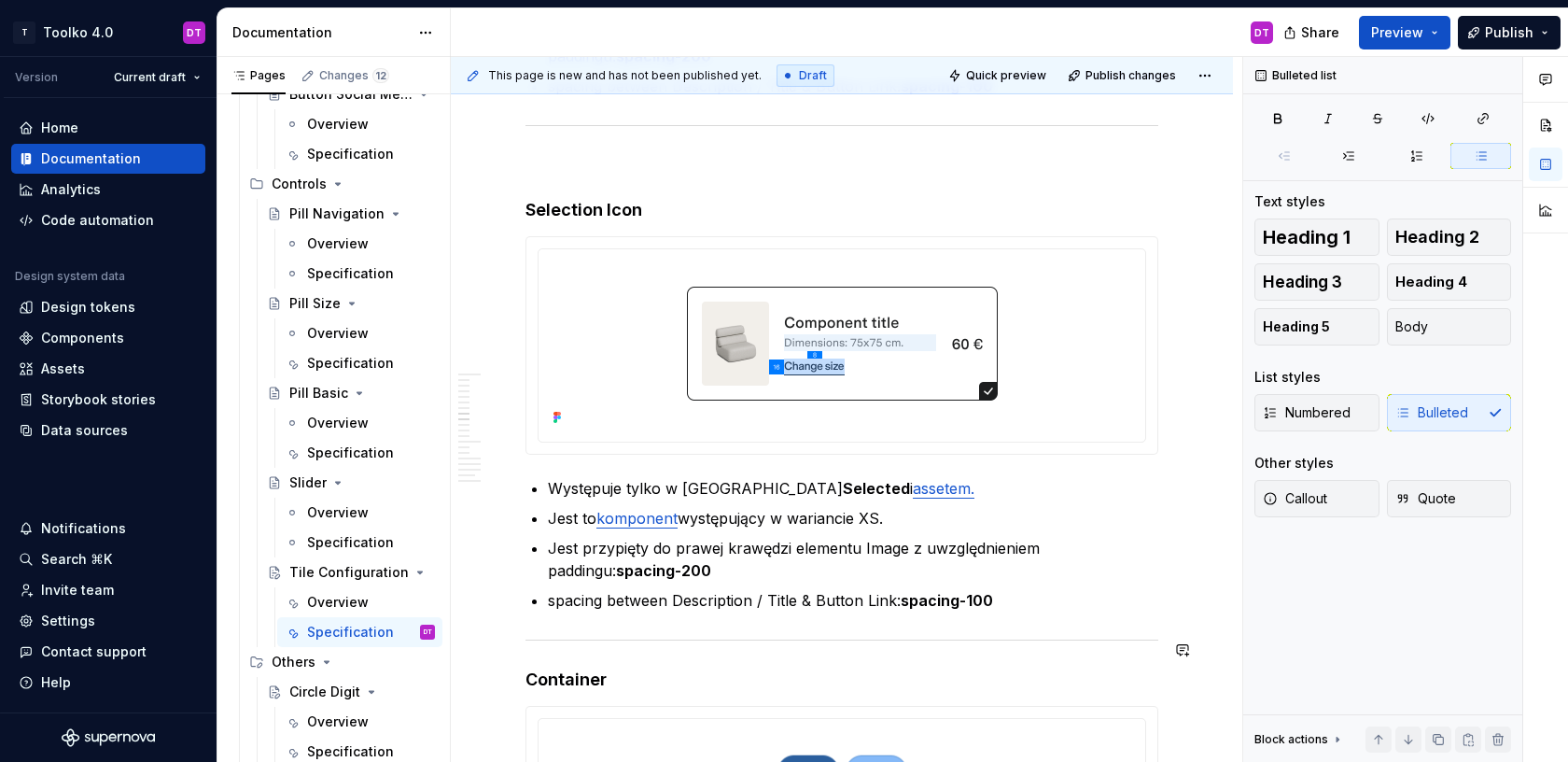
scroll to position [6590, 0]
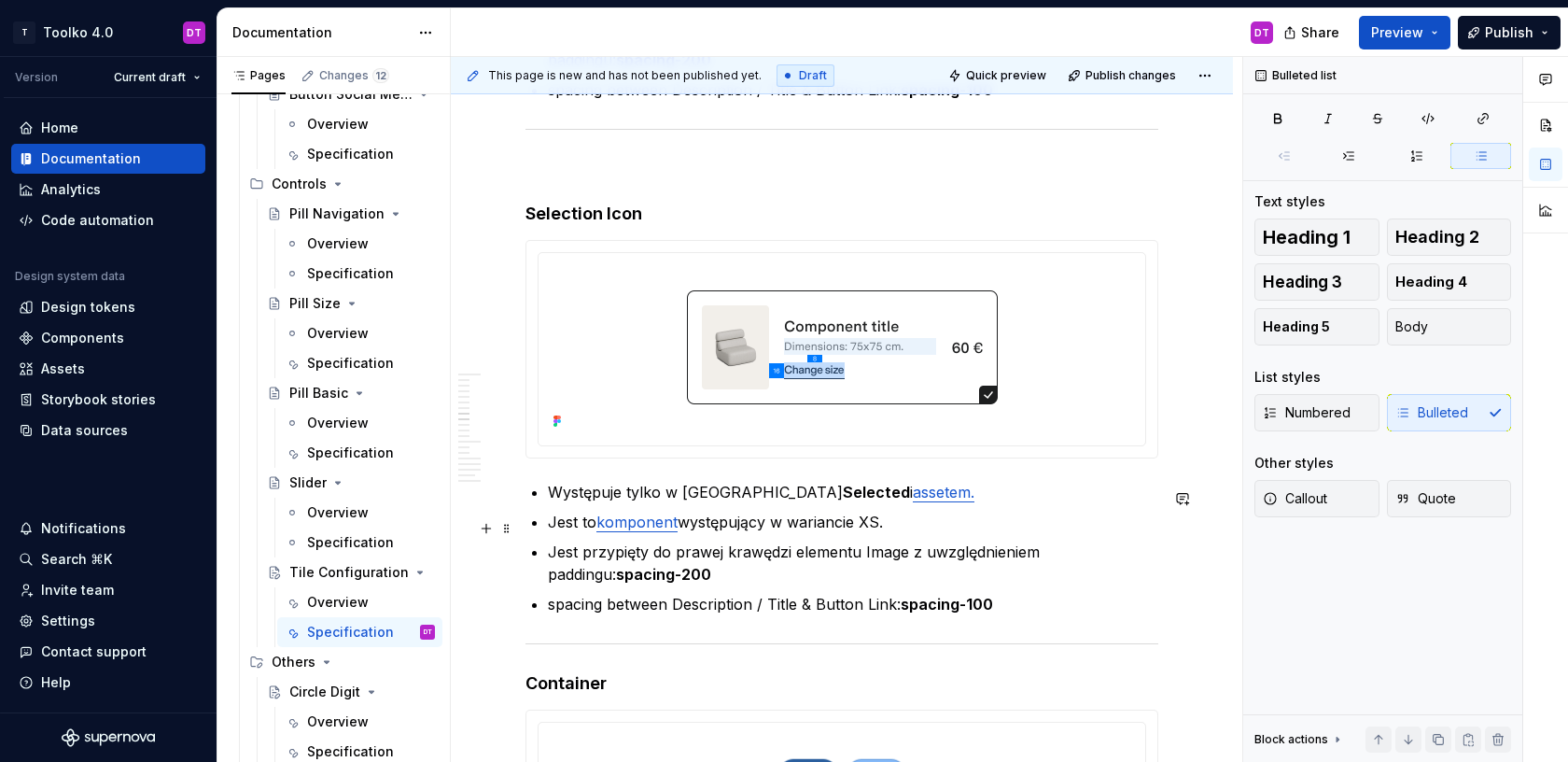
drag, startPoint x: 906, startPoint y: 528, endPoint x: 893, endPoint y: 527, distance: 13.0
click at [893, 528] on p "Jest to komponent występujący w wariancie XS." at bounding box center [852, 521] width 611 height 22
click at [903, 365] on img at bounding box center [841, 347] width 572 height 173
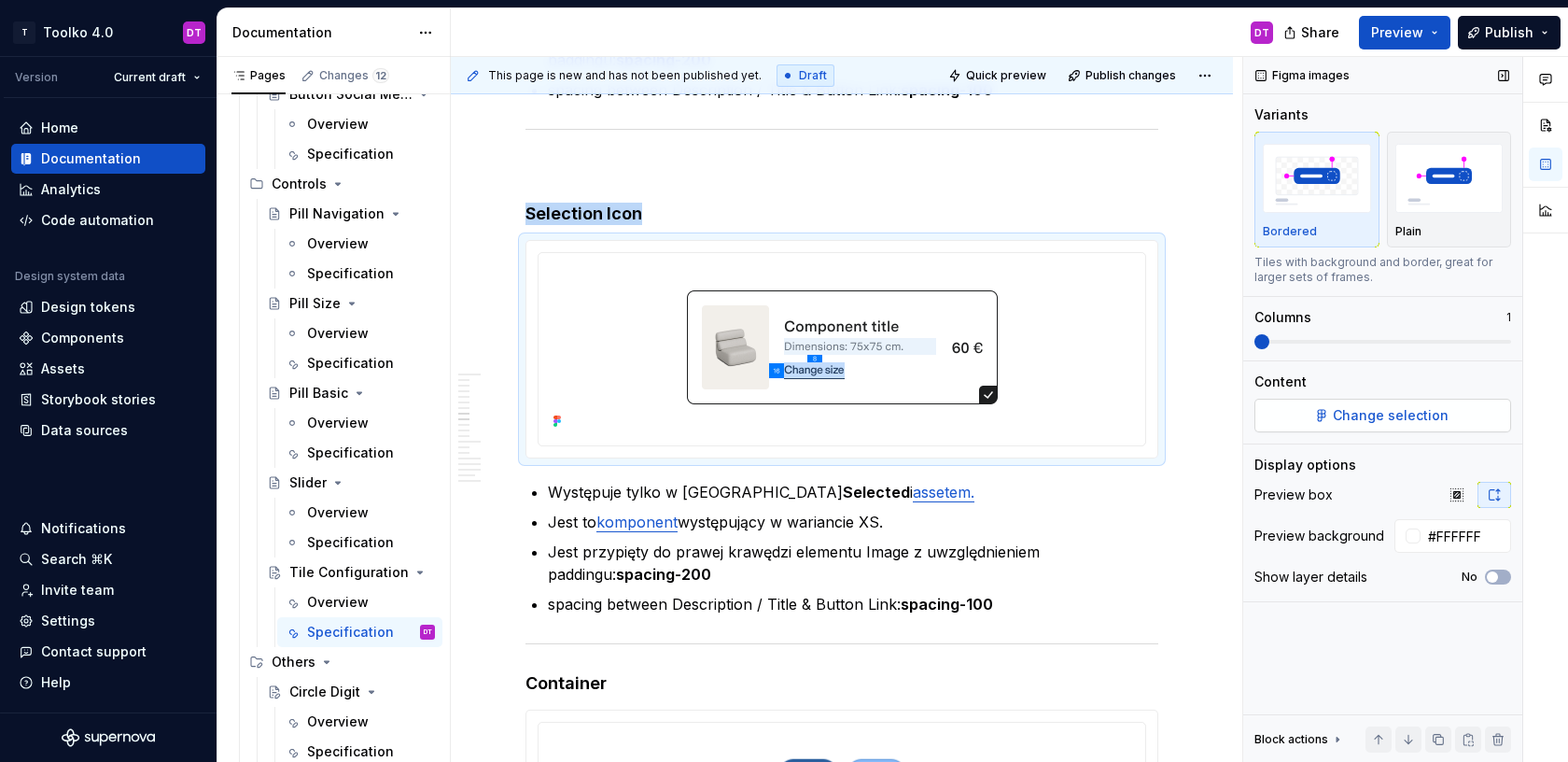
click at [1413, 420] on span "Change selection" at bounding box center [1390, 415] width 116 height 19
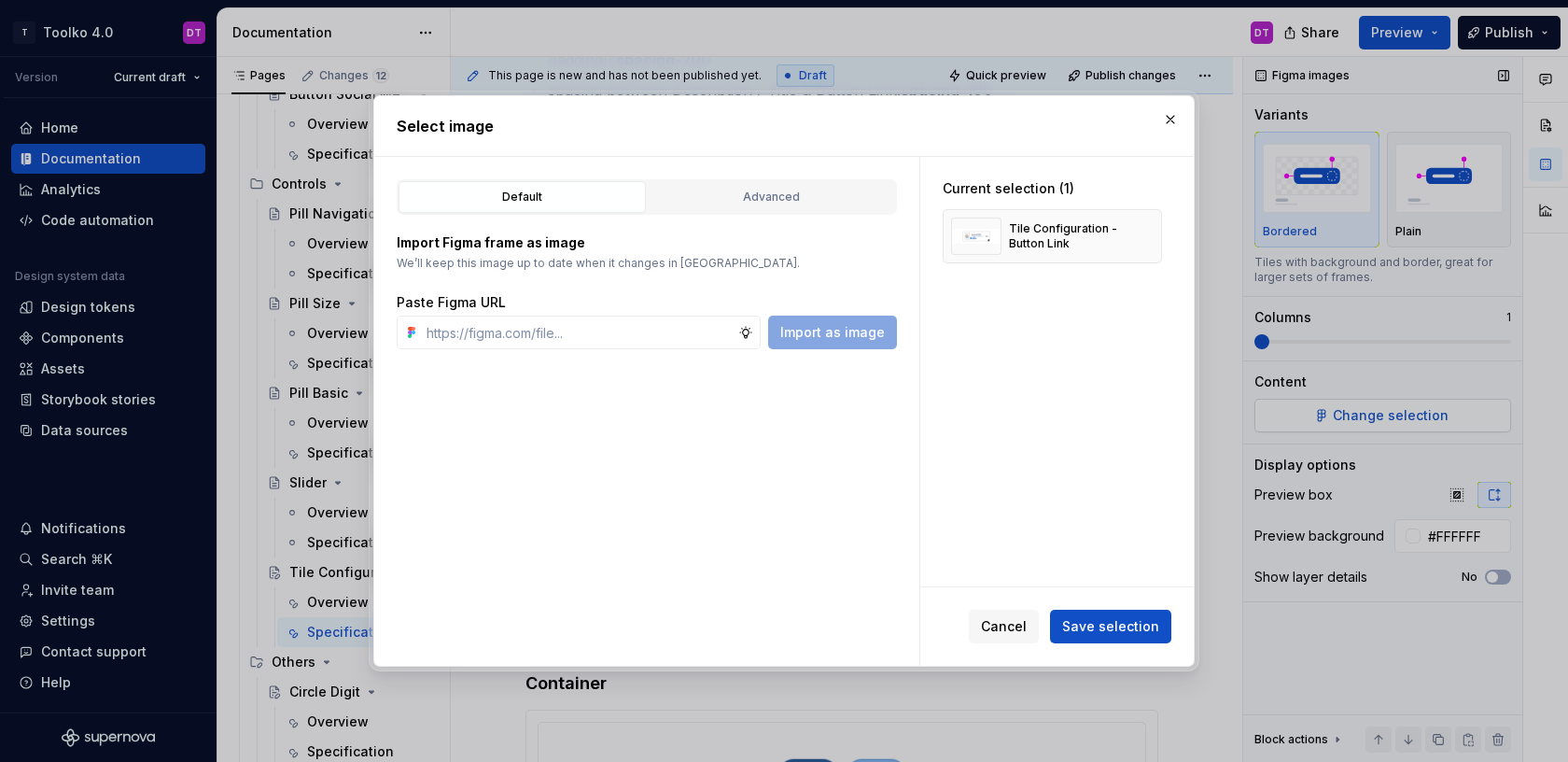
type textarea "*"
click at [794, 191] on div "Advanced" at bounding box center [771, 197] width 235 height 19
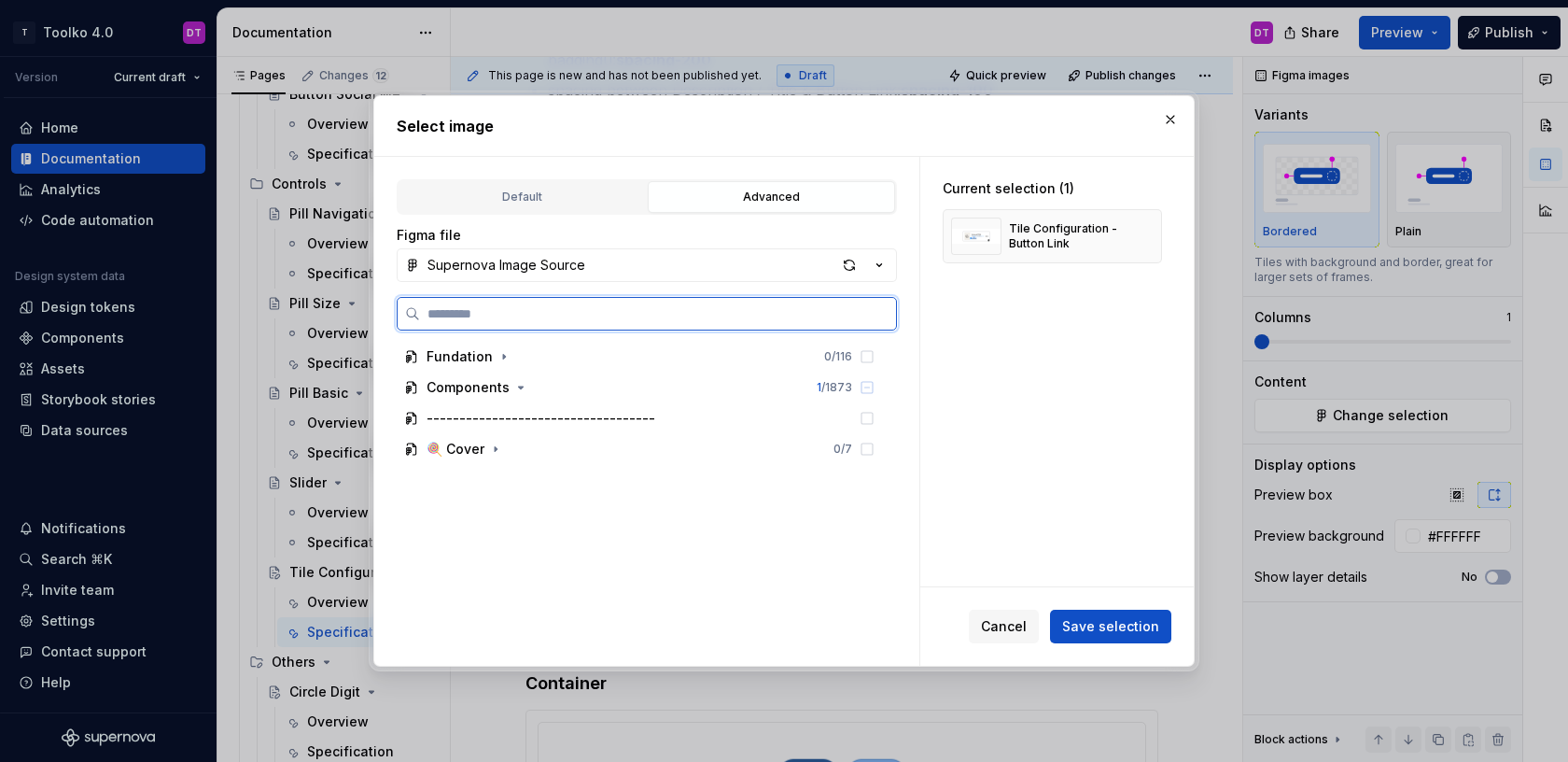
click at [618, 311] on input "search" at bounding box center [657, 313] width 476 height 19
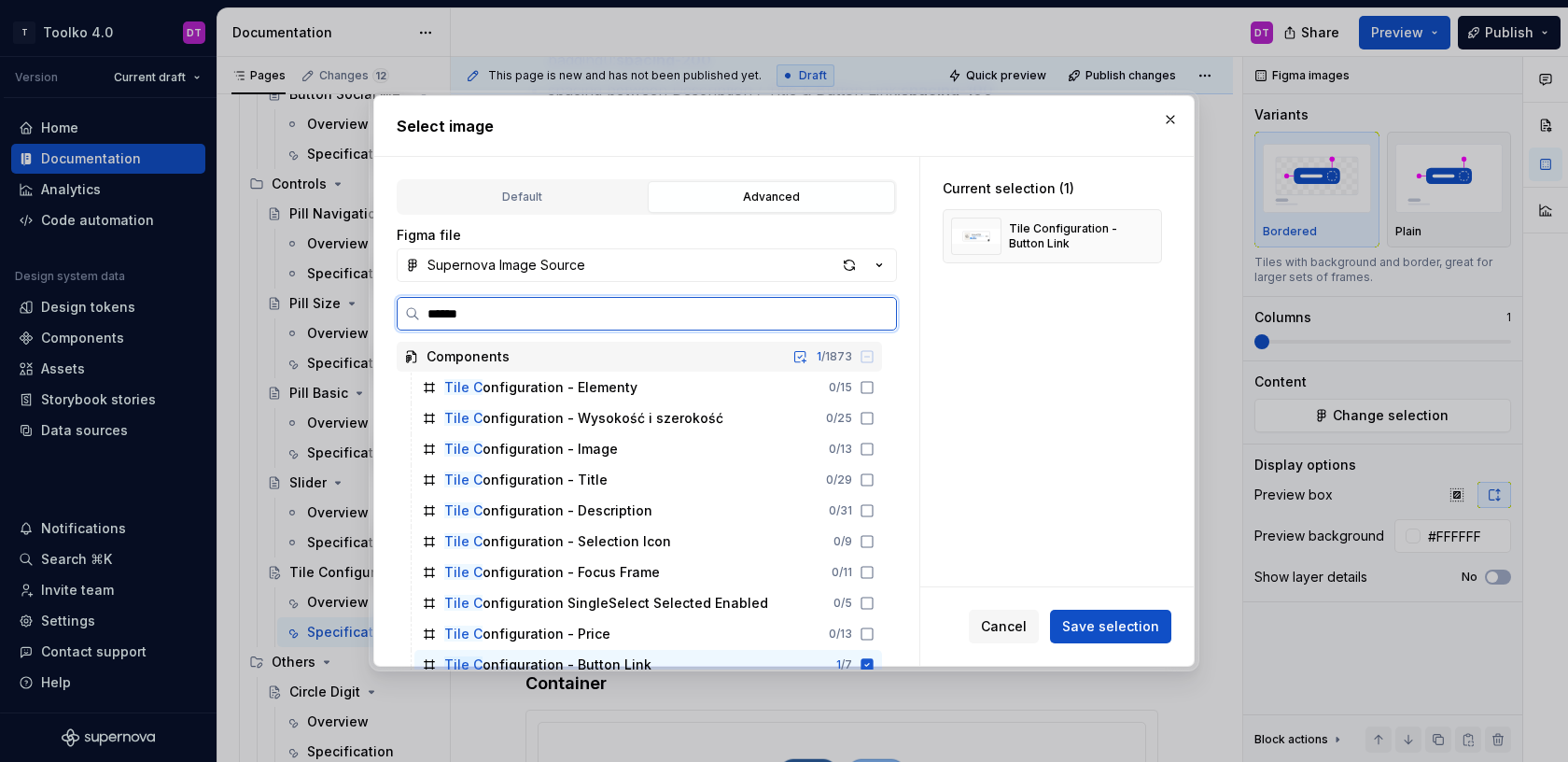
type input "*******"
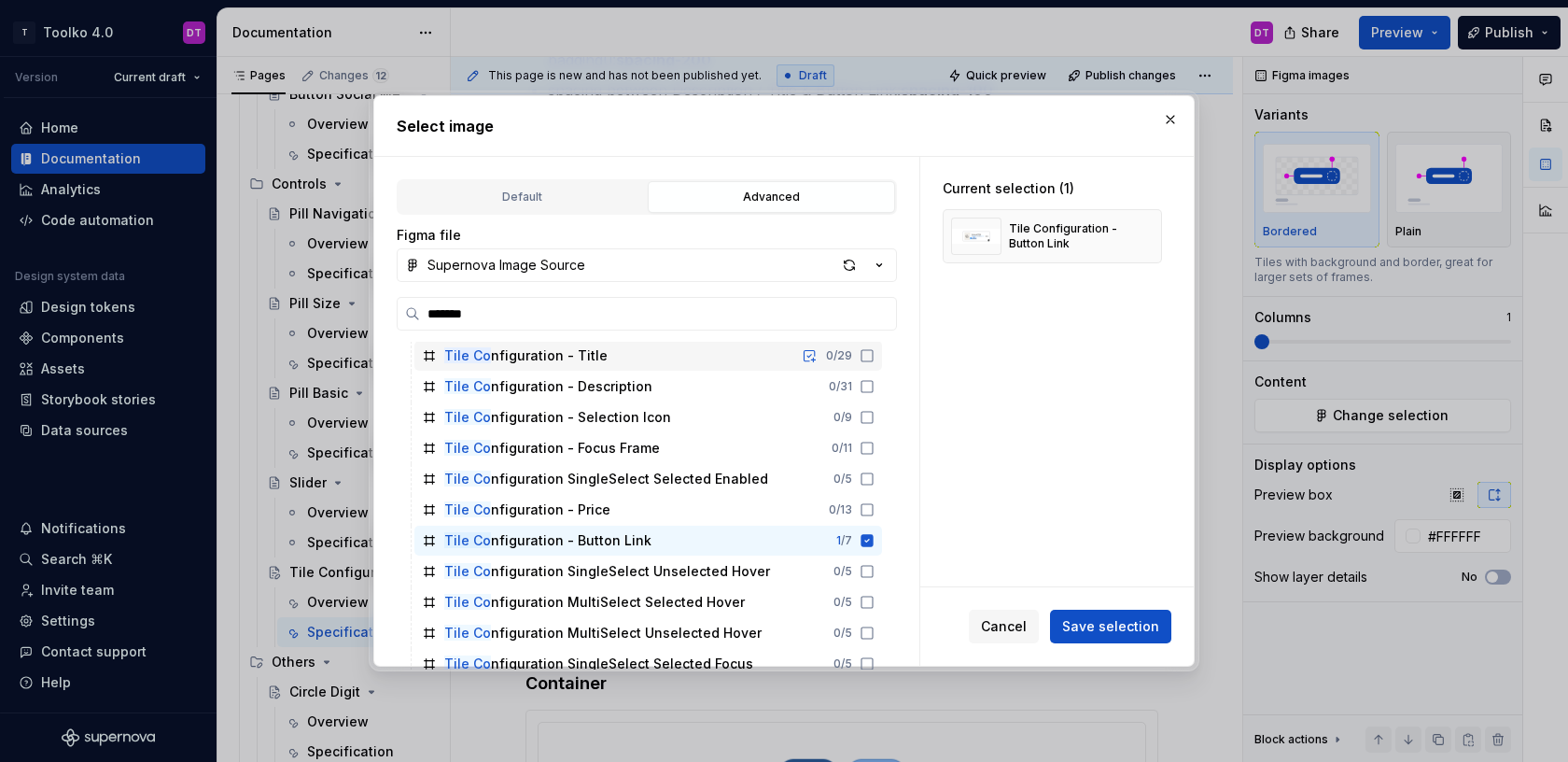
scroll to position [117, 0]
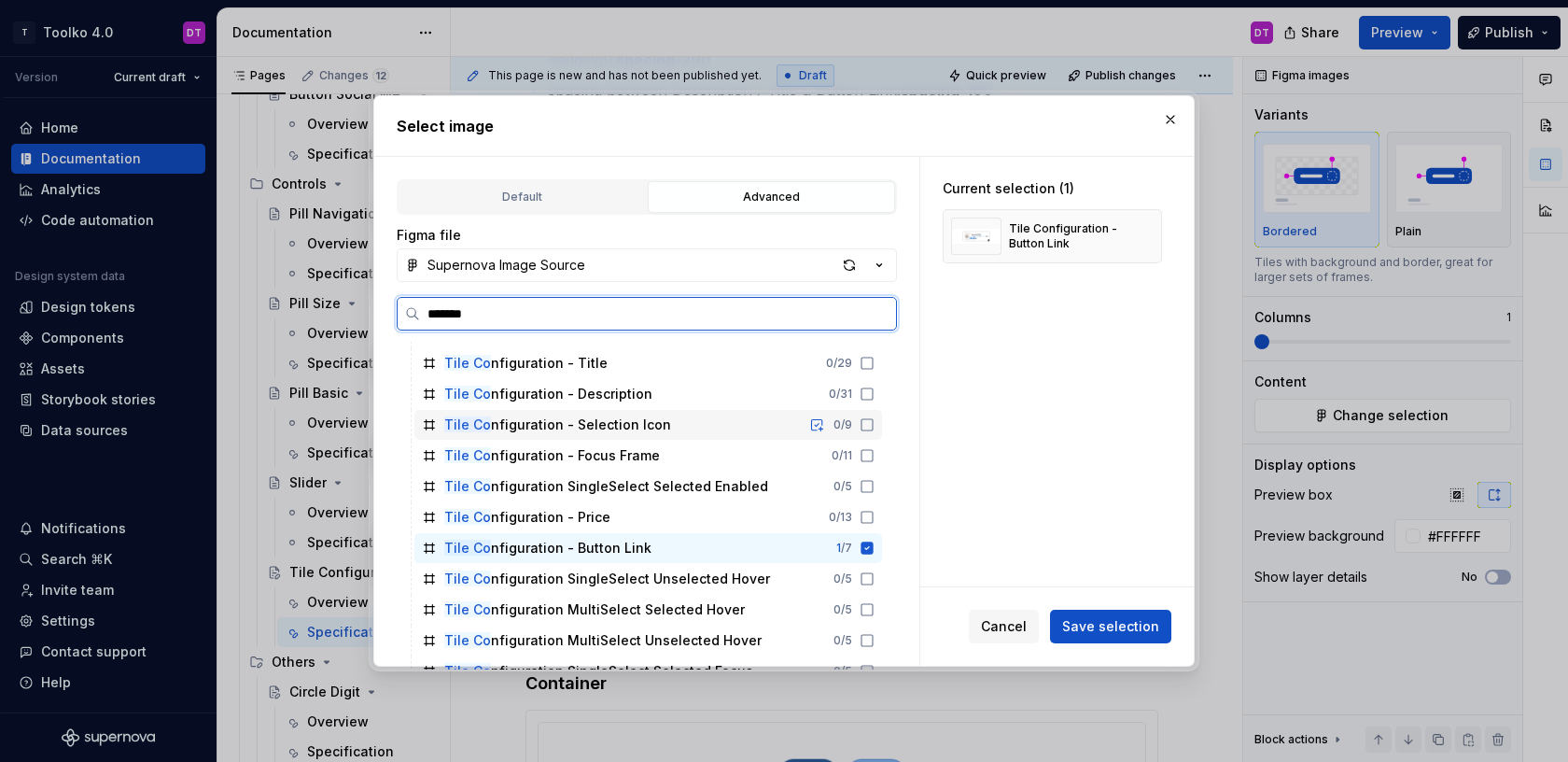
click at [563, 420] on div "Tile Co nfiguration - Selection Icon" at bounding box center [557, 424] width 227 height 19
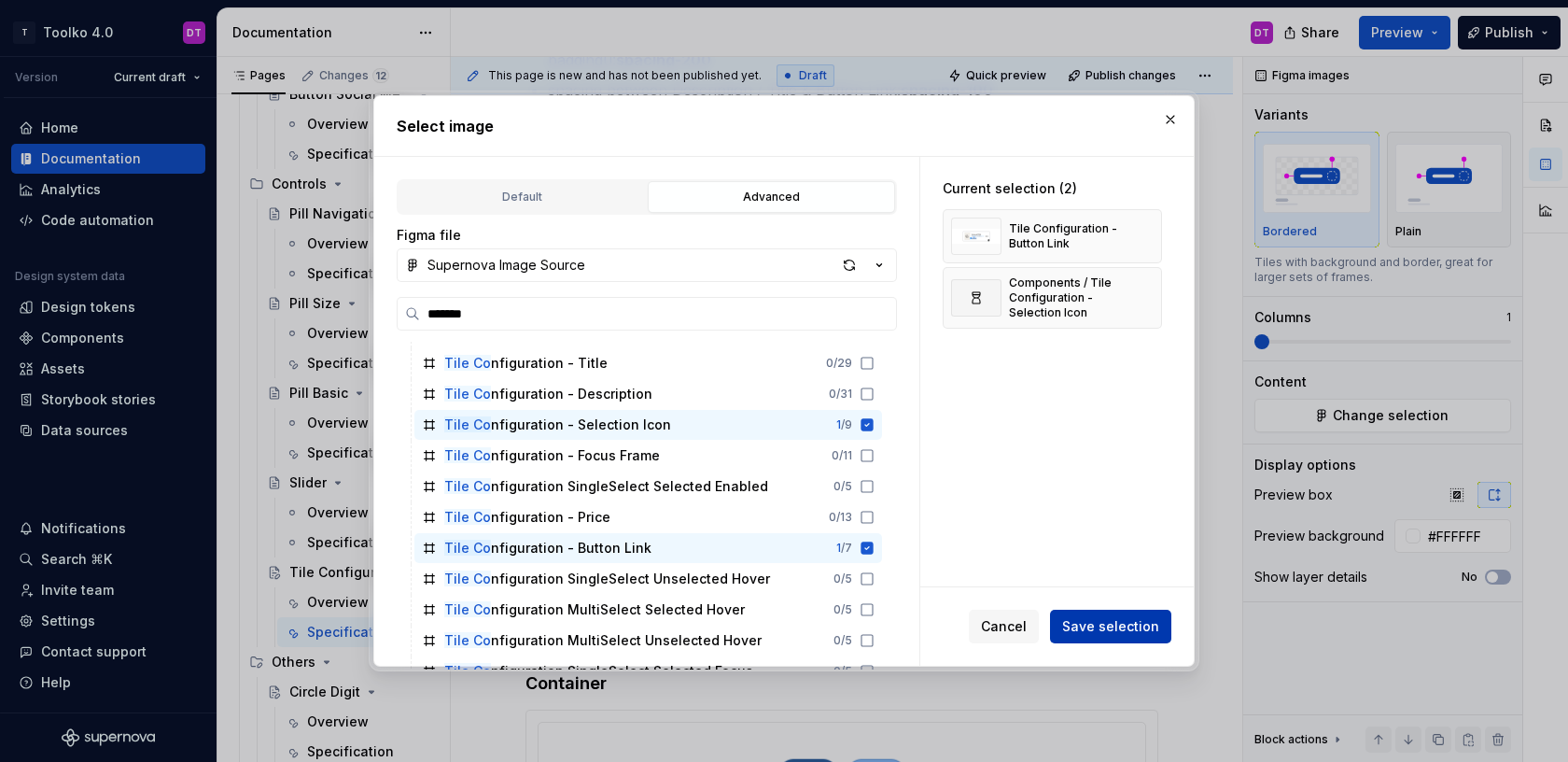
click at [1078, 618] on span "Save selection" at bounding box center [1111, 626] width 97 height 19
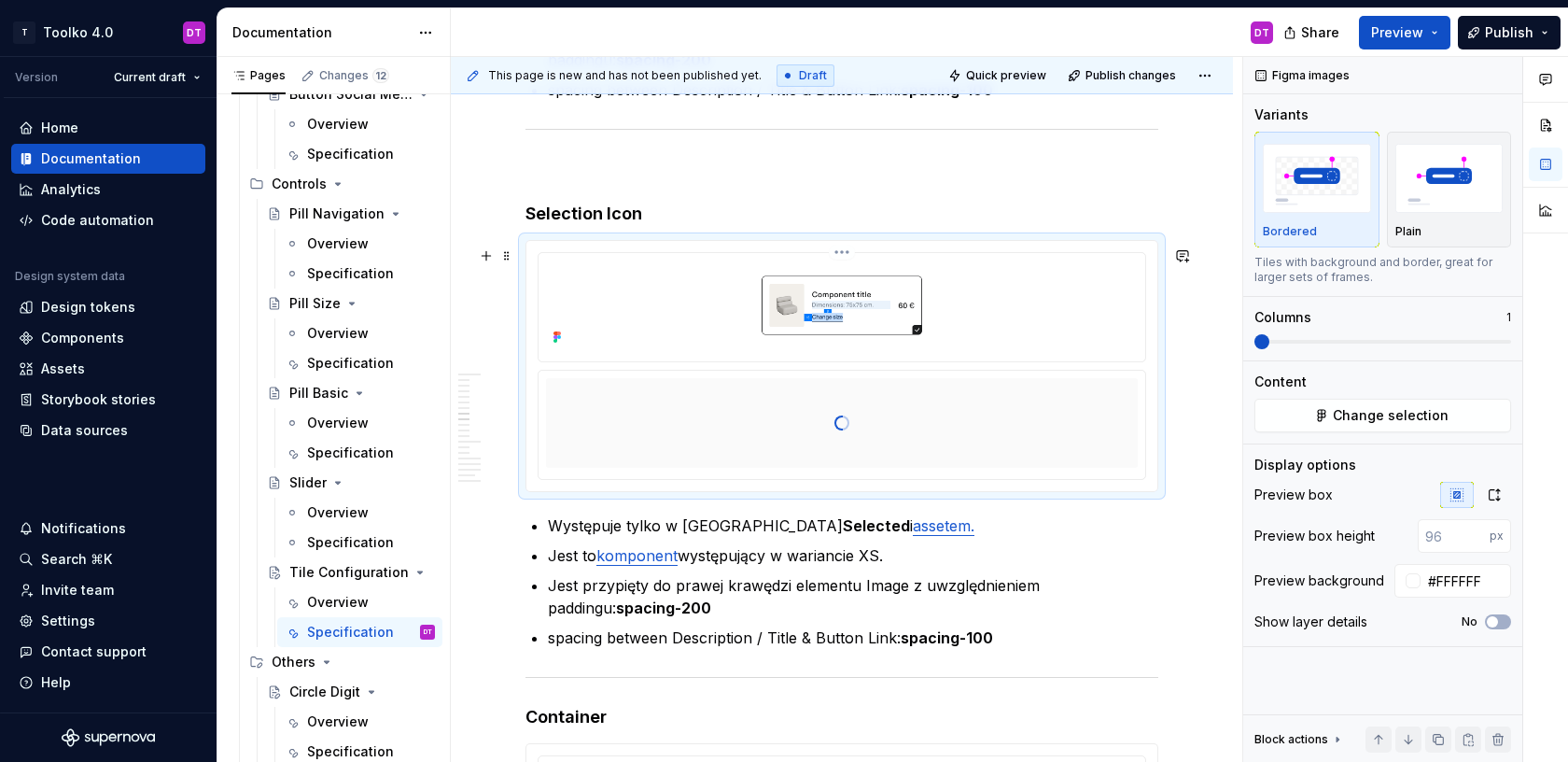
click at [843, 262] on html "T Toolko 4.0 DT Version Current draft Home Documentation Analytics Code automat…" at bounding box center [784, 381] width 1568 height 762
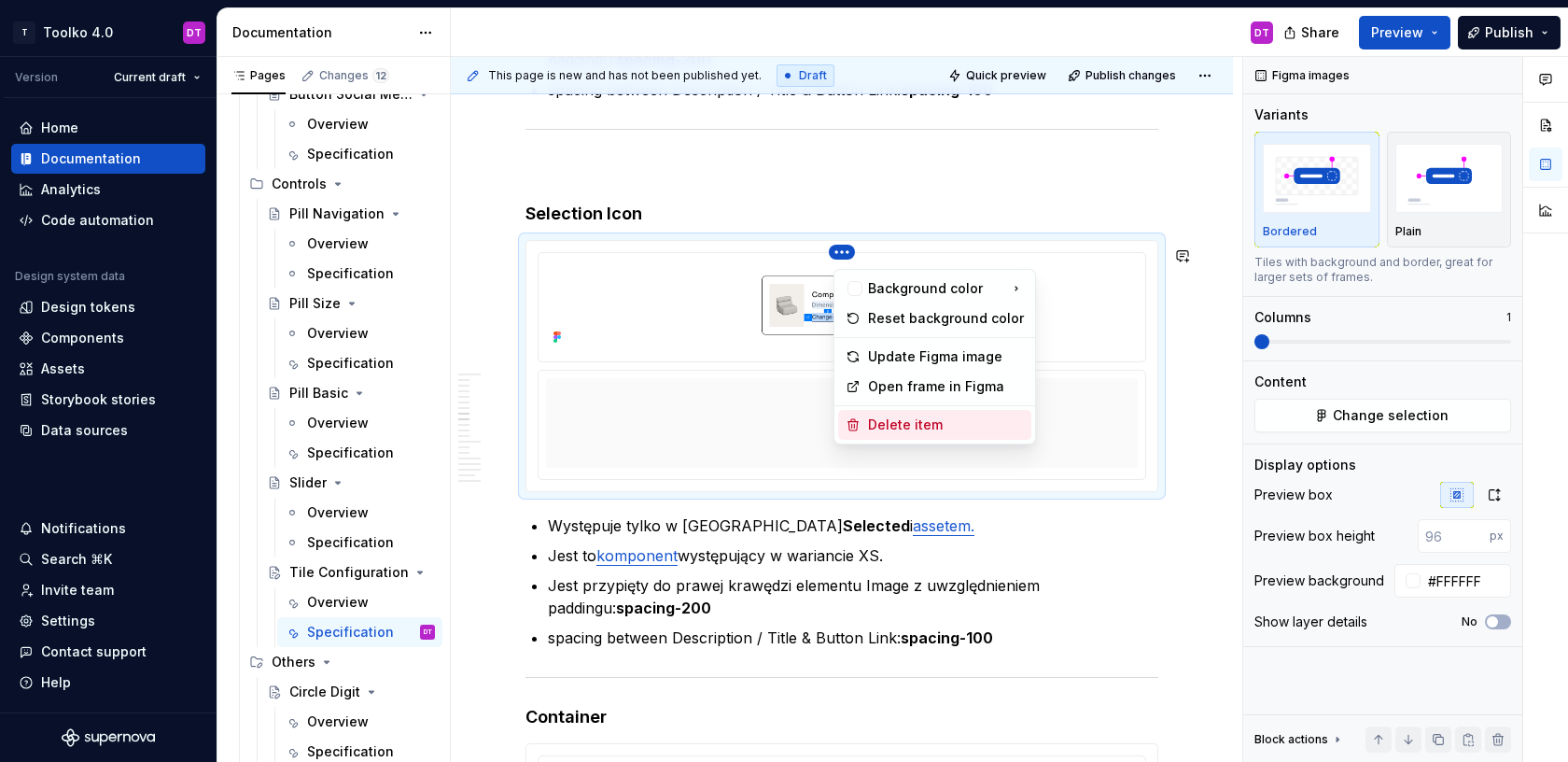
click at [868, 420] on div "Delete item" at bounding box center [946, 424] width 156 height 19
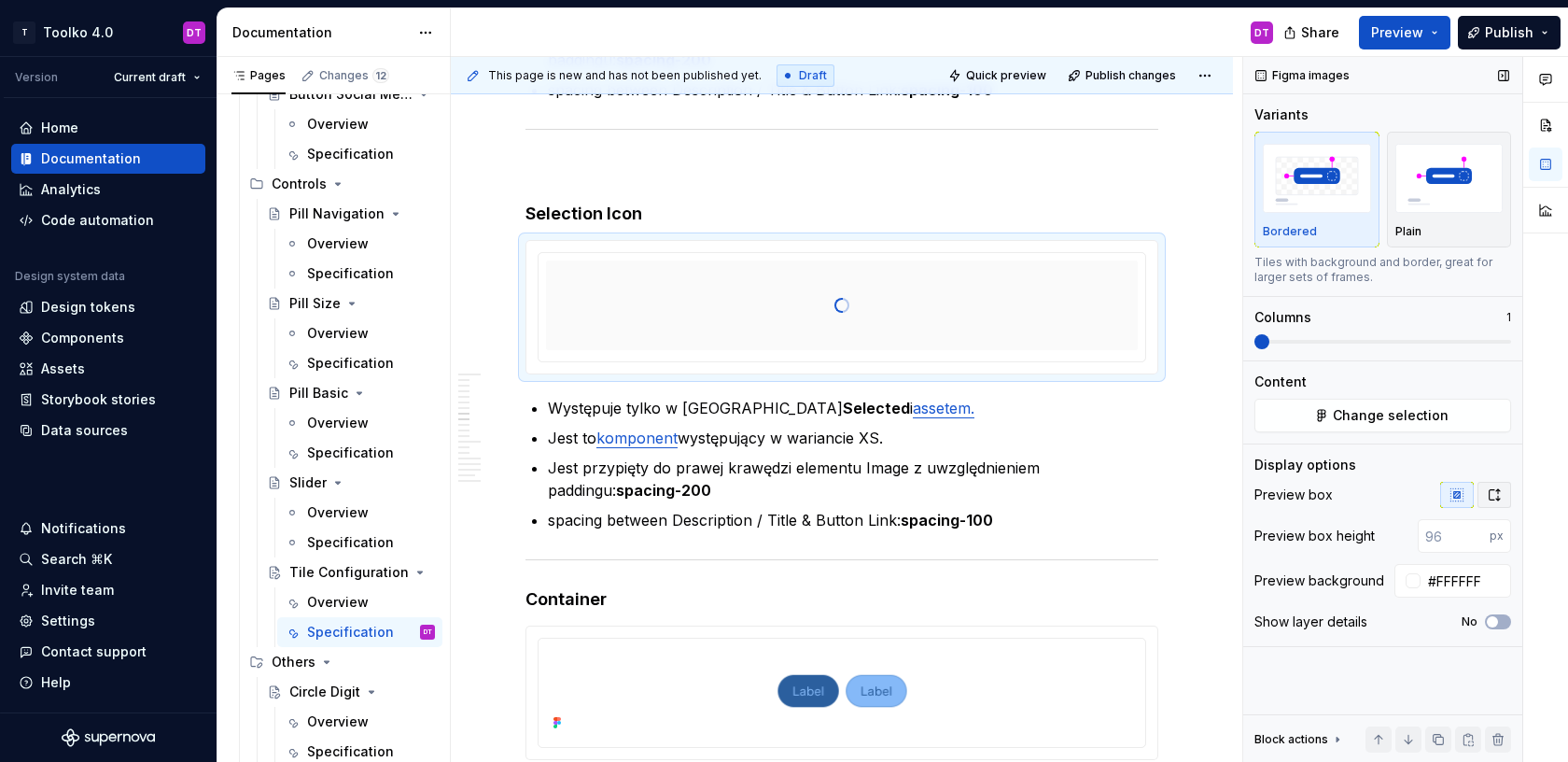
click at [1500, 492] on icon "button" at bounding box center [1494, 494] width 15 height 15
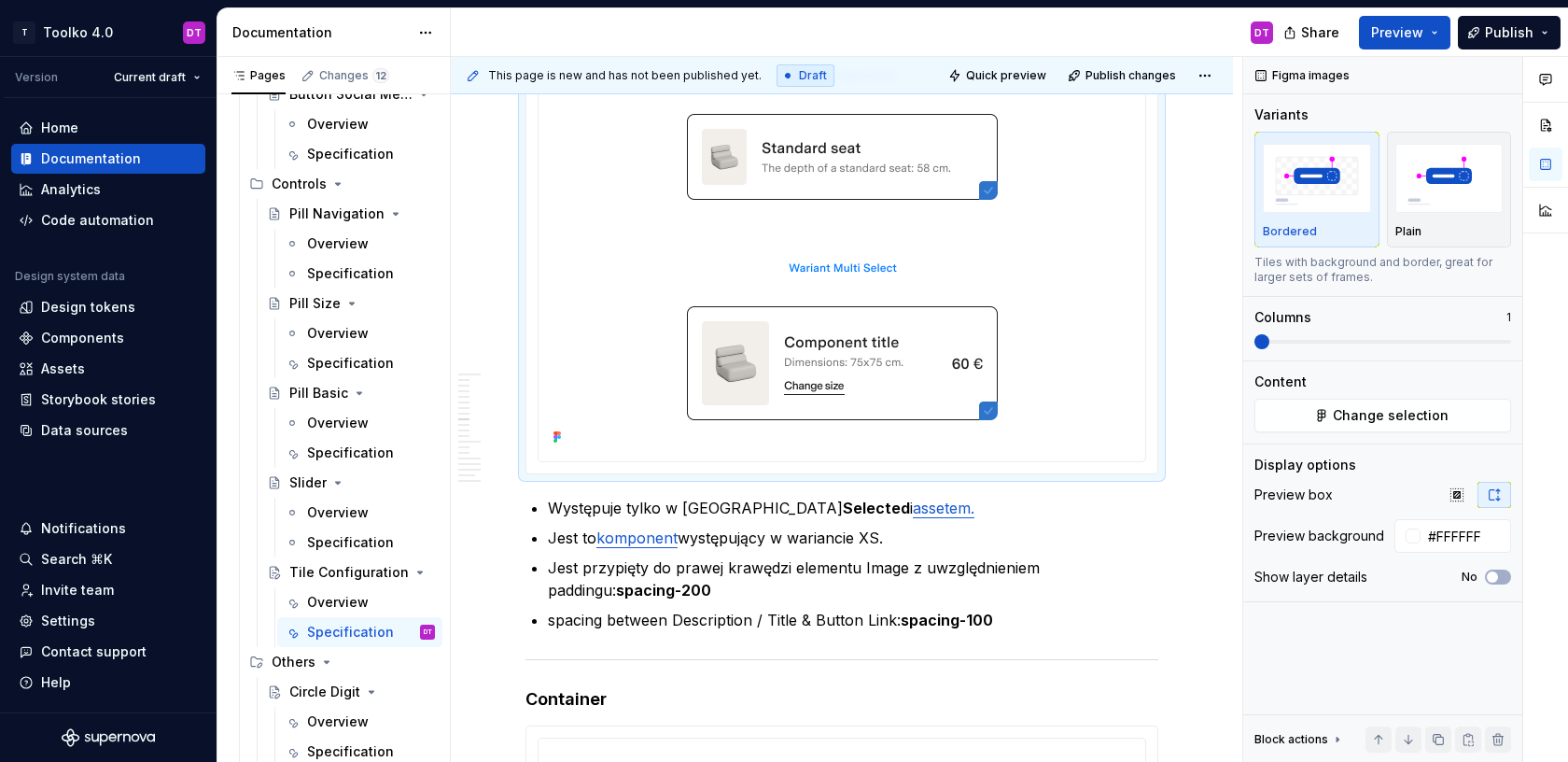
scroll to position [6815, 0]
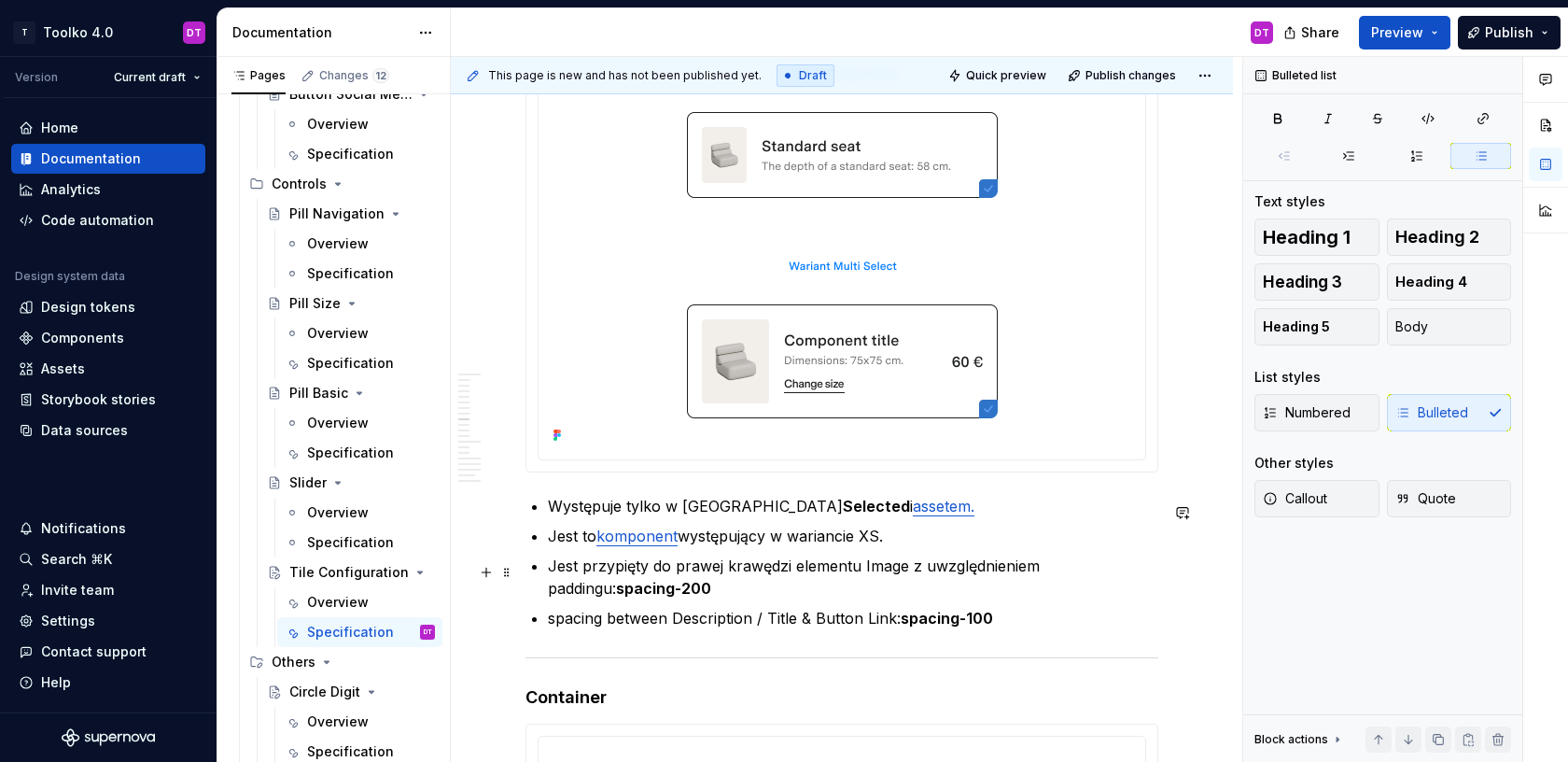
click at [724, 570] on p "Jest przypięty do prawej krawędzi elementu Image z uwzględnieniem paddingu: spa…" at bounding box center [852, 577] width 611 height 45
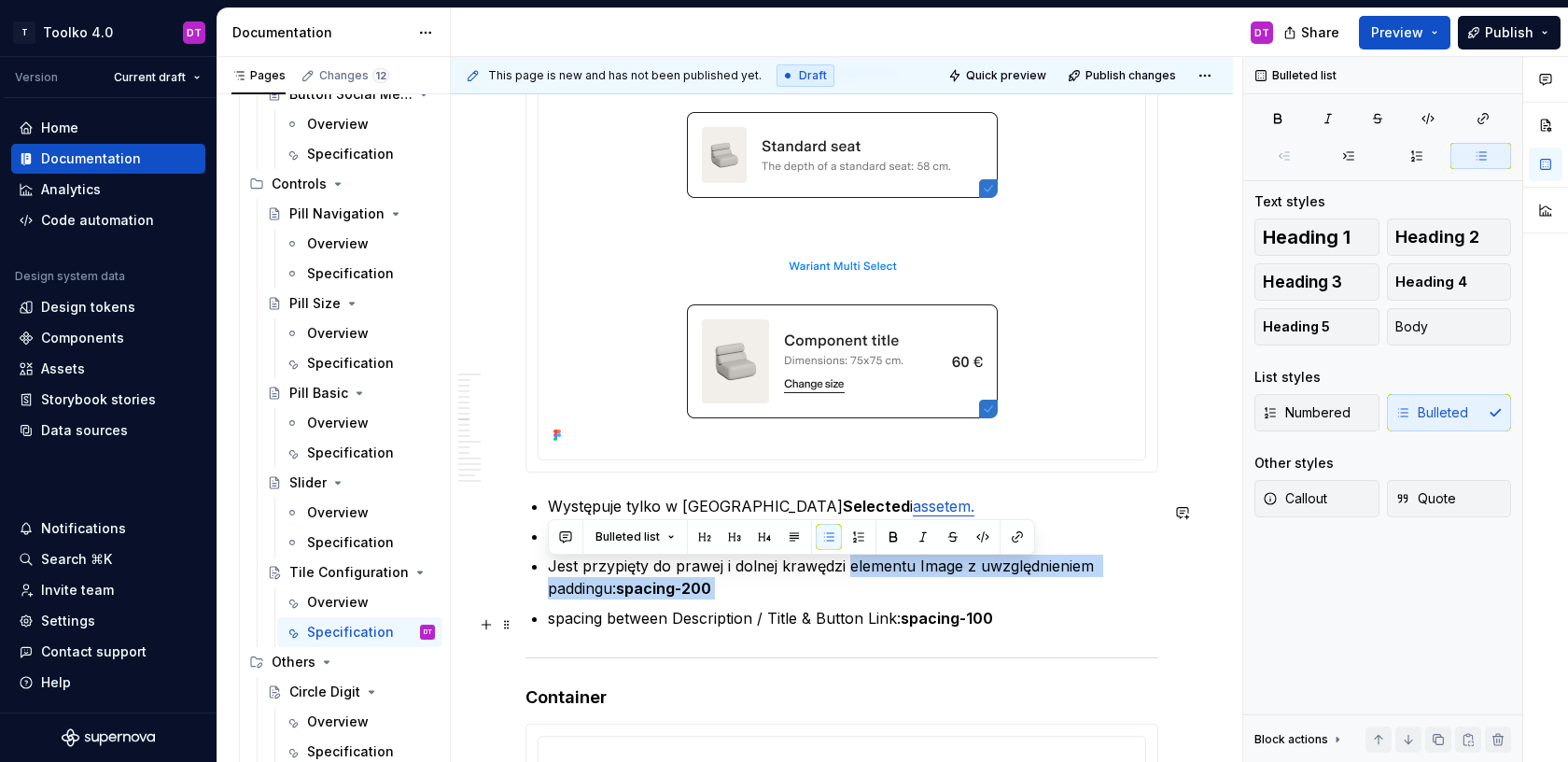
drag, startPoint x: 853, startPoint y: 570, endPoint x: 950, endPoint y: 608, distance: 104.2
click at [950, 608] on ul "Występuje tylko w [GEOGRAPHIC_DATA] Selected i assetem. Jest to komponent wystę…" at bounding box center [852, 562] width 611 height 134
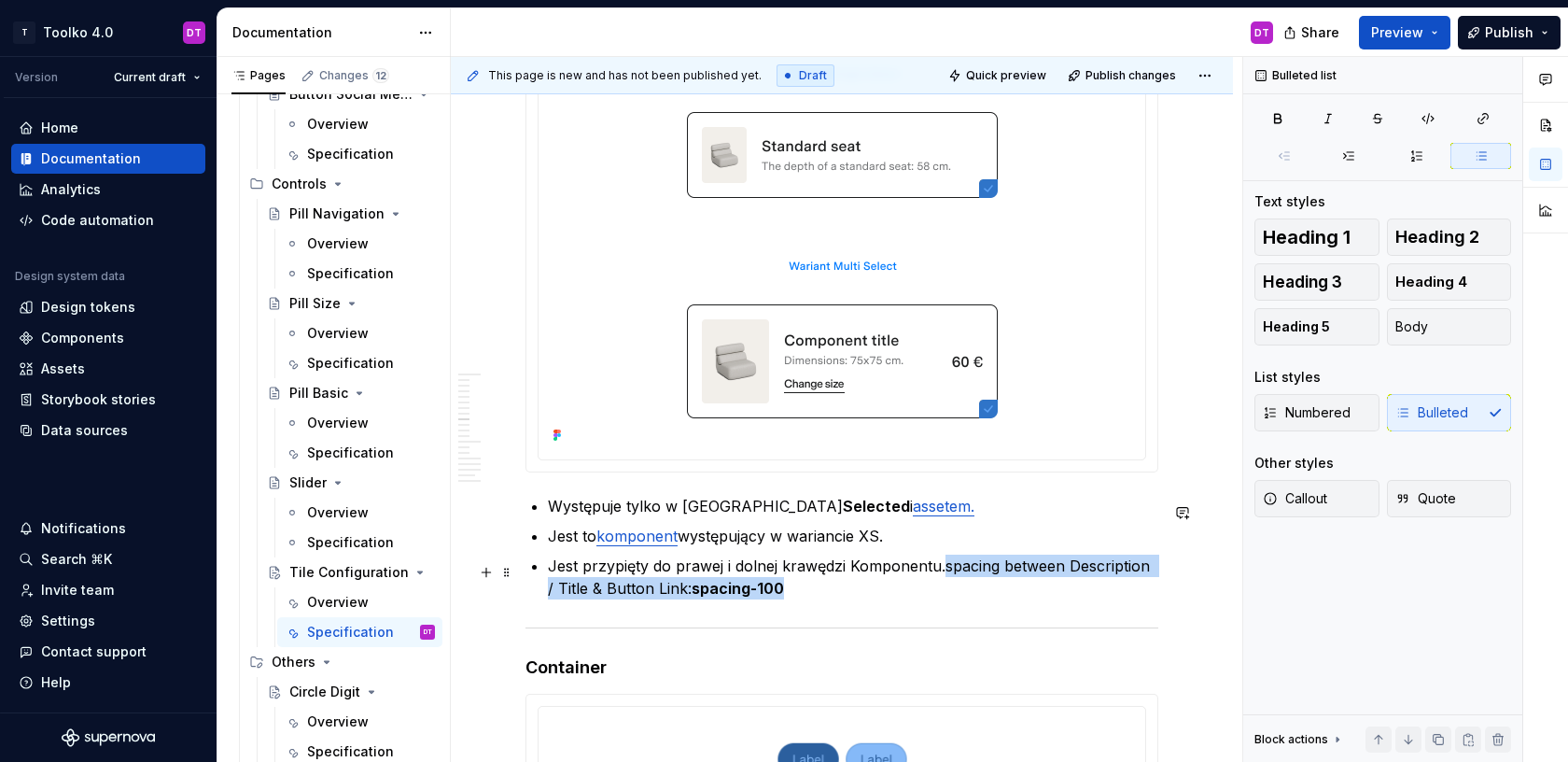
click at [943, 599] on p "Jest przypięty do prawej i dolnej krawędzi Komponentu.spacing between Descripti…" at bounding box center [852, 577] width 611 height 45
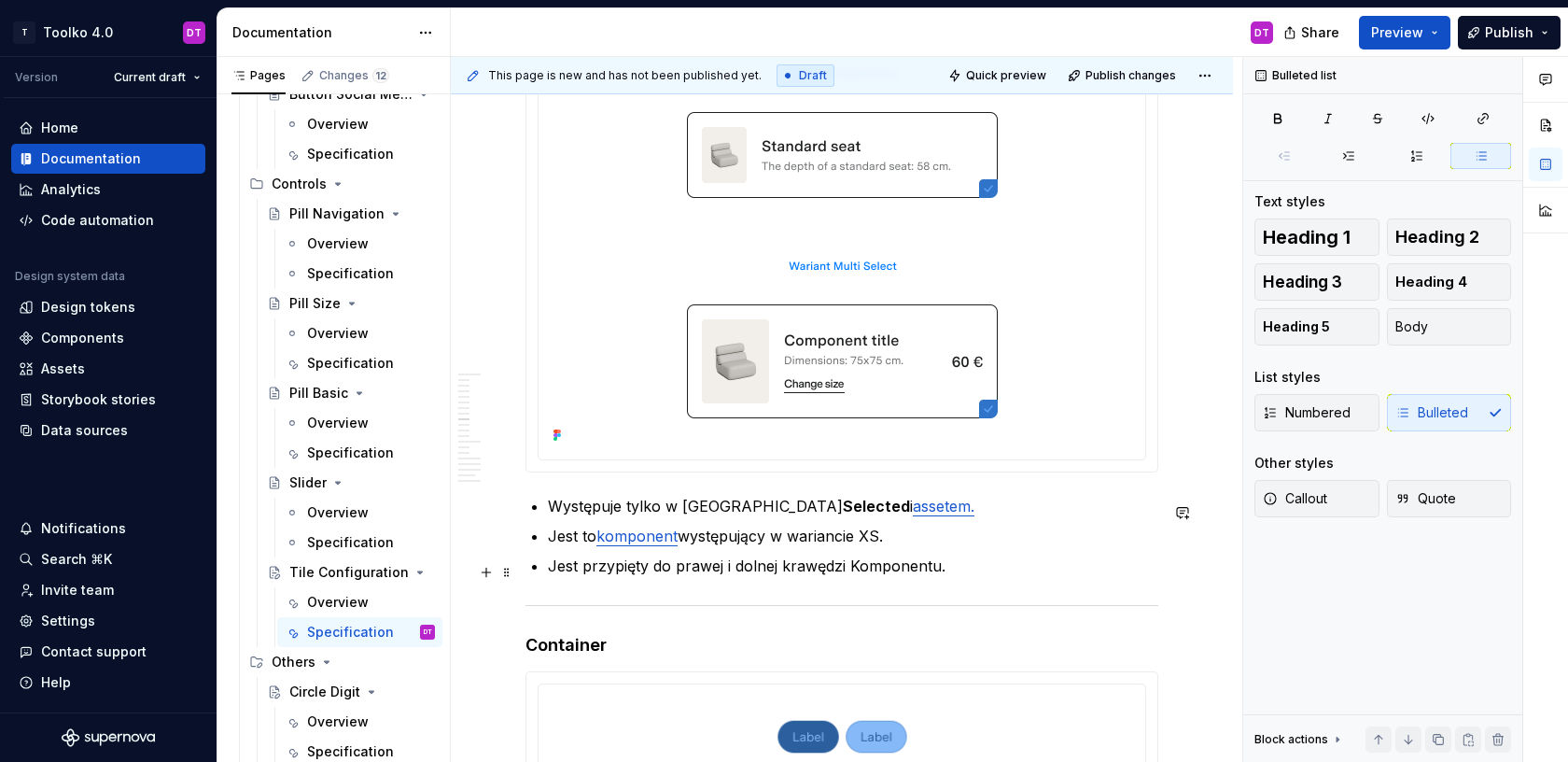
click at [857, 570] on p "Jest przypięty do prawej i dolnej krawędzi Komponentu." at bounding box center [852, 565] width 611 height 22
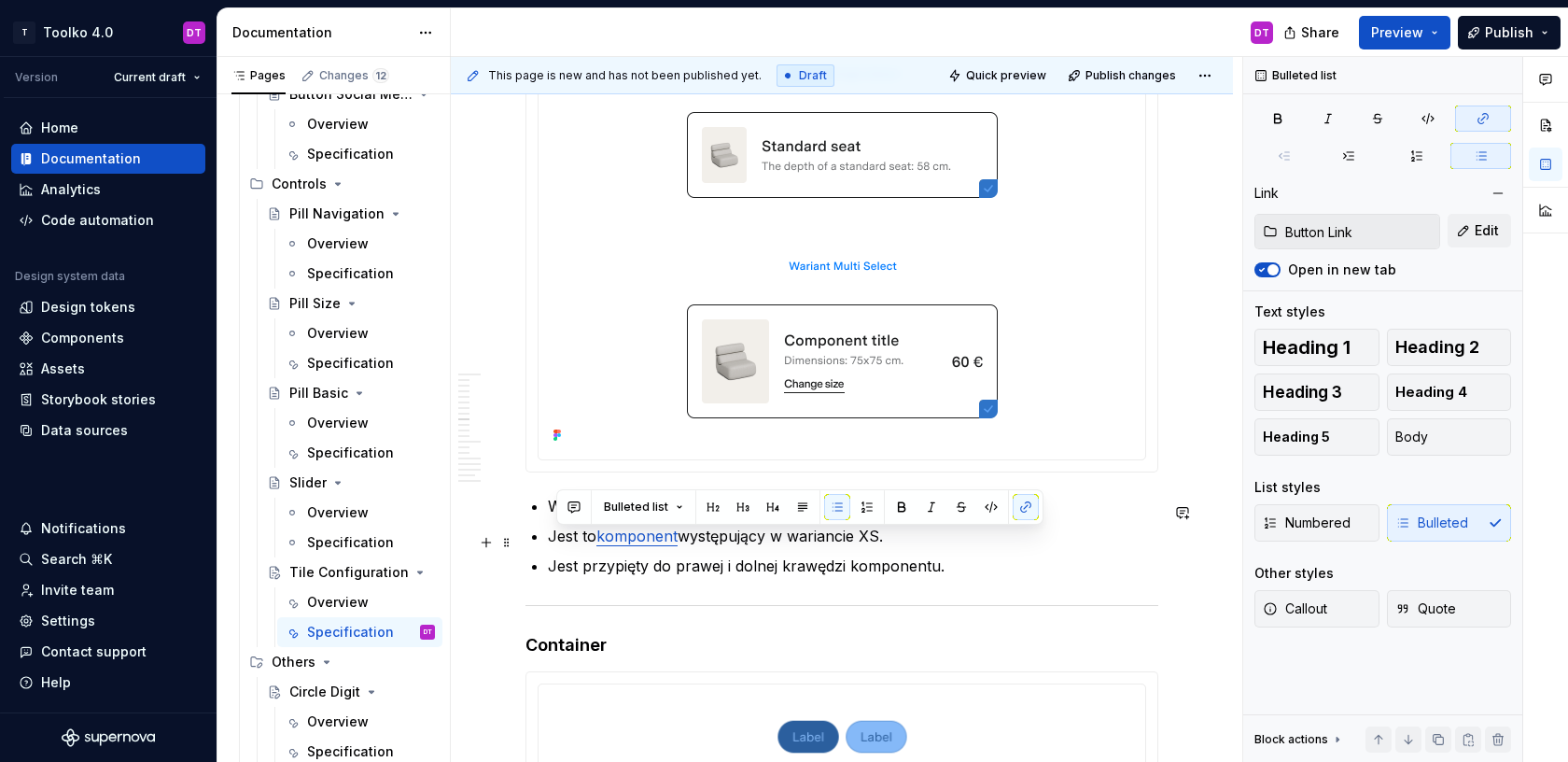
drag, startPoint x: 922, startPoint y: 542, endPoint x: 551, endPoint y: 542, distance: 371.0
click at [551, 542] on p "Jest to komponent występujący w wariancie XS." at bounding box center [852, 536] width 611 height 22
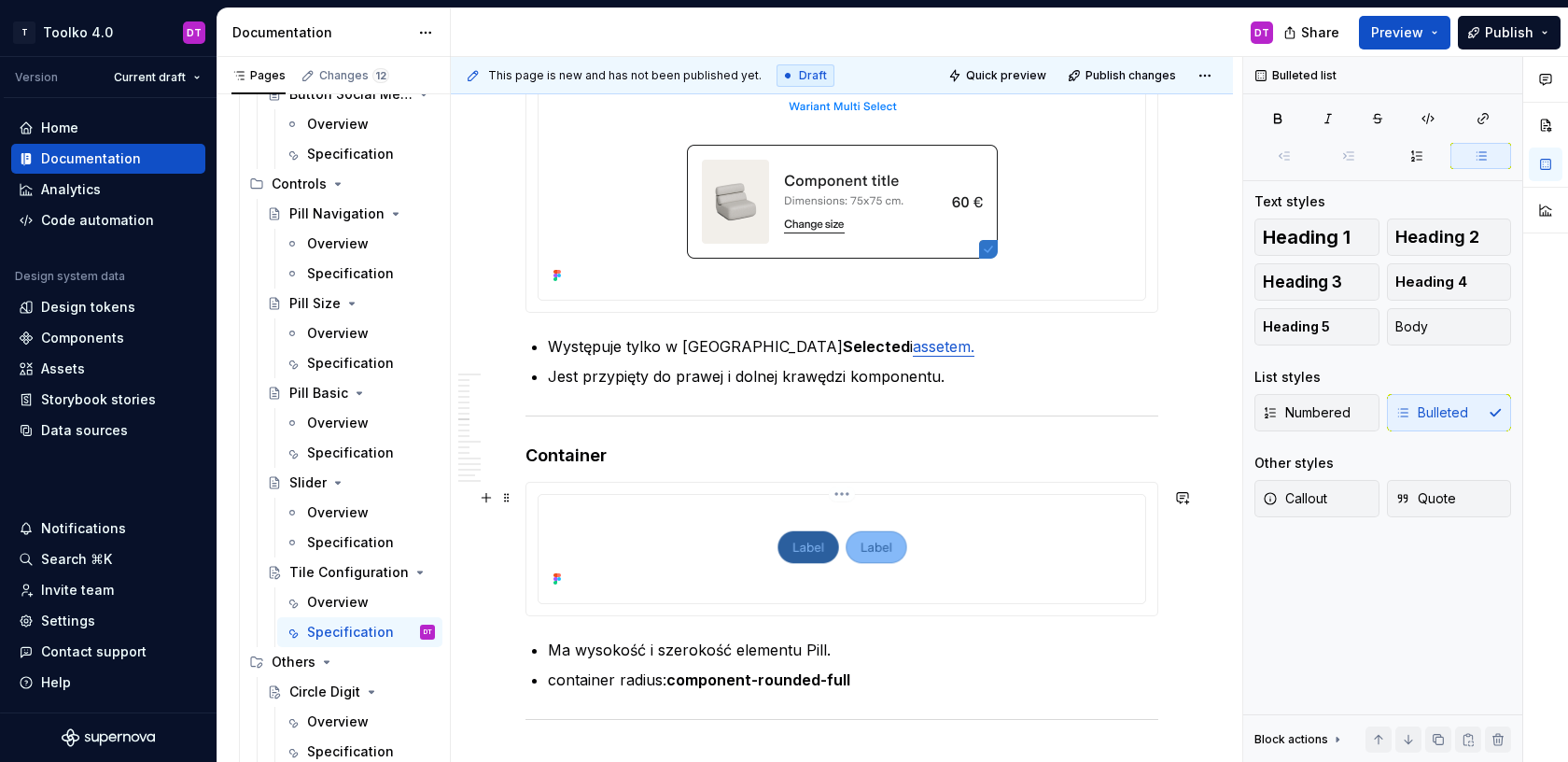
scroll to position [7024, 0]
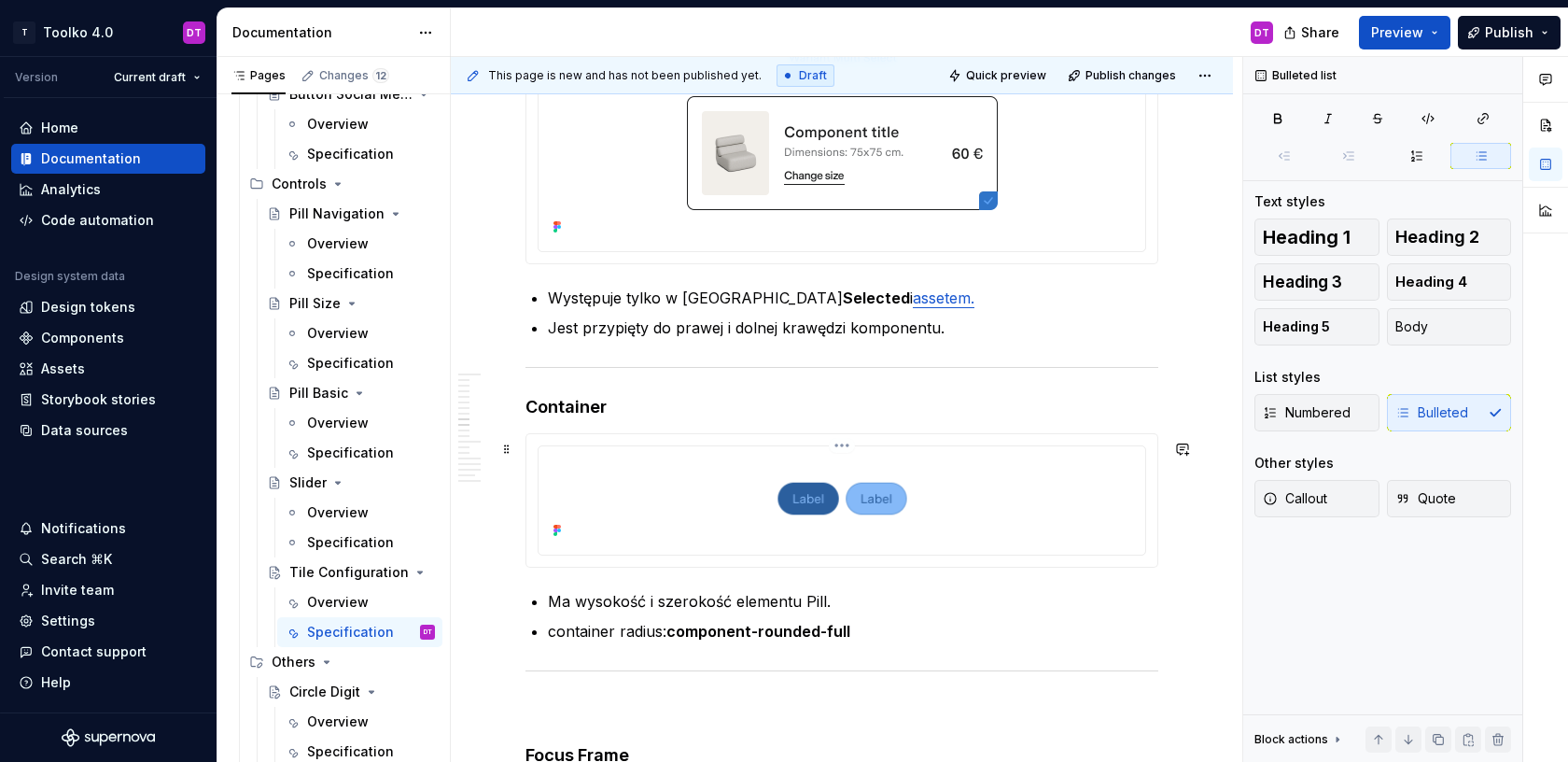
click at [732, 527] on img at bounding box center [841, 499] width 572 height 90
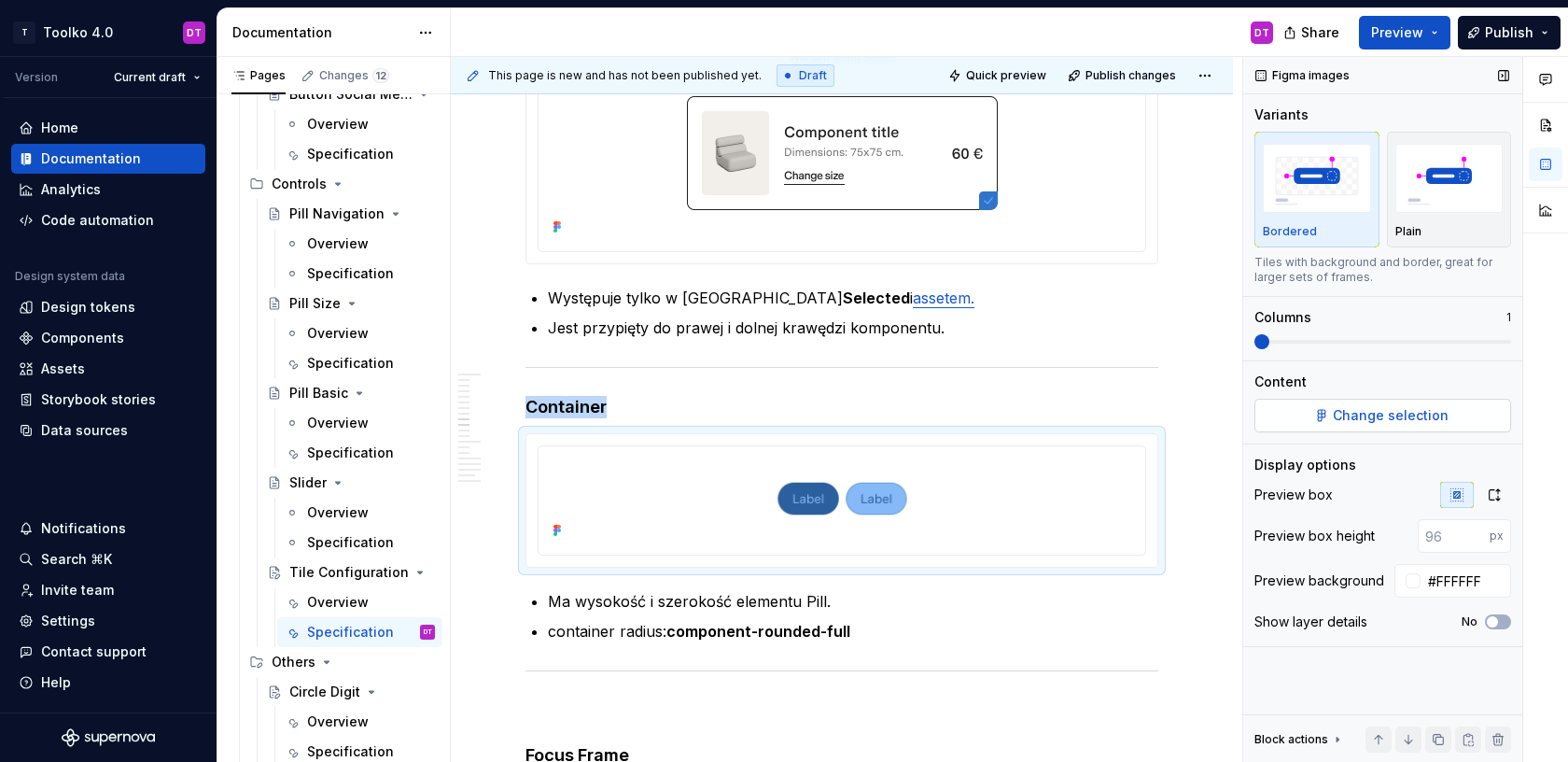
click at [1428, 417] on span "Change selection" at bounding box center [1390, 415] width 116 height 19
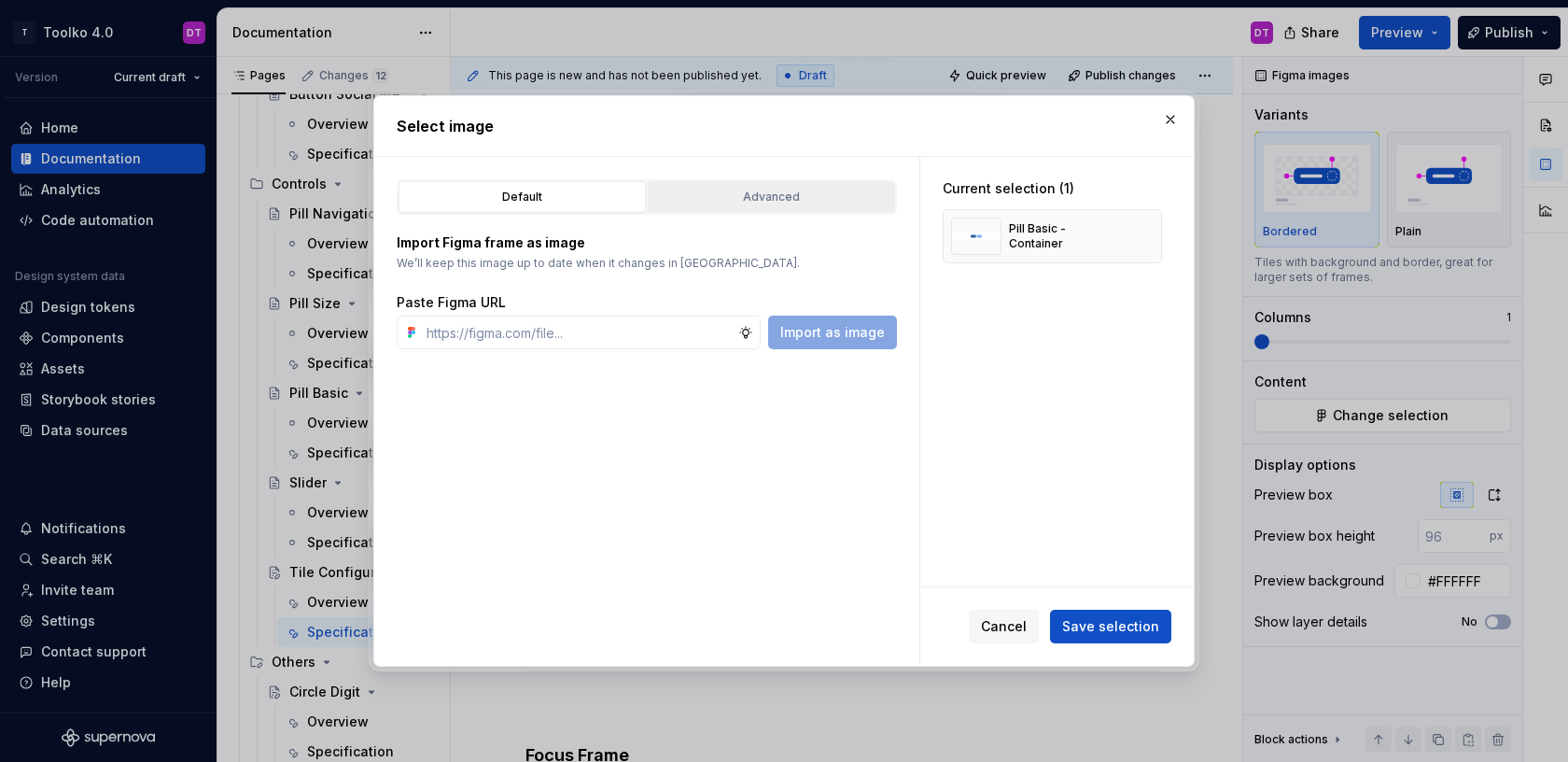
click at [769, 200] on div "Advanced" at bounding box center [771, 197] width 235 height 19
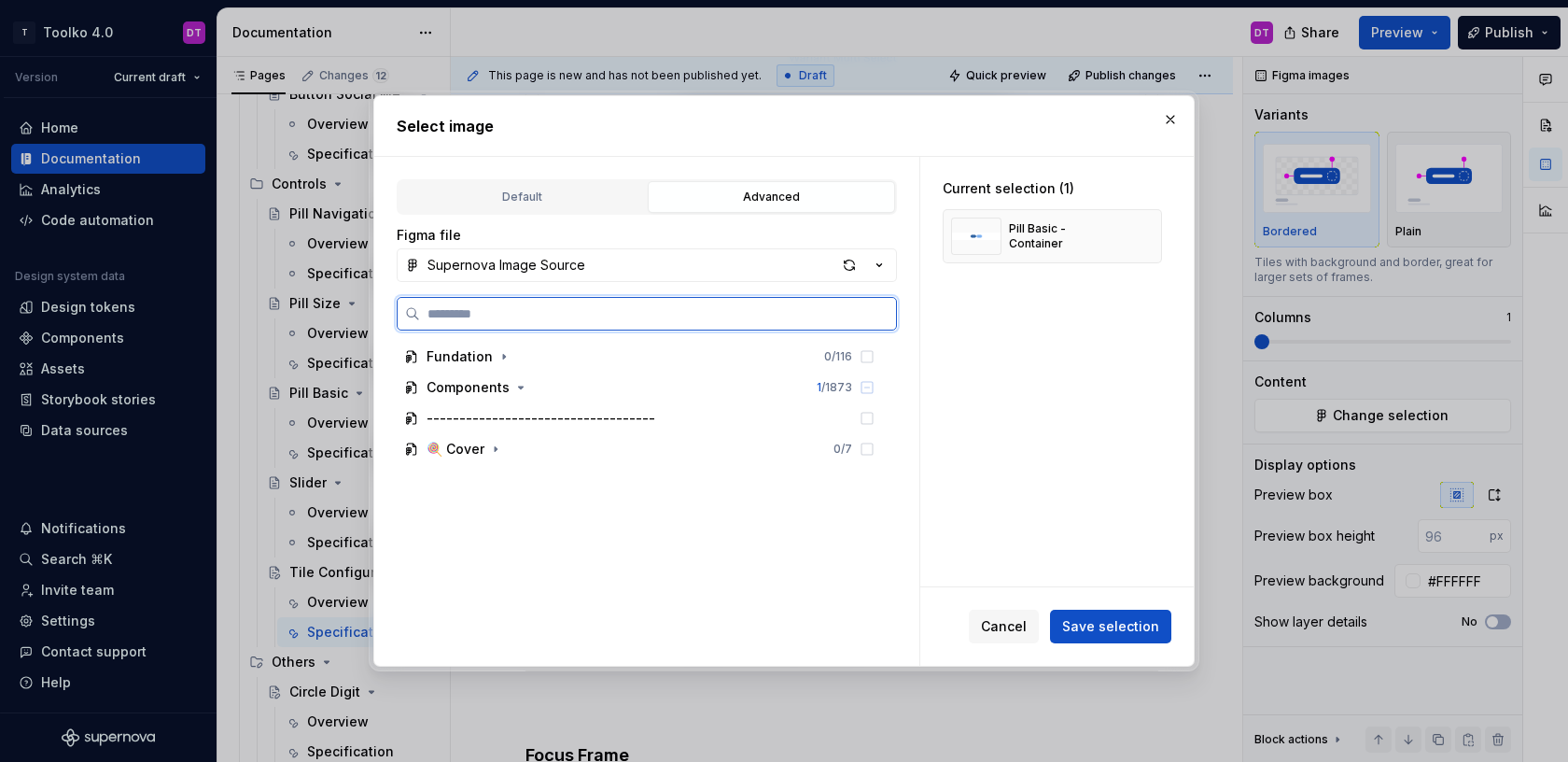
click at [549, 315] on input "search" at bounding box center [657, 313] width 476 height 19
type input "******"
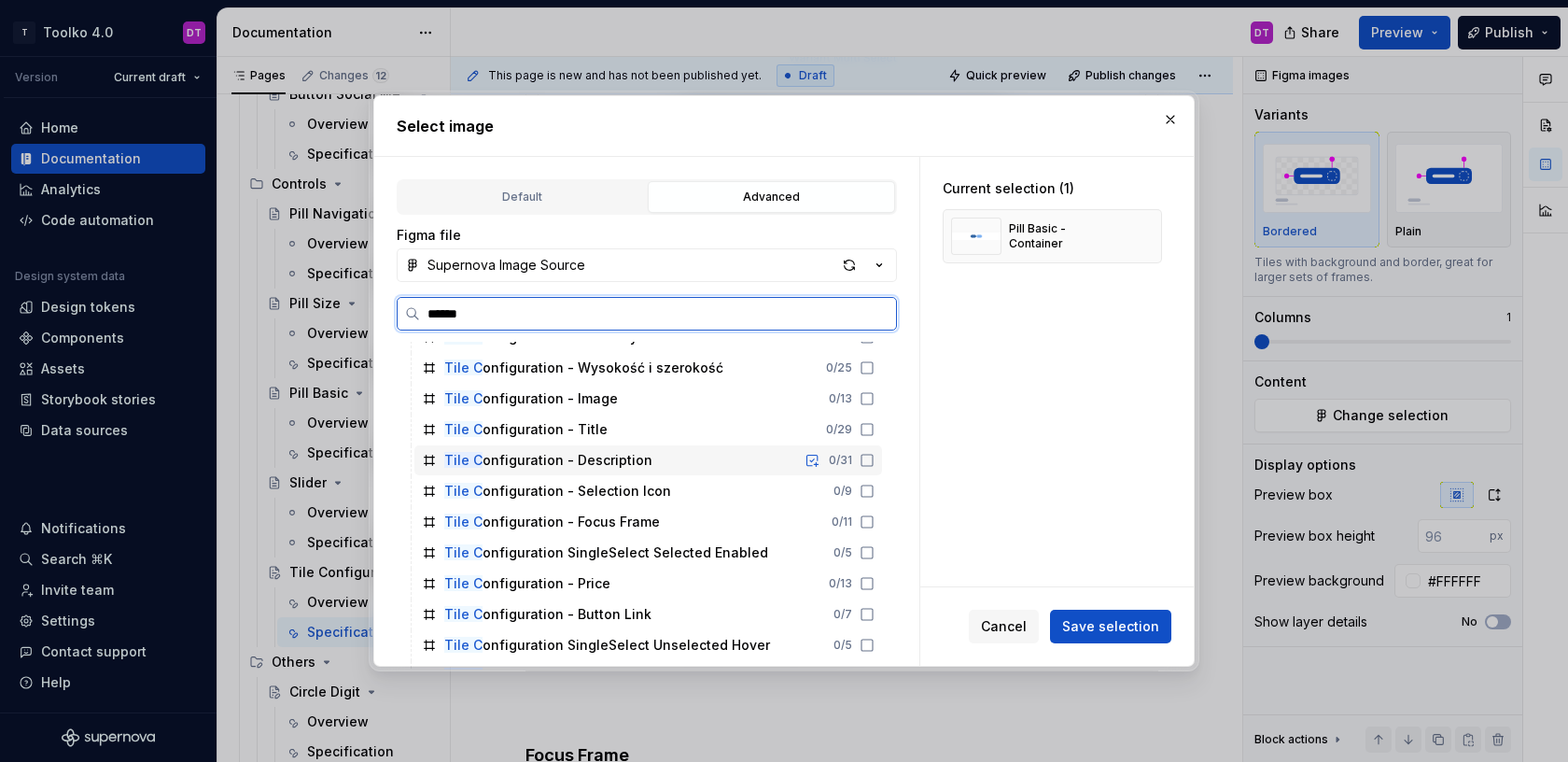
scroll to position [28, 0]
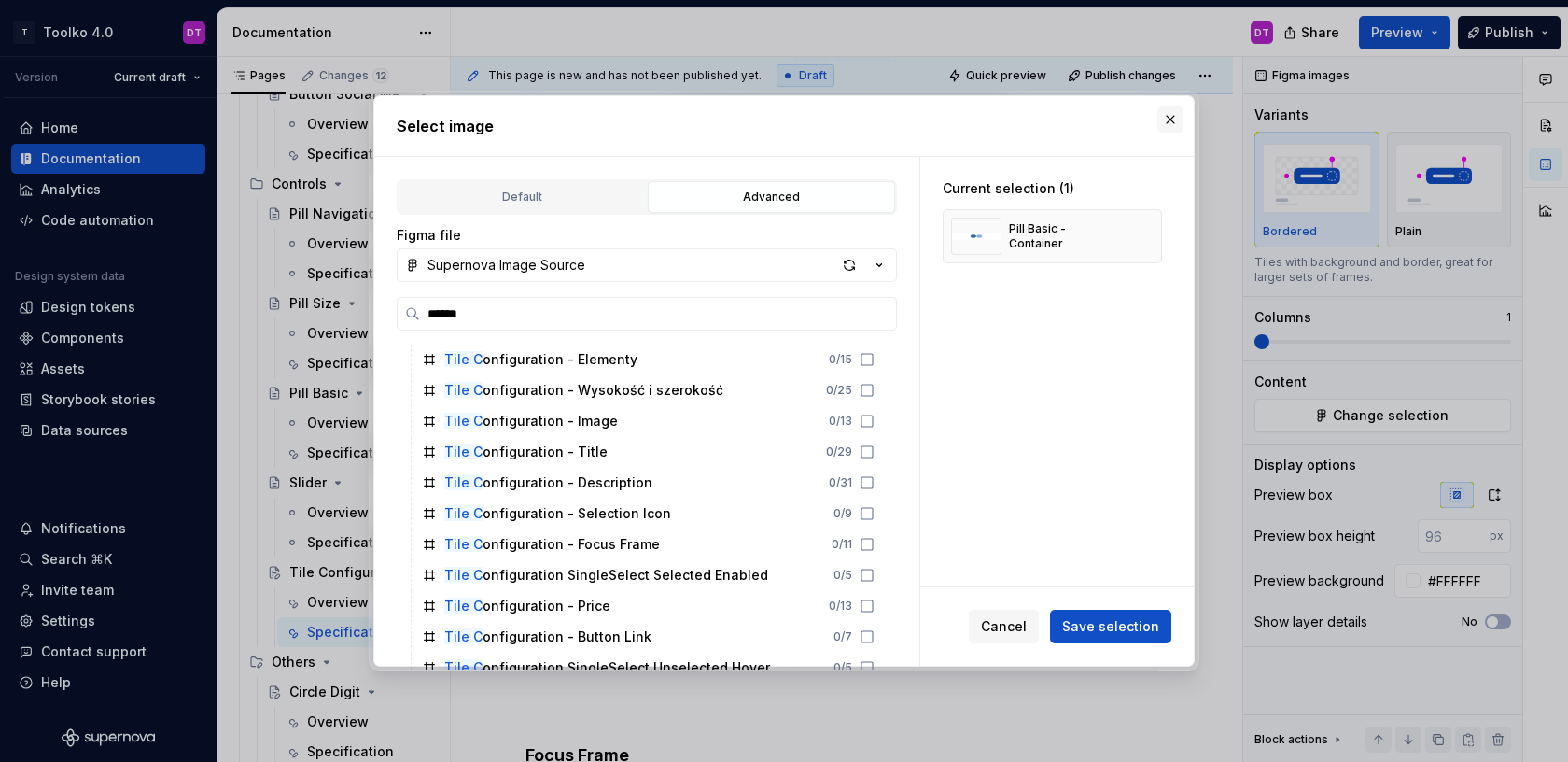
click at [1172, 121] on button "button" at bounding box center [1170, 119] width 26 height 26
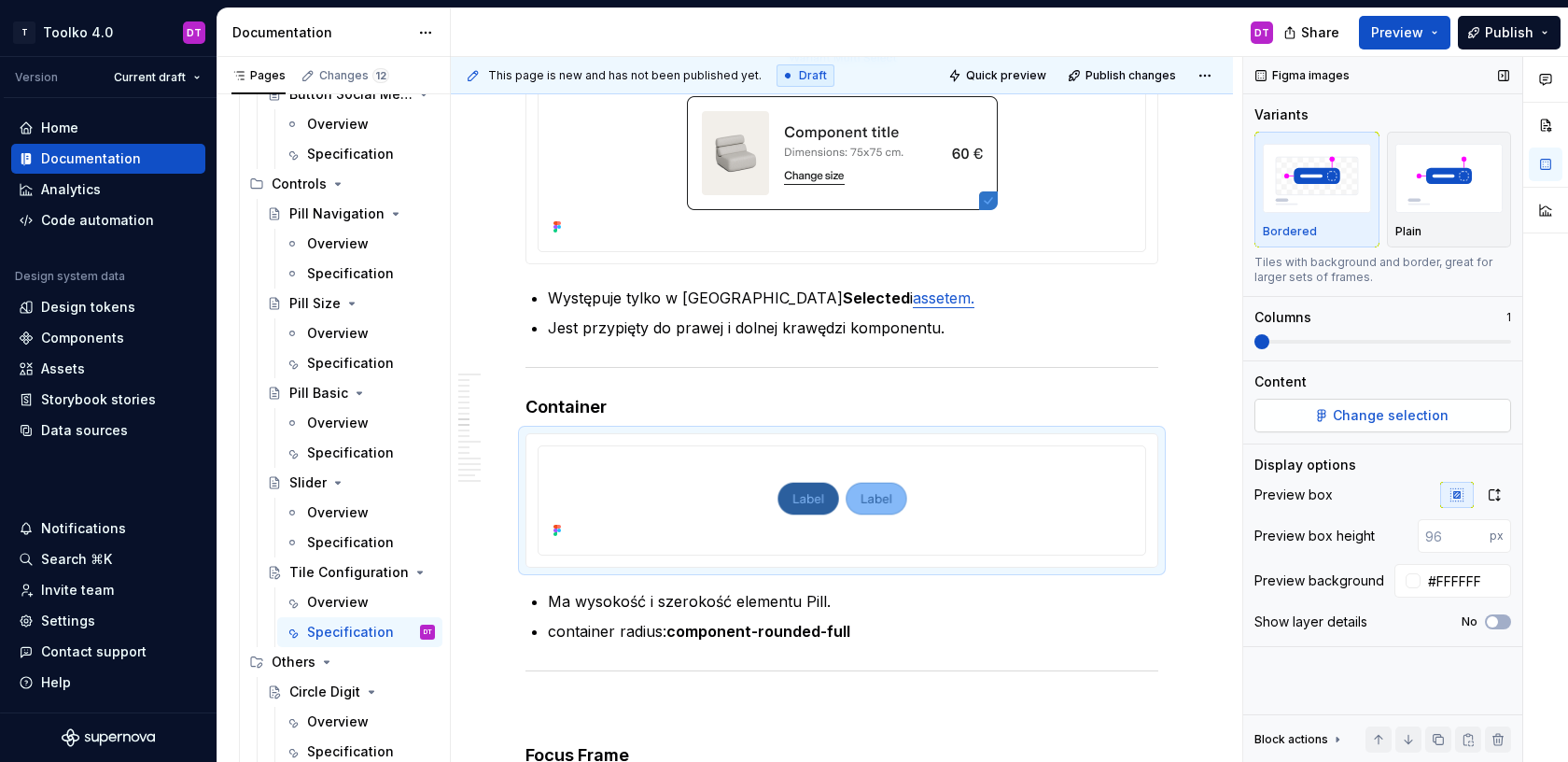
click at [1378, 421] on span "Change selection" at bounding box center [1390, 415] width 116 height 19
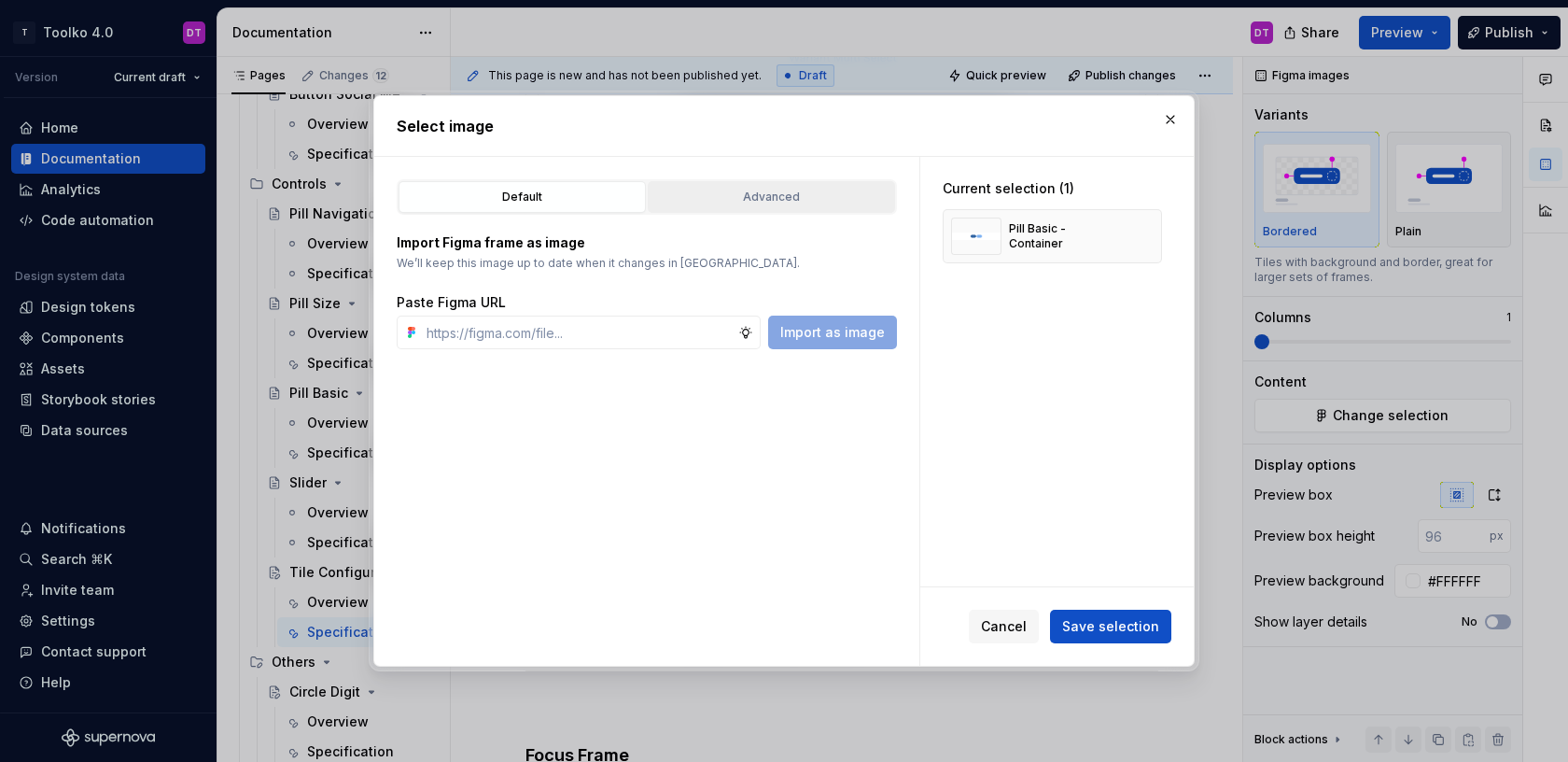
click at [778, 200] on div "Advanced" at bounding box center [771, 197] width 235 height 19
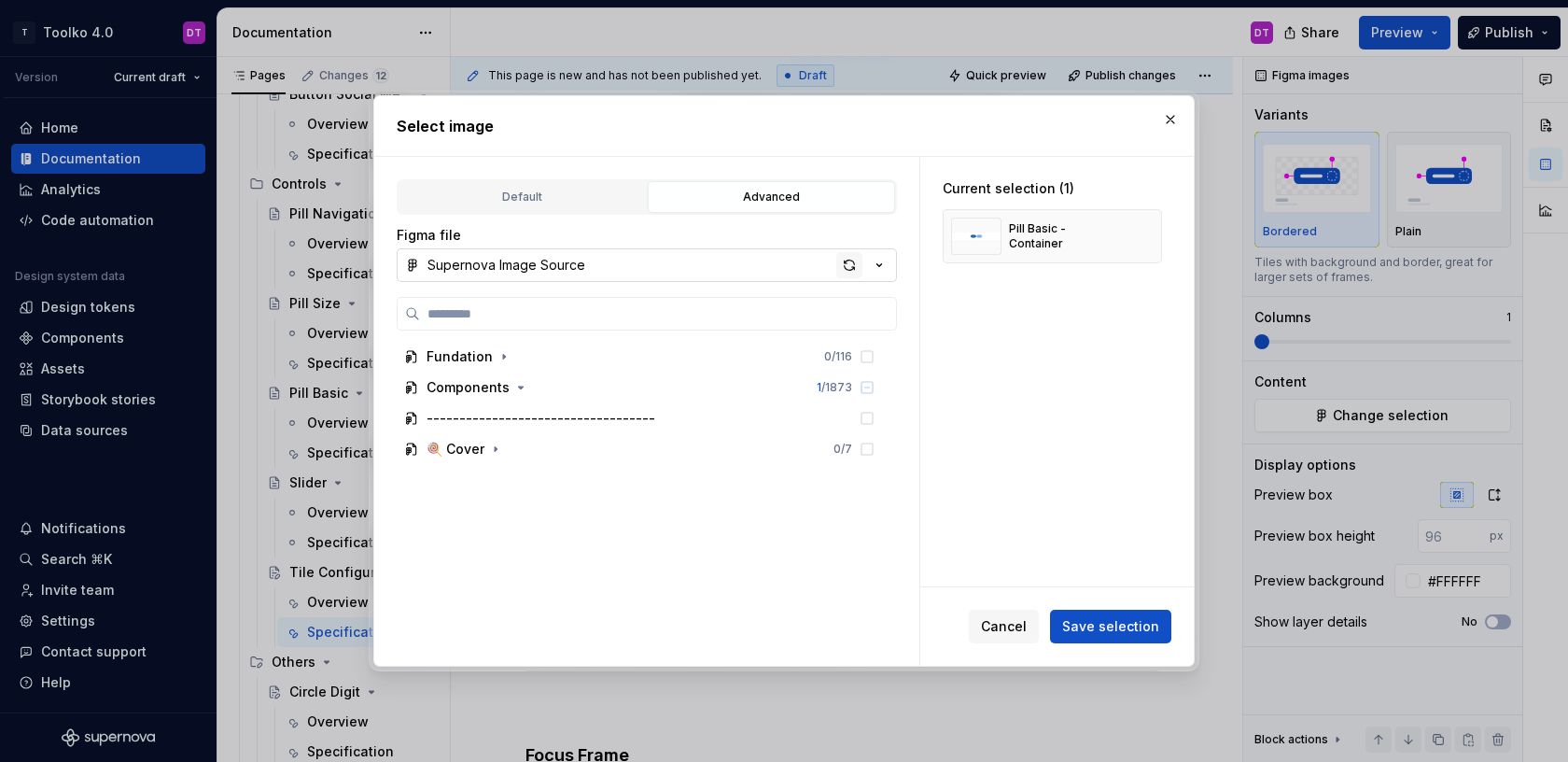
click at [844, 265] on div "button" at bounding box center [849, 265] width 26 height 26
type textarea "*"
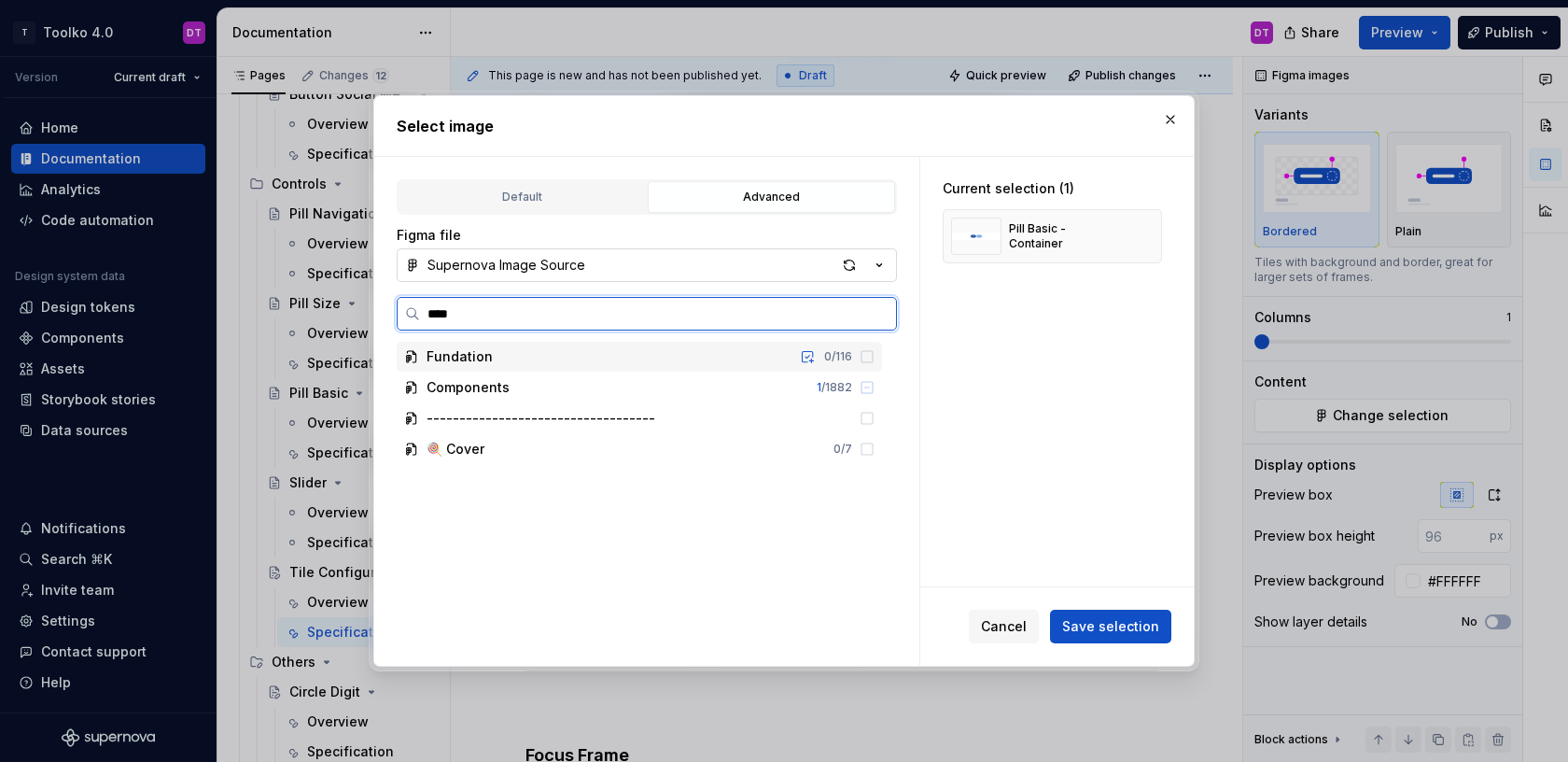
type input "****"
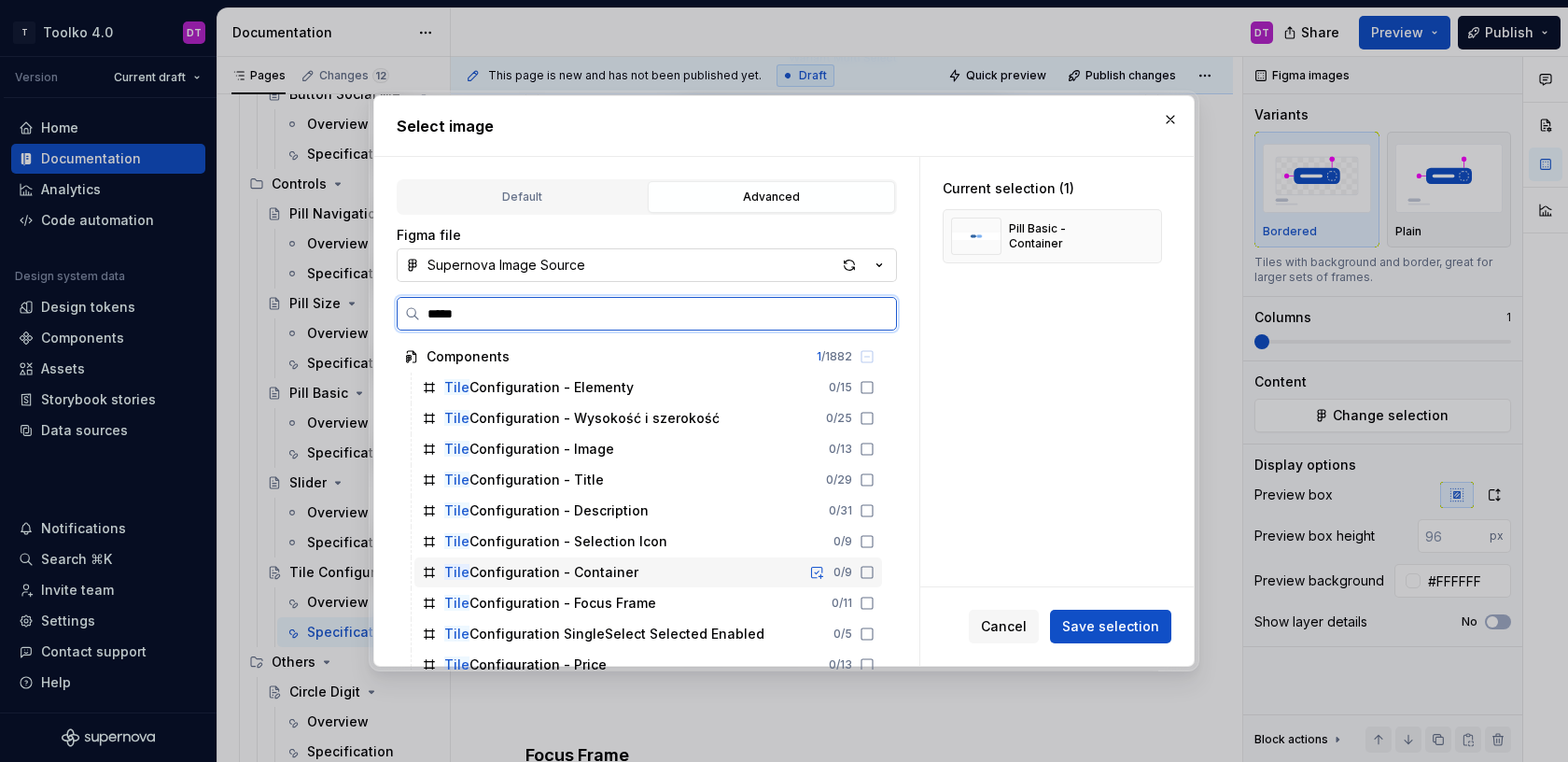
click at [659, 561] on div "Tile Configuration - Container 0 / 9" at bounding box center [648, 572] width 467 height 30
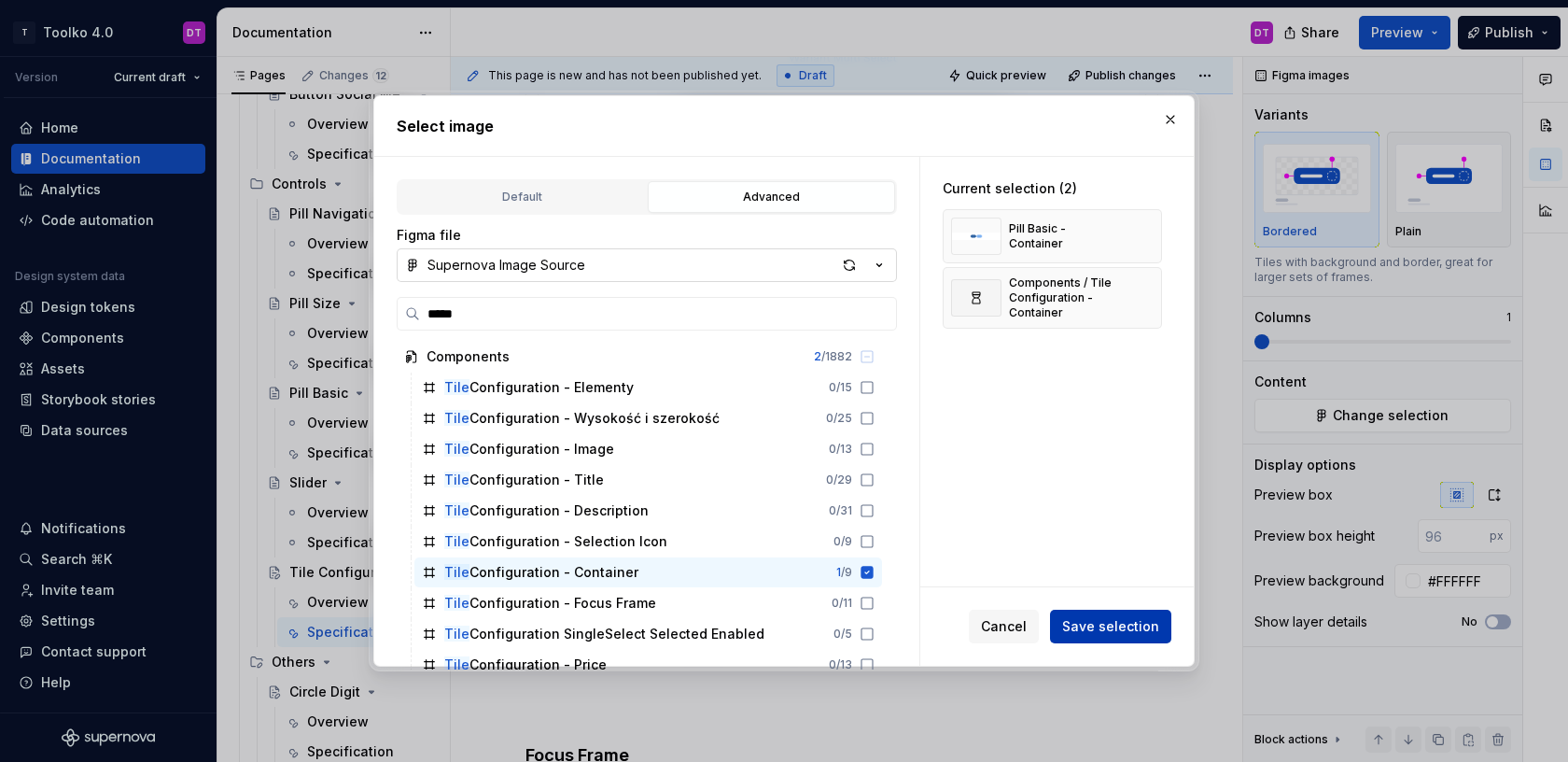
click at [1106, 629] on span "Save selection" at bounding box center [1111, 626] width 97 height 19
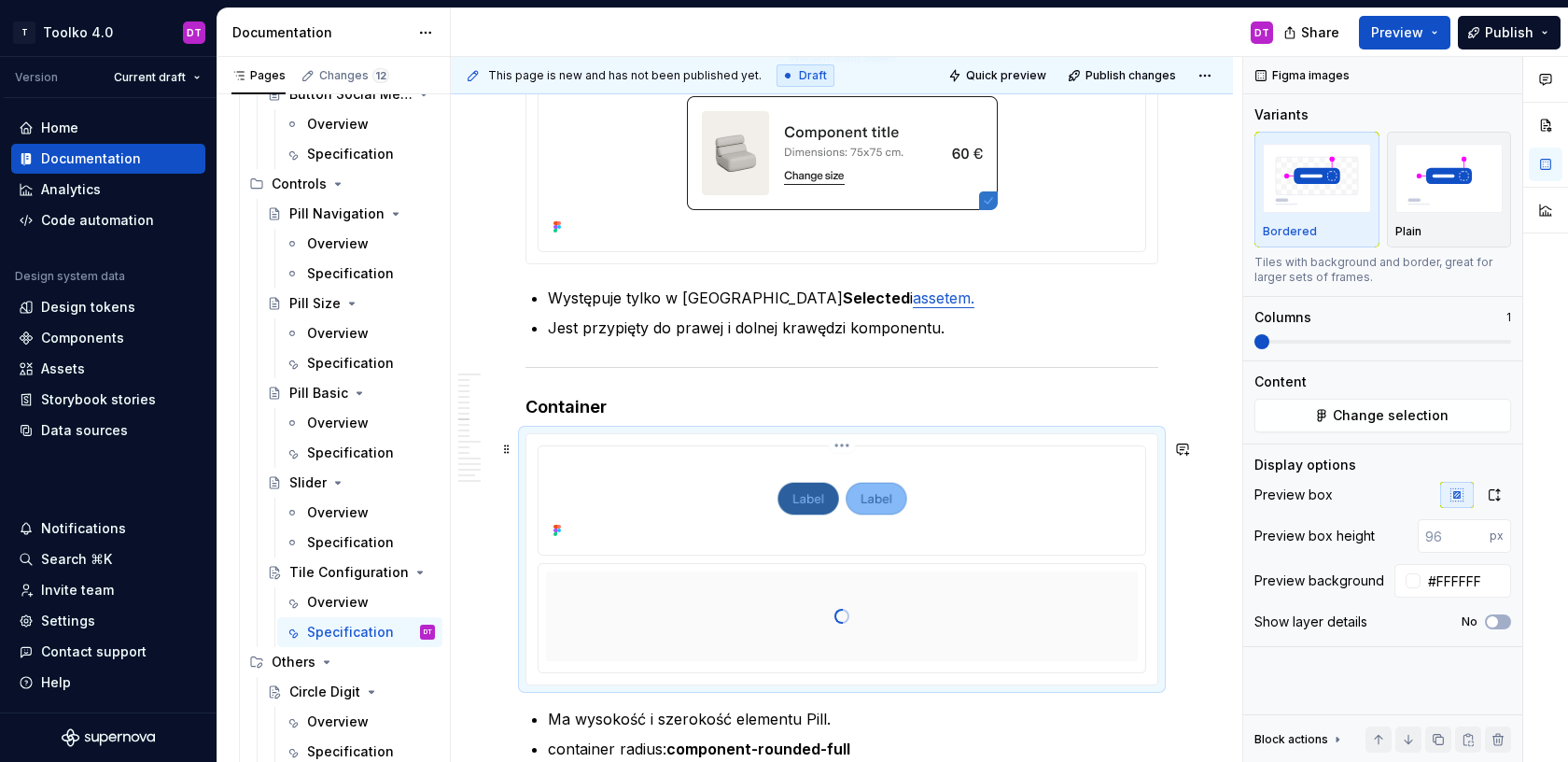
click at [845, 454] on html "T Toolko 4.0 DT Version Current draft Home Documentation Analytics Code automat…" at bounding box center [784, 381] width 1568 height 762
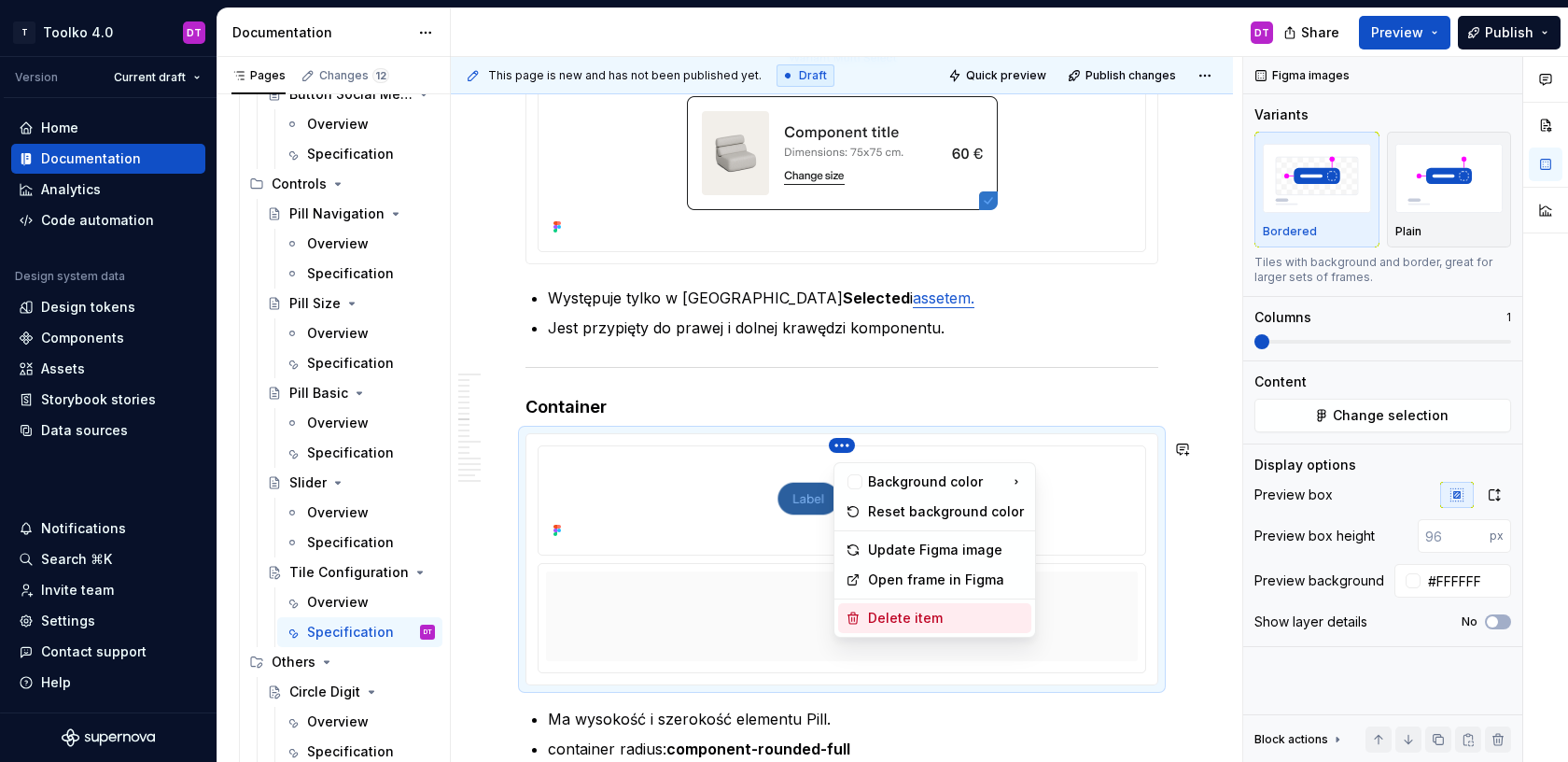
click at [884, 615] on div "Delete item" at bounding box center [946, 618] width 156 height 19
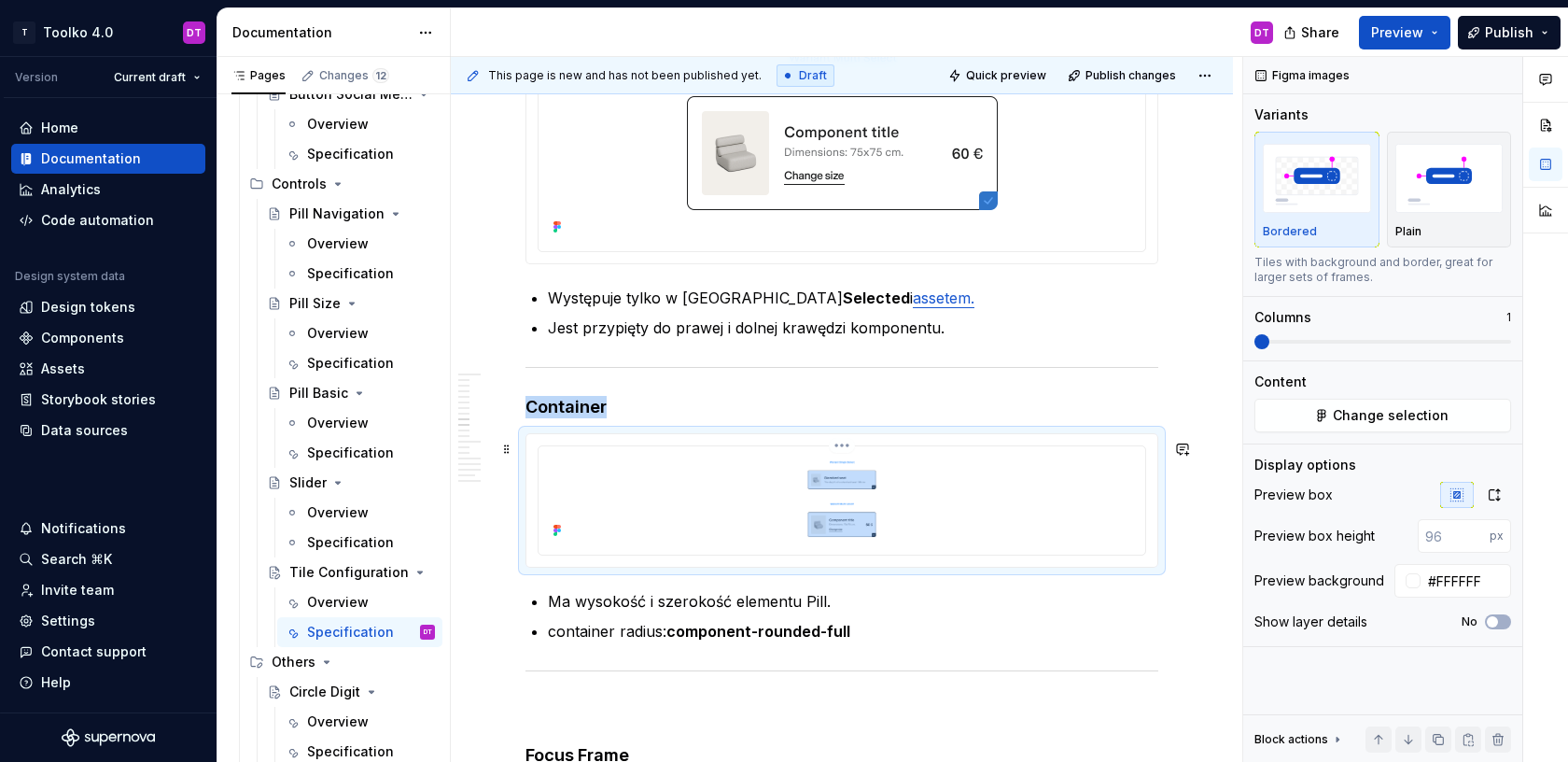
click at [1018, 504] on img at bounding box center [841, 499] width 572 height 90
click at [1492, 495] on icon "button" at bounding box center [1494, 494] width 15 height 15
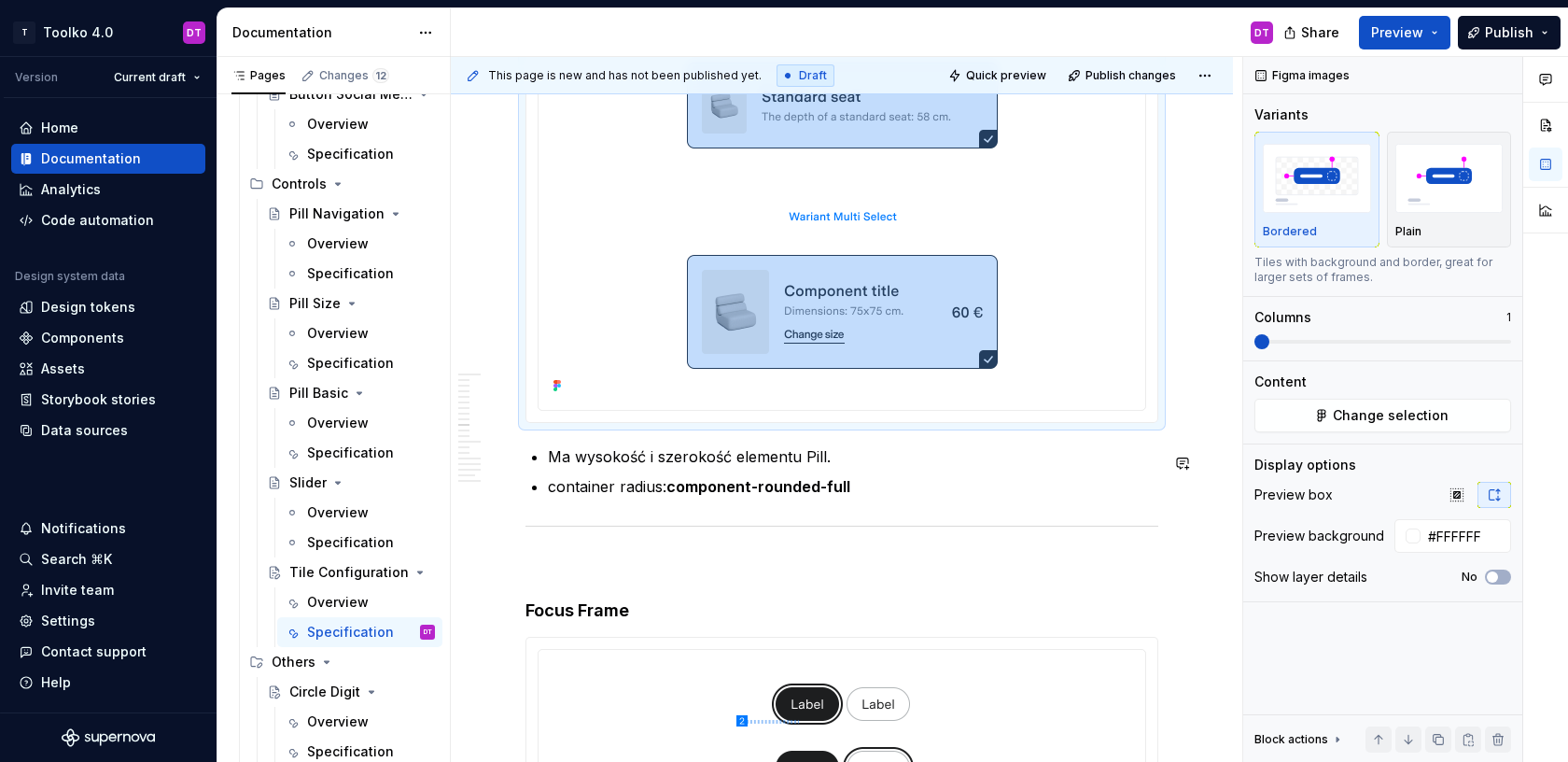
scroll to position [7508, 0]
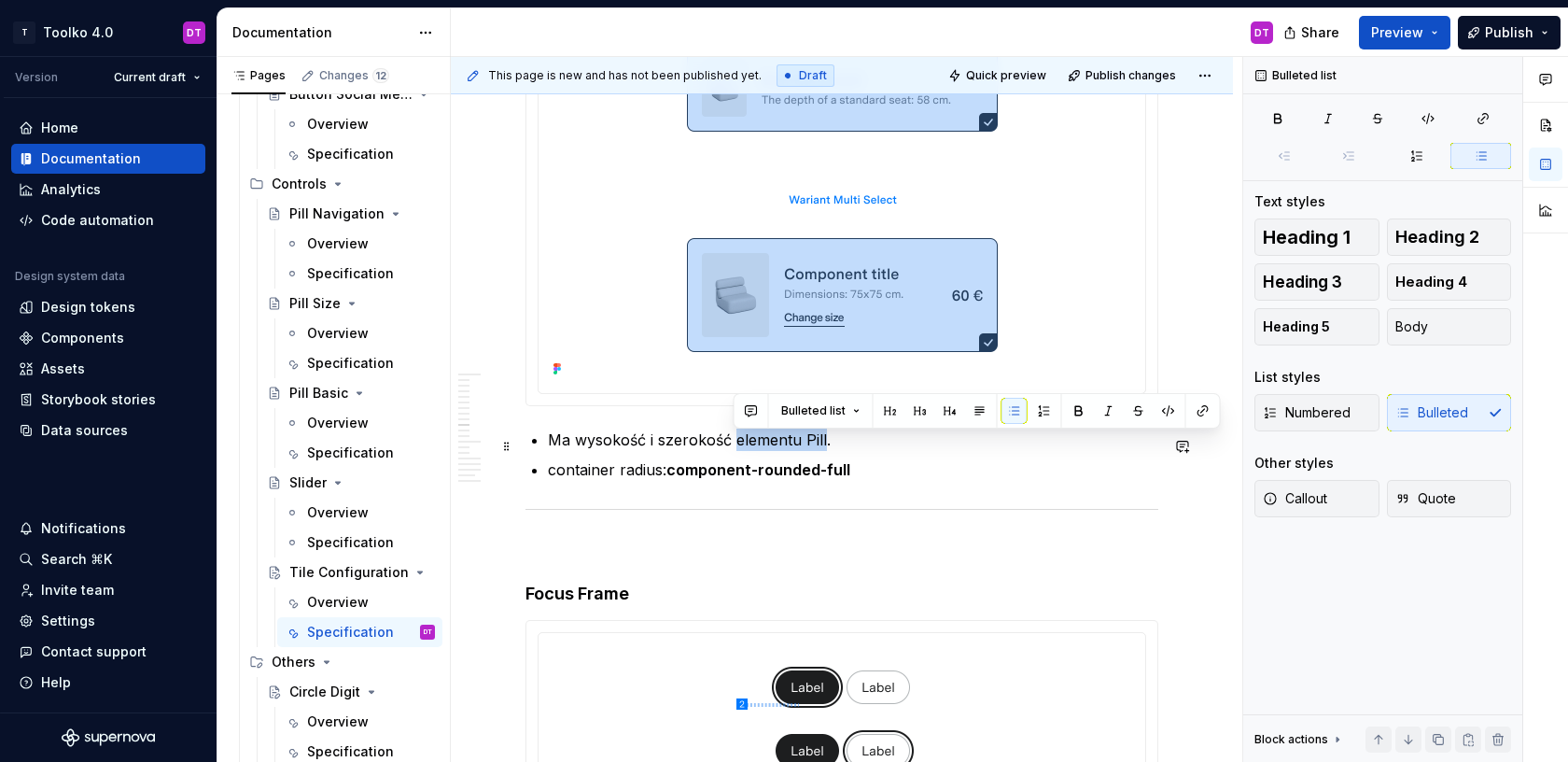
drag, startPoint x: 821, startPoint y: 440, endPoint x: 733, endPoint y: 445, distance: 88.1
click at [733, 445] on p "Ma wysokość i szerokość elementu Pill." at bounding box center [852, 439] width 611 height 22
click at [837, 471] on strong "component-rounded-full" at bounding box center [758, 469] width 184 height 19
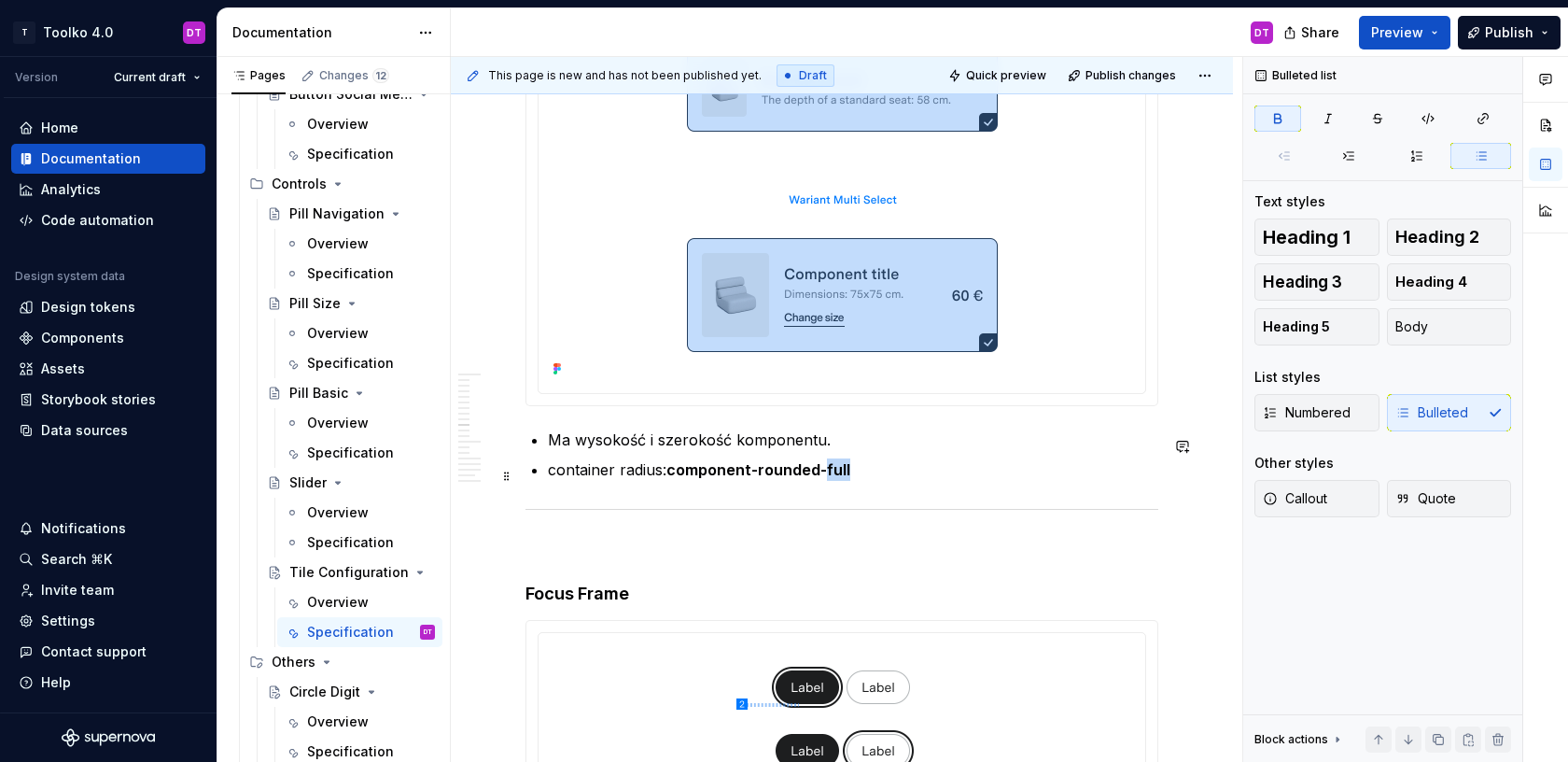
click at [837, 471] on strong "component-rounded-full" at bounding box center [758, 469] width 184 height 19
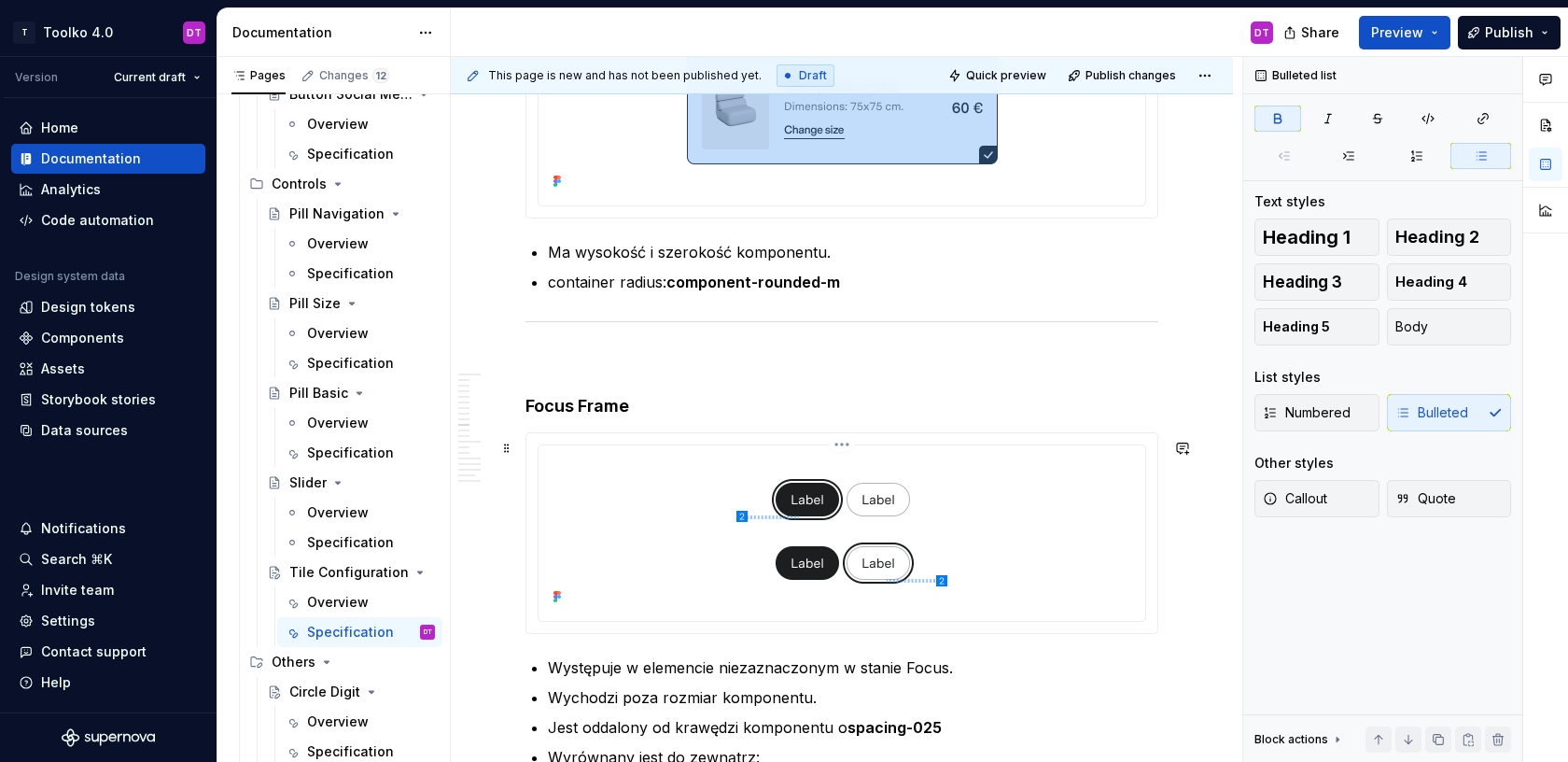
scroll to position [7697, 0]
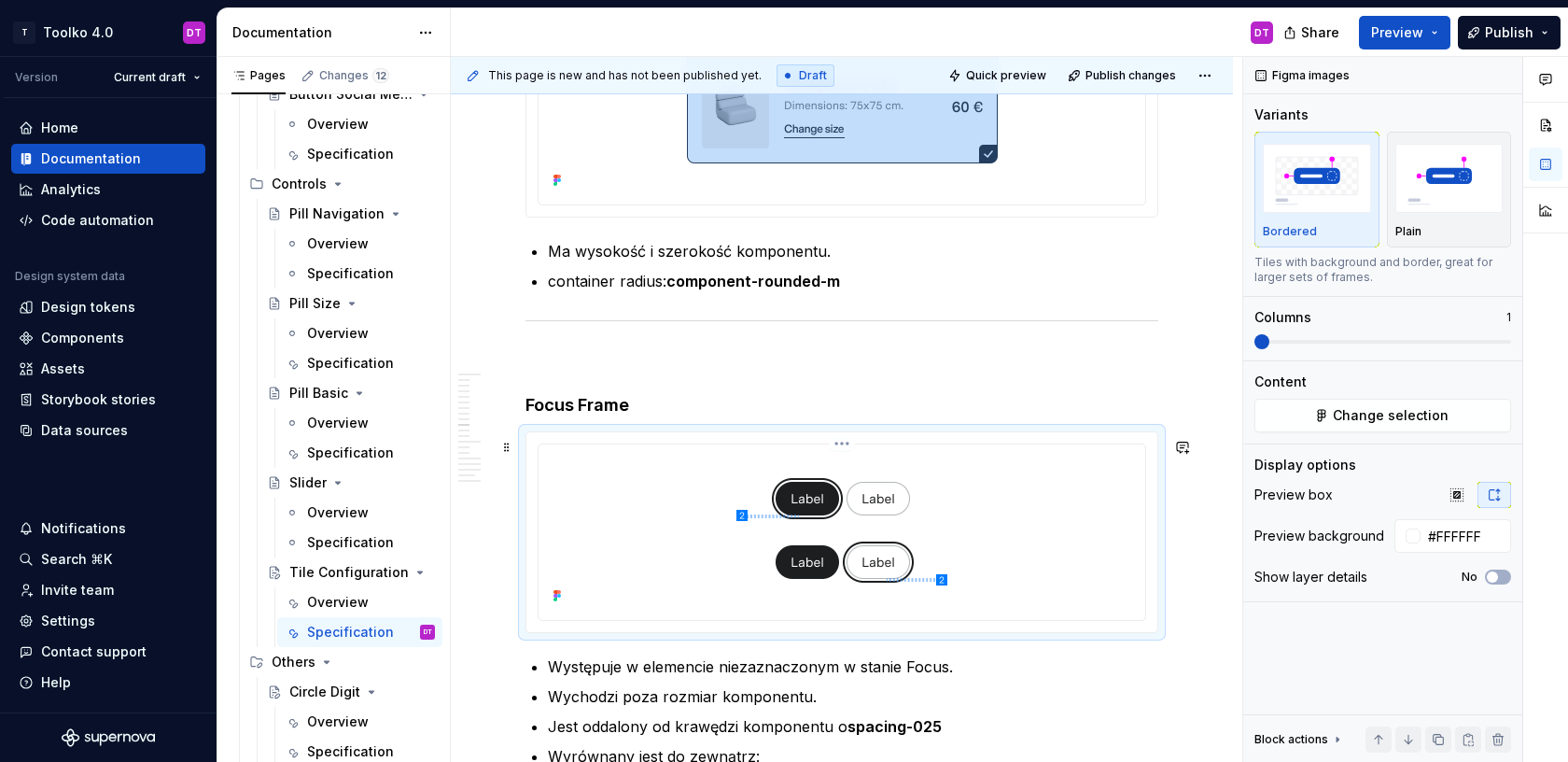
click at [1063, 535] on img at bounding box center [841, 530] width 572 height 157
click at [1402, 417] on span "Change selection" at bounding box center [1390, 415] width 116 height 19
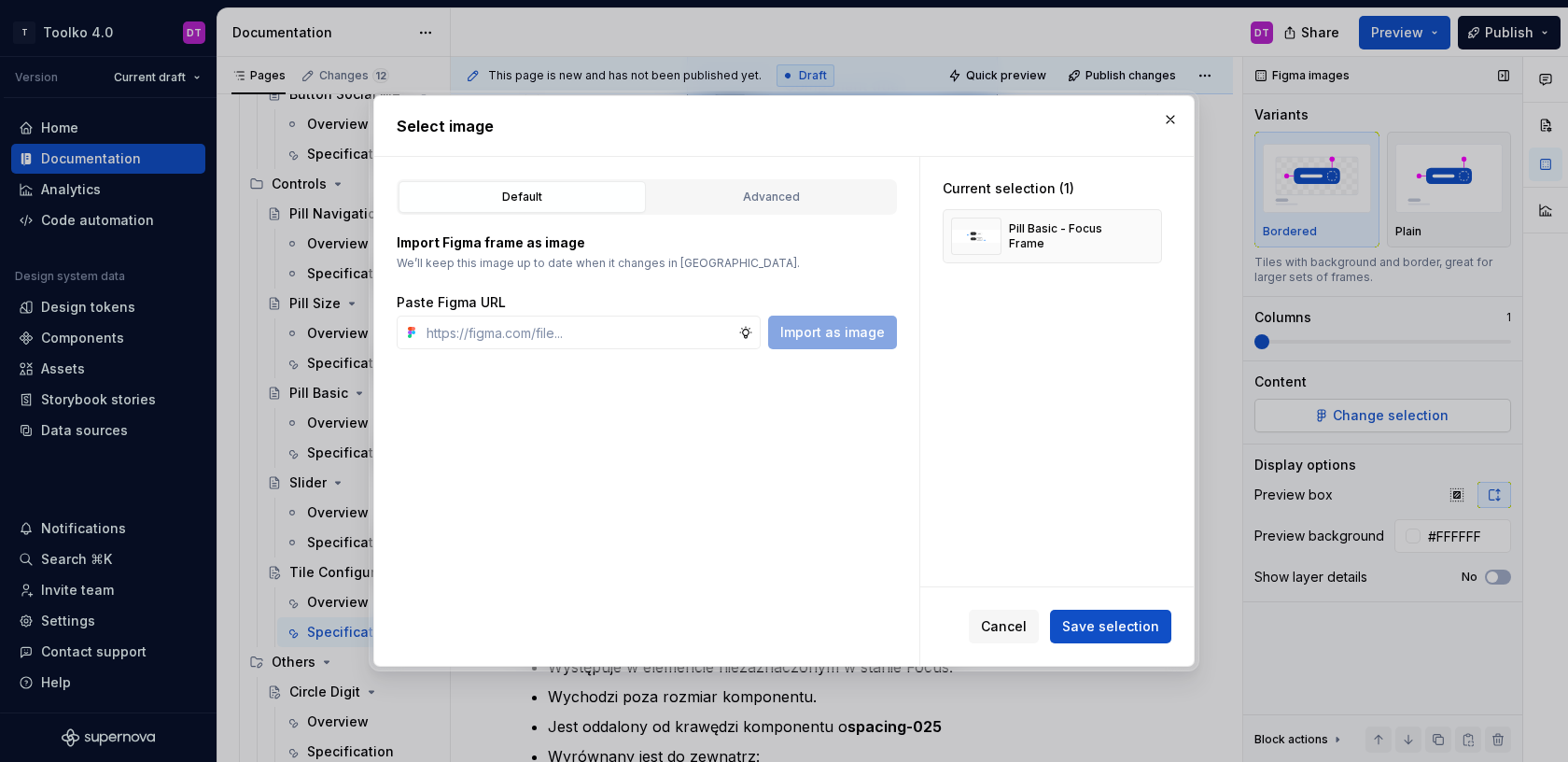
type textarea "*"
click at [820, 183] on button "Advanced" at bounding box center [771, 197] width 247 height 32
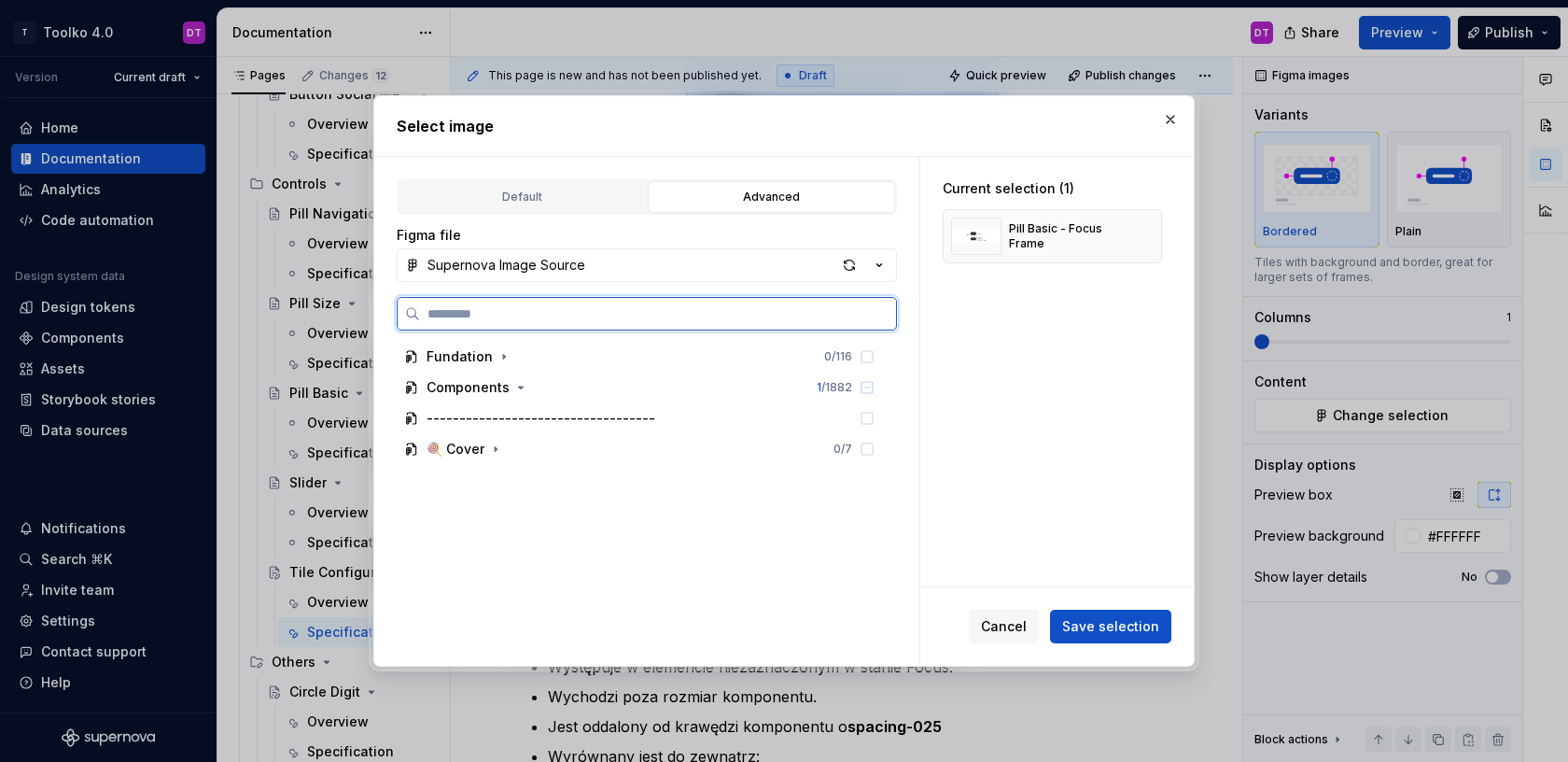
click at [604, 322] on input "search" at bounding box center [657, 313] width 476 height 19
type input "****"
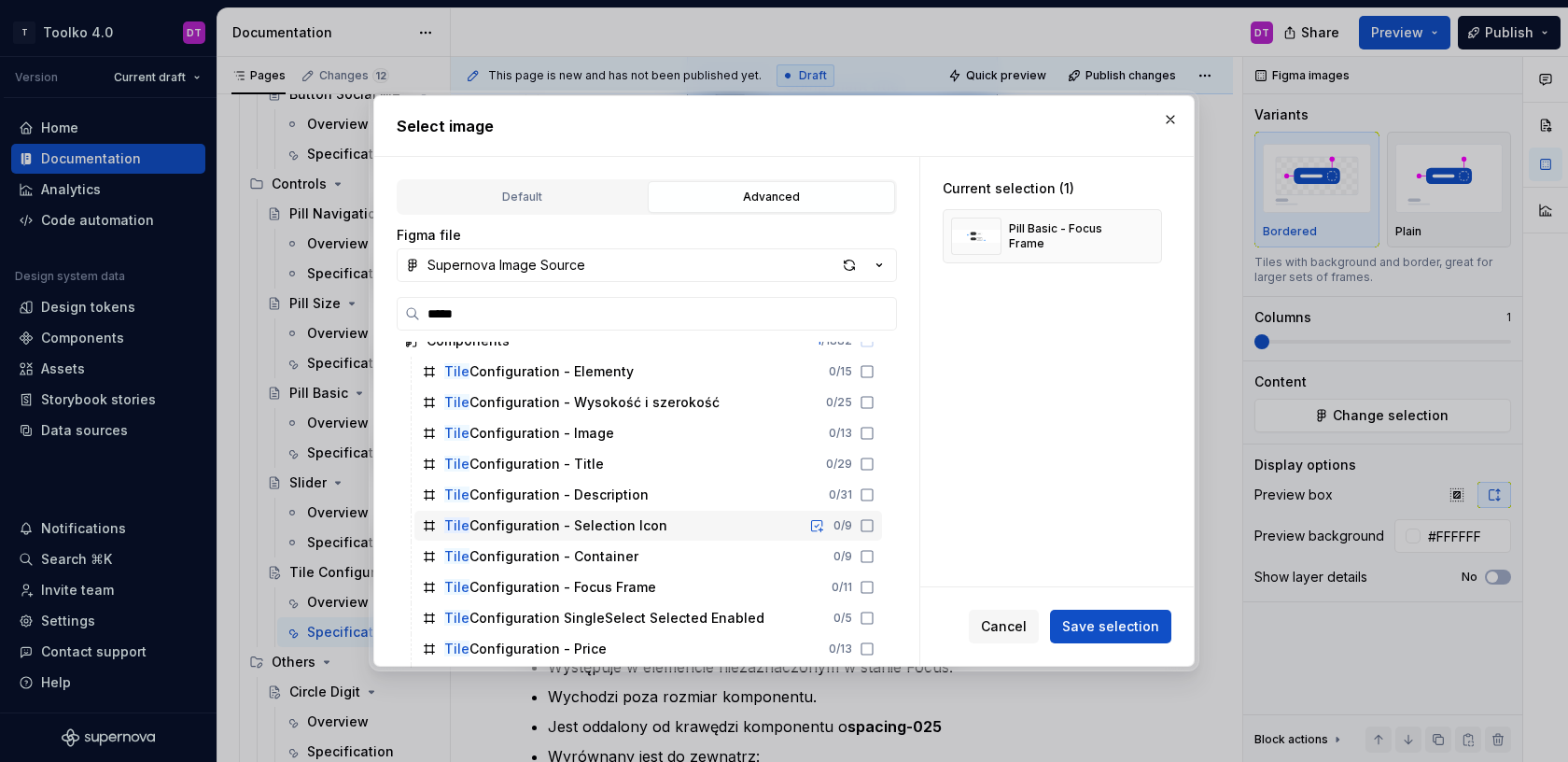
scroll to position [19, 0]
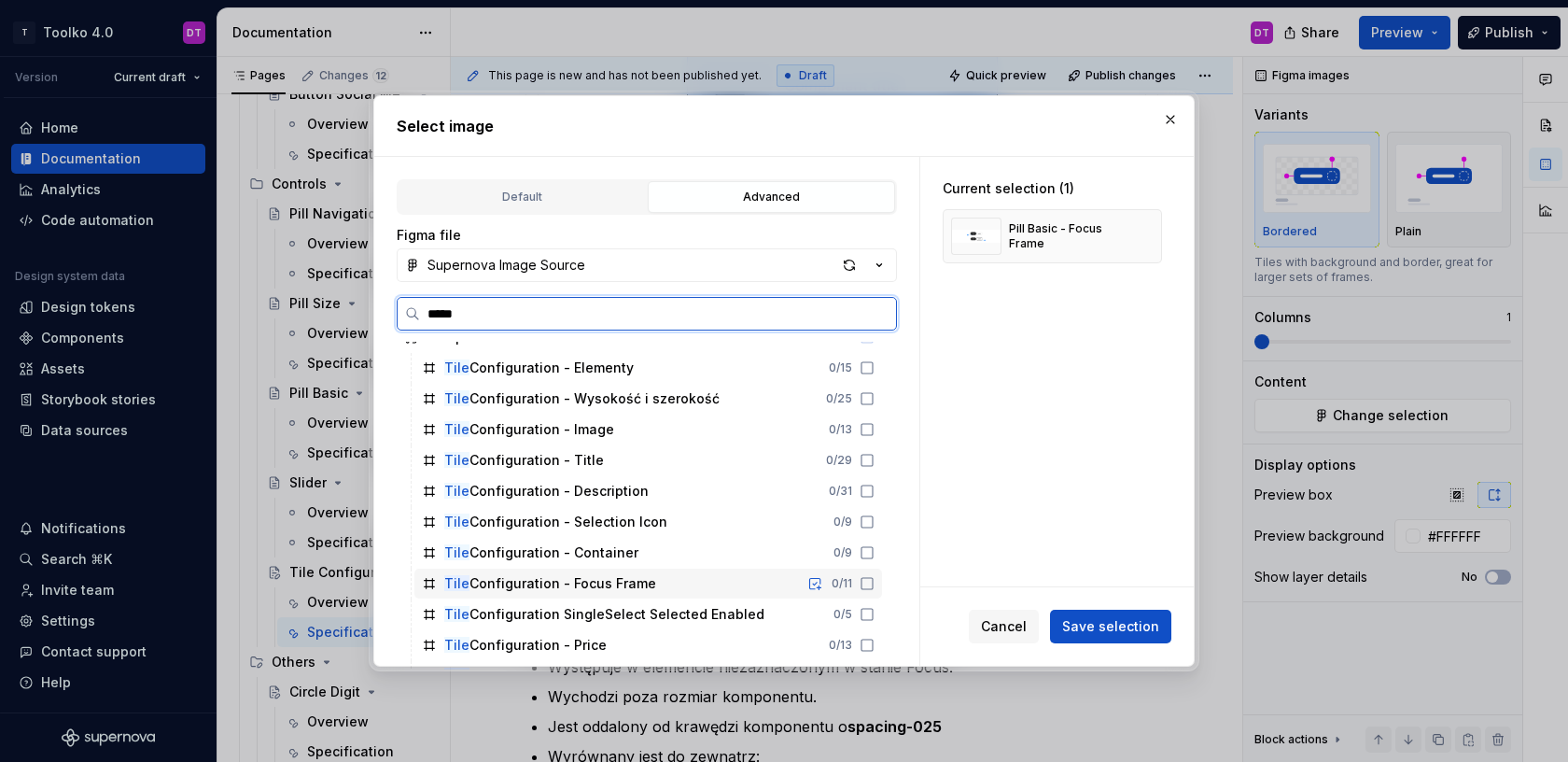
click at [654, 583] on div "Tile Configuration - Focus Frame 0 / 11" at bounding box center [648, 584] width 467 height 30
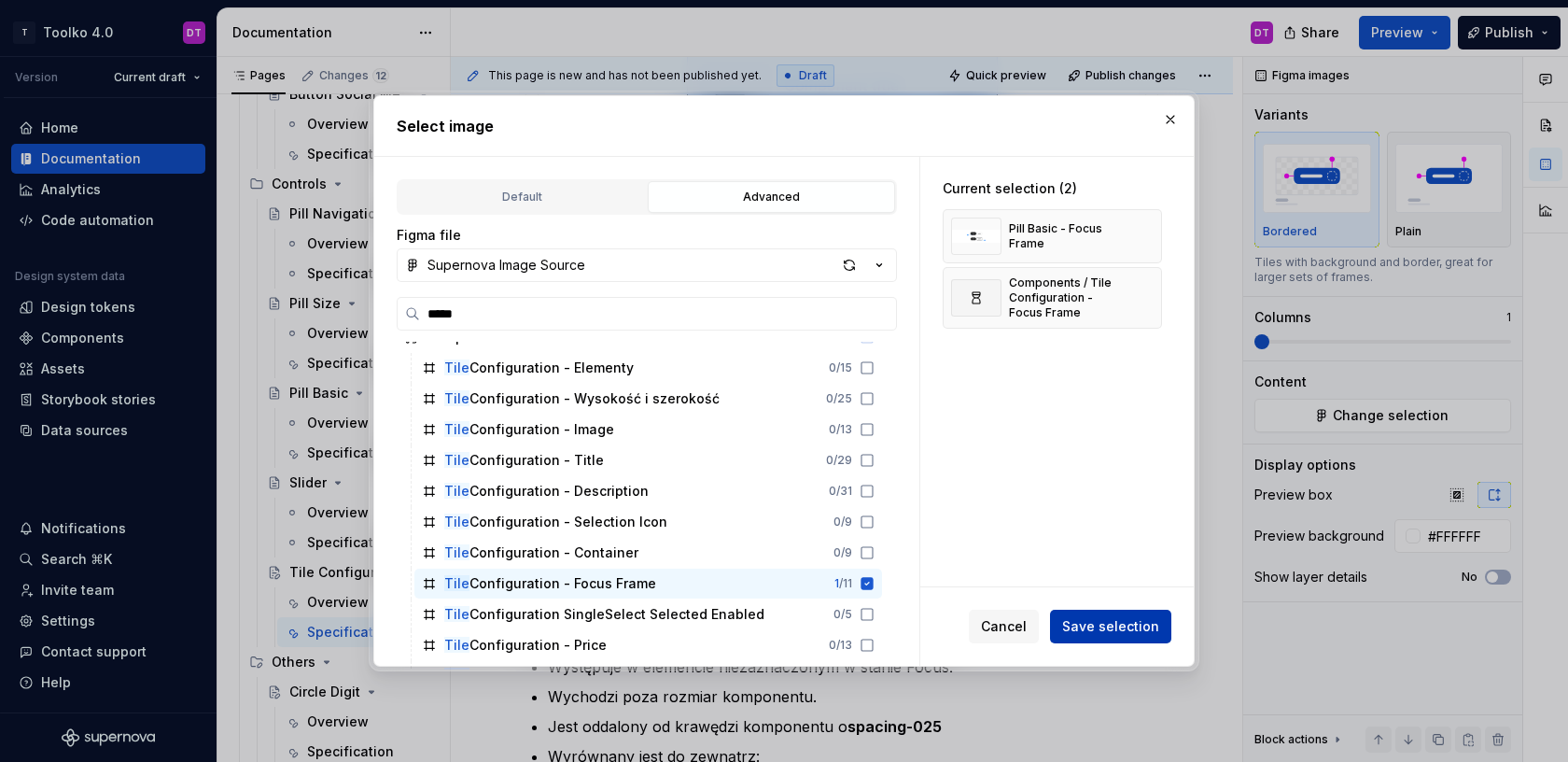
click at [1094, 620] on span "Save selection" at bounding box center [1111, 626] width 97 height 19
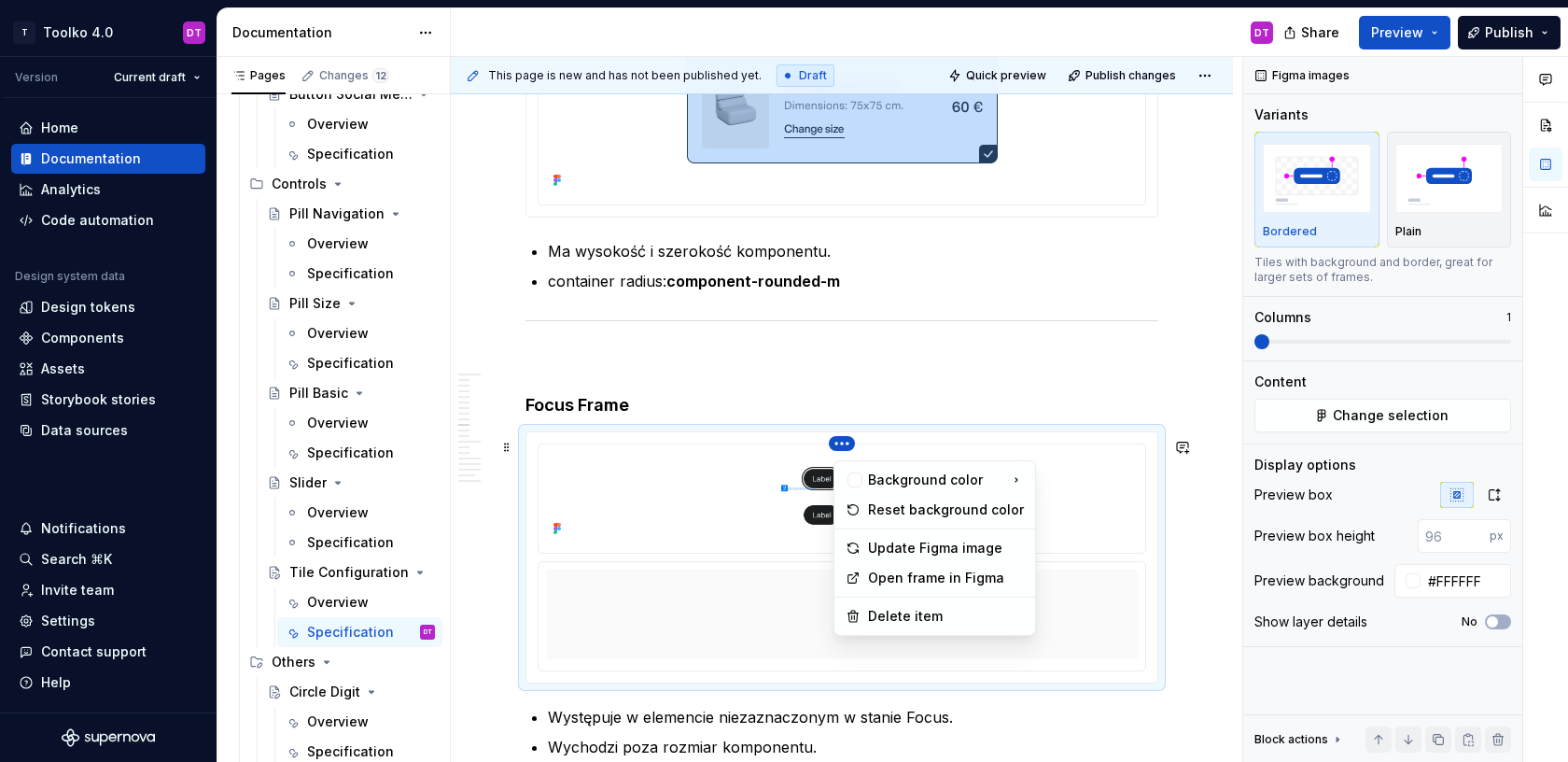
click at [845, 455] on html "T Toolko 4.0 DT Version Current draft Home Documentation Analytics Code automat…" at bounding box center [784, 381] width 1568 height 762
click at [864, 612] on div "Delete item" at bounding box center [935, 616] width 193 height 30
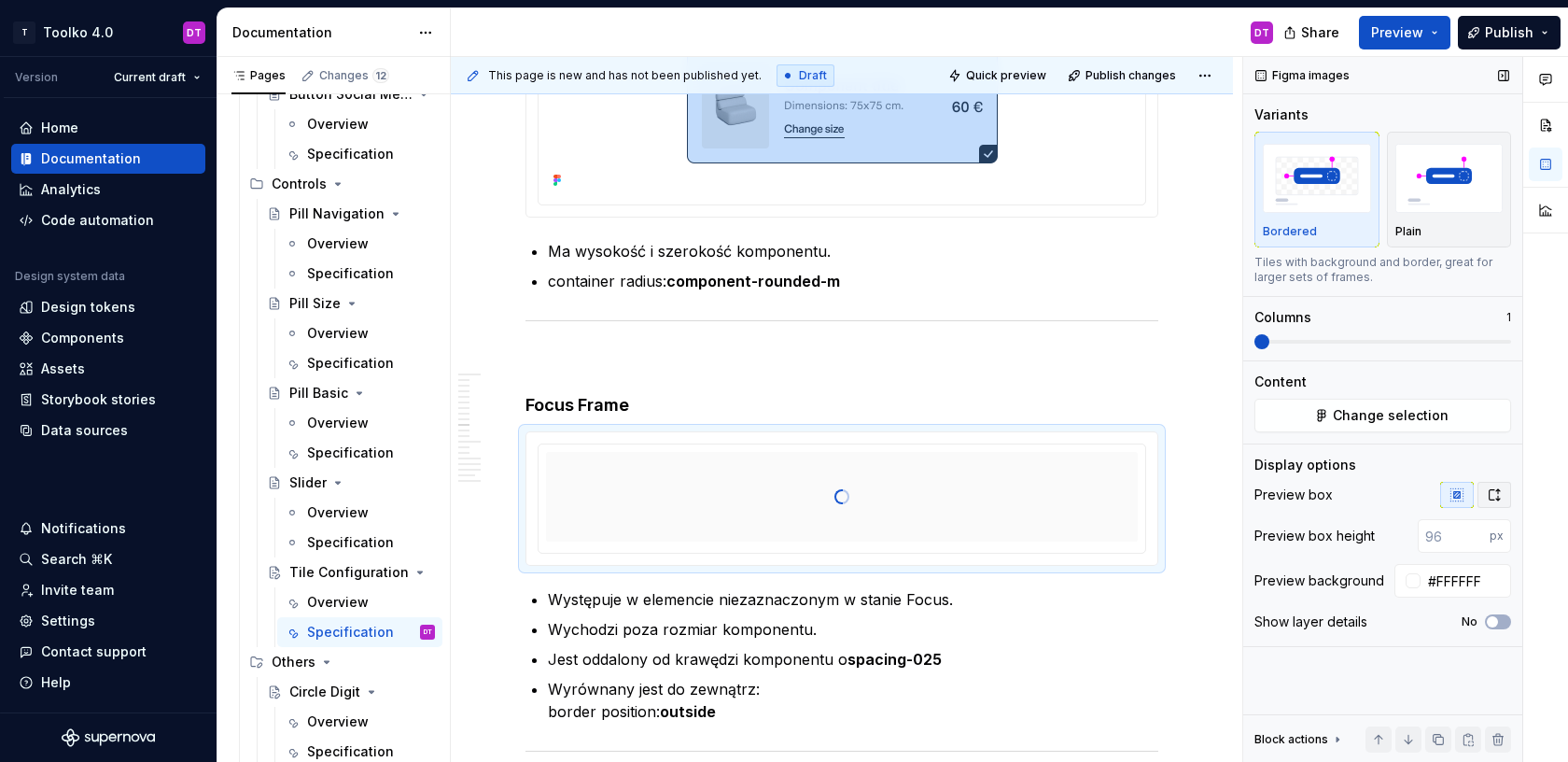
click at [1496, 499] on icon "button" at bounding box center [1494, 494] width 11 height 11
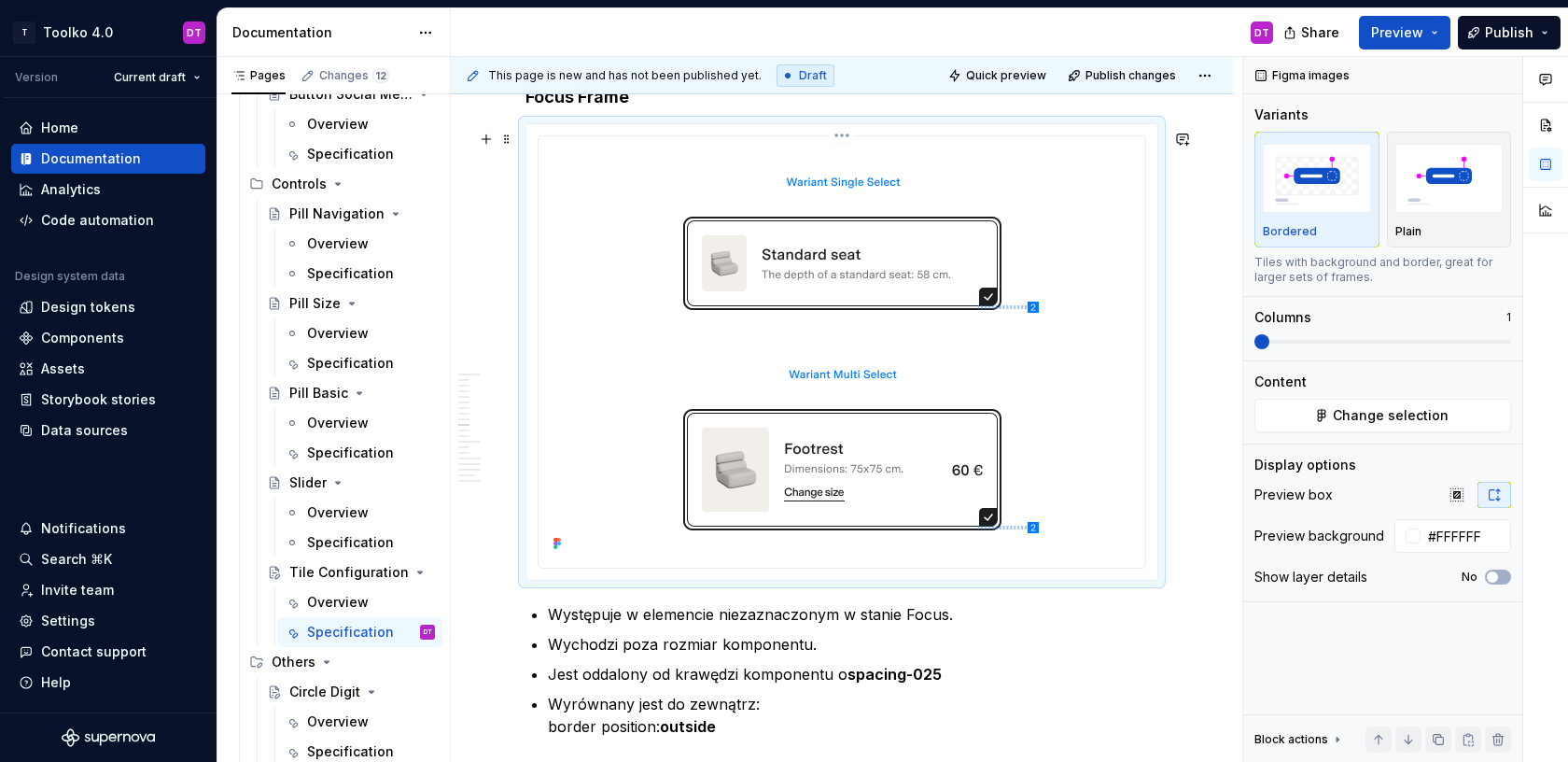
scroll to position [8010, 0]
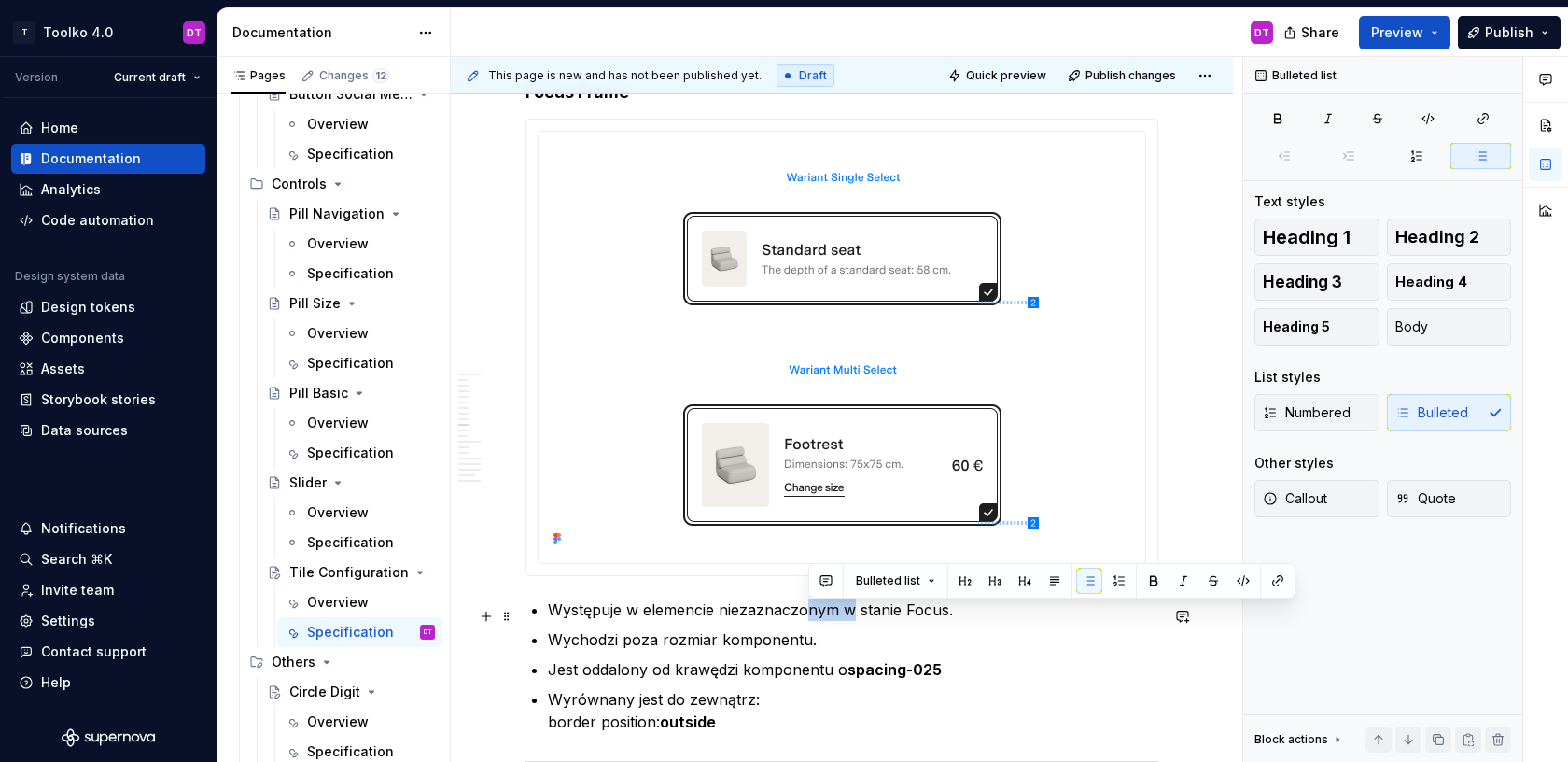
drag, startPoint x: 856, startPoint y: 614, endPoint x: 809, endPoint y: 614, distance: 47.0
click at [809, 614] on p "Występuje w elemencie niezaznaczonym w stanie Focus." at bounding box center [852, 609] width 611 height 22
click at [782, 621] on p "Występuje w elemencie niezaznaczonym w stanie Focus." at bounding box center [852, 609] width 611 height 22
click at [635, 615] on p "Występuje w elemencie niezaznaczonym w stanie Focus." at bounding box center [852, 609] width 611 height 22
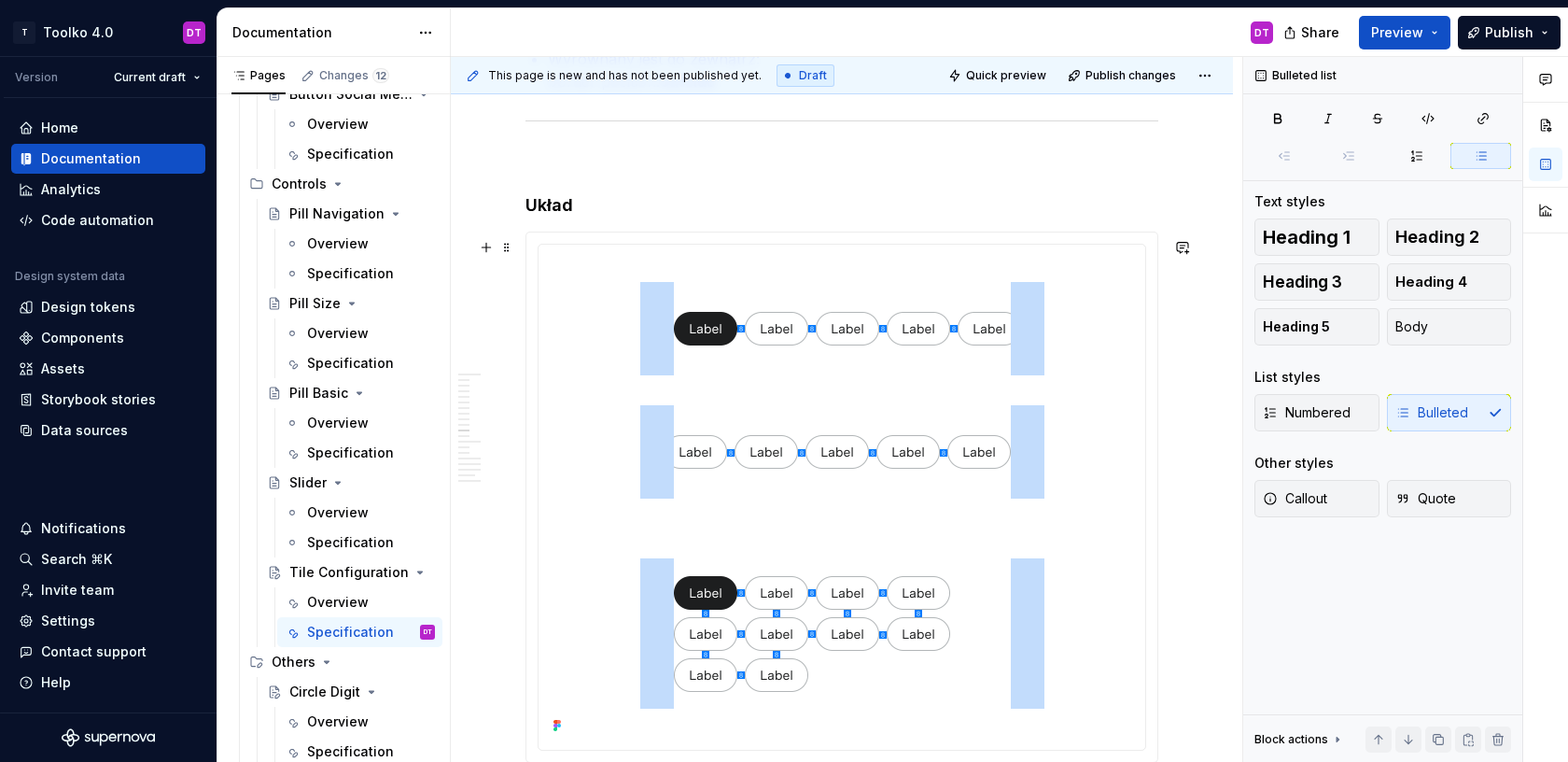
scroll to position [8653, 0]
click at [850, 277] on img at bounding box center [841, 492] width 572 height 486
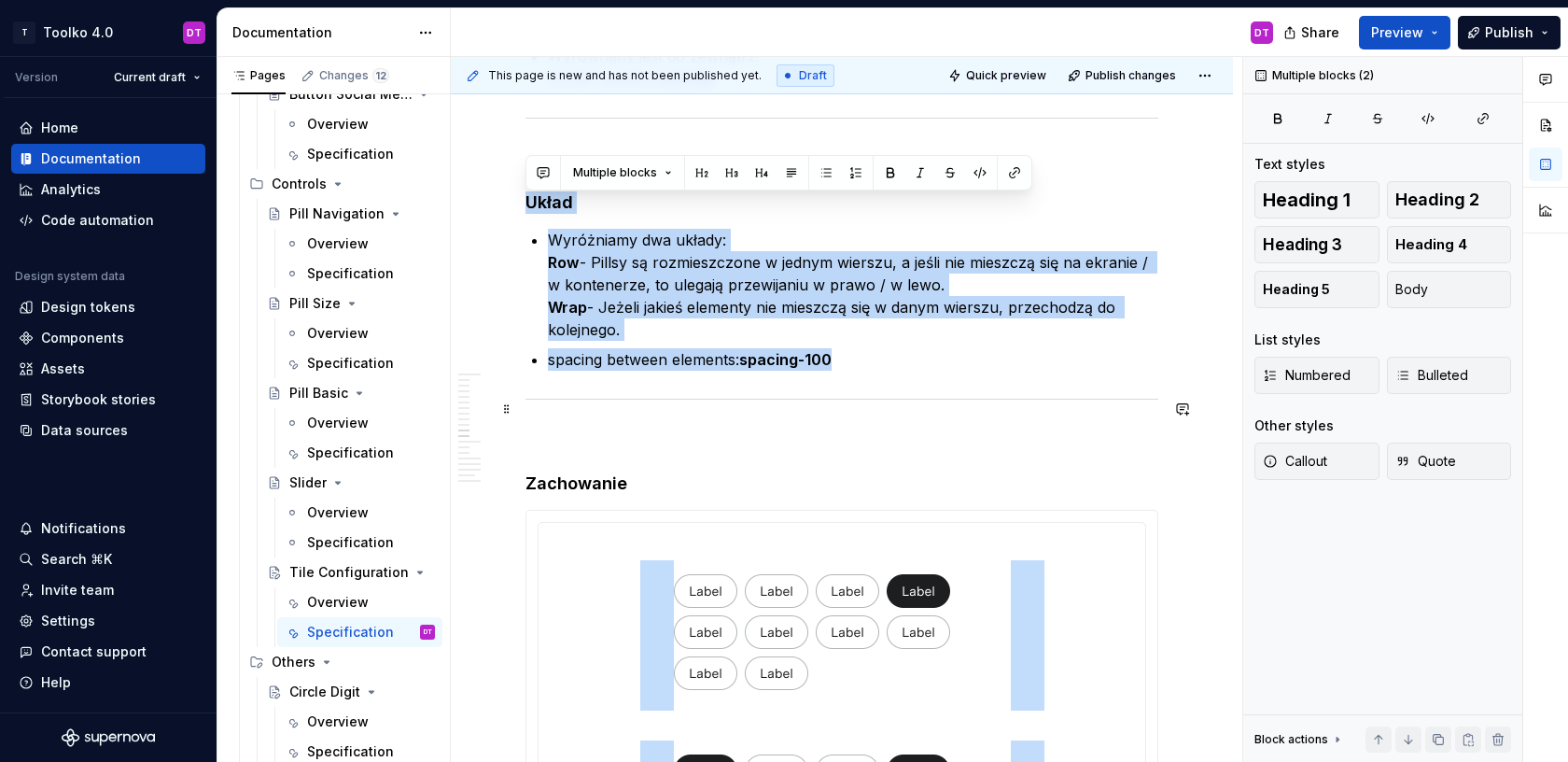
drag, startPoint x: 528, startPoint y: 207, endPoint x: 725, endPoint y: 409, distance: 282.2
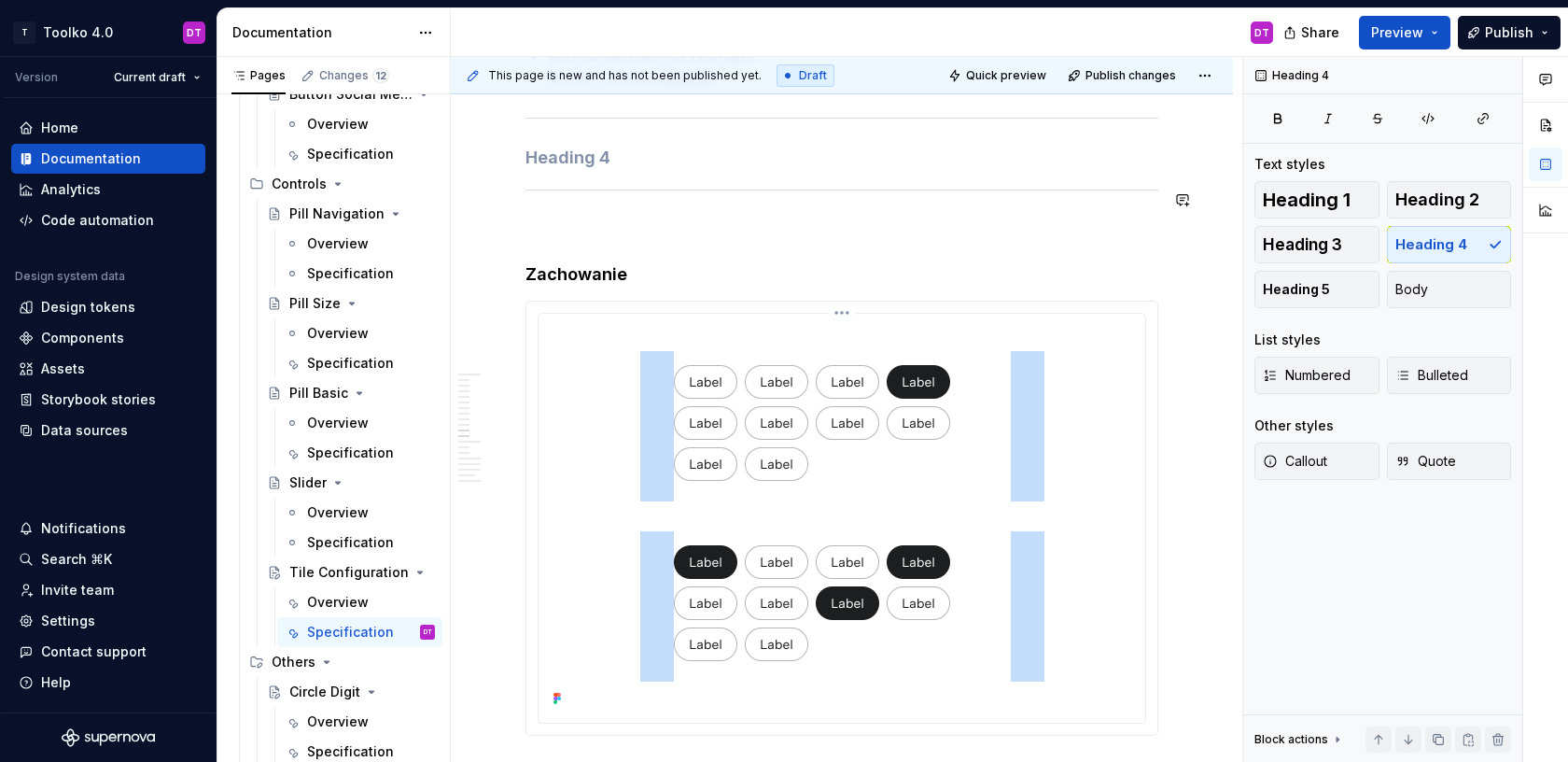
scroll to position [8608, 0]
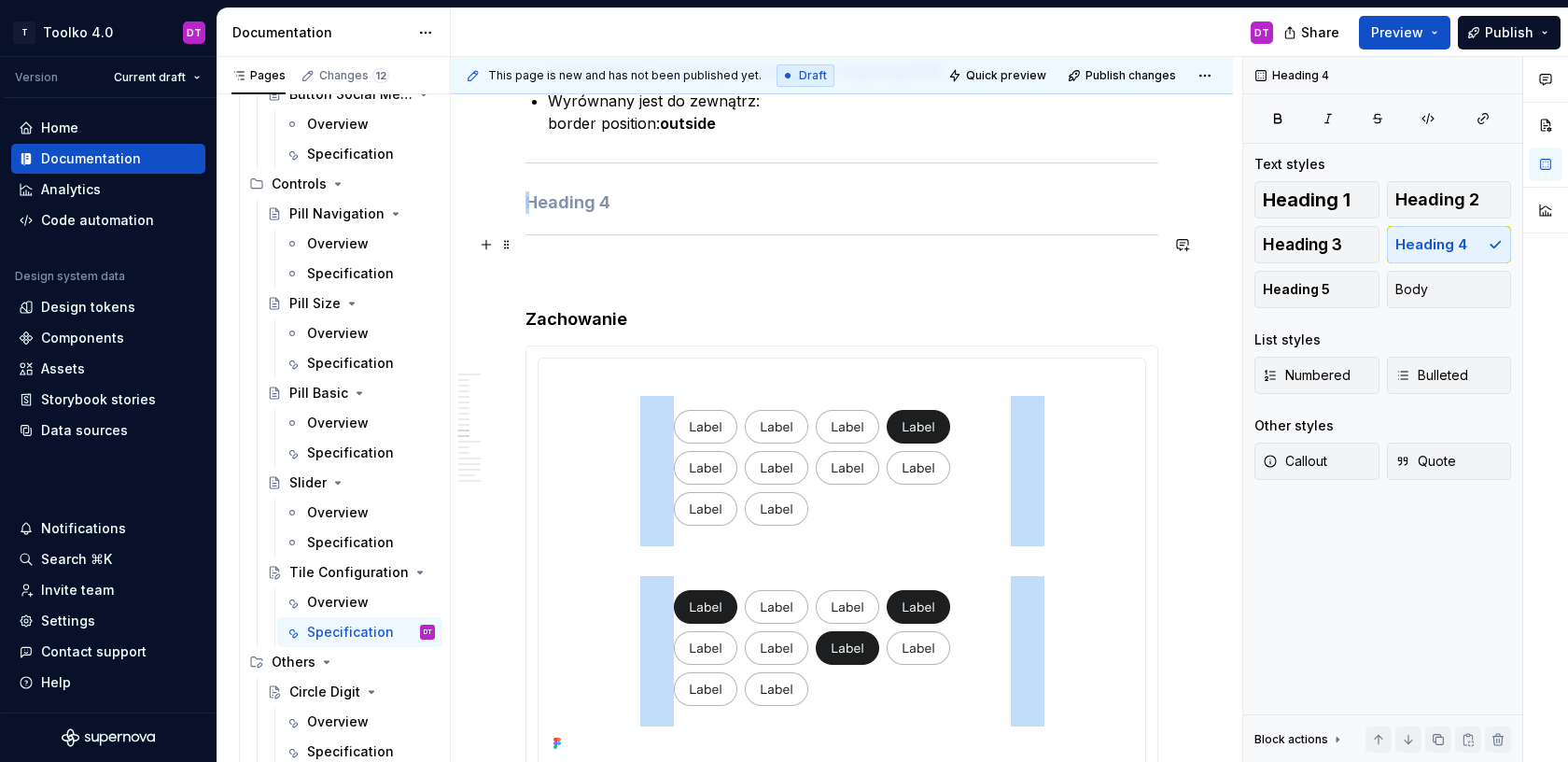
click at [570, 241] on div at bounding box center [842, 235] width 633 height 12
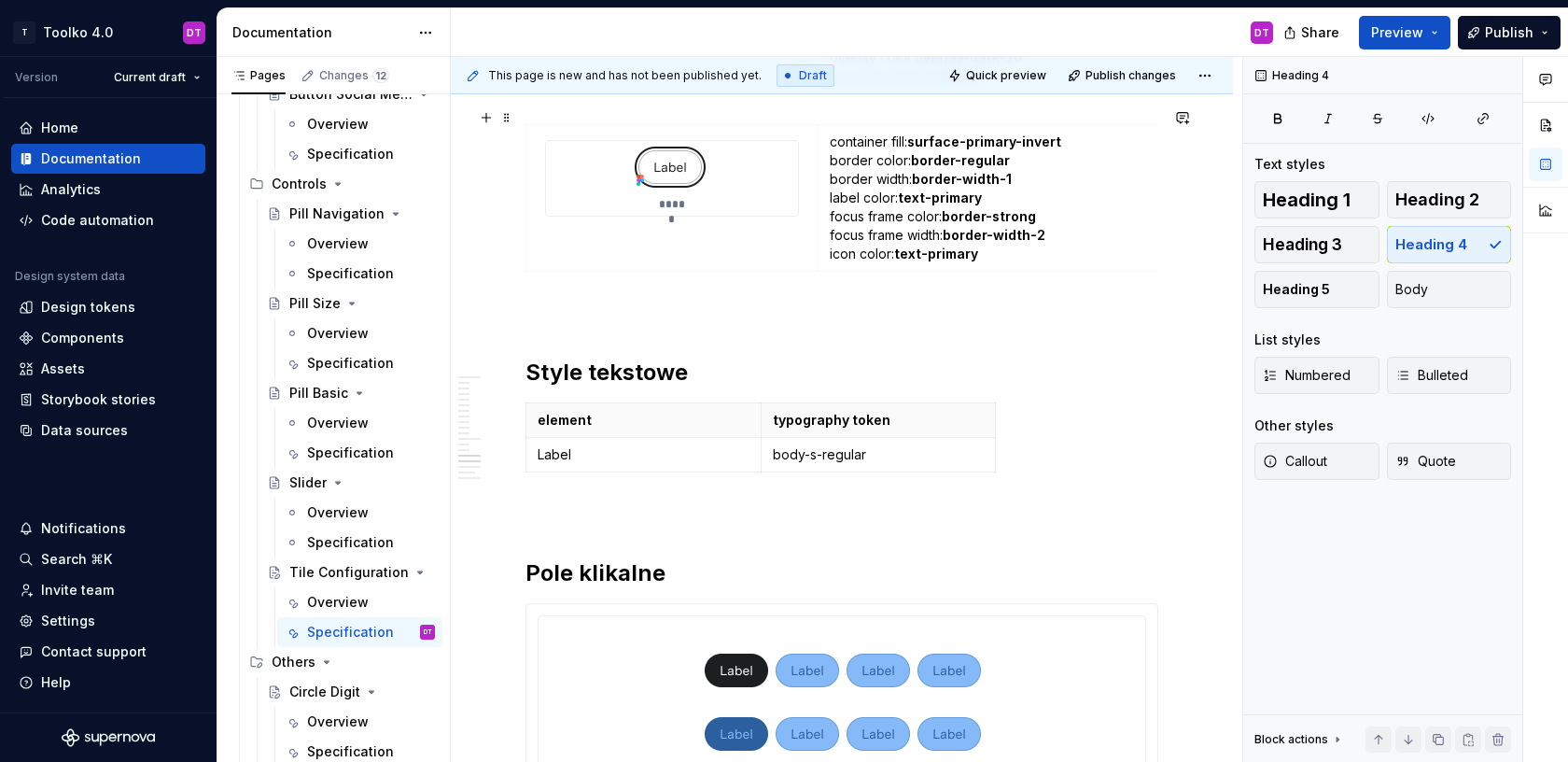
scroll to position [10704, 0]
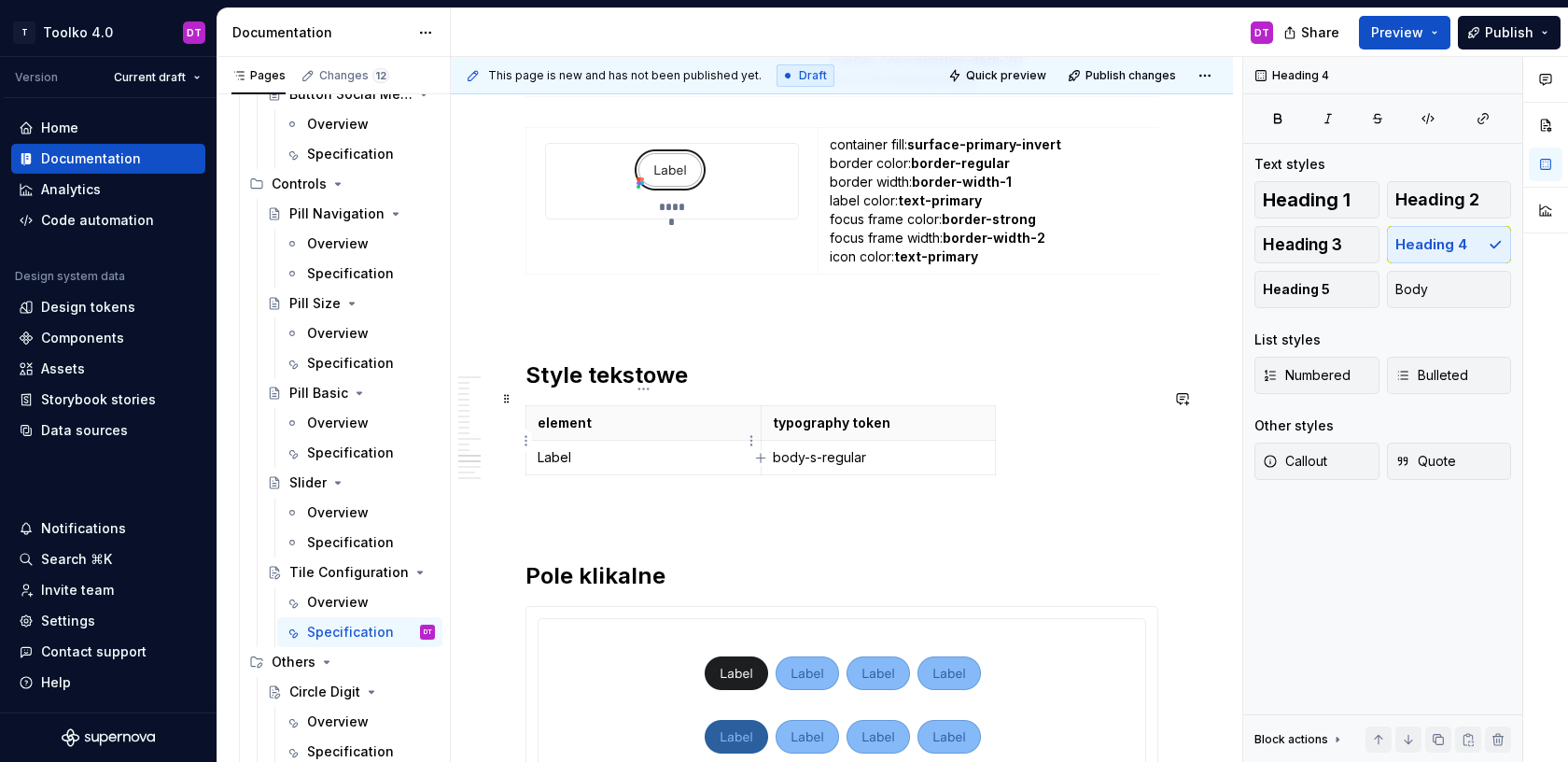
click at [607, 448] on p "Label" at bounding box center [644, 457] width 212 height 19
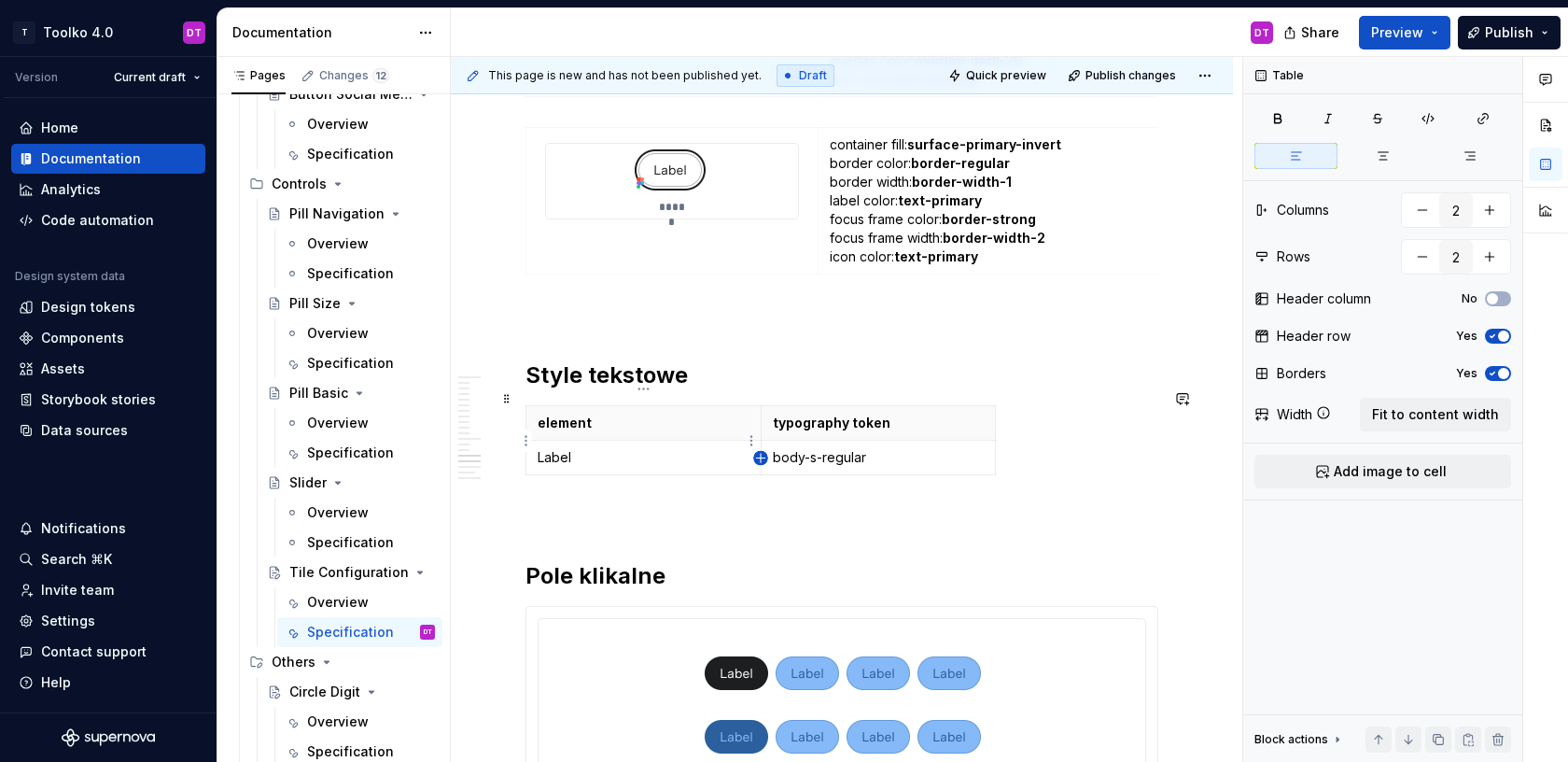
click at [765, 457] on icon "button" at bounding box center [760, 458] width 15 height 15
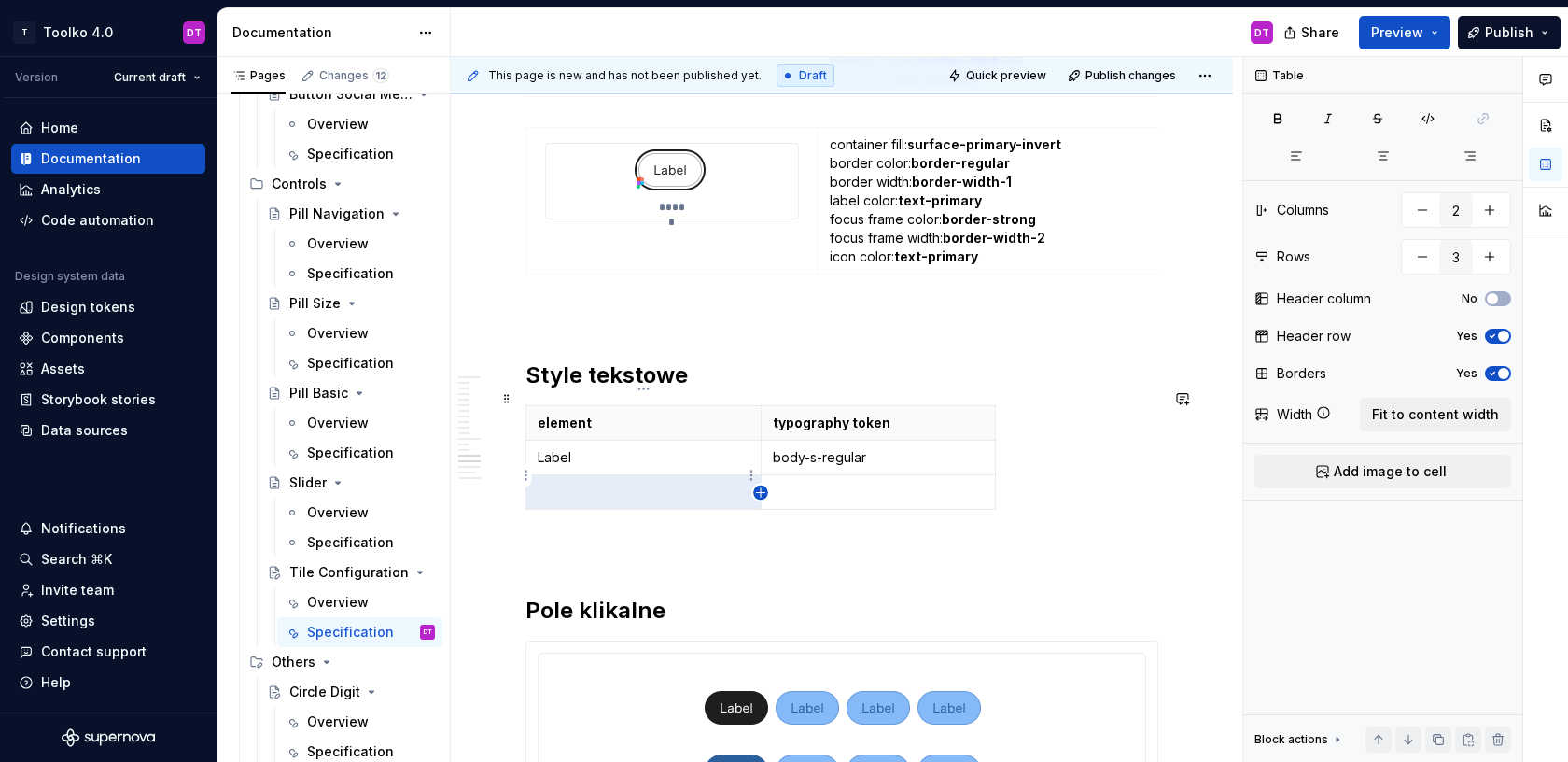
click at [758, 493] on icon "button" at bounding box center [760, 492] width 15 height 15
type input "4"
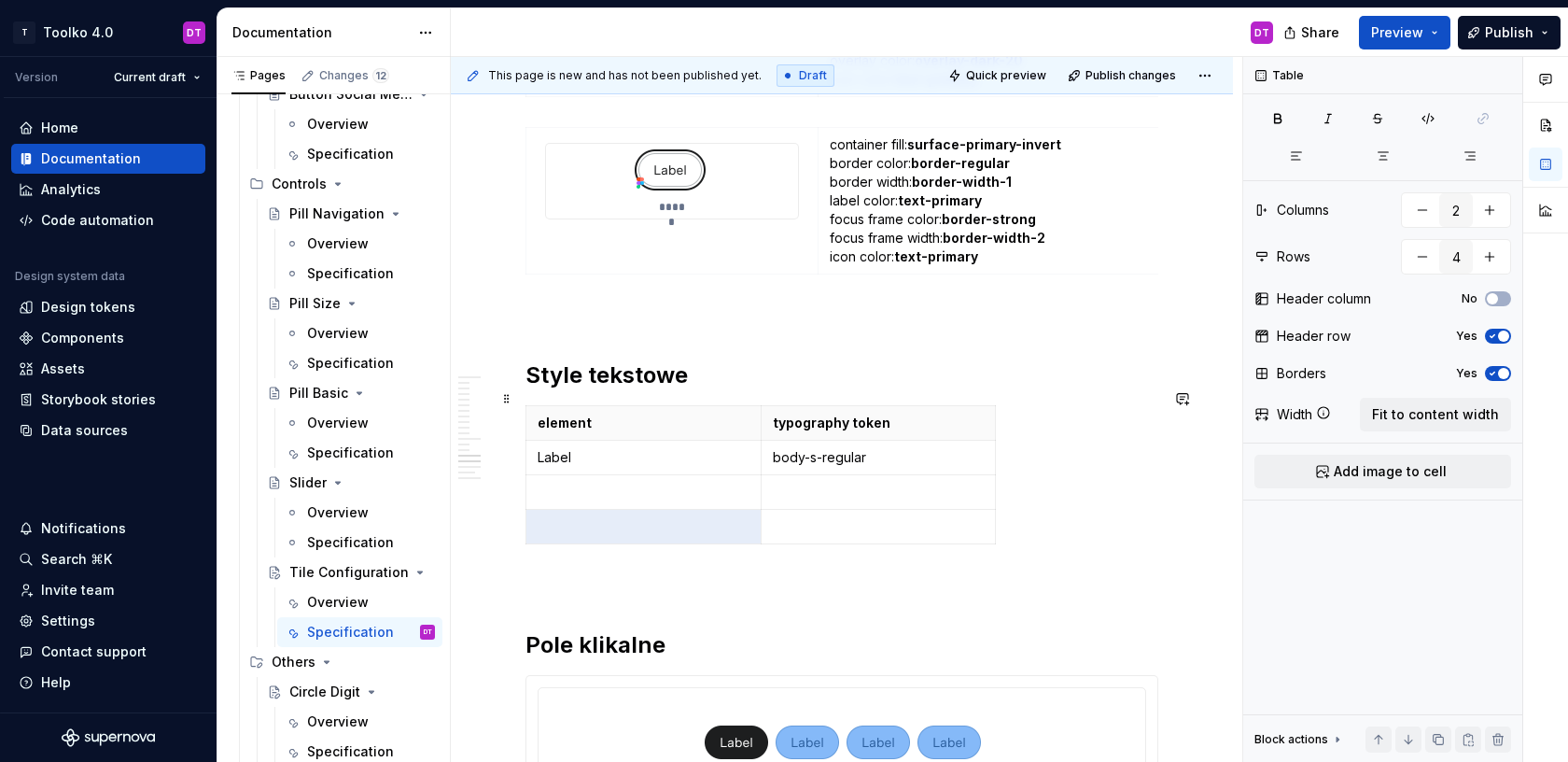
type textarea "*"
click at [758, 525] on icon "button" at bounding box center [760, 527] width 15 height 15
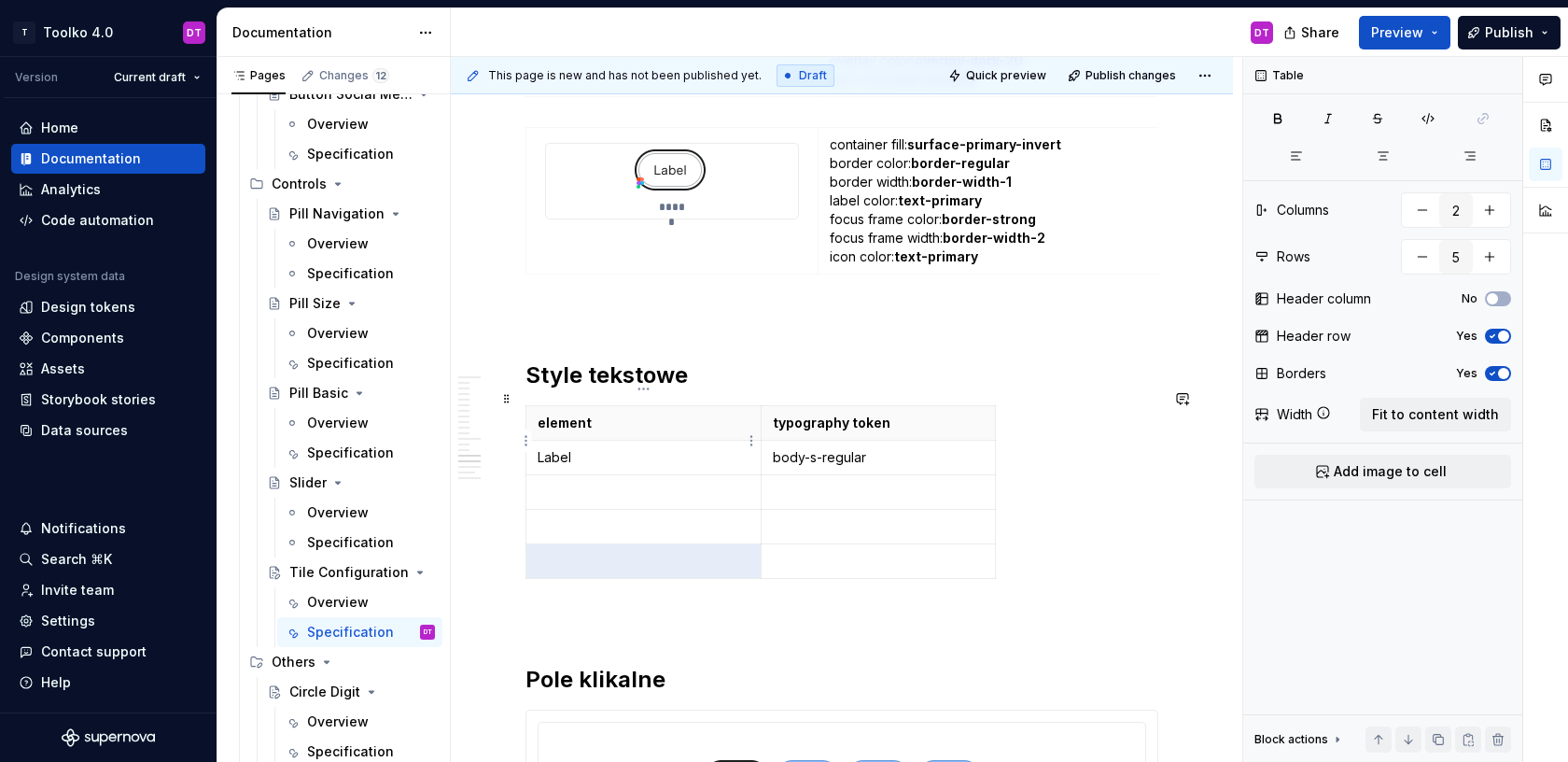
click at [551, 448] on p "Label" at bounding box center [644, 457] width 212 height 19
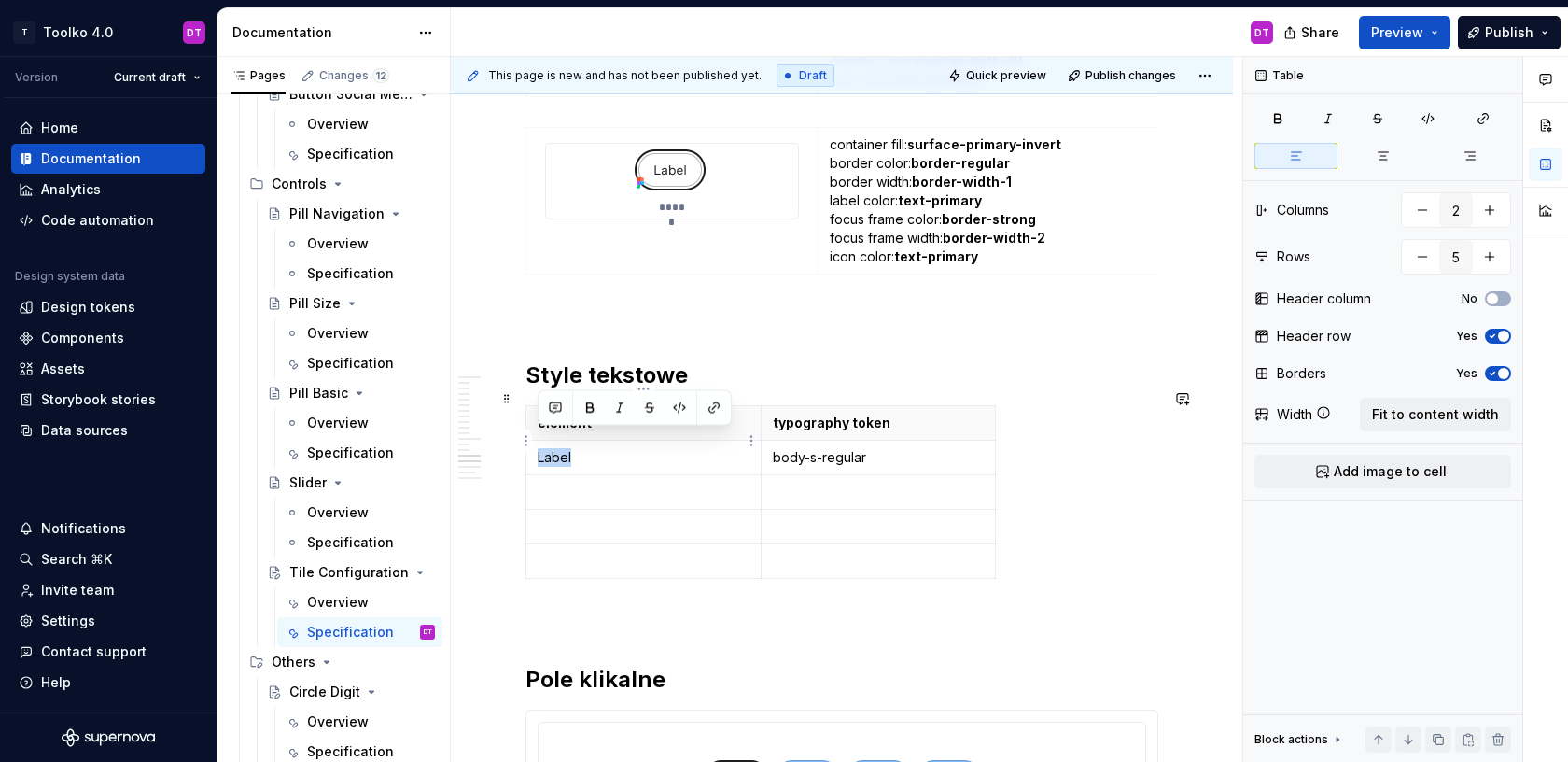
click at [551, 448] on p "Label" at bounding box center [644, 457] width 212 height 19
click at [566, 483] on p at bounding box center [644, 491] width 212 height 19
click at [571, 517] on p at bounding box center [644, 526] width 212 height 19
click at [606, 552] on p at bounding box center [644, 560] width 212 height 19
click at [757, 557] on icon "button" at bounding box center [760, 561] width 15 height 15
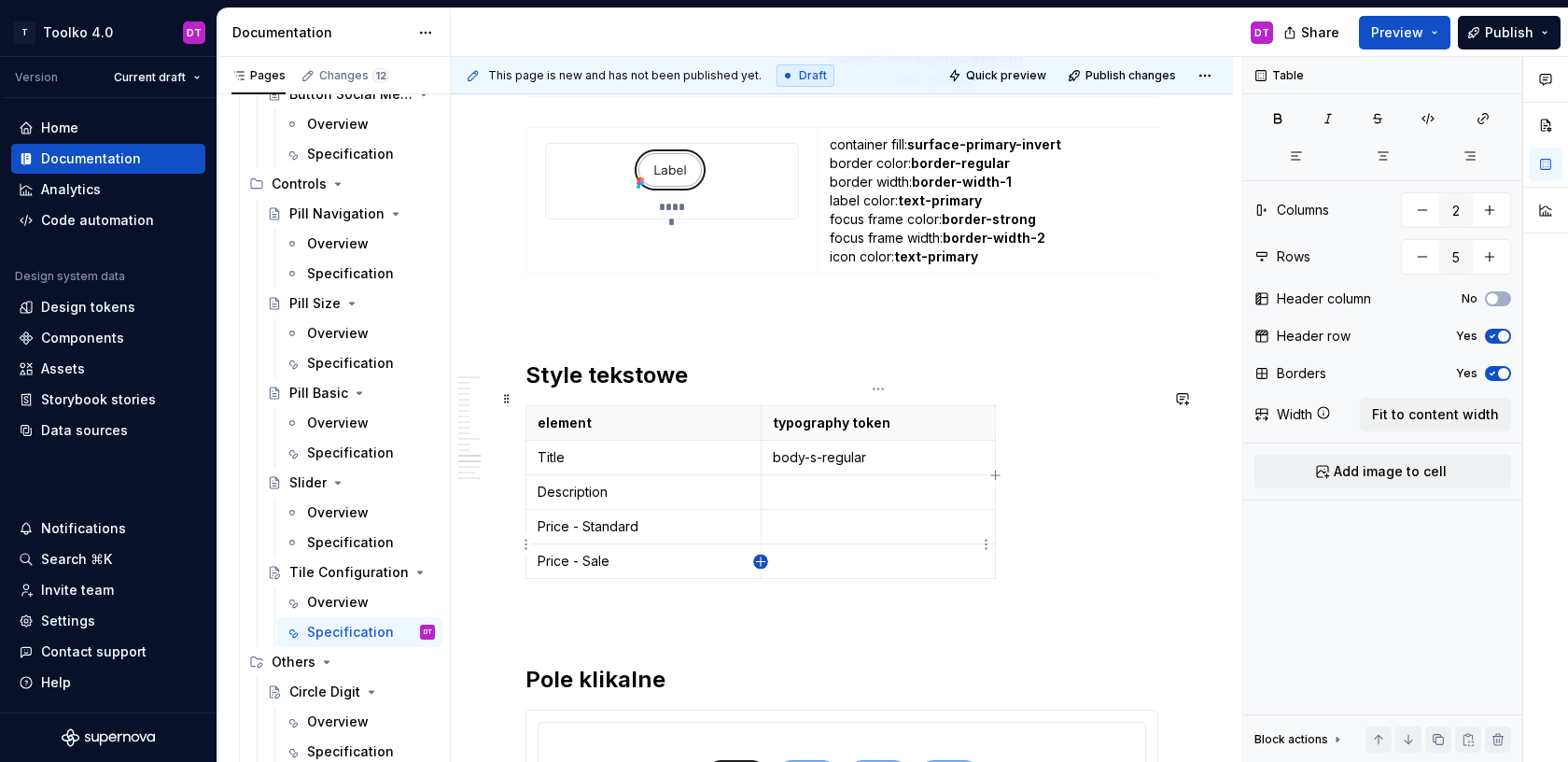
type input "6"
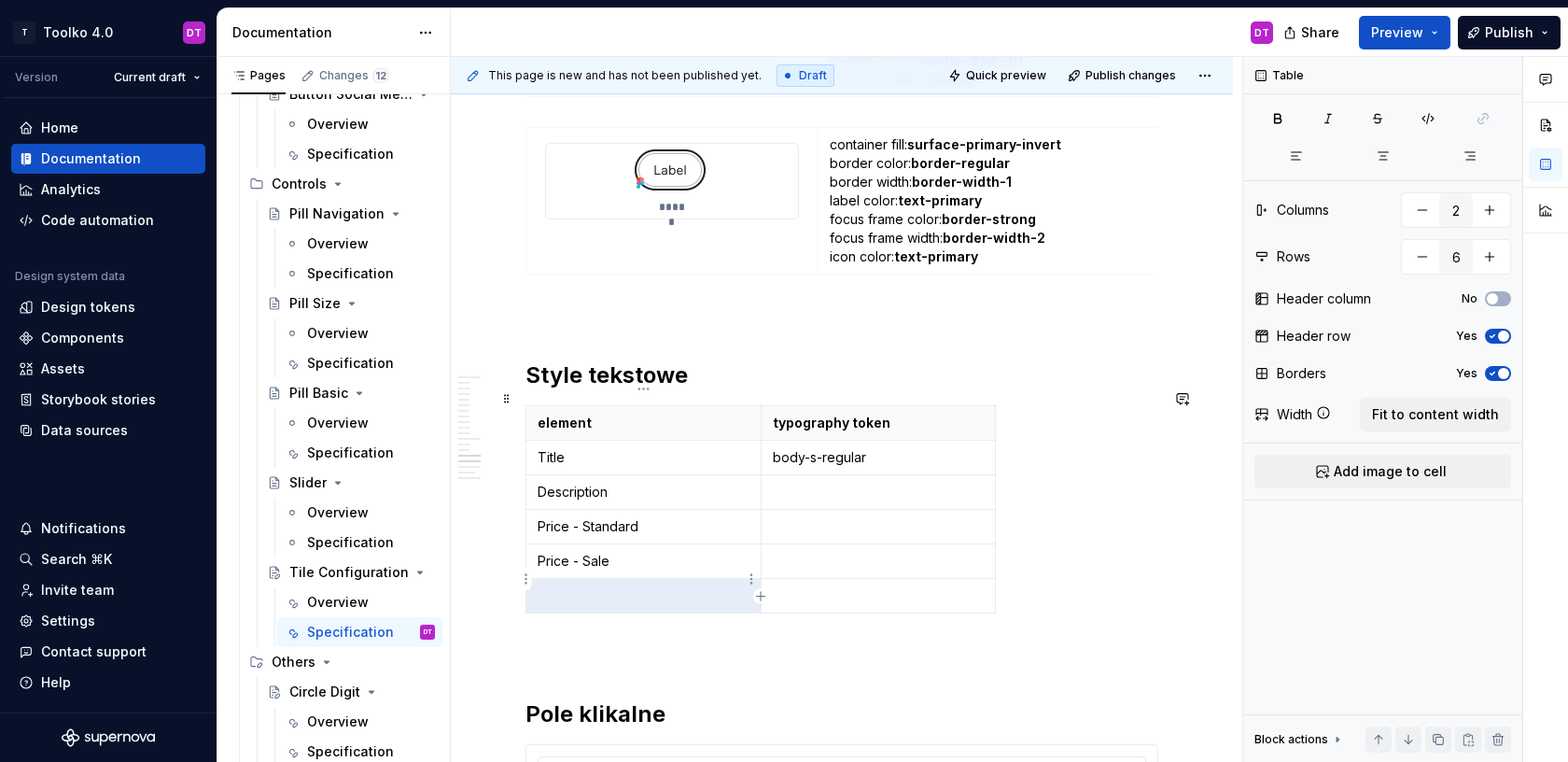
click at [663, 587] on p at bounding box center [644, 595] width 212 height 19
click at [843, 448] on p "body-s-regular" at bounding box center [878, 457] width 212 height 19
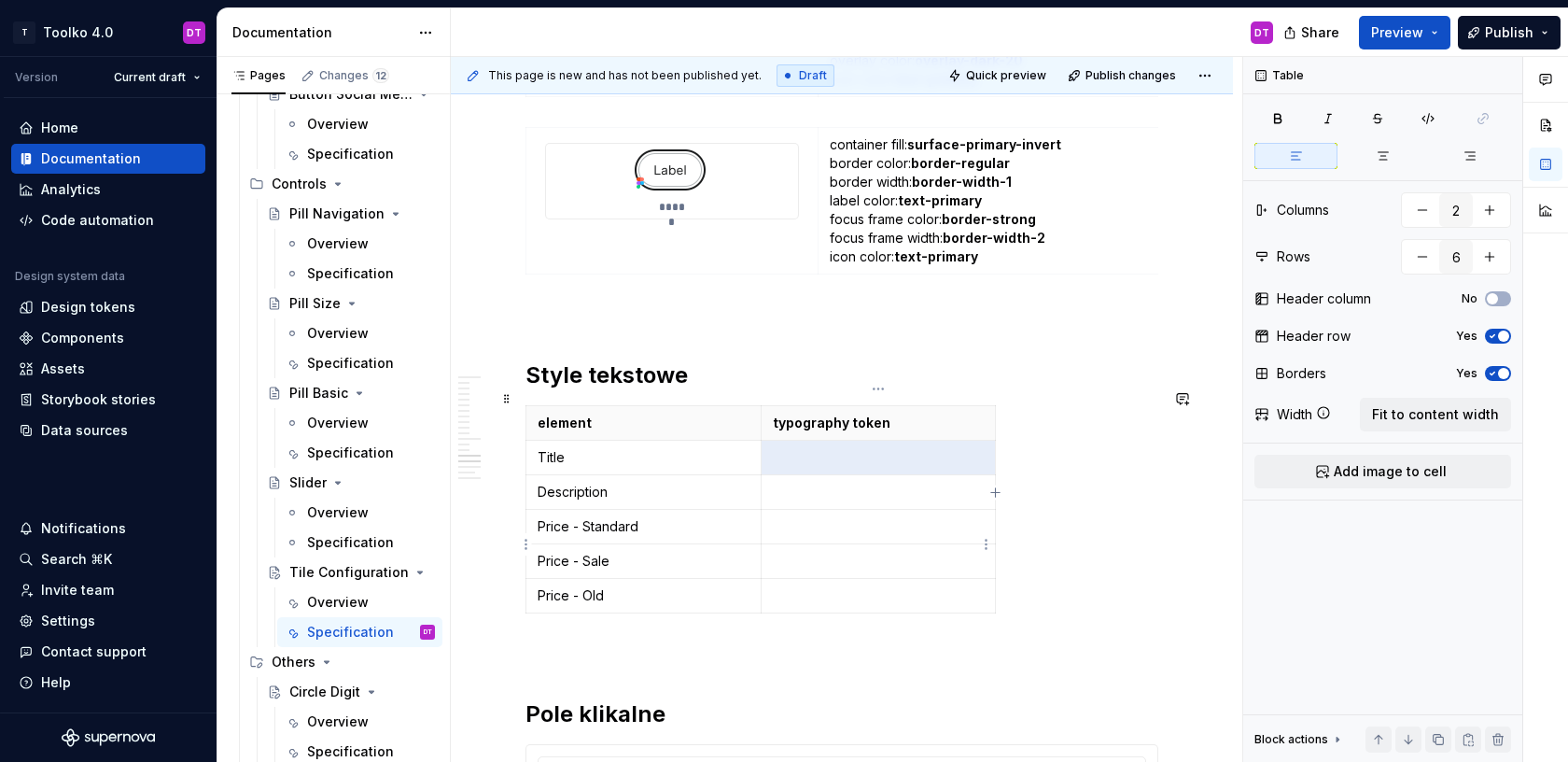
click at [819, 552] on p at bounding box center [878, 560] width 212 height 19
click at [628, 552] on p "Price - Sale" at bounding box center [644, 560] width 212 height 19
click at [579, 552] on p "Price - Sale" at bounding box center [644, 560] width 212 height 19
click at [628, 552] on p "Price Sale" at bounding box center [644, 560] width 212 height 19
click at [571, 587] on p "Price - Old" at bounding box center [644, 595] width 212 height 19
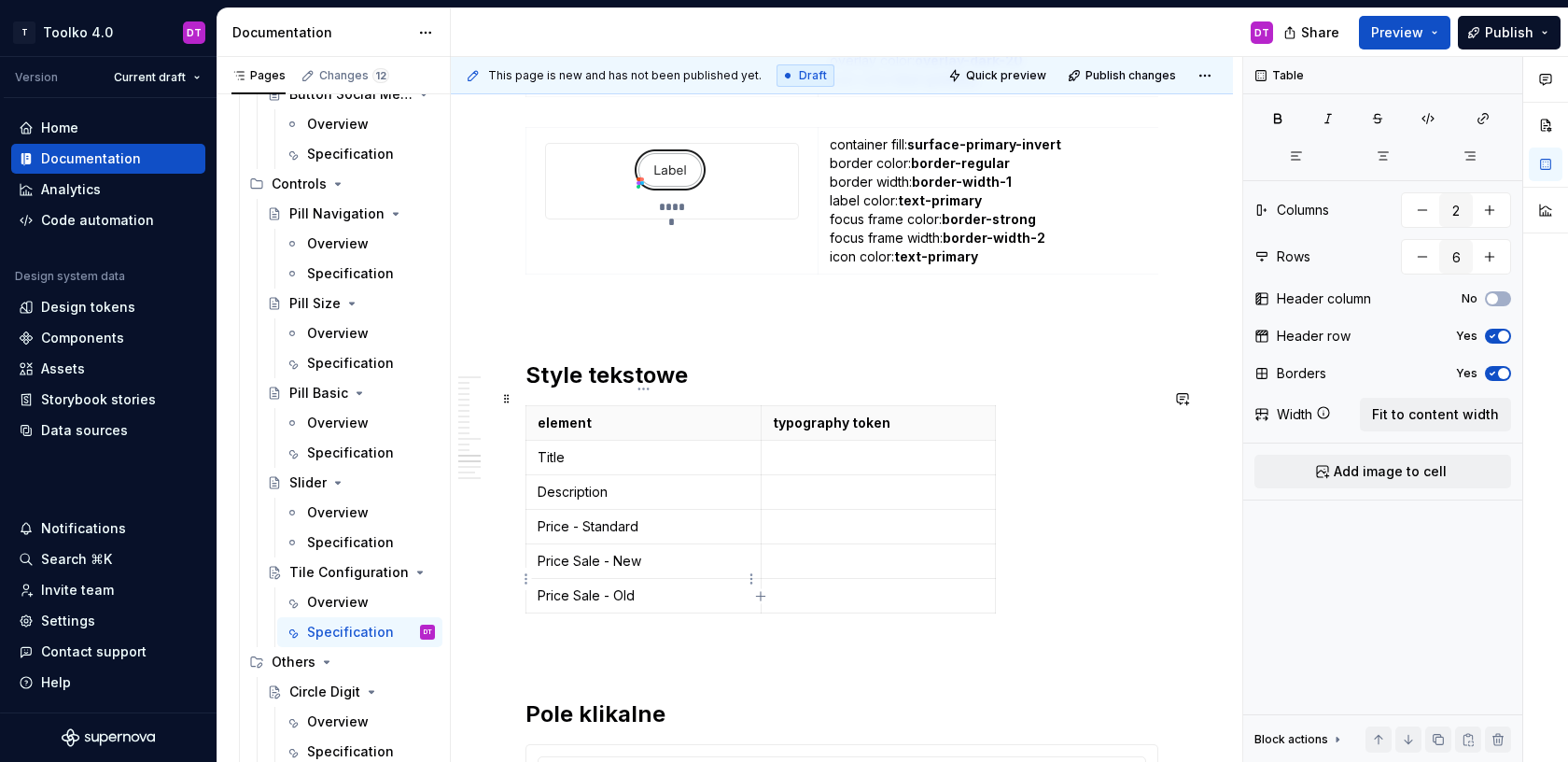
click at [680, 587] on p "Price Sale - Old" at bounding box center [644, 595] width 212 height 19
drag, startPoint x: 655, startPoint y: 544, endPoint x: 570, endPoint y: 544, distance: 85.0
click at [570, 552] on p "Price Sale - New" at bounding box center [644, 560] width 212 height 19
click at [653, 591] on td "Price Sale - Old" at bounding box center [643, 594] width 235 height 34
click at [810, 448] on p at bounding box center [878, 457] width 212 height 19
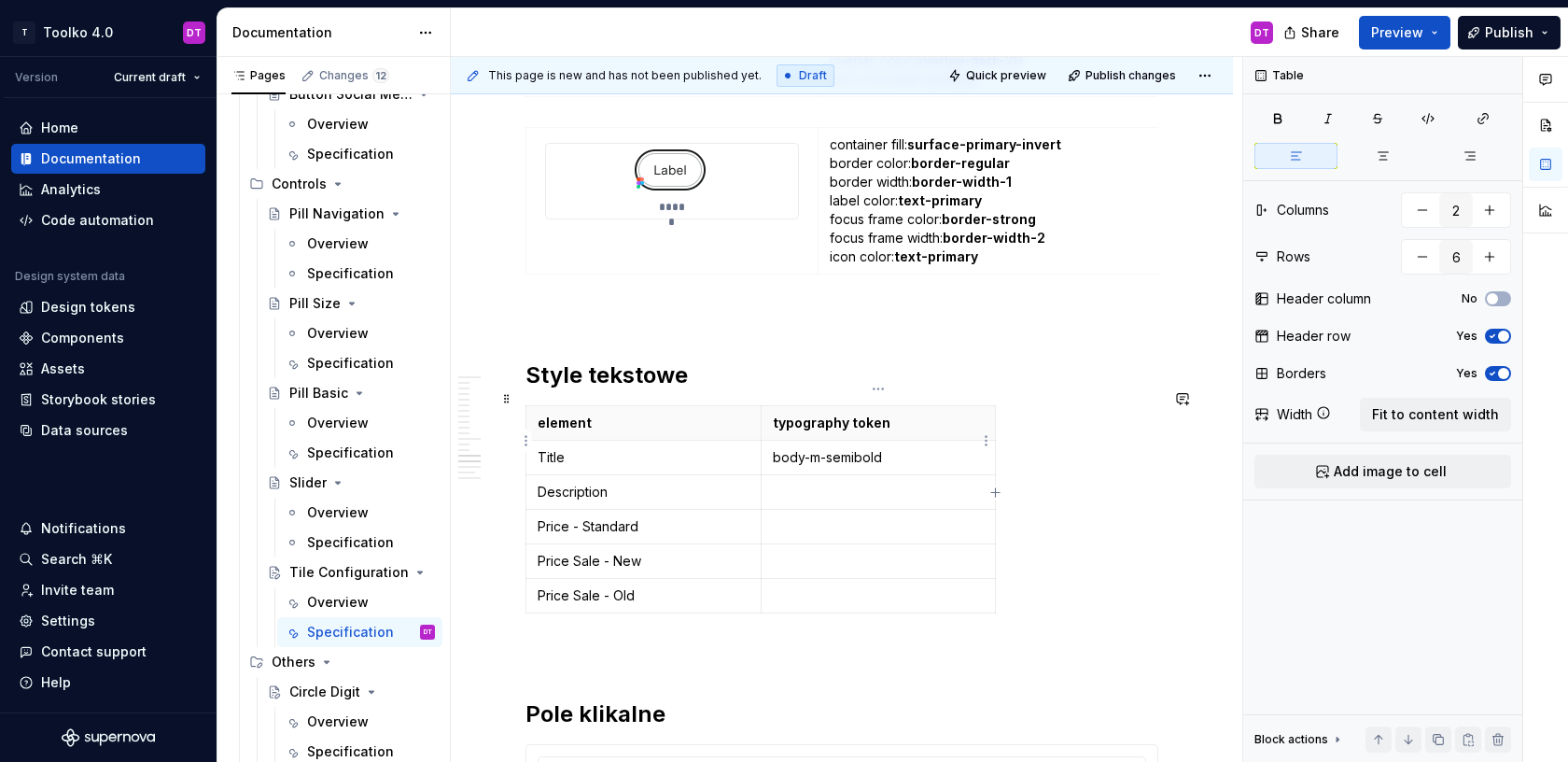
click at [769, 439] on td "body-m-semibold" at bounding box center [877, 456] width 235 height 34
click at [800, 517] on p at bounding box center [878, 526] width 212 height 19
click at [800, 552] on p at bounding box center [878, 560] width 212 height 19
click at [831, 587] on p at bounding box center [878, 595] width 212 height 19
click at [855, 587] on p "body-m-semibold" at bounding box center [878, 595] width 212 height 19
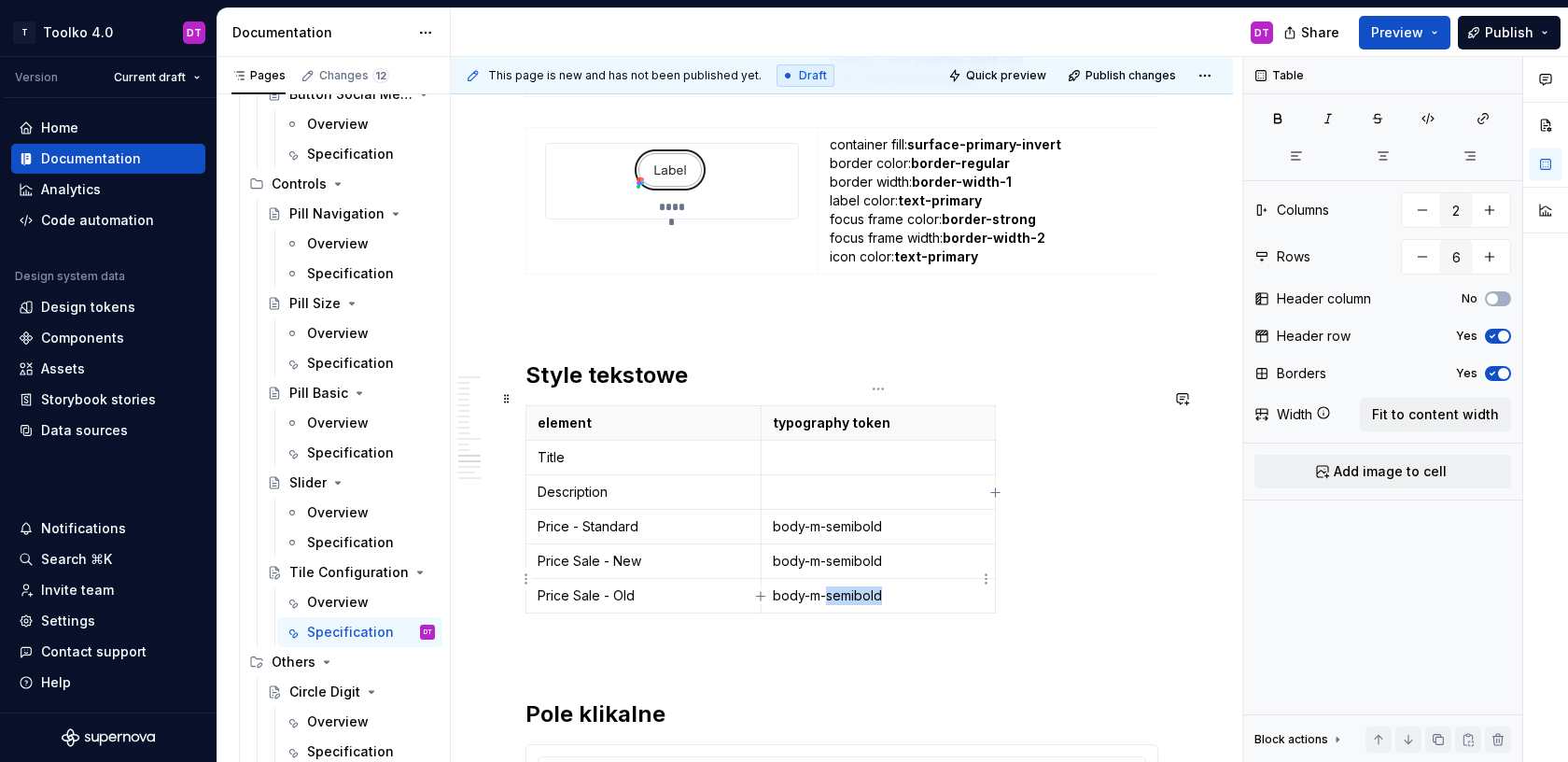
click at [855, 587] on p "body-m-semibold" at bounding box center [878, 595] width 212 height 19
click at [875, 587] on p "body-m-regular + CROSS" at bounding box center [878, 595] width 212 height 19
click at [1028, 581] on div "element typography token Title Description Price - Standard body-m-semibold Pri…" at bounding box center [842, 513] width 633 height 215
click at [907, 587] on p "body-m-regular + CROSS" at bounding box center [878, 595] width 212 height 19
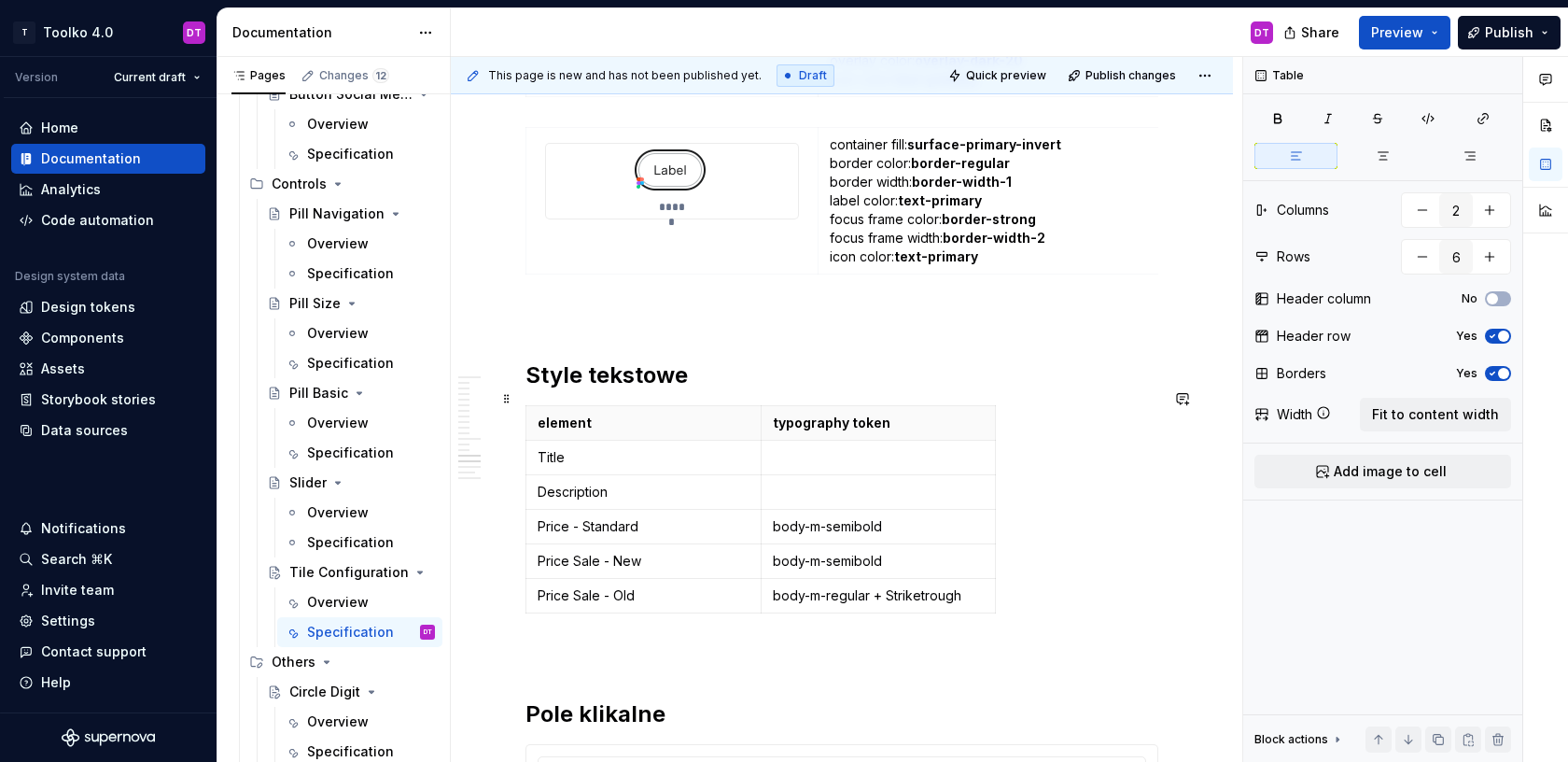
click at [1065, 559] on div "element typography token Title Description Price - Standard body-m-semibold Pri…" at bounding box center [842, 513] width 633 height 215
click at [854, 482] on p at bounding box center [878, 491] width 212 height 19
drag, startPoint x: 899, startPoint y: 510, endPoint x: 773, endPoint y: 516, distance: 126.1
click at [773, 517] on p "body-m-semibold" at bounding box center [878, 526] width 212 height 19
click at [798, 517] on p "body-m-semibold" at bounding box center [878, 526] width 212 height 19
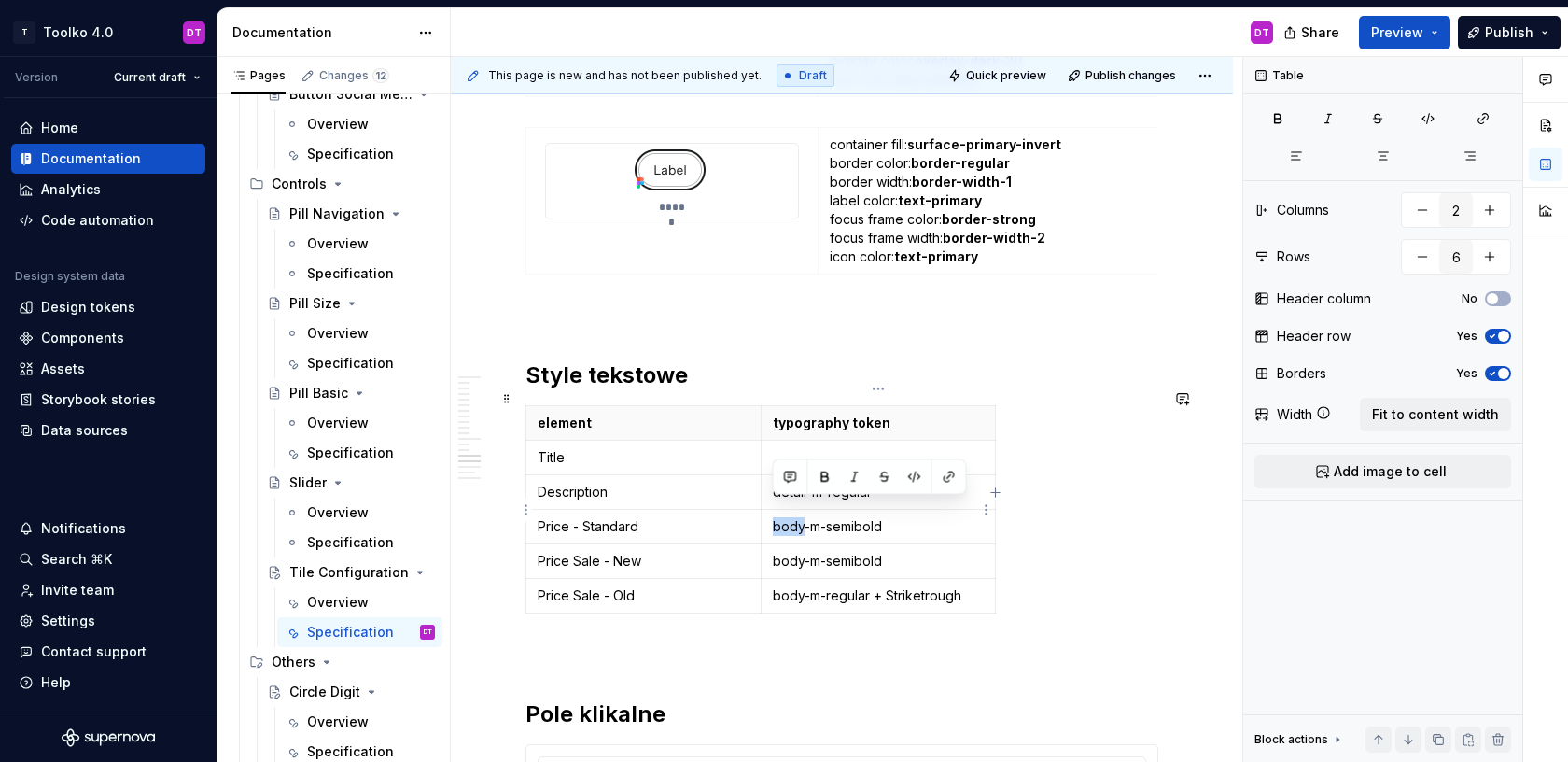
click at [798, 517] on p "body-m-semibold" at bounding box center [878, 526] width 212 height 19
click at [856, 448] on p at bounding box center [878, 457] width 212 height 19
click at [1114, 536] on div "element typography token Title body-m-semibold Description detail-m-regular Pri…" at bounding box center [842, 513] width 633 height 215
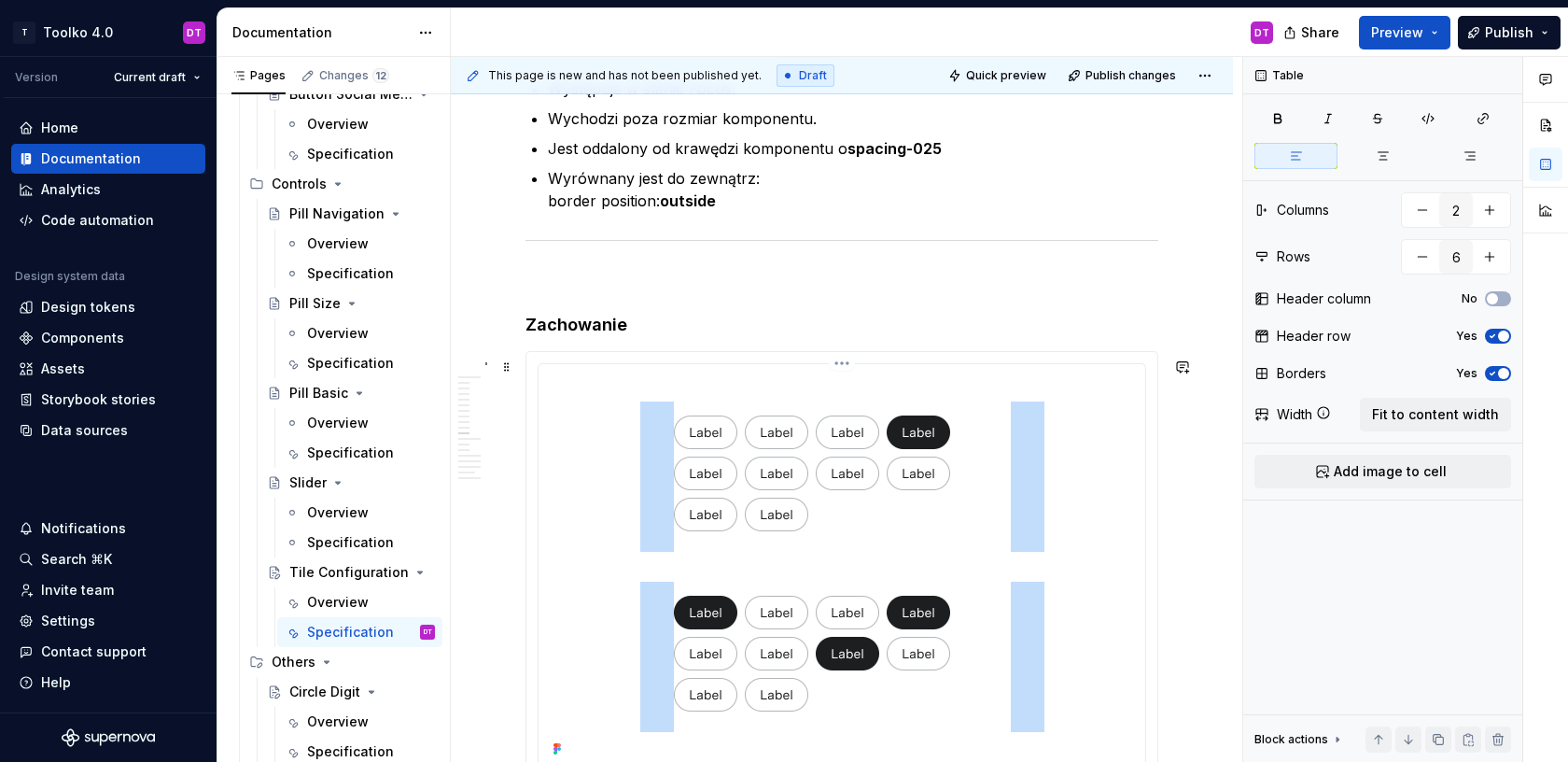
scroll to position [8552, 0]
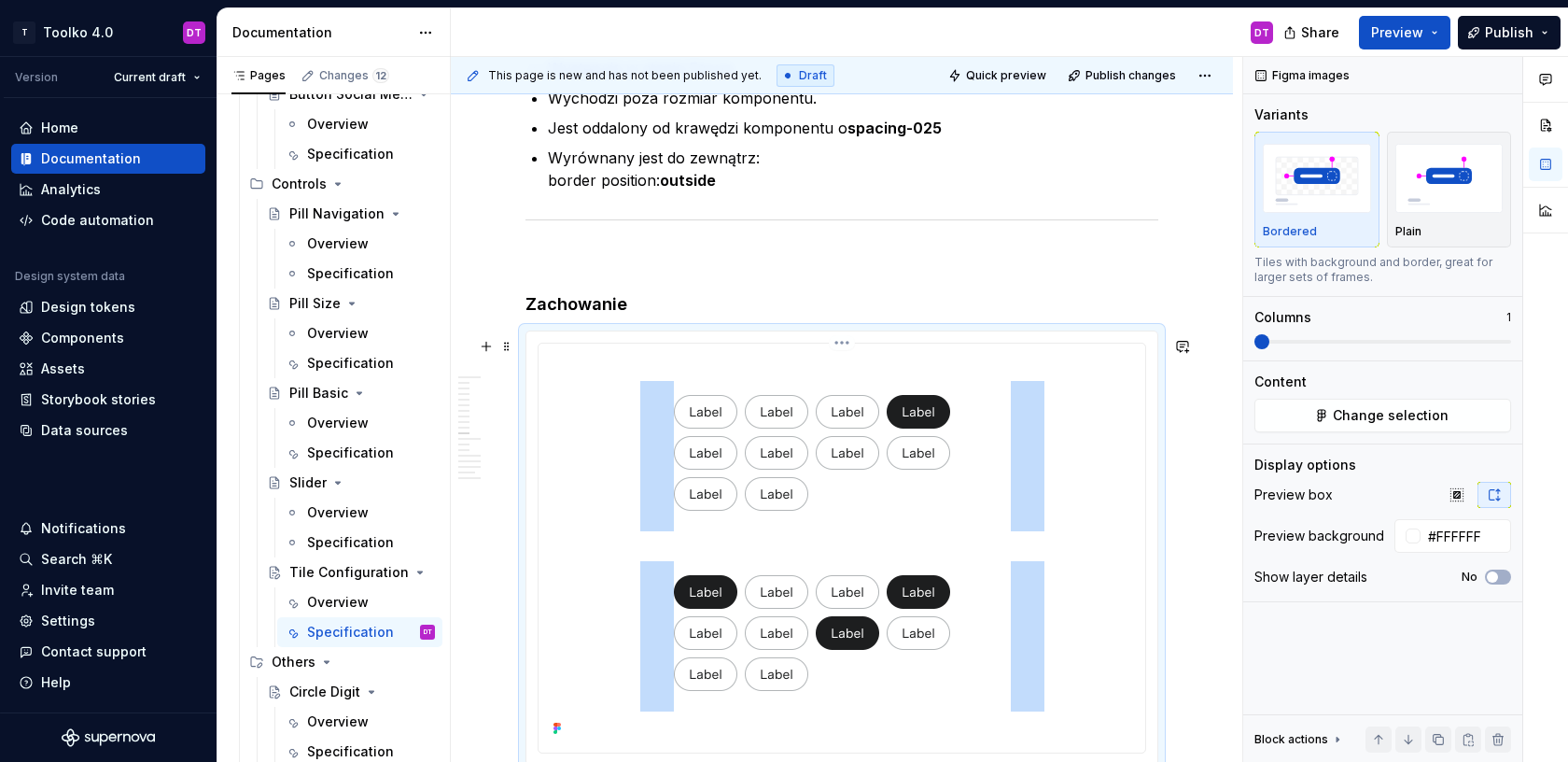
click at [859, 647] on img at bounding box center [841, 546] width 572 height 391
click at [1338, 409] on span "Change selection" at bounding box center [1390, 415] width 116 height 19
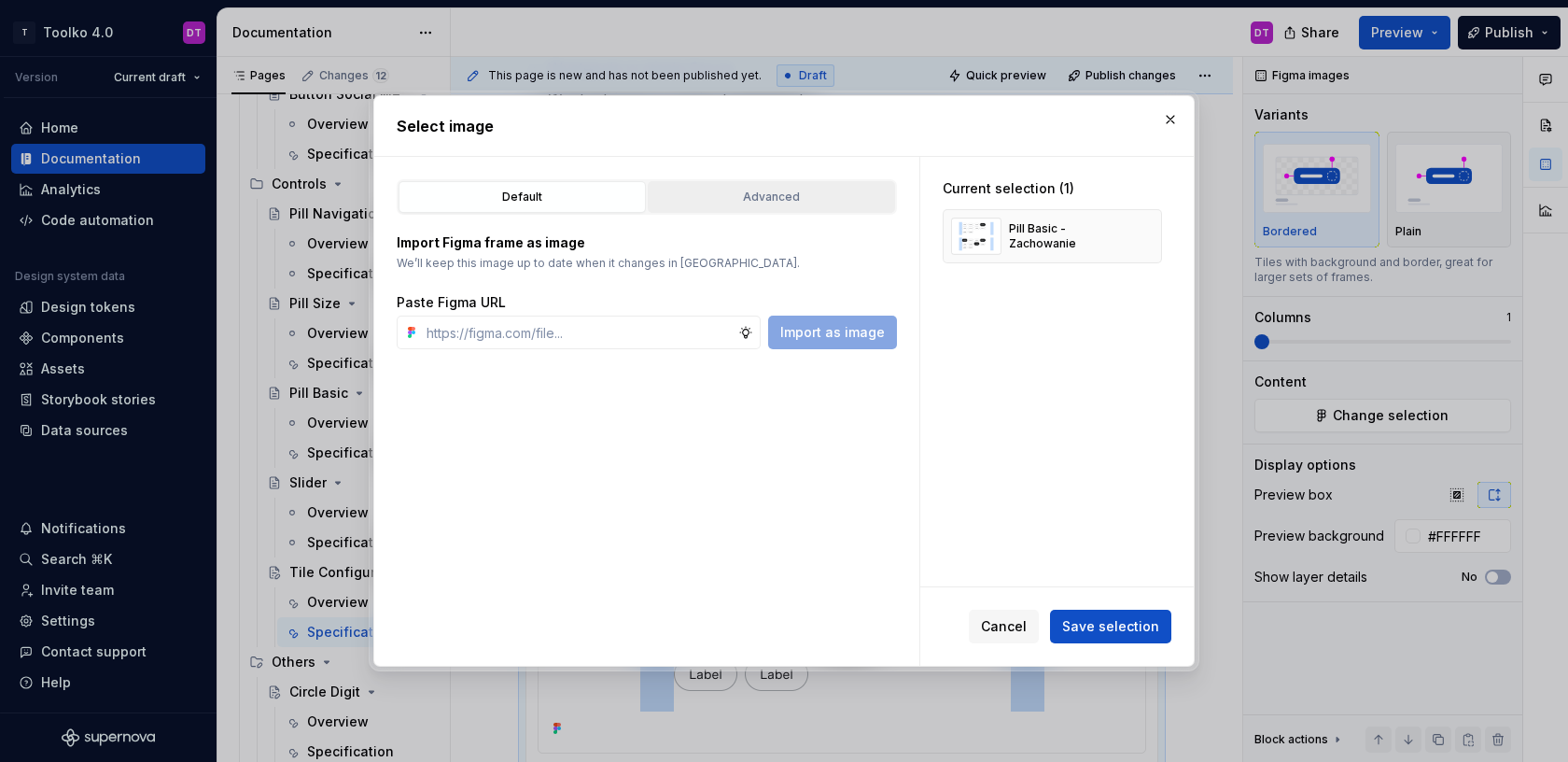
click at [738, 188] on div "Advanced" at bounding box center [771, 197] width 235 height 19
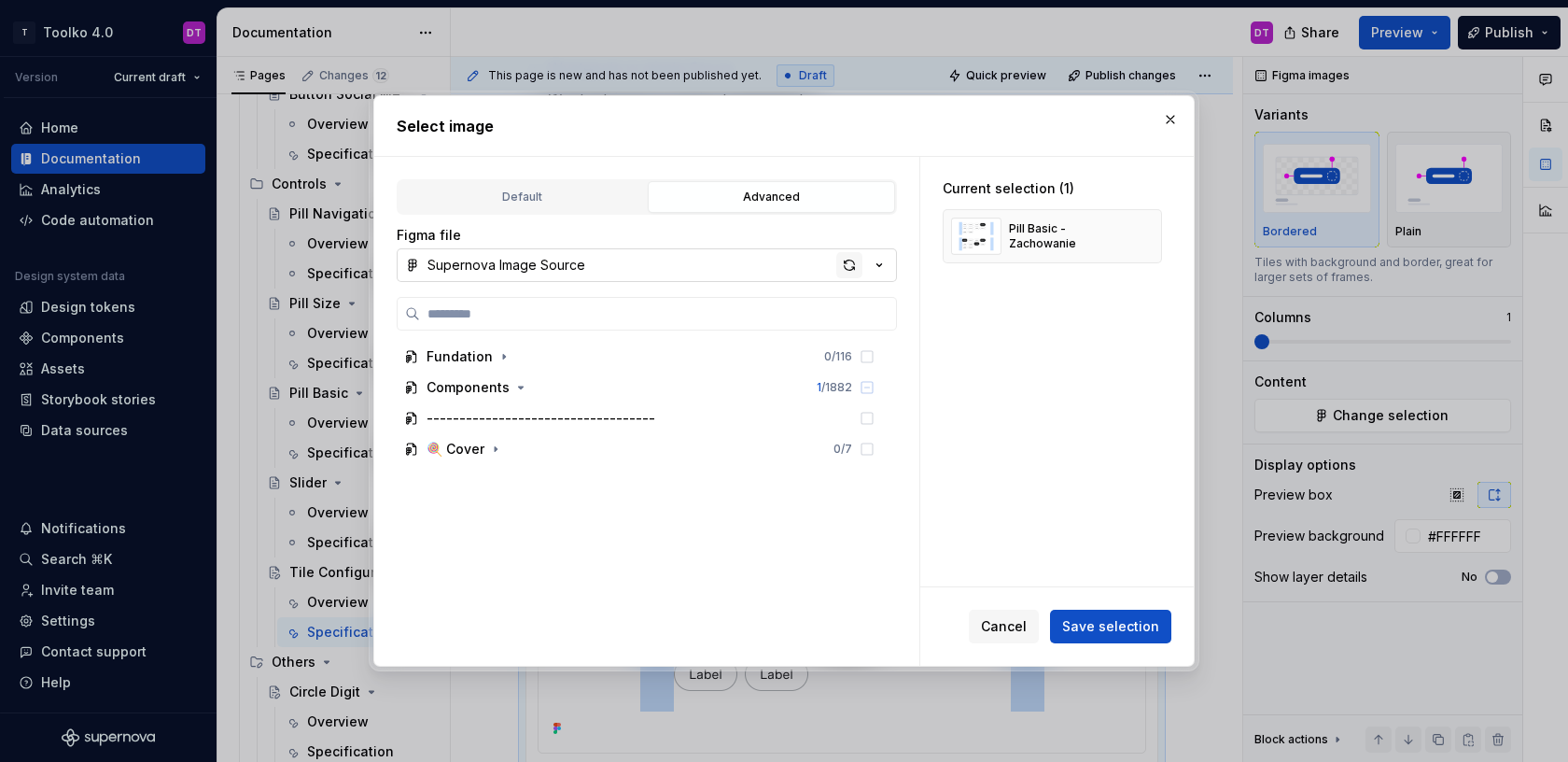
click at [845, 260] on div "button" at bounding box center [849, 265] width 26 height 26
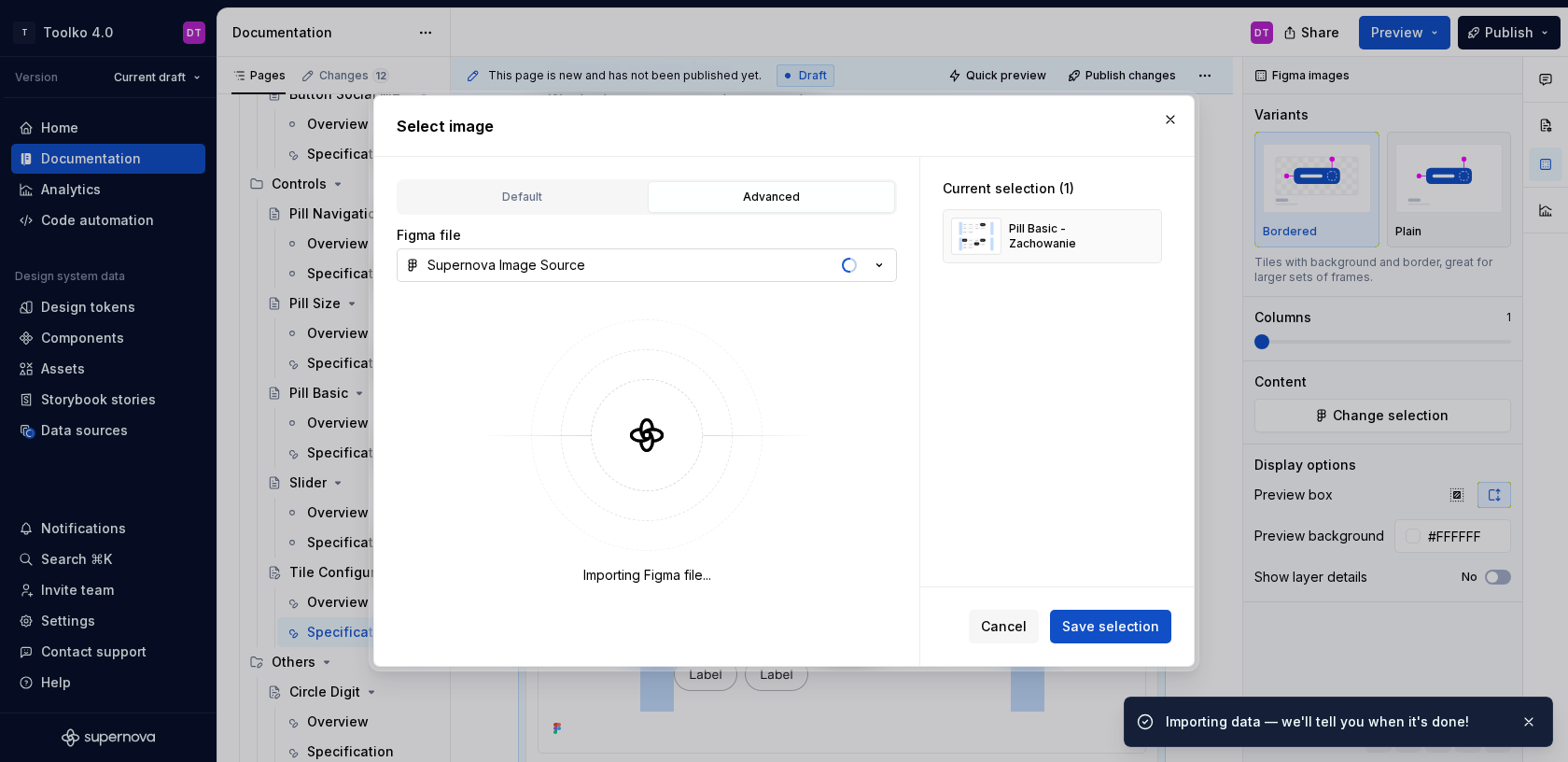
click at [845, 260] on span "button" at bounding box center [845, 264] width 9 height 15
click at [845, 260] on div "Select image Default Advanced Import Figma frame as image We’ll keep this image…" at bounding box center [784, 381] width 1568 height 762
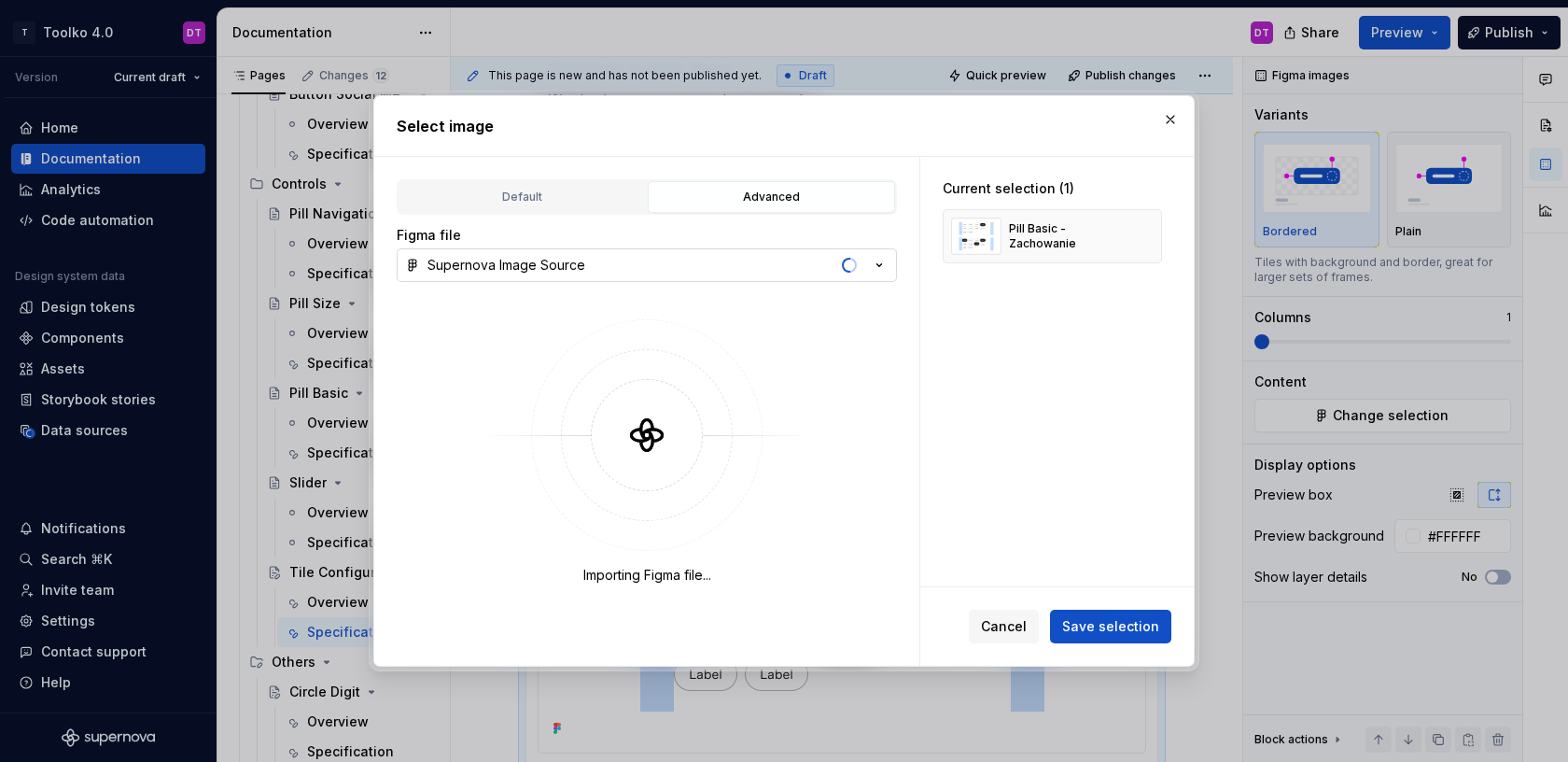
type textarea "*"
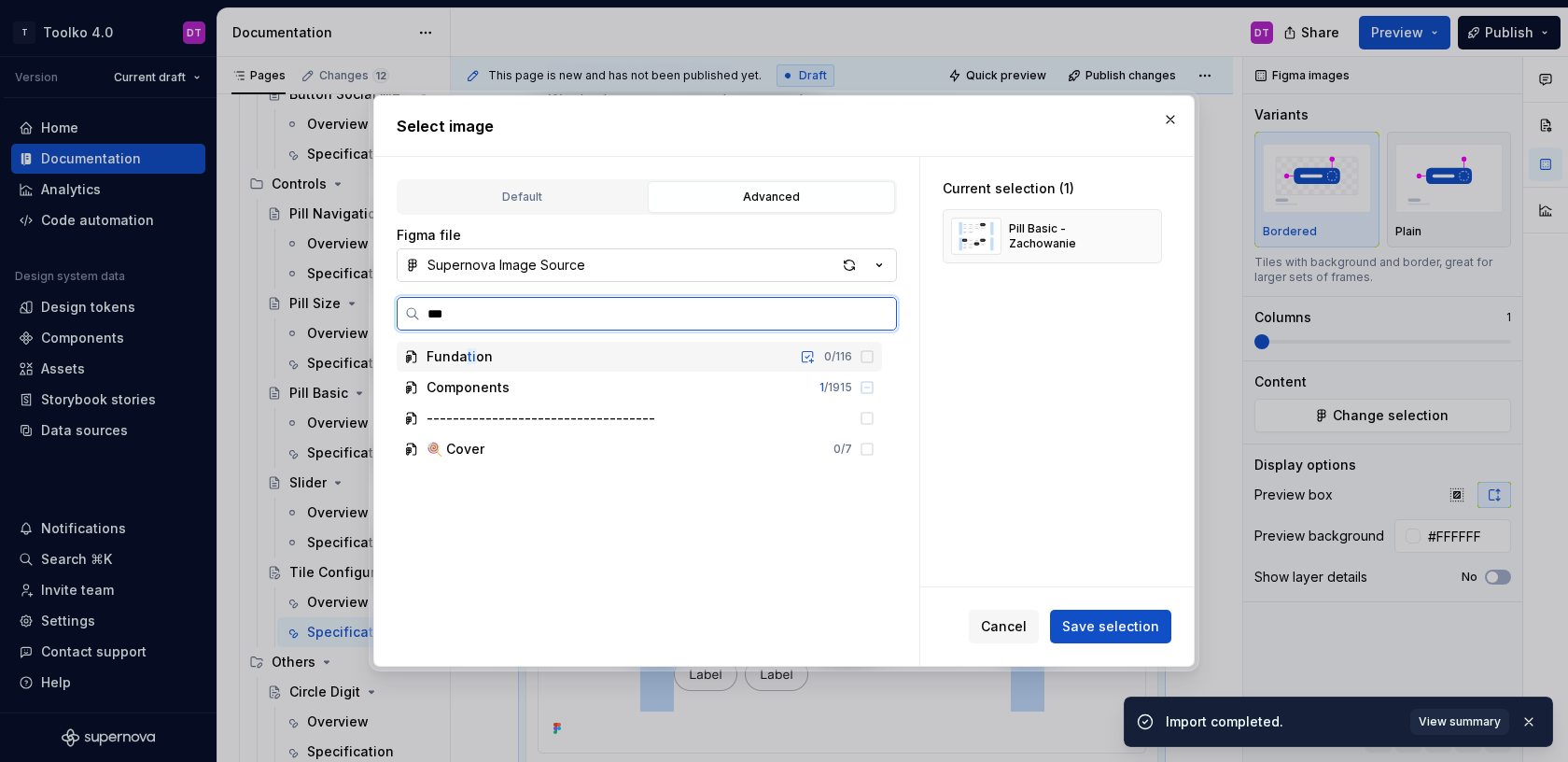
type input "****"
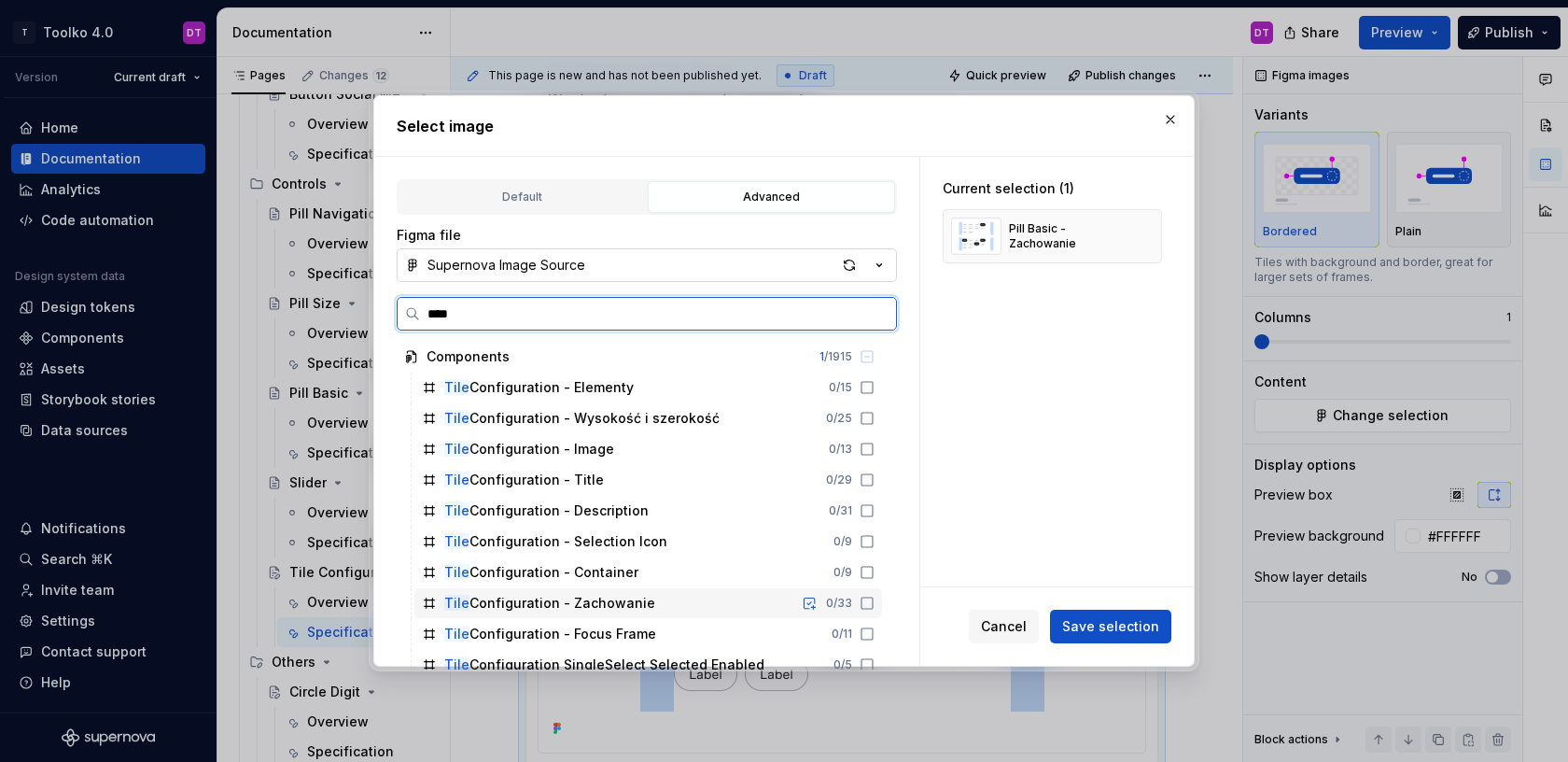
click at [536, 596] on div "Tile Configuration - Zachowanie" at bounding box center [549, 602] width 211 height 19
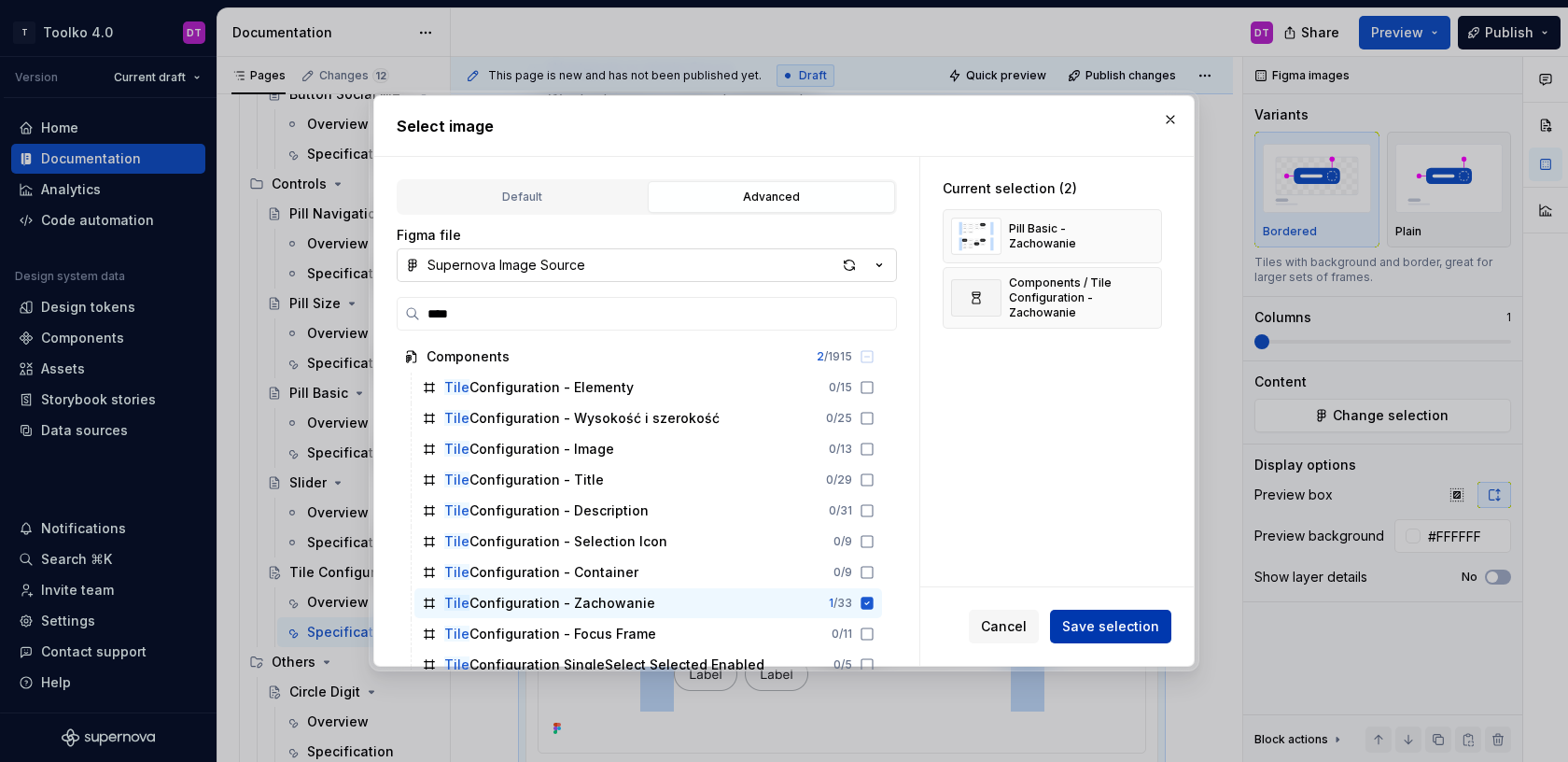
click at [1101, 618] on span "Save selection" at bounding box center [1111, 626] width 97 height 19
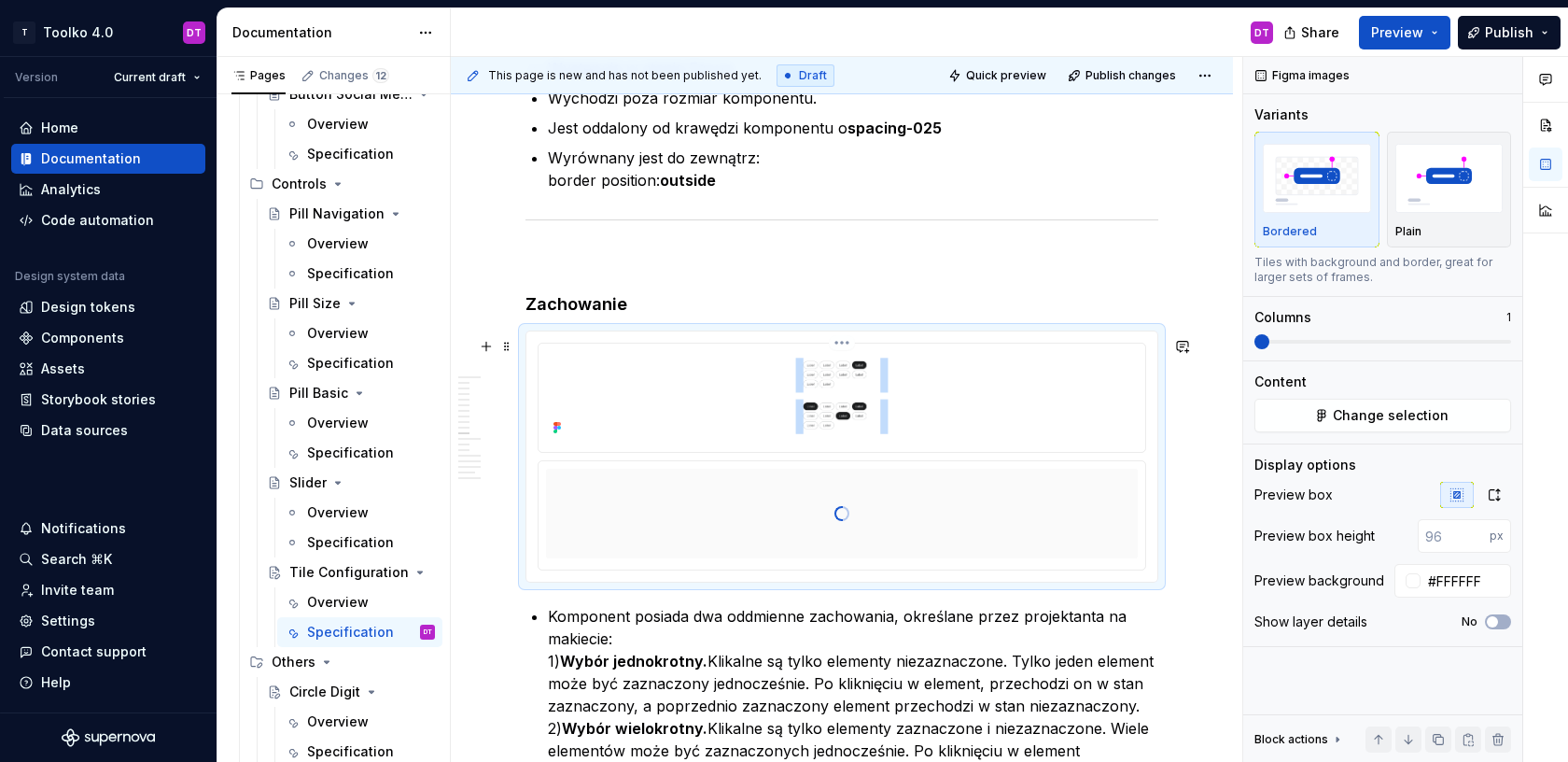
click at [846, 347] on html "T Toolko 4.0 DT Version Current draft Home Documentation Analytics Code automat…" at bounding box center [784, 381] width 1568 height 762
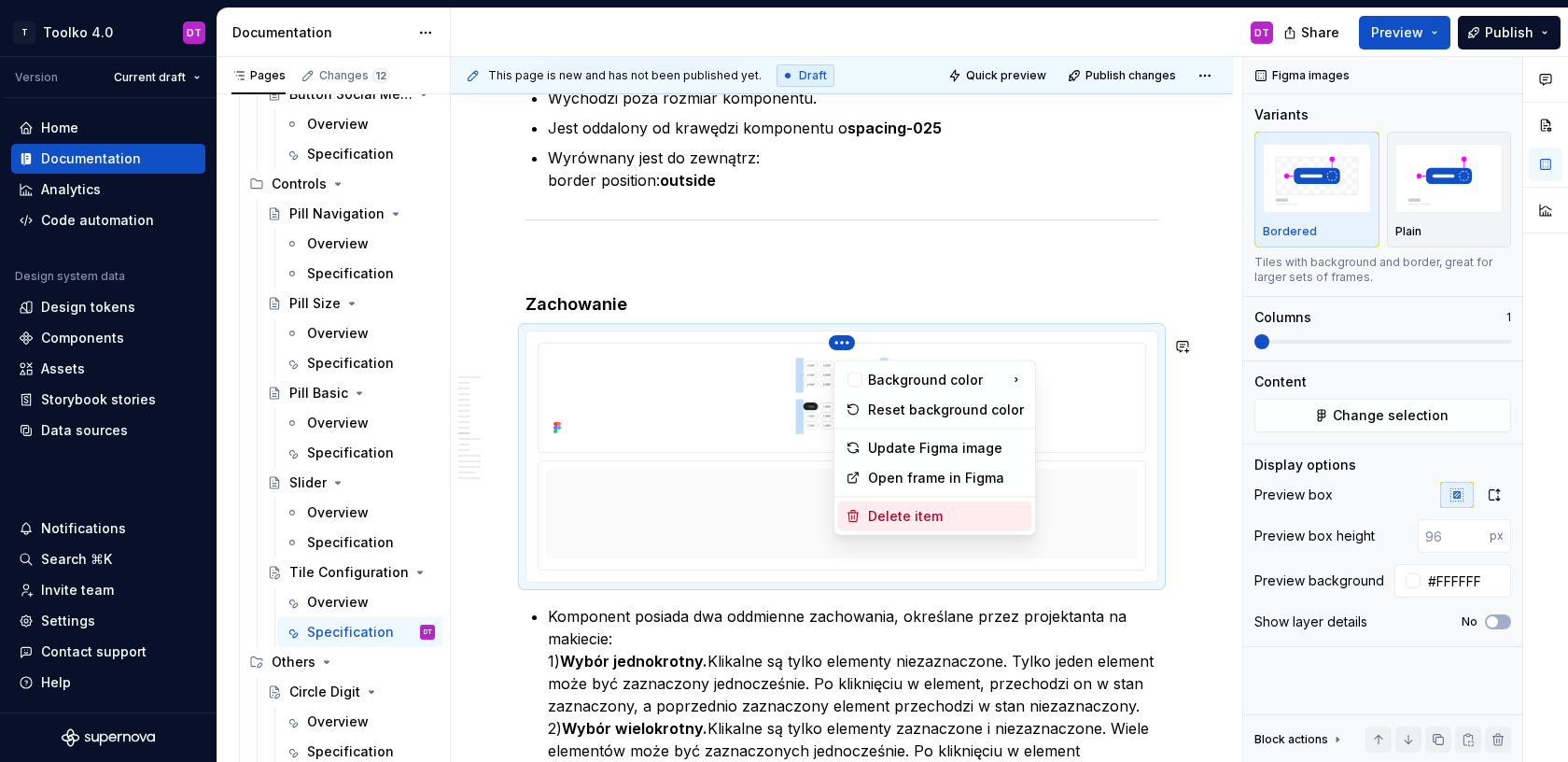
click at [871, 514] on div "Delete item" at bounding box center [946, 515] width 156 height 19
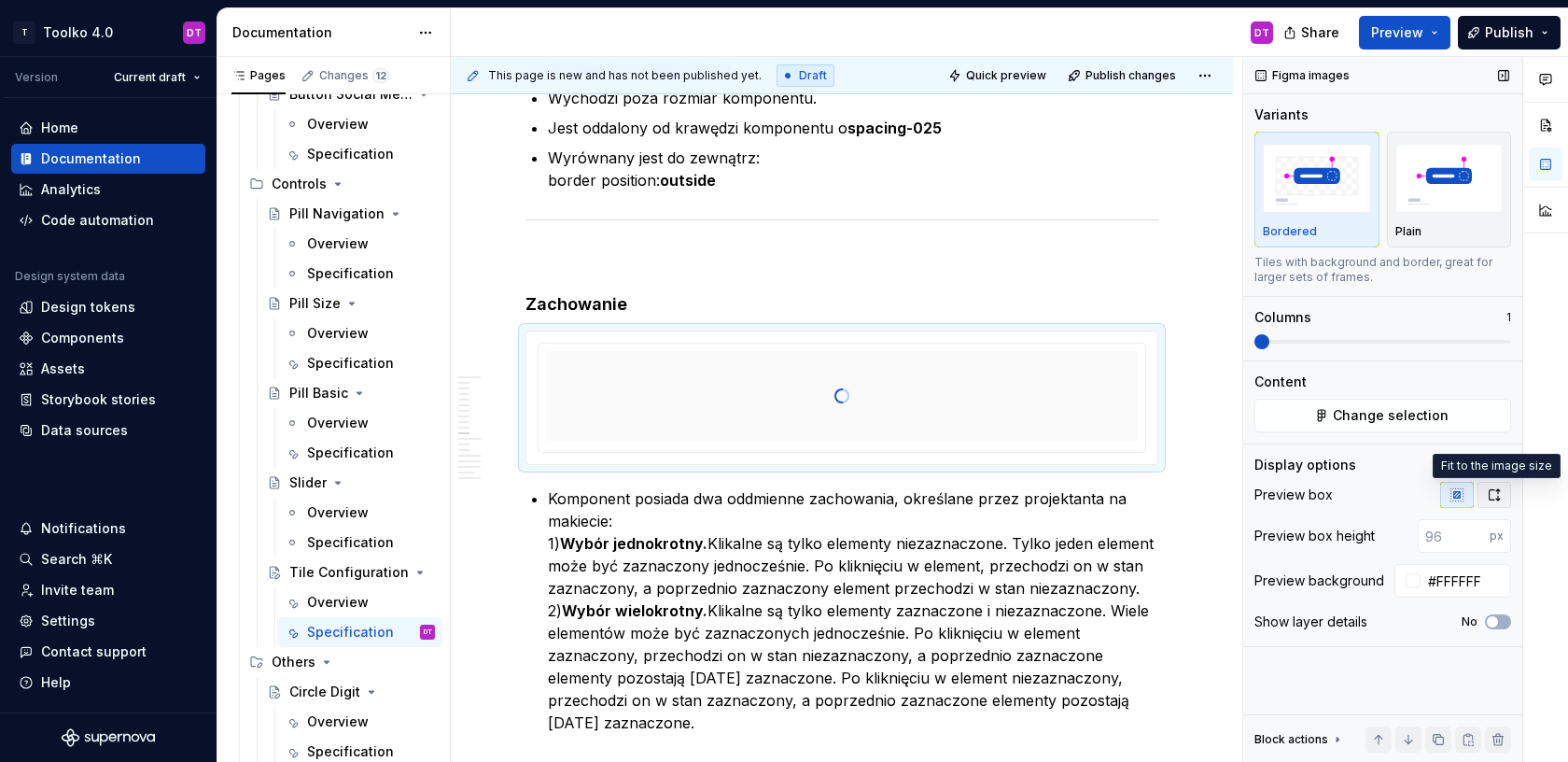
click at [1507, 496] on button "button" at bounding box center [1494, 494] width 33 height 26
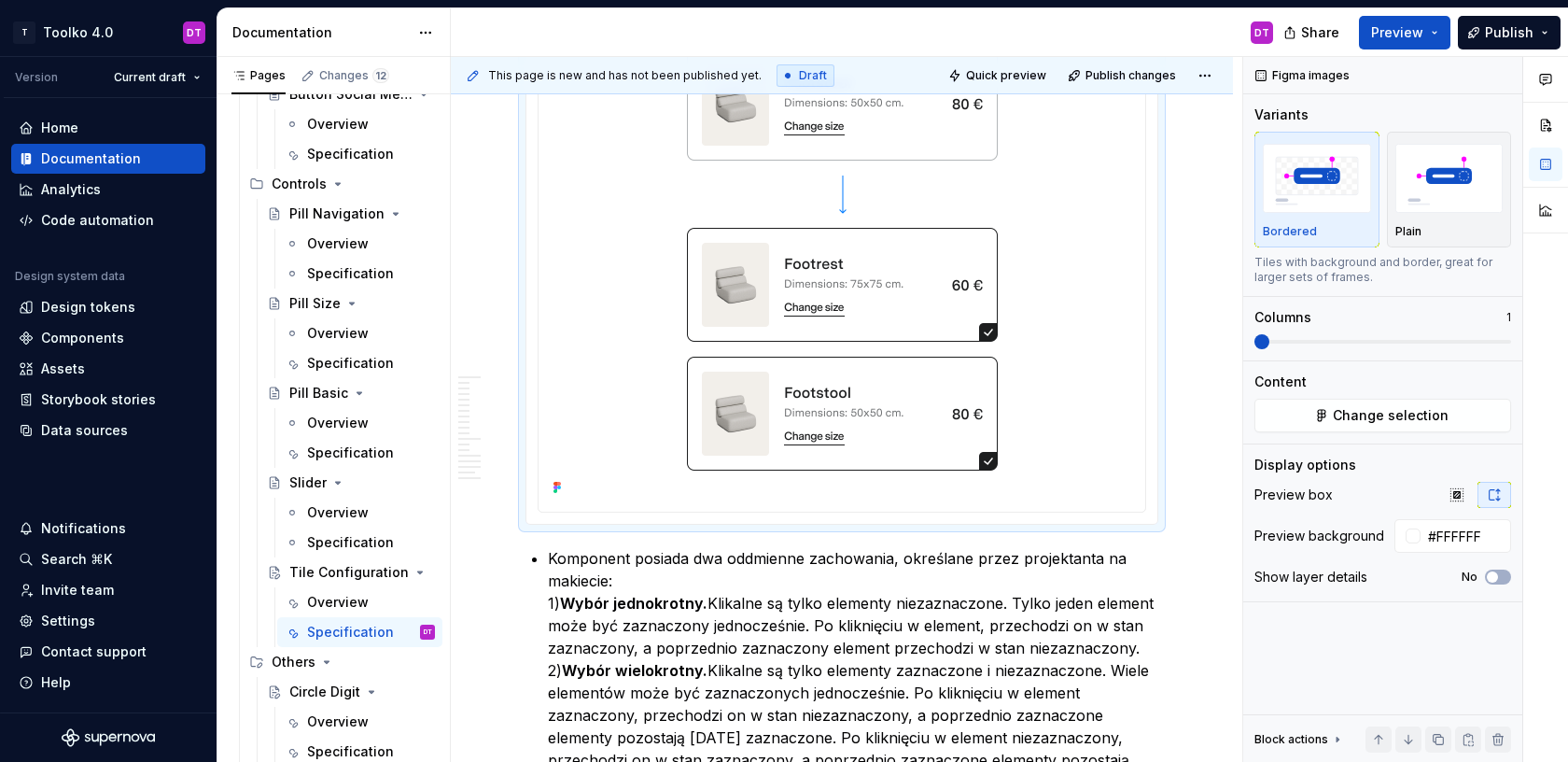
scroll to position [9613, 0]
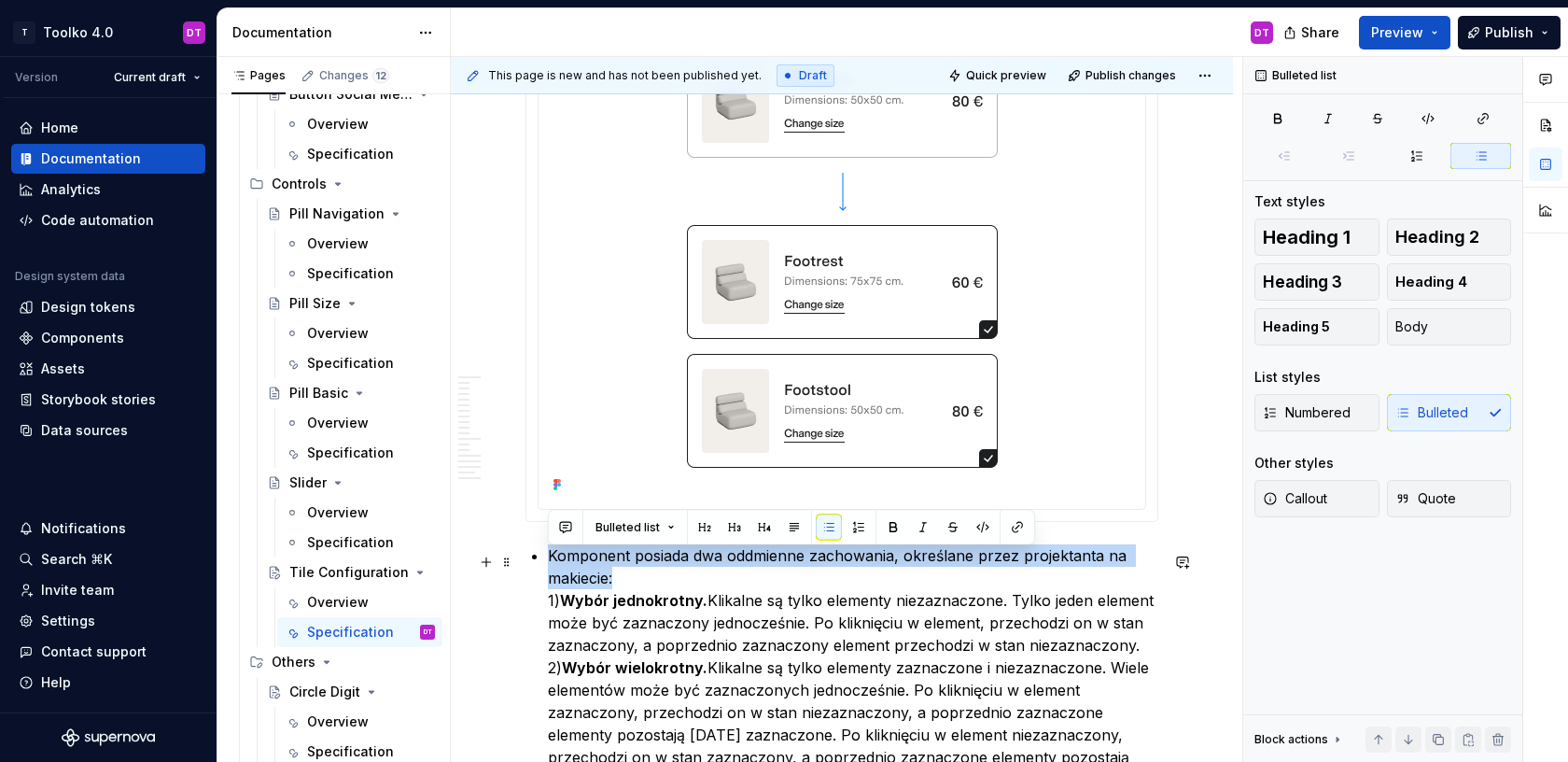
drag, startPoint x: 549, startPoint y: 562, endPoint x: 628, endPoint y: 583, distance: 81.7
click at [628, 583] on p "Komponent posiada dwa oddmienne zachowania, określane przez projektanta na maki…" at bounding box center [852, 667] width 611 height 247
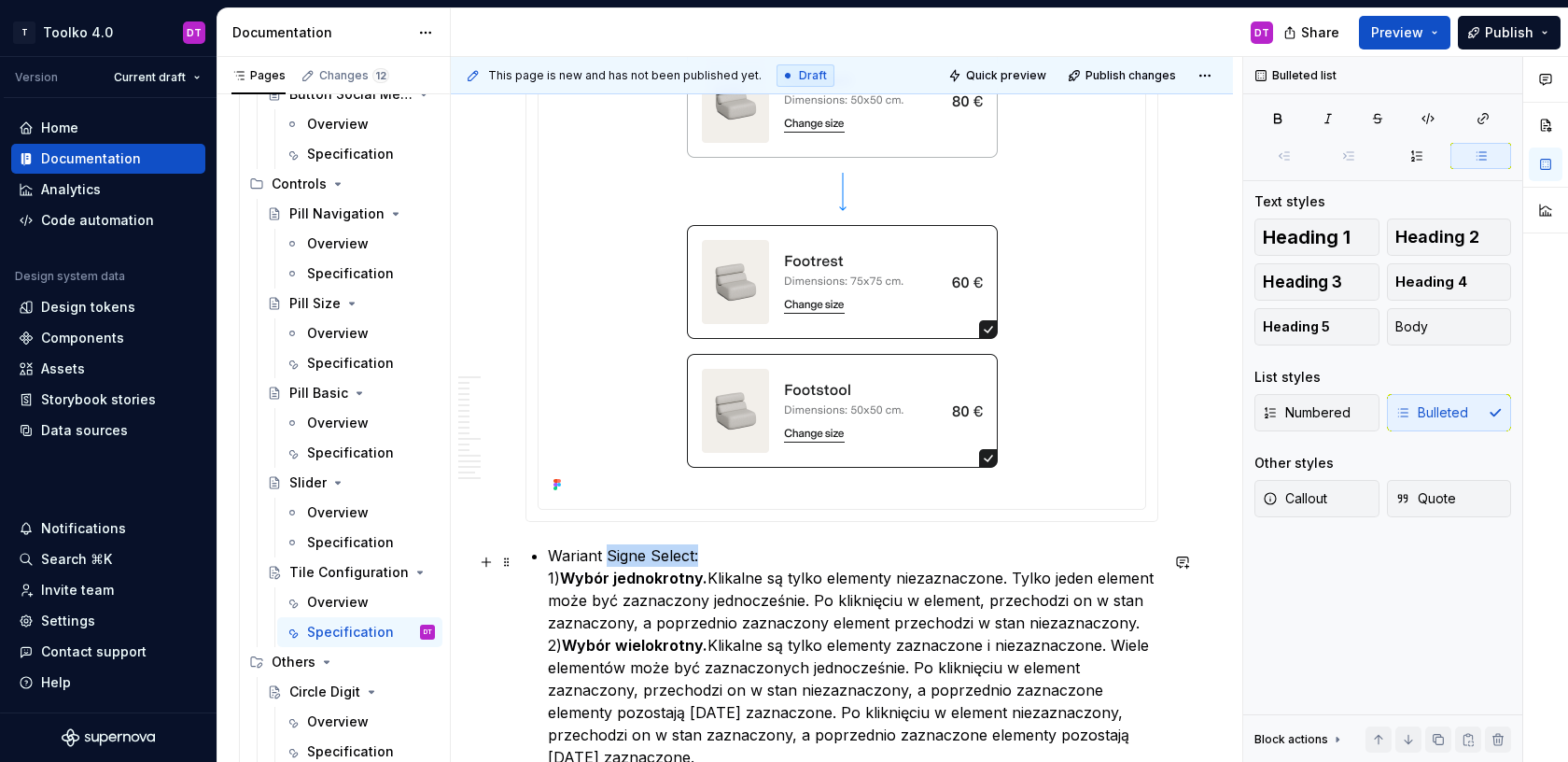
click at [610, 558] on p "Wariant Signe Select: 1) Wybór jednokrotny. Klikalne są tylko elementy niezazna…" at bounding box center [852, 657] width 611 height 224
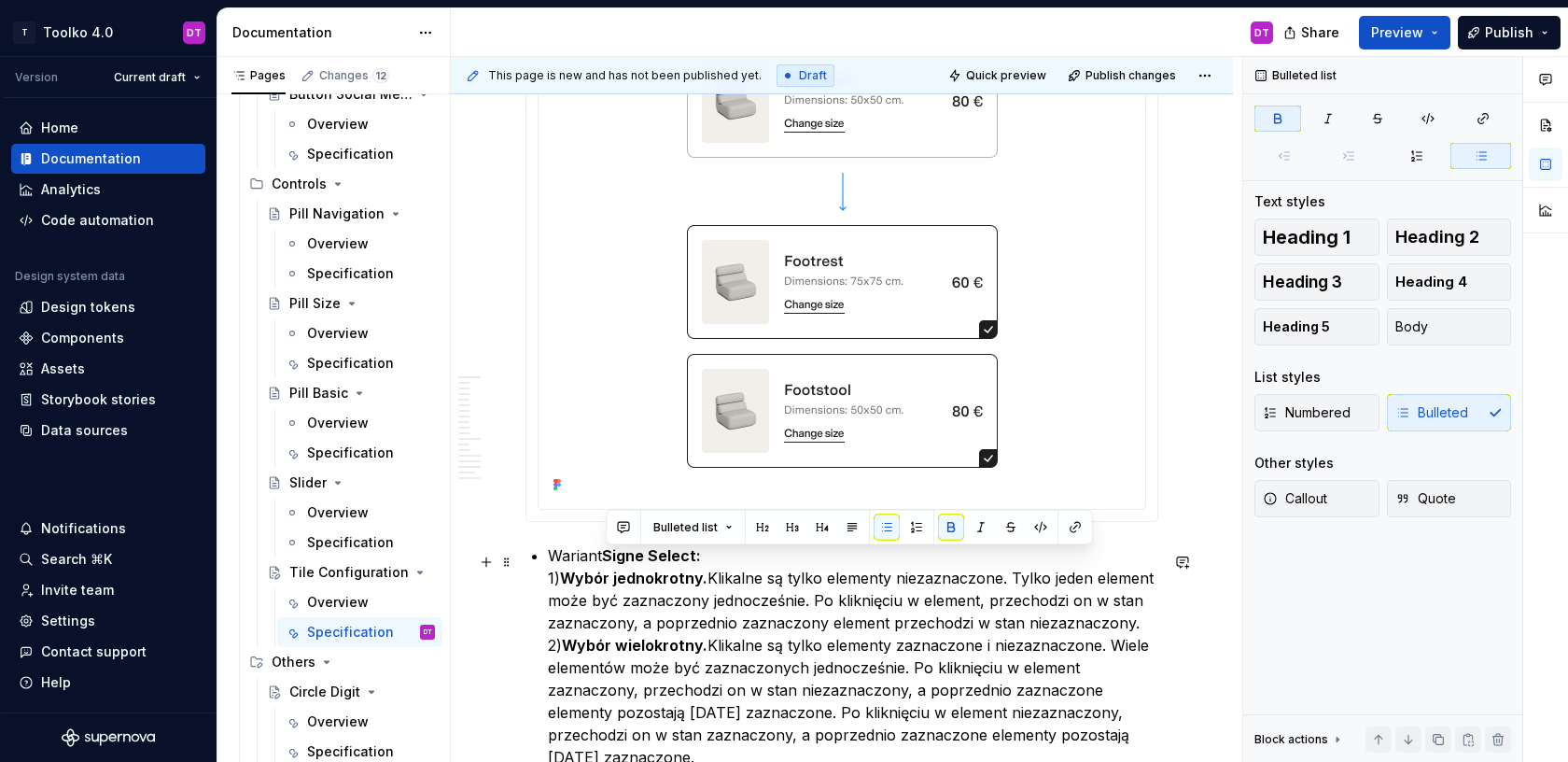
click at [697, 561] on strong "Signe Select:" at bounding box center [652, 555] width 99 height 19
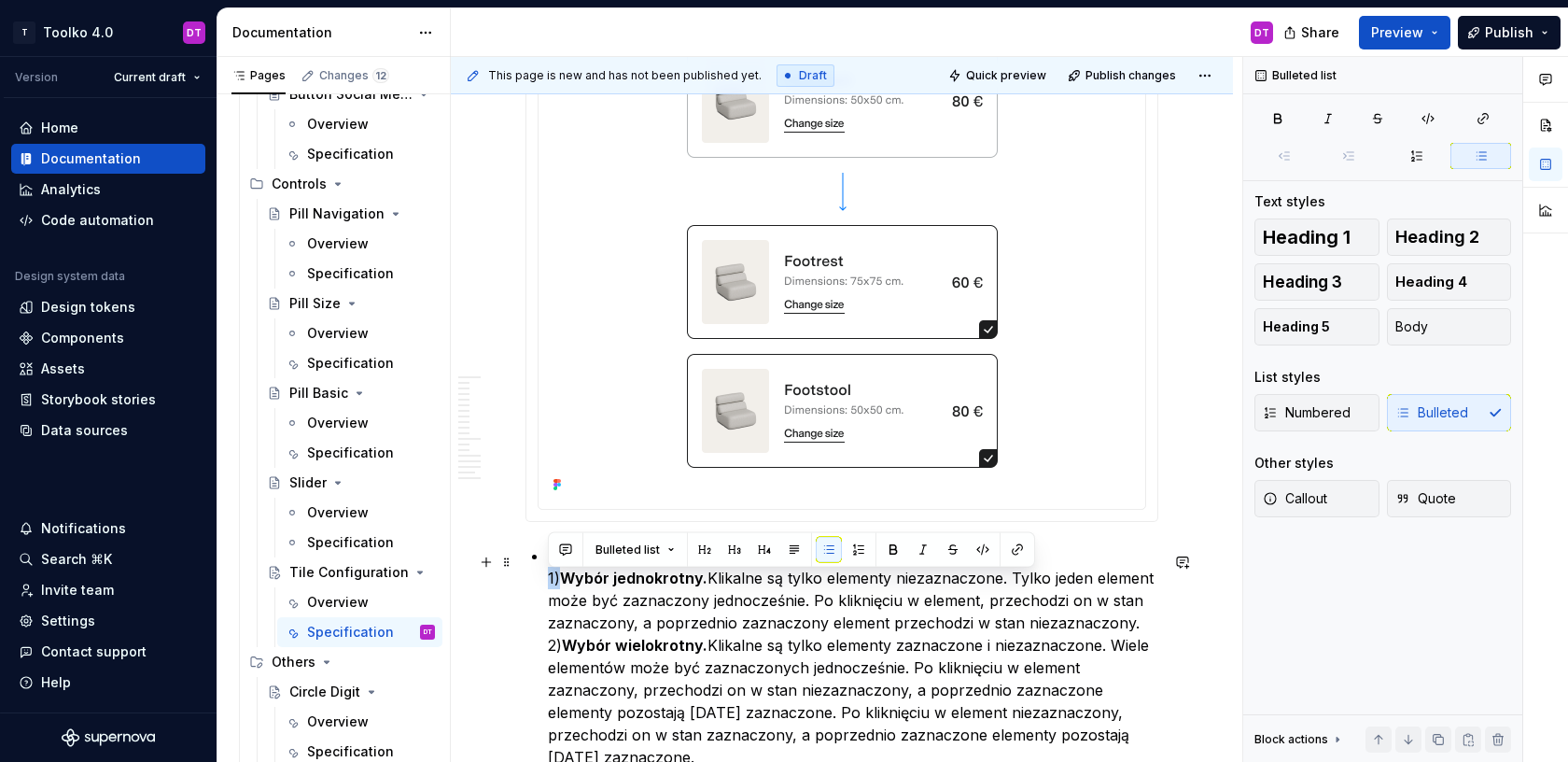
drag, startPoint x: 561, startPoint y: 582, endPoint x: 540, endPoint y: 582, distance: 21.0
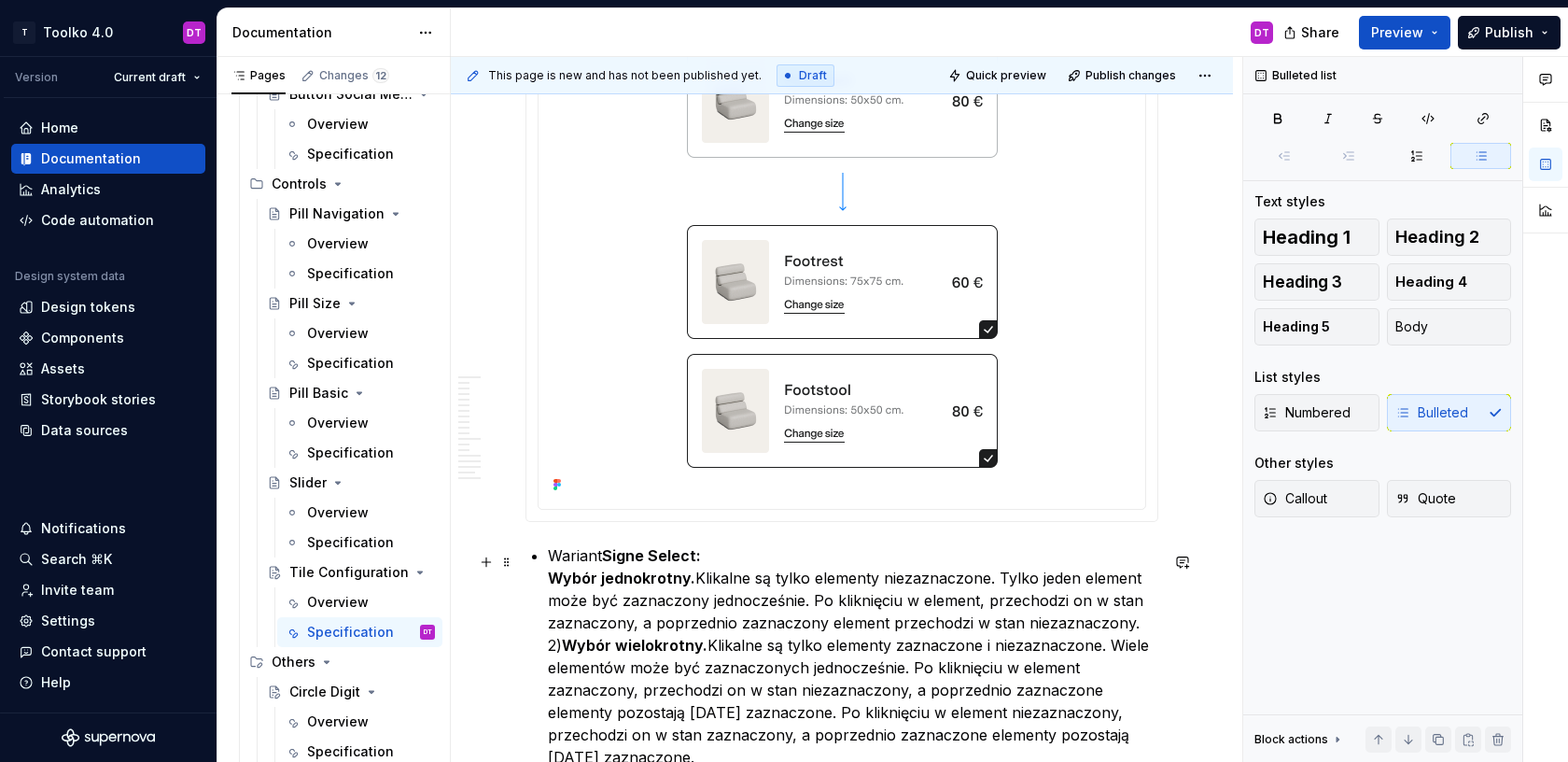
click at [996, 581] on p "Wariant Signe Select: Wybór jednokrotny. Klikalne są tylko elementy niezaznaczo…" at bounding box center [852, 657] width 611 height 224
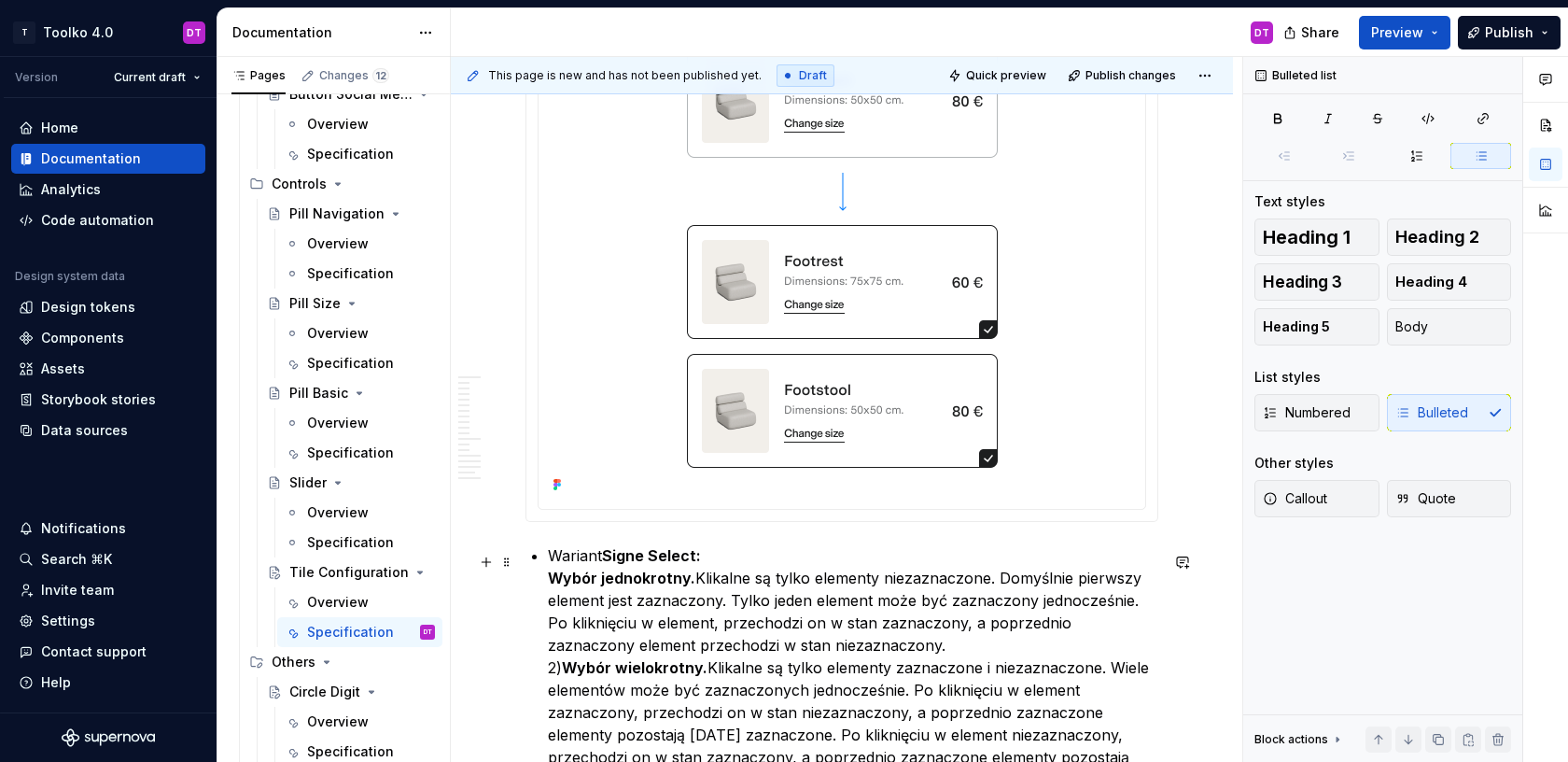
click at [637, 605] on p "Wariant Signe Select: Wybór jednokrotny. Klikalne są tylko elementy niezaznaczo…" at bounding box center [852, 667] width 611 height 247
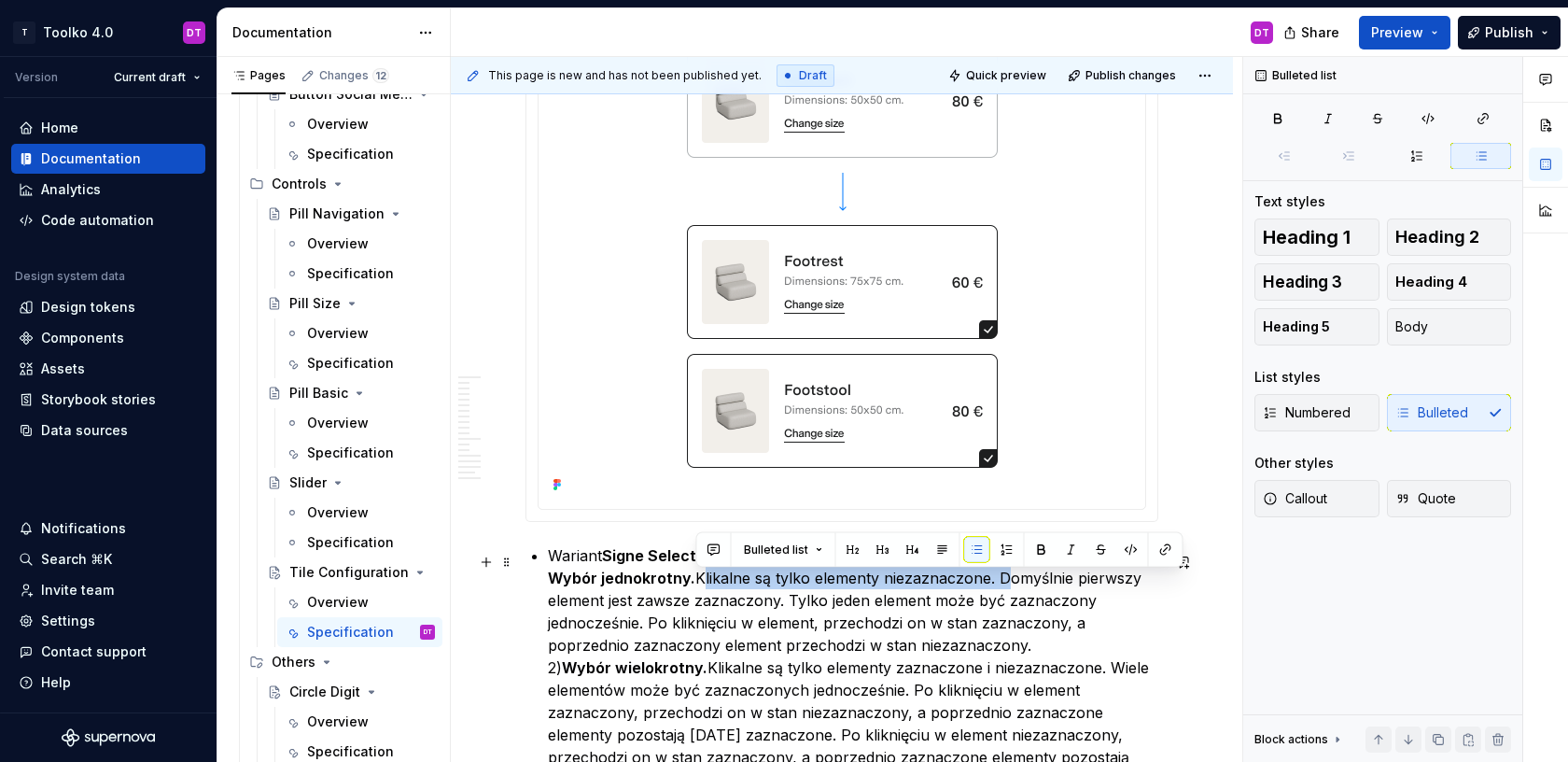
drag, startPoint x: 996, startPoint y: 583, endPoint x: 696, endPoint y: 578, distance: 300.0
click at [696, 578] on p "Wariant Signe Select: Wybór jednokrotny. Klikalne są tylko elementy niezaznaczo…" at bounding box center [852, 667] width 611 height 247
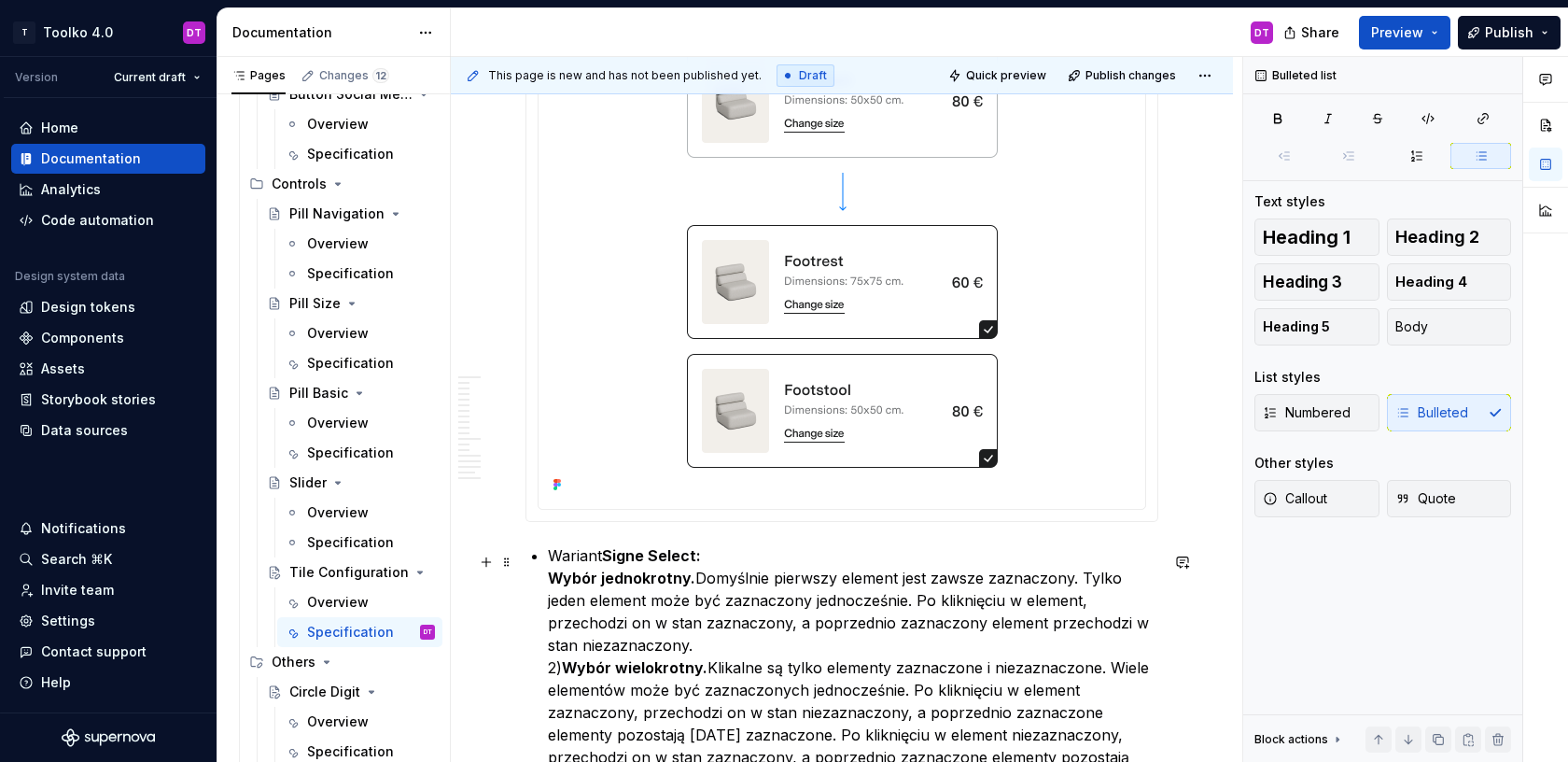
click at [1080, 580] on p "Wariant Signe Select: Wybór jednokrotny. Domyślnie pierwszy element jest zawsze…" at bounding box center [852, 667] width 611 height 247
click at [871, 607] on p "Wariant Signe Select: Wybór jednokrotny. Domyślnie pierwszy element jest zawsze…" at bounding box center [852, 667] width 611 height 247
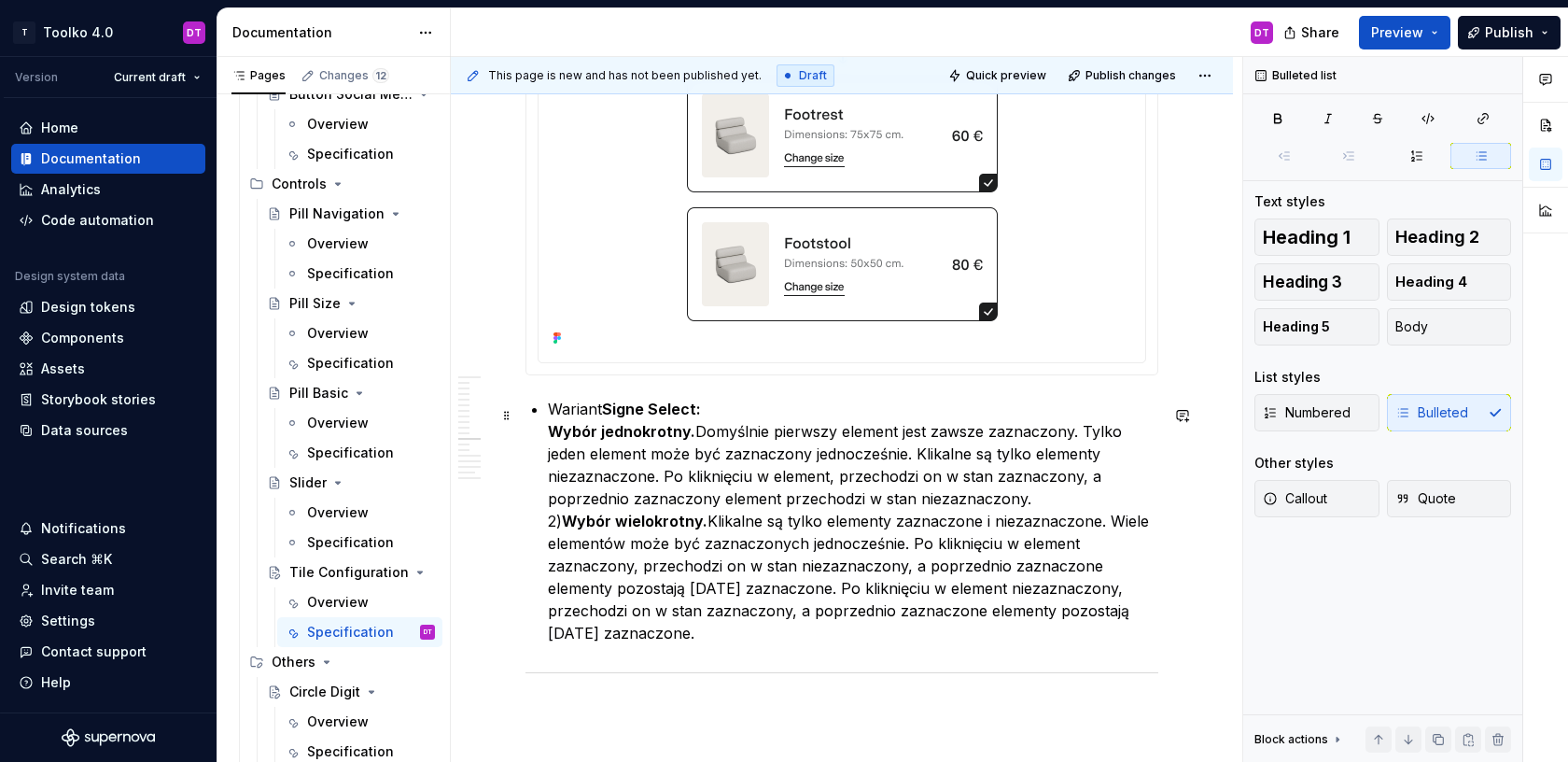
scroll to position [9763, 0]
click at [567, 524] on strong "Wybór wielokrotny." at bounding box center [634, 517] width 145 height 19
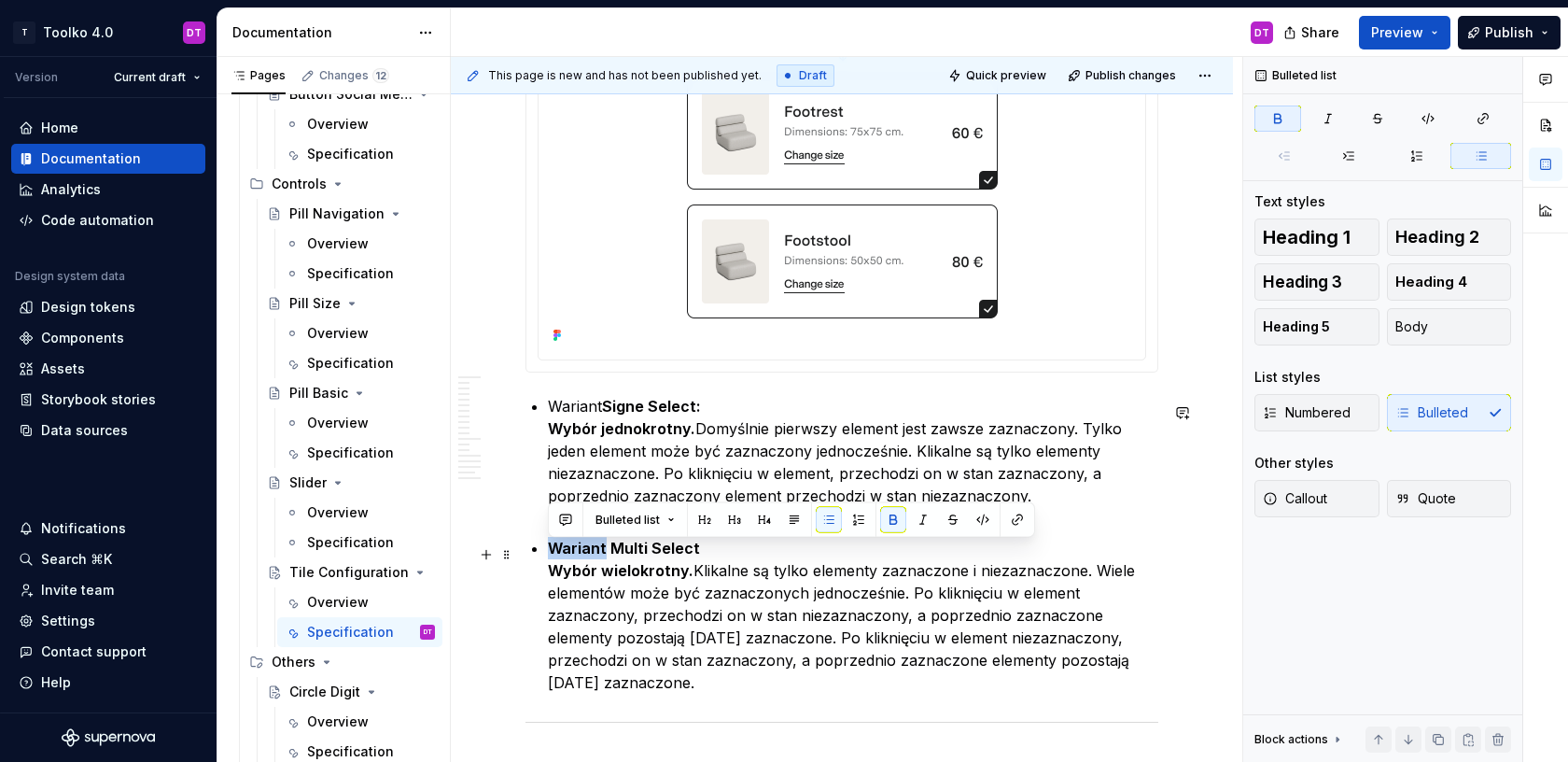
drag, startPoint x: 603, startPoint y: 550, endPoint x: 534, endPoint y: 550, distance: 69.0
click at [714, 577] on p "Wariant Multi Select Wybór wielokrotny. Klikalne są tylko elementy zaznaczone i…" at bounding box center [852, 615] width 611 height 157
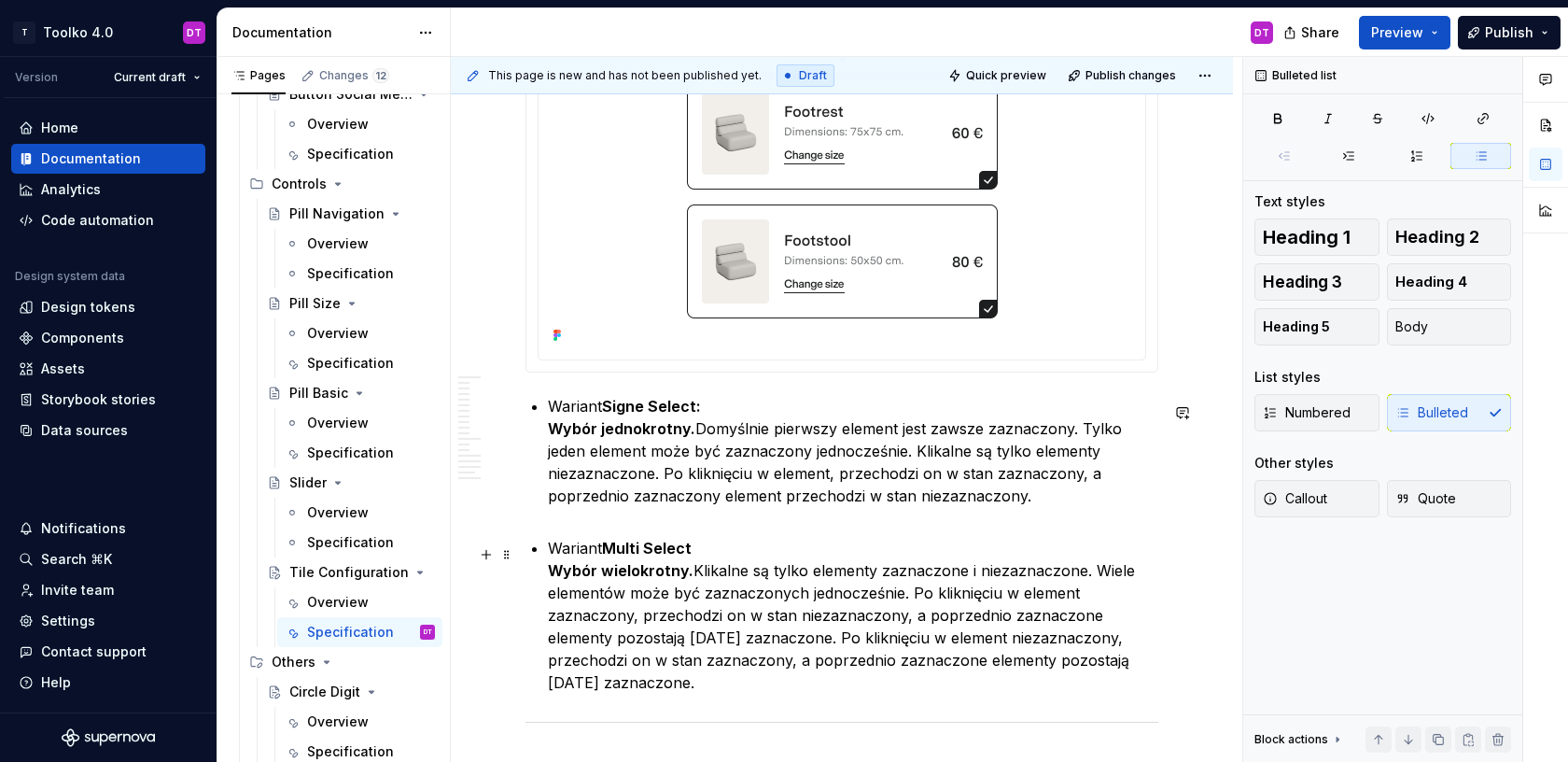
click at [788, 576] on p "Wariant Multi Select Wybór wielokrotny. Klikalne są tylko elementy zaznaczone i…" at bounding box center [852, 615] width 611 height 157
click at [691, 577] on strong "Wybór wielokrotny." at bounding box center [619, 570] width 145 height 19
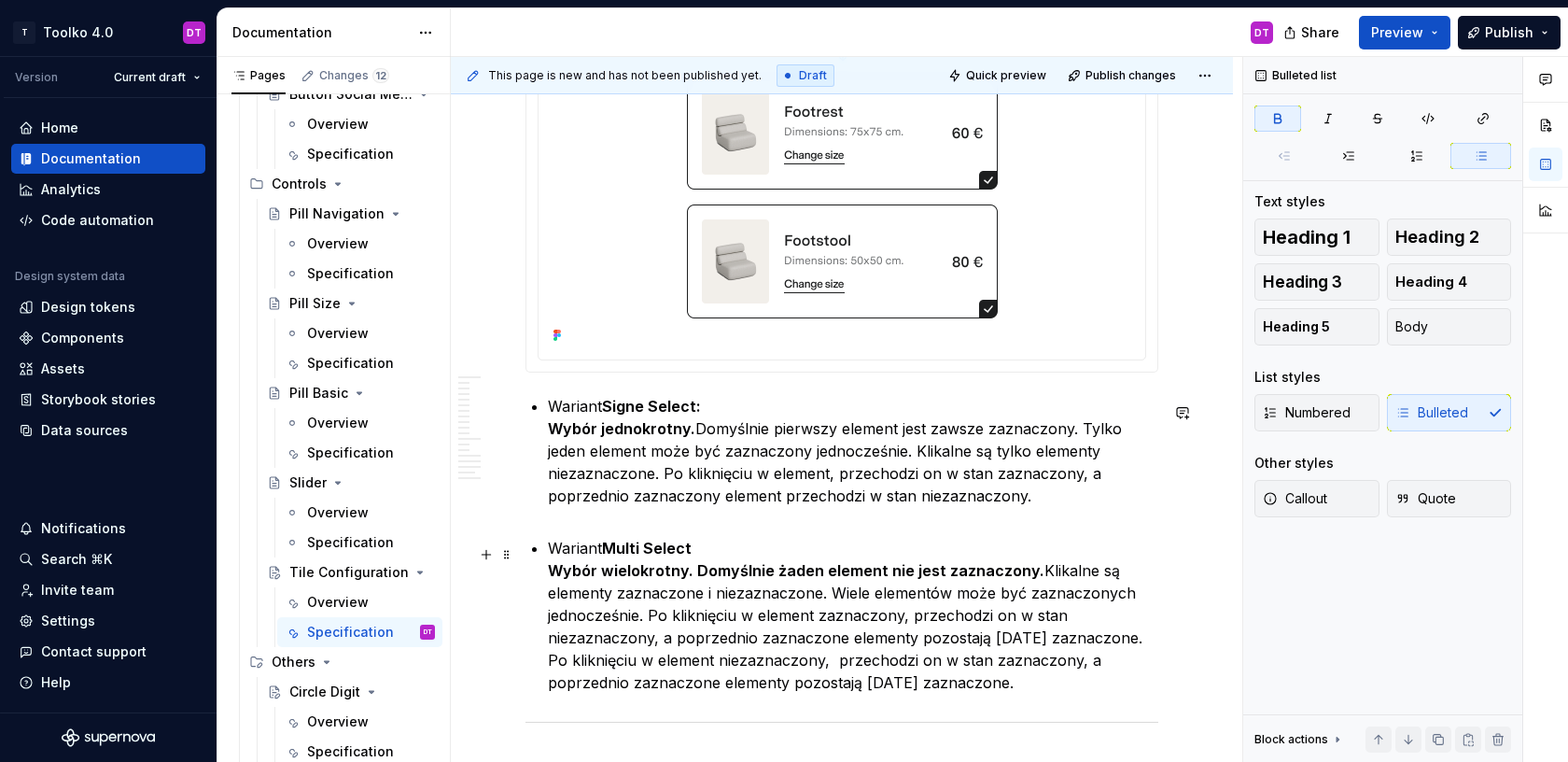
click at [691, 573] on strong "Wybór wielokrotny. Domyślnie żaden element nie jest zaznaczony." at bounding box center [796, 570] width 497 height 19
click at [727, 613] on p "Wariant Multi Select Wybór wielokrotny. Domyślnie żaden element nie jest zaznac…" at bounding box center [852, 615] width 611 height 157
click at [1019, 572] on p "Wariant Multi Select Wybór wielokrotny. Domyślnie żaden element nie jest zaznac…" at bounding box center [852, 615] width 611 height 157
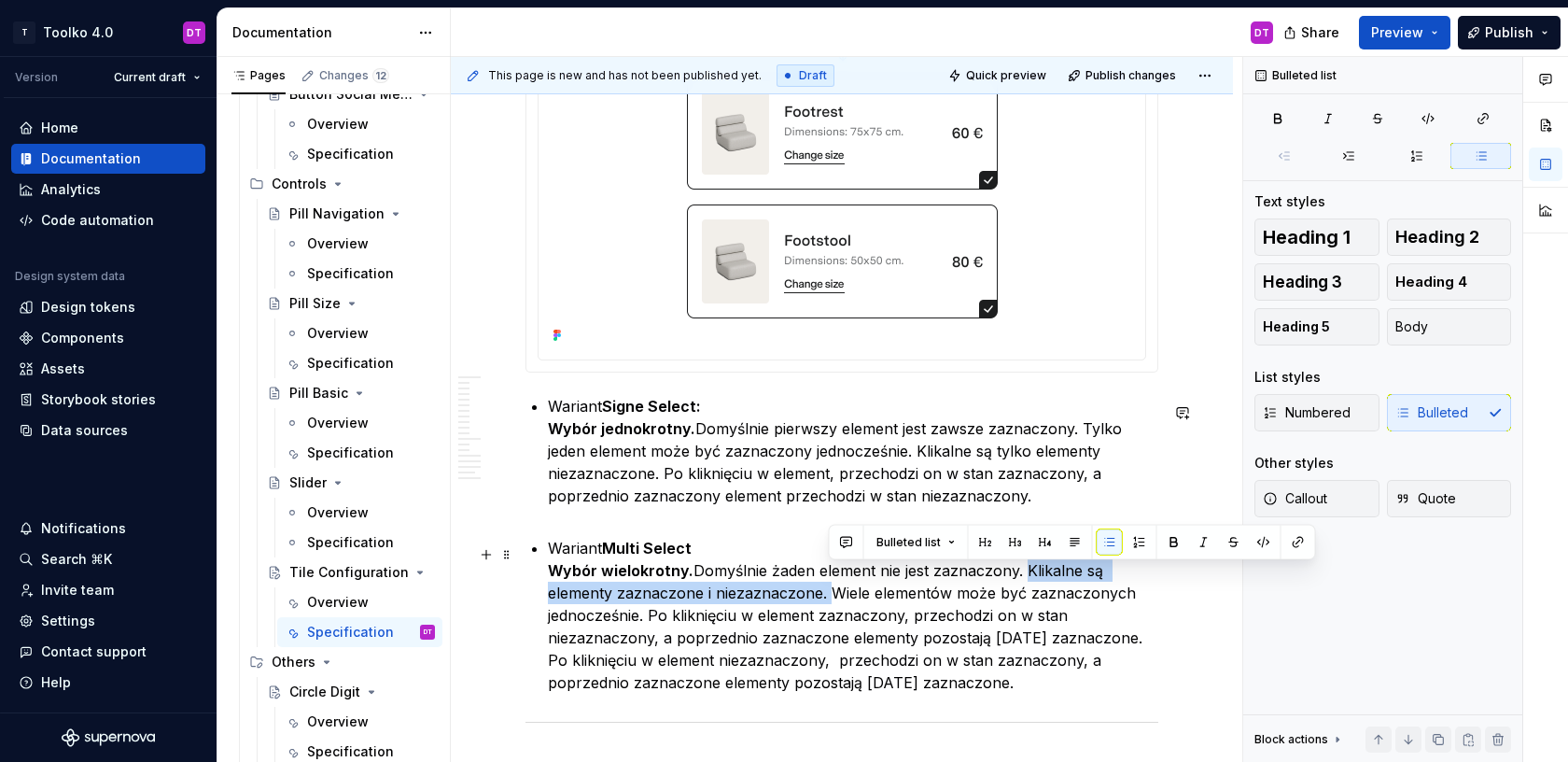
drag, startPoint x: 828, startPoint y: 599, endPoint x: 1024, endPoint y: 585, distance: 196.5
click at [1024, 585] on p "Wariant Multi Select Wybór wielokrotny. Domyślnie żaden element nie jest zaznac…" at bounding box center [852, 615] width 611 height 157
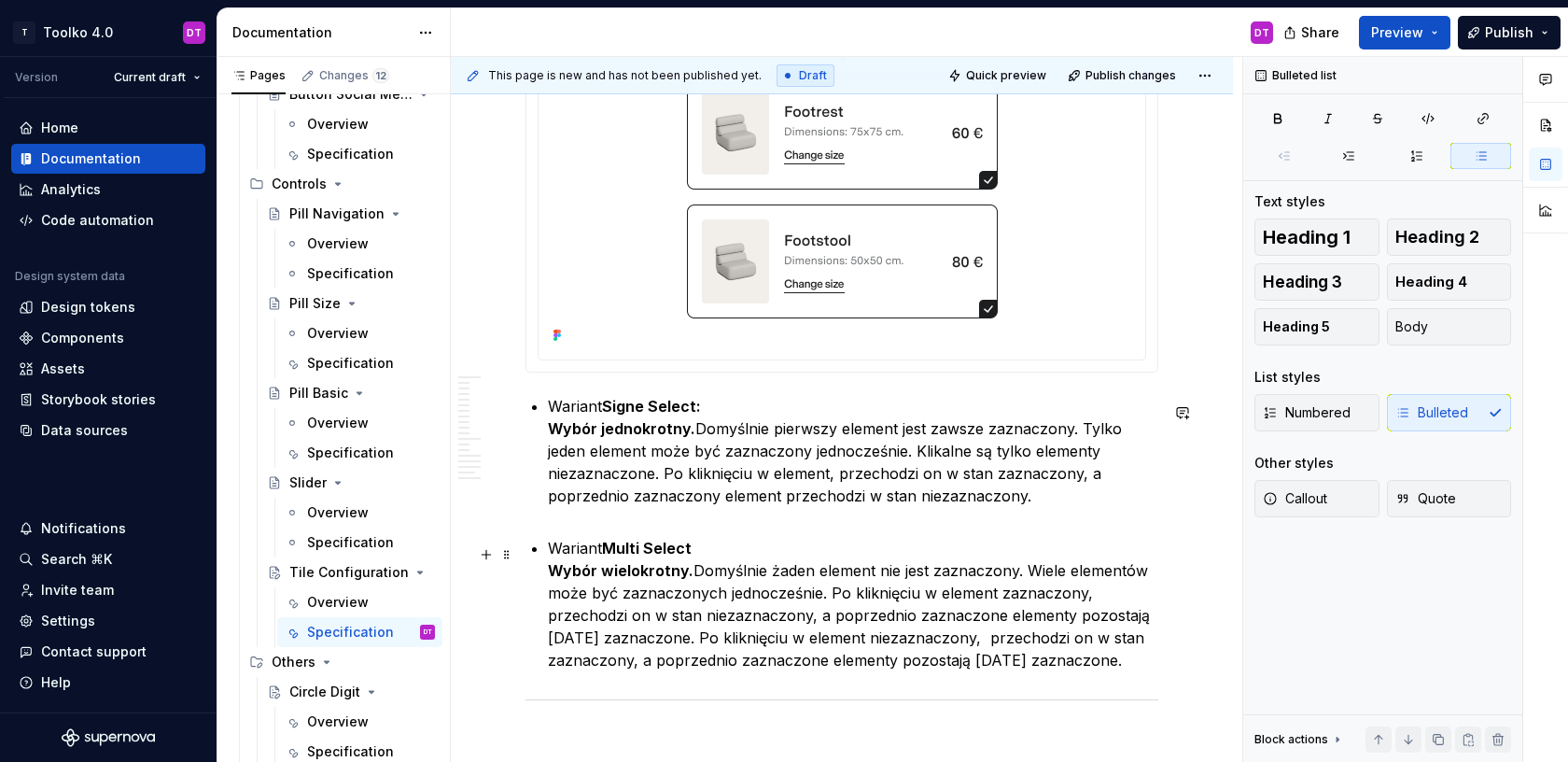
click at [834, 597] on p "Wariant Multi Select Wybór wielokrotny. Domyślnie żaden element nie jest zaznac…" at bounding box center [852, 604] width 611 height 134
click at [828, 596] on p "Wariant Multi Select Wybór wielokrotny. Domyślnie żaden element nie jest zaznac…" at bounding box center [852, 604] width 611 height 134
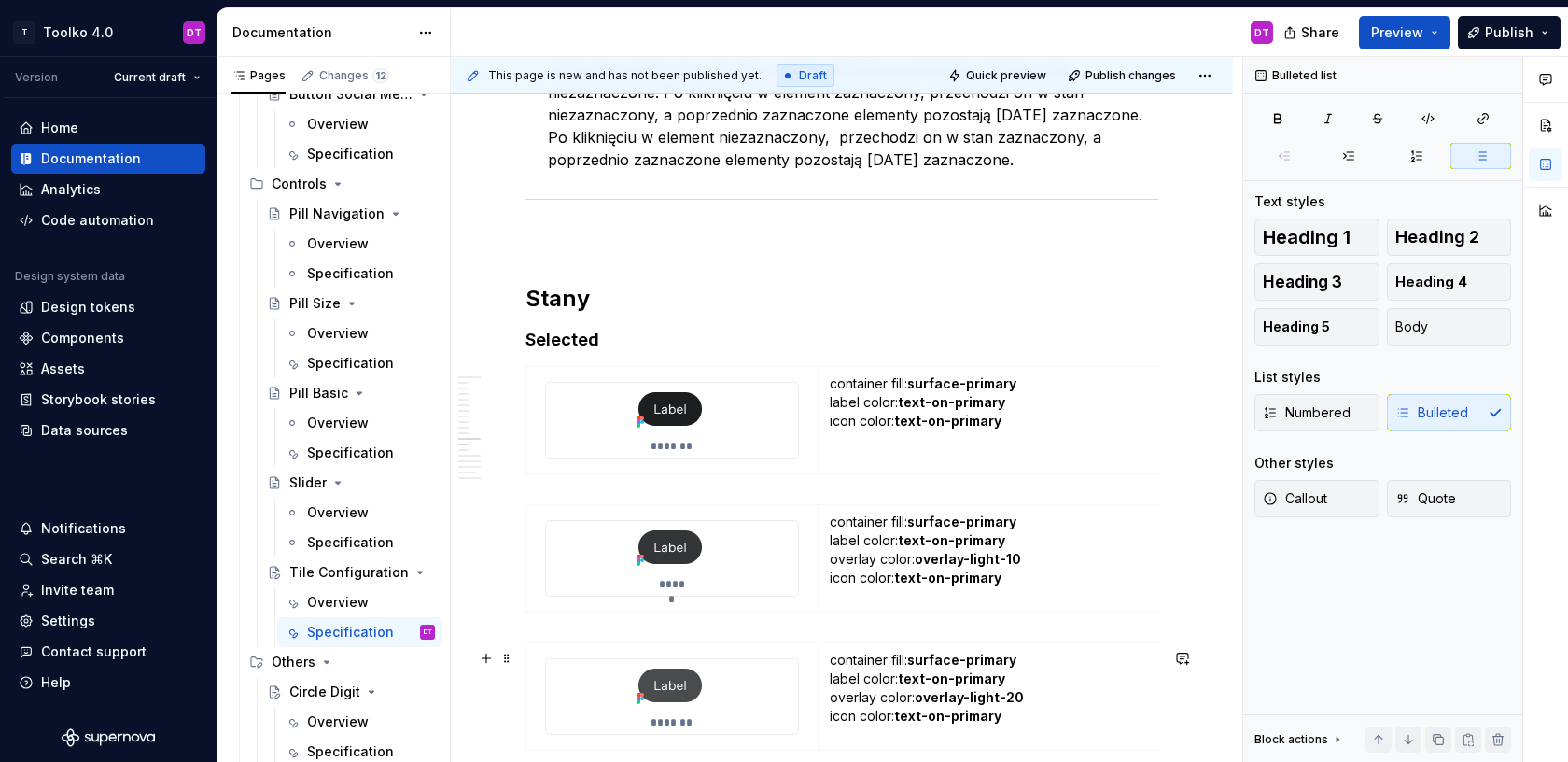
scroll to position [10279, 0]
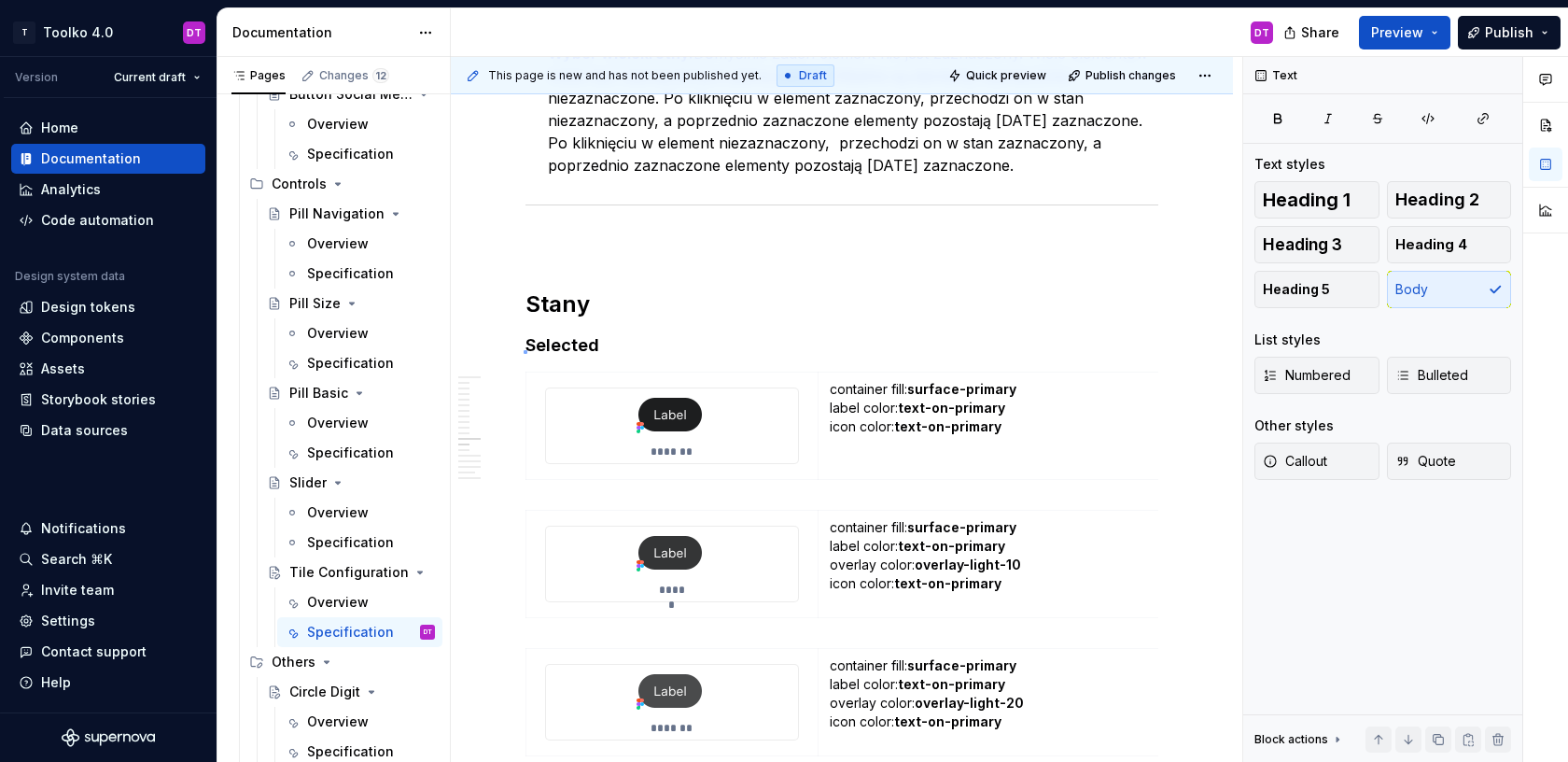
click at [525, 350] on div "**********" at bounding box center [846, 409] width 792 height 705
click at [528, 350] on h4 "Selected" at bounding box center [842, 345] width 633 height 22
click at [620, 320] on h2 "Stany" at bounding box center [842, 304] width 633 height 30
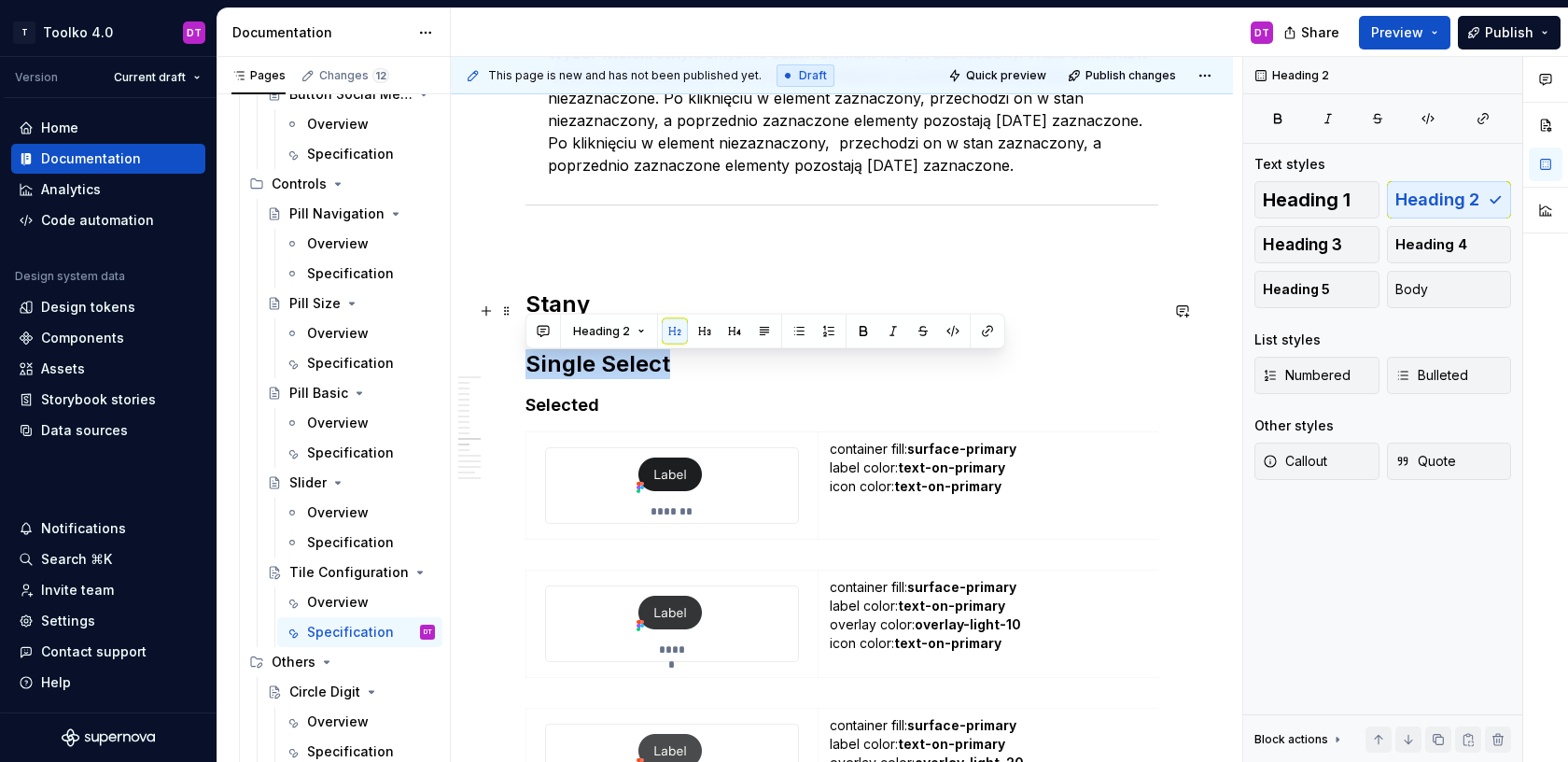
click at [526, 373] on h2 "Stany Single Select" at bounding box center [842, 334] width 633 height 90
click at [709, 335] on button "button" at bounding box center [704, 331] width 26 height 26
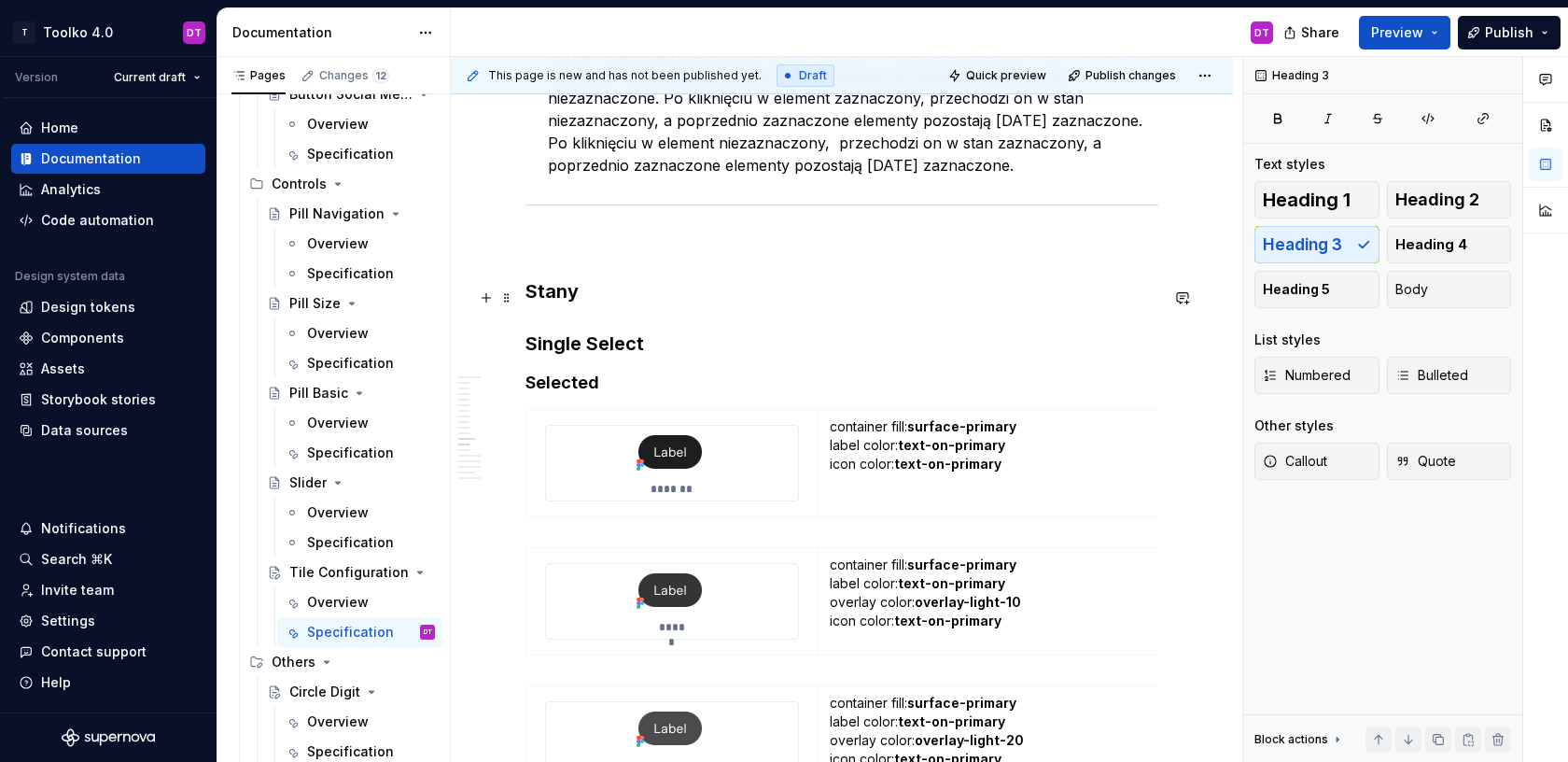
click at [592, 345] on h3 "Stany Single Select" at bounding box center [842, 318] width 633 height 78
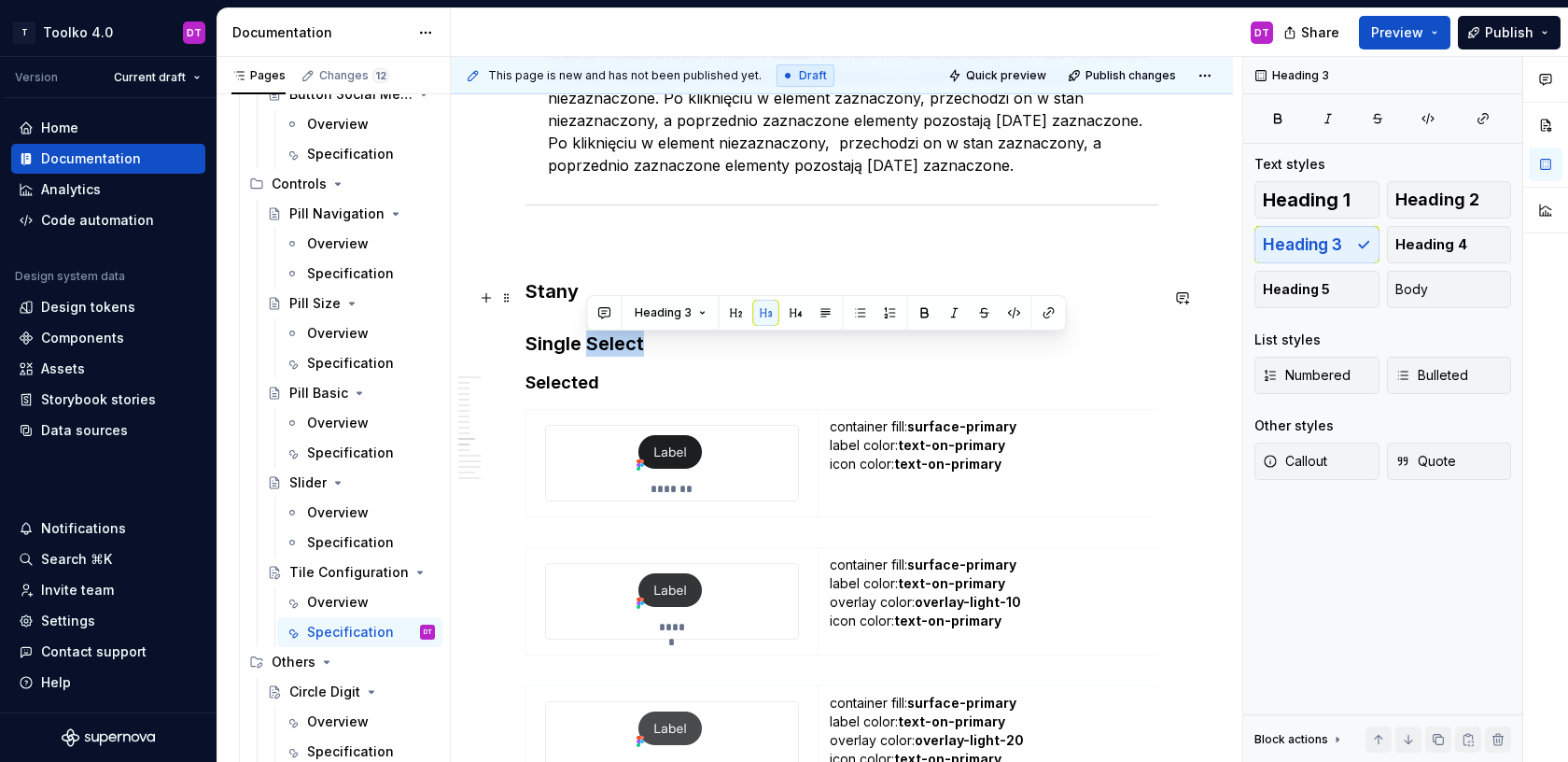
click at [592, 345] on h3 "Stany Single Select" at bounding box center [842, 318] width 633 height 78
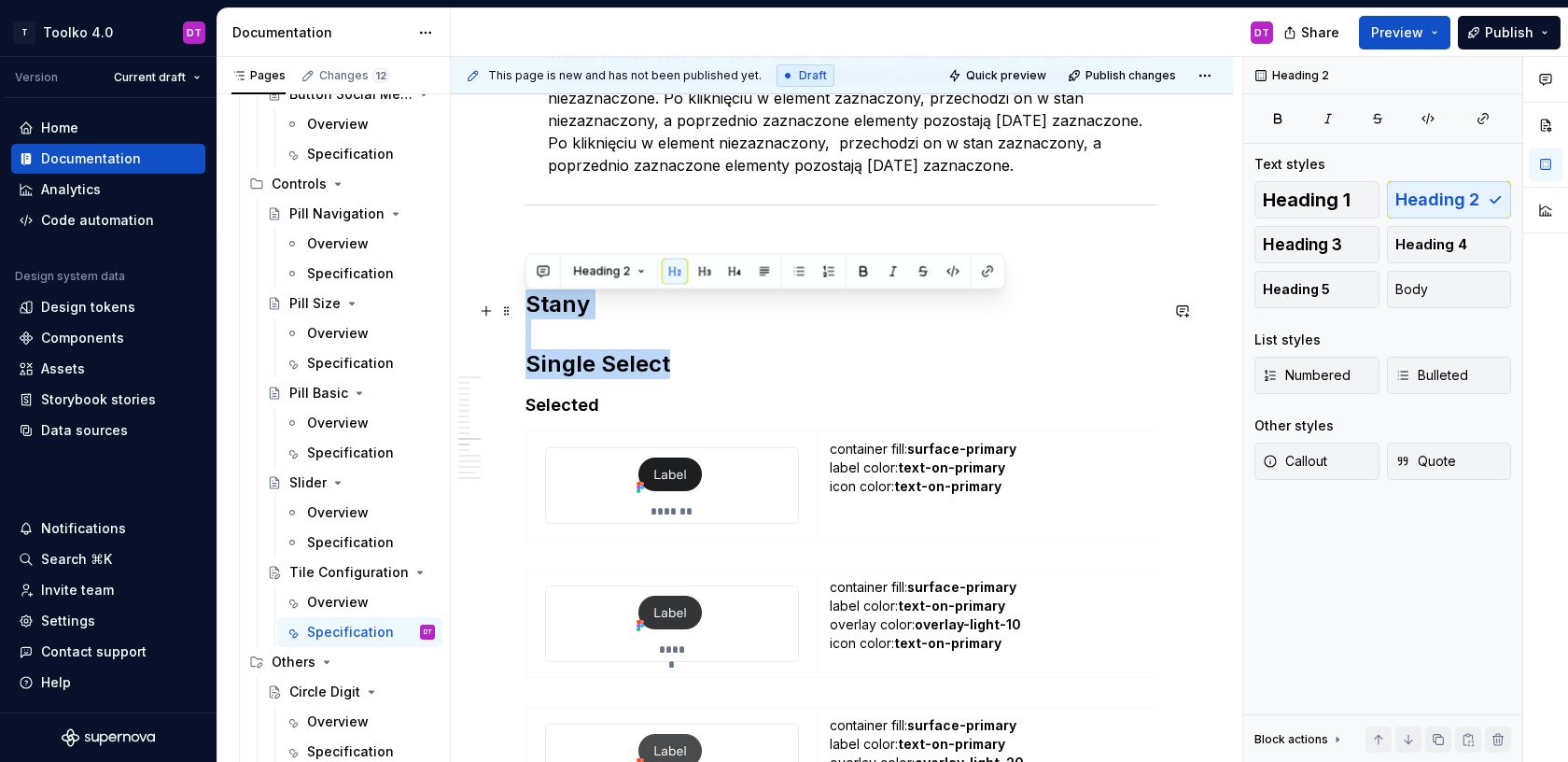
click at [687, 361] on h2 "Stany Single Select" at bounding box center [842, 334] width 633 height 90
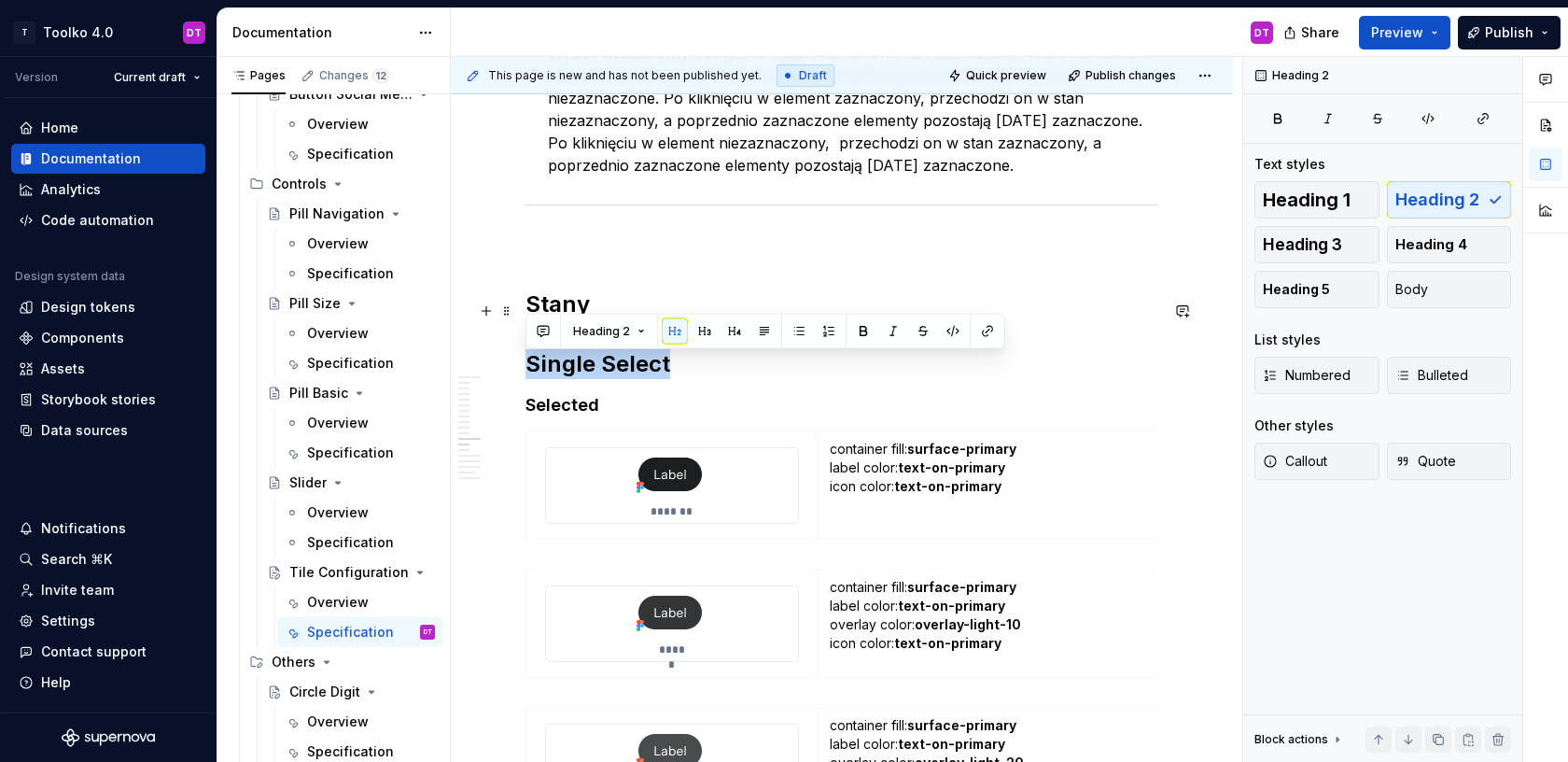
drag, startPoint x: 680, startPoint y: 368, endPoint x: 524, endPoint y: 368, distance: 156.0
click at [705, 334] on button "button" at bounding box center [704, 331] width 26 height 26
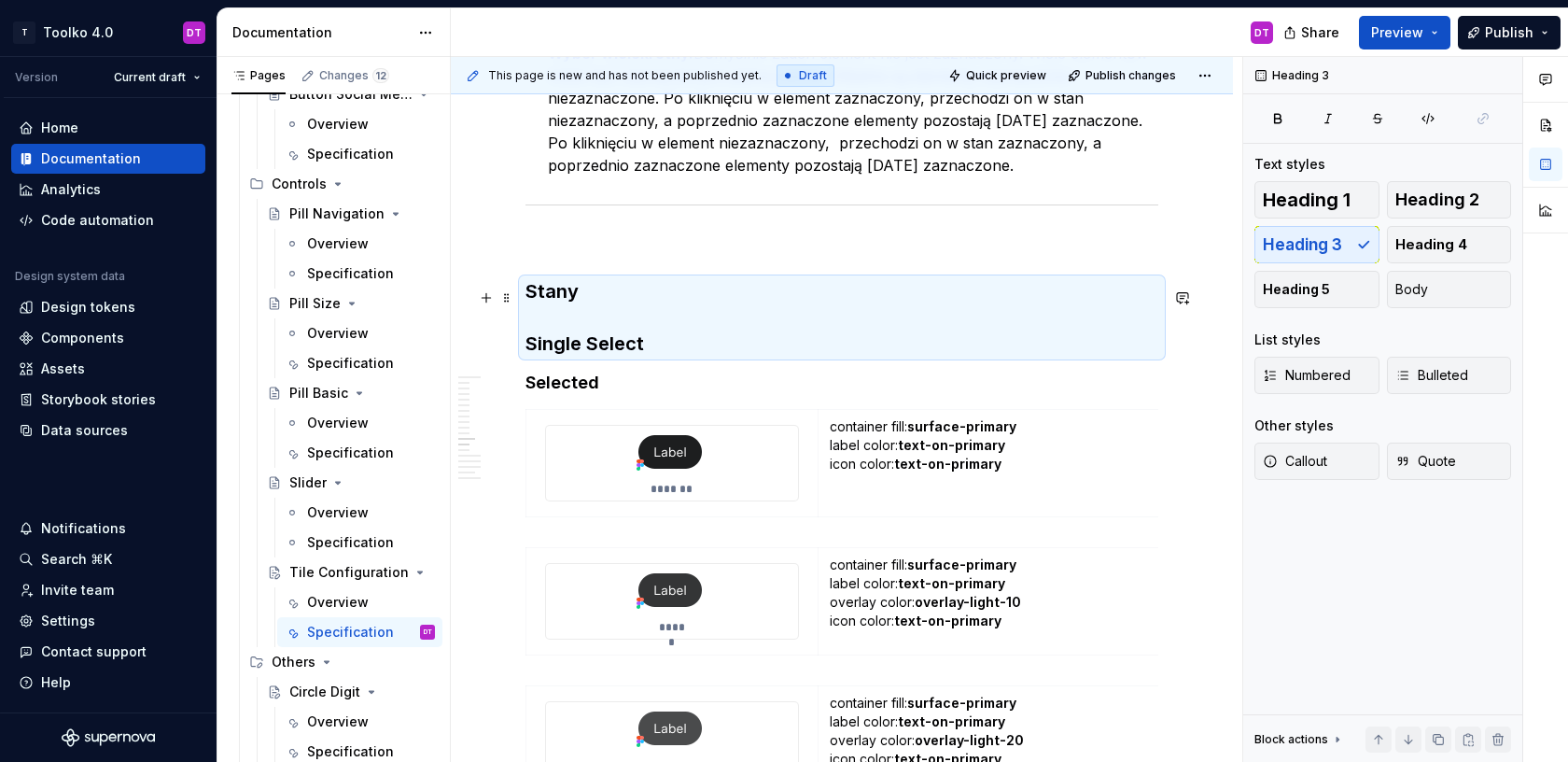
click at [593, 348] on h3 "Stany Single Select" at bounding box center [842, 318] width 633 height 78
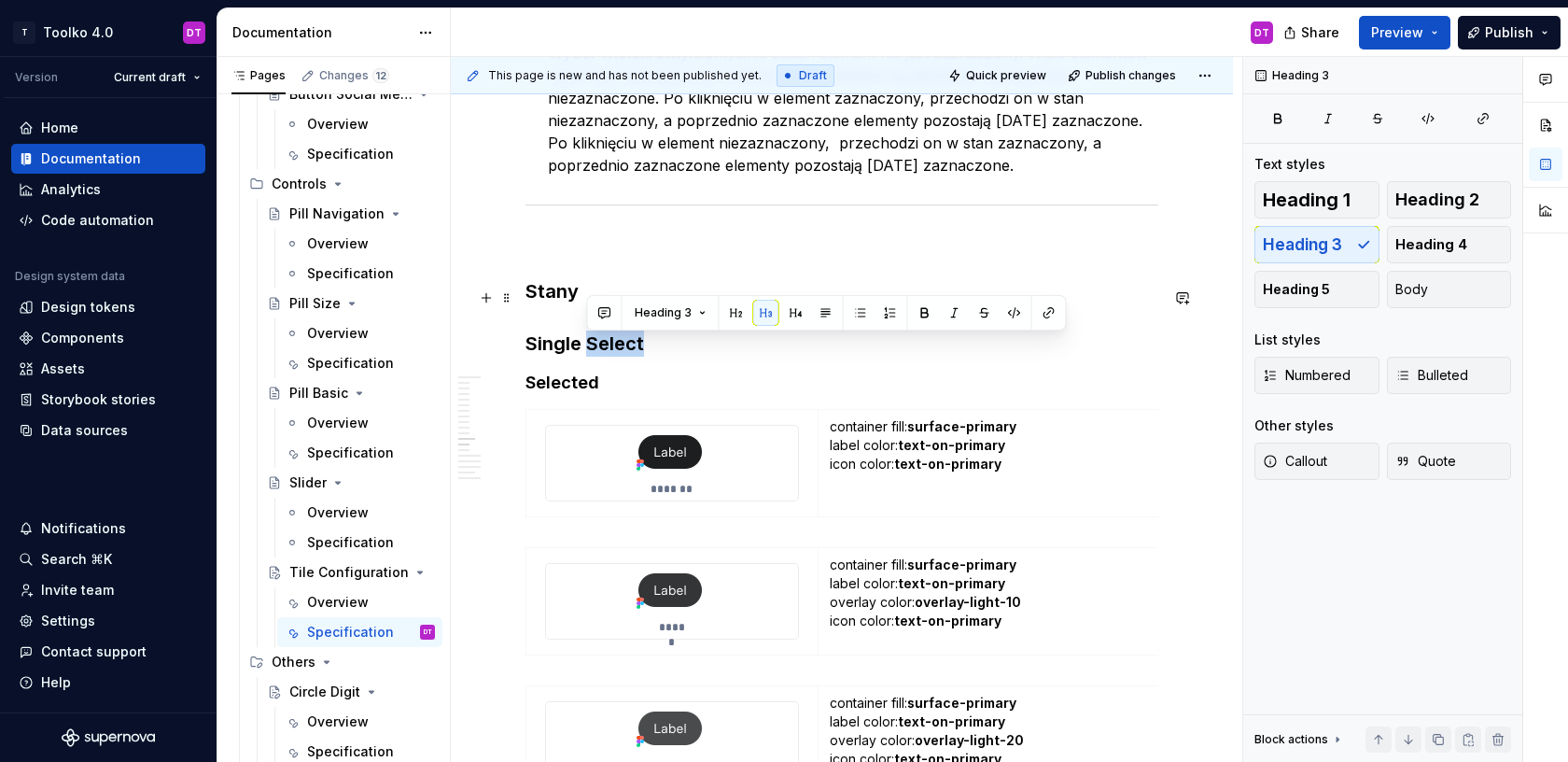
click at [593, 348] on h3 "Stany Single Select" at bounding box center [842, 318] width 633 height 78
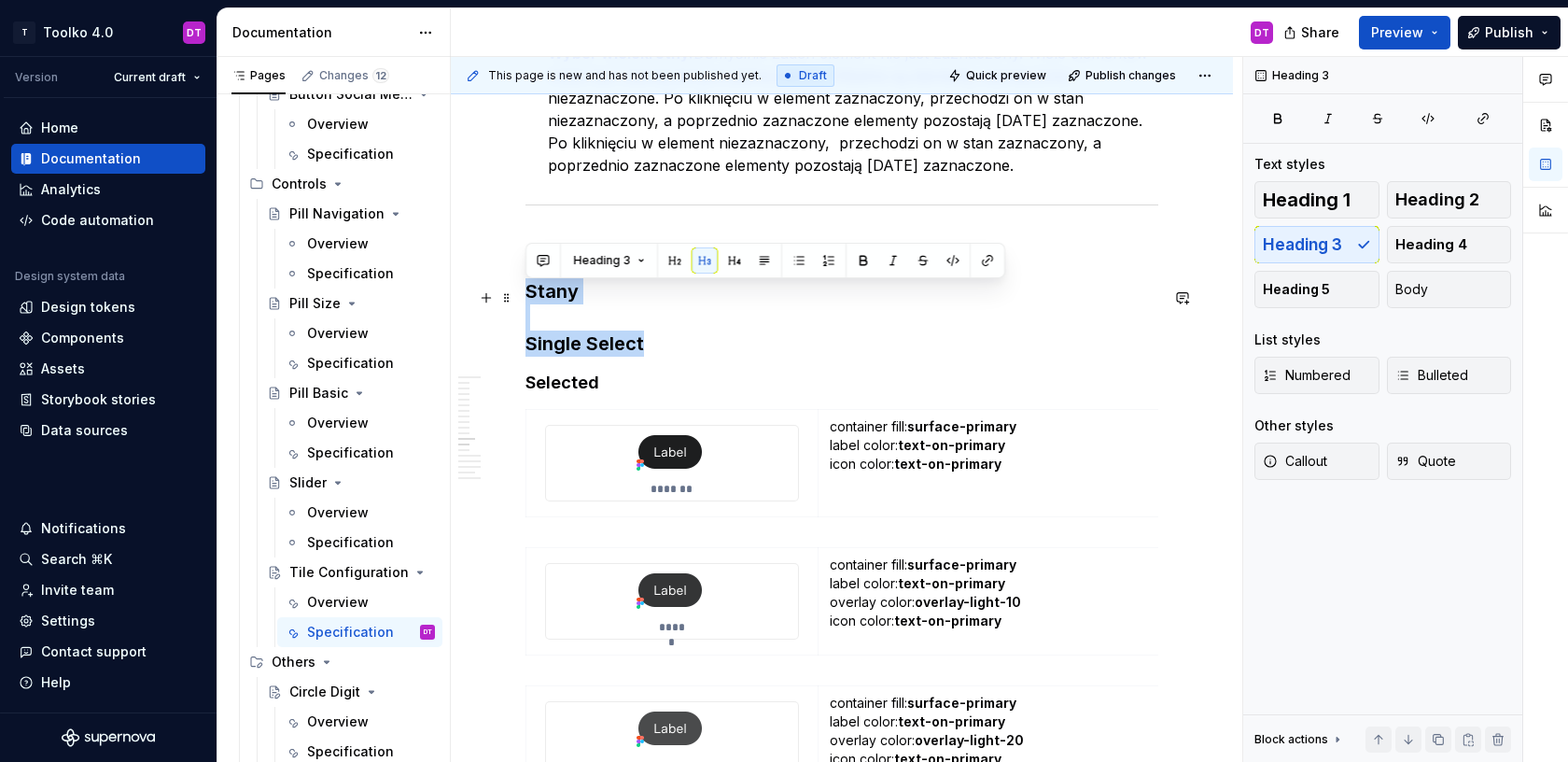
click at [593, 348] on h3 "Stany Single Select" at bounding box center [842, 318] width 633 height 78
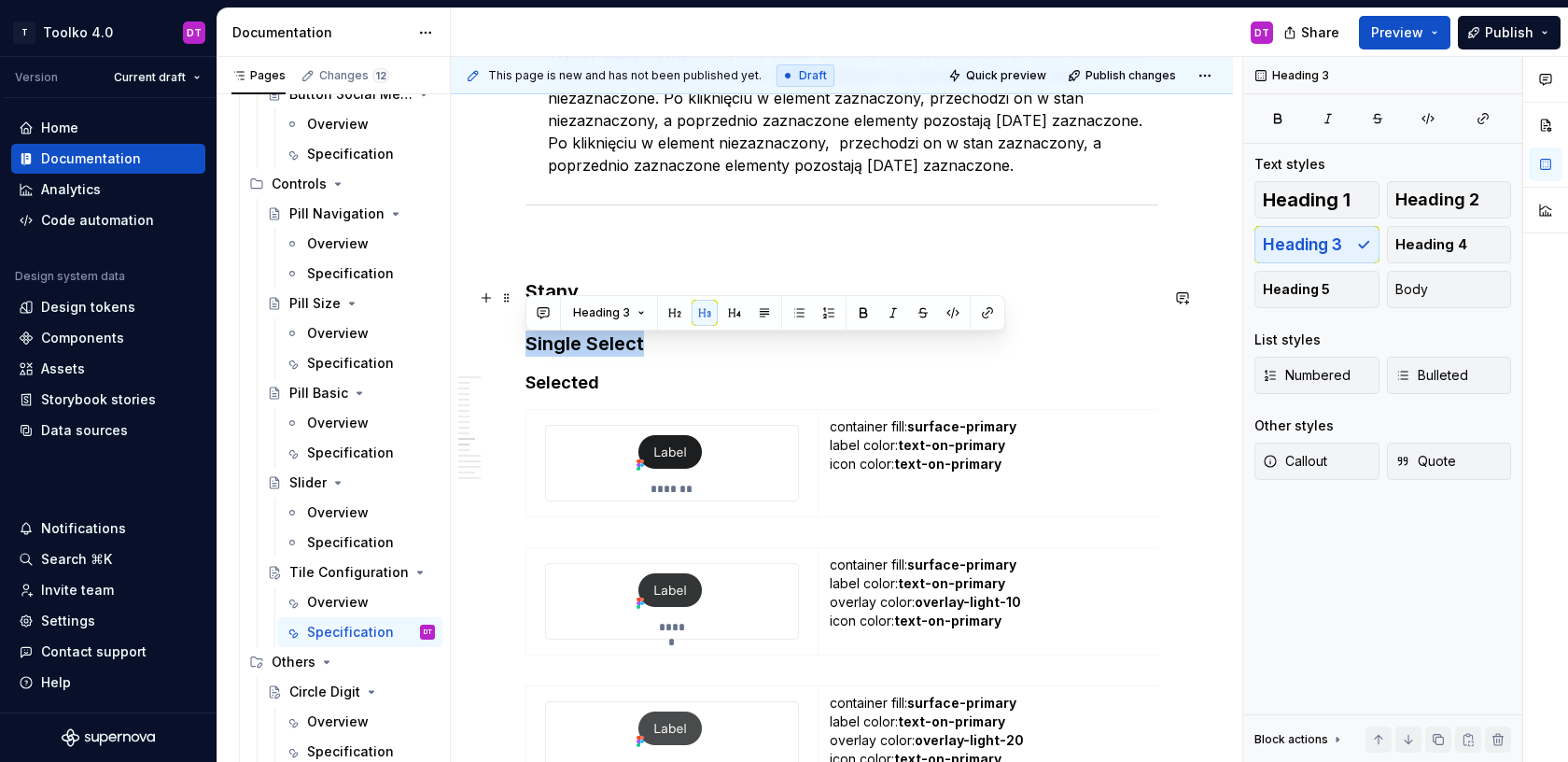
drag, startPoint x: 653, startPoint y: 348, endPoint x: 512, endPoint y: 349, distance: 141.0
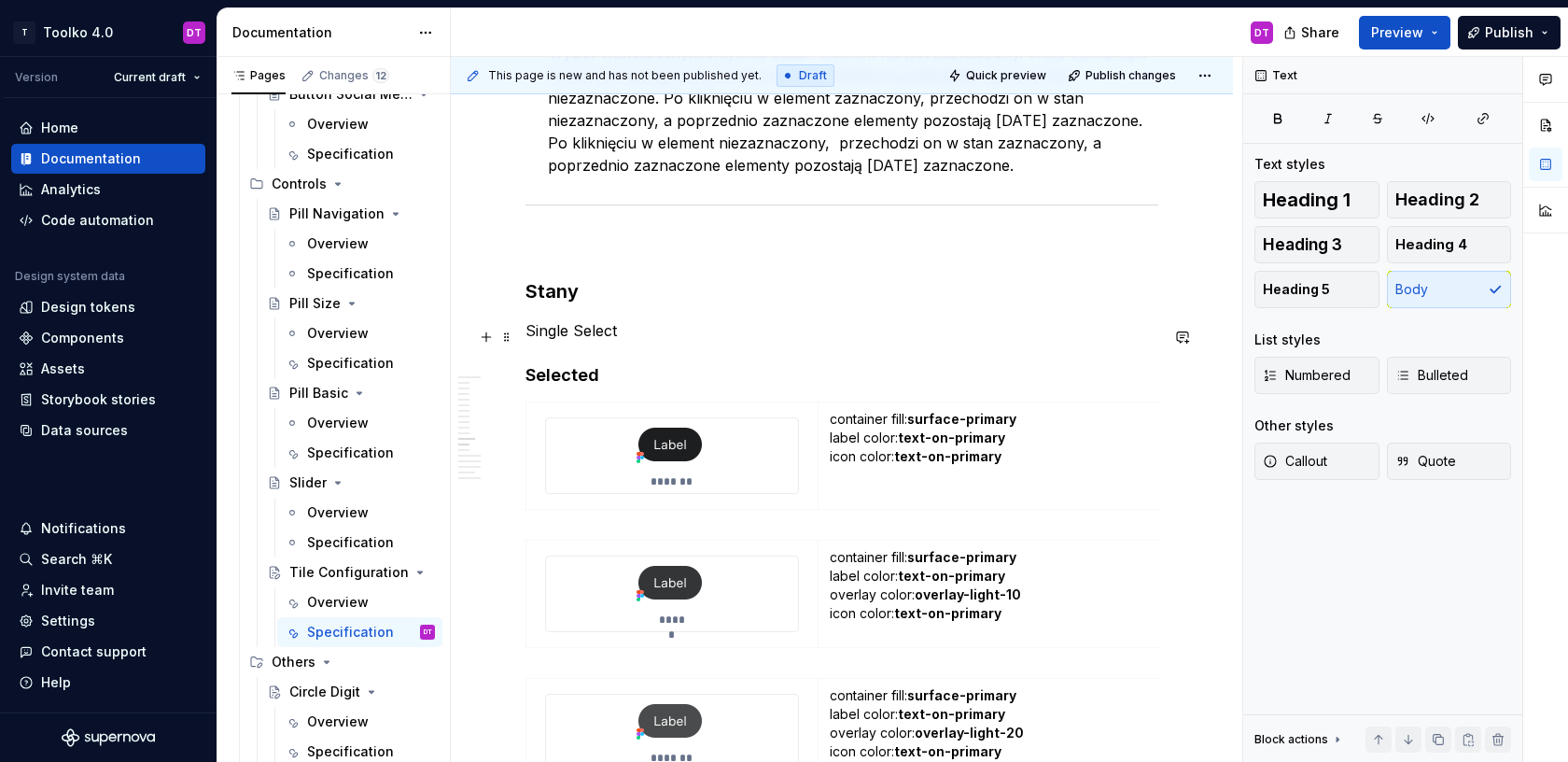
click at [527, 336] on p "Single Select" at bounding box center [842, 330] width 633 height 22
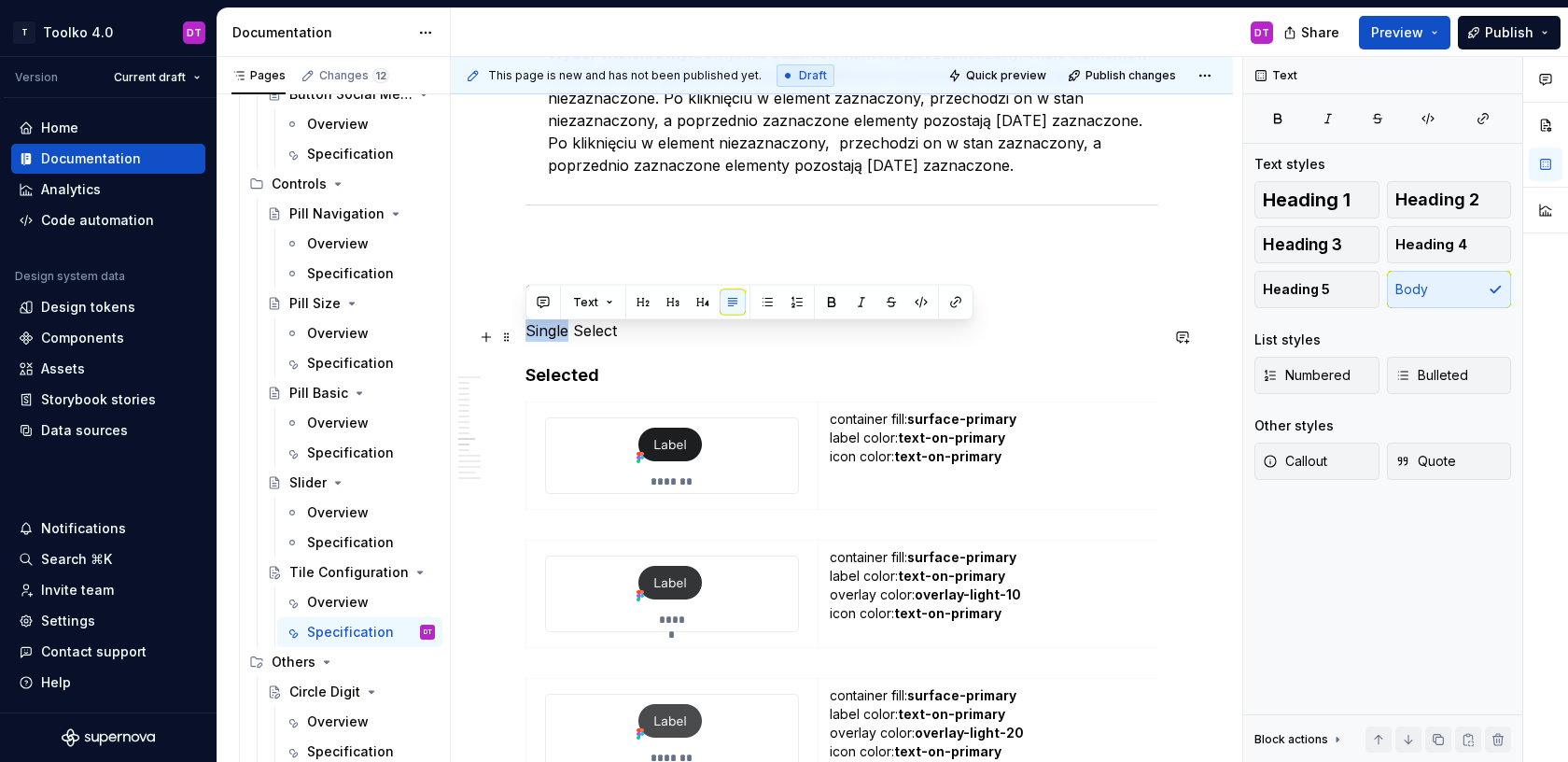
click at [527, 335] on p "Single Select" at bounding box center [842, 330] width 633 height 22
click at [696, 302] on button "button" at bounding box center [702, 302] width 26 height 26
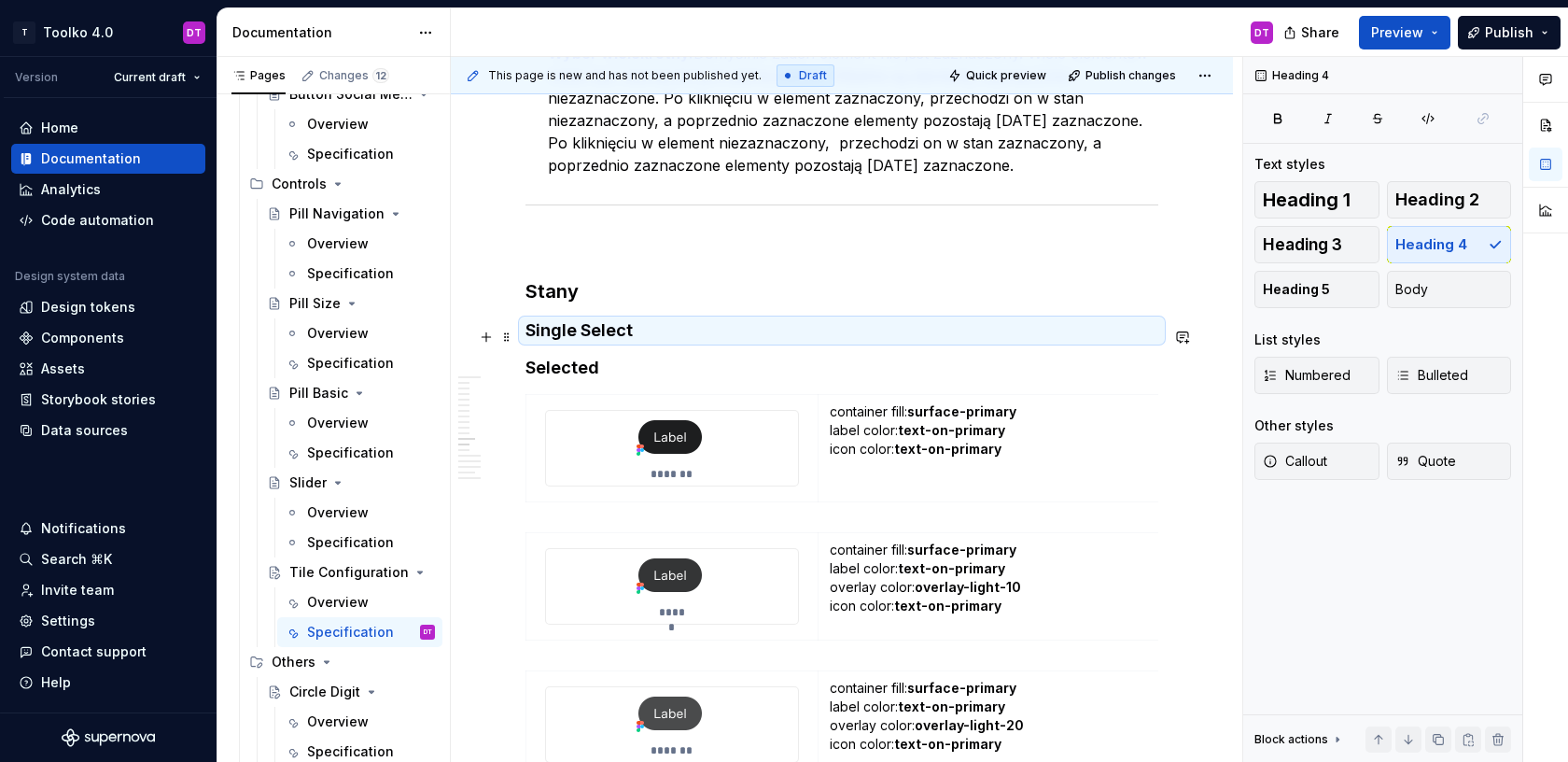
click at [594, 325] on h4 "Single Select" at bounding box center [842, 330] width 633 height 22
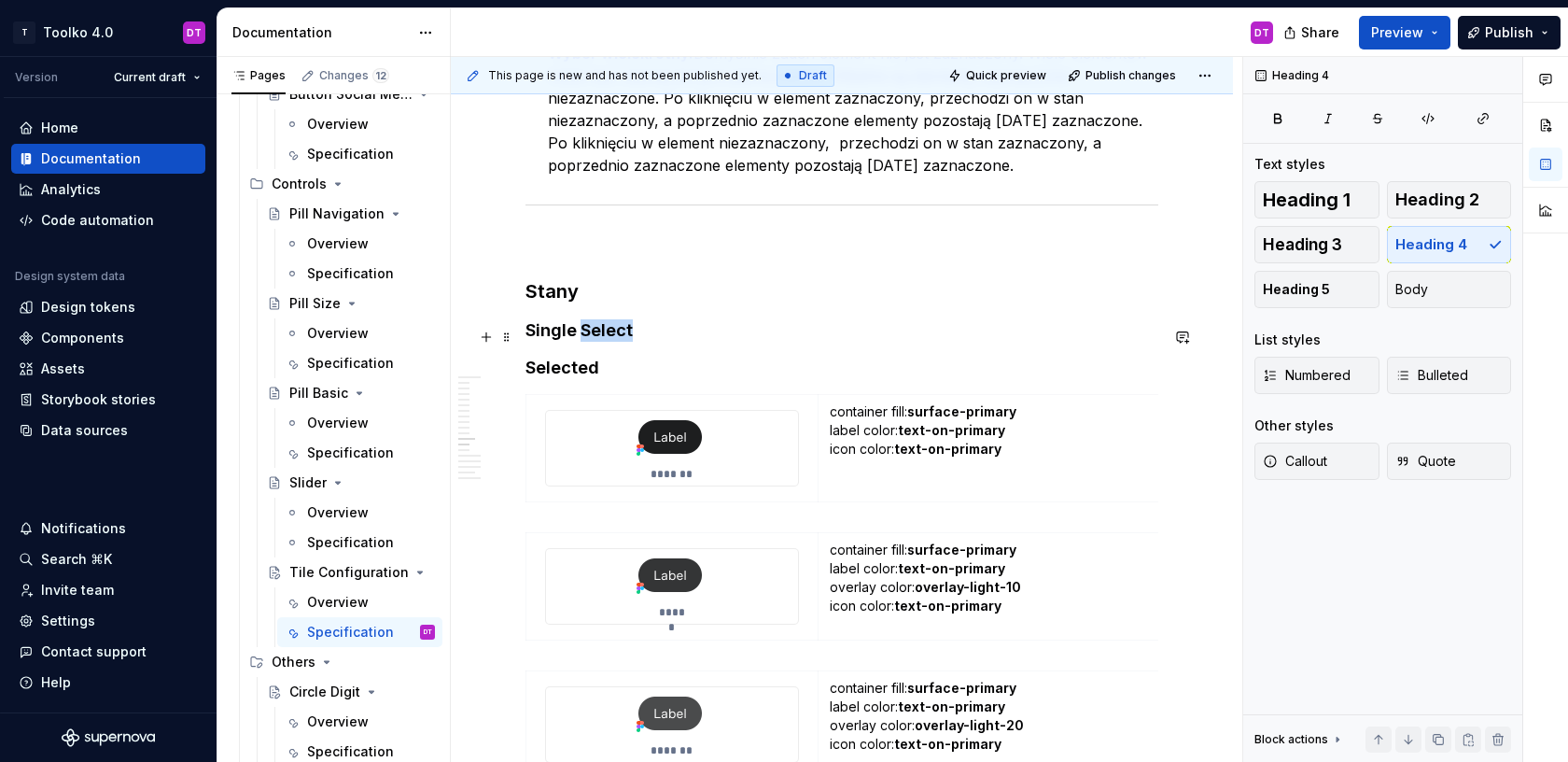
click at [594, 325] on h4 "Single Select" at bounding box center [842, 330] width 633 height 22
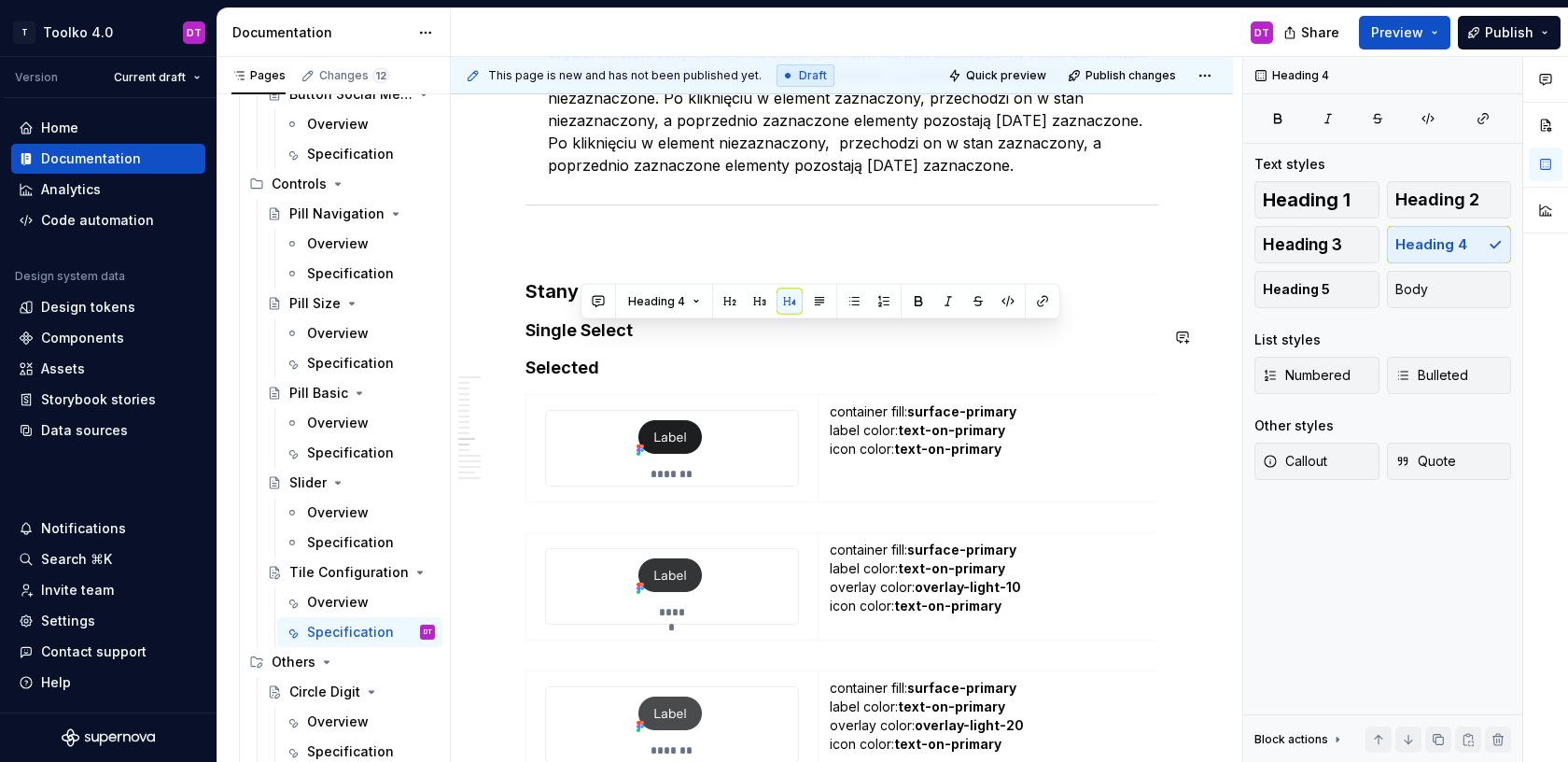
click at [541, 303] on h3 "Stany" at bounding box center [842, 291] width 633 height 26
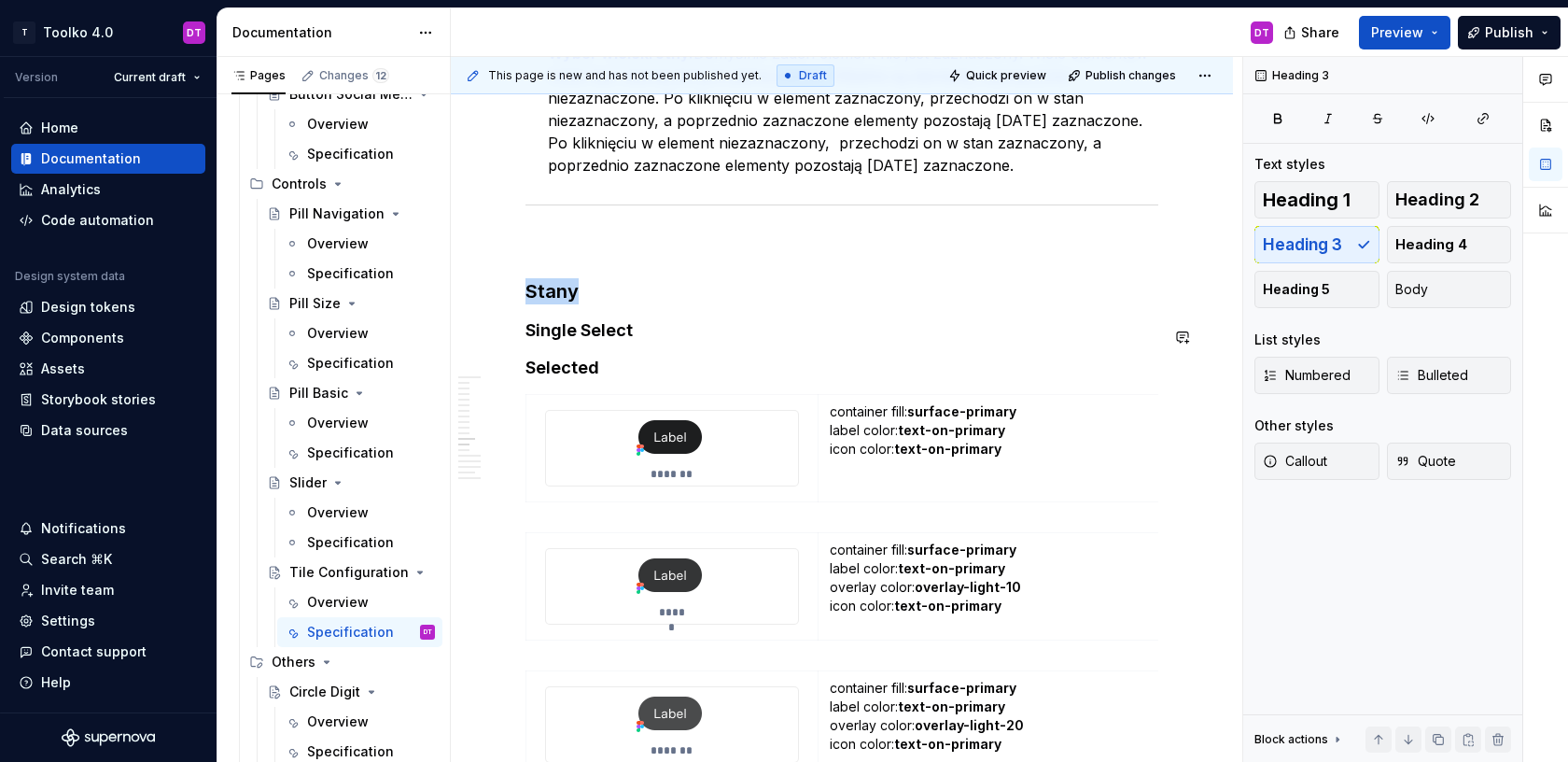
click at [541, 303] on h3 "Stany" at bounding box center [842, 291] width 633 height 26
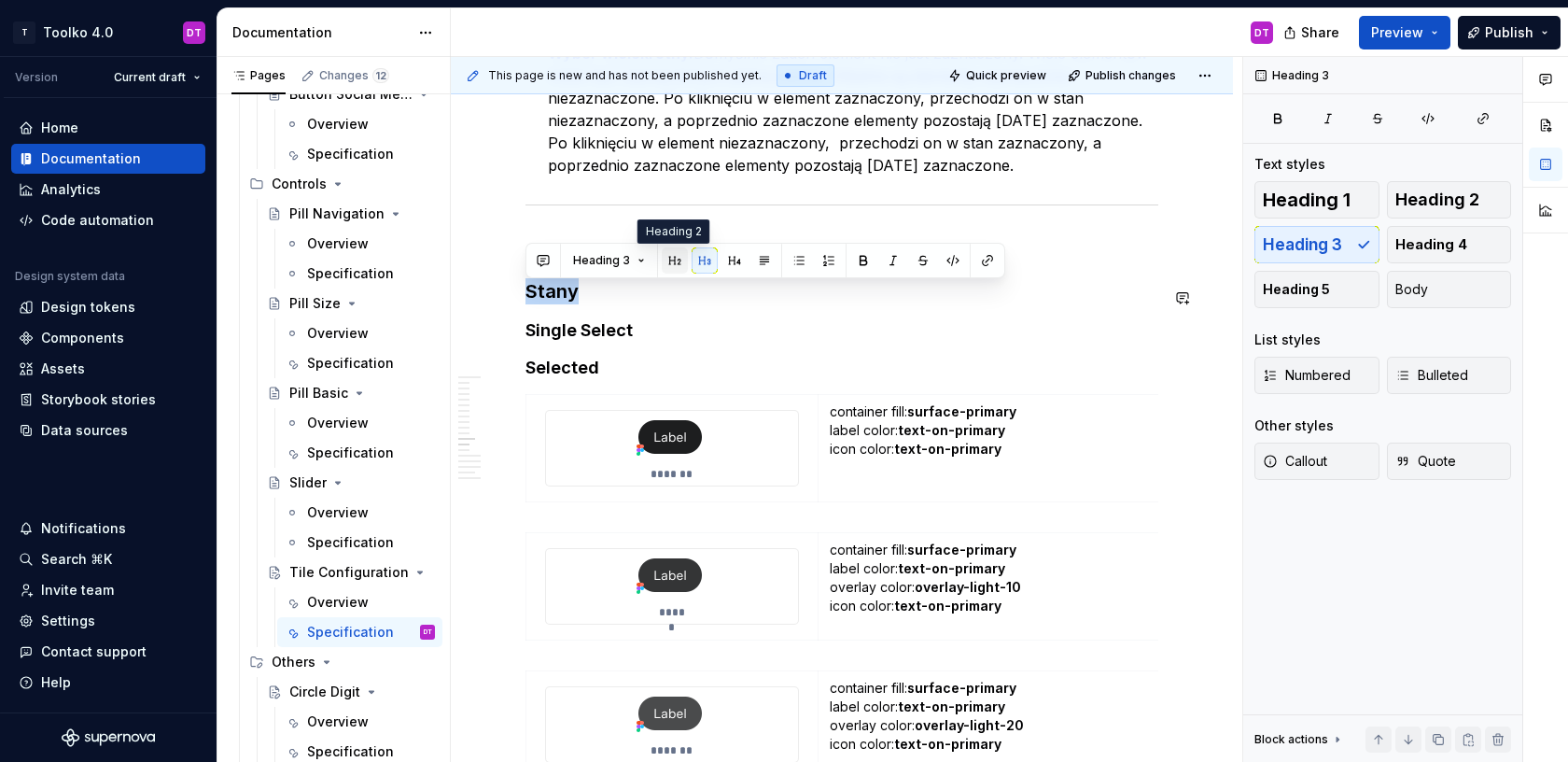
click at [677, 261] on button "button" at bounding box center [674, 260] width 26 height 26
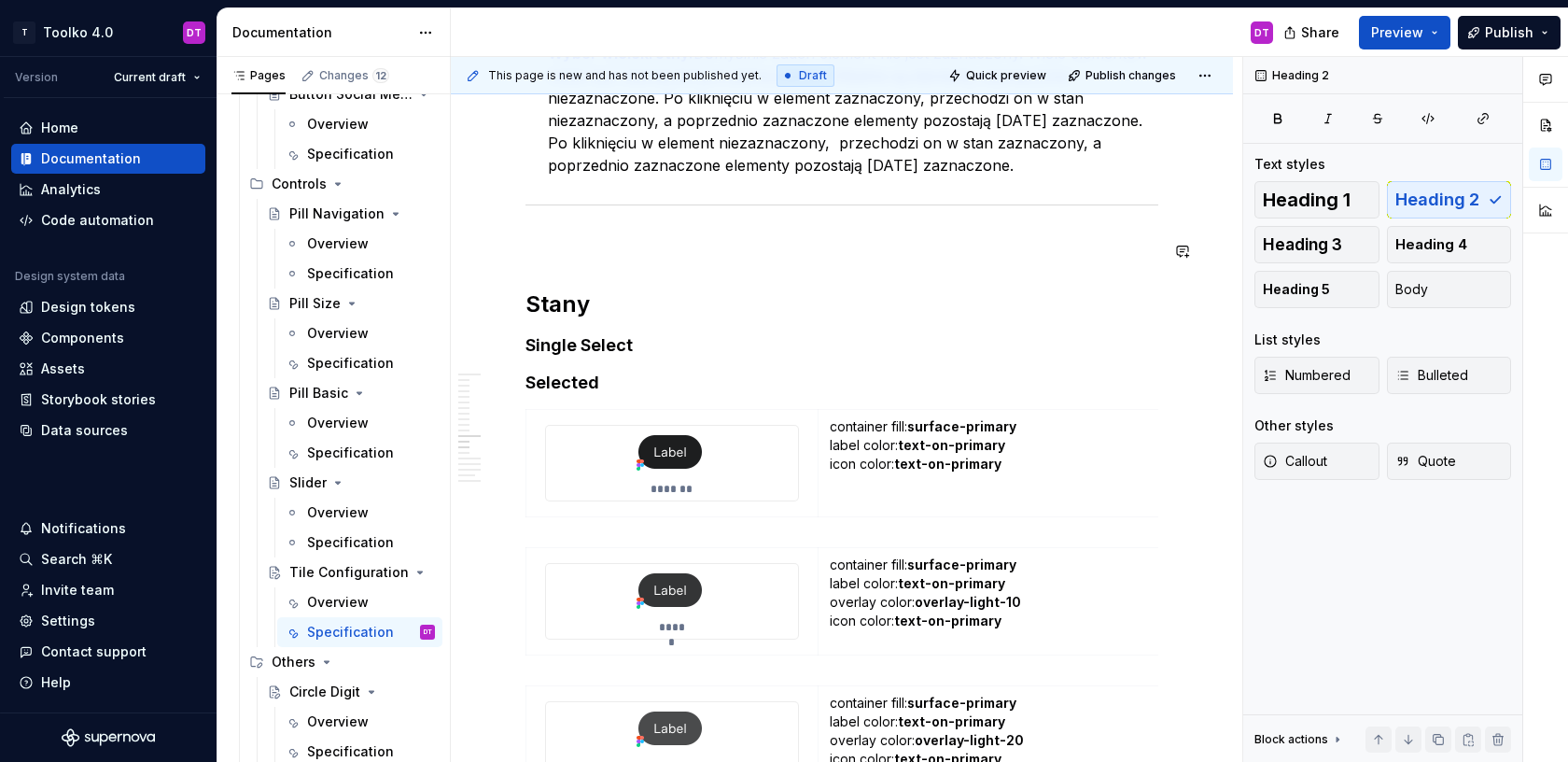
click at [601, 254] on p at bounding box center [842, 245] width 633 height 22
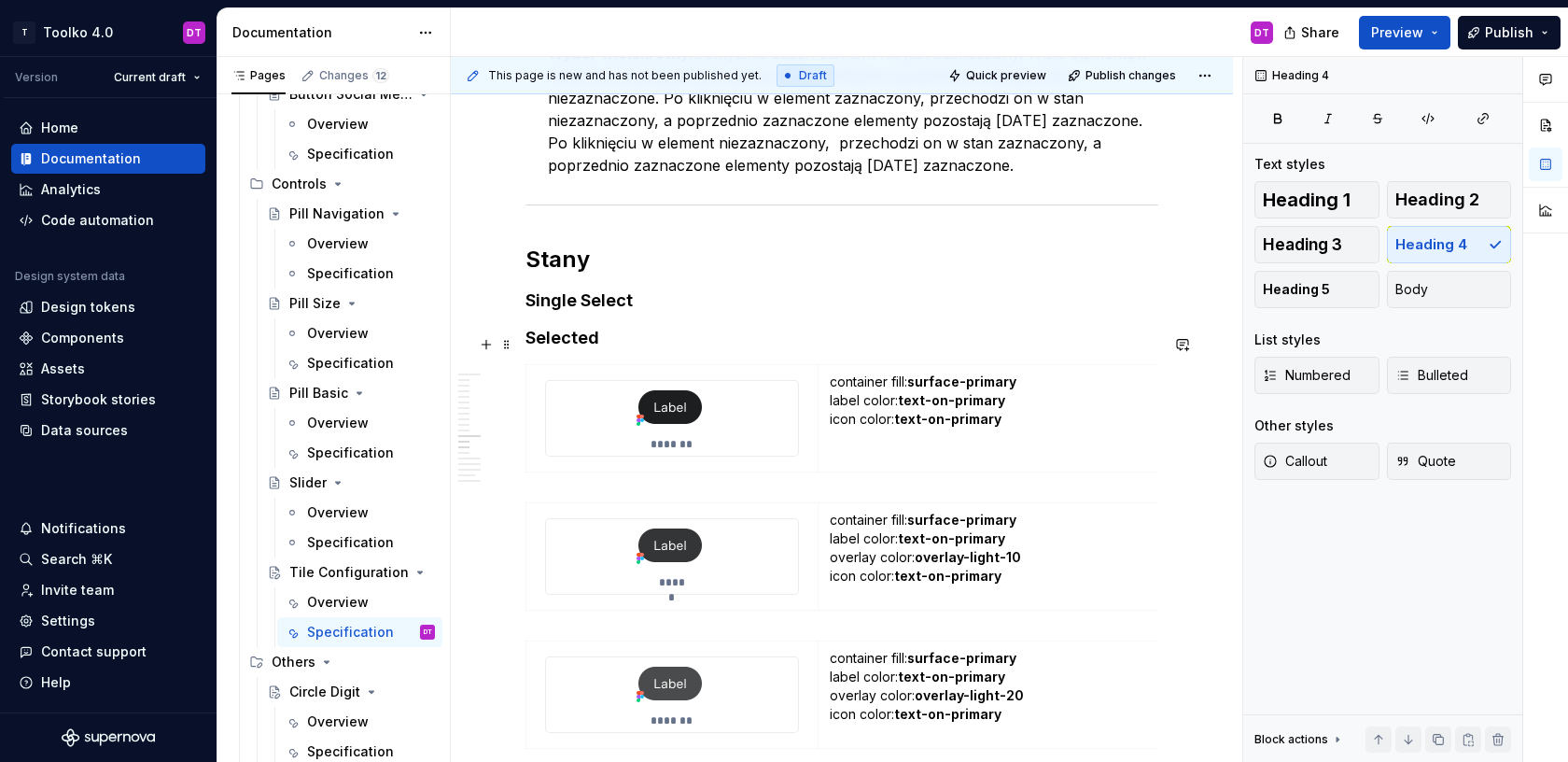
click at [625, 345] on h4 "Selected" at bounding box center [842, 337] width 633 height 22
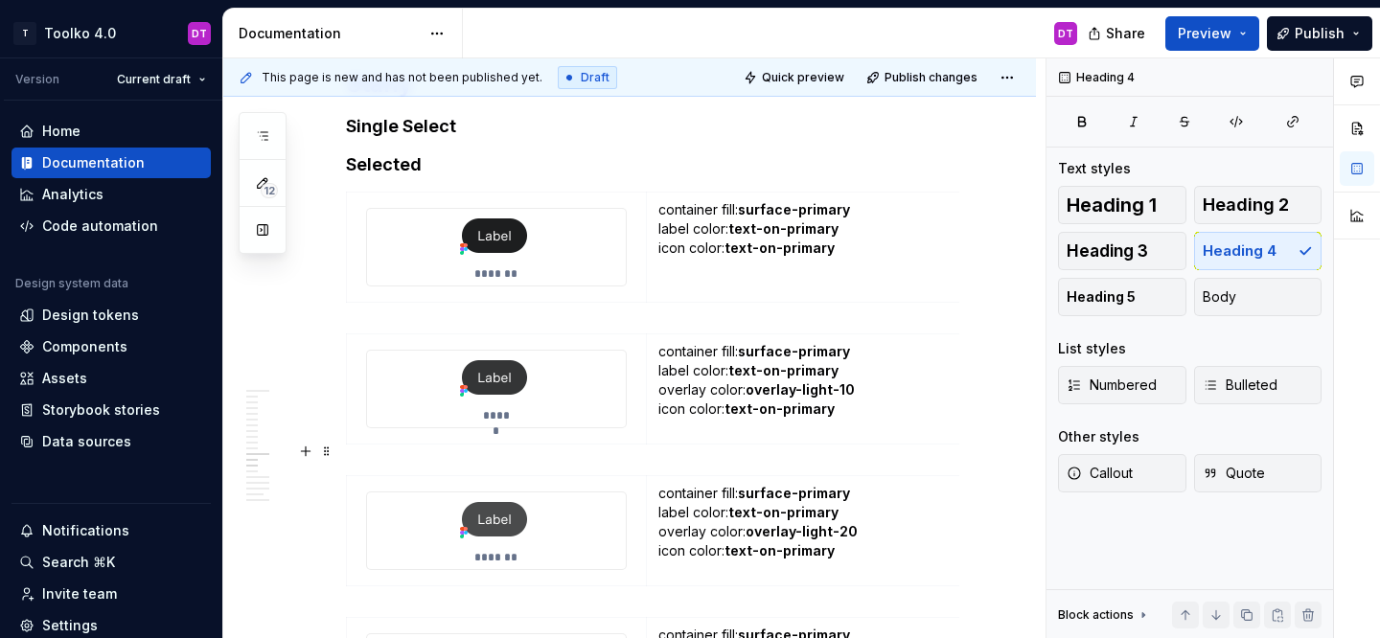
scroll to position [10598, 0]
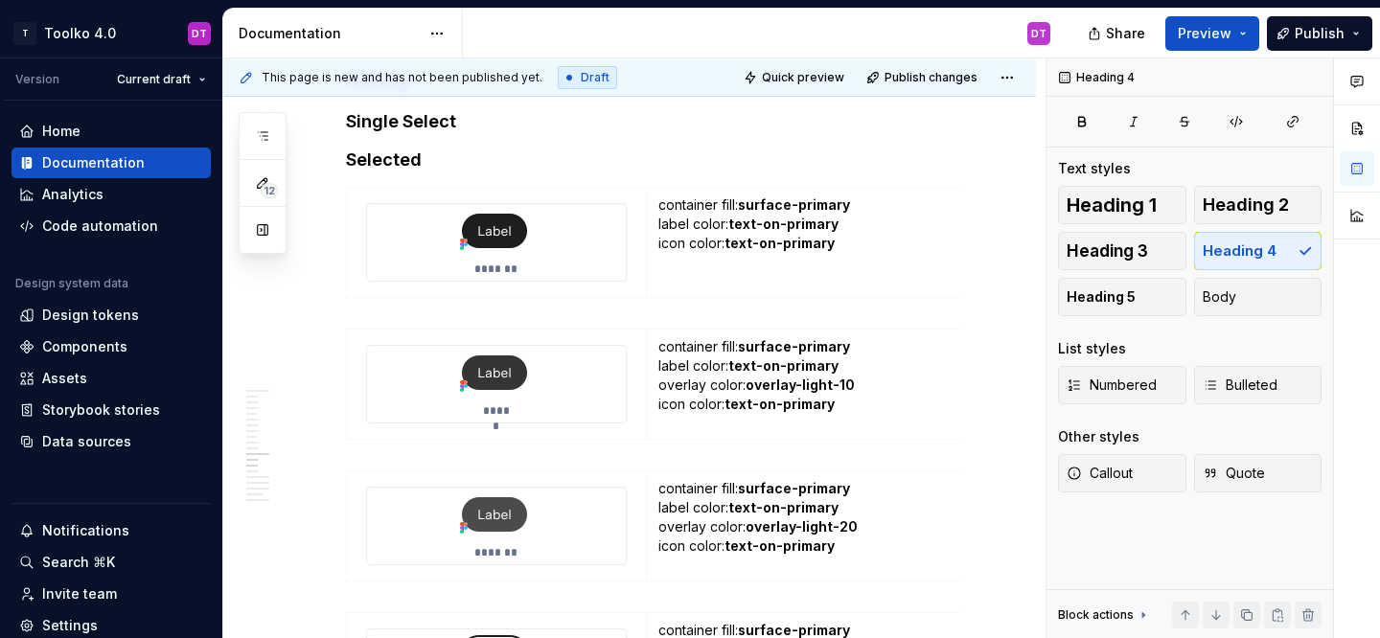
type textarea "*"
